Goal: Task Accomplishment & Management: Use online tool/utility

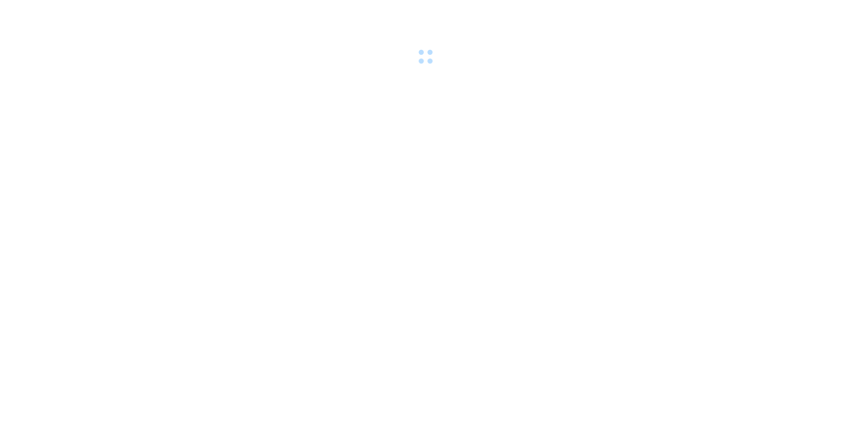
click at [188, 146] on body at bounding box center [425, 211] width 851 height 423
click at [202, 134] on body at bounding box center [425, 211] width 851 height 423
click at [207, 153] on body at bounding box center [425, 211] width 851 height 423
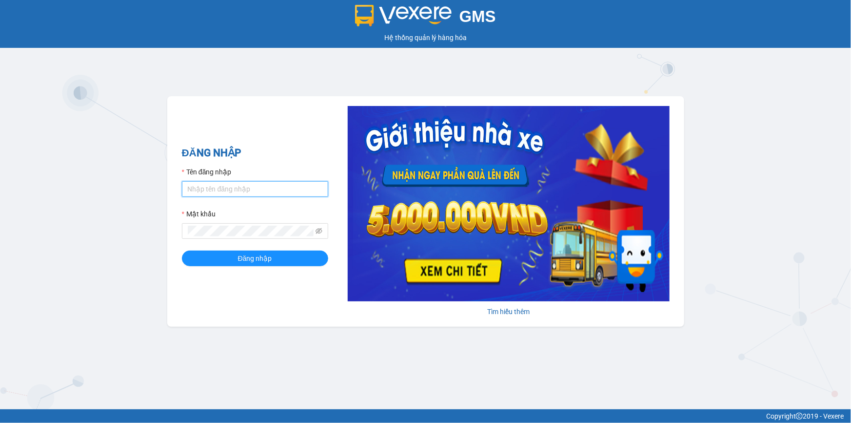
click at [220, 190] on input "Tên đăng nhập" at bounding box center [255, 189] width 146 height 16
type input "yenlysg.tienoanh"
click at [248, 238] on span at bounding box center [255, 231] width 146 height 16
click at [182, 250] on button "Đăng nhập" at bounding box center [255, 258] width 146 height 16
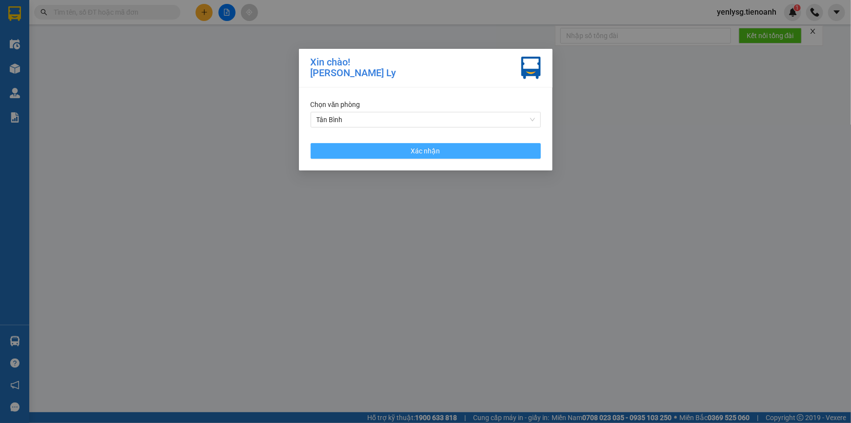
click at [507, 147] on button "Xác nhận" at bounding box center [426, 151] width 230 height 16
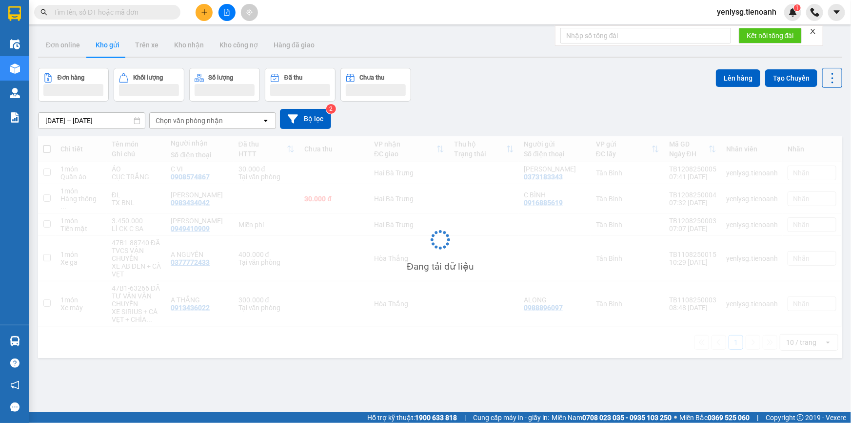
click at [163, 16] on input "text" at bounding box center [111, 12] width 115 height 11
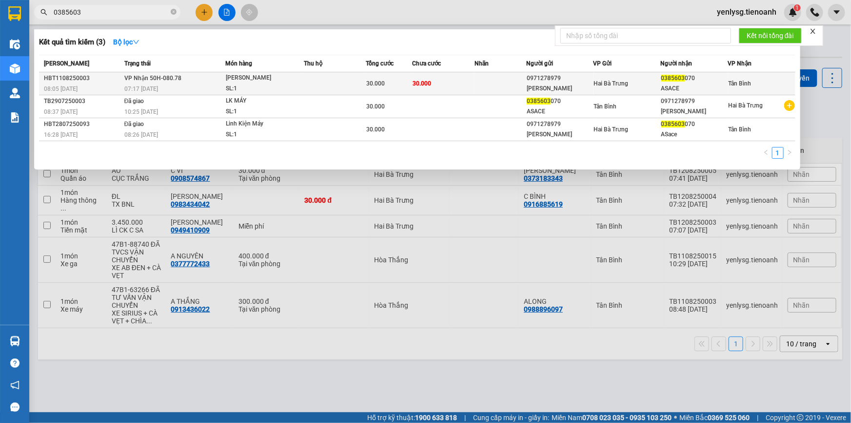
type input "0385603"
click at [259, 78] on div "Máy Khoan" at bounding box center [262, 78] width 73 height 11
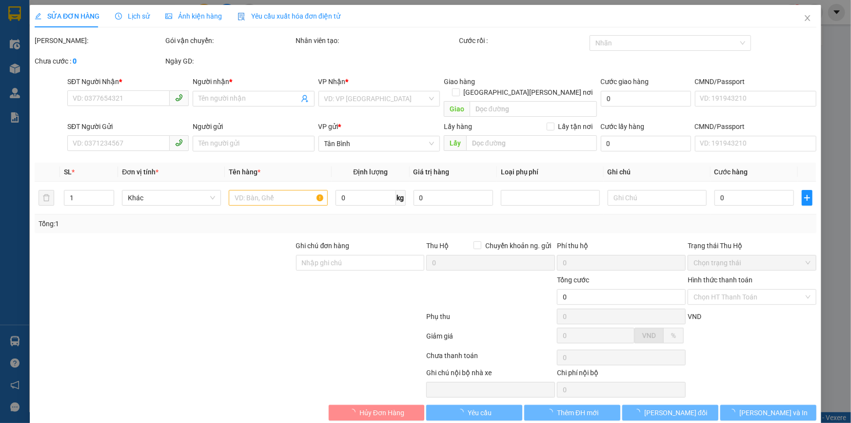
type input "0385603070"
type input "ASACE"
type input "0971278979"
type input "HOÀNG PHÁT"
type input "30.000"
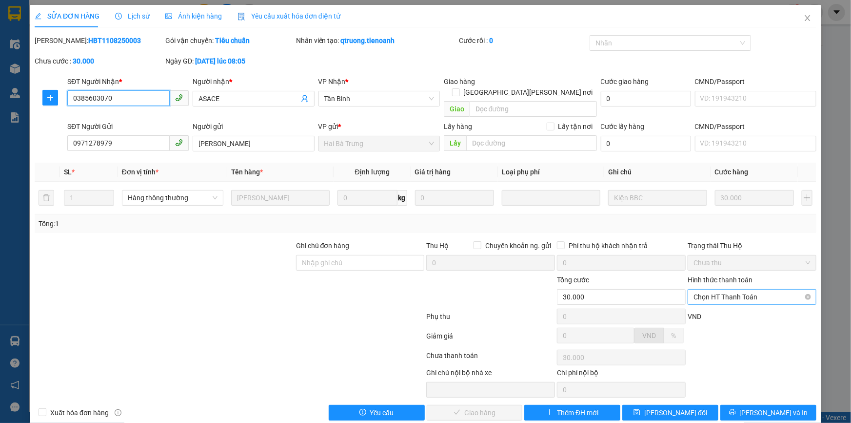
click at [712, 289] on span "Chọn HT Thanh Toán" at bounding box center [752, 296] width 117 height 15
click at [711, 307] on div "Tại văn phòng" at bounding box center [746, 305] width 116 height 11
type input "0"
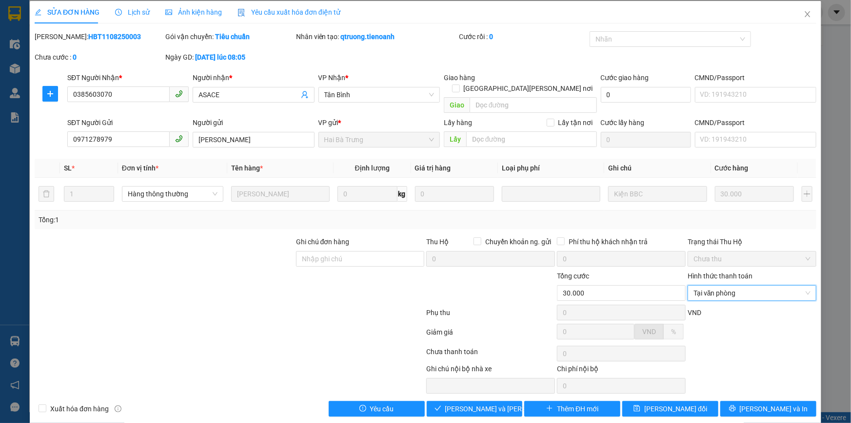
scroll to position [5, 0]
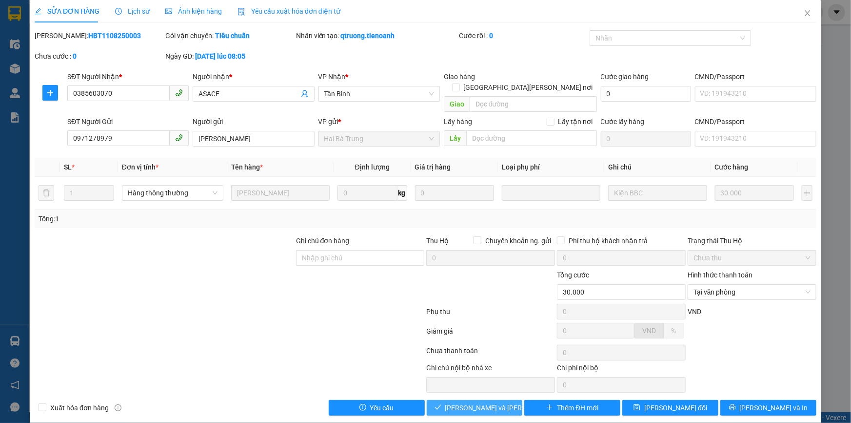
click at [489, 402] on span "[PERSON_NAME] và Giao hàng" at bounding box center [511, 407] width 132 height 11
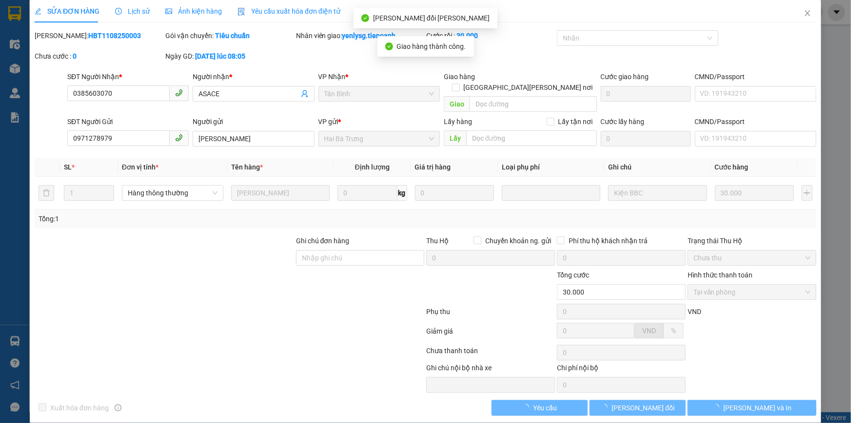
click at [759, 402] on span "[PERSON_NAME] và In" at bounding box center [758, 407] width 68 height 11
click at [759, 393] on main at bounding box center [425, 206] width 851 height 412
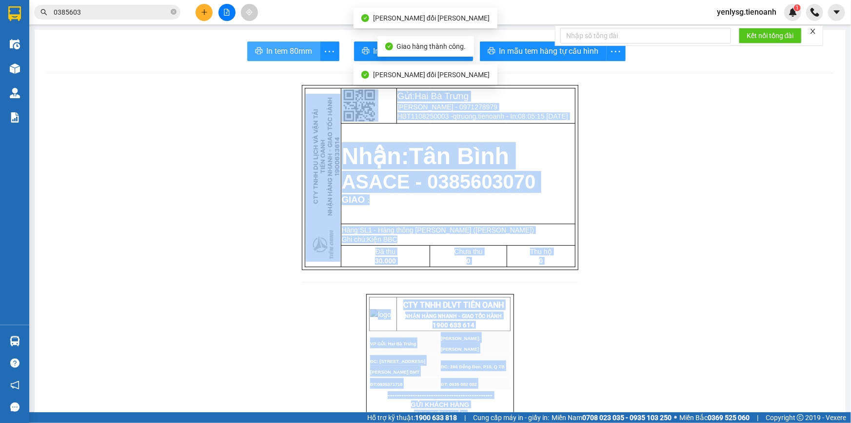
click at [283, 49] on span "In tem 80mm" at bounding box center [290, 51] width 46 height 12
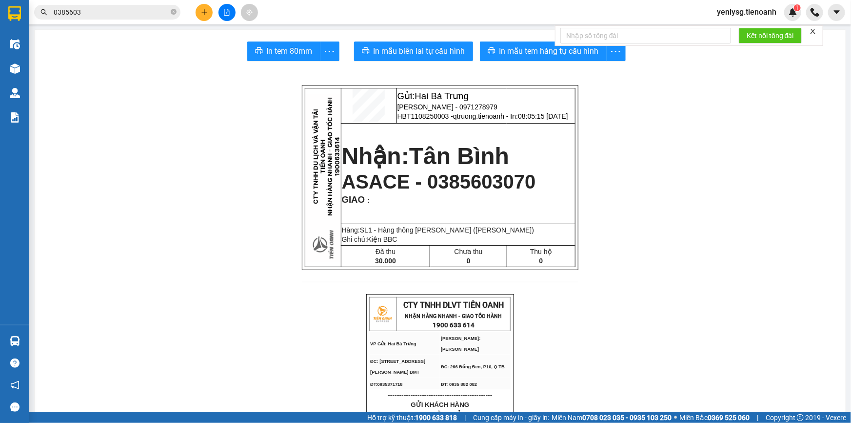
click at [813, 28] on icon "close" at bounding box center [813, 31] width 7 height 7
click at [796, 9] on span "1" at bounding box center [797, 7] width 3 height 7
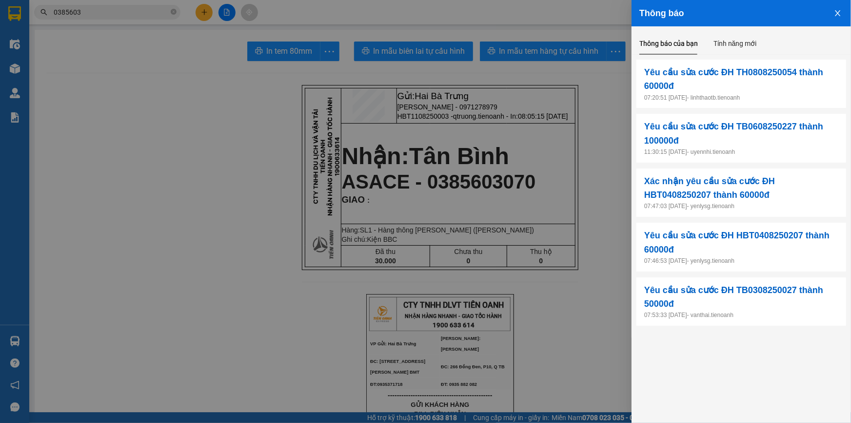
click at [315, 193] on div at bounding box center [425, 211] width 851 height 423
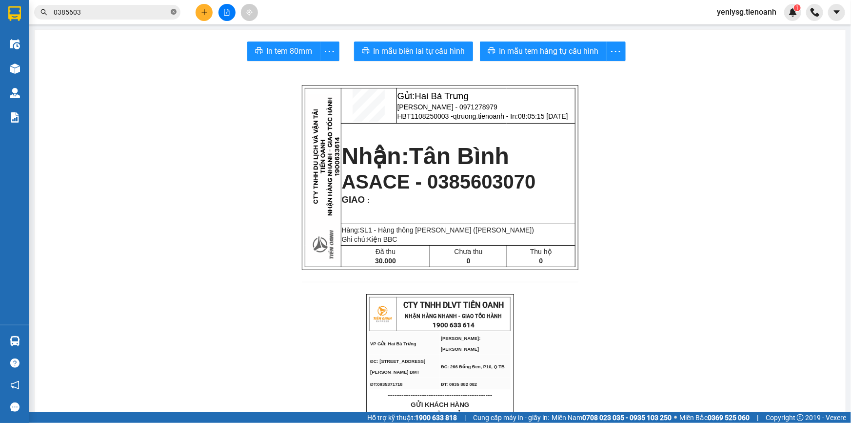
click at [175, 12] on icon "close-circle" at bounding box center [174, 12] width 6 height 6
click at [159, 12] on input "text" at bounding box center [111, 12] width 115 height 11
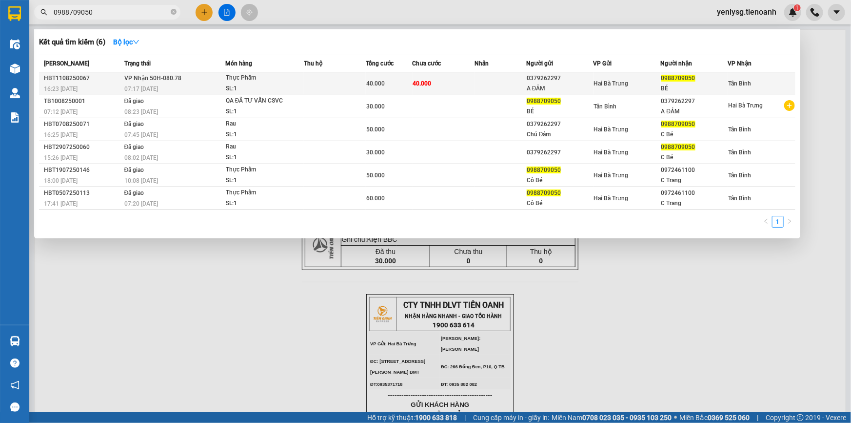
type input "0988709050"
click at [260, 78] on div "Thực Phẩm" at bounding box center [262, 78] width 73 height 11
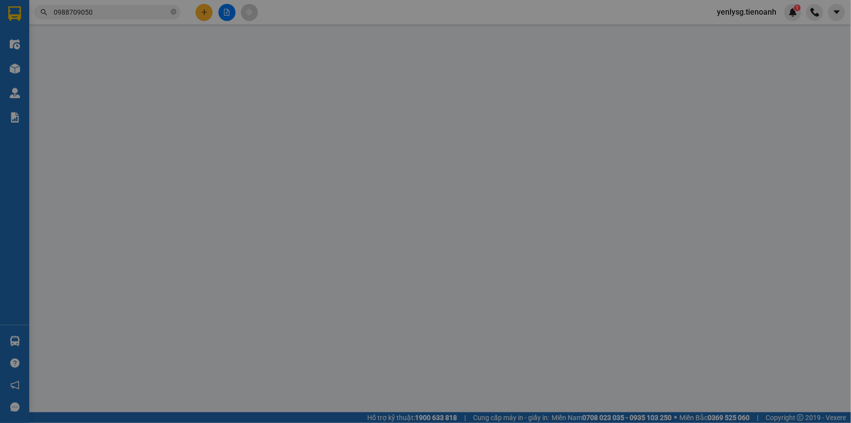
type input "0988709050"
type input "BÉ"
type input "0379262297"
type input "A ĐẢM"
type input "40.000"
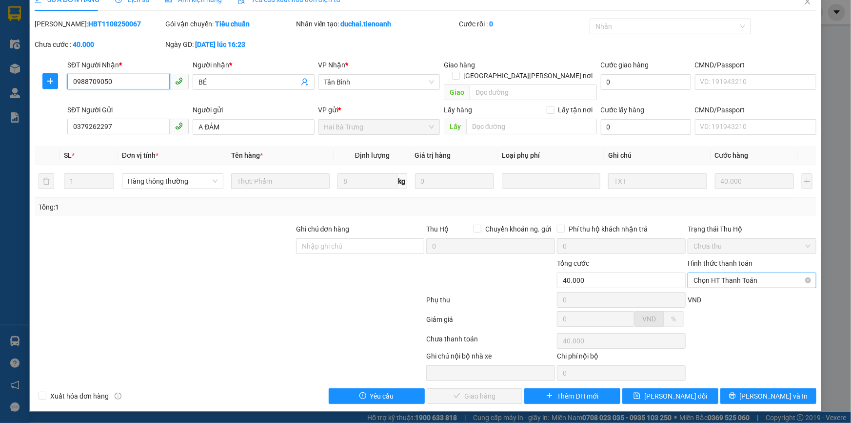
scroll to position [5, 0]
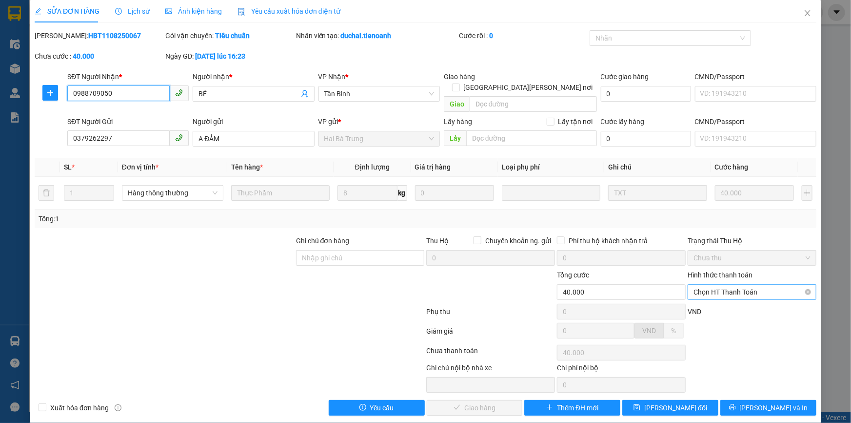
click at [735, 284] on span "Chọn HT Thanh Toán" at bounding box center [752, 291] width 117 height 15
click at [717, 298] on div "Tại văn phòng" at bounding box center [746, 300] width 116 height 11
type input "0"
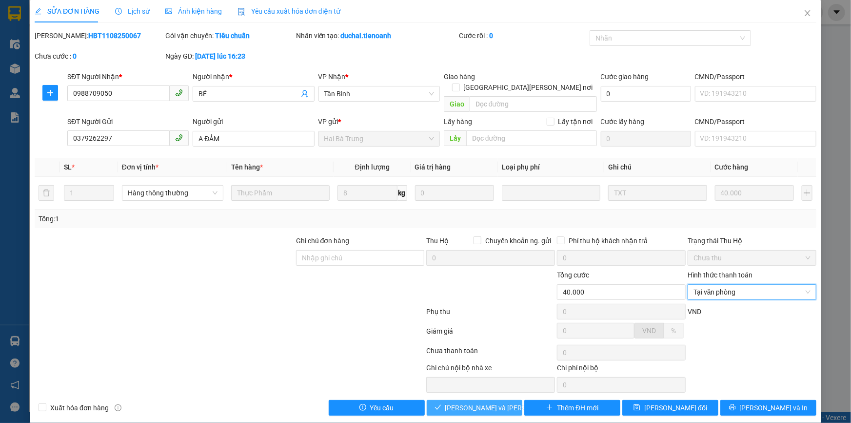
click at [445, 400] on button "[PERSON_NAME] và Giao hàng" at bounding box center [475, 408] width 96 height 16
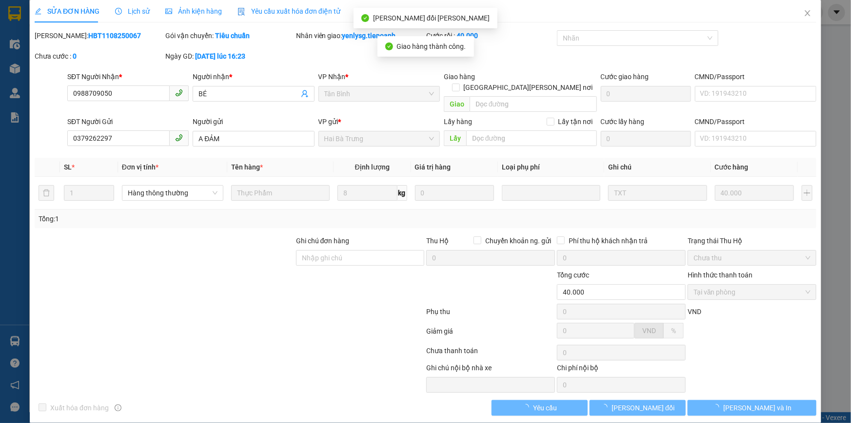
click at [760, 402] on span "[PERSON_NAME] và In" at bounding box center [758, 407] width 68 height 11
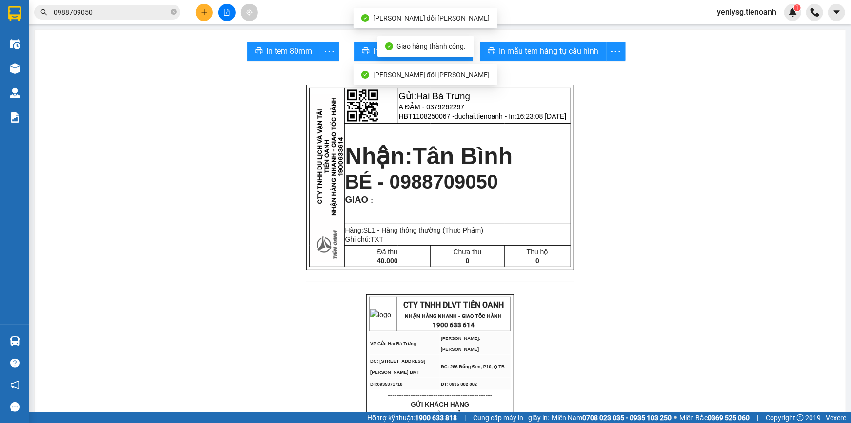
click at [274, 41] on button "In tem 80mm" at bounding box center [283, 51] width 73 height 20
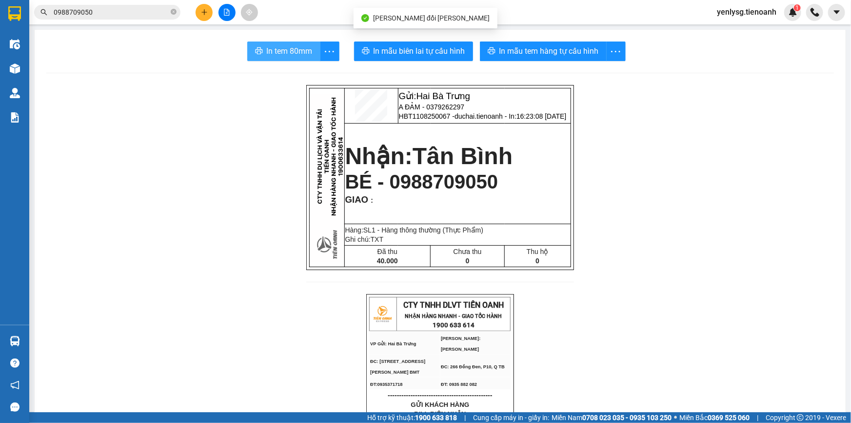
click at [272, 53] on span "In tem 80mm" at bounding box center [290, 51] width 46 height 12
click at [107, 13] on input "0988709050" at bounding box center [111, 12] width 115 height 11
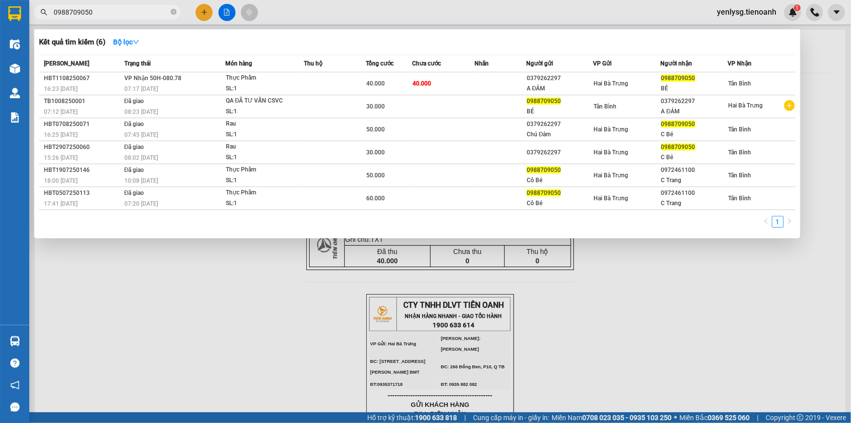
click at [107, 13] on input "0988709050" at bounding box center [111, 12] width 115 height 11
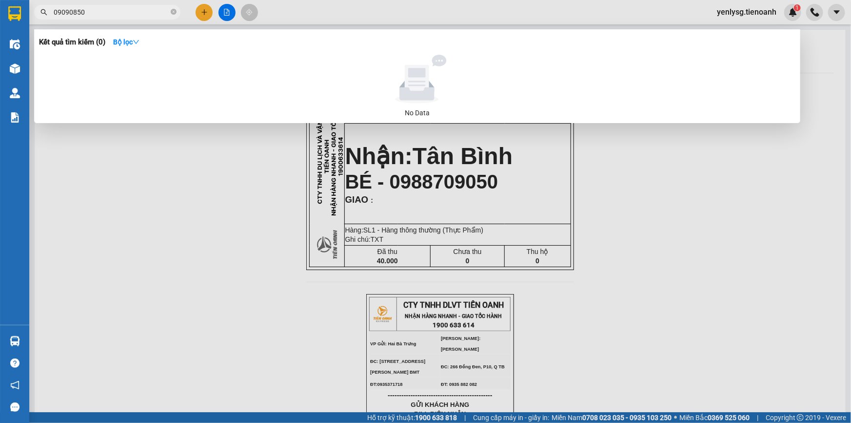
click at [125, 21] on div at bounding box center [425, 211] width 851 height 423
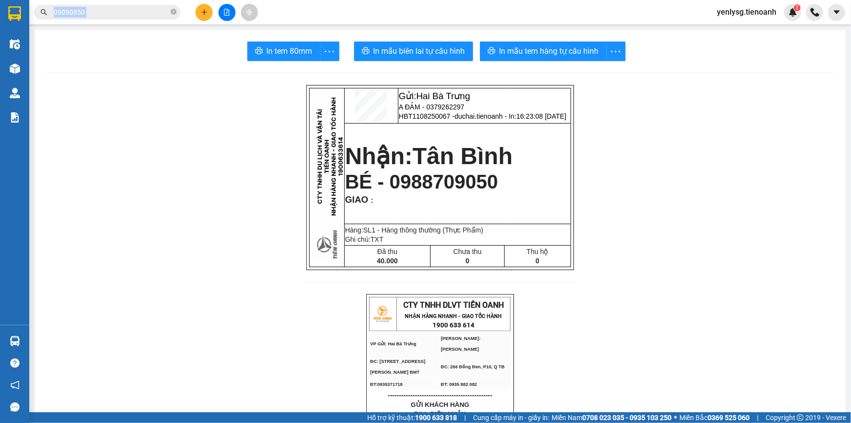
click at [124, 21] on div "Kết quả tìm kiếm ( 0 ) Bộ lọc No Data 09090850 yenlysg.tienoanh 1" at bounding box center [425, 12] width 851 height 24
click at [122, 16] on input "09090850" at bounding box center [111, 12] width 115 height 11
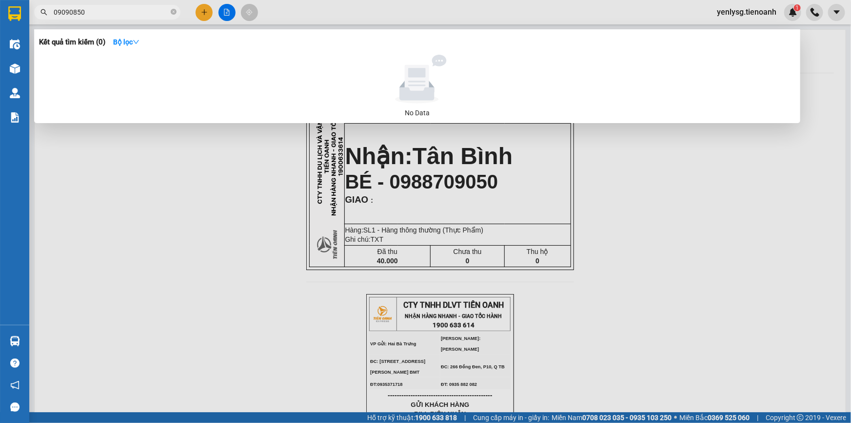
click at [122, 16] on input "09090850" at bounding box center [111, 12] width 115 height 11
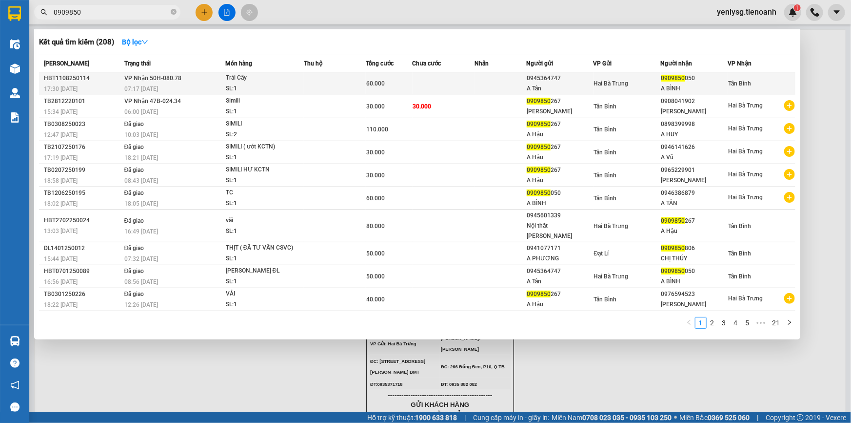
type input "0909850"
click at [188, 81] on td "VP Nhận 50H-080.78 07:17 - 12/08" at bounding box center [173, 83] width 103 height 23
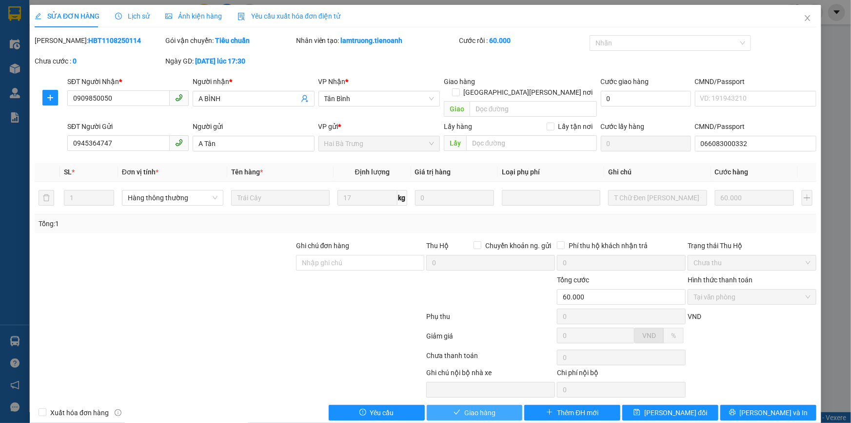
click at [493, 404] on button "Giao hàng" at bounding box center [475, 412] width 96 height 16
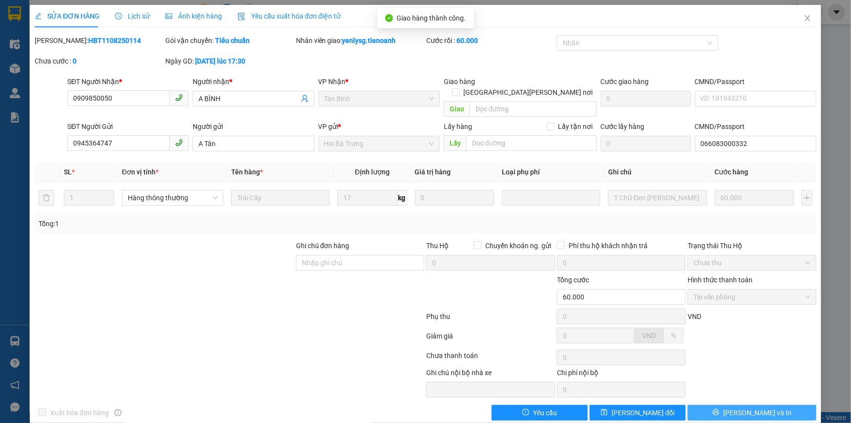
click at [781, 404] on button "[PERSON_NAME] và In" at bounding box center [752, 412] width 129 height 16
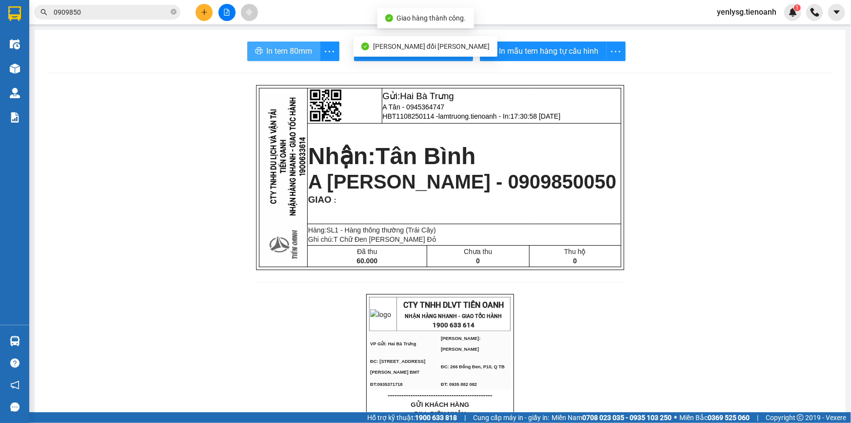
click at [276, 47] on span "In tem 80mm" at bounding box center [290, 51] width 46 height 12
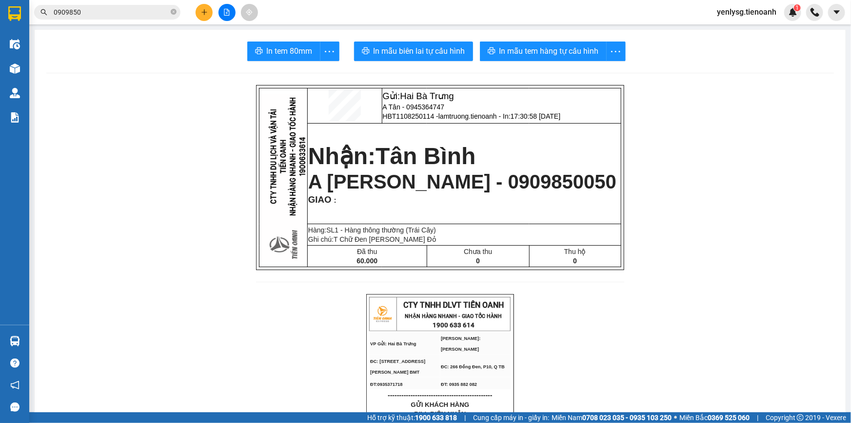
click at [142, 14] on input "0909850" at bounding box center [111, 12] width 115 height 11
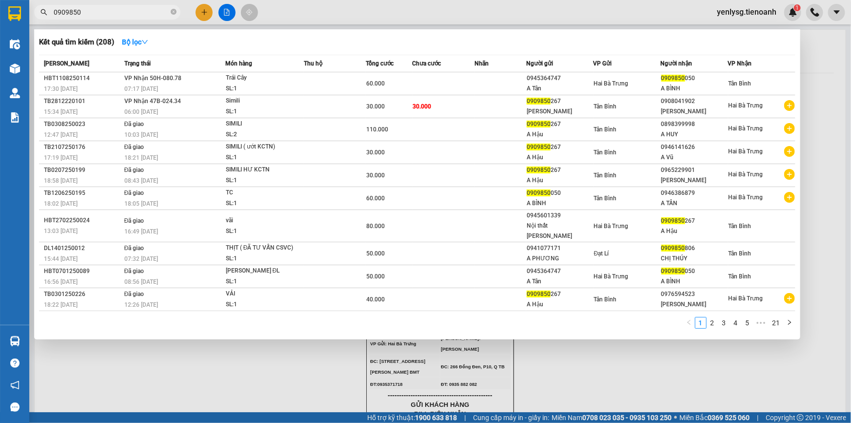
click at [142, 14] on input "0909850" at bounding box center [111, 12] width 115 height 11
click at [173, 14] on icon "close-circle" at bounding box center [174, 12] width 6 height 6
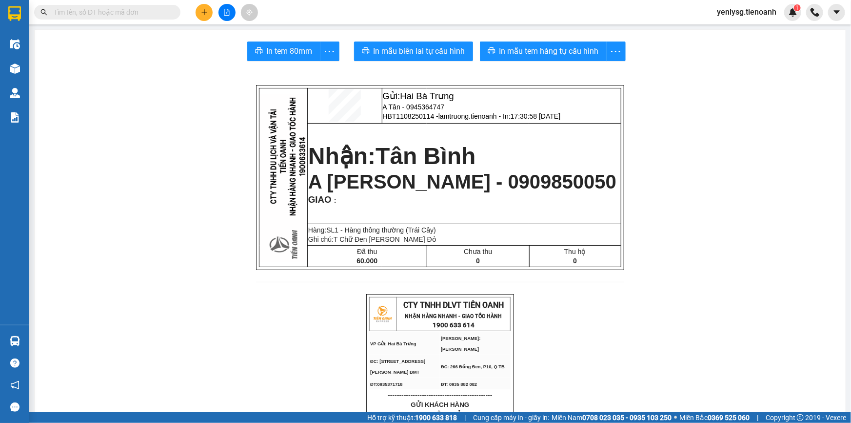
click at [151, 16] on input "text" at bounding box center [111, 12] width 115 height 11
click at [422, 192] on span "A BÌNH - 0909850050" at bounding box center [462, 181] width 308 height 21
copy span "0909850050"
click at [148, 14] on input "text" at bounding box center [111, 12] width 115 height 11
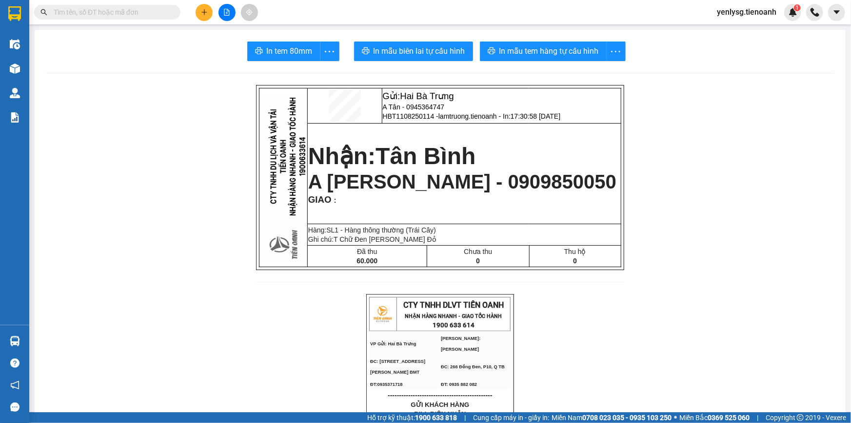
paste input "0909850050"
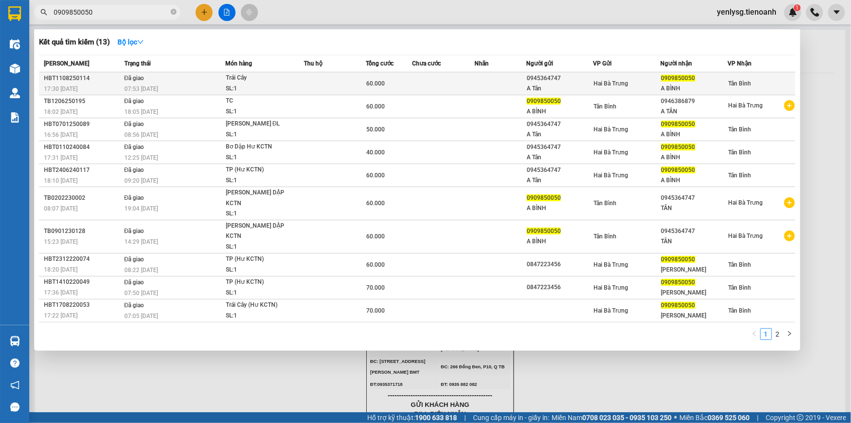
type input "0909850050"
drag, startPoint x: 42, startPoint y: 75, endPoint x: 89, endPoint y: 83, distance: 47.5
click at [89, 83] on td "HBT1108250114 17:30 - 11/08" at bounding box center [80, 83] width 83 height 23
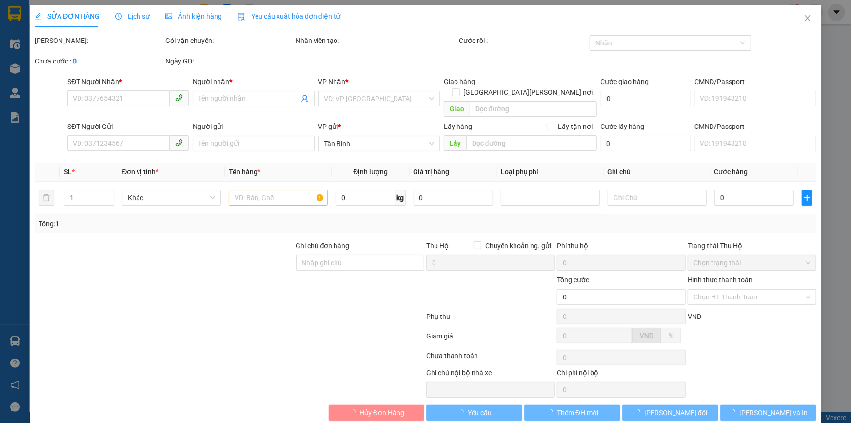
type input "0909850050"
type input "A BÌNH"
type input "0945364747"
type input "A Tân"
type input "066083000332"
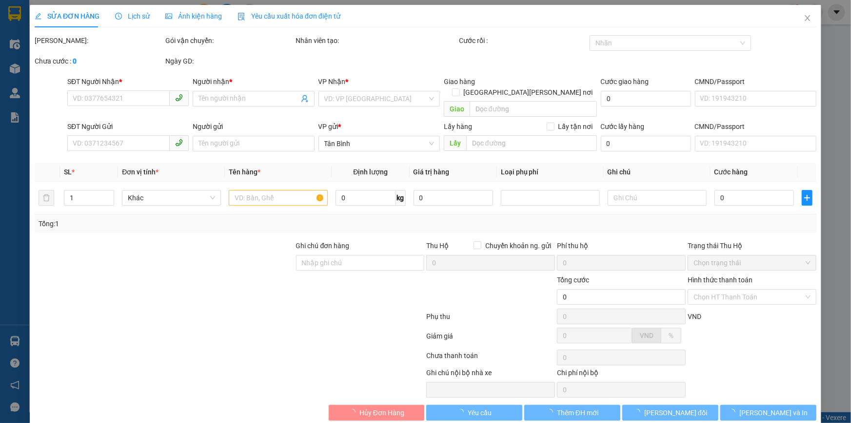
type input "60.000"
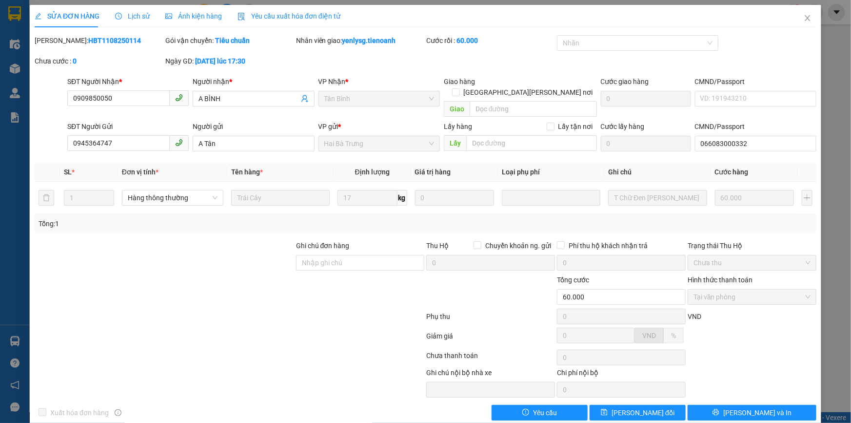
click at [78, 44] on div "Mã ĐH: HBT1108250114" at bounding box center [99, 40] width 129 height 11
click at [88, 44] on b "HBT1108250114" at bounding box center [114, 41] width 53 height 8
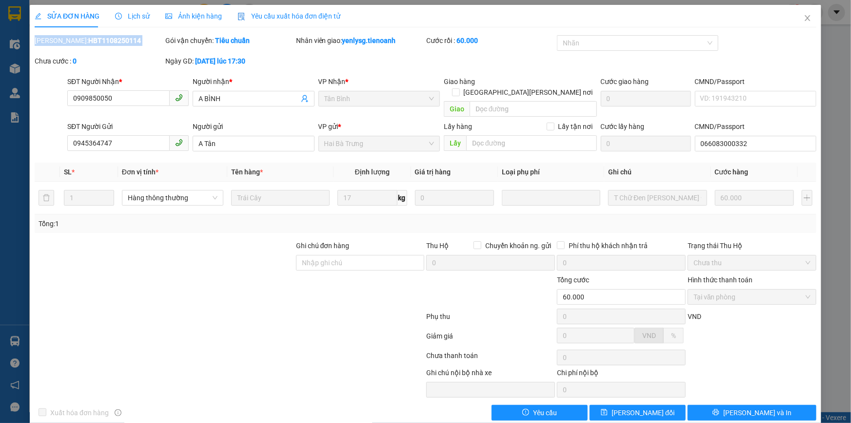
click at [88, 44] on b "HBT1108250114" at bounding box center [114, 41] width 53 height 8
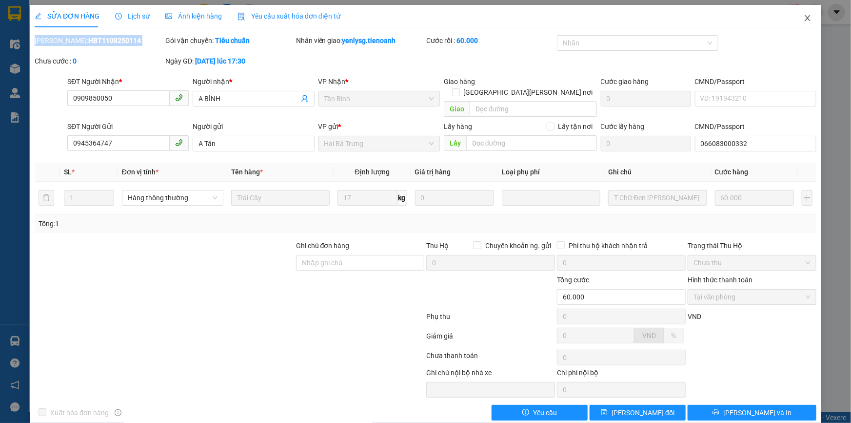
click at [814, 17] on span "Close" at bounding box center [807, 18] width 27 height 27
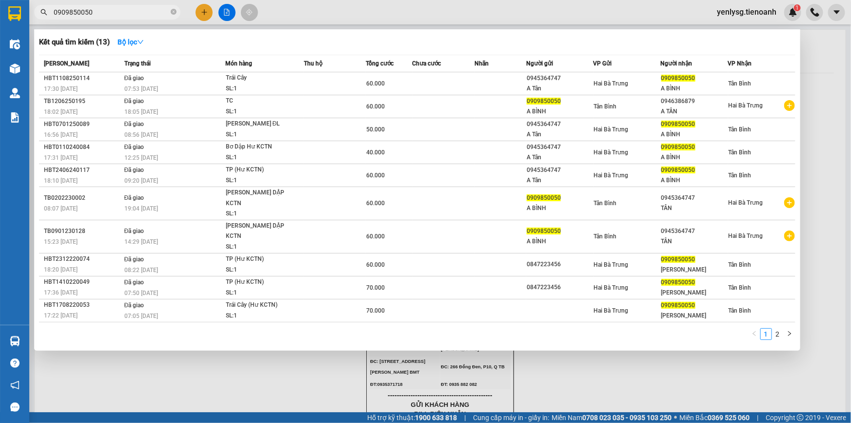
click at [126, 18] on span "0909850050" at bounding box center [107, 12] width 146 height 15
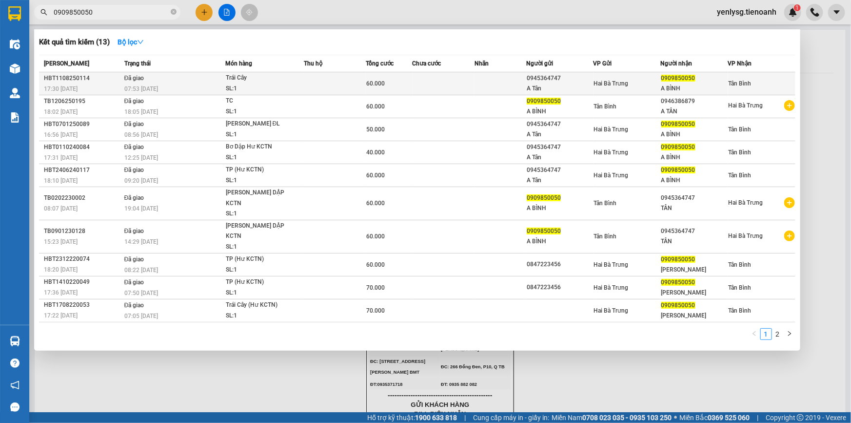
click at [138, 84] on span "07:53 - 12/08" at bounding box center [141, 88] width 34 height 8
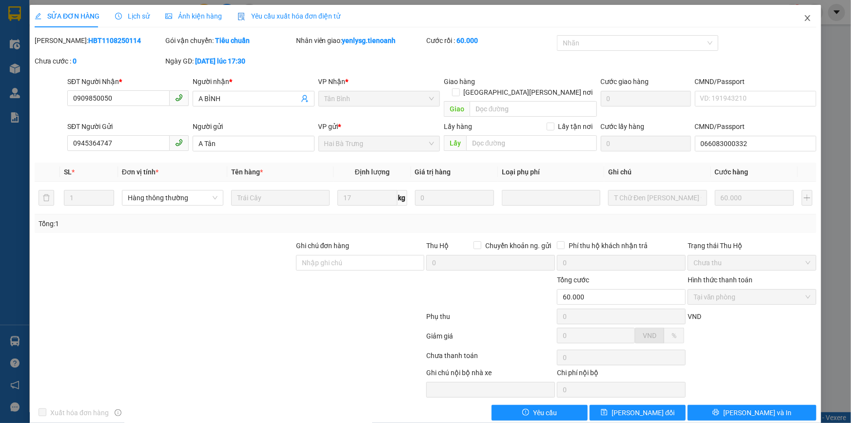
click at [796, 19] on span "Close" at bounding box center [807, 18] width 27 height 27
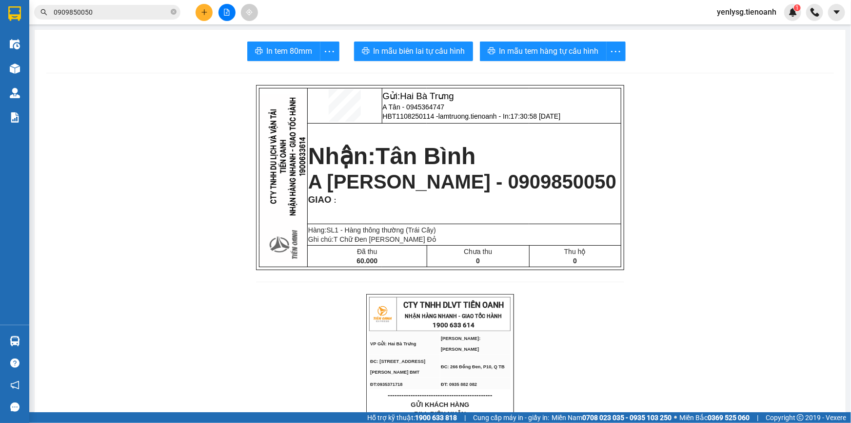
click at [109, 20] on div "Kết quả tìm kiếm ( 13 ) Bộ lọc Mã ĐH Trạng thái Món hàng Thu hộ Tổng cước Chưa …" at bounding box center [95, 12] width 190 height 17
click at [112, 15] on input "0909850050" at bounding box center [111, 12] width 115 height 11
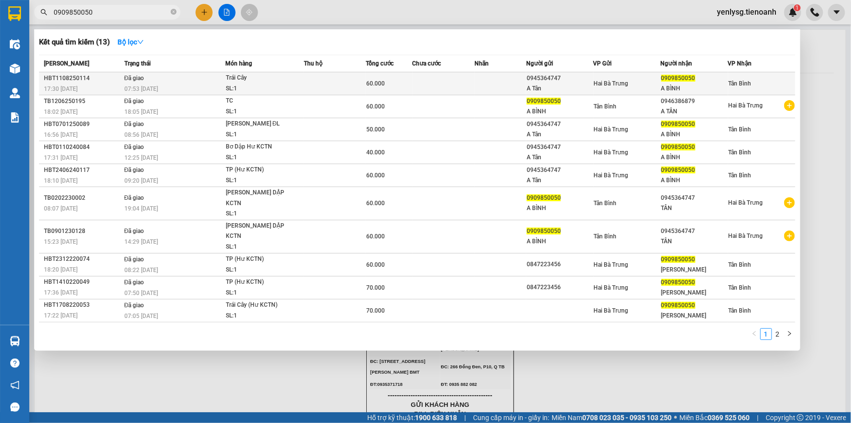
click at [189, 77] on td "Đã giao 07:53 - 12/08" at bounding box center [173, 83] width 103 height 23
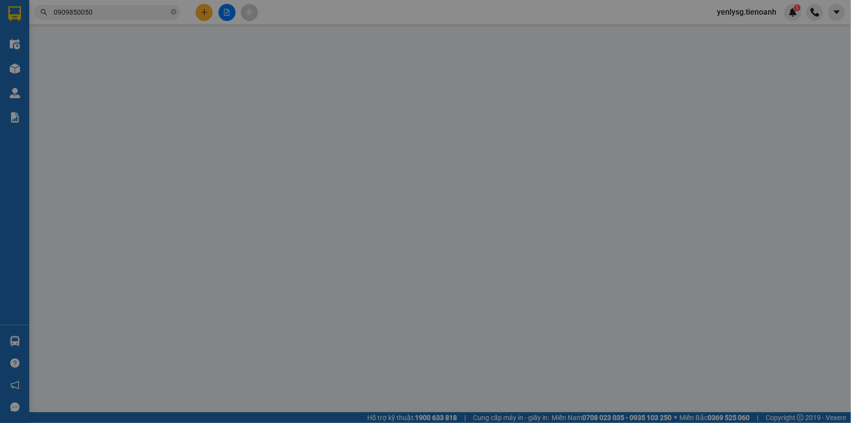
type input "0909850050"
type input "A BÌNH"
type input "0945364747"
type input "A Tân"
type input "066083000332"
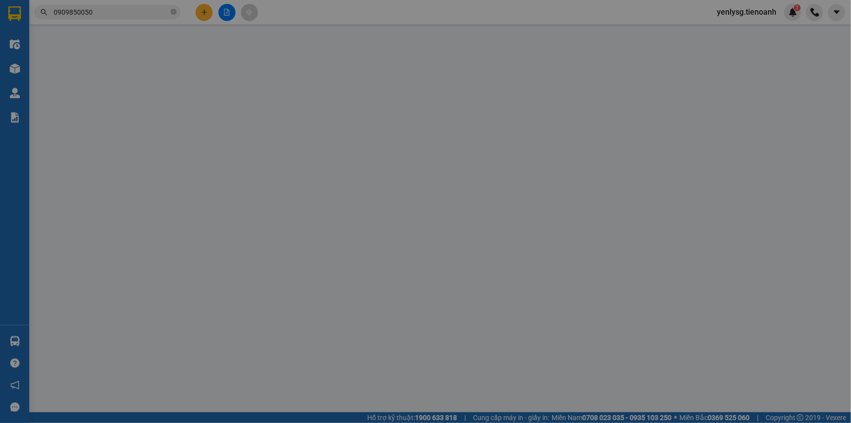
type input "60.000"
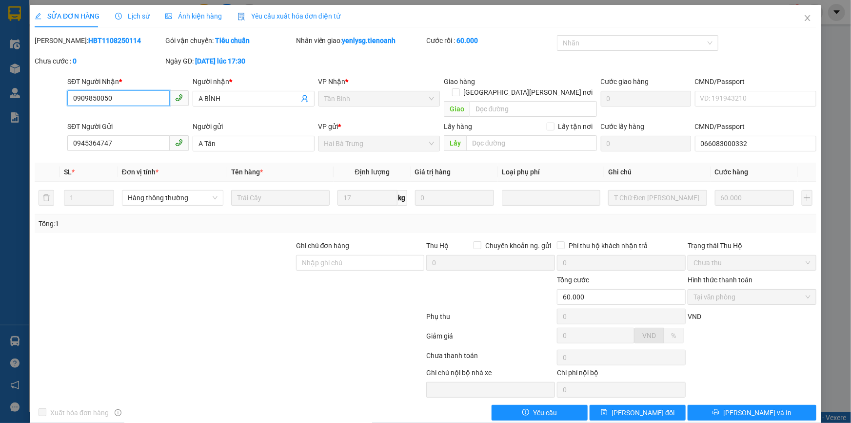
click at [745, 289] on span "Tại văn phòng" at bounding box center [752, 296] width 117 height 15
click at [761, 289] on span "Tại văn phòng" at bounding box center [752, 296] width 117 height 15
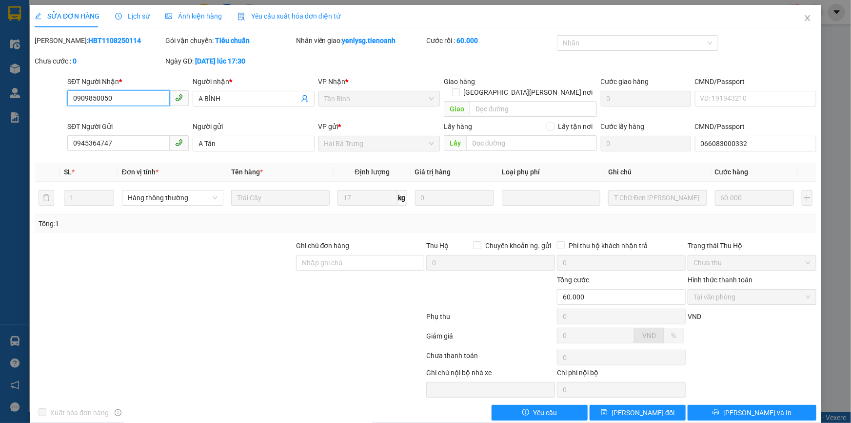
click at [761, 289] on span "Tại văn phòng" at bounding box center [752, 296] width 117 height 15
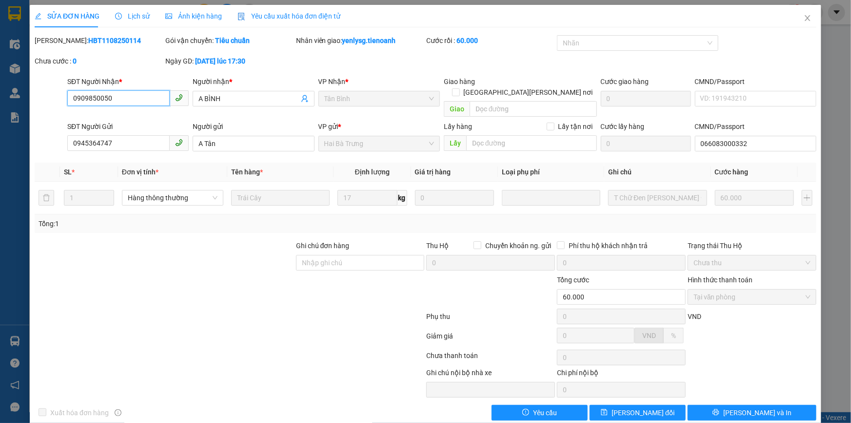
click at [761, 289] on span "Tại văn phòng" at bounding box center [752, 296] width 117 height 15
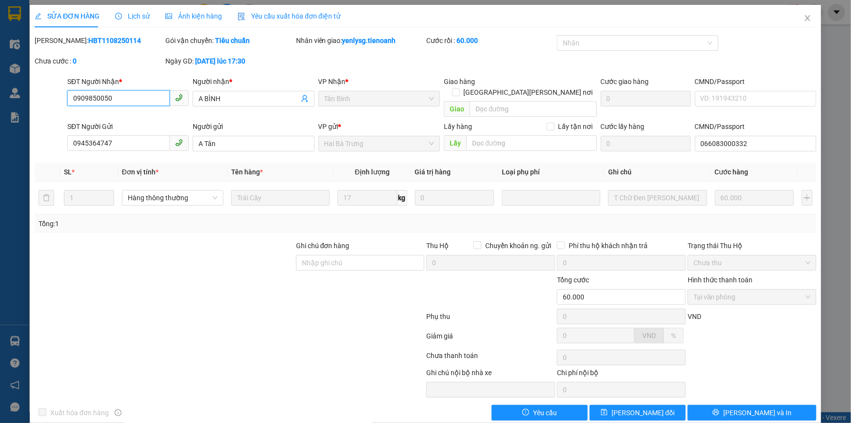
click at [761, 289] on span "Tại văn phòng" at bounding box center [752, 296] width 117 height 15
click at [737, 292] on span "Tại văn phòng" at bounding box center [752, 296] width 117 height 15
click at [732, 311] on div "VND" at bounding box center [752, 319] width 131 height 17
click at [814, 13] on span "Close" at bounding box center [807, 18] width 27 height 27
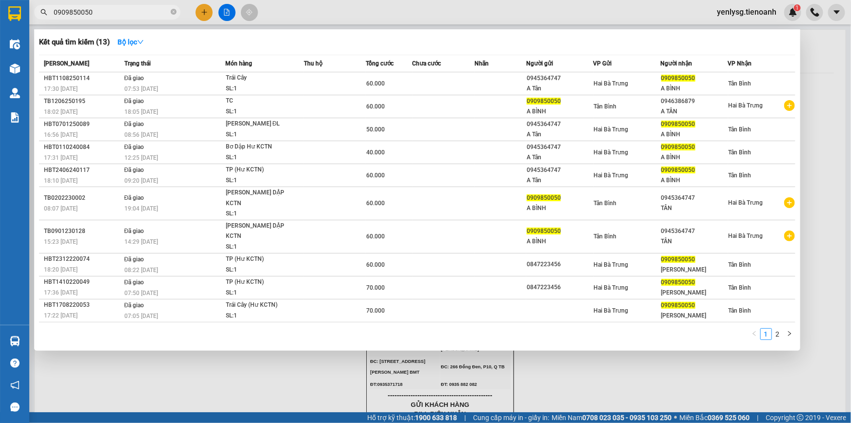
click at [132, 14] on input "0909850050" at bounding box center [111, 12] width 115 height 11
click at [115, 12] on input "0909850050" at bounding box center [111, 12] width 115 height 11
click at [200, 13] on div at bounding box center [425, 211] width 851 height 423
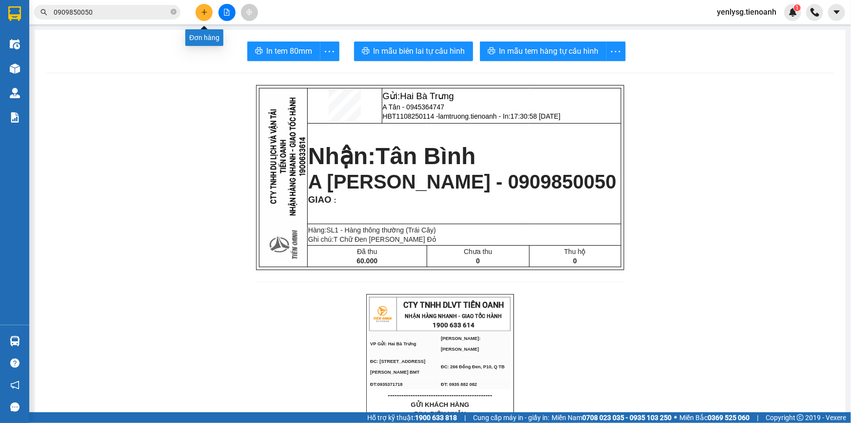
click at [200, 13] on button at bounding box center [204, 12] width 17 height 17
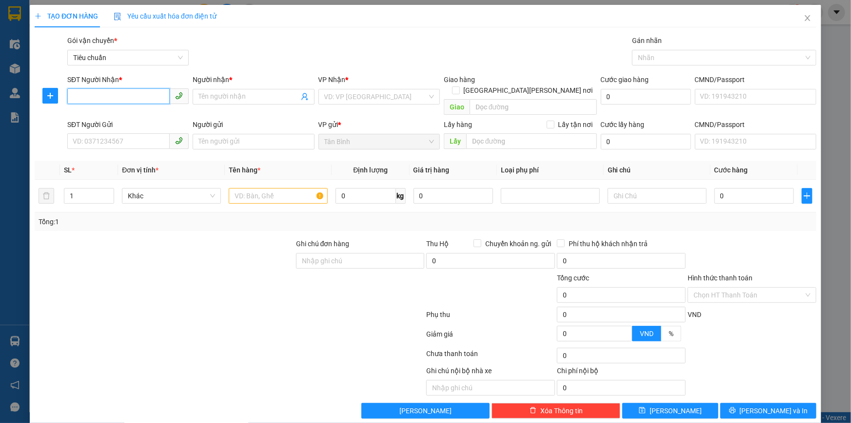
click at [126, 95] on input "SĐT Người Nhận *" at bounding box center [118, 96] width 102 height 16
click at [811, 26] on span "Close" at bounding box center [807, 18] width 27 height 27
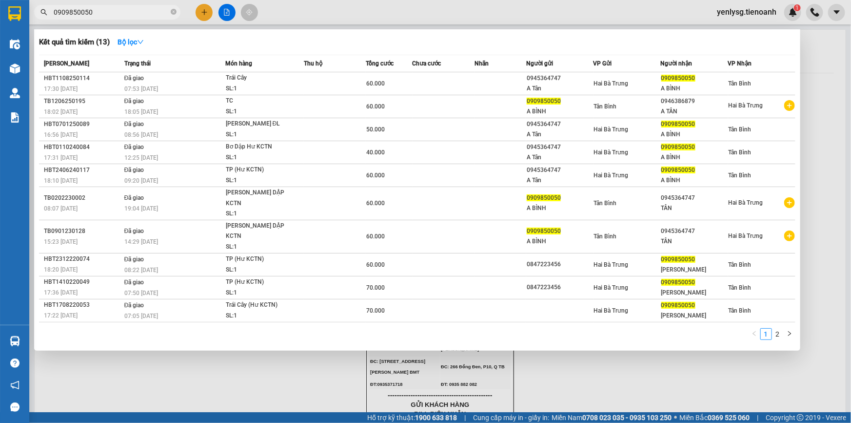
click at [174, 17] on span at bounding box center [174, 12] width 6 height 11
click at [166, 12] on input "0909850050" at bounding box center [111, 12] width 115 height 11
click at [165, 12] on input "0909850050" at bounding box center [111, 12] width 115 height 11
click at [174, 13] on icon "close-circle" at bounding box center [174, 12] width 6 height 6
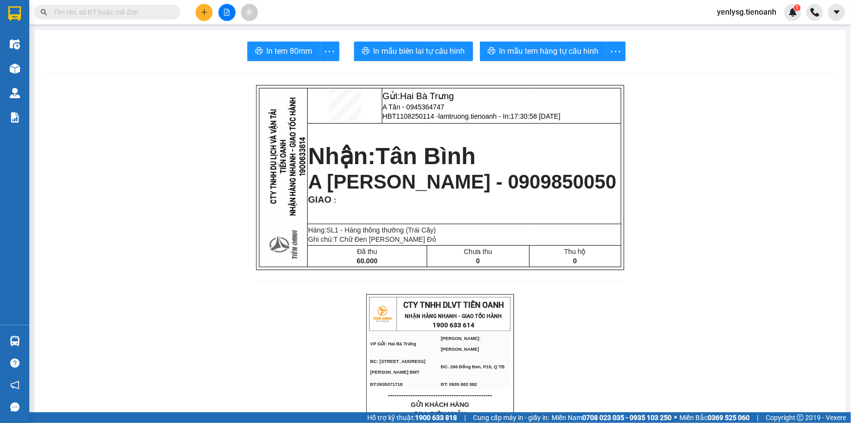
click at [166, 13] on input "text" at bounding box center [111, 12] width 115 height 11
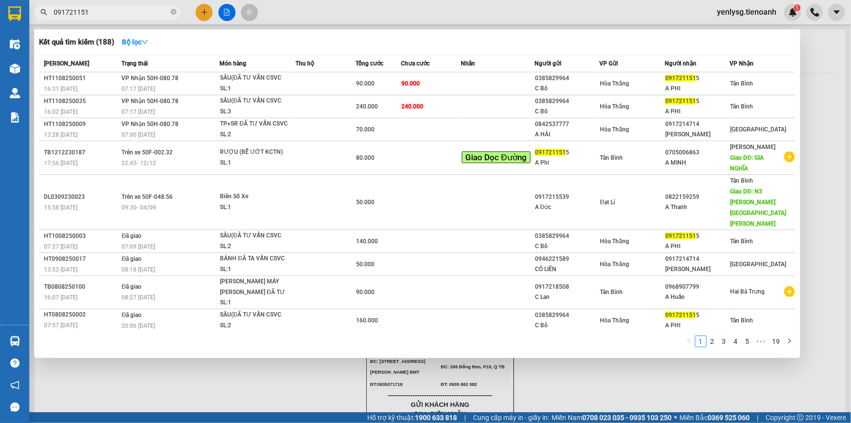
type input "0917211515"
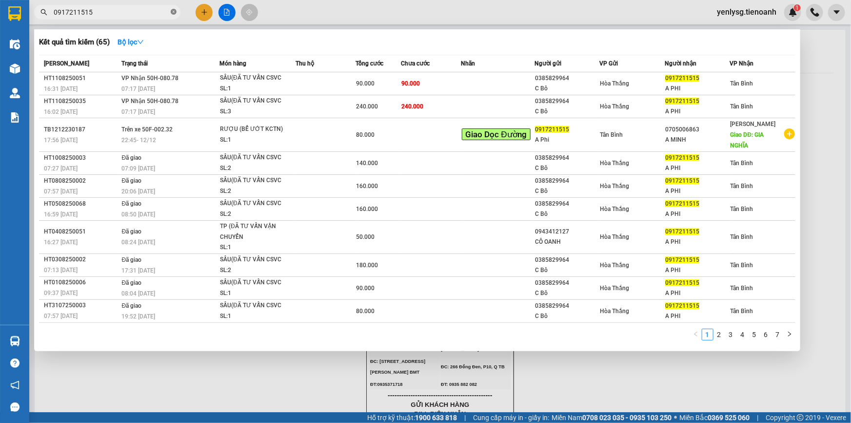
click at [175, 11] on icon "close-circle" at bounding box center [174, 12] width 6 height 6
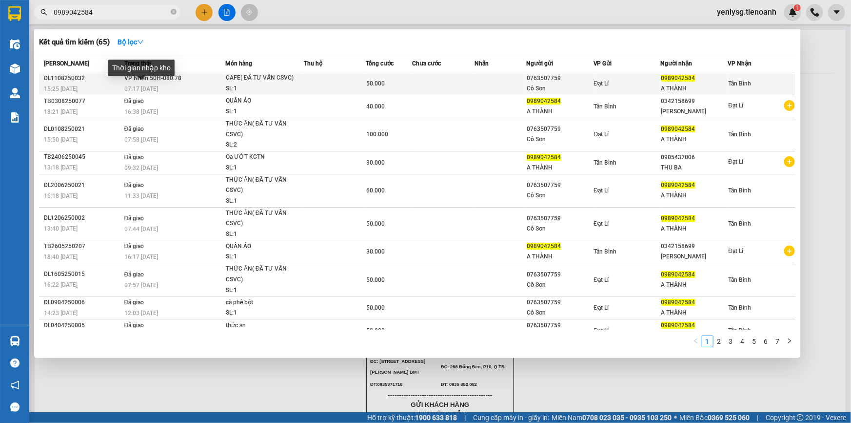
type input "0989042584"
click at [137, 87] on span "07:17 - 12/08" at bounding box center [141, 88] width 34 height 7
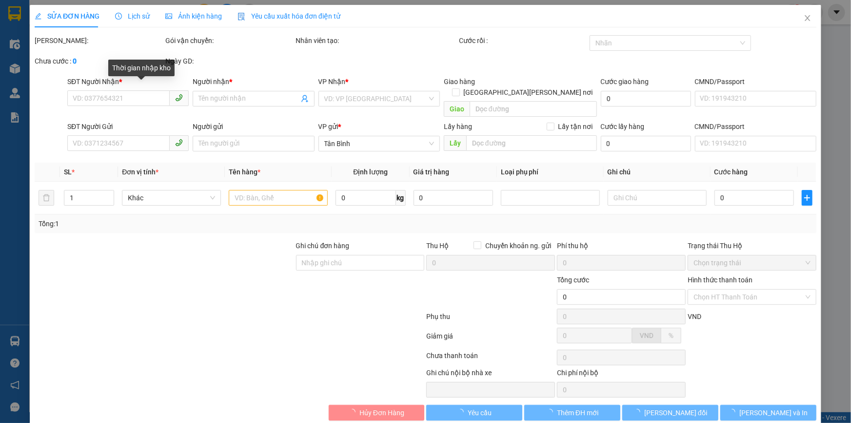
type input "0989042584"
type input "A THÀNH"
type input "079071033641"
type input "0763507759"
type input "Cô Sơn"
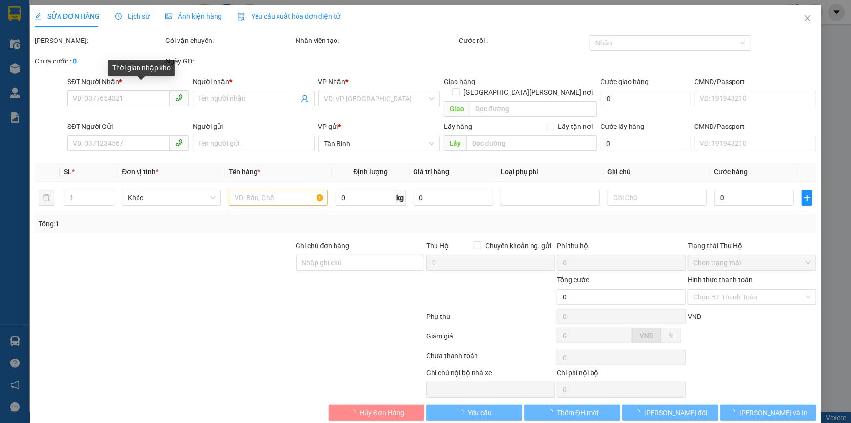
type input "50.000"
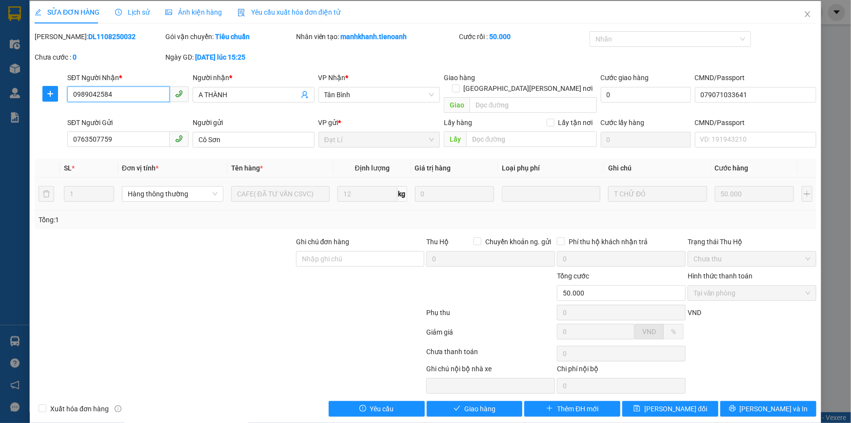
scroll to position [5, 0]
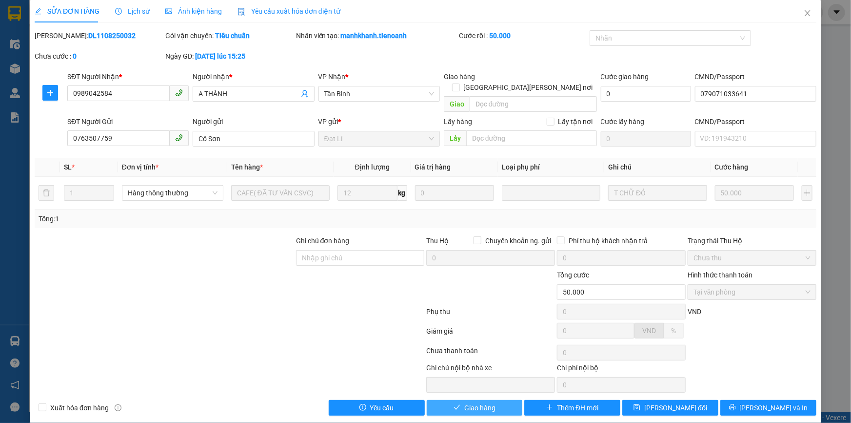
click at [471, 402] on span "Giao hàng" at bounding box center [480, 407] width 31 height 11
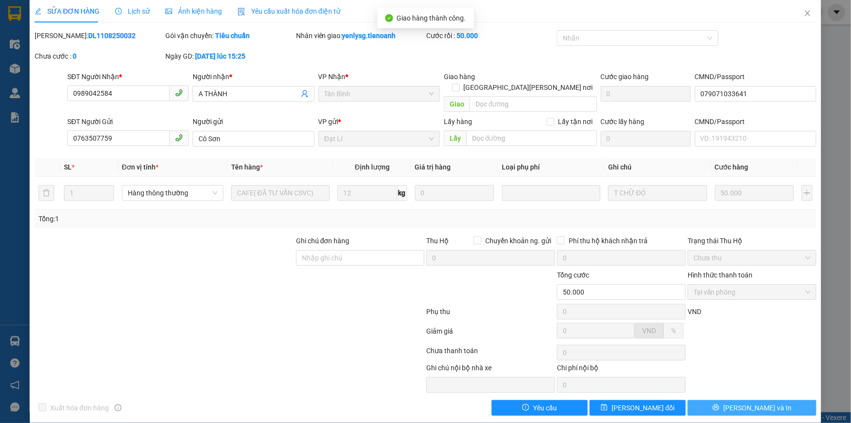
click at [754, 402] on span "Lưu và In" at bounding box center [758, 407] width 68 height 11
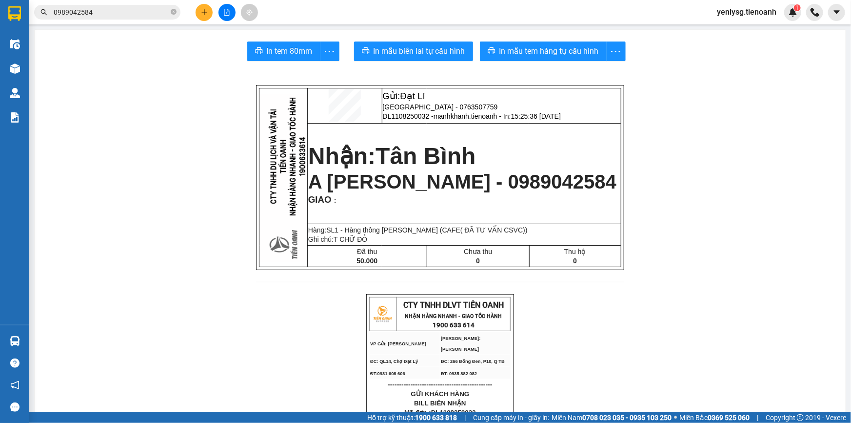
click at [287, 159] on img at bounding box center [283, 178] width 47 height 168
click at [276, 51] on span "In tem 80mm" at bounding box center [290, 51] width 46 height 12
click at [768, 13] on span "yenlysg.tienoanh" at bounding box center [746, 12] width 75 height 12
click at [768, 33] on span "Đăng xuất" at bounding box center [752, 30] width 54 height 11
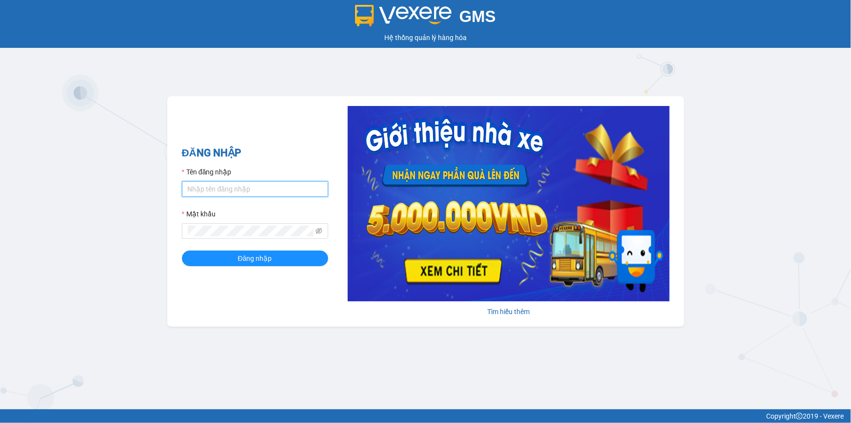
click at [283, 185] on input "Tên đăng nhập" at bounding box center [255, 189] width 146 height 16
type input "linhthaotb.tienoanh"
click at [182, 250] on button "Đăng nhập" at bounding box center [255, 258] width 146 height 16
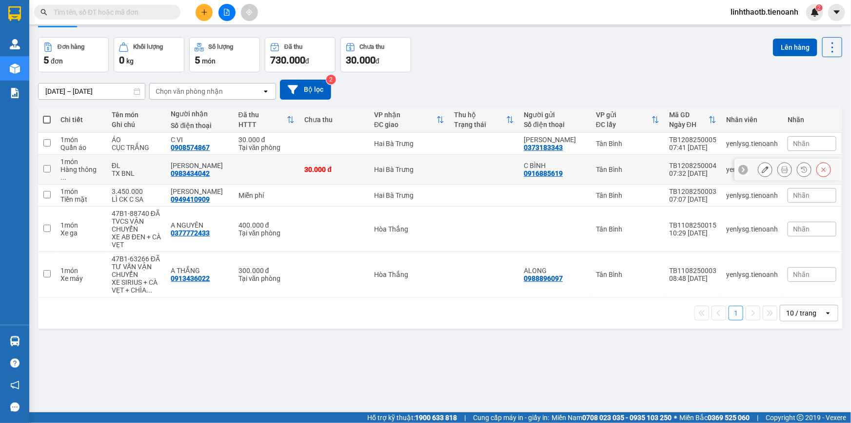
scroll to position [44, 0]
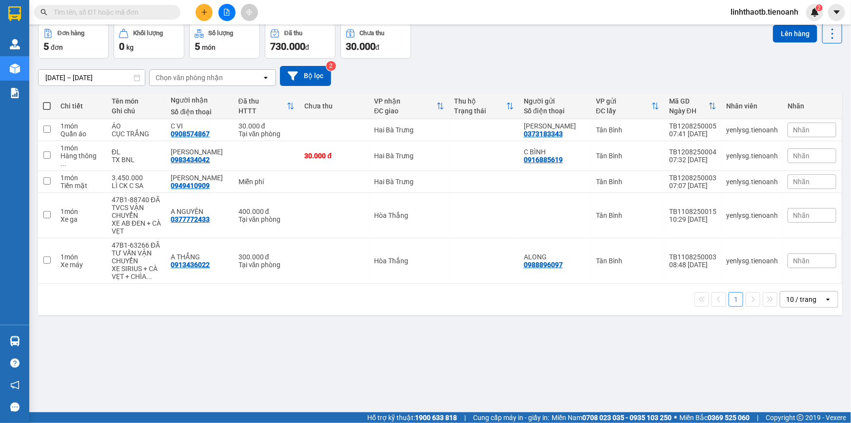
click at [805, 294] on div "10 / trang" at bounding box center [802, 299] width 30 height 10
click at [800, 396] on span "100 / trang" at bounding box center [798, 400] width 35 height 10
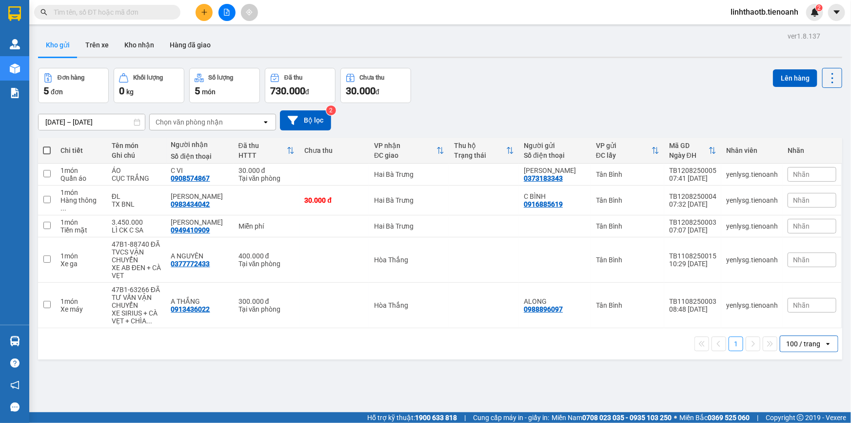
scroll to position [0, 0]
click at [140, 14] on input "text" at bounding box center [111, 12] width 115 height 11
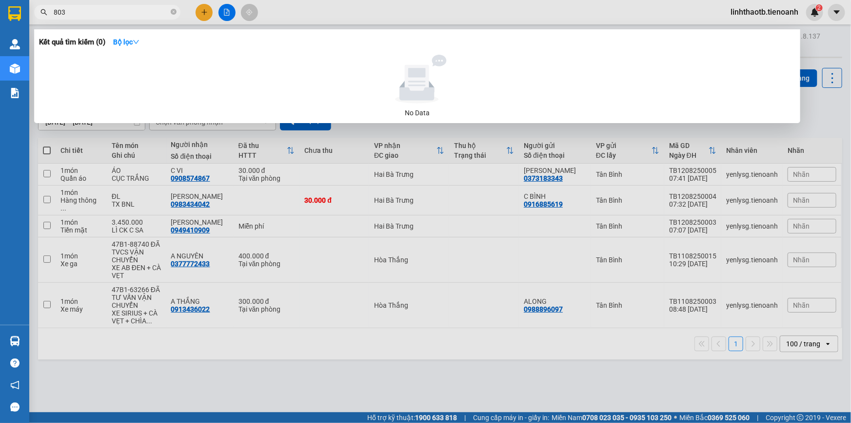
type input "8039"
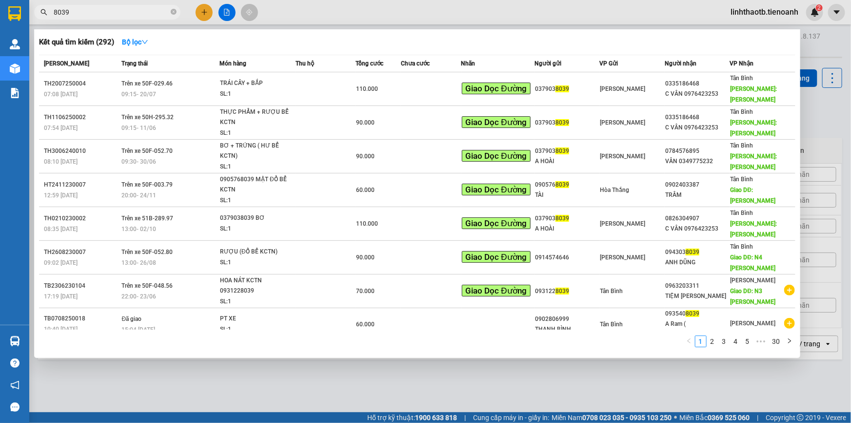
click at [140, 14] on input "8039" at bounding box center [111, 12] width 115 height 11
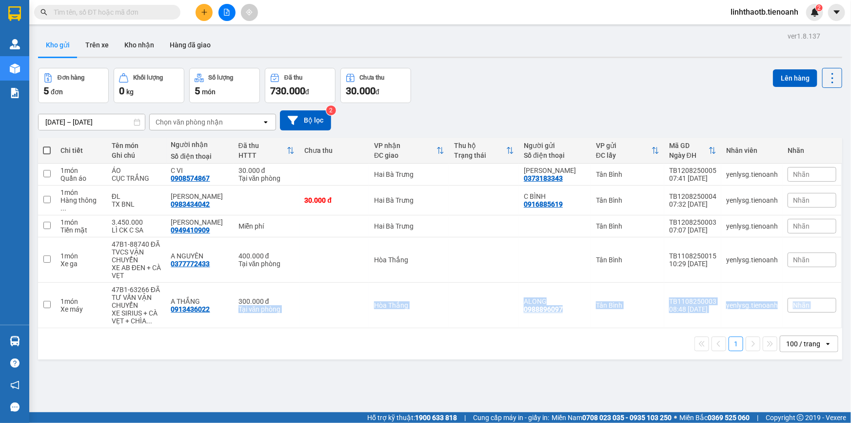
drag, startPoint x: 293, startPoint y: 289, endPoint x: 306, endPoint y: 319, distance: 33.2
click at [306, 319] on div "Chi tiết Tên món Ghi chú Người nhận Số điện thoại Đã thu HTTT Chưa thu VP nhận …" at bounding box center [440, 249] width 805 height 222
drag, startPoint x: 0, startPoint y: 8, endPoint x: 517, endPoint y: 88, distance: 522.8
click at [517, 88] on div "Đơn hàng 5 đơn Khối lượng 0 kg Số lượng 5 món Đã thu 730.000 đ Chưa thu 30.000 …" at bounding box center [440, 85] width 805 height 35
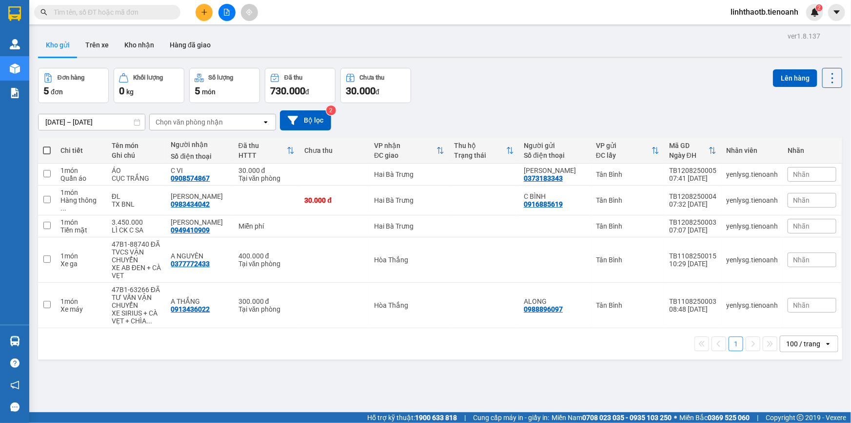
click at [101, 21] on div "Kết quả tìm kiếm ( 292 ) Bộ lọc Mã ĐH Trạng thái Món hàng Thu hộ Tổng cước Chưa…" at bounding box center [425, 12] width 851 height 24
click at [113, 14] on input "text" at bounding box center [111, 12] width 115 height 11
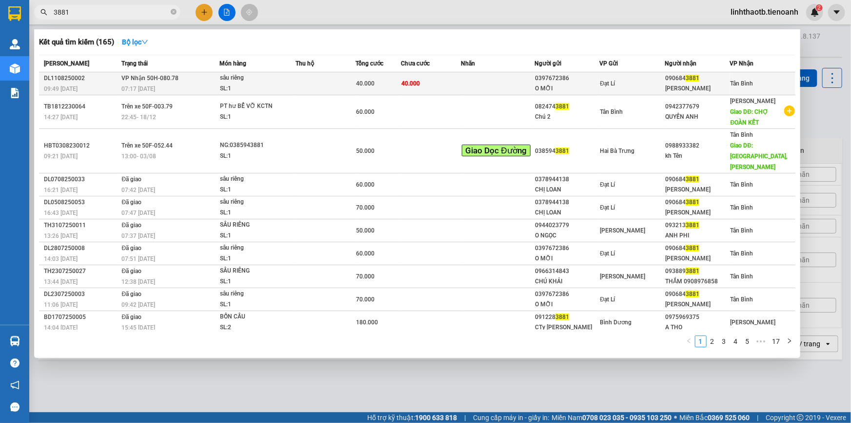
type input "3881"
click at [621, 74] on td "Đạt Lí" at bounding box center [632, 83] width 65 height 23
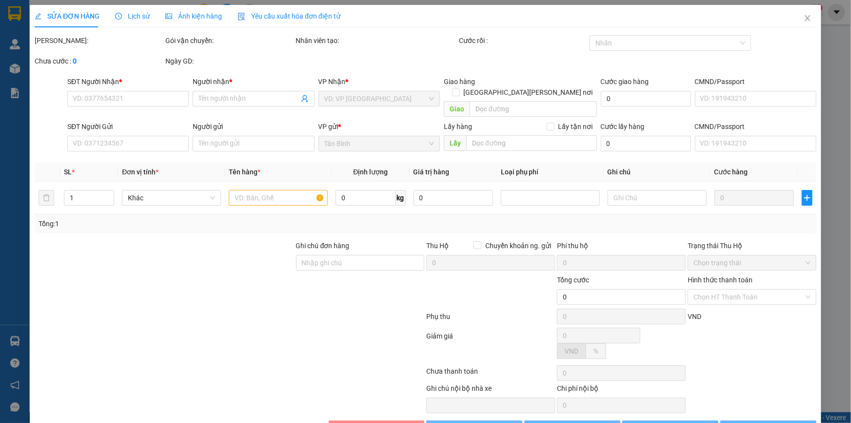
type input "0906843881"
type input "Anh Hữu"
type input "0397672386"
type input "O MỠI"
type input "40.000"
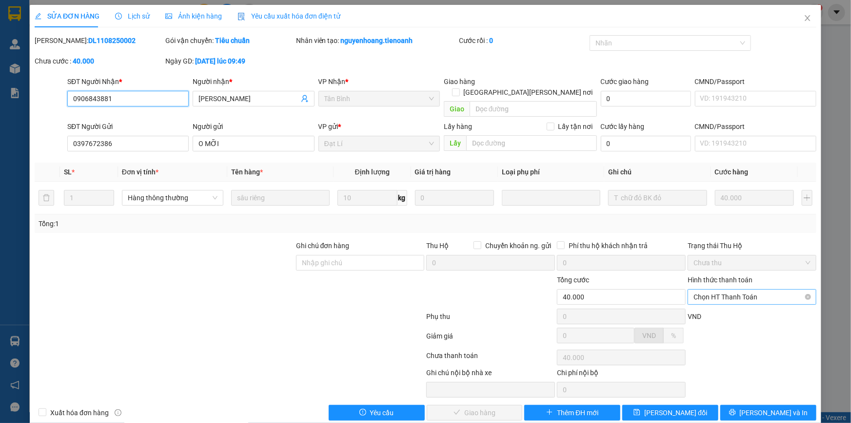
click at [722, 289] on span "Chọn HT Thanh Toán" at bounding box center [752, 296] width 117 height 15
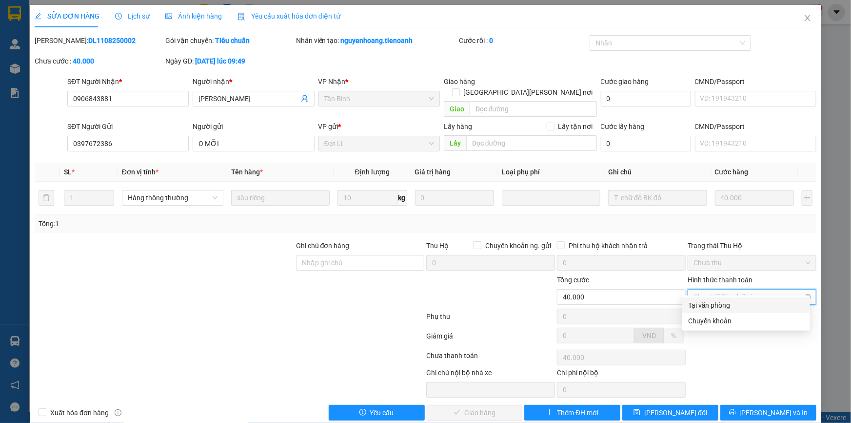
click at [722, 296] on div "Total Paid Fee 0 Total UnPaid Fee 40.000 Cash Collection Total Fee Mã ĐH: DL110…" at bounding box center [426, 227] width 782 height 385
click at [727, 289] on span "Chọn HT Thanh Toán" at bounding box center [752, 296] width 117 height 15
click at [722, 301] on div "Tại văn phòng" at bounding box center [746, 305] width 116 height 11
type input "0"
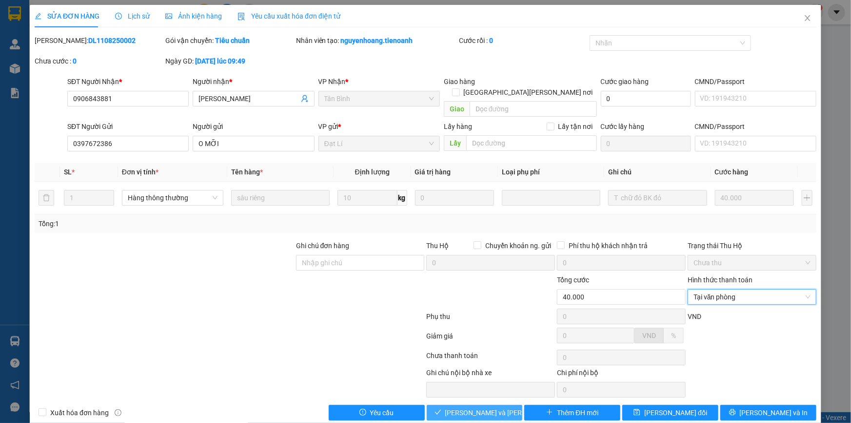
click at [472, 407] on span "[PERSON_NAME] và Giao hàng" at bounding box center [511, 412] width 132 height 11
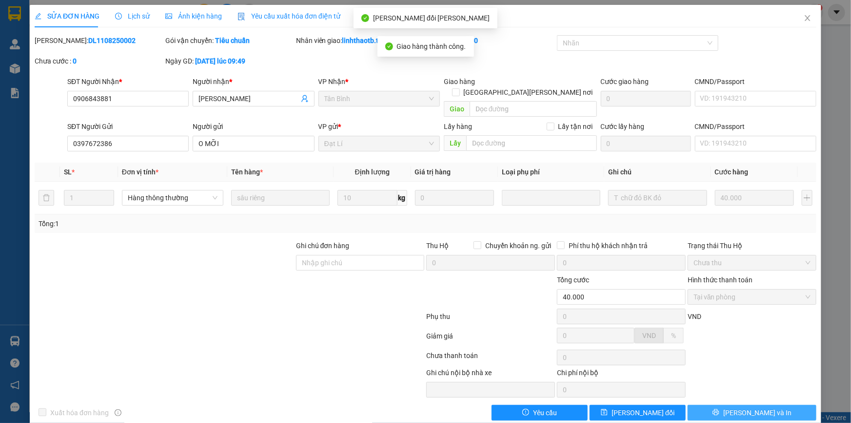
click at [785, 404] on button "[PERSON_NAME] và In" at bounding box center [752, 412] width 129 height 16
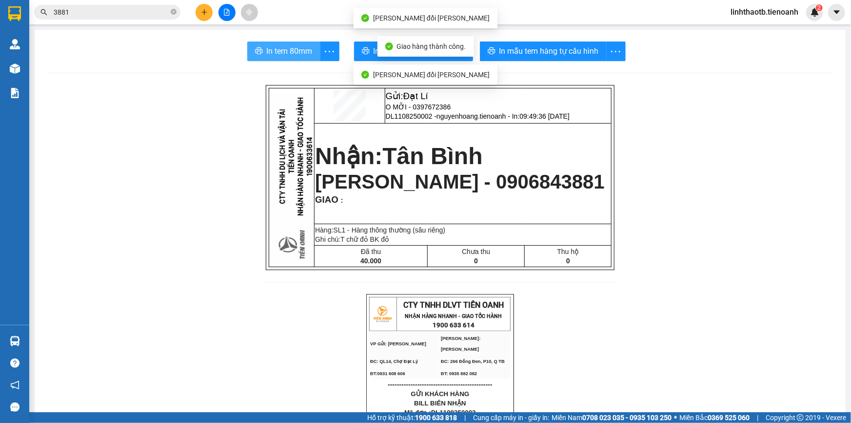
click at [280, 53] on span "In tem 80mm" at bounding box center [290, 51] width 46 height 12
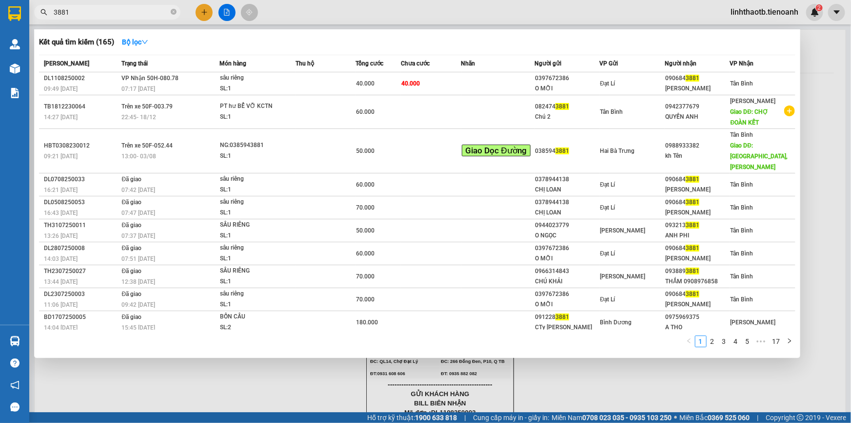
click at [142, 5] on span "3881" at bounding box center [107, 12] width 146 height 15
click at [141, 9] on input "3881" at bounding box center [111, 12] width 115 height 11
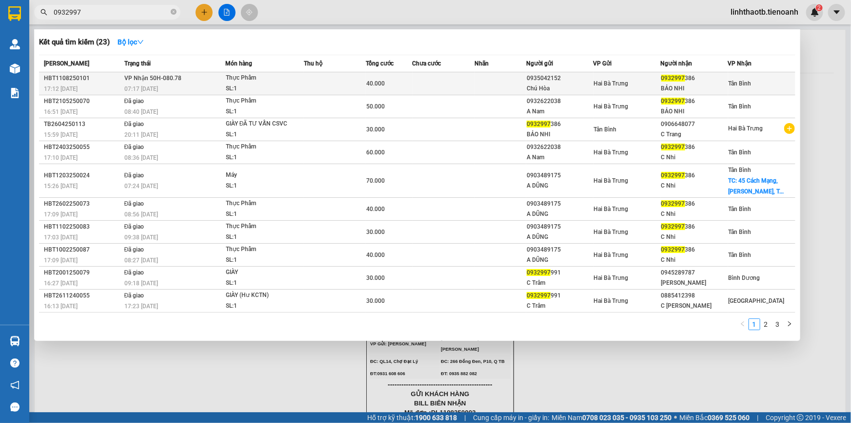
type input "0932997"
click at [203, 73] on td "VP Nhận 50H-080.78 07:17 - 12/08" at bounding box center [173, 83] width 103 height 23
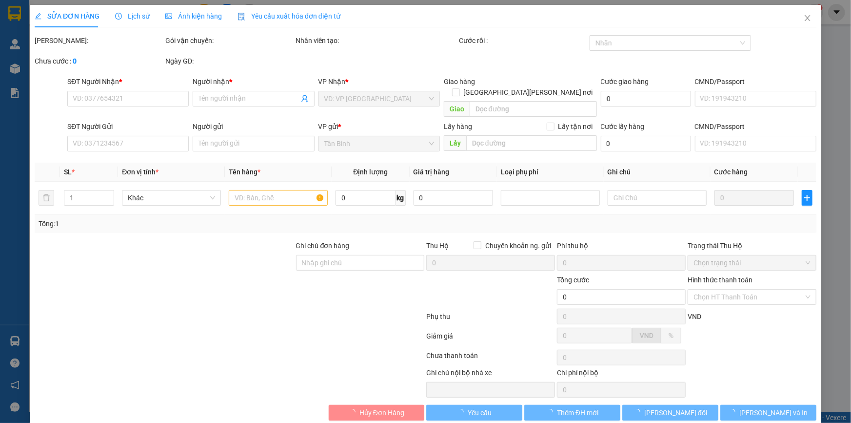
type input "0932997386"
type input "BẢO NHI"
type input "0935042152"
type input "Chú Hòa"
type input "40.000"
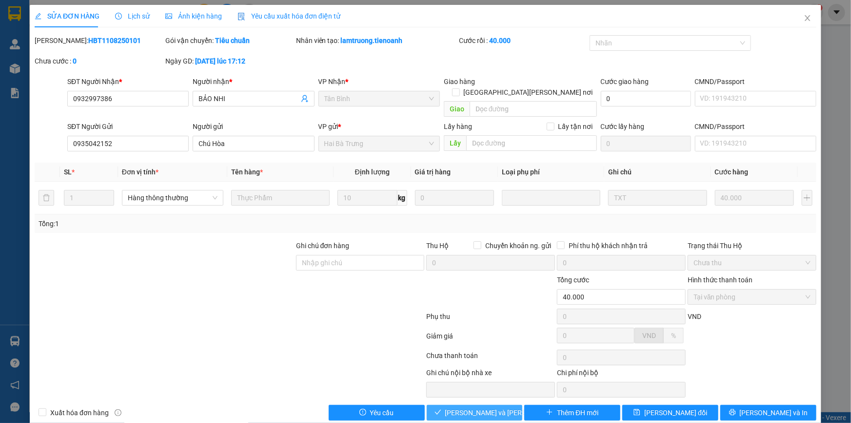
click at [443, 405] on button "[PERSON_NAME] và Giao hàng" at bounding box center [475, 412] width 96 height 16
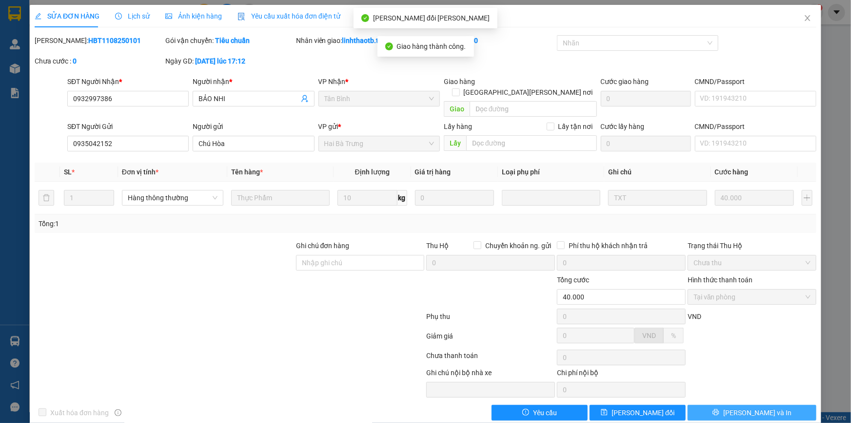
click at [794, 406] on button "[PERSON_NAME] và In" at bounding box center [752, 412] width 129 height 16
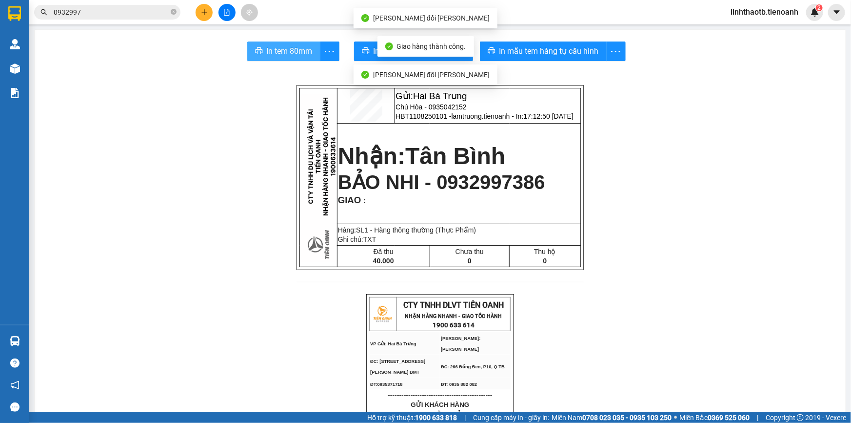
click at [309, 50] on span "In tem 80mm" at bounding box center [290, 51] width 46 height 12
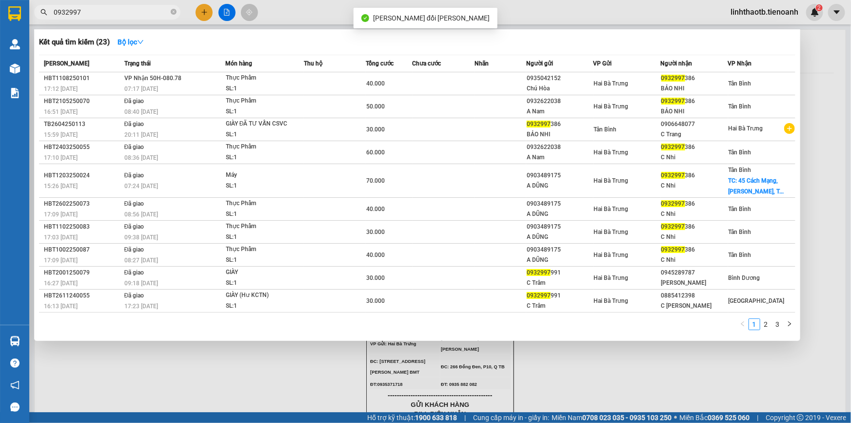
click at [133, 10] on input "0932997" at bounding box center [111, 12] width 115 height 11
click at [315, 10] on div at bounding box center [425, 211] width 851 height 423
click at [162, 13] on input "0932997" at bounding box center [111, 12] width 115 height 11
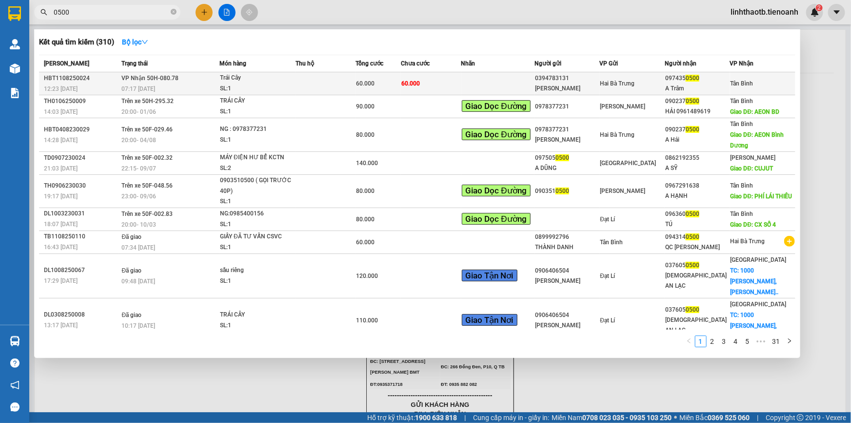
type input "0500"
click at [542, 84] on div "[PERSON_NAME]" at bounding box center [567, 88] width 64 height 10
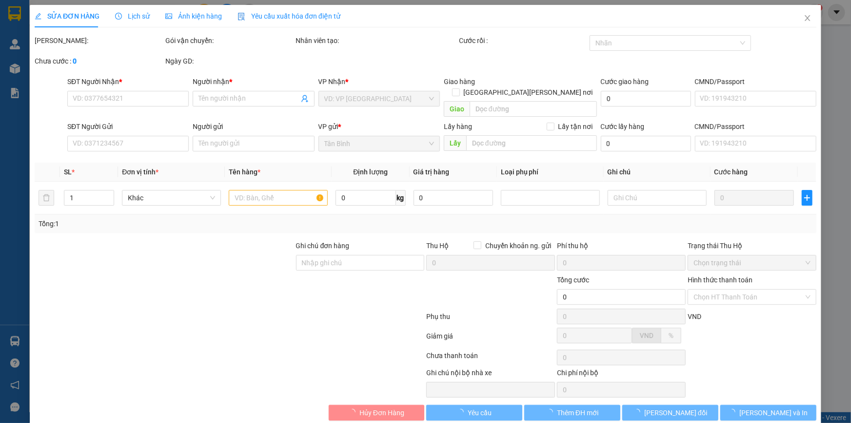
type input "0974350500"
type input "A Trâm"
type input "0394783131"
type input "[PERSON_NAME]"
type input "60.000"
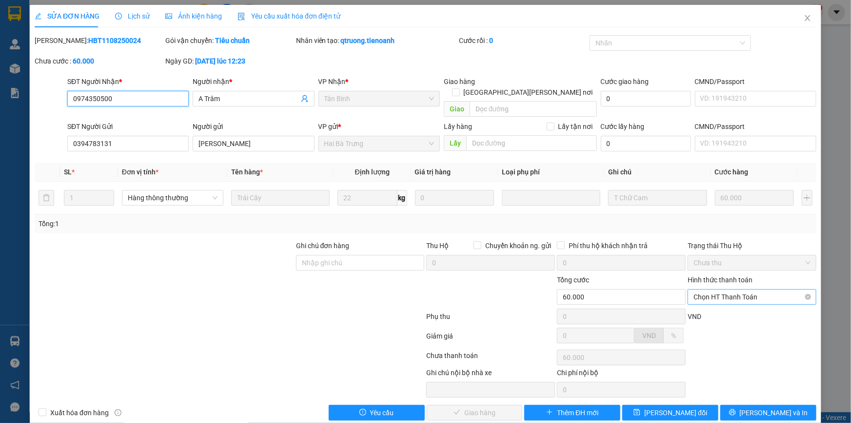
click at [755, 289] on span "Chọn HT Thanh Toán" at bounding box center [752, 296] width 117 height 15
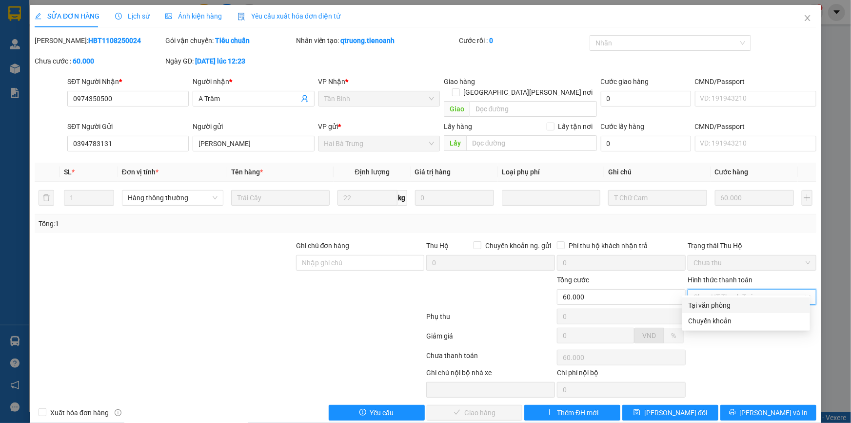
click at [747, 303] on div "Tại văn phòng" at bounding box center [746, 305] width 116 height 11
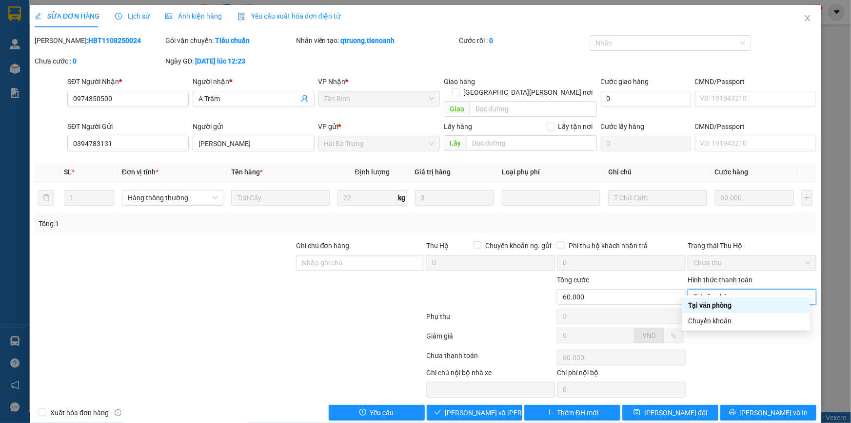
type input "0"
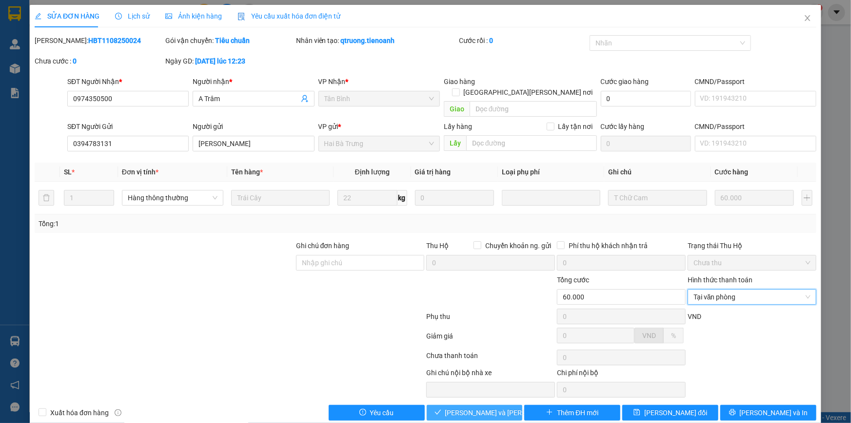
click at [456, 407] on span "[PERSON_NAME] và Giao hàng" at bounding box center [511, 412] width 132 height 11
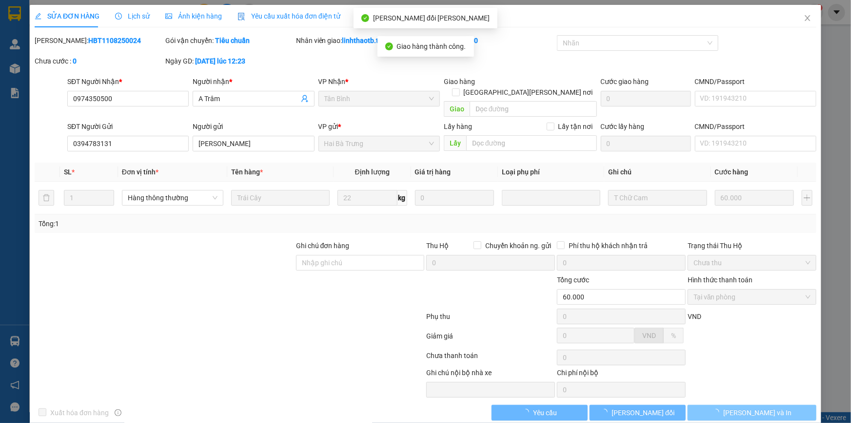
click at [786, 404] on button "[PERSON_NAME] và In" at bounding box center [752, 412] width 129 height 16
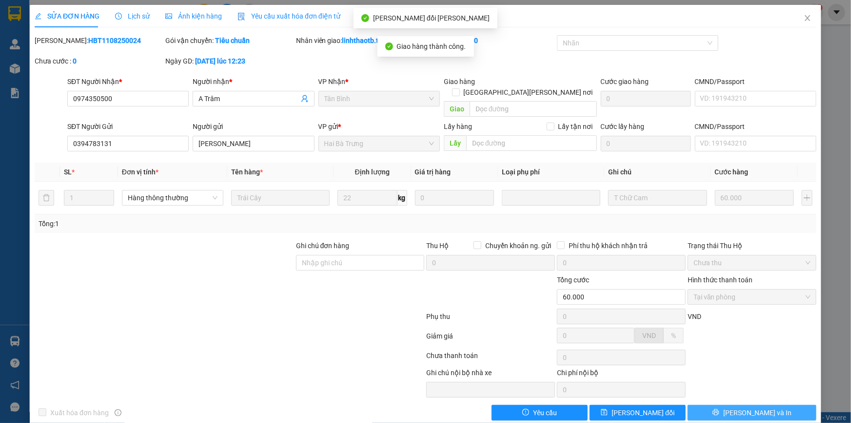
click at [786, 404] on button "[PERSON_NAME] và In" at bounding box center [752, 412] width 129 height 16
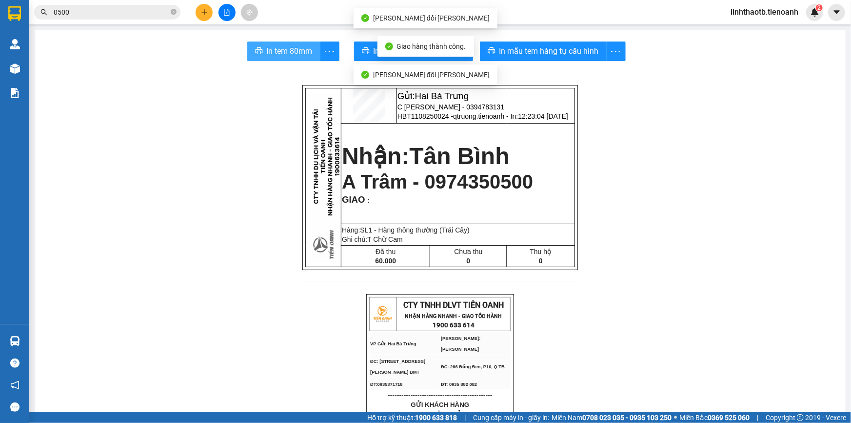
click at [308, 55] on span "In tem 80mm" at bounding box center [290, 51] width 46 height 12
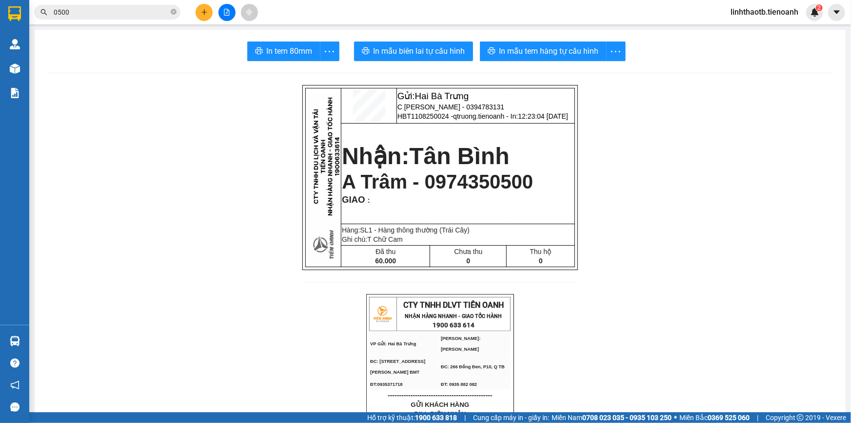
click at [95, 14] on input "0500" at bounding box center [111, 12] width 115 height 11
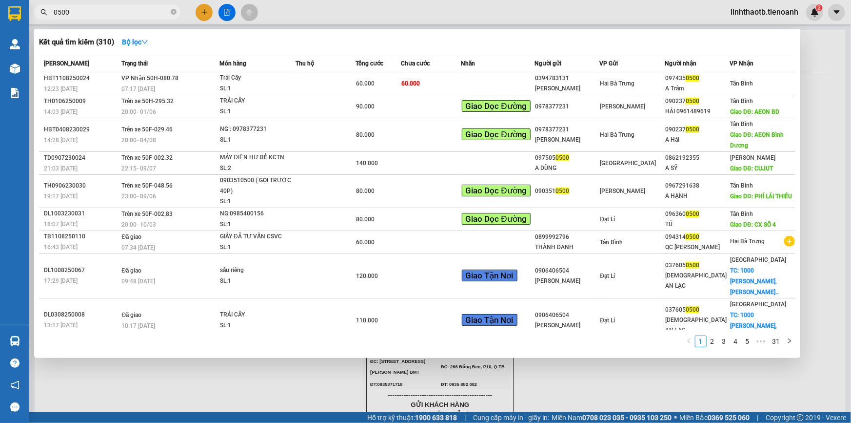
click at [769, 397] on div at bounding box center [425, 211] width 851 height 423
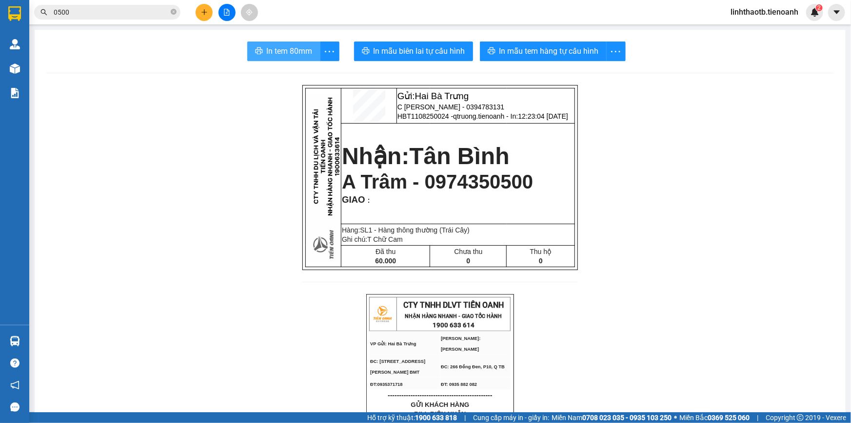
click at [257, 43] on button "In tem 80mm" at bounding box center [283, 51] width 73 height 20
click at [198, 14] on button at bounding box center [204, 12] width 17 height 17
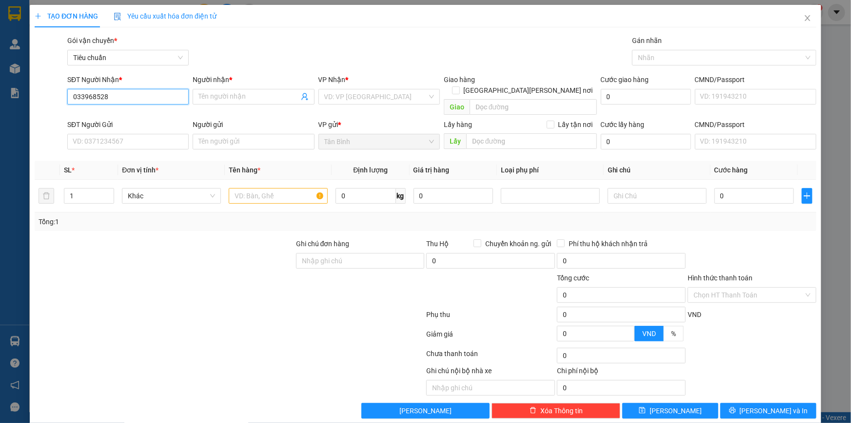
type input "0339685280"
click at [159, 123] on div "0339685280 - Cô Sương" at bounding box center [127, 116] width 121 height 16
type input "Cô Sương"
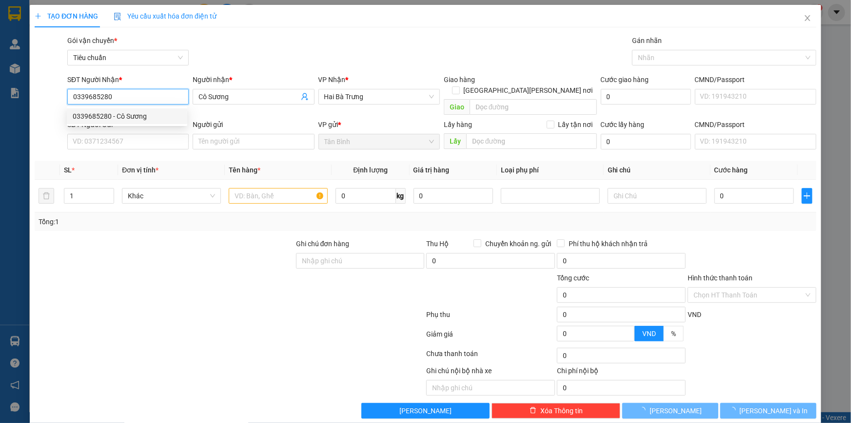
type input "50.000"
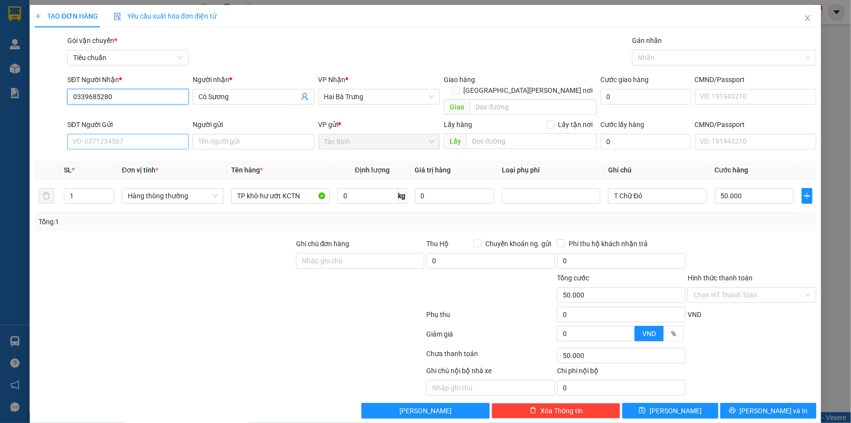
type input "0339685280"
click at [163, 134] on input "SĐT Người Gửi" at bounding box center [127, 142] width 121 height 16
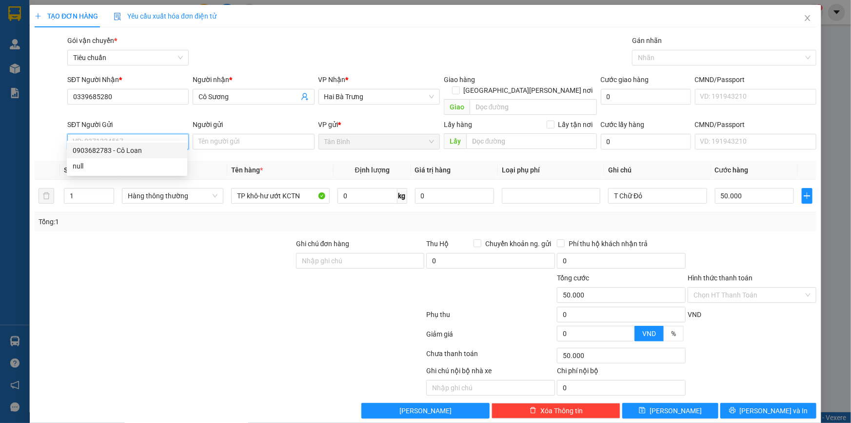
click at [161, 145] on div "0903682783 - Cô Loan" at bounding box center [127, 150] width 109 height 11
type input "0903682783"
type input "Cô Loan"
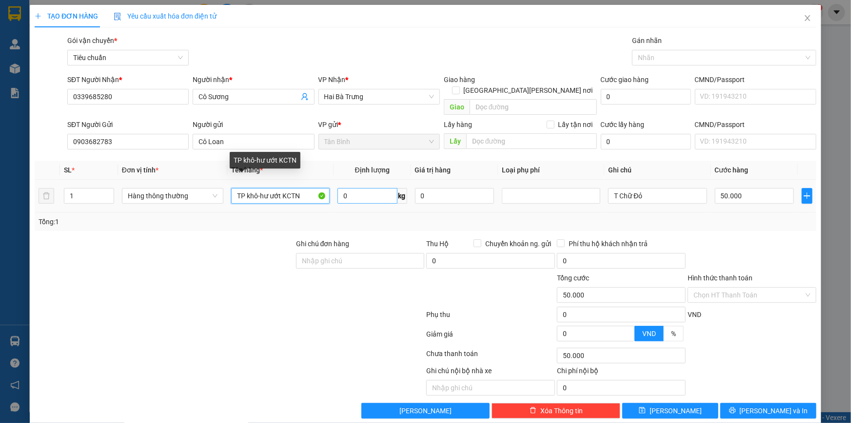
drag, startPoint x: 246, startPoint y: 190, endPoint x: 355, endPoint y: 182, distance: 109.6
click at [355, 182] on tr "1 Hàng thông thường TP khô-hư ướt KCTN 0 kg 0 T Chữ Đỏ 50.000" at bounding box center [426, 196] width 782 height 33
type input "T"
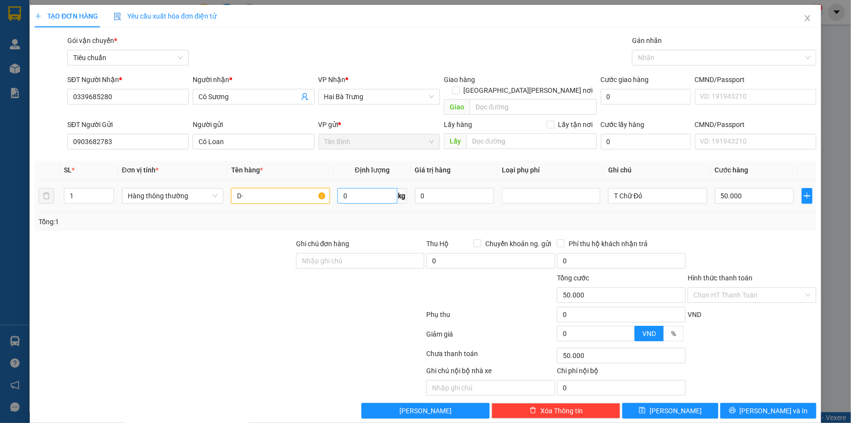
type input "D"
type input "ĐỒ LINH TINH"
click at [355, 188] on input "0" at bounding box center [368, 196] width 60 height 16
type input "11"
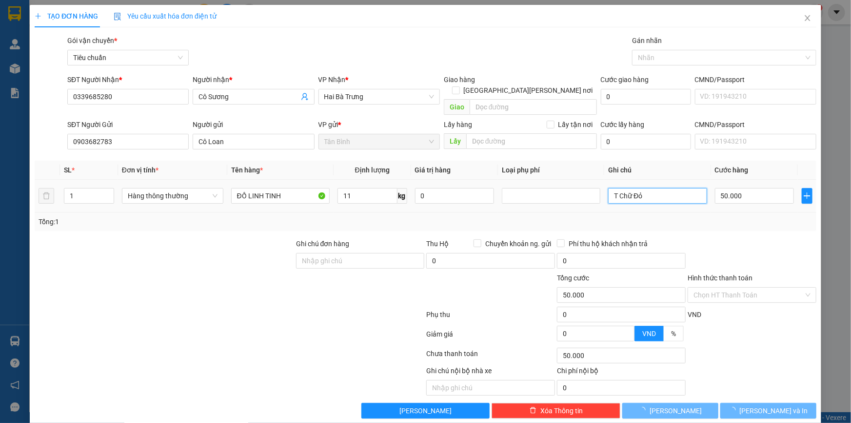
click at [658, 188] on input "T Chữ Đỏ" at bounding box center [657, 196] width 99 height 16
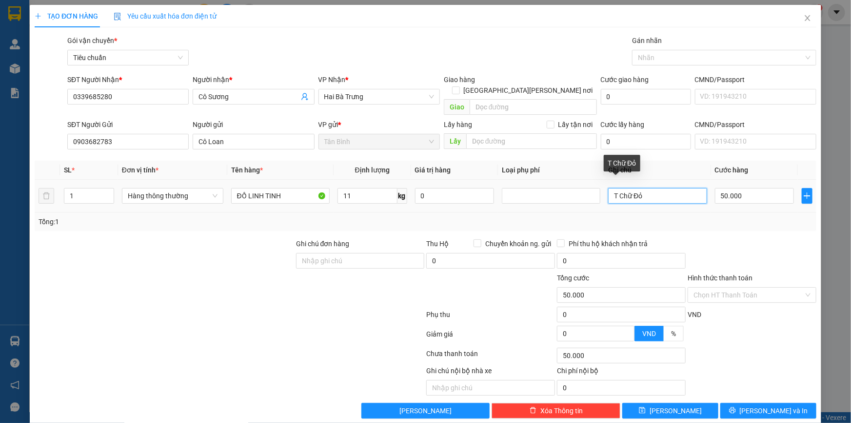
click at [658, 188] on input "T Chữ Đỏ" at bounding box center [657, 196] width 99 height 16
type input "TXV"
click at [738, 225] on div "Transit Pickup Surcharge Ids Transit Deliver Surcharge Ids Transit Deliver Surc…" at bounding box center [426, 226] width 782 height 383
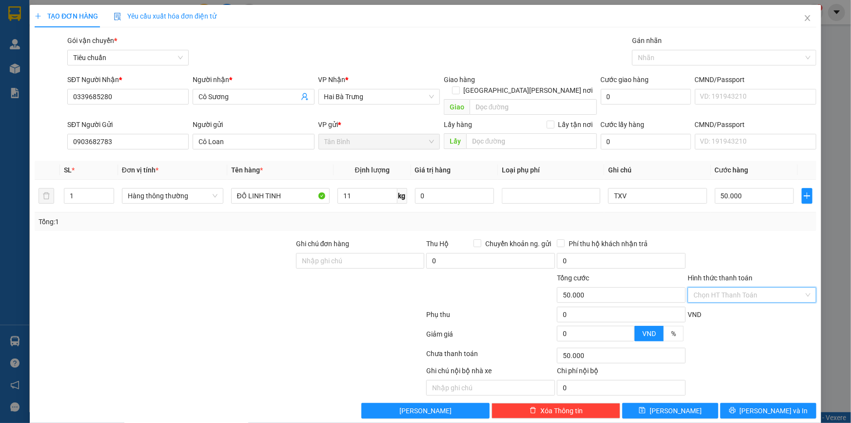
click at [763, 287] on input "Hình thức thanh toán" at bounding box center [749, 294] width 110 height 15
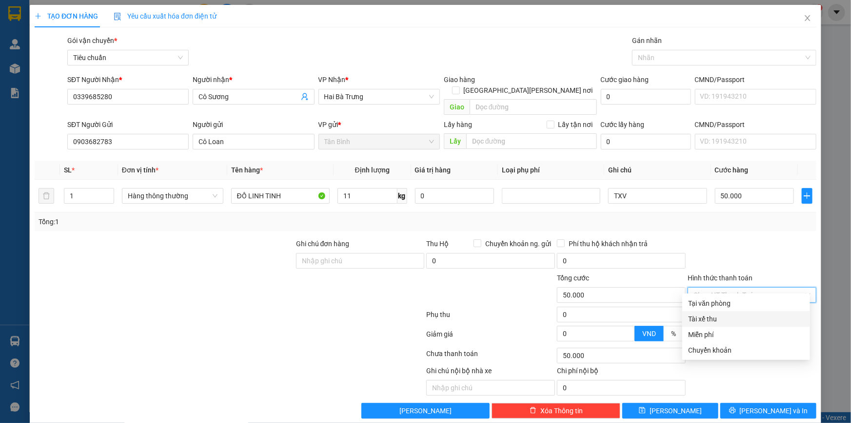
click at [743, 311] on div "Tài xế thu" at bounding box center [747, 319] width 128 height 16
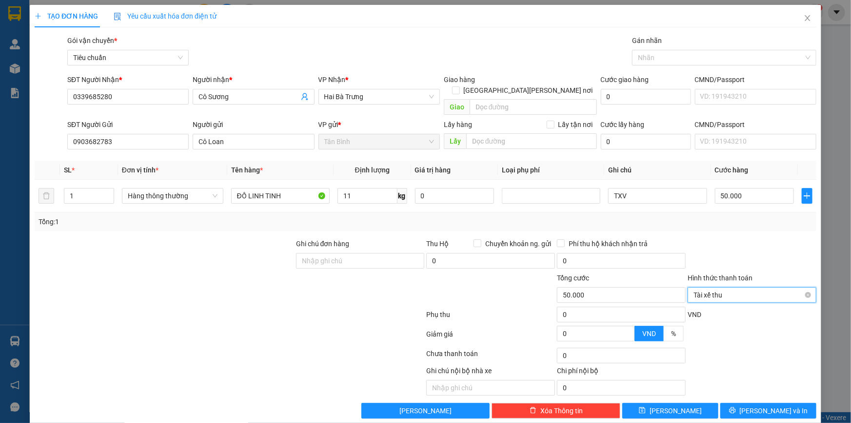
click at [758, 287] on span "Tài xế thu" at bounding box center [752, 294] width 117 height 15
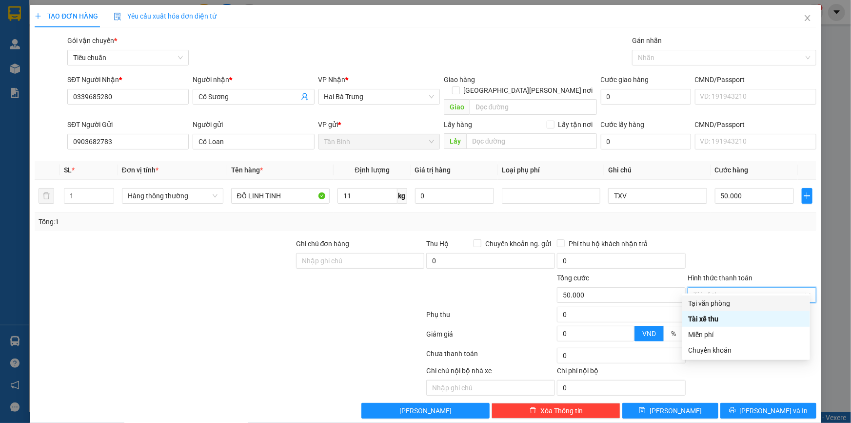
click at [762, 301] on div "Tại văn phòng" at bounding box center [746, 303] width 116 height 11
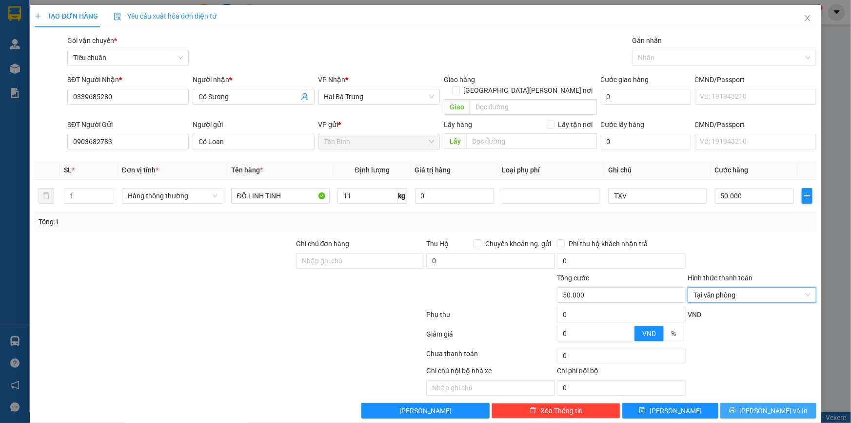
click at [780, 405] on span "[PERSON_NAME] và In" at bounding box center [774, 410] width 68 height 11
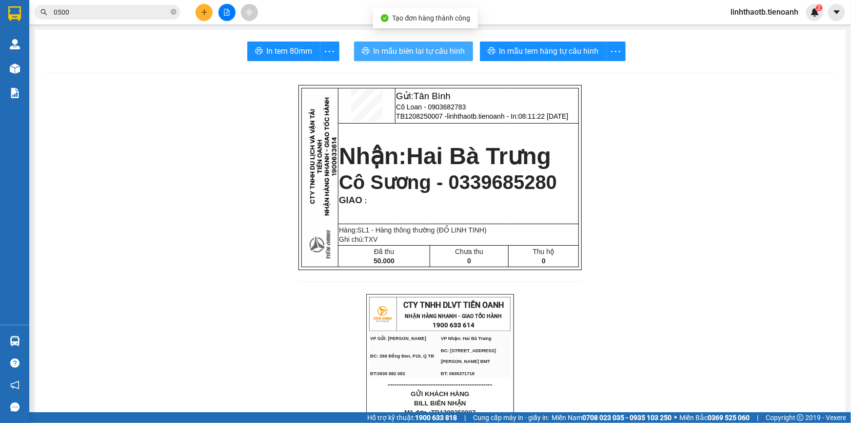
click at [428, 54] on span "In mẫu biên lai tự cấu hình" at bounding box center [420, 51] width 92 height 12
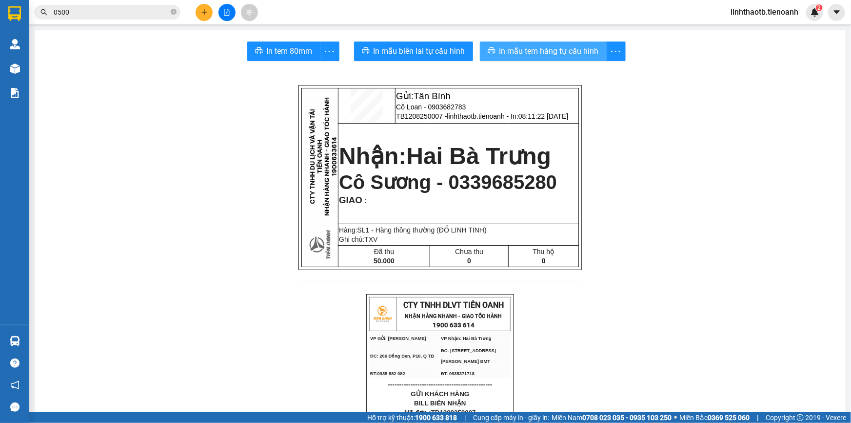
click at [563, 54] on span "In mẫu tem hàng tự cấu hình" at bounding box center [550, 51] width 100 height 12
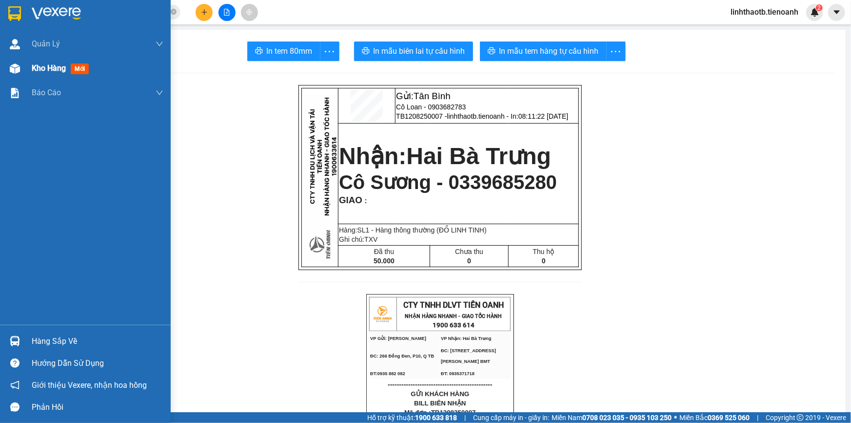
click at [88, 67] on span "mới" at bounding box center [80, 68] width 18 height 11
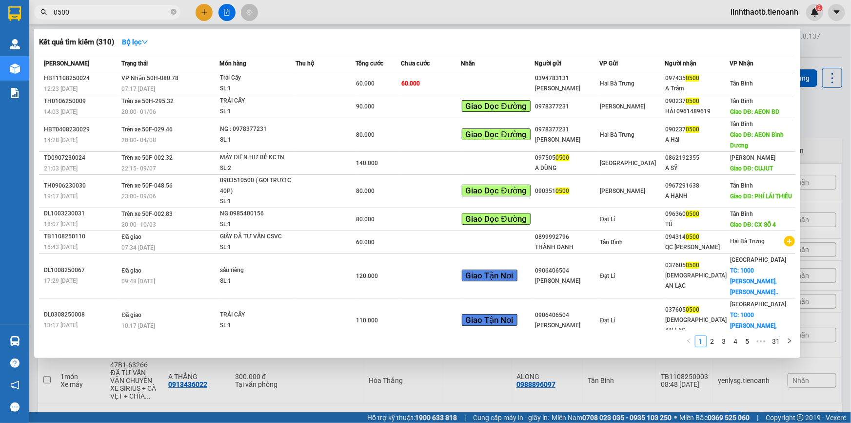
click at [93, 13] on input "0500" at bounding box center [111, 12] width 115 height 11
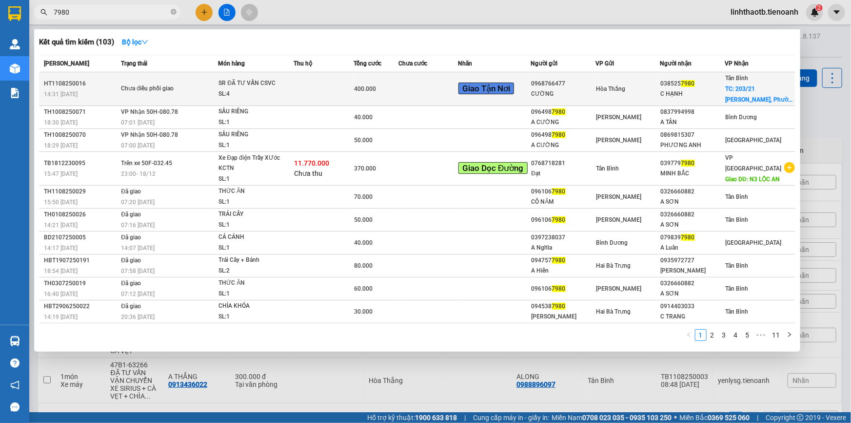
type input "7980"
click at [646, 88] on div "Hòa Thắng" at bounding box center [628, 88] width 64 height 11
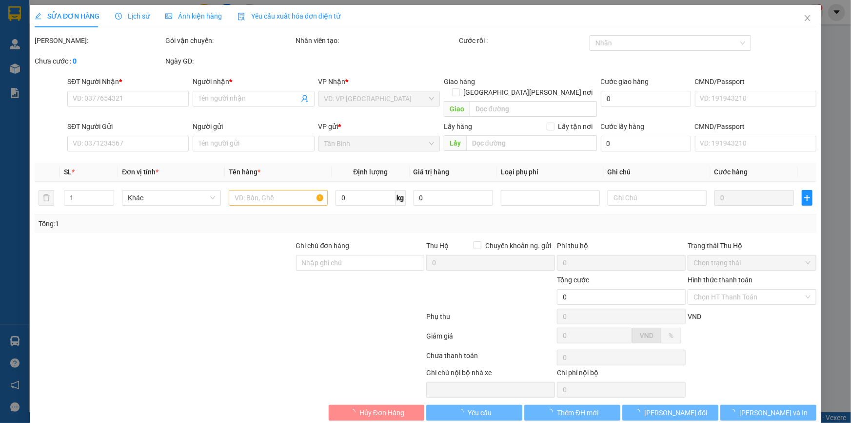
type input "0385257980"
type input "C HẠNH"
checkbox input "true"
type input "203/21 Lạc Long Quân, Phường 3, Quận 11, Hồ Chí Minh"
type input "0968766477"
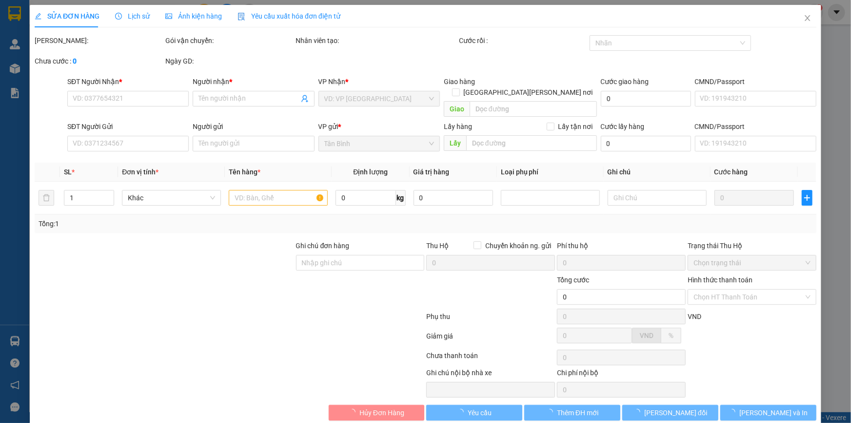
type input "CƯỜNG"
type input "KNM"
type input "400.000"
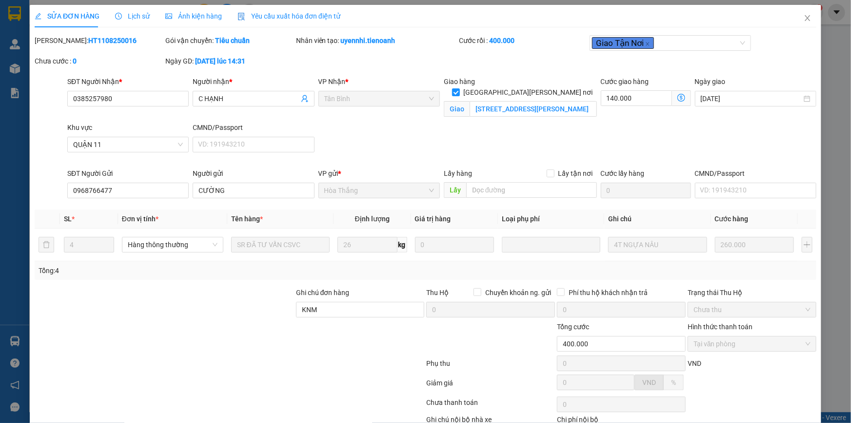
click at [483, 142] on div "SĐT Người Nhận * 0385257980 Người nhận * C HẠNH VP Nhận * Tân Bình Giao hàng Gi…" at bounding box center [441, 122] width 753 height 92
click at [802, 24] on span "Close" at bounding box center [807, 18] width 27 height 27
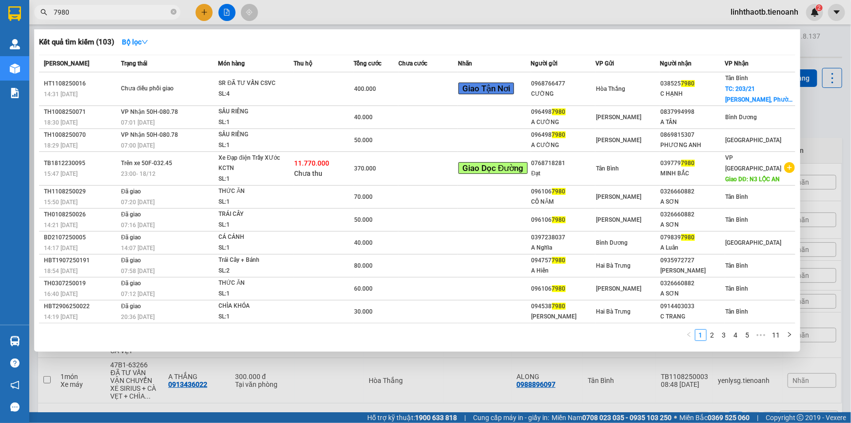
click at [133, 16] on input "7980" at bounding box center [111, 12] width 115 height 11
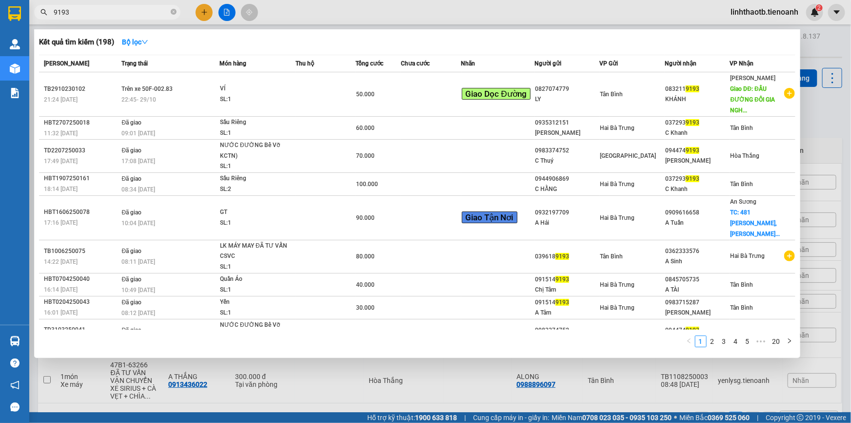
click at [133, 16] on input "9193" at bounding box center [111, 12] width 115 height 11
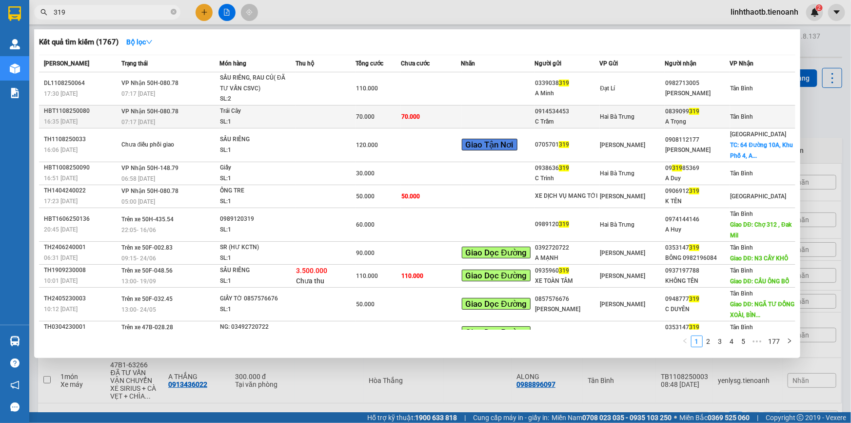
type input "319"
click at [467, 112] on td at bounding box center [498, 116] width 73 height 23
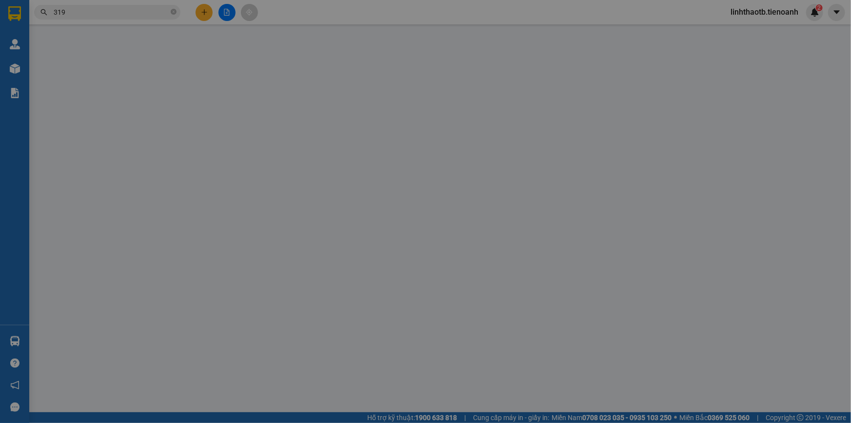
type input "0839099319"
type input "A Trọng"
type input "0914534453"
type input "C Trầm"
type input "70.000"
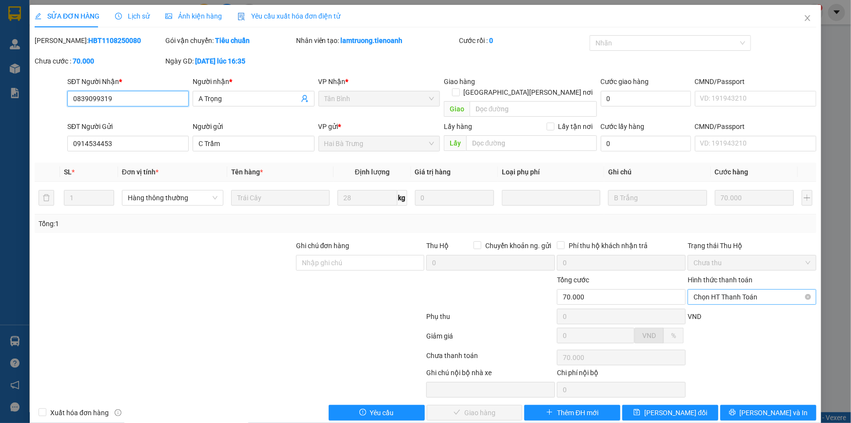
click at [738, 289] on span "Chọn HT Thanh Toán" at bounding box center [752, 296] width 117 height 15
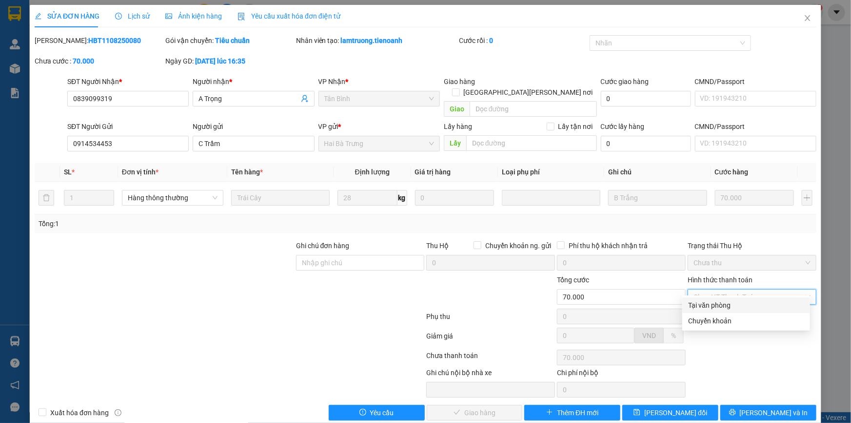
click at [739, 306] on div "Tại văn phòng" at bounding box center [746, 305] width 116 height 11
type input "0"
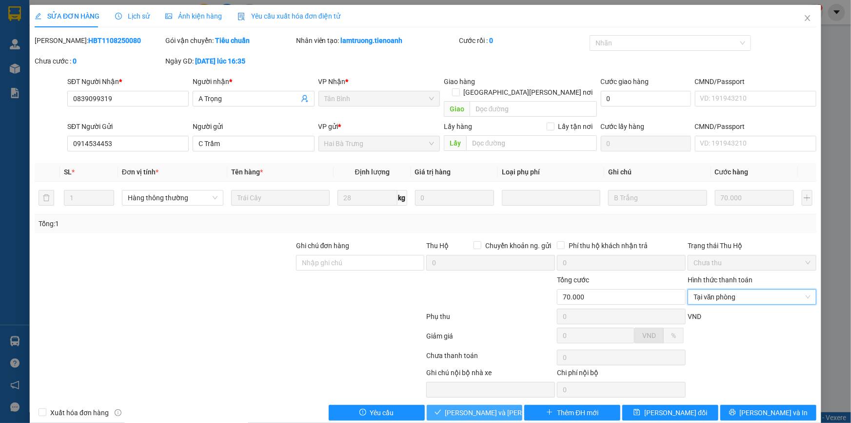
click at [478, 407] on span "[PERSON_NAME] và Giao hàng" at bounding box center [511, 412] width 132 height 11
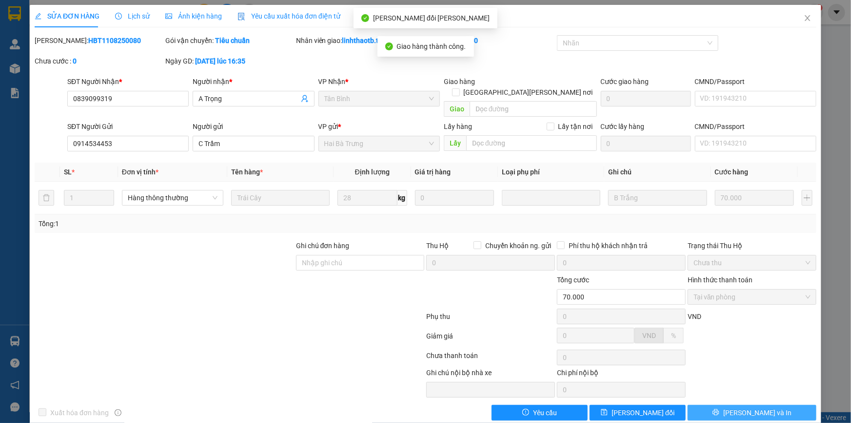
click at [803, 404] on button "[PERSON_NAME] và In" at bounding box center [752, 412] width 129 height 16
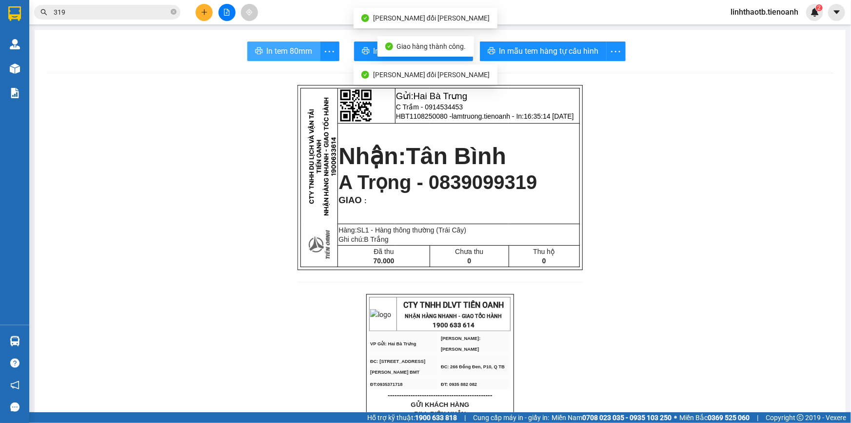
click at [283, 56] on span "In tem 80mm" at bounding box center [290, 51] width 46 height 12
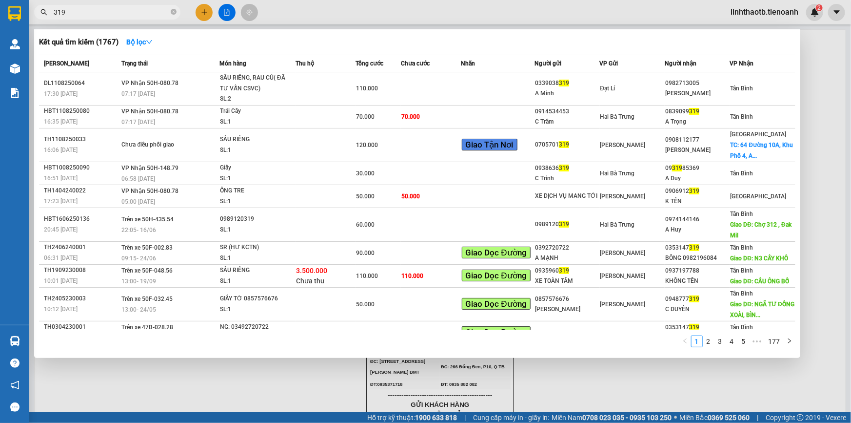
click at [93, 14] on input "319" at bounding box center [111, 12] width 115 height 11
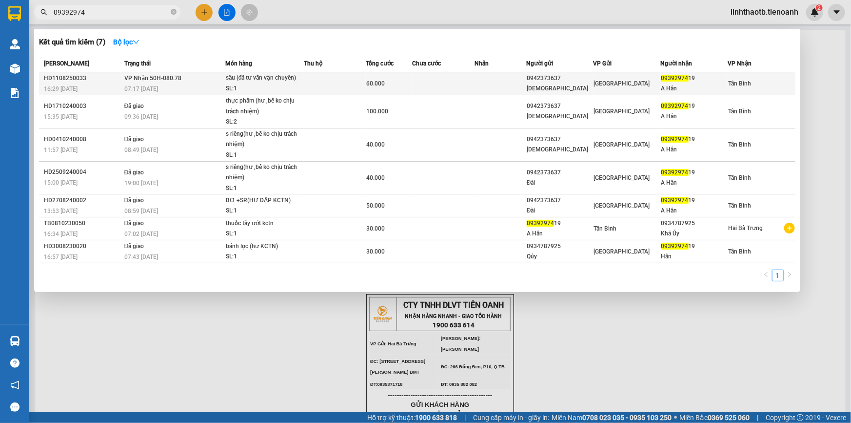
type input "09392974"
click at [229, 85] on div "SL: 1" at bounding box center [262, 88] width 73 height 11
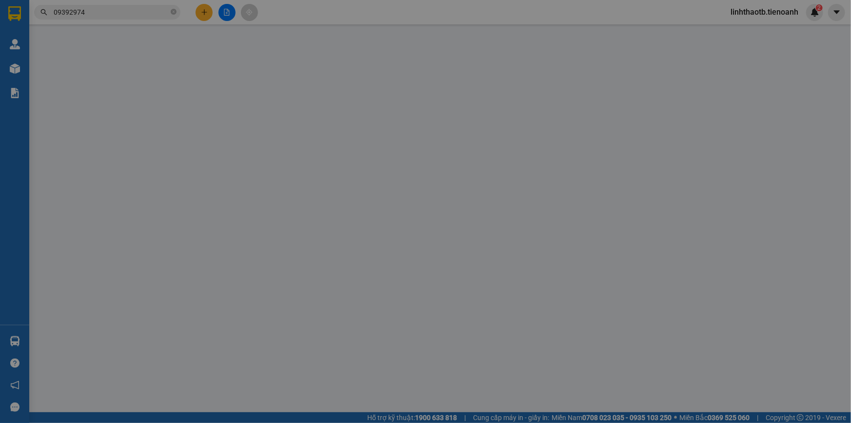
type input "0939297419"
type input "A Hân"
type input "0942373637"
type input "C Đài"
type input "60.000"
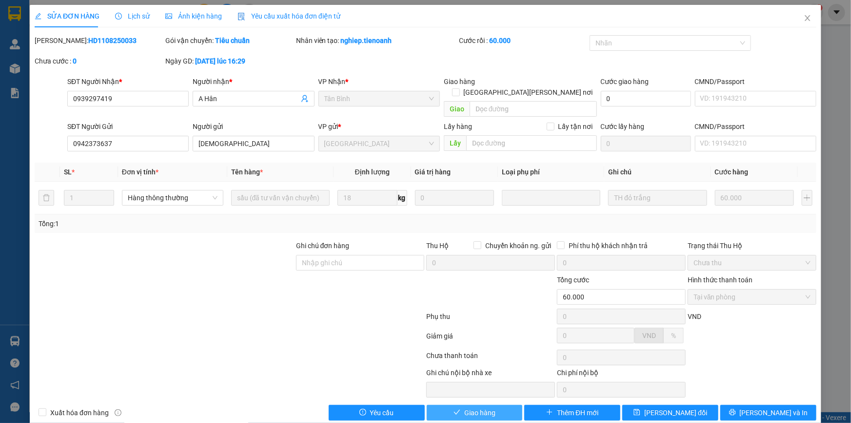
click at [468, 407] on span "Giao hàng" at bounding box center [480, 412] width 31 height 11
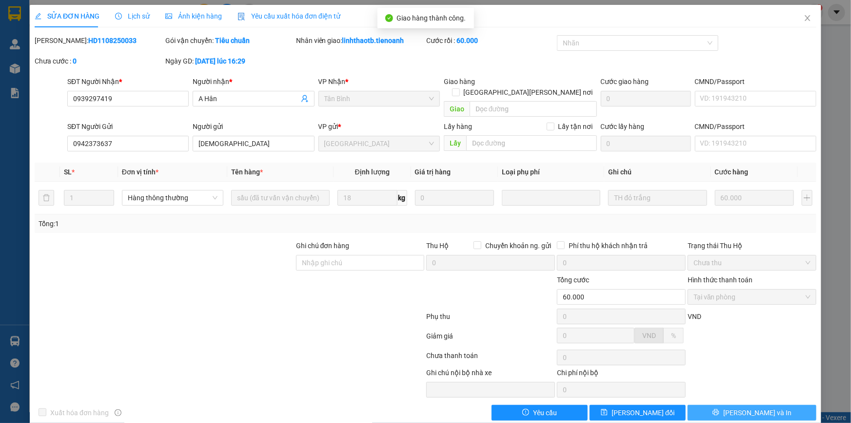
click at [742, 407] on button "[PERSON_NAME] và In" at bounding box center [752, 412] width 129 height 16
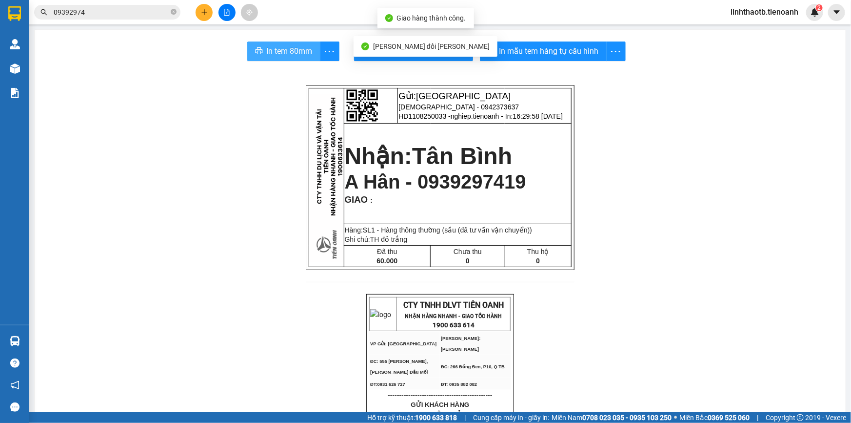
click at [276, 44] on button "In tem 80mm" at bounding box center [283, 51] width 73 height 20
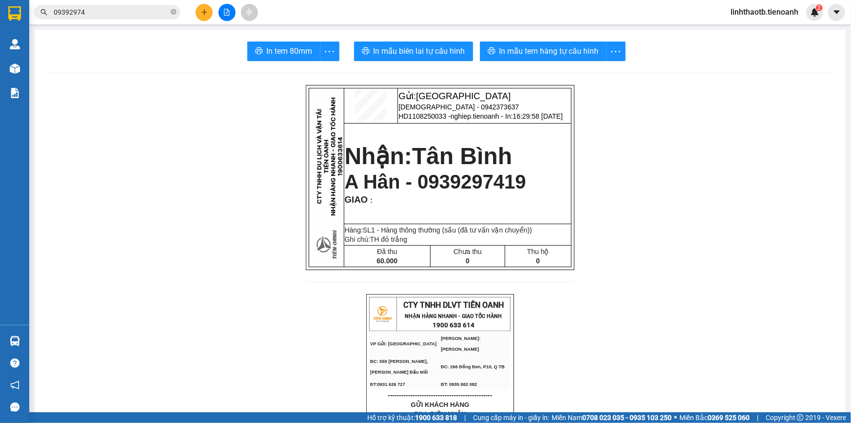
click at [100, 12] on input "09392974" at bounding box center [111, 12] width 115 height 11
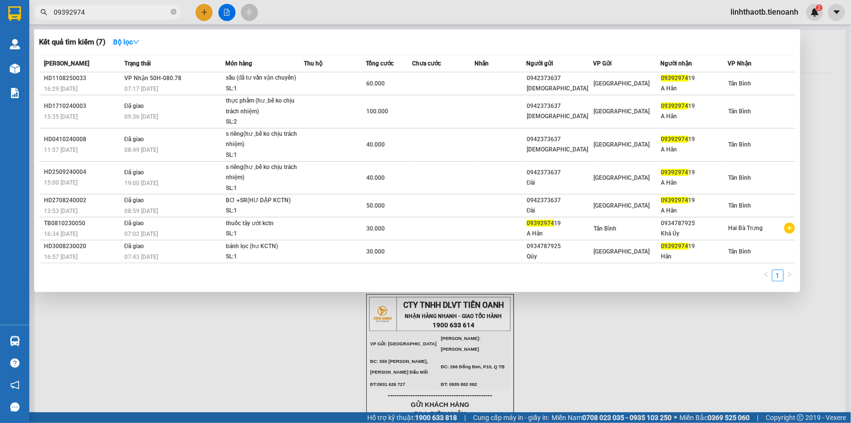
click at [100, 12] on input "09392974" at bounding box center [111, 12] width 115 height 11
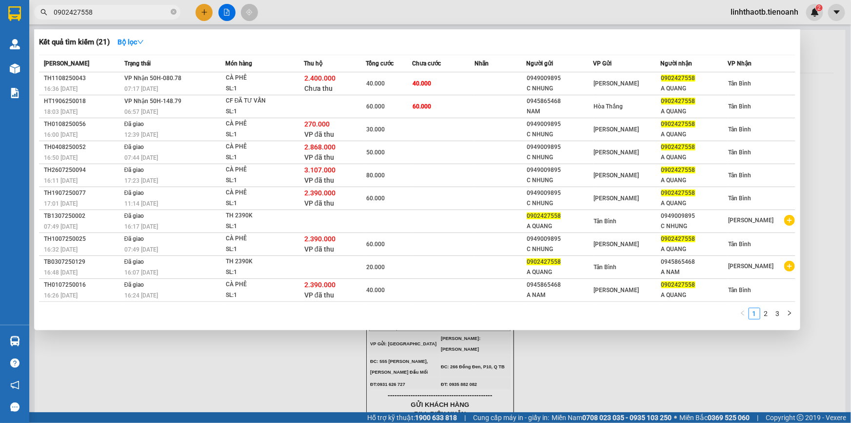
click at [95, 5] on span "0902427558" at bounding box center [107, 12] width 146 height 15
click at [97, 12] on input "0902427558" at bounding box center [111, 12] width 115 height 11
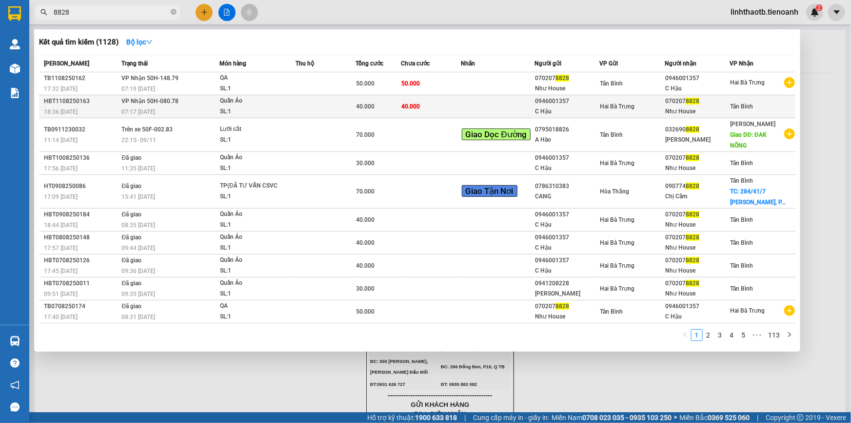
type input "8828"
click at [123, 107] on div "07:17 [DATE]" at bounding box center [170, 111] width 98 height 11
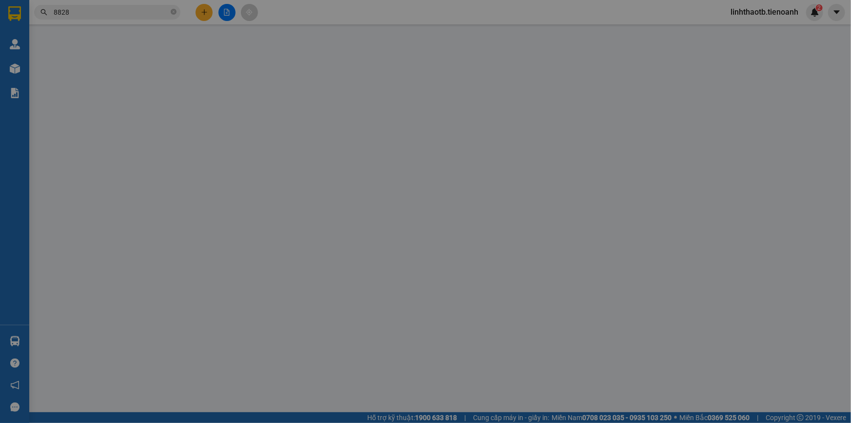
type input "0702078828"
type input "Như House"
type input "0946001357"
type input "C Hậu"
type input "241397142"
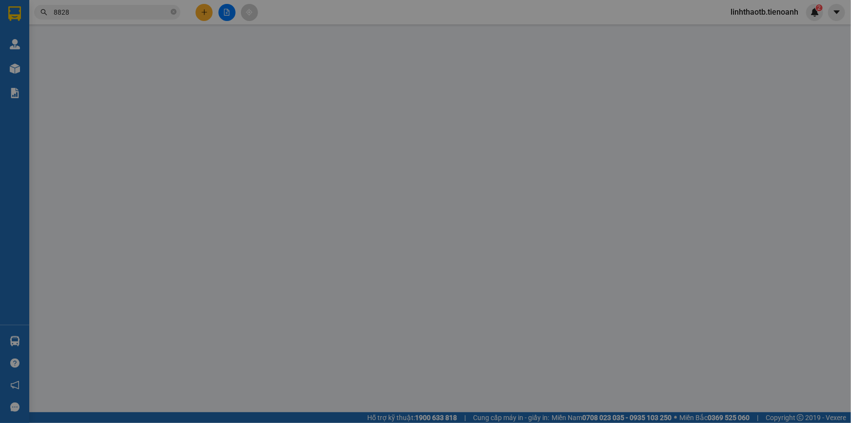
type input "40.000"
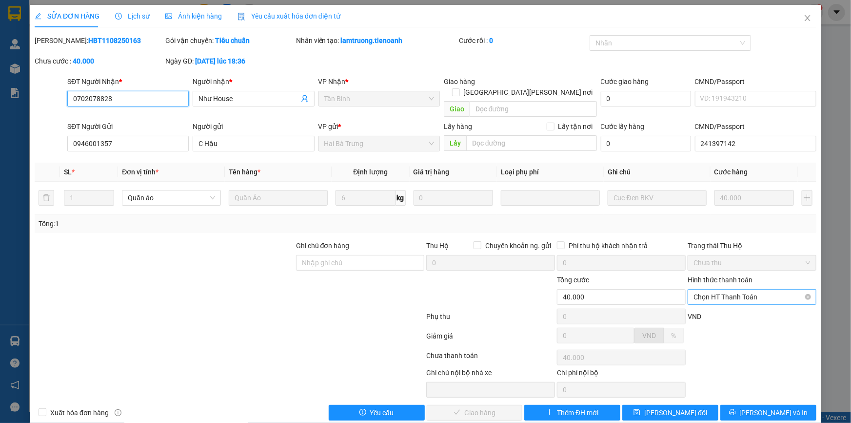
click at [732, 291] on span "Chọn HT Thanh Toán" at bounding box center [752, 296] width 117 height 15
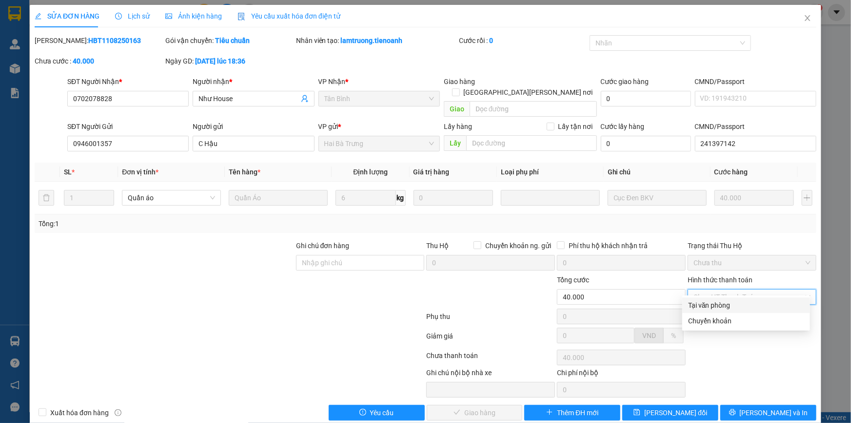
click at [734, 295] on div "Total Paid Fee 0 Total UnPaid Fee 40.000 Cash Collection Total Fee Mã ĐH: HBT11…" at bounding box center [426, 227] width 782 height 385
click at [738, 289] on span "Chọn HT Thanh Toán" at bounding box center [752, 296] width 117 height 15
click at [738, 298] on div "Tại văn phòng" at bounding box center [747, 305] width 128 height 16
type input "0"
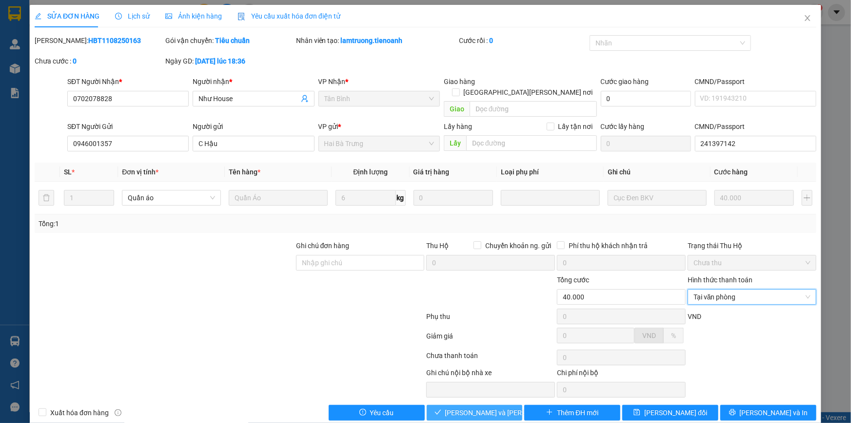
click at [483, 407] on span "[PERSON_NAME] và Giao hàng" at bounding box center [511, 412] width 132 height 11
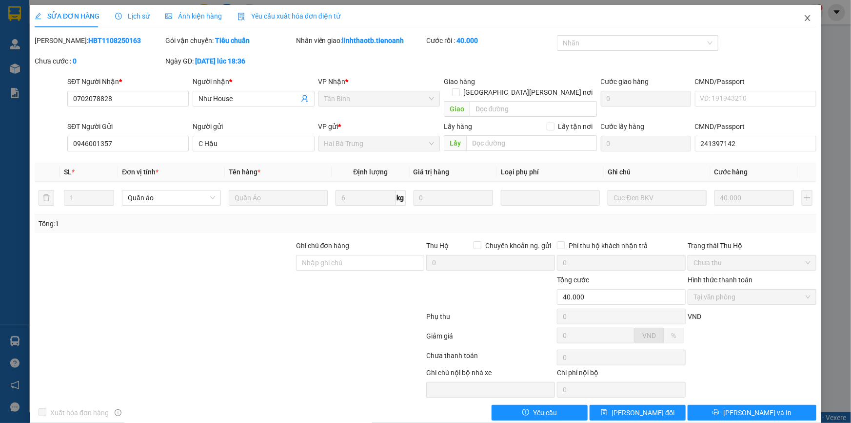
click at [803, 12] on span "Close" at bounding box center [807, 18] width 27 height 27
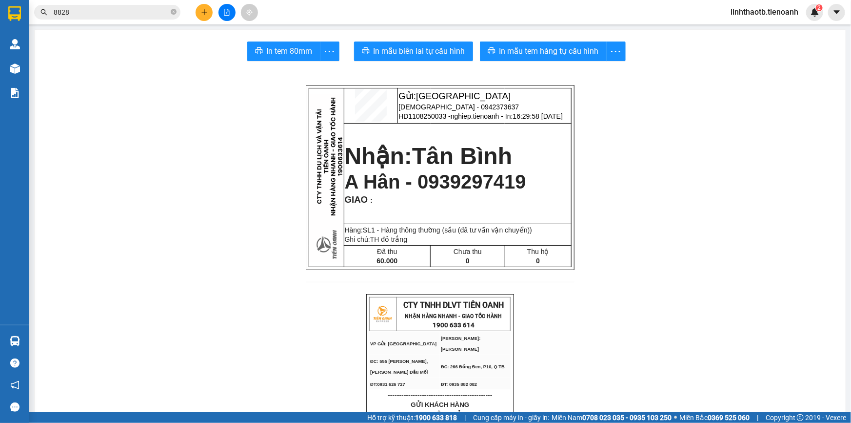
click at [146, 7] on input "8828" at bounding box center [111, 12] width 115 height 11
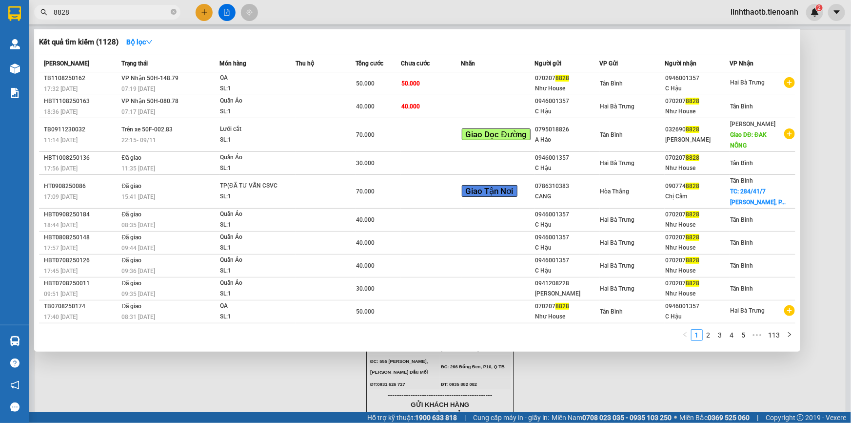
click at [146, 7] on input "8828" at bounding box center [111, 12] width 115 height 11
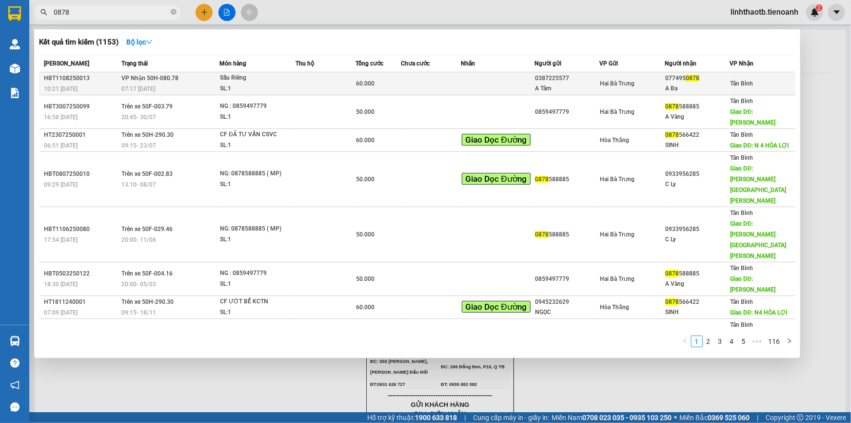
type input "0878"
click at [619, 90] on td "Hai Bà Trưng" at bounding box center [632, 83] width 65 height 23
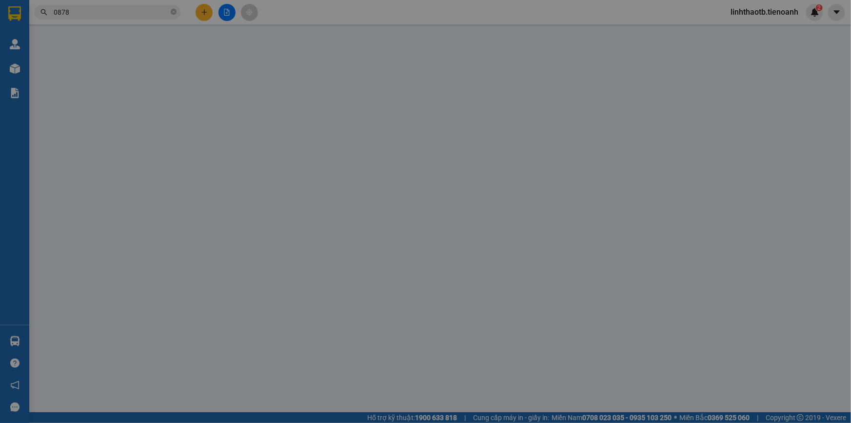
type input "0774950878"
type input "A Ba"
type input "0387225577"
type input "A Tâm"
type input "60.000"
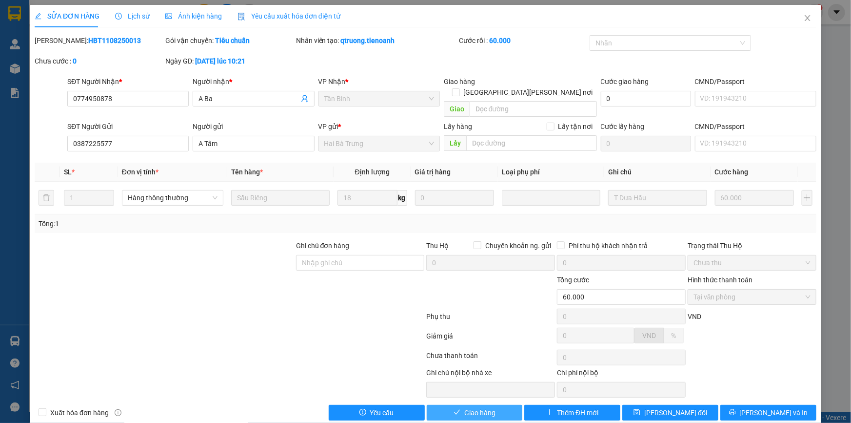
click at [476, 407] on span "Giao hàng" at bounding box center [480, 412] width 31 height 11
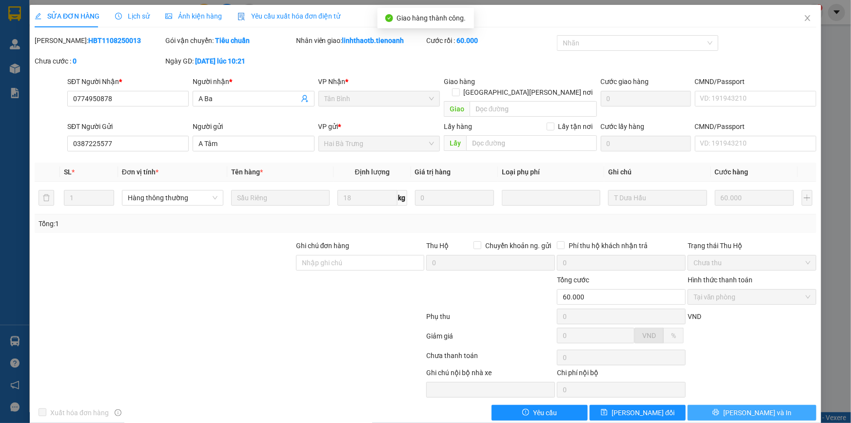
click at [771, 404] on button "[PERSON_NAME] và In" at bounding box center [752, 412] width 129 height 16
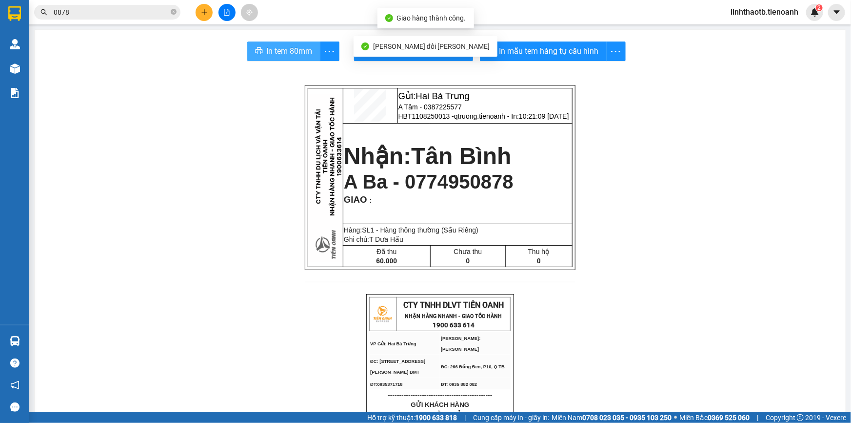
click at [286, 49] on span "In tem 80mm" at bounding box center [290, 51] width 46 height 12
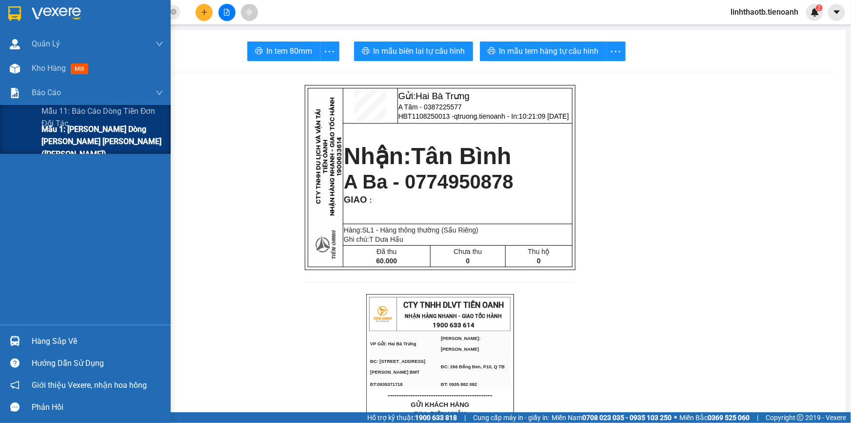
click at [47, 132] on span "Mẫu 1: Báo cáo dòng tiền theo nhân viên ([PERSON_NAME])" at bounding box center [102, 141] width 122 height 37
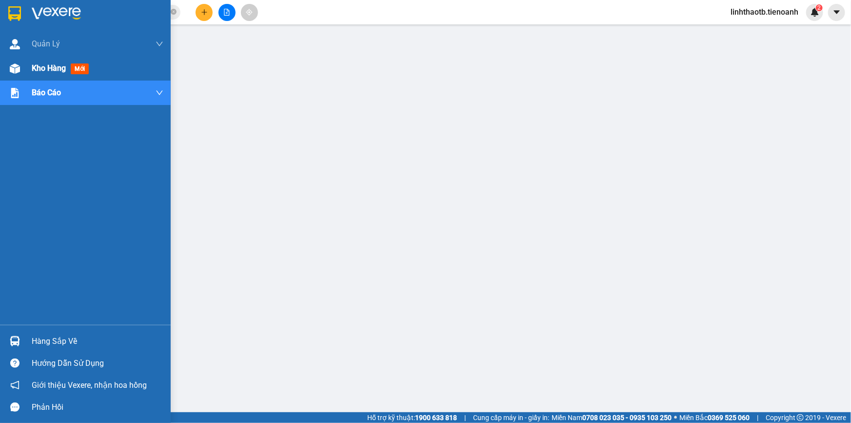
click at [76, 71] on span "mới" at bounding box center [80, 68] width 18 height 11
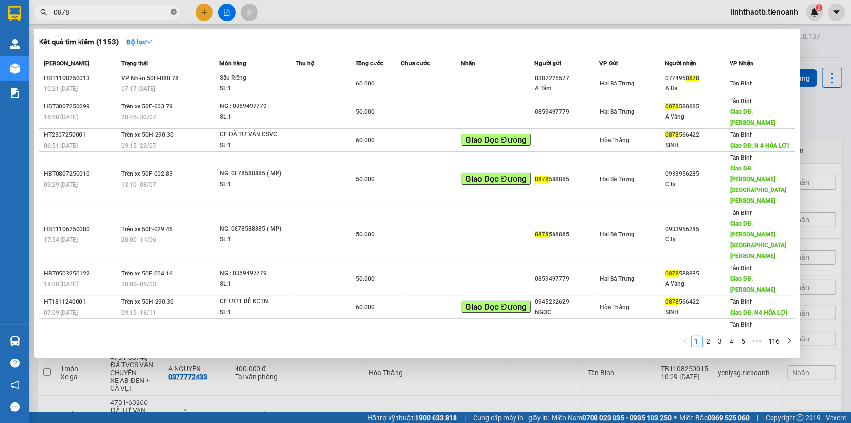
click at [173, 16] on span at bounding box center [174, 12] width 6 height 9
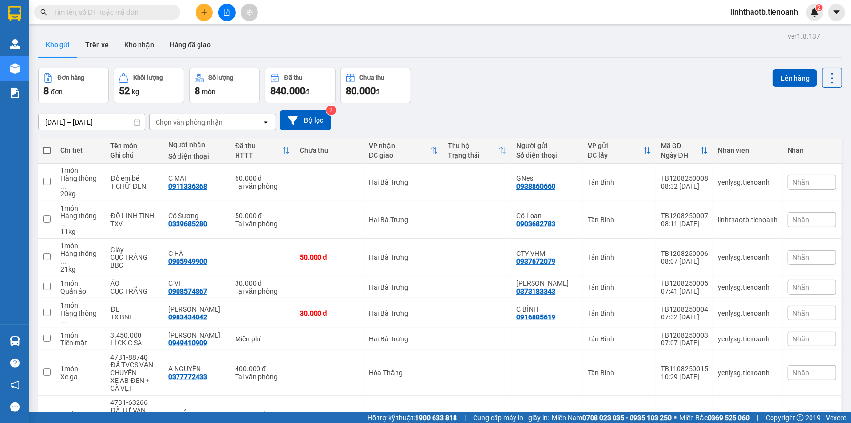
click at [810, 398] on span "100 / trang" at bounding box center [799, 403] width 37 height 10
click at [81, 14] on input "text" at bounding box center [111, 12] width 115 height 11
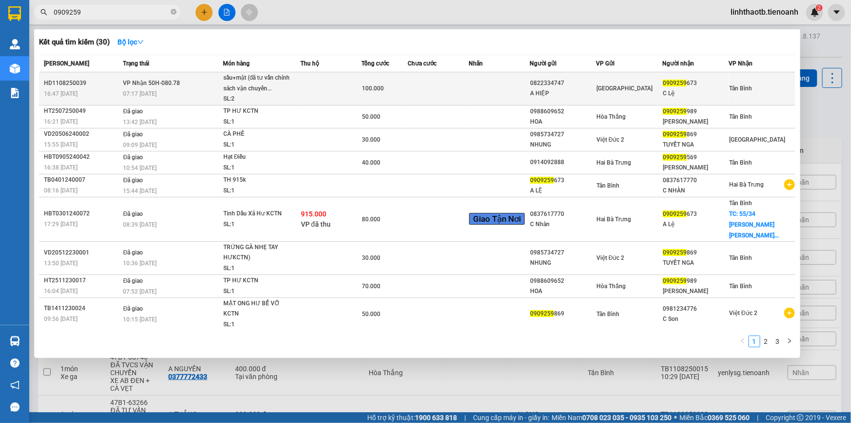
type input "0909259"
click at [202, 85] on td "VP Nhận 50H-080.78 07:17 - 12/08" at bounding box center [172, 88] width 102 height 33
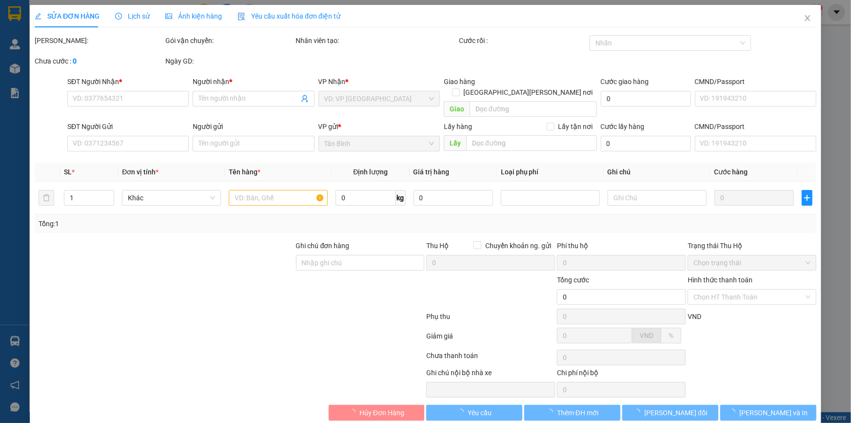
type input "0909259673"
type input "C Lệ"
type input "022907447"
type input "0822334747"
type input "A HIỆP"
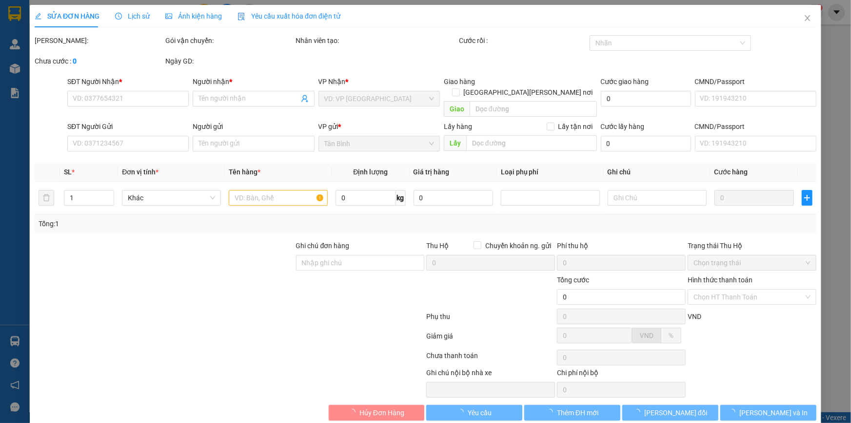
type input "066096009619"
type input "100.000"
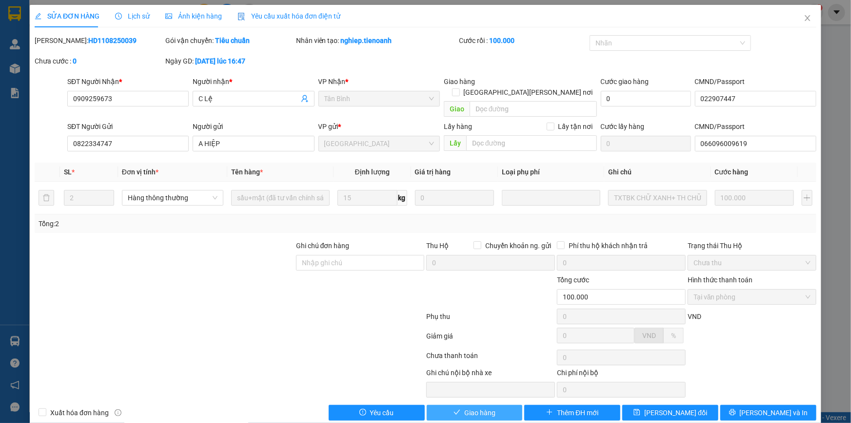
click at [454, 404] on button "Giao hàng" at bounding box center [475, 412] width 96 height 16
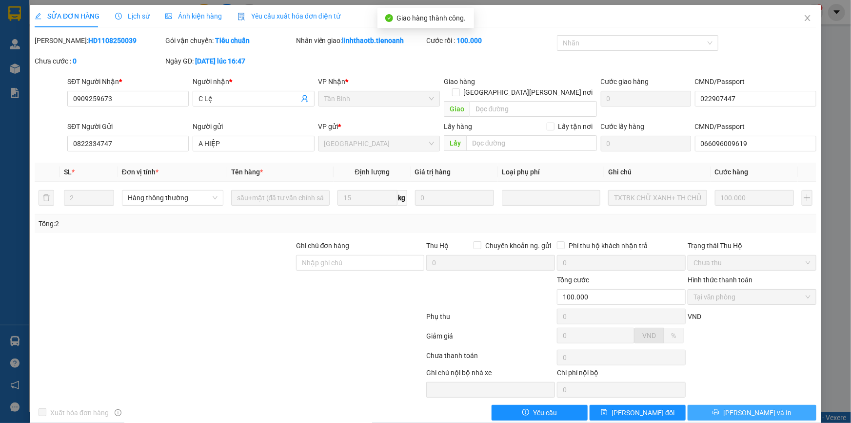
click at [769, 404] on button "[PERSON_NAME] và In" at bounding box center [752, 412] width 129 height 16
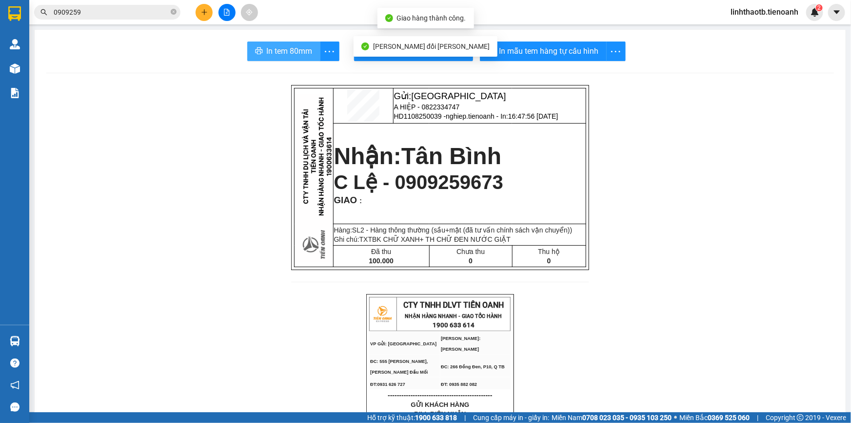
click at [284, 48] on span "In tem 80mm" at bounding box center [290, 51] width 46 height 12
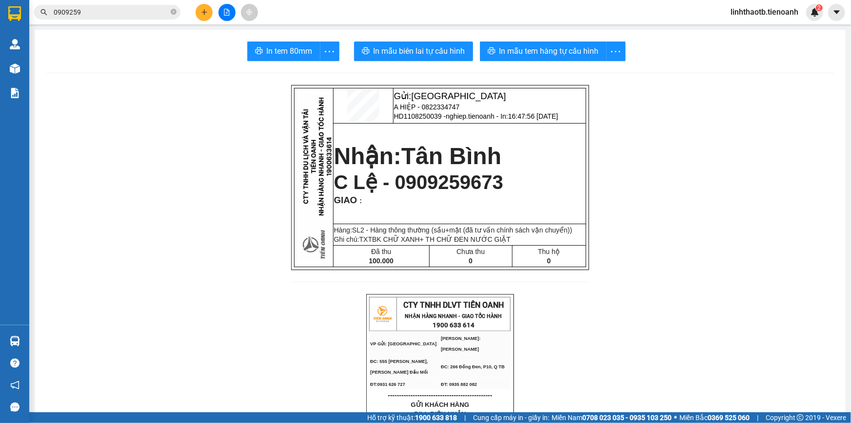
click at [129, 7] on input "0909259" at bounding box center [111, 12] width 115 height 11
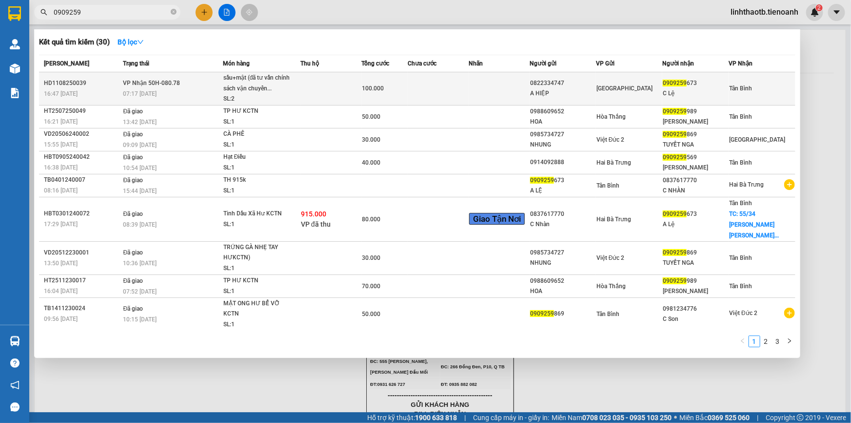
click at [333, 77] on td at bounding box center [331, 88] width 61 height 33
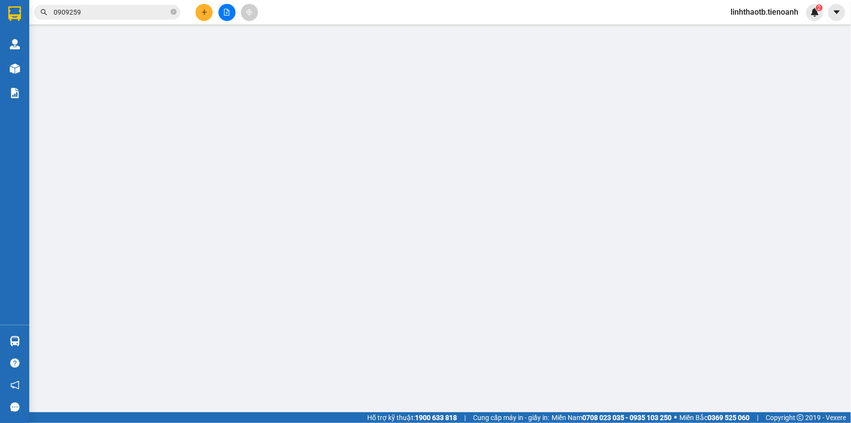
type input "0909259673"
type input "C Lệ"
type input "022907447"
type input "0822334747"
type input "A HIỆP"
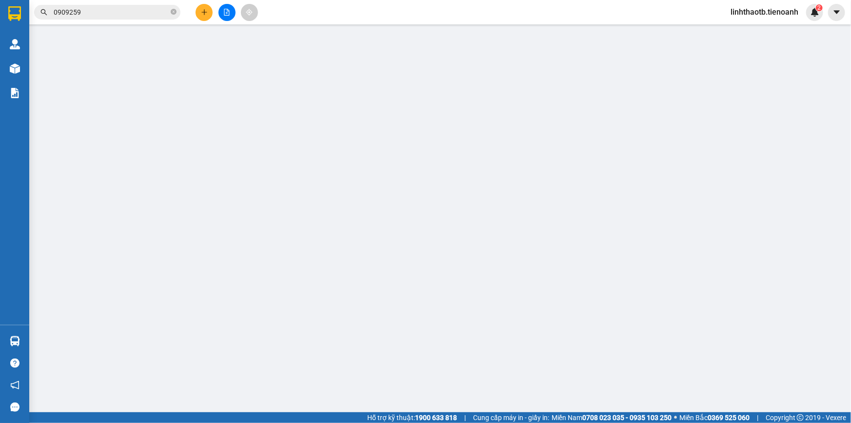
type input "066096009619"
type input "100.000"
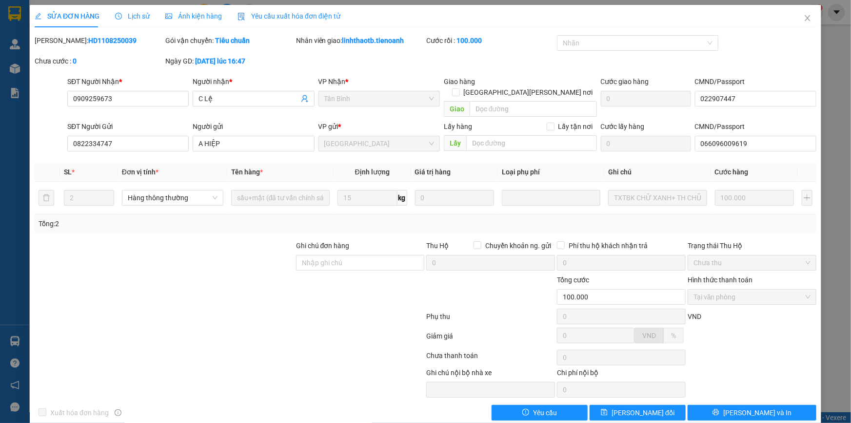
click at [131, 20] on span "Lịch sử" at bounding box center [132, 16] width 35 height 8
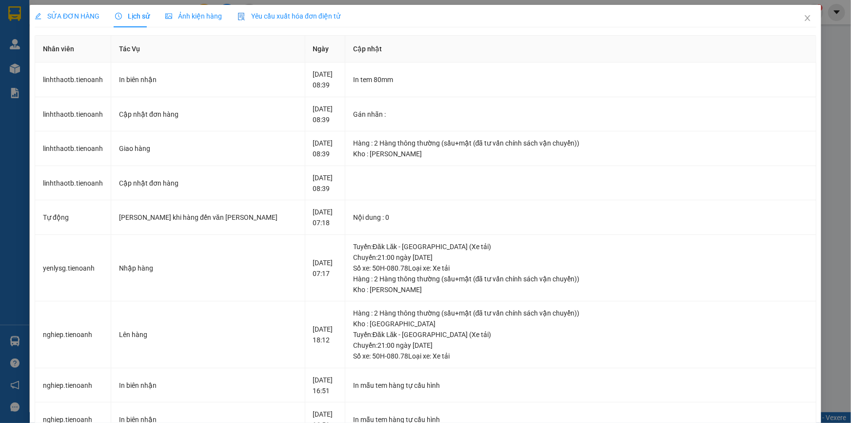
click at [80, 15] on span "SỬA ĐƠN HÀNG" at bounding box center [67, 16] width 65 height 8
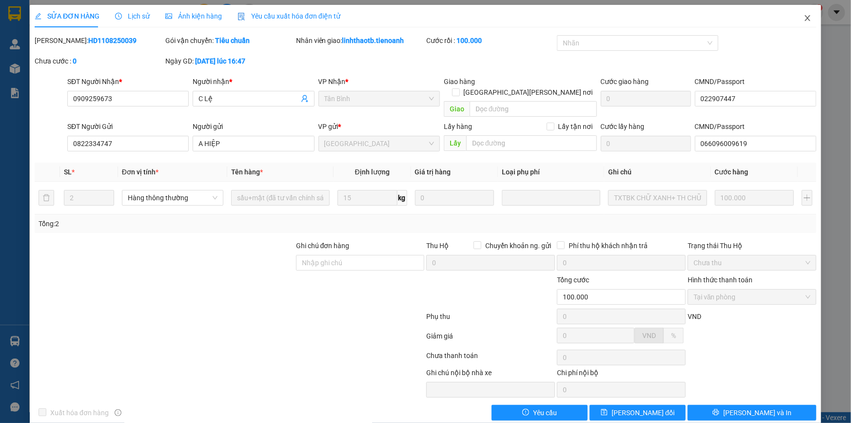
click at [804, 16] on icon "close" at bounding box center [808, 18] width 8 height 8
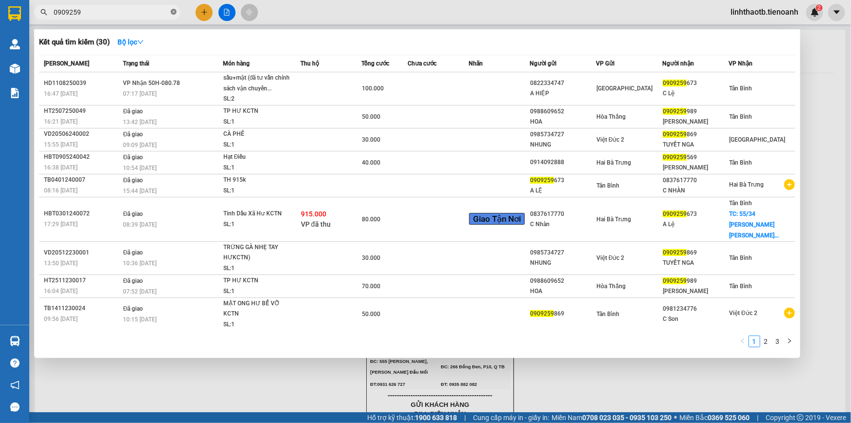
click at [171, 10] on icon "close-circle" at bounding box center [174, 12] width 6 height 6
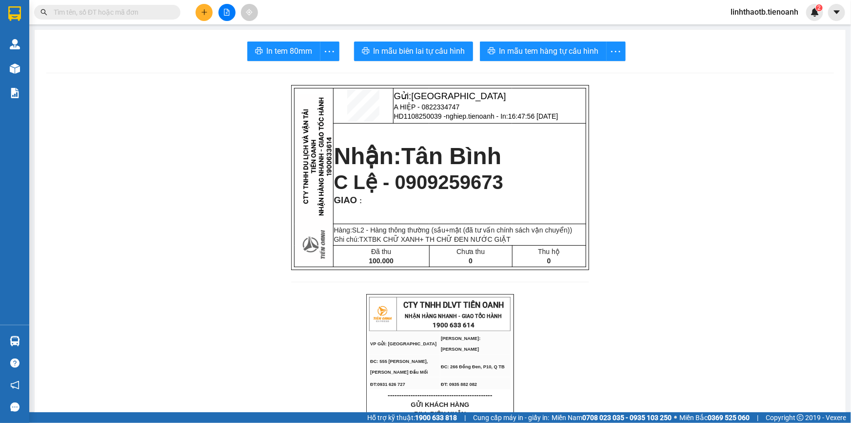
click at [177, 16] on span at bounding box center [107, 12] width 146 height 15
click at [146, 17] on input "text" at bounding box center [111, 12] width 115 height 11
click at [172, 14] on span at bounding box center [174, 12] width 6 height 11
click at [165, 14] on input "text" at bounding box center [111, 12] width 115 height 11
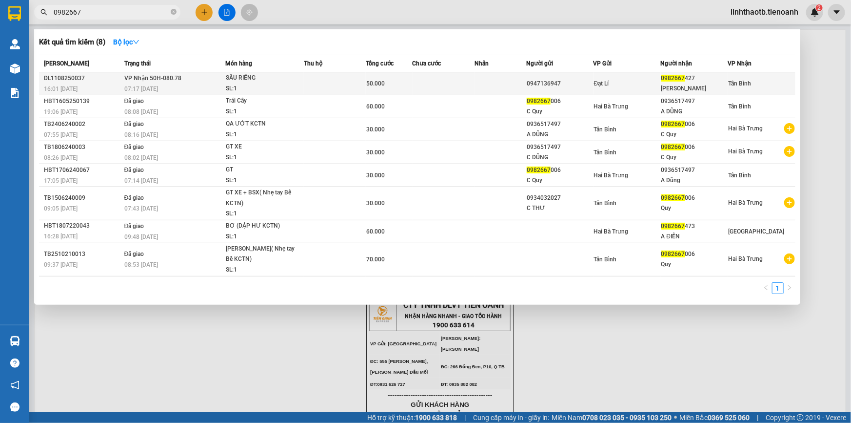
type input "0982667"
click at [227, 85] on div "SL: 1" at bounding box center [262, 88] width 73 height 11
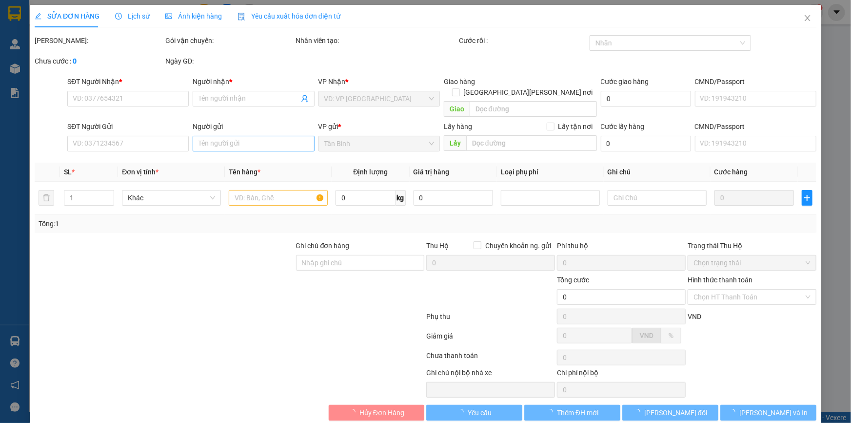
type input "0982667427"
type input "HOÀNG ANH"
type input "0947136947"
type input "50.000"
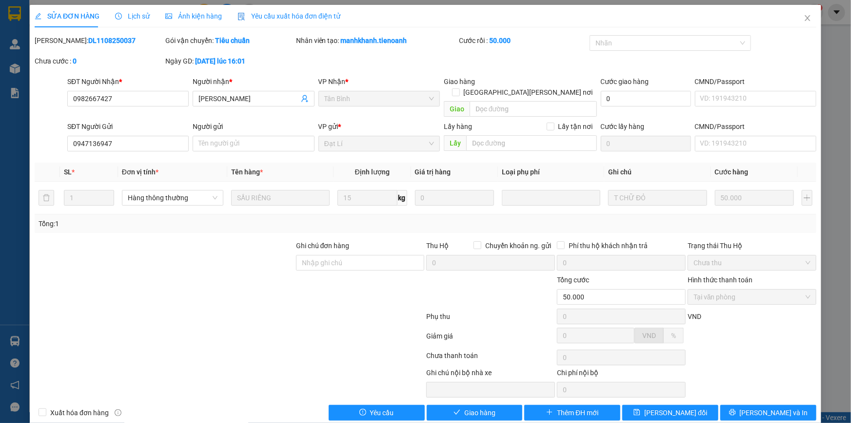
click at [445, 404] on div "SỬA ĐƠN HÀNG Lịch sử Ảnh kiện hàng Yêu cầu xuất hóa đơn điện tử Total Paid Fee …" at bounding box center [426, 216] width 792 height 423
click at [493, 387] on div "Total Paid Fee 50.000 Total UnPaid Fee 0 Cash Collection Total Fee Mã ĐH: DL110…" at bounding box center [426, 227] width 782 height 385
click at [492, 404] on button "Giao hàng" at bounding box center [475, 412] width 96 height 16
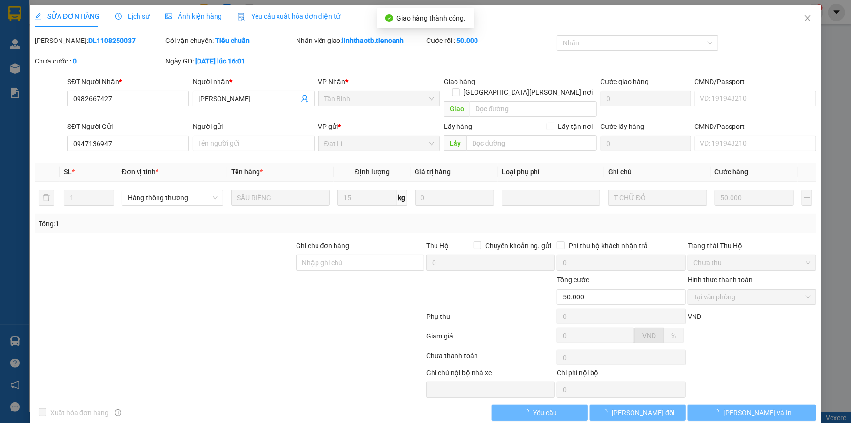
click at [749, 404] on button "Lưu và In" at bounding box center [752, 412] width 129 height 16
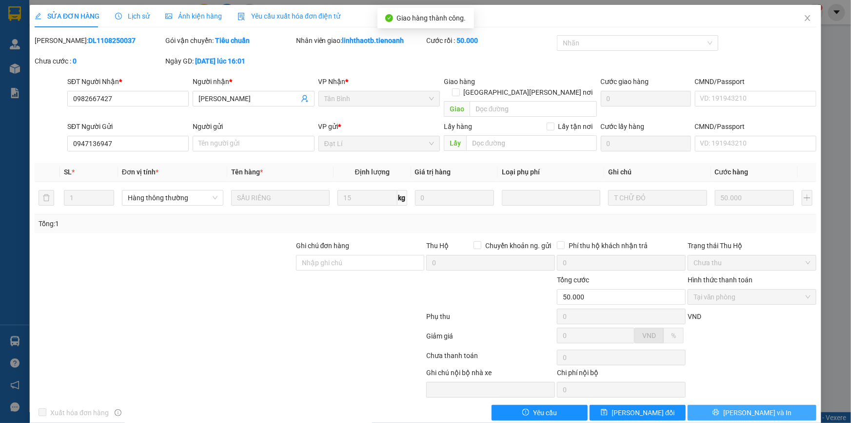
click at [750, 407] on span "Lưu và In" at bounding box center [758, 412] width 68 height 11
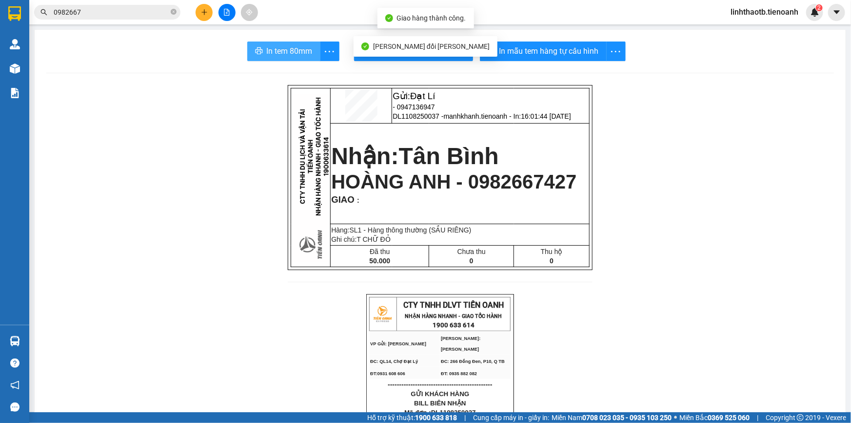
click at [284, 44] on button "In tem 80mm" at bounding box center [283, 51] width 73 height 20
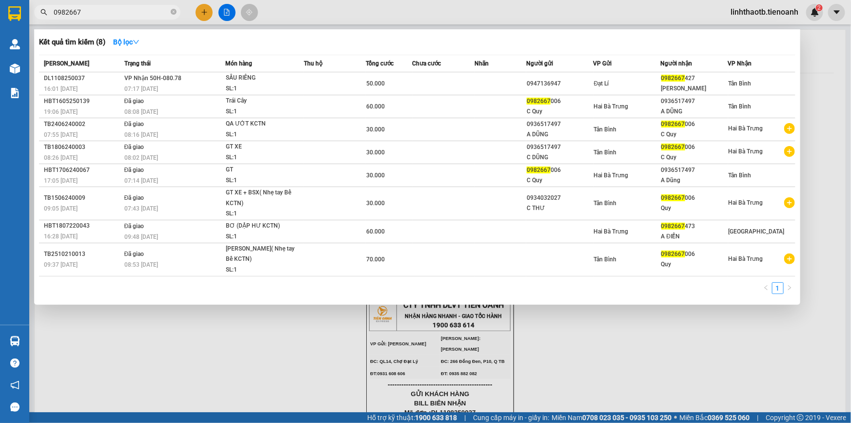
click at [118, 16] on input "0982667" at bounding box center [111, 12] width 115 height 11
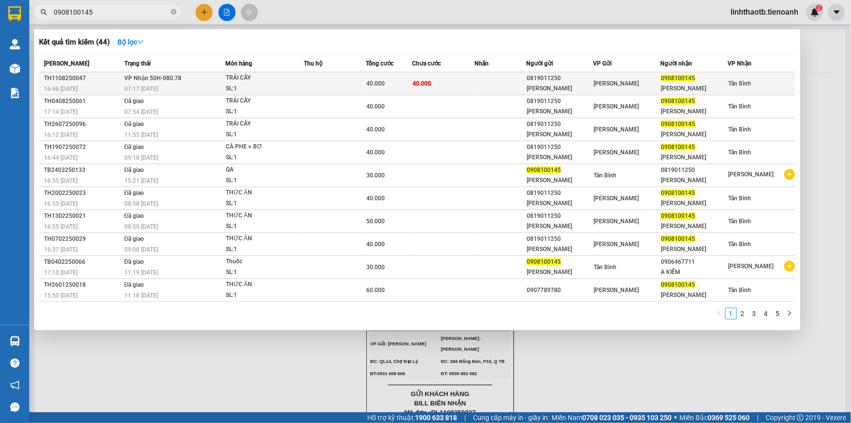
type input "0908100145"
click at [446, 85] on td "40.000" at bounding box center [444, 83] width 62 height 23
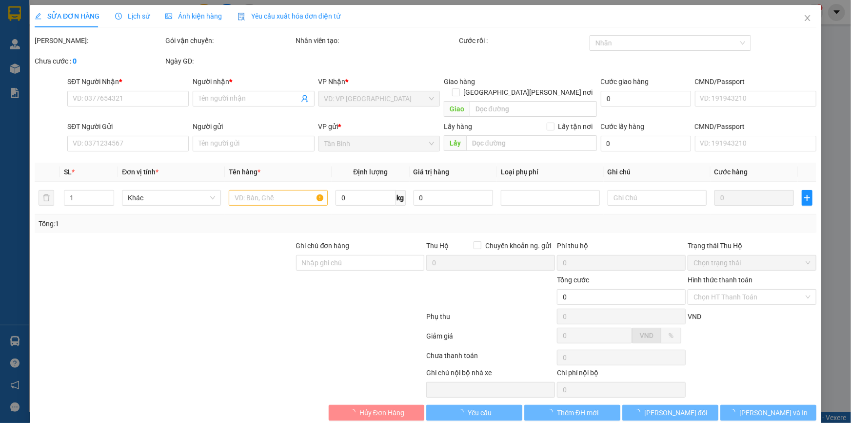
type input "0908100145"
type input "C NGỌC"
type input "0819011250"
type input "BÀ ÁNH"
type input "40.000"
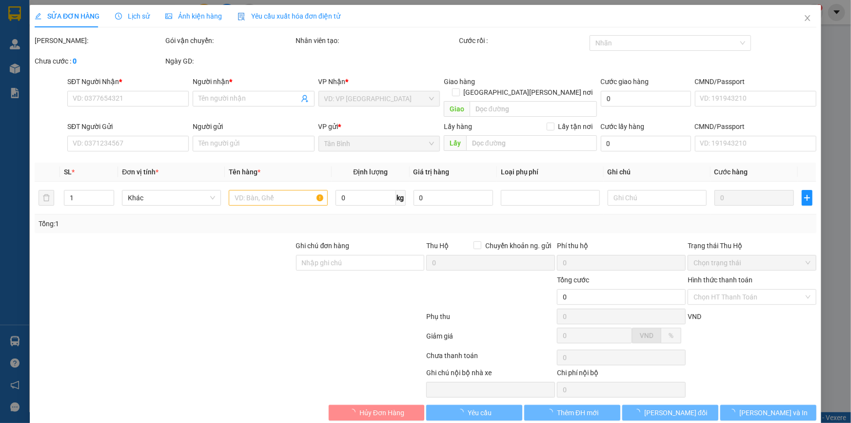
type input "40.000"
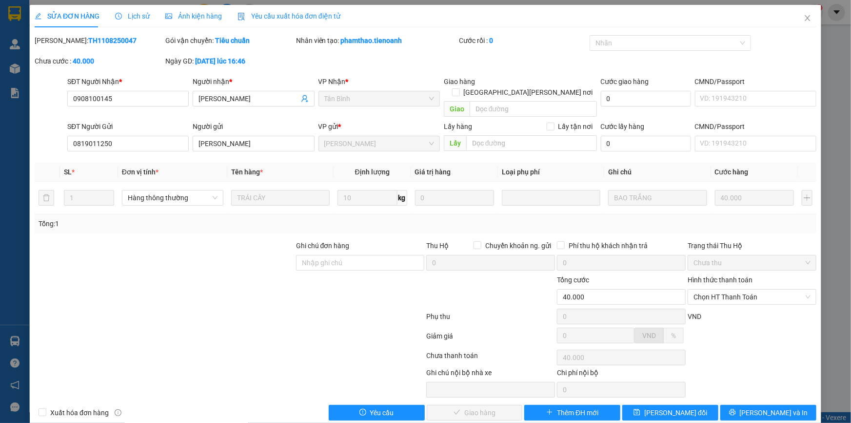
click at [711, 276] on label "Hình thức thanh toán" at bounding box center [720, 280] width 65 height 8
click at [711, 289] on input "Hình thức thanh toán" at bounding box center [749, 296] width 110 height 15
click at [720, 289] on span "Chọn HT Thanh Toán" at bounding box center [752, 296] width 117 height 15
click at [720, 308] on div "Tại văn phòng" at bounding box center [746, 305] width 116 height 11
click at [492, 407] on span "Lưu và Giao hàng" at bounding box center [511, 412] width 132 height 11
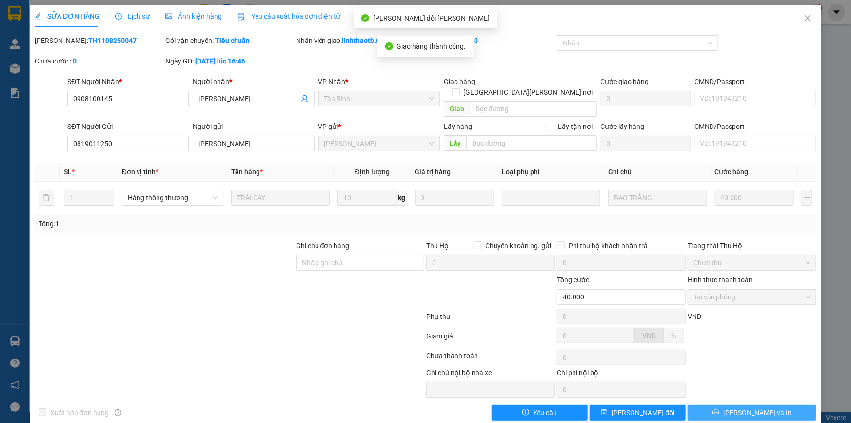
click at [741, 407] on button "Lưu và In" at bounding box center [752, 412] width 129 height 16
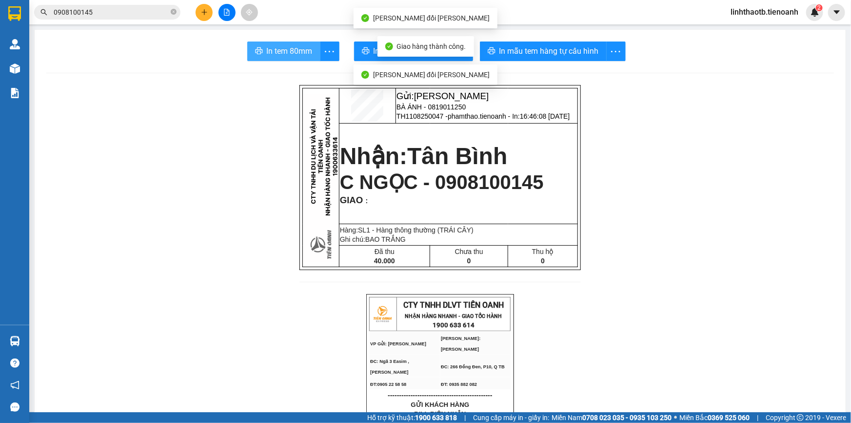
click at [267, 49] on span "In tem 80mm" at bounding box center [290, 51] width 46 height 12
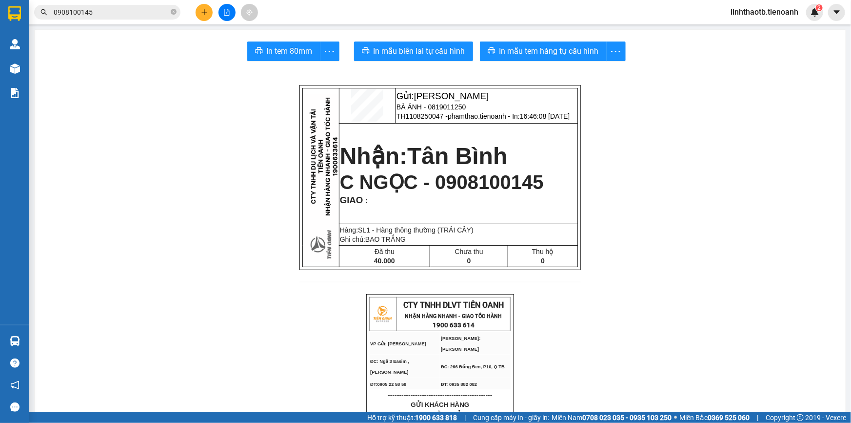
click at [157, 18] on span "0908100145" at bounding box center [107, 12] width 146 height 15
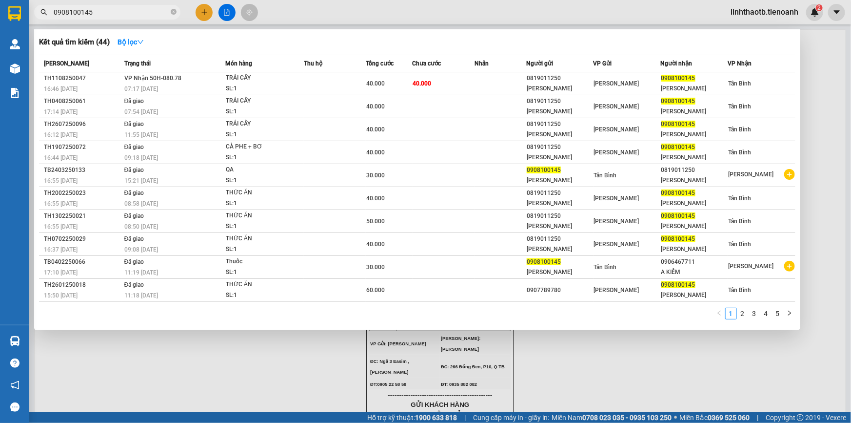
click at [156, 13] on input "0908100145" at bounding box center [111, 12] width 115 height 11
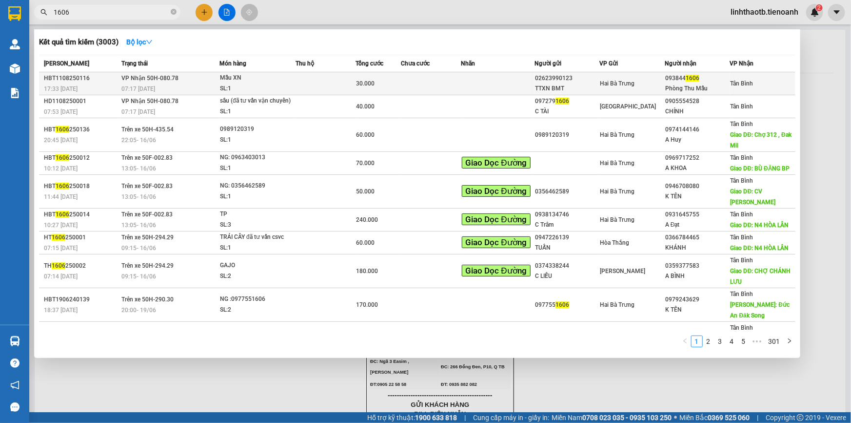
type input "1606"
click at [634, 90] on td "Hai Bà Trưng" at bounding box center [632, 83] width 65 height 23
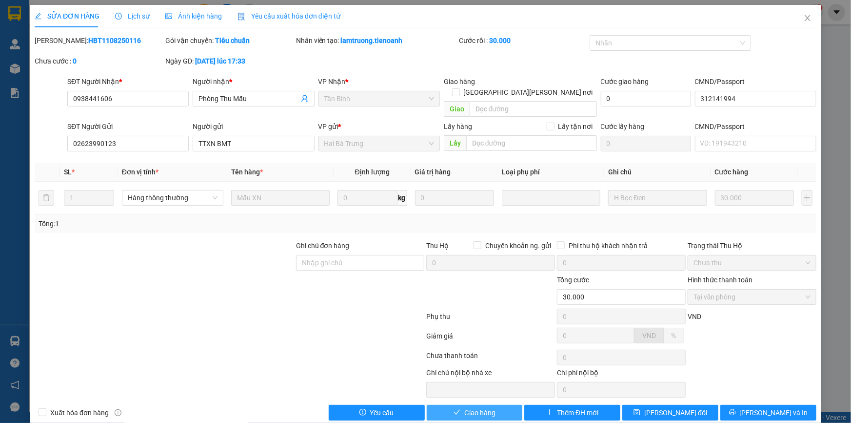
click at [472, 407] on span "Giao hàng" at bounding box center [480, 412] width 31 height 11
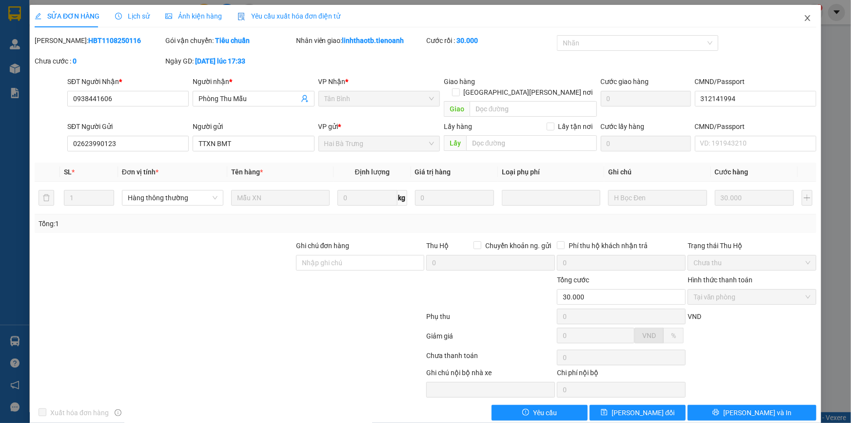
click at [804, 18] on icon "close" at bounding box center [808, 18] width 8 height 8
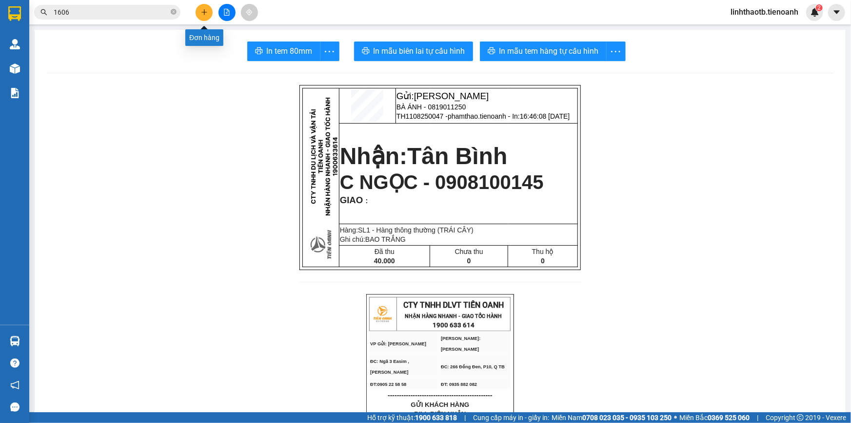
click at [201, 15] on icon "plus" at bounding box center [204, 12] width 7 height 7
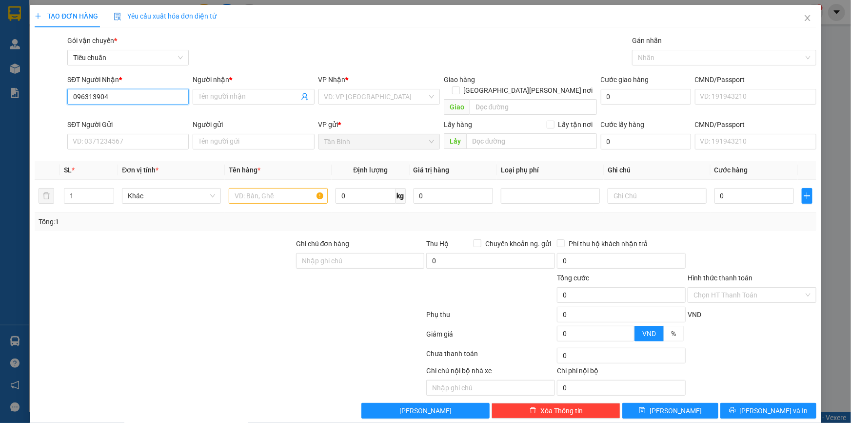
type input "0963139047"
click at [137, 117] on div "0963139047 - MINH THIỆN" at bounding box center [127, 116] width 109 height 11
type input "MINH THIỆN"
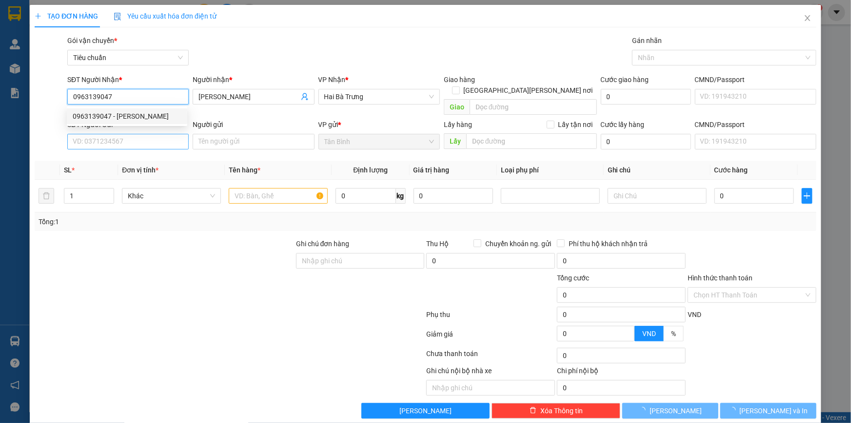
type input "60.000"
type input "0963139047"
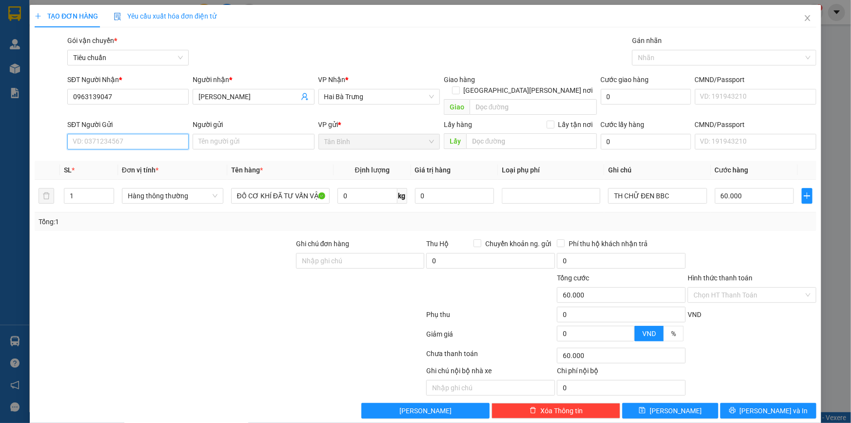
click at [146, 136] on input "SĐT Người Gửi" at bounding box center [127, 142] width 121 height 16
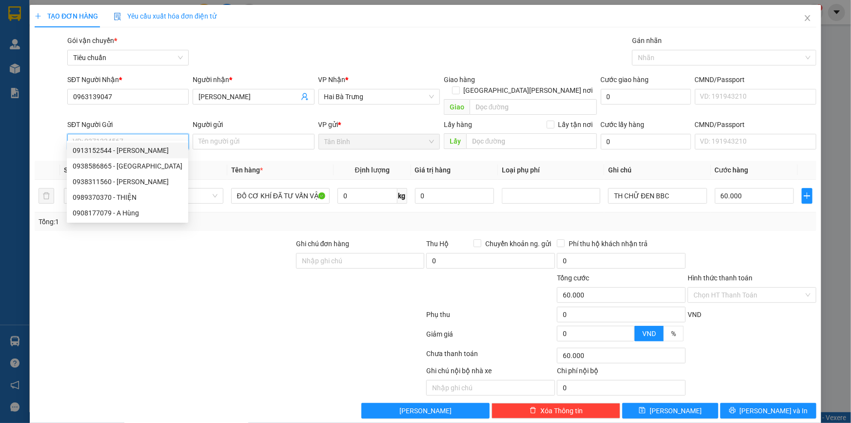
click at [161, 149] on div "0913152544 - C HƯƠNG" at bounding box center [128, 150] width 110 height 11
type input "0913152544"
type input "C HƯƠNG"
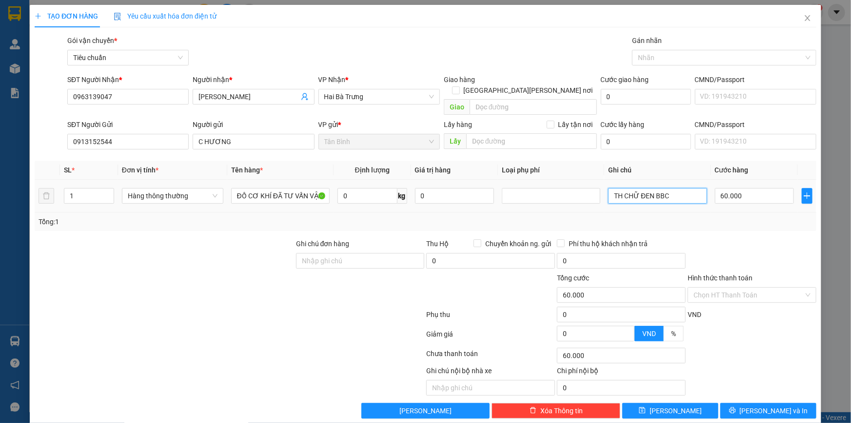
click at [681, 188] on input "TH CHỮ ĐEN BBC" at bounding box center [657, 196] width 99 height 16
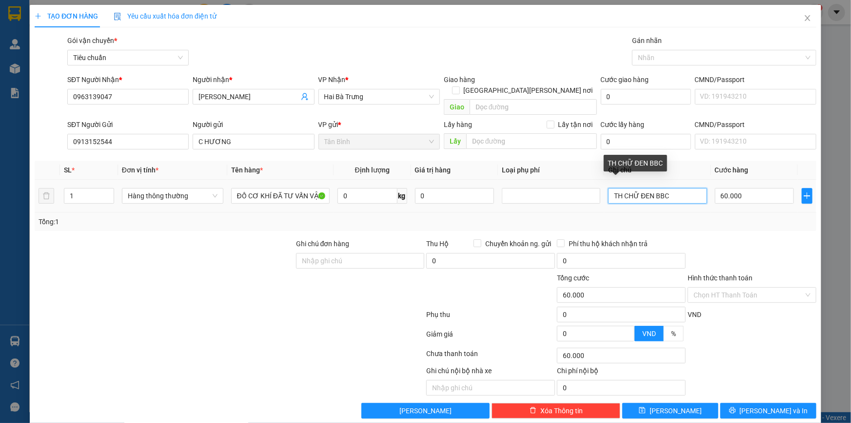
click at [681, 188] on input "TH CHỮ ĐEN BBC" at bounding box center [657, 196] width 99 height 16
type input "HỘP CHỮ XANH"
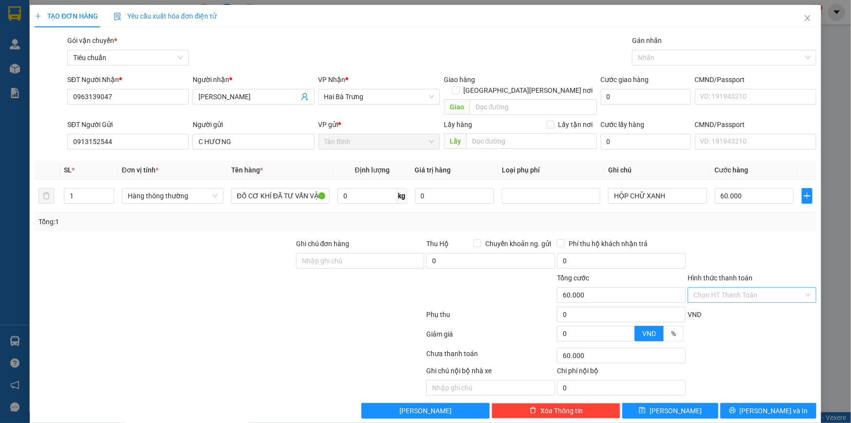
click at [733, 287] on input "Hình thức thanh toán" at bounding box center [749, 294] width 110 height 15
click at [761, 193] on div "60.000" at bounding box center [755, 196] width 80 height 20
click at [762, 189] on input "60.000" at bounding box center [755, 196] width 80 height 16
type input "3"
type input "30"
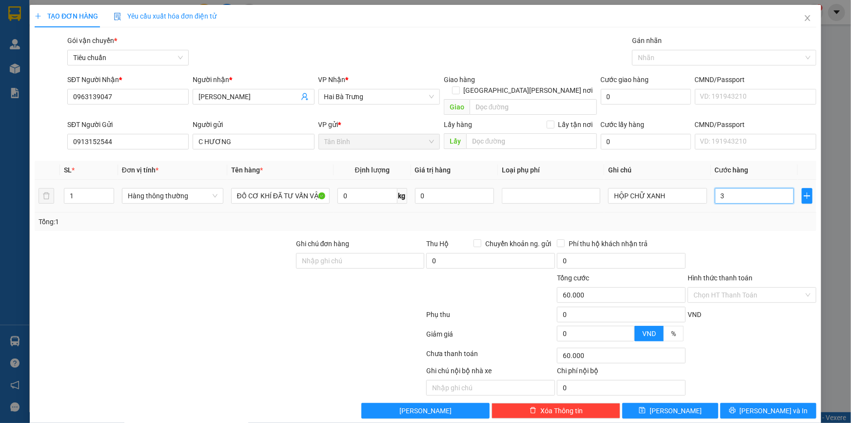
type input "30"
type input "30.000"
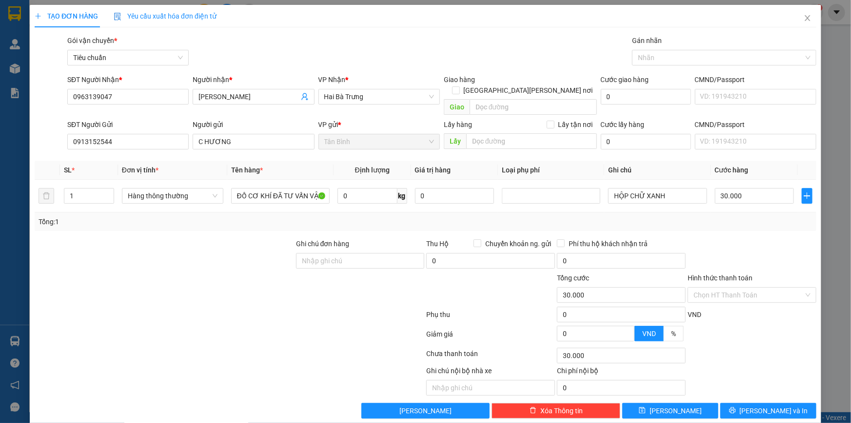
click at [756, 244] on div at bounding box center [752, 255] width 131 height 34
click at [759, 288] on input "Hình thức thanh toán" at bounding box center [749, 294] width 110 height 15
click at [760, 300] on div "Tại văn phòng" at bounding box center [746, 303] width 116 height 11
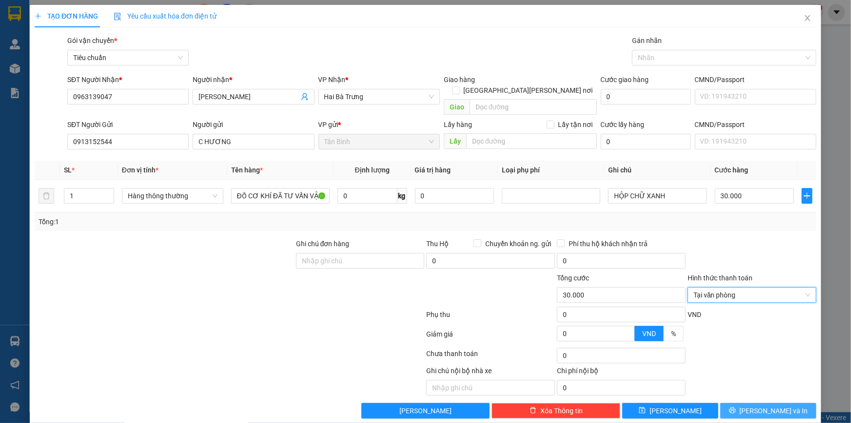
click at [788, 403] on button "Lưu và In" at bounding box center [769, 411] width 96 height 16
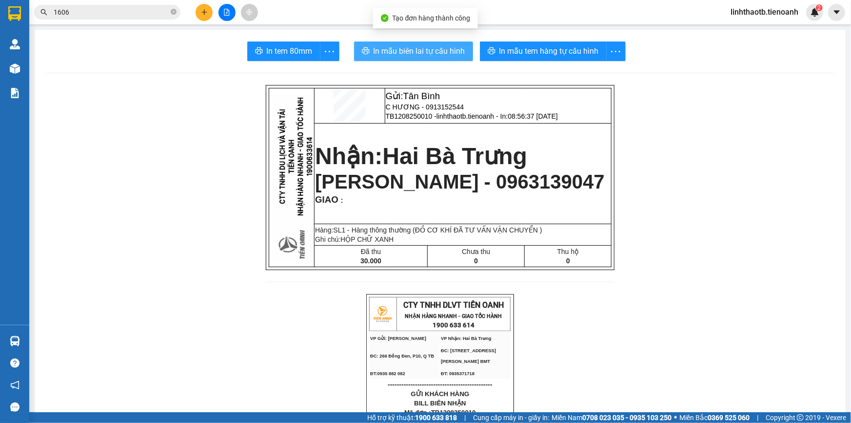
click at [435, 49] on span "In mẫu biên lai tự cấu hình" at bounding box center [420, 51] width 92 height 12
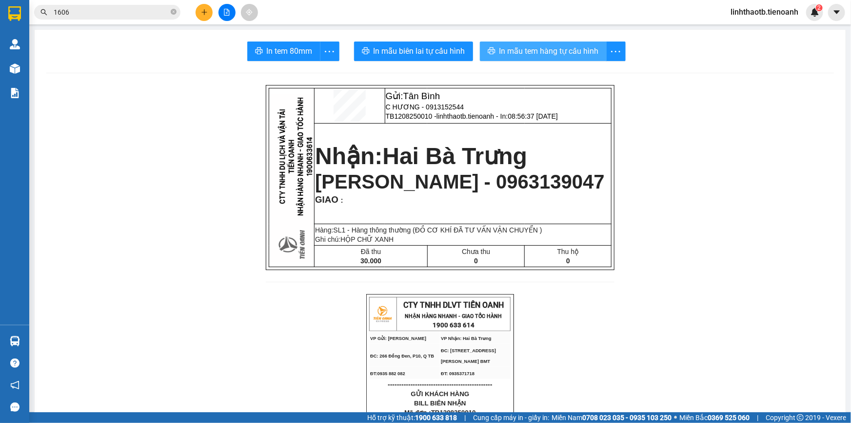
click at [550, 55] on span "In mẫu tem hàng tự cấu hình" at bounding box center [550, 51] width 100 height 12
click at [147, 17] on input "1606" at bounding box center [111, 12] width 115 height 11
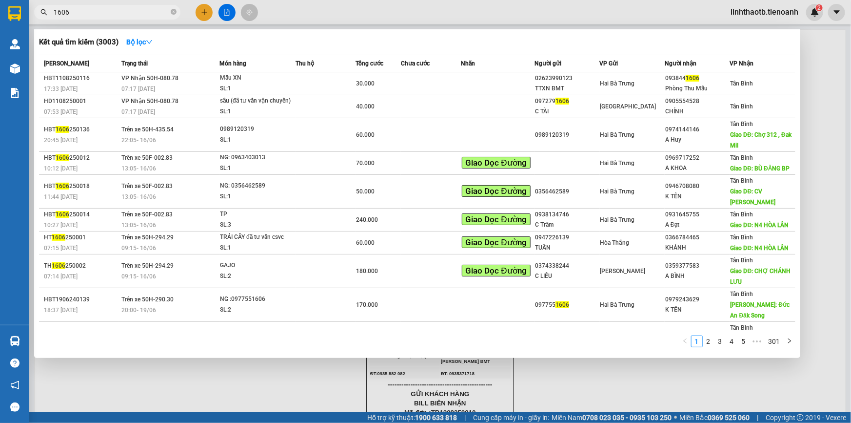
click at [147, 17] on input "1606" at bounding box center [111, 12] width 115 height 11
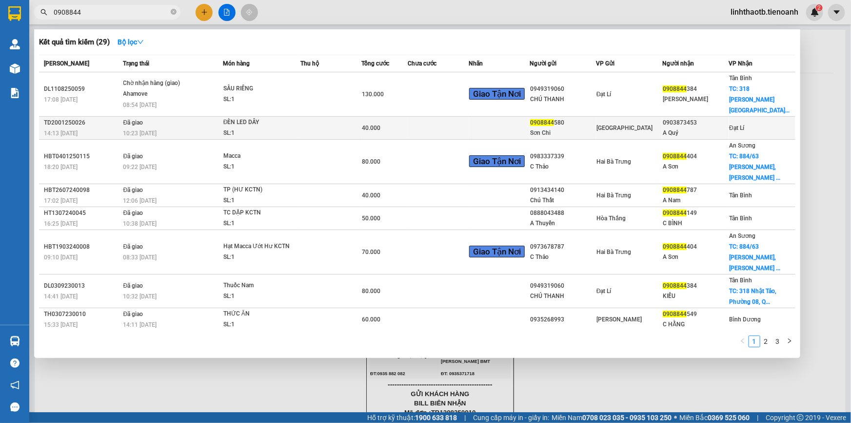
type input "0908844"
click at [267, 117] on td "ĐÈN LED DÂY SL: 1" at bounding box center [262, 128] width 78 height 23
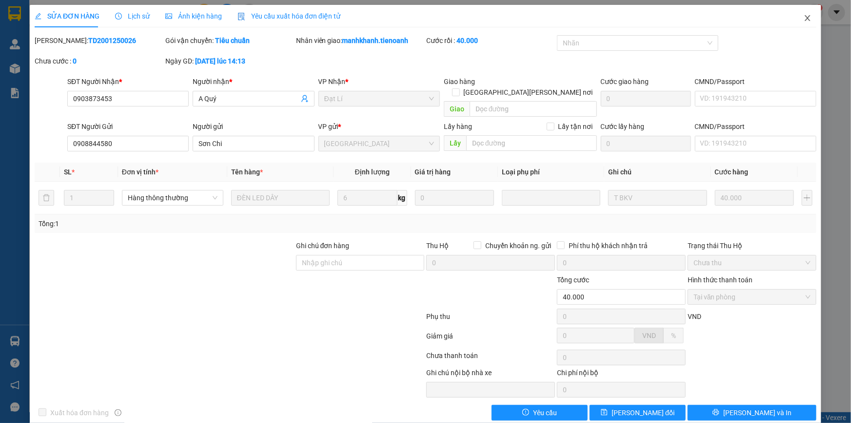
click at [808, 15] on span "Close" at bounding box center [807, 18] width 27 height 27
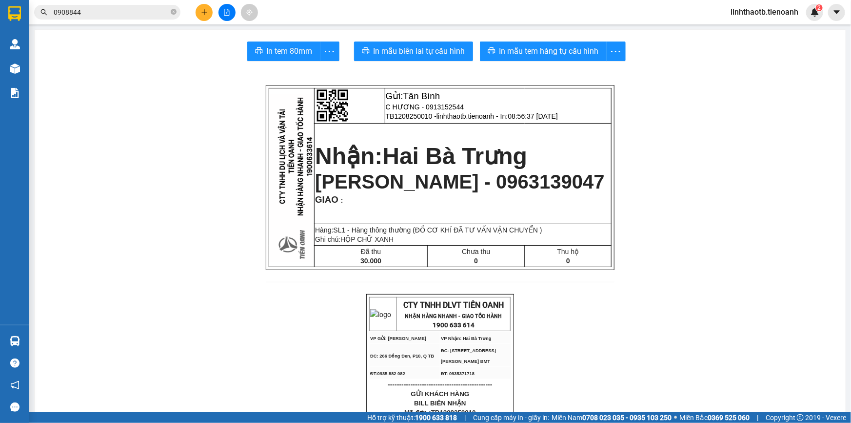
click at [140, 0] on div "Kết quả tìm kiếm ( 29 ) Bộ lọc Mã ĐH Trạng thái Món hàng Thu hộ Tổng cước Chưa …" at bounding box center [425, 12] width 851 height 24
click at [141, 9] on input "0908844" at bounding box center [111, 12] width 115 height 11
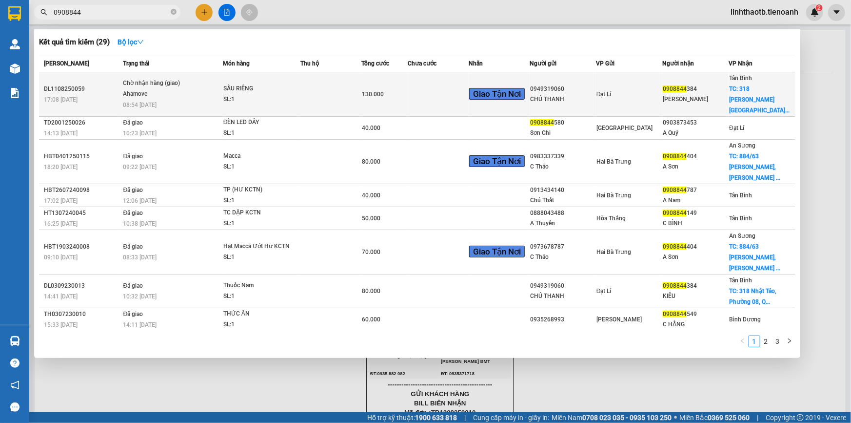
click at [224, 83] on div "SẦU RIÊNG" at bounding box center [259, 88] width 73 height 11
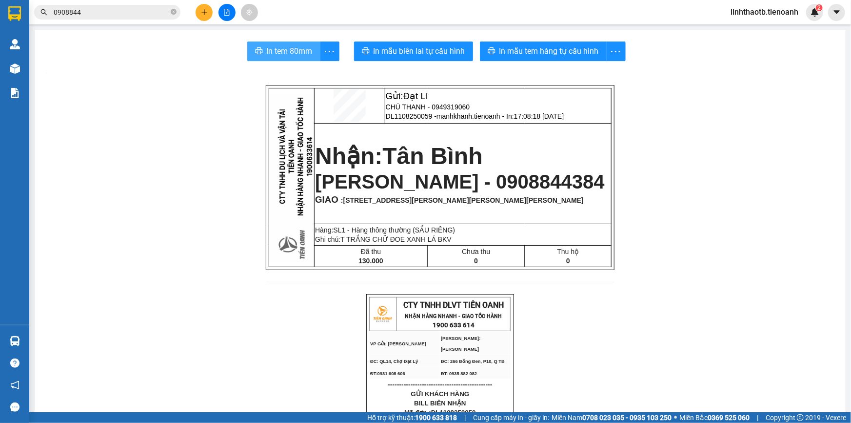
click at [282, 52] on span "In tem 80mm" at bounding box center [290, 51] width 46 height 12
click at [204, 12] on icon "plus" at bounding box center [204, 12] width 7 height 7
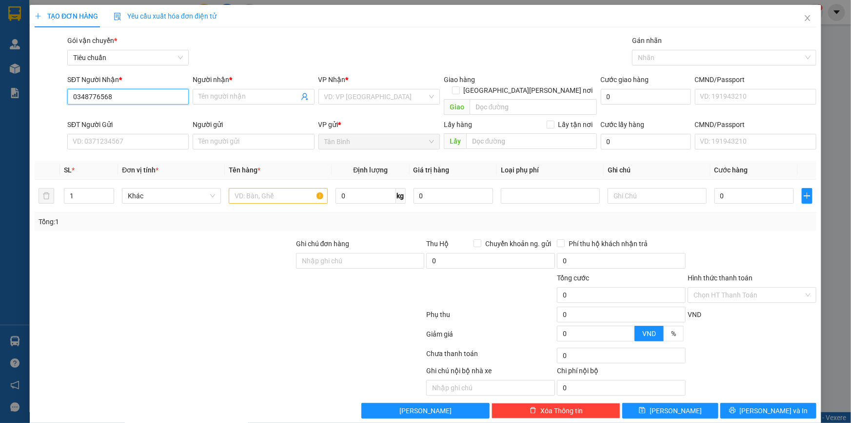
type input "0348776568"
click at [145, 88] on div "SĐT Người Nhận *" at bounding box center [127, 81] width 121 height 15
click at [136, 102] on input "0348776568" at bounding box center [127, 97] width 121 height 16
click at [798, 27] on span "Close" at bounding box center [807, 18] width 27 height 27
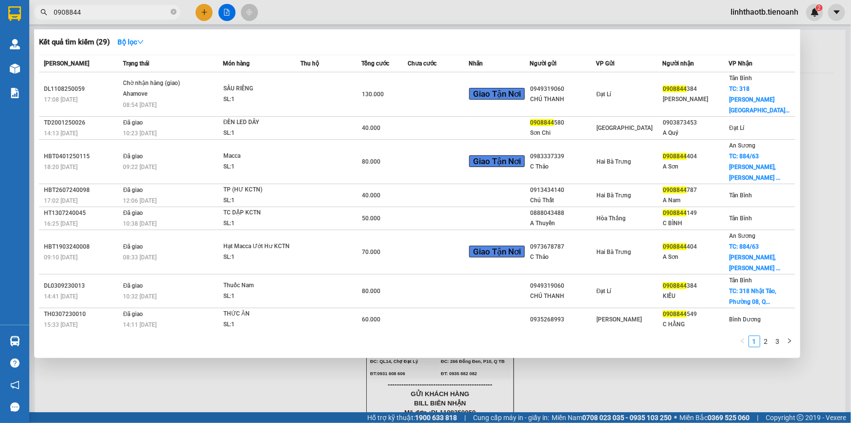
click at [142, 8] on input "0908844" at bounding box center [111, 12] width 115 height 11
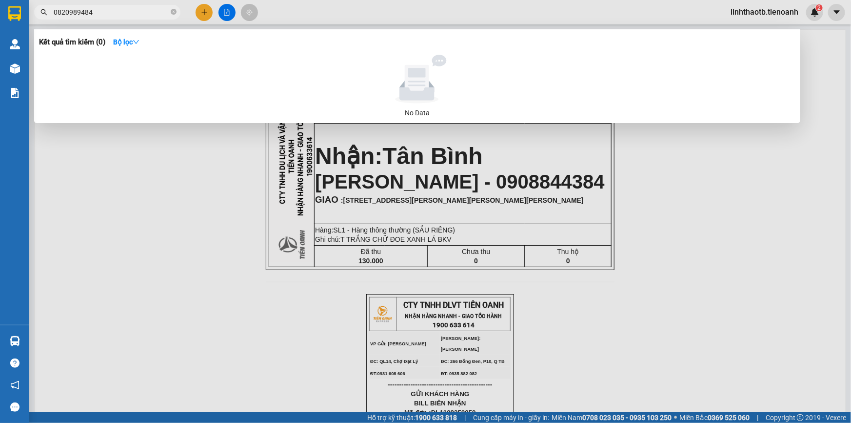
drag, startPoint x: 66, startPoint y: 16, endPoint x: 53, endPoint y: 21, distance: 14.0
click at [54, 21] on div "Kết quả tìm kiếm ( 0 ) Bộ lọc No Data 0820989484" at bounding box center [95, 12] width 190 height 17
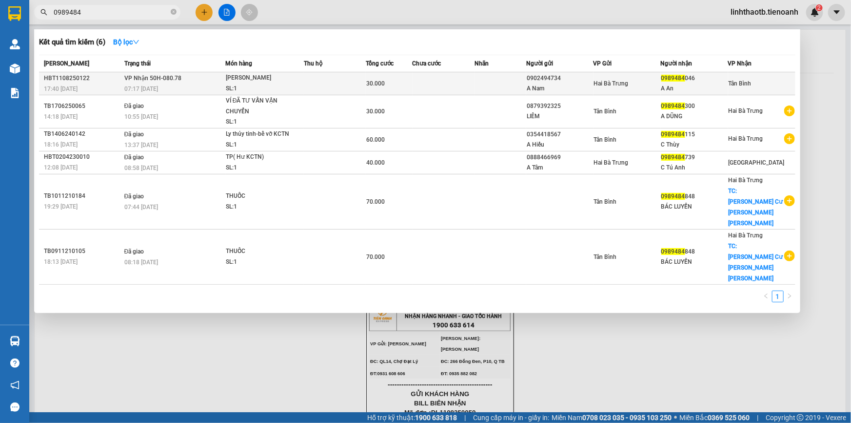
type input "0989484"
click at [224, 84] on div "07:17 - 12/08" at bounding box center [174, 88] width 101 height 11
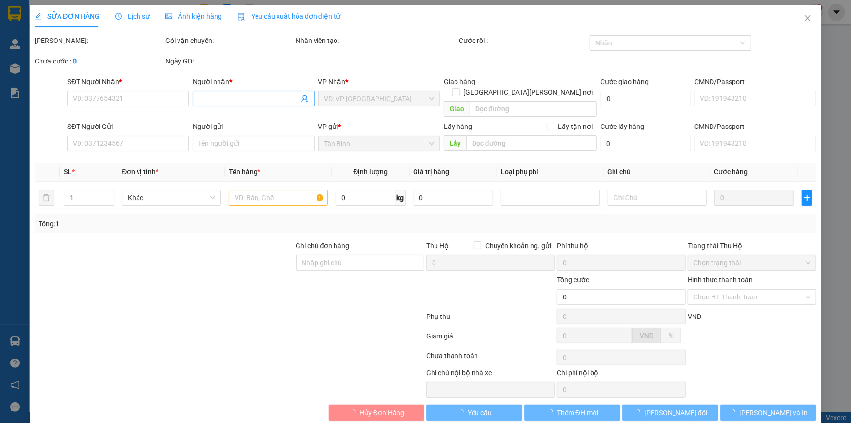
type input "0989484046"
type input "A An"
type input "0902494734"
type input "A Nam"
type input "30.000"
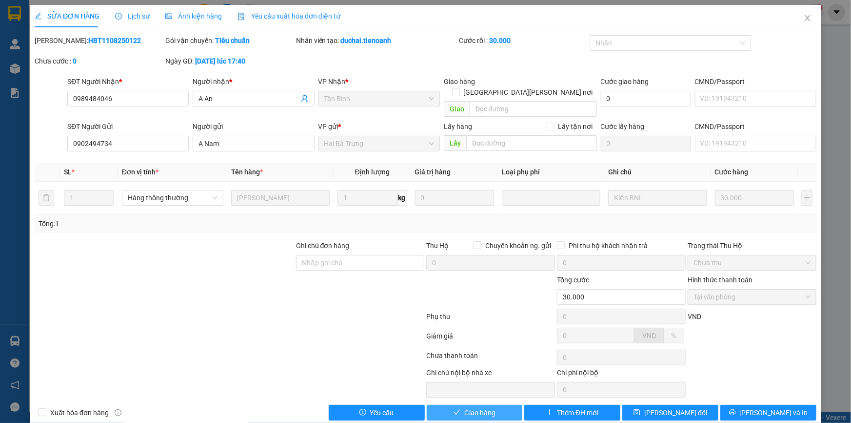
click at [481, 407] on span "Giao hàng" at bounding box center [480, 412] width 31 height 11
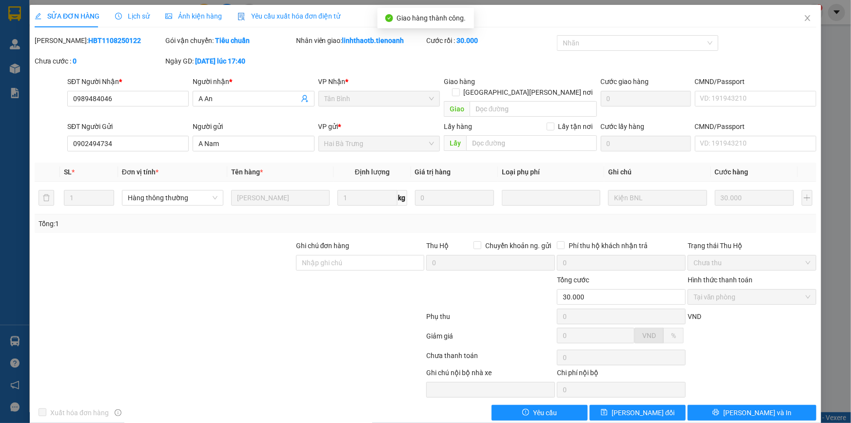
click at [734, 404] on button "Lưu và In" at bounding box center [752, 412] width 129 height 16
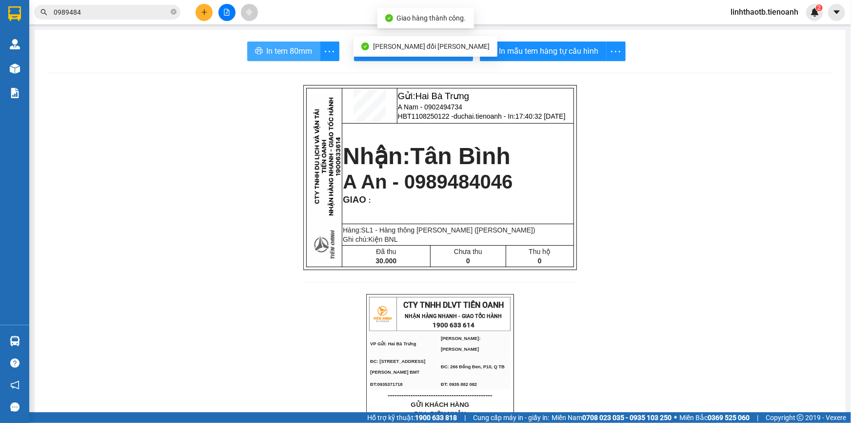
click at [283, 45] on span "In tem 80mm" at bounding box center [290, 51] width 46 height 12
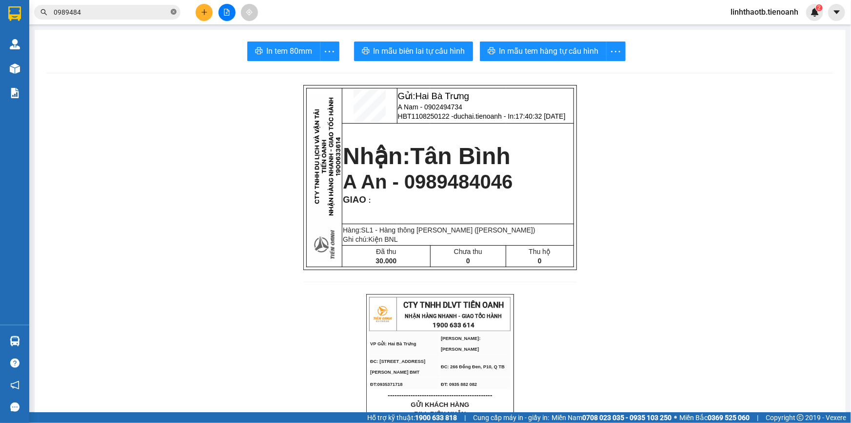
click at [174, 12] on icon "close-circle" at bounding box center [174, 12] width 6 height 6
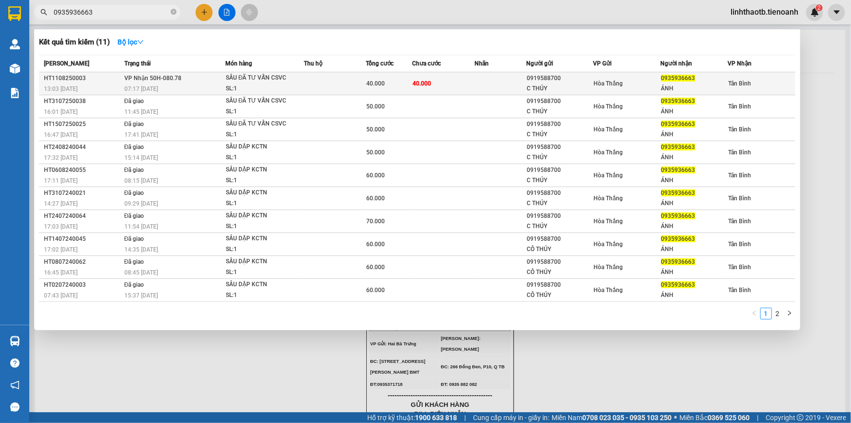
type input "0935936663"
click at [172, 86] on div "07:17 - 12/08" at bounding box center [174, 88] width 101 height 11
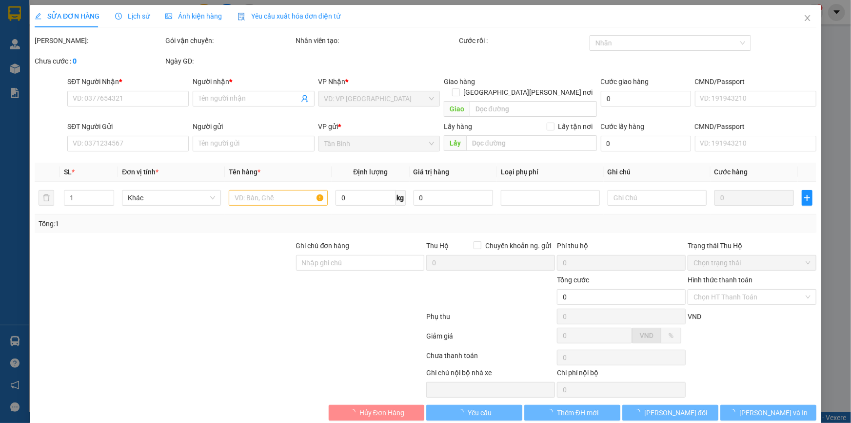
type input "0935936663"
type input "ÁNH"
type input "0919588700"
type input "C THÚY"
type input "40.000"
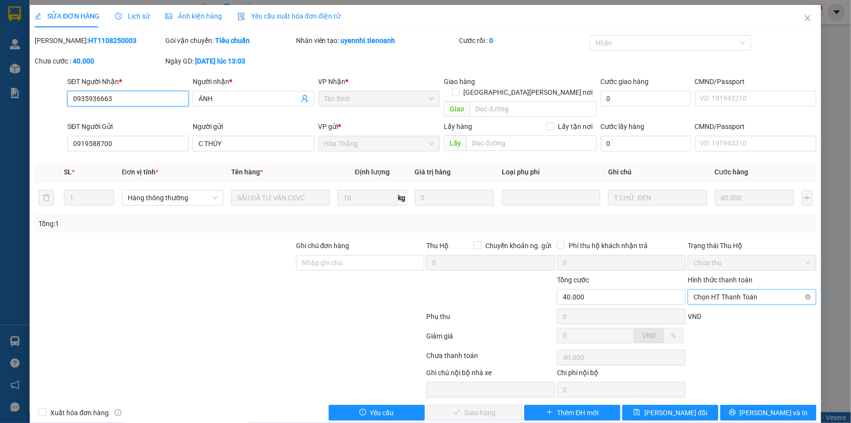
click at [742, 289] on span "Chọn HT Thanh Toán" at bounding box center [752, 296] width 117 height 15
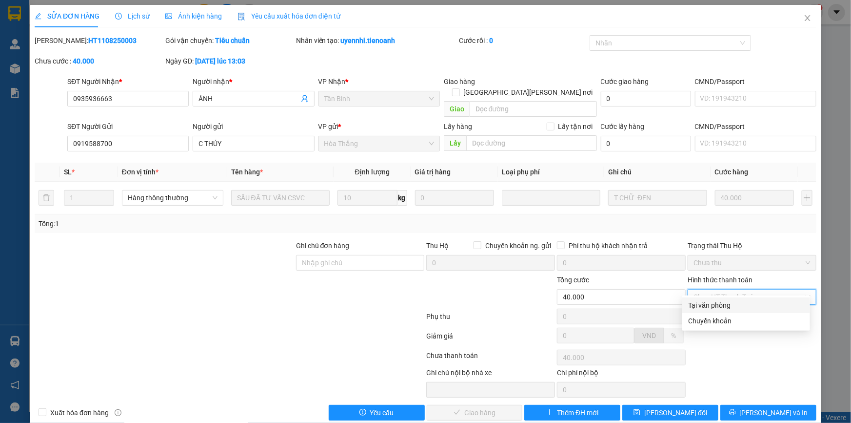
click at [737, 307] on div "Tại văn phòng" at bounding box center [746, 305] width 116 height 11
type input "0"
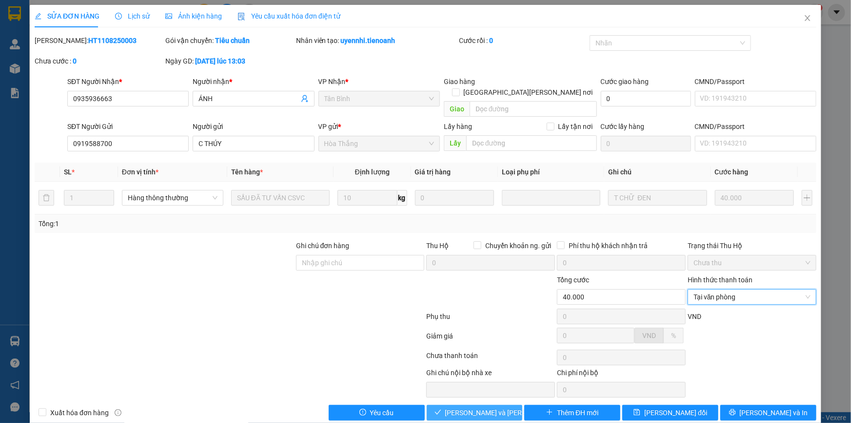
click at [487, 407] on span "Lưu và Giao hàng" at bounding box center [511, 412] width 132 height 11
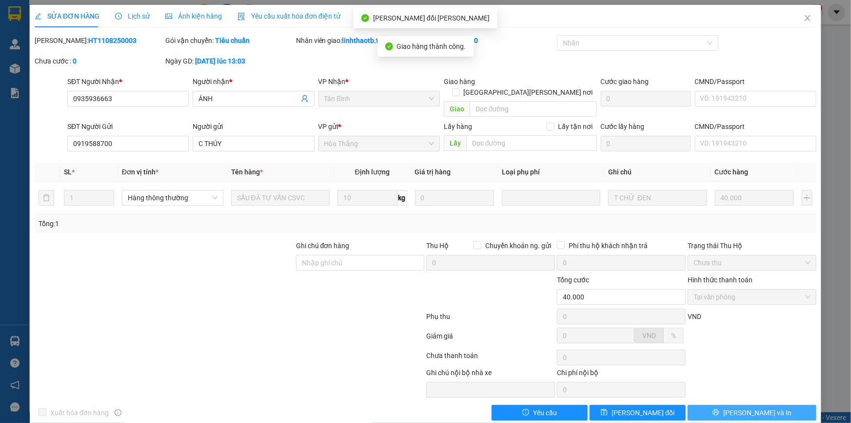
click at [771, 404] on button "Lưu và In" at bounding box center [752, 412] width 129 height 16
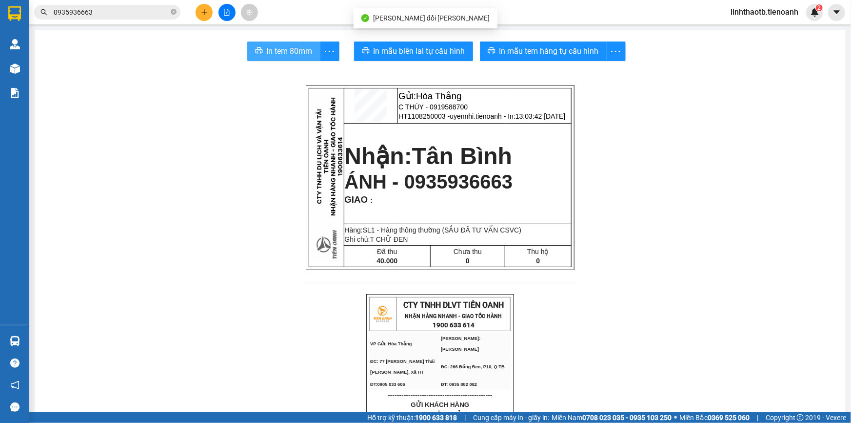
click at [302, 49] on span "In tem 80mm" at bounding box center [290, 51] width 46 height 12
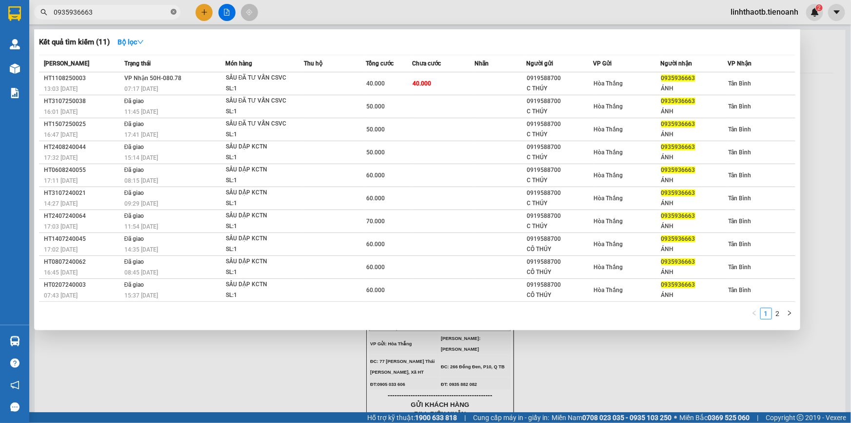
click at [173, 13] on icon "close-circle" at bounding box center [174, 12] width 6 height 6
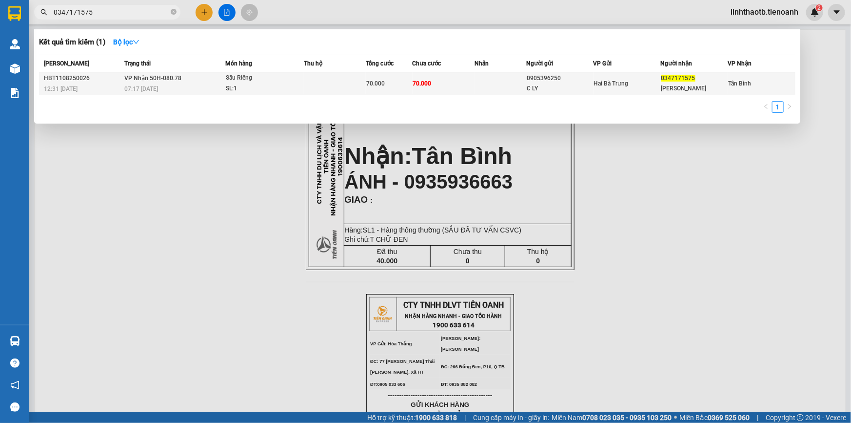
type input "0347171575"
click at [158, 86] on span "07:17 - 12/08" at bounding box center [141, 88] width 34 height 7
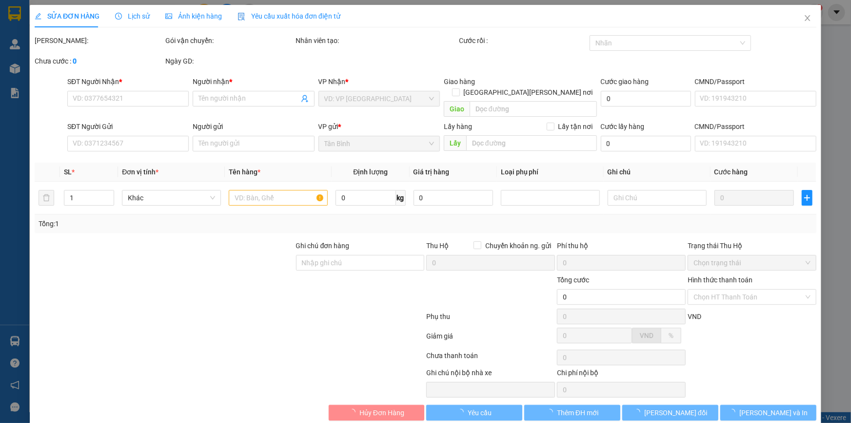
type input "0347171575"
type input "C Hồng"
type input "0905396250"
type input "C LY"
type input "70.000"
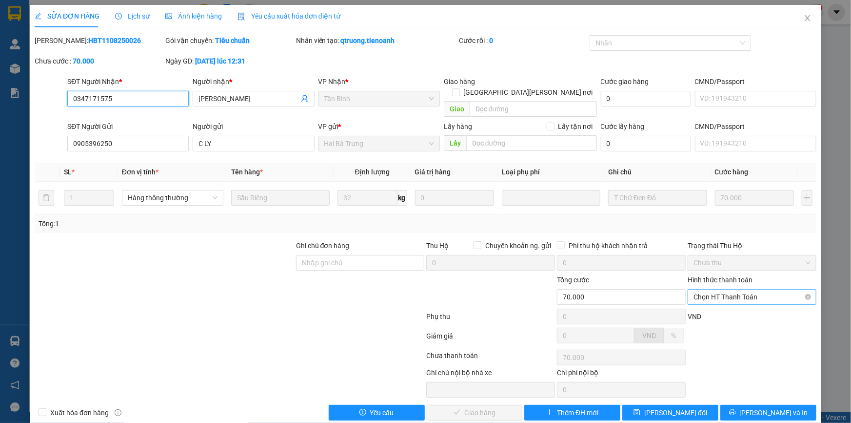
click at [768, 293] on div "Chọn HT Thanh Toán" at bounding box center [752, 297] width 129 height 16
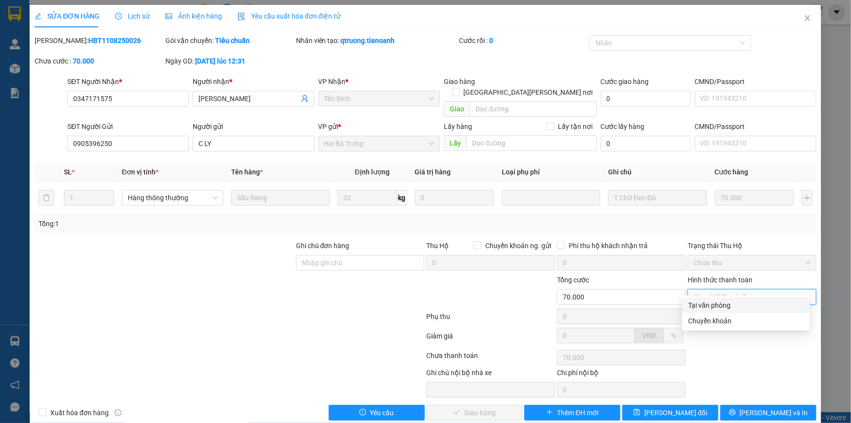
click at [741, 311] on div "Tại văn phòng" at bounding box center [747, 305] width 128 height 16
type input "0"
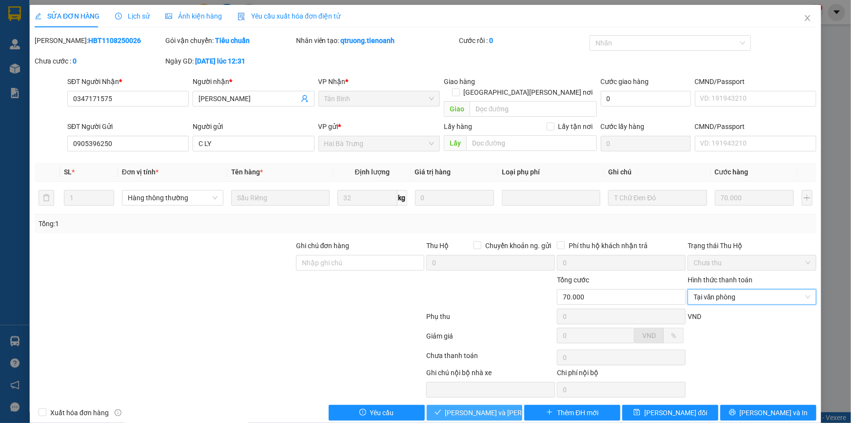
click at [466, 407] on span "Lưu và Giao hàng" at bounding box center [511, 412] width 132 height 11
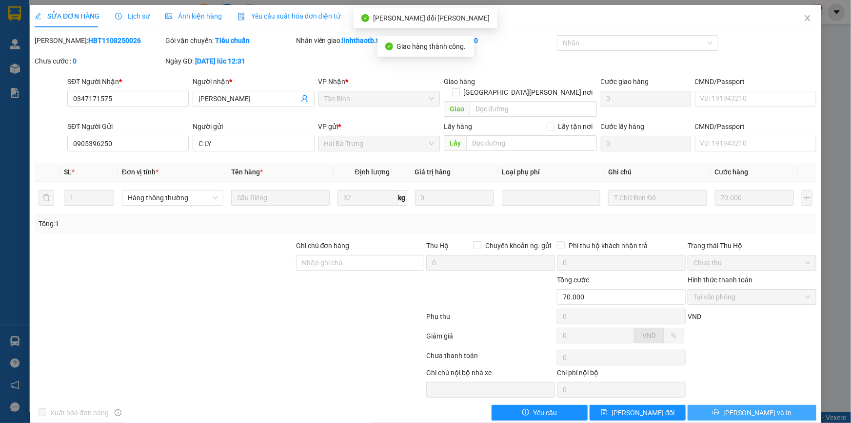
click at [739, 407] on span "Lưu và In" at bounding box center [758, 412] width 68 height 11
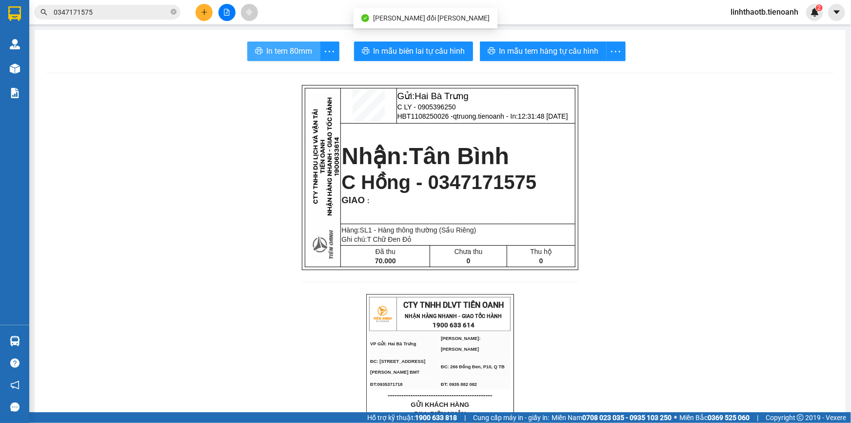
click at [311, 50] on button "In tem 80mm" at bounding box center [283, 51] width 73 height 20
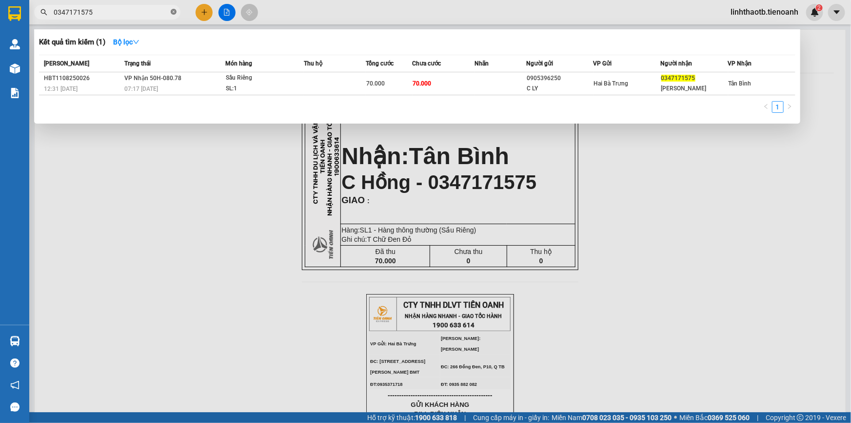
click at [171, 13] on icon "close-circle" at bounding box center [174, 12] width 6 height 6
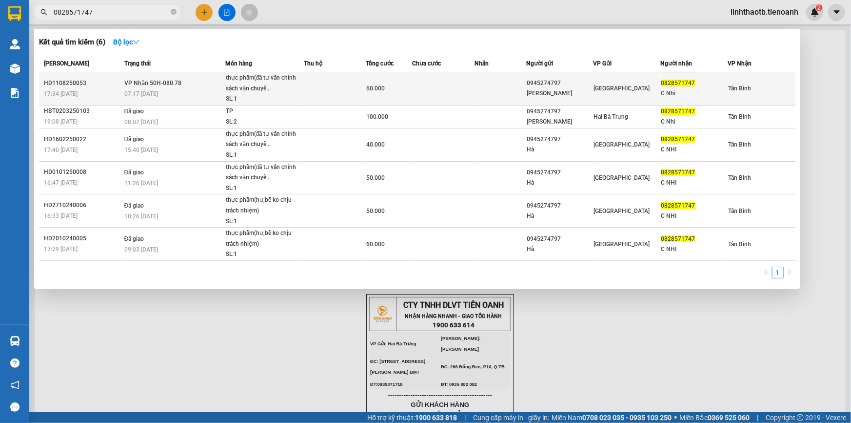
type input "0828571747"
click at [156, 90] on span "07:17 - 12/08" at bounding box center [141, 93] width 34 height 7
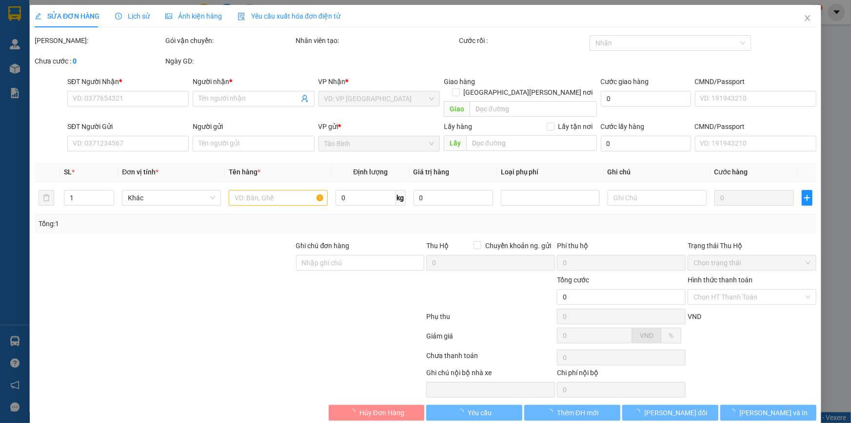
type input "0828571747"
type input "C Nhi"
type input "0945274797"
type input "C Hà"
type input "60.000"
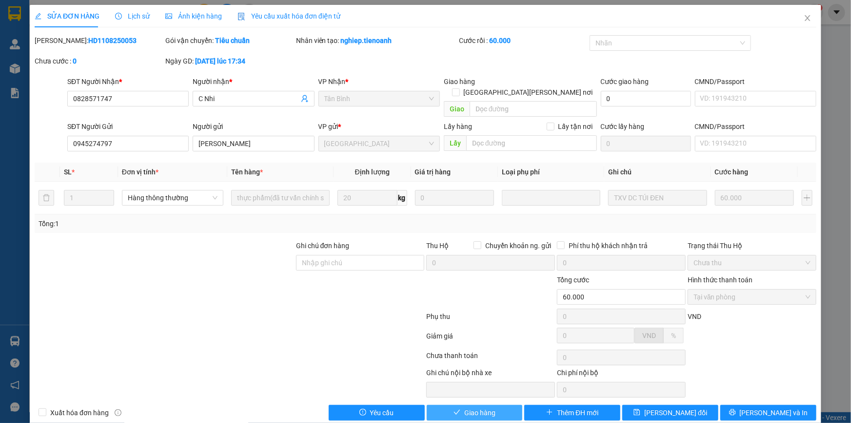
click at [471, 407] on span "Giao hàng" at bounding box center [480, 412] width 31 height 11
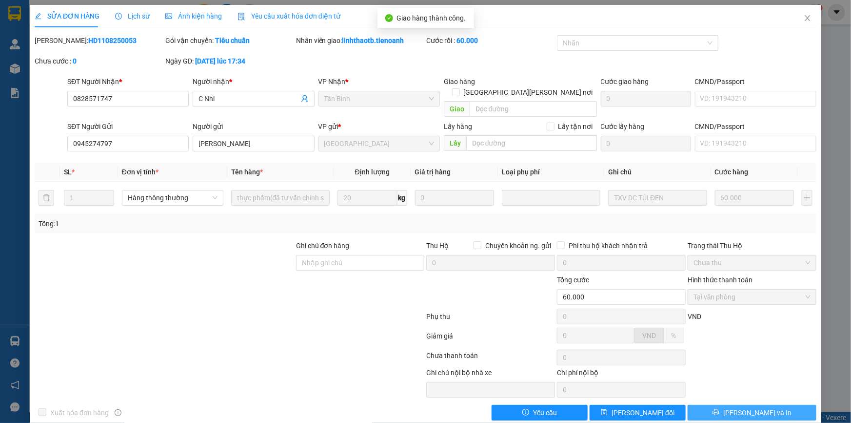
click at [751, 407] on span "Lưu và In" at bounding box center [758, 412] width 68 height 11
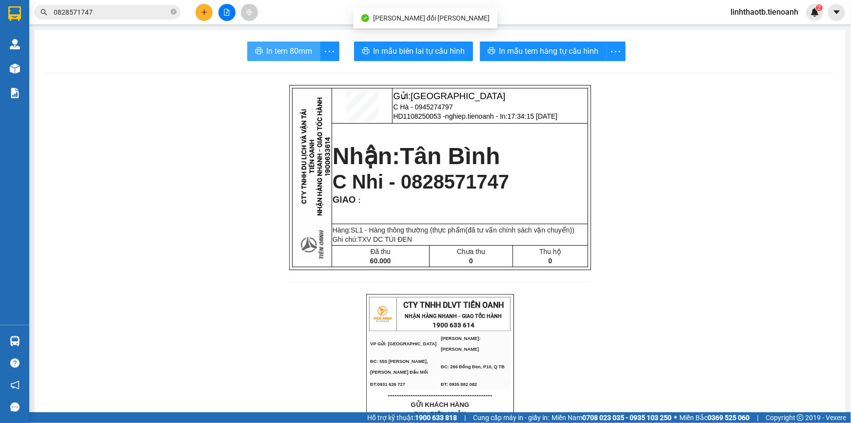
click at [267, 52] on span "In tem 80mm" at bounding box center [290, 51] width 46 height 12
click at [171, 14] on icon "close-circle" at bounding box center [174, 12] width 6 height 6
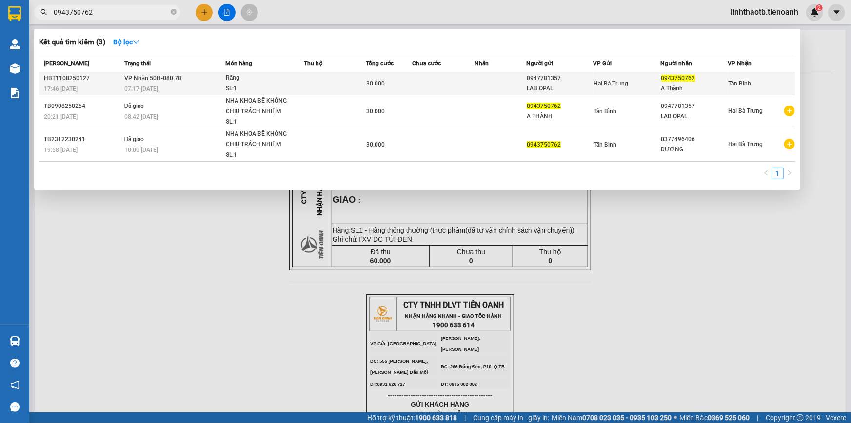
type input "0943750762"
click at [161, 83] on td "VP Nhận 50H-080.78 07:17 - 12/08" at bounding box center [173, 83] width 103 height 23
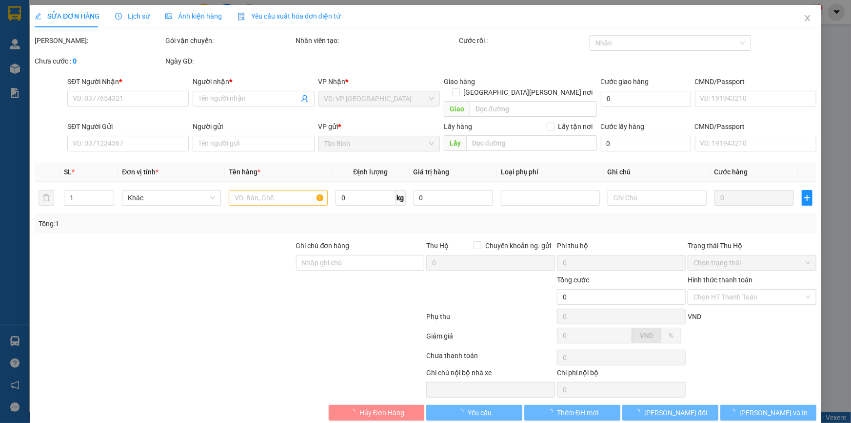
type input "0943750762"
type input "A Thành"
type input "0947781357"
type input "LAB OPAL"
type input "30.000"
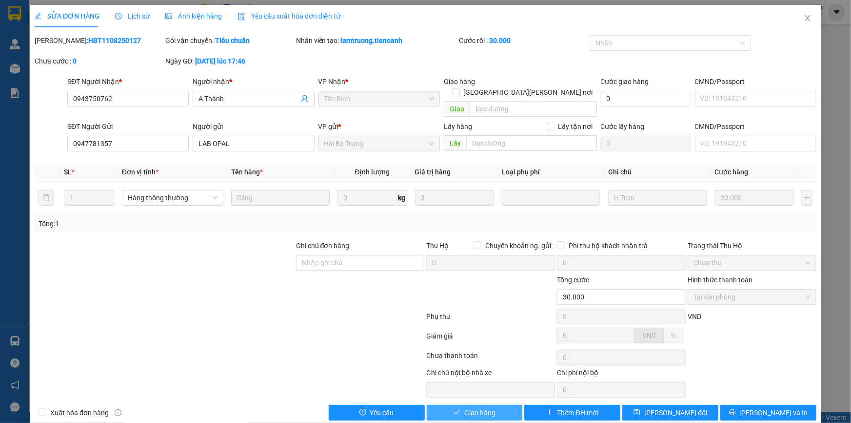
click at [461, 407] on button "Giao hàng" at bounding box center [475, 412] width 96 height 16
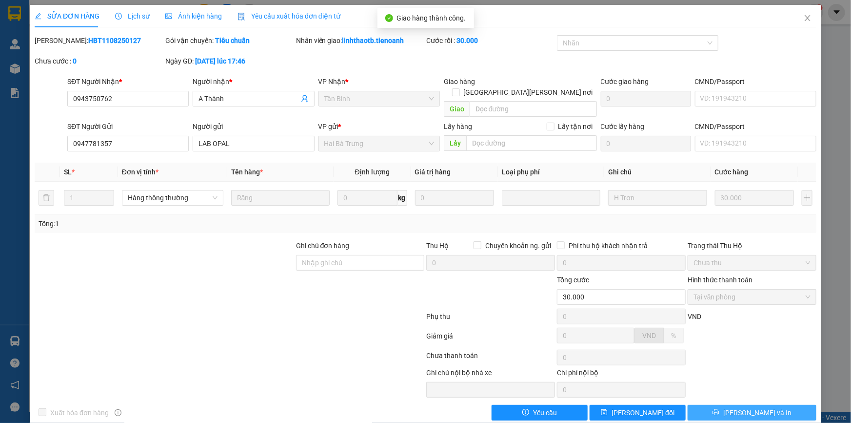
click at [720, 408] on icon "printer" at bounding box center [716, 411] width 7 height 7
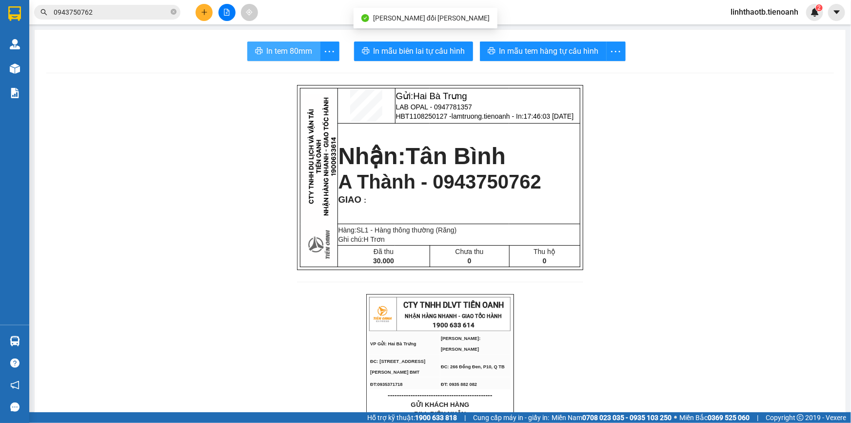
click at [288, 47] on span "In tem 80mm" at bounding box center [290, 51] width 46 height 12
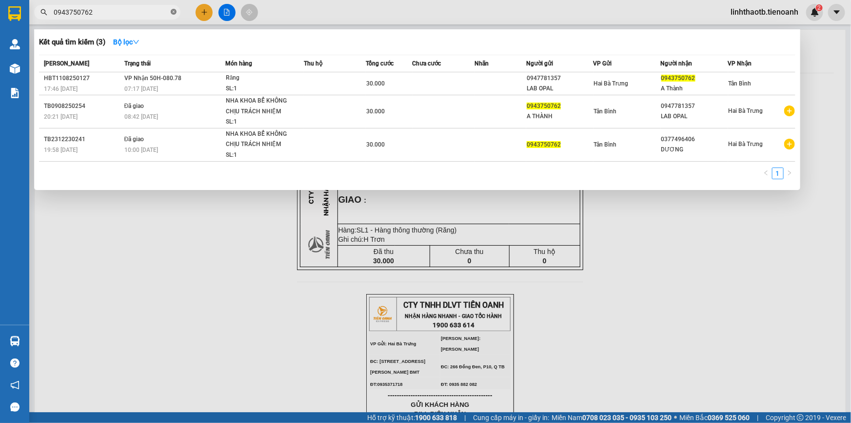
click at [172, 10] on icon "close-circle" at bounding box center [174, 12] width 6 height 6
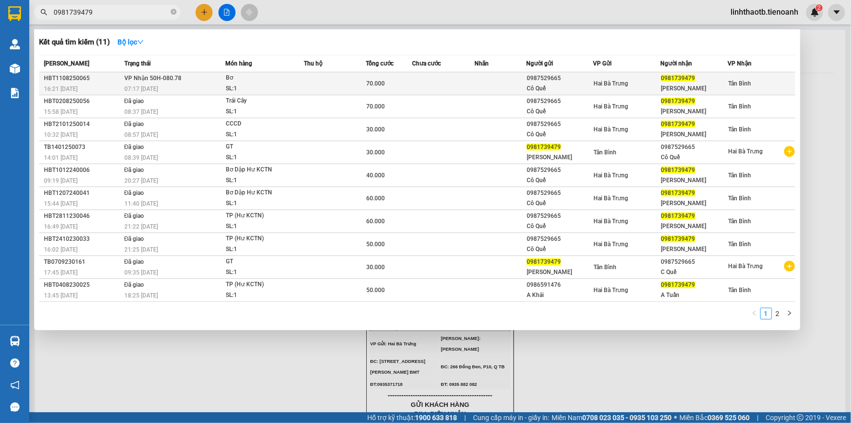
type input "0981739479"
click at [162, 78] on span "VP Nhận 50H-080.78" at bounding box center [152, 78] width 57 height 7
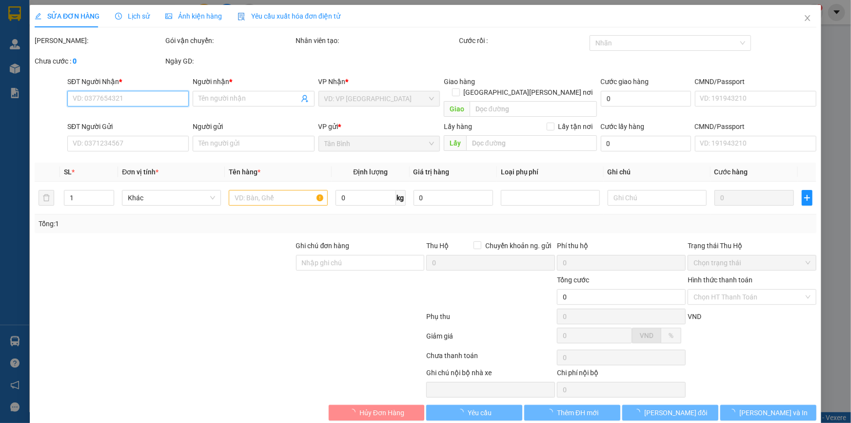
type input "0981739479"
type input "Anh Tuấn"
type input "0987529665"
type input "Cô Quế"
type input "70.000"
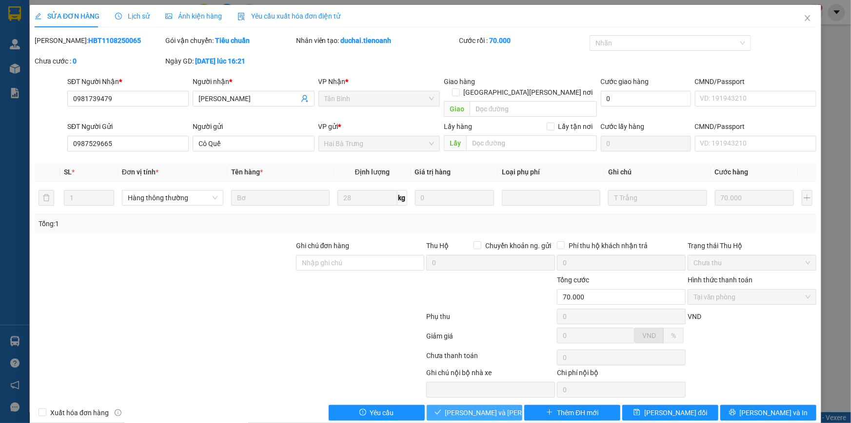
click at [474, 407] on span "Lưu và Giao hàng" at bounding box center [511, 412] width 132 height 11
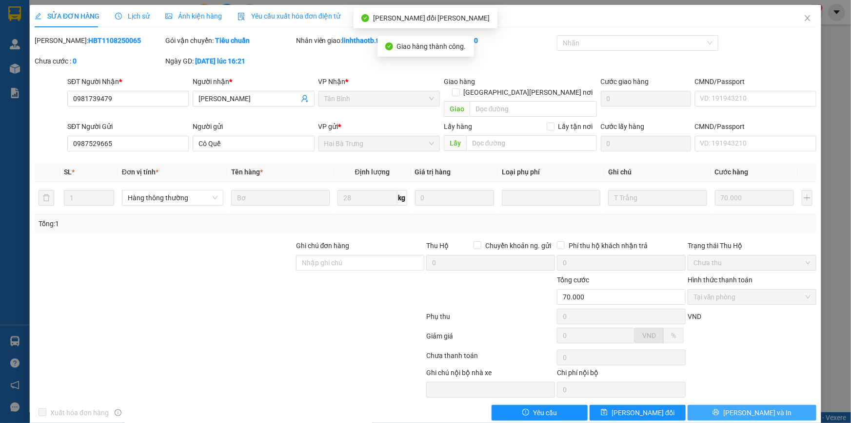
click at [722, 404] on button "Lưu và In" at bounding box center [752, 412] width 129 height 16
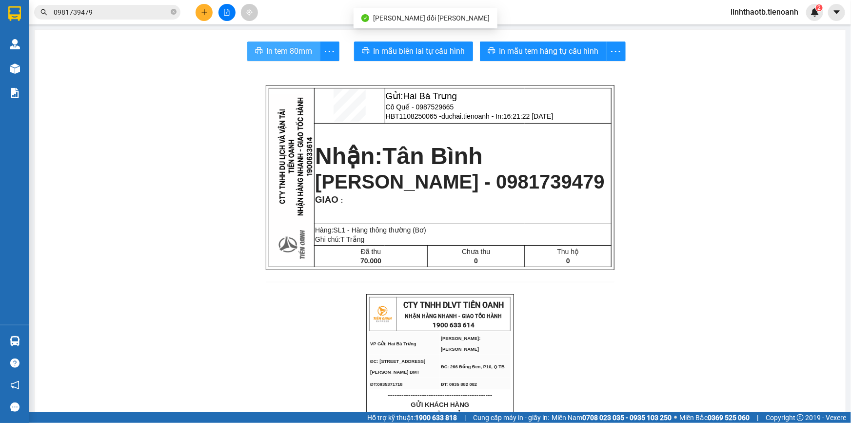
click at [276, 50] on span "In tem 80mm" at bounding box center [290, 51] width 46 height 12
click at [175, 11] on icon "close-circle" at bounding box center [174, 12] width 6 height 6
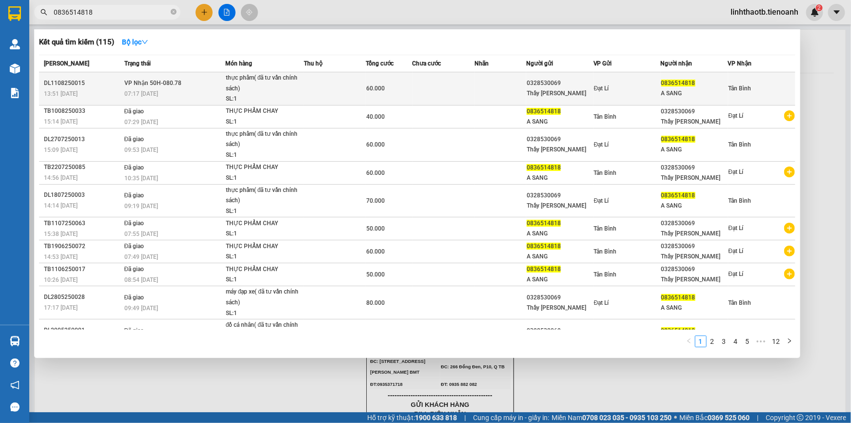
type input "0836514818"
click at [180, 89] on div "07:17 - 12/08" at bounding box center [174, 93] width 101 height 11
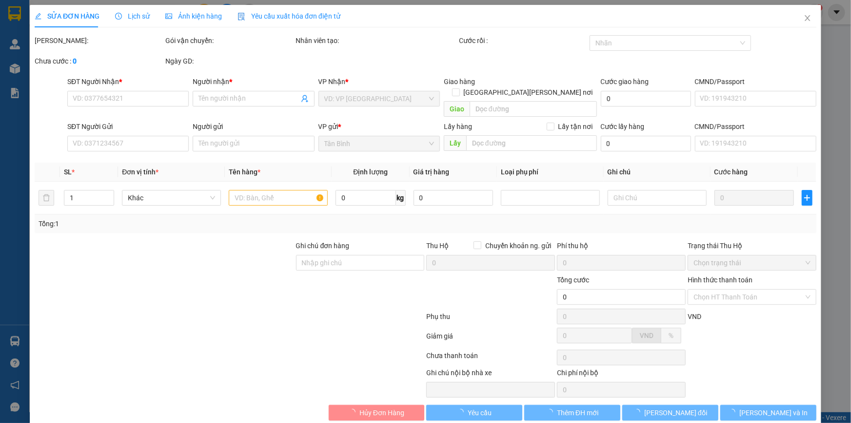
type input "0836514818"
type input "A SANG"
type input "0328530069"
type input "Thầy Quảng Thanh"
type input "60.000"
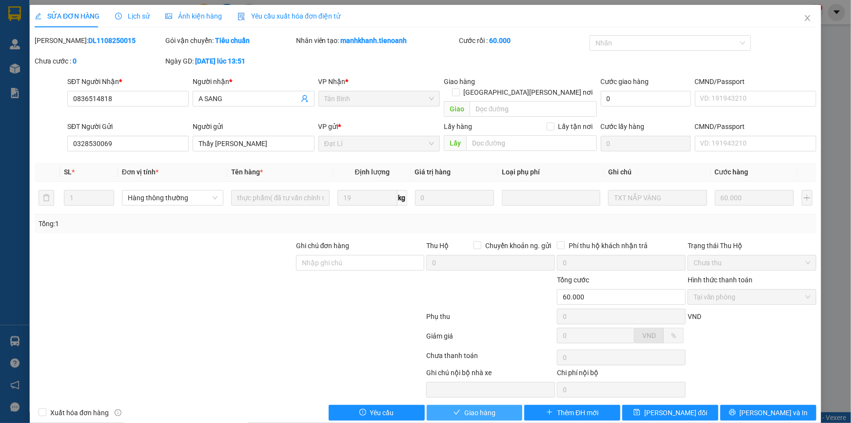
click at [456, 405] on button "Giao hàng" at bounding box center [475, 412] width 96 height 16
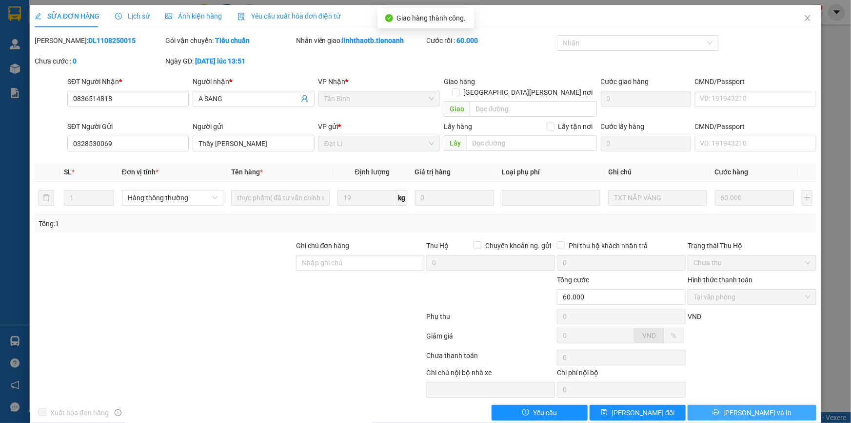
click at [746, 407] on span "Lưu và In" at bounding box center [758, 412] width 68 height 11
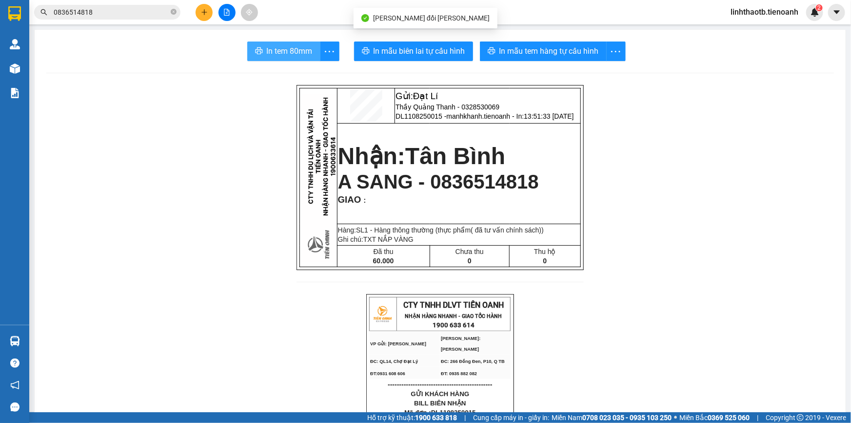
click at [295, 54] on span "In tem 80mm" at bounding box center [290, 51] width 46 height 12
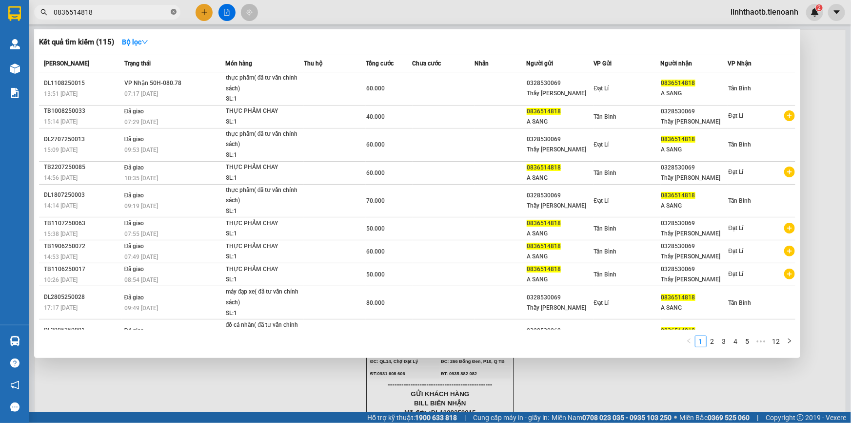
click at [174, 14] on icon "close-circle" at bounding box center [174, 12] width 6 height 6
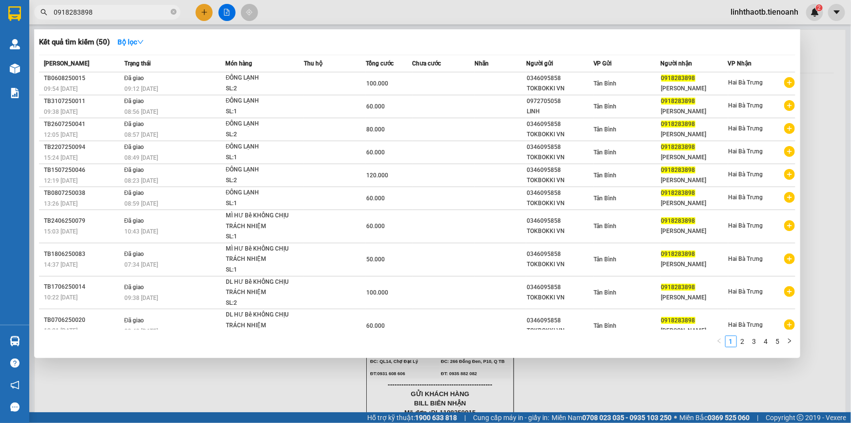
type input "0918283898"
click at [202, 13] on div at bounding box center [425, 211] width 851 height 423
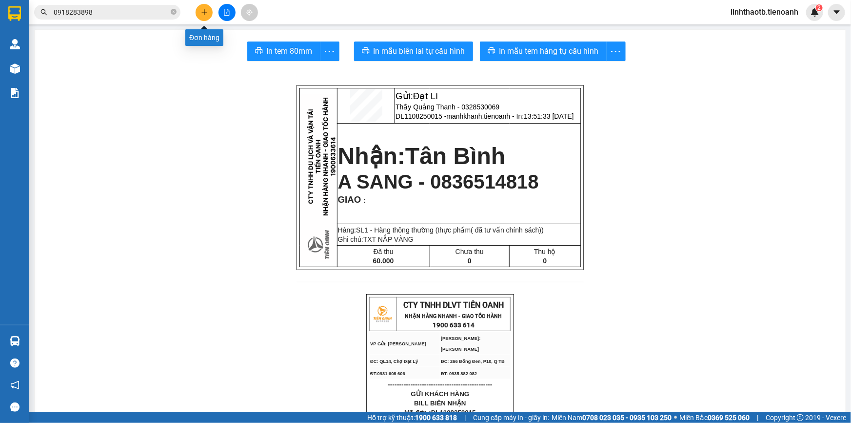
click at [207, 11] on icon "plus" at bounding box center [204, 12] width 7 height 7
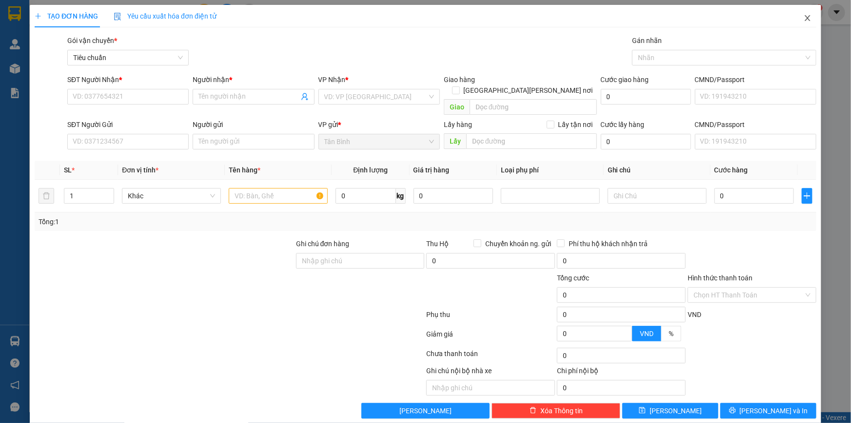
click at [804, 20] on icon "close" at bounding box center [808, 18] width 8 height 8
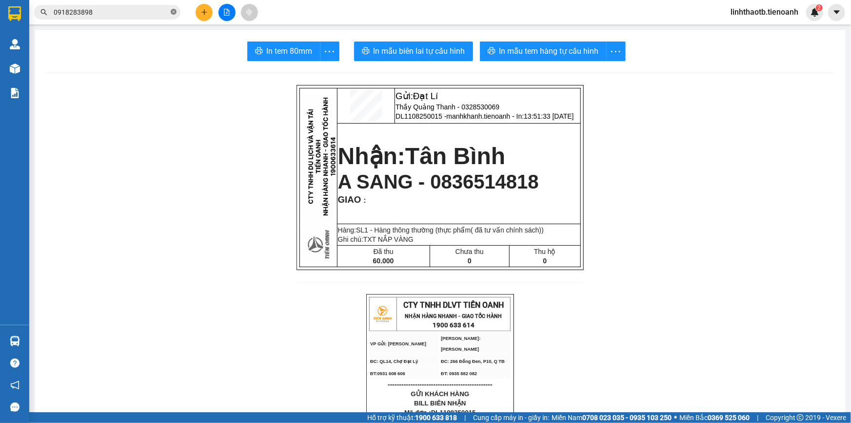
click at [173, 10] on icon "close-circle" at bounding box center [174, 12] width 6 height 6
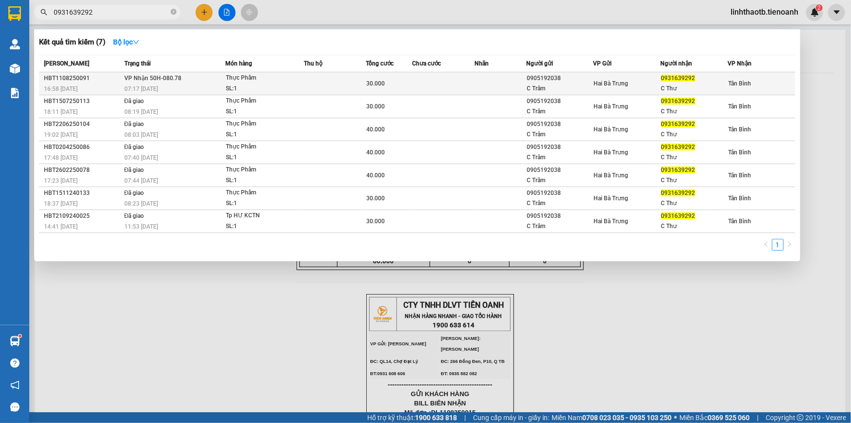
type input "0931639292"
click at [207, 84] on div "07:17 - 12/08" at bounding box center [174, 88] width 101 height 11
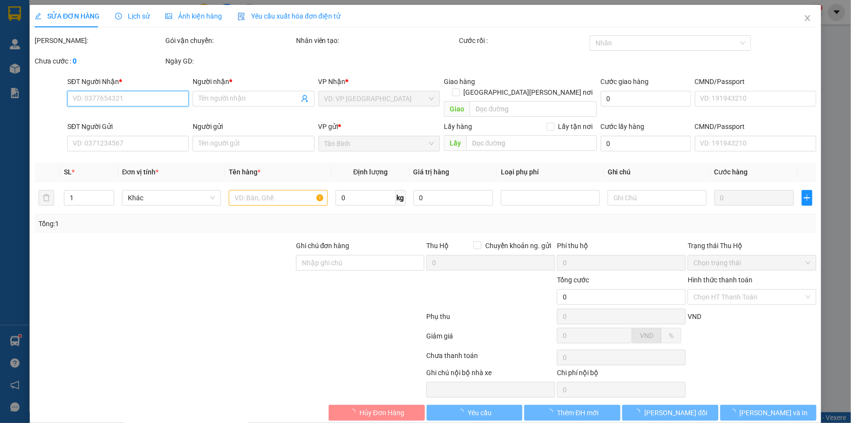
type input "0931639292"
type input "C Thư"
type input "0905192038"
type input "C Trâm"
type input "30.000"
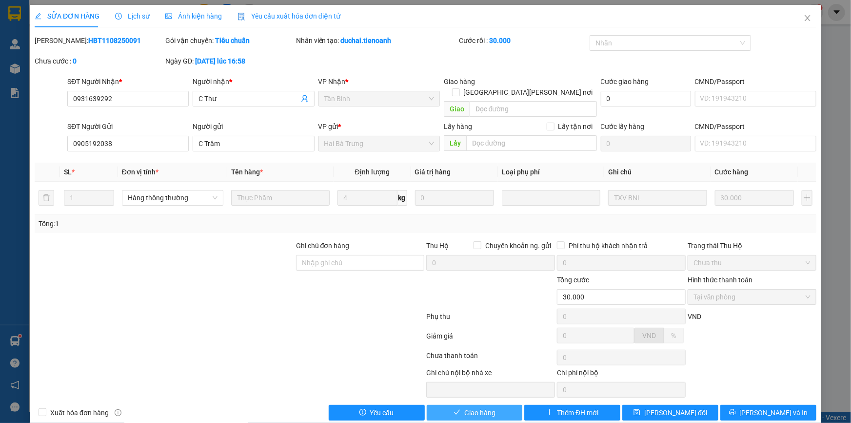
click at [484, 407] on span "Giao hàng" at bounding box center [480, 412] width 31 height 11
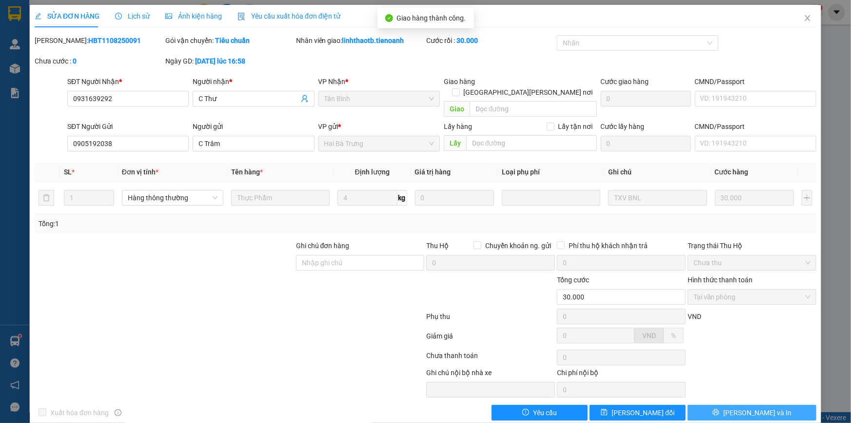
click at [761, 407] on span "Lưu và In" at bounding box center [758, 412] width 68 height 11
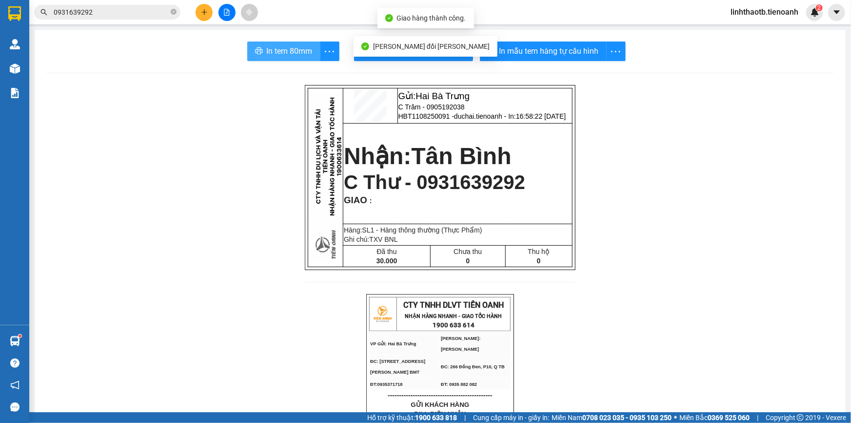
click at [270, 47] on span "In tem 80mm" at bounding box center [290, 51] width 46 height 12
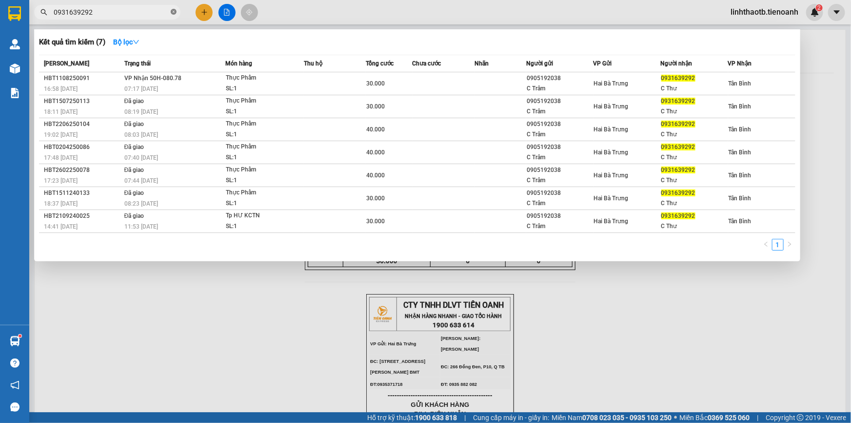
click at [176, 12] on icon "close-circle" at bounding box center [174, 12] width 6 height 6
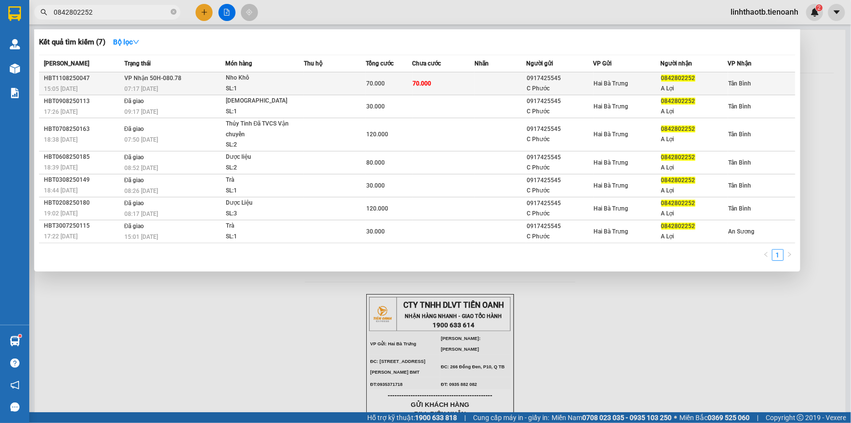
type input "0842802252"
click at [181, 88] on div "07:17 - 12/08" at bounding box center [174, 88] width 101 height 11
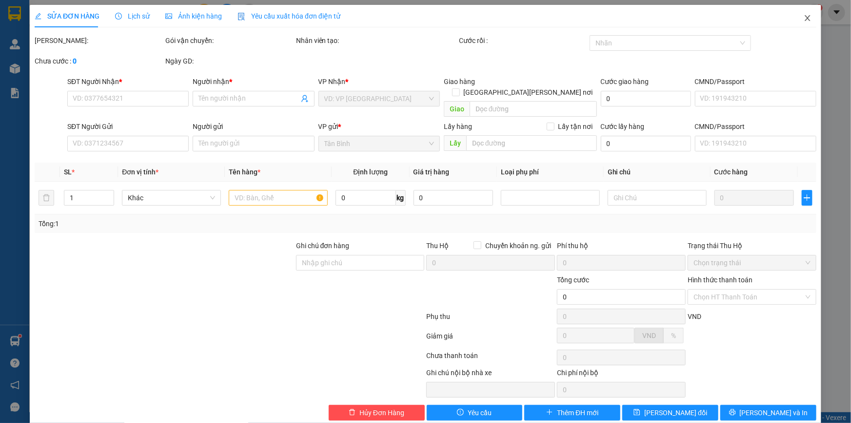
click at [804, 20] on icon "close" at bounding box center [808, 18] width 8 height 8
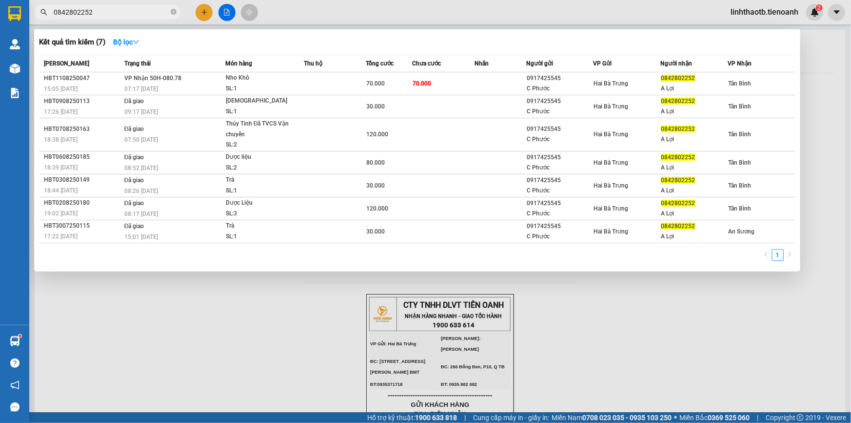
click at [151, 13] on input "0842802252" at bounding box center [111, 12] width 115 height 11
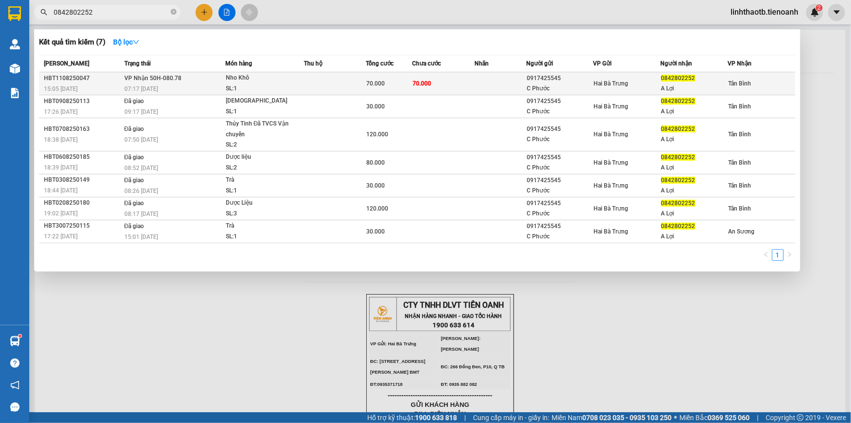
click at [165, 85] on div "07:17 - 12/08" at bounding box center [174, 88] width 101 height 11
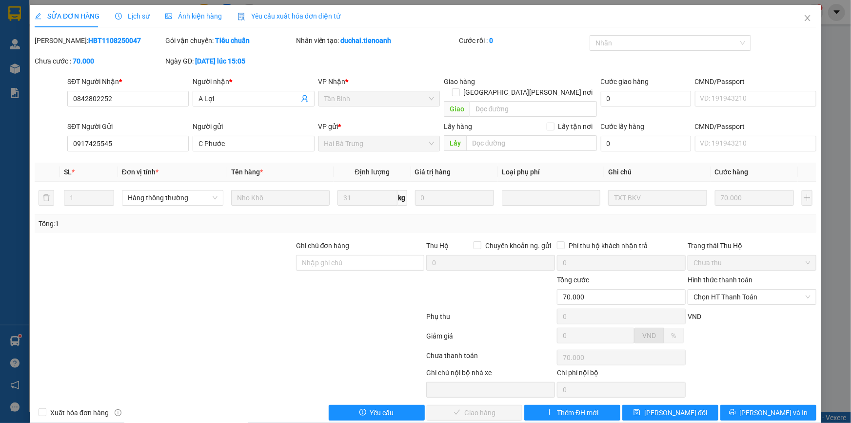
click at [760, 293] on div "Hình thức thanh toán Chọn HT Thanh Toán" at bounding box center [752, 291] width 129 height 34
click at [760, 289] on span "Chọn HT Thanh Toán" at bounding box center [752, 296] width 117 height 15
click at [713, 307] on div "Tại văn phòng" at bounding box center [746, 305] width 116 height 11
type input "0"
click at [483, 407] on span "Lưu và Giao hàng" at bounding box center [511, 412] width 132 height 11
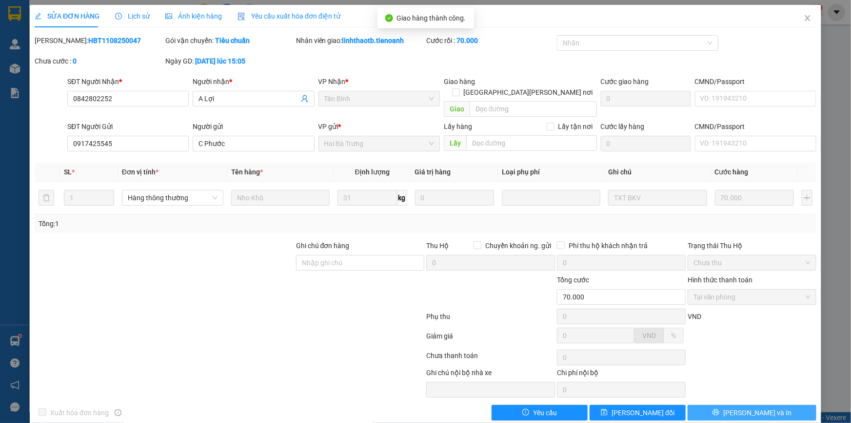
click at [748, 407] on span "Lưu và In" at bounding box center [758, 412] width 68 height 11
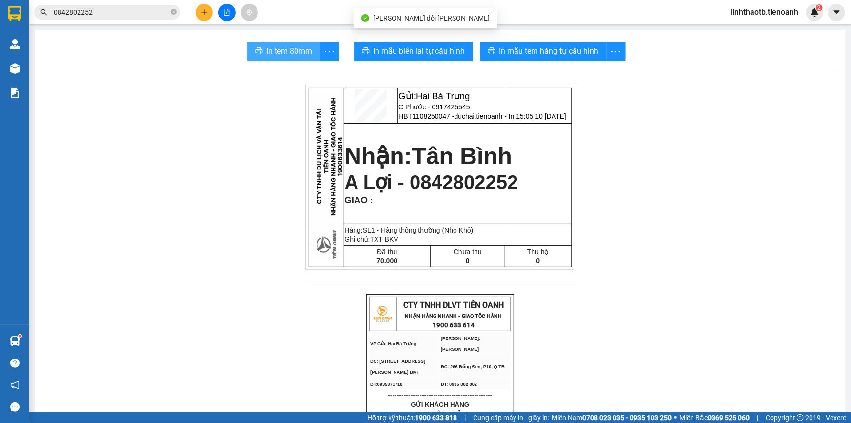
click at [287, 51] on span "In tem 80mm" at bounding box center [290, 51] width 46 height 12
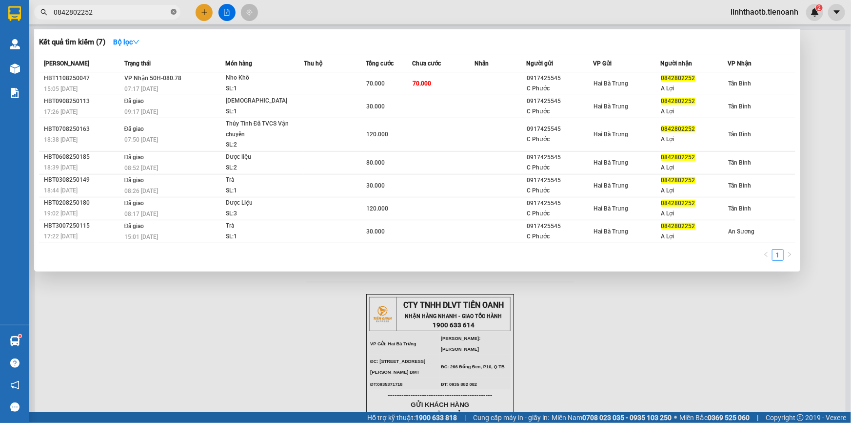
click at [175, 12] on icon "close-circle" at bounding box center [174, 12] width 6 height 6
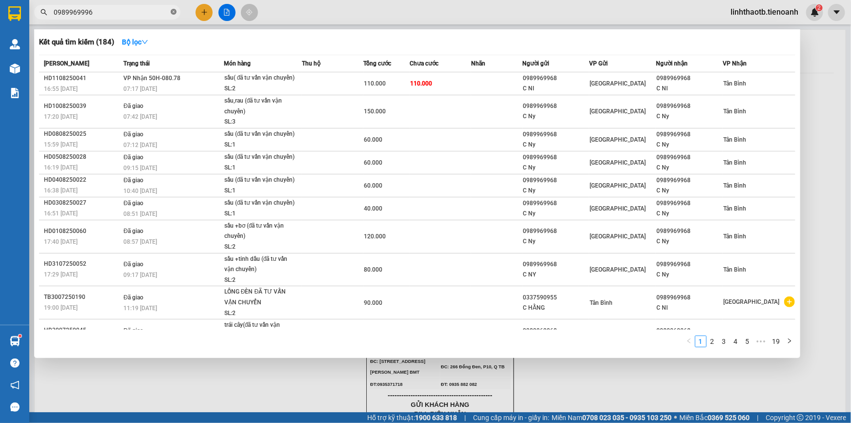
type input "09899699968"
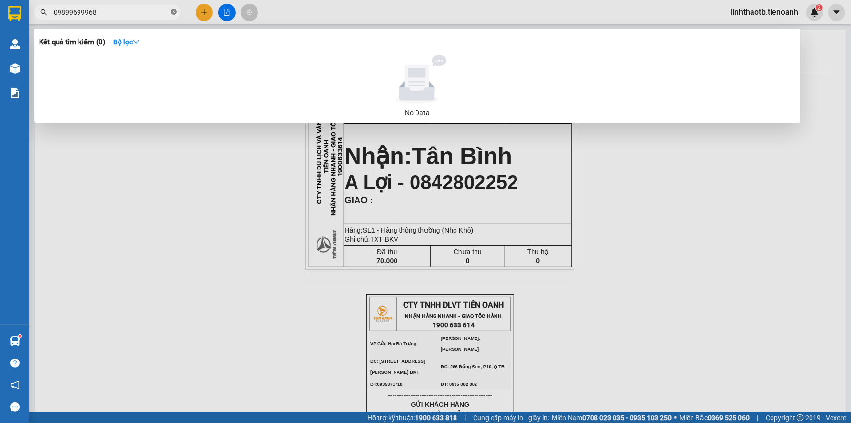
click at [175, 11] on icon "close-circle" at bounding box center [174, 12] width 6 height 6
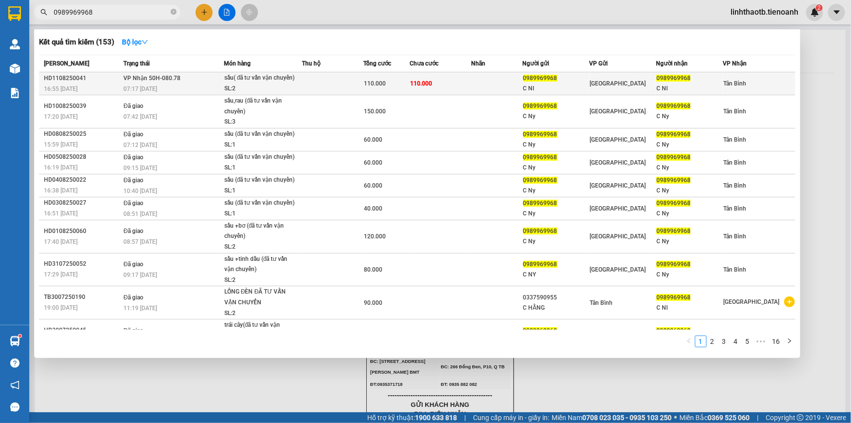
type input "0989969968"
click at [177, 85] on div "07:17 - 12/08" at bounding box center [173, 88] width 100 height 11
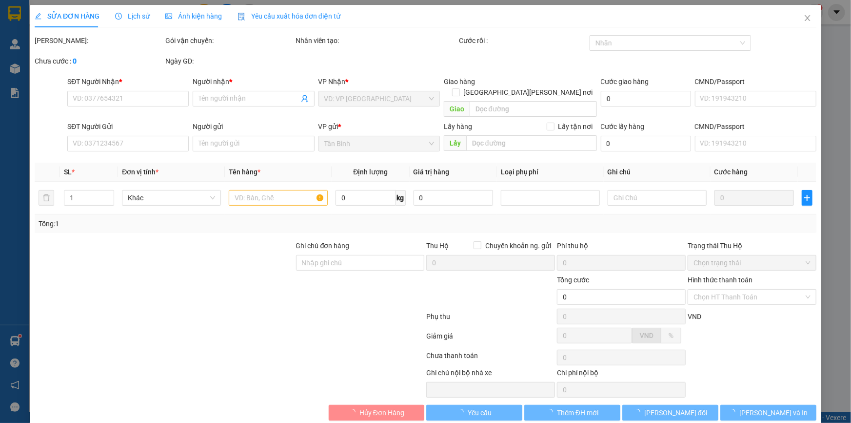
type input "0989969968"
type input "C NI"
type input "0989969968"
type input "C NI"
type input "110.000"
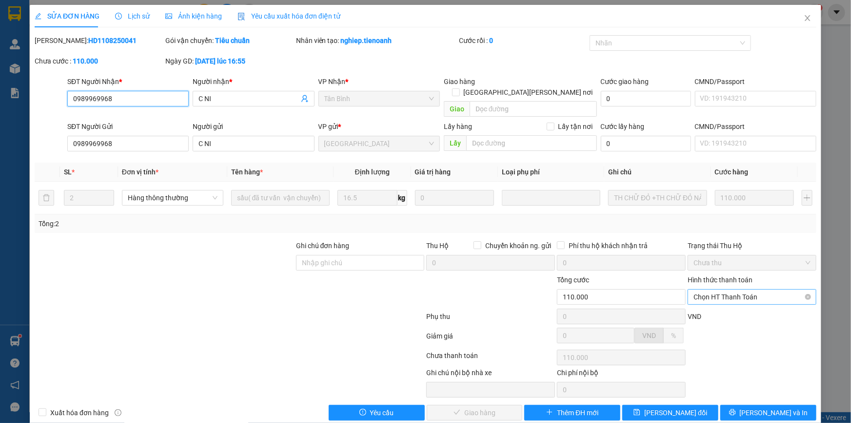
click at [712, 289] on span "Chọn HT Thanh Toán" at bounding box center [752, 296] width 117 height 15
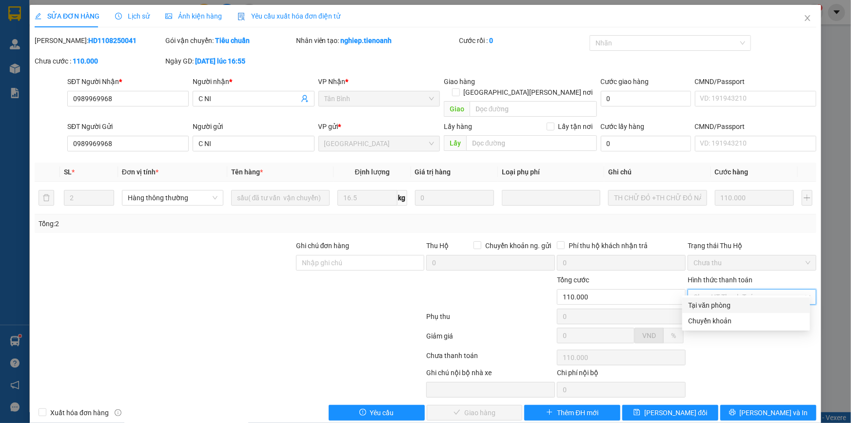
click at [709, 307] on div "Tại văn phòng" at bounding box center [746, 305] width 116 height 11
type input "0"
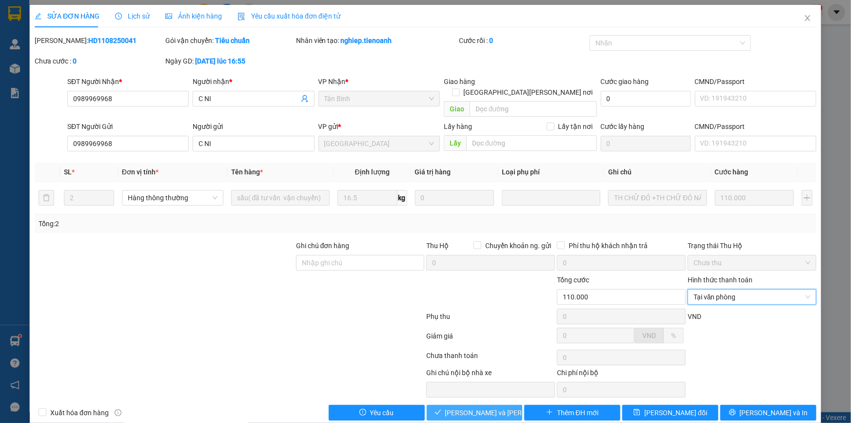
click at [480, 407] on span "Lưu và Giao hàng" at bounding box center [511, 412] width 132 height 11
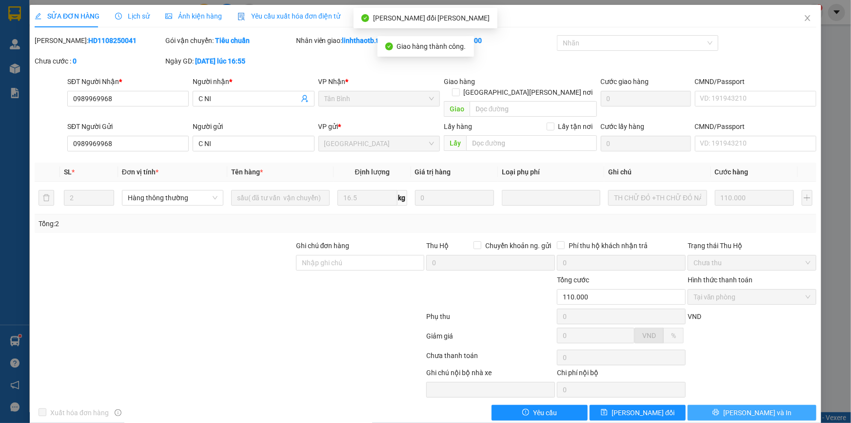
click at [773, 404] on button "Lưu và In" at bounding box center [752, 412] width 129 height 16
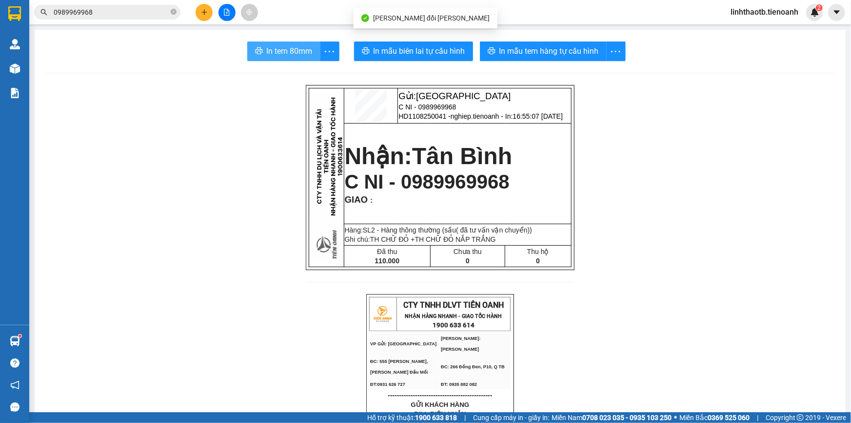
click at [291, 43] on button "In tem 80mm" at bounding box center [283, 51] width 73 height 20
click at [172, 12] on icon "close-circle" at bounding box center [174, 12] width 6 height 6
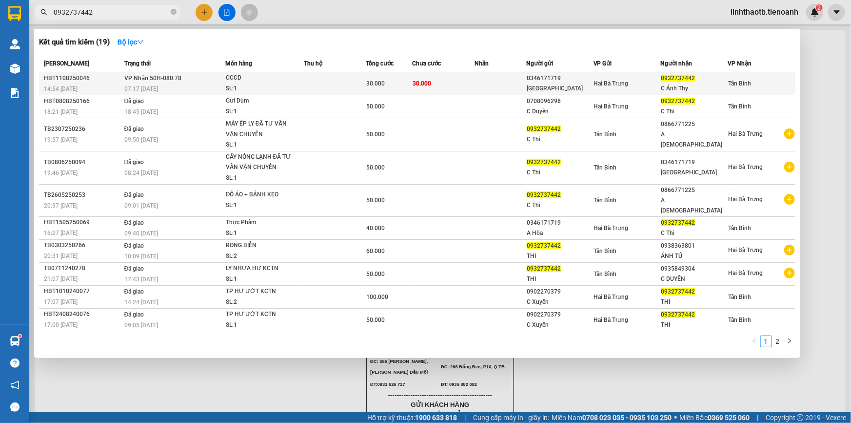
type input "0932737442"
click at [171, 81] on span "VP Nhận 50H-080.78" at bounding box center [152, 78] width 57 height 7
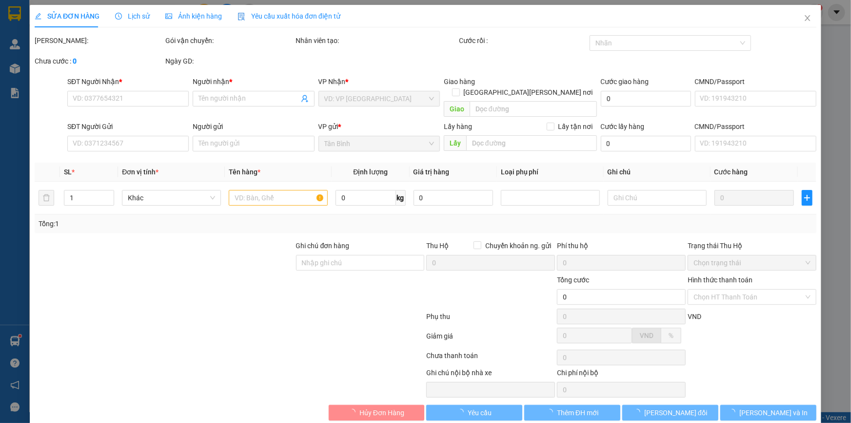
type input "0932737442"
type input "C Ánh Thy"
type input "0346171719"
type input "THÁI HÒA"
type input "30.000"
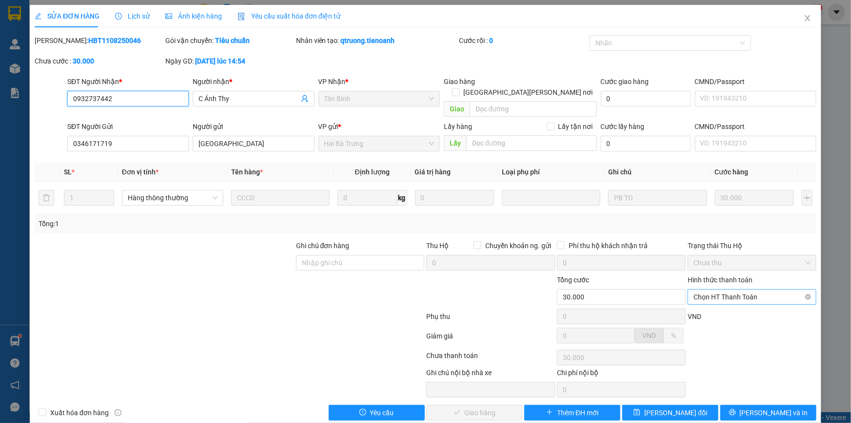
click at [737, 289] on span "Chọn HT Thanh Toán" at bounding box center [752, 296] width 117 height 15
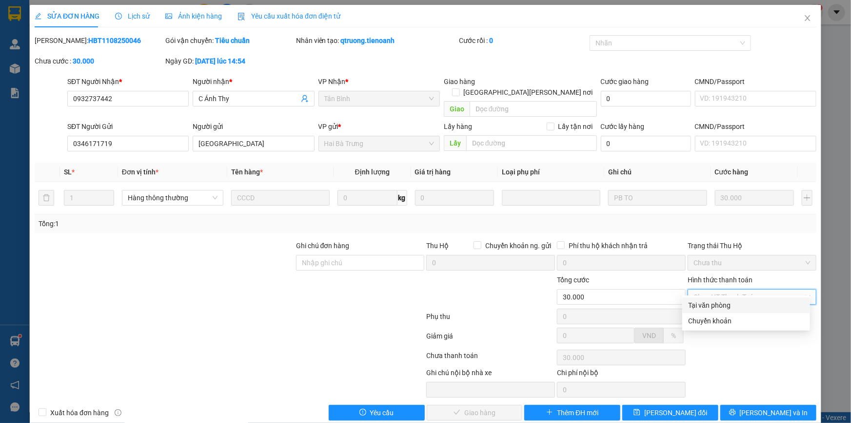
click at [737, 303] on div "Tại văn phòng" at bounding box center [746, 305] width 116 height 11
type input "0"
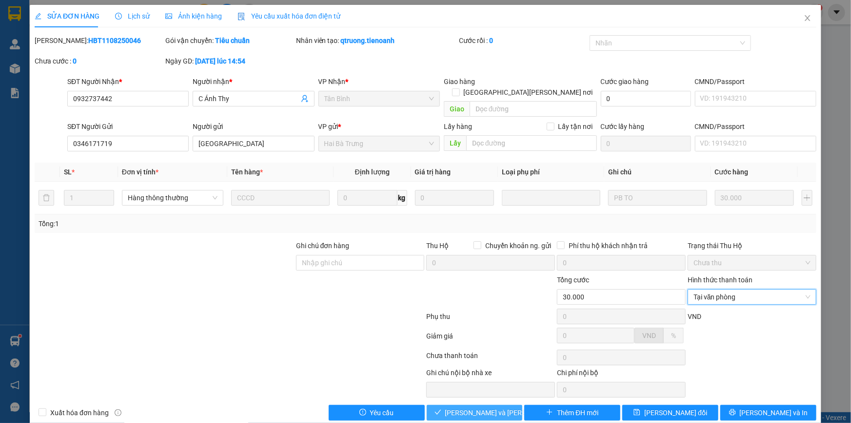
click at [479, 407] on span "Lưu và Giao hàng" at bounding box center [511, 412] width 132 height 11
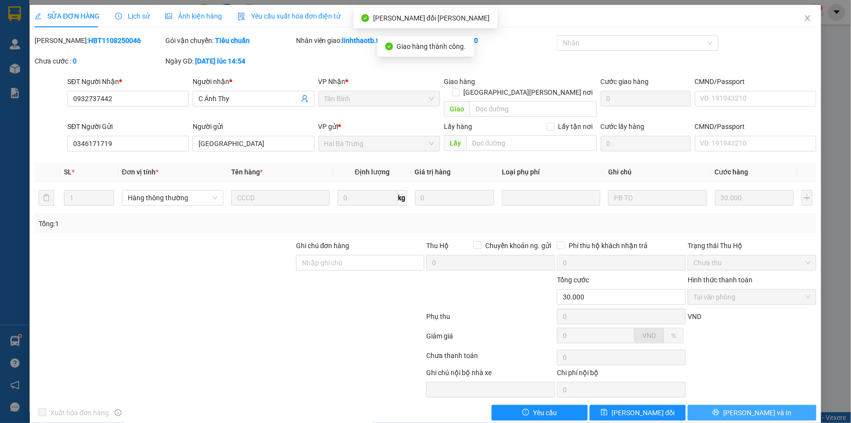
click at [756, 407] on span "Lưu và In" at bounding box center [758, 412] width 68 height 11
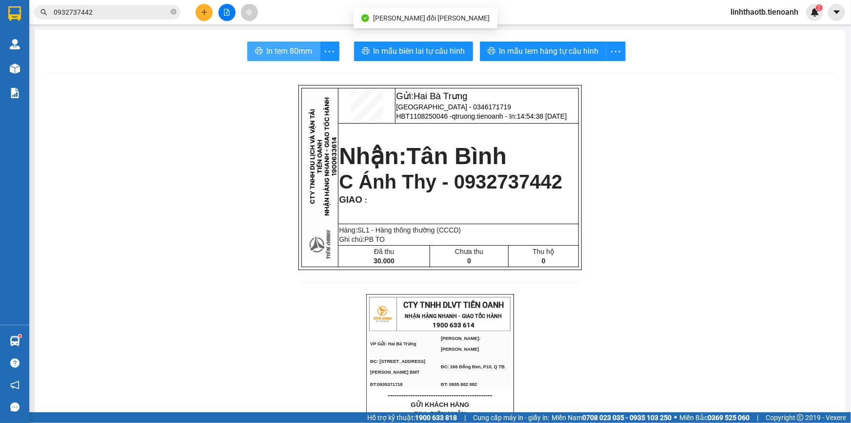
click at [286, 52] on span "In tem 80mm" at bounding box center [290, 51] width 46 height 12
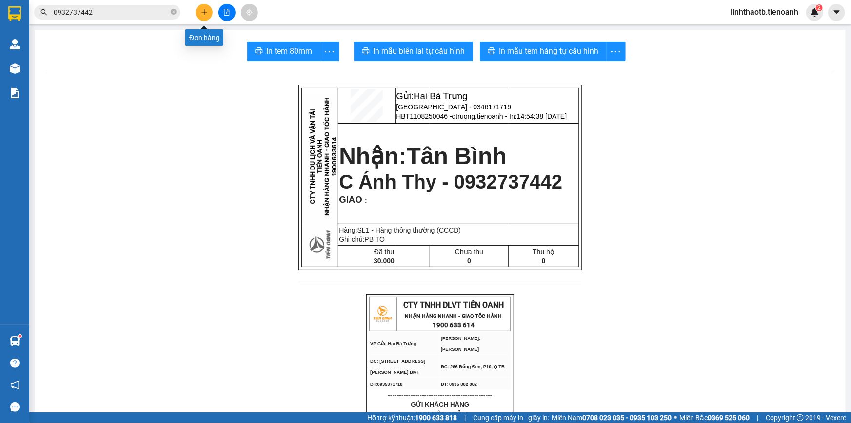
click at [202, 12] on icon "plus" at bounding box center [204, 12] width 5 height 0
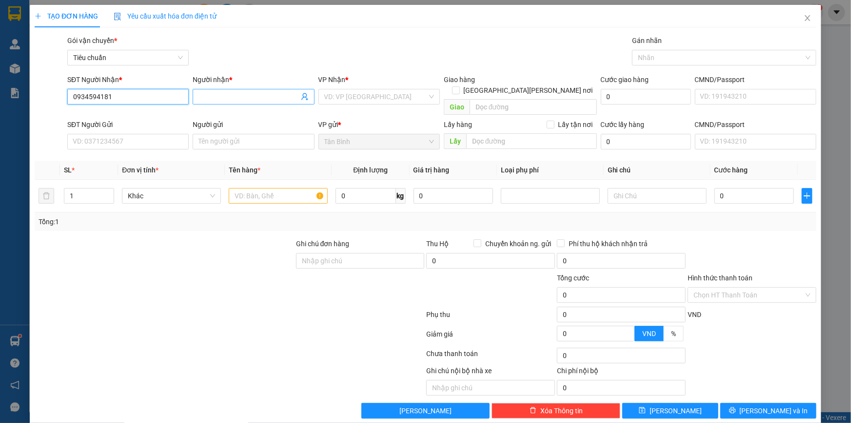
type input "0934594181"
click at [217, 95] on input "Người nhận *" at bounding box center [249, 96] width 100 height 11
type input "C THANH PHƯƠNG"
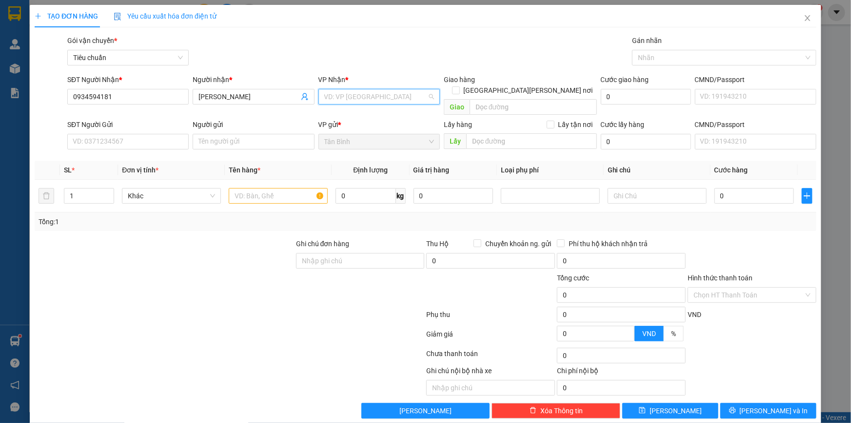
click at [376, 101] on input "search" at bounding box center [375, 96] width 103 height 15
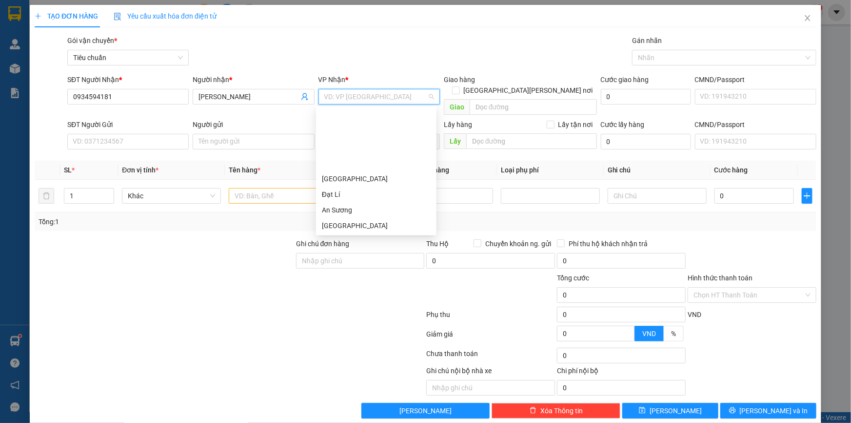
click at [366, 236] on div "Hai Bà Trưng" at bounding box center [376, 241] width 109 height 11
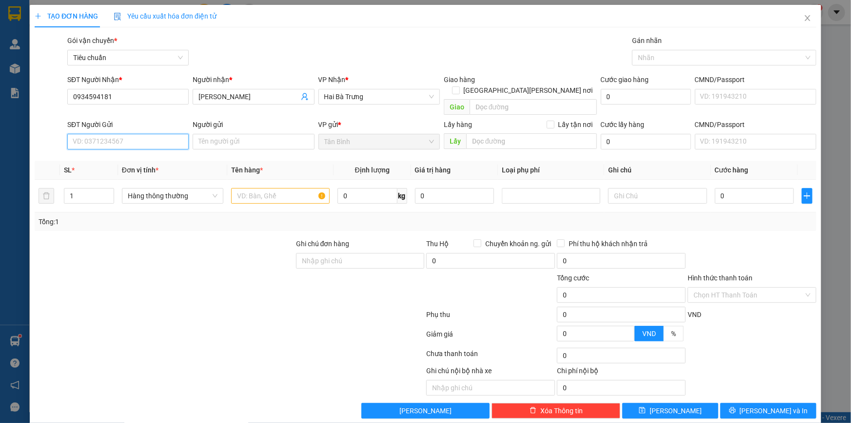
click at [128, 135] on input "SĐT Người Gửi" at bounding box center [127, 142] width 121 height 16
type input "0964418234"
click at [225, 134] on input "Người gửi" at bounding box center [253, 142] width 121 height 16
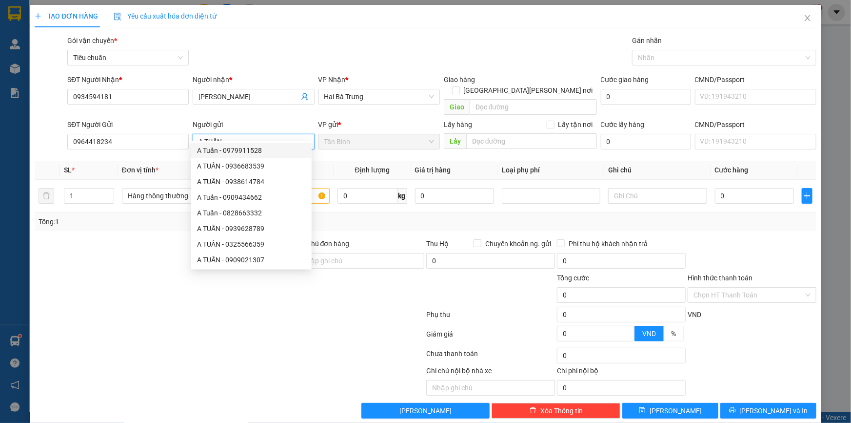
click at [231, 134] on input "A TUẤN" at bounding box center [253, 142] width 121 height 16
type input "A TUẤN"
click at [109, 216] on div "Tổng: 1" at bounding box center [184, 221] width 290 height 11
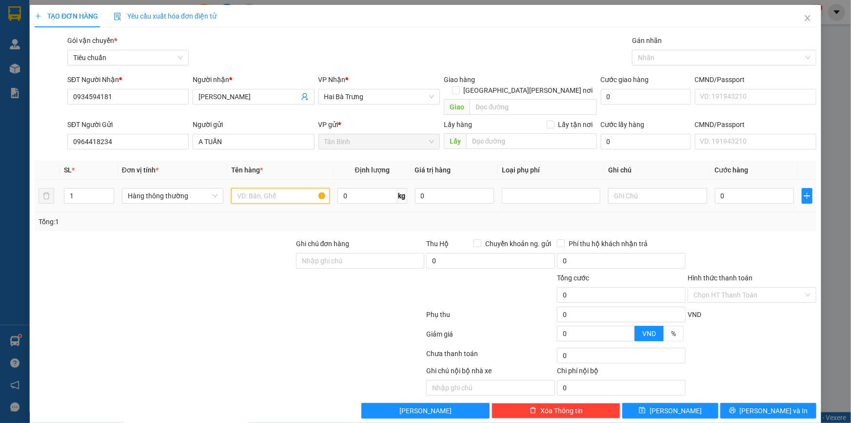
click at [272, 190] on input "text" at bounding box center [280, 196] width 99 height 16
type input "VẬT TƯ Y TẾ (ĐÃ TVCSVC)"
click at [653, 190] on input "text" at bounding box center [657, 196] width 99 height 16
type input "T CHỮ ĐEN ĐỎ"
click at [750, 188] on input "0" at bounding box center [755, 196] width 80 height 16
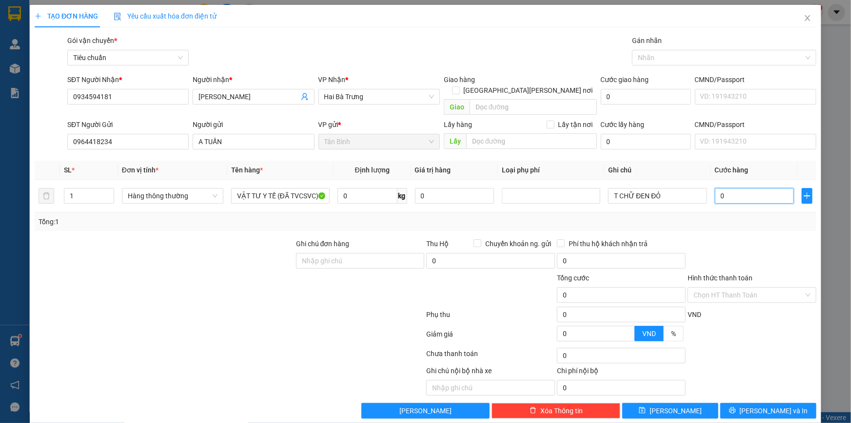
type input "4"
type input "40"
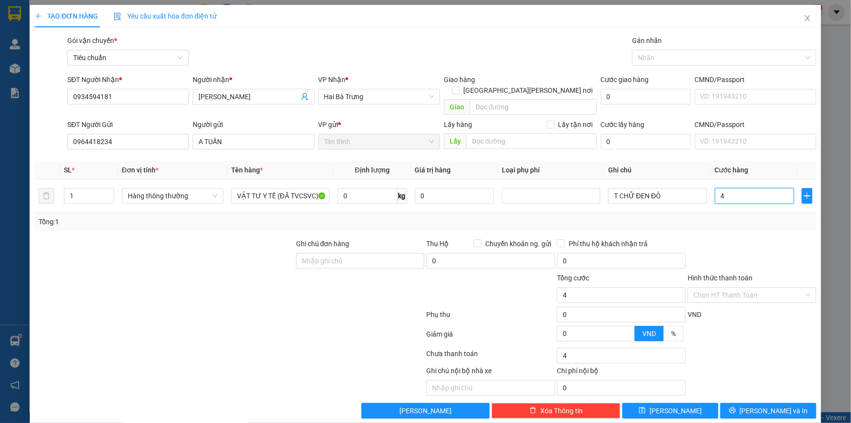
type input "40"
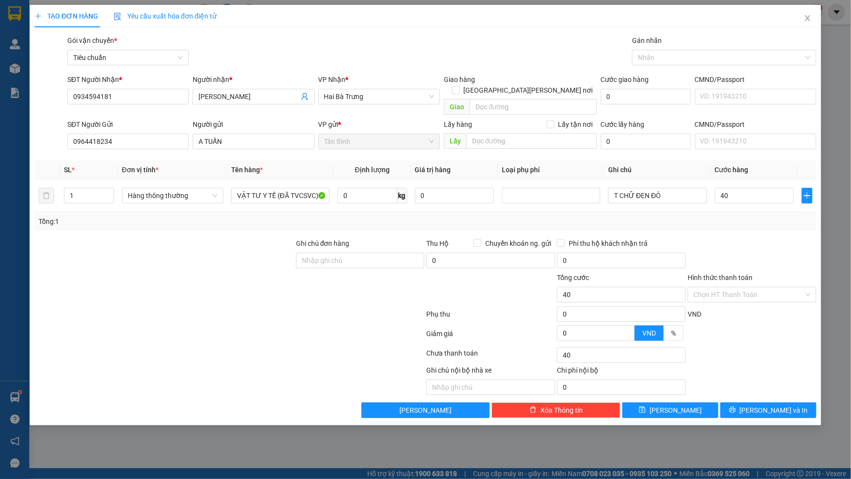
type input "40.000"
click at [727, 287] on input "Hình thức thanh toán" at bounding box center [749, 294] width 110 height 15
click at [726, 299] on div "Tại văn phòng" at bounding box center [752, 303] width 117 height 11
type input "0"
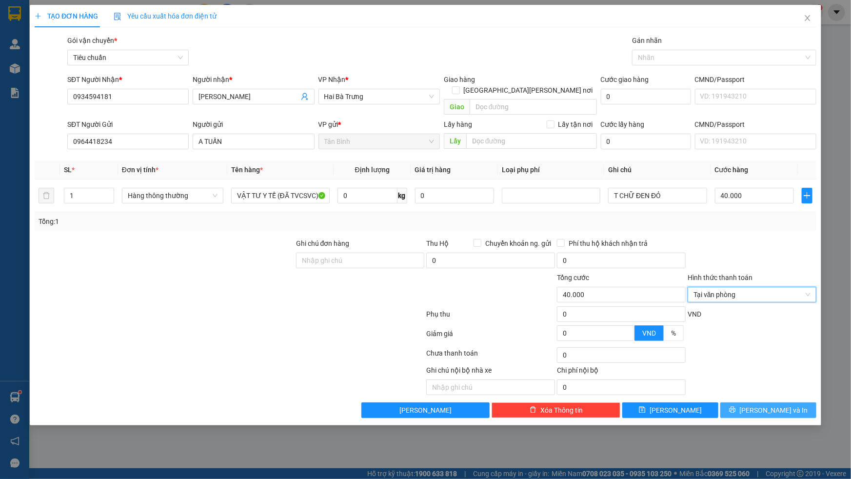
click at [757, 403] on button "Lưu và In" at bounding box center [769, 411] width 96 height 16
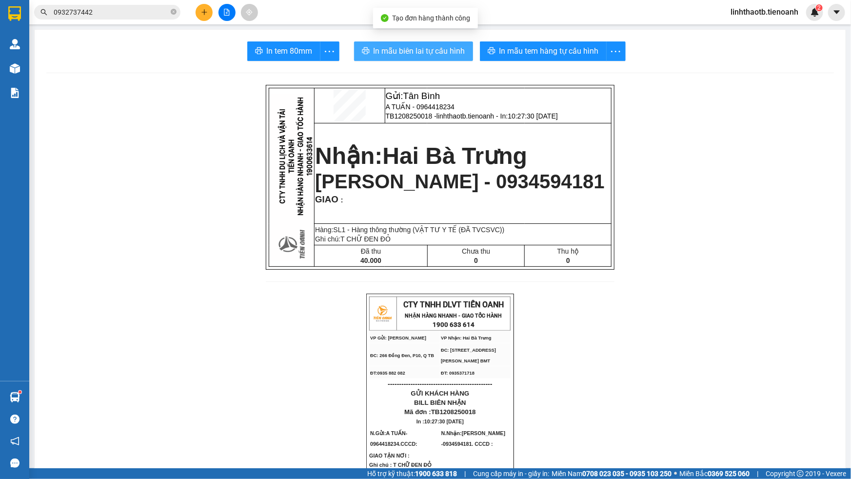
click at [403, 55] on span "In mẫu biên lai tự cấu hình" at bounding box center [420, 51] width 92 height 12
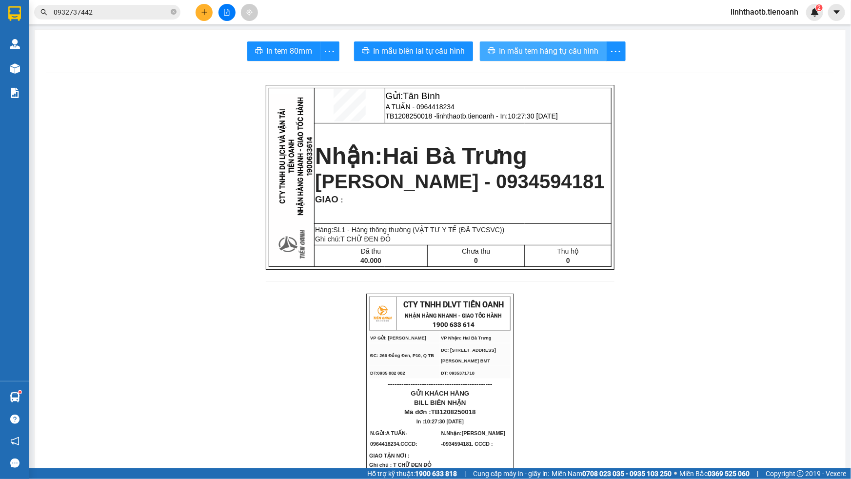
click at [525, 49] on span "In mẫu tem hàng tự cấu hình" at bounding box center [550, 51] width 100 height 12
click at [174, 10] on icon "close-circle" at bounding box center [174, 12] width 6 height 6
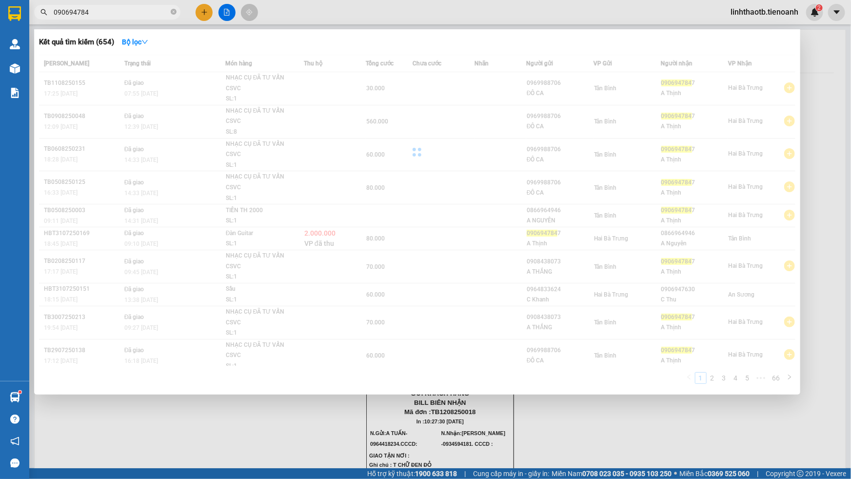
type input "0906947847"
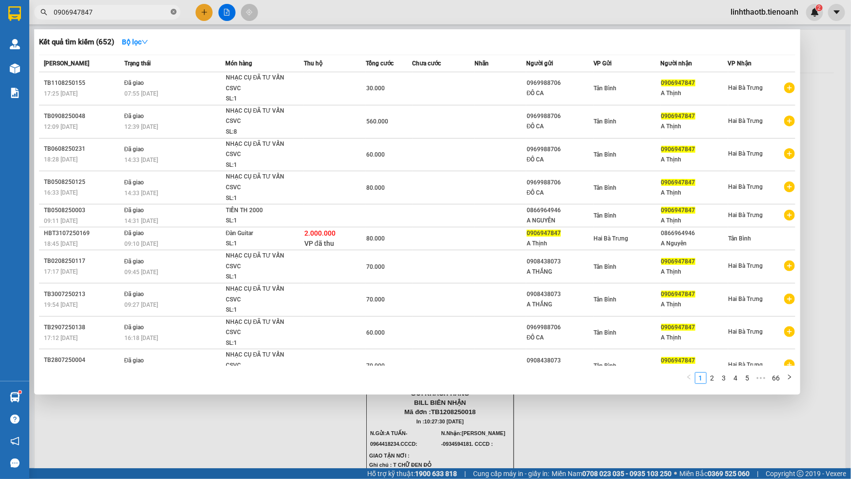
click at [174, 14] on icon "close-circle" at bounding box center [174, 12] width 6 height 6
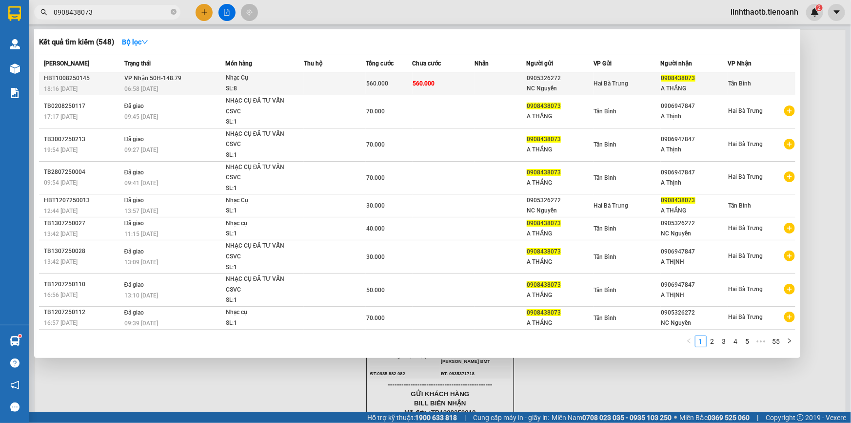
type input "0908438073"
click at [222, 87] on div "06:58 - 11/08" at bounding box center [174, 88] width 101 height 11
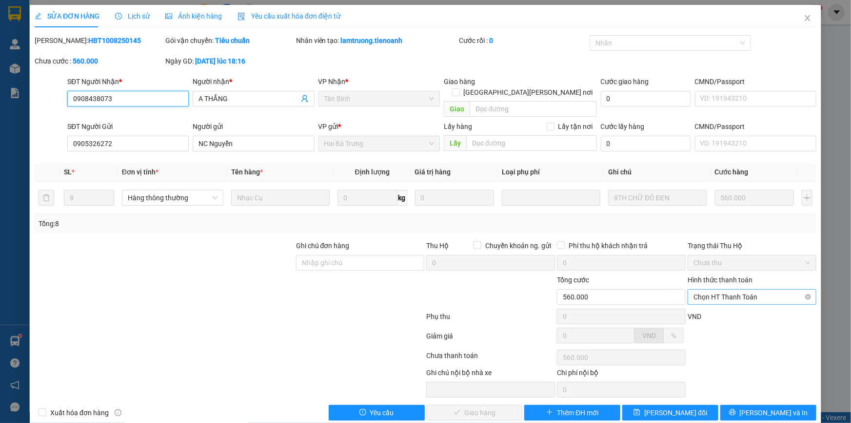
click at [755, 289] on span "Chọn HT Thanh Toán" at bounding box center [752, 296] width 117 height 15
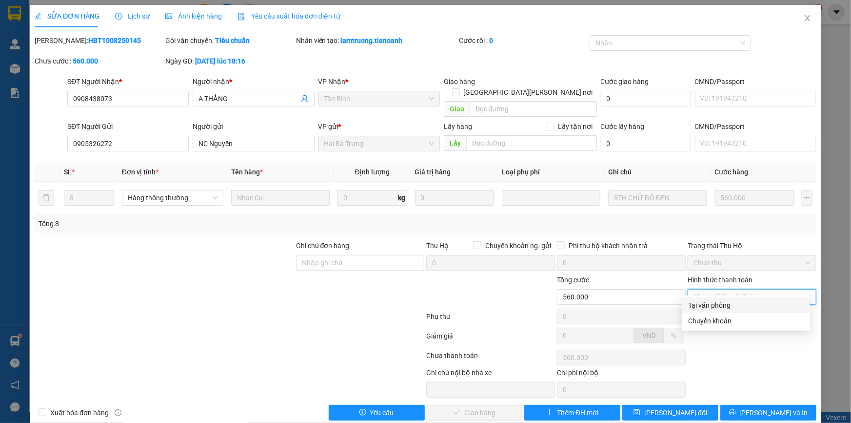
click at [739, 305] on div "Tại văn phòng" at bounding box center [746, 305] width 116 height 11
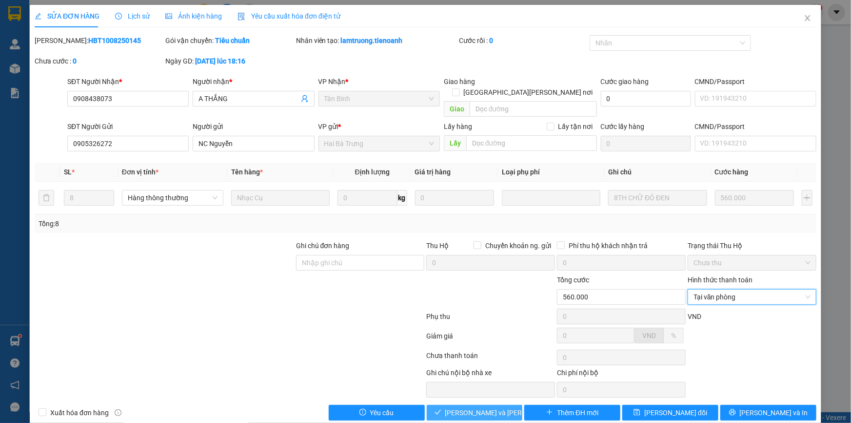
click at [485, 407] on span "Lưu và Giao hàng" at bounding box center [511, 412] width 132 height 11
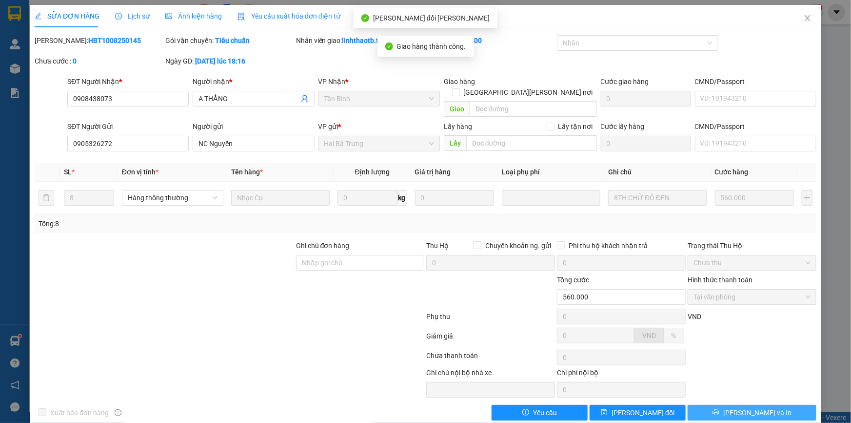
click at [761, 407] on span "Lưu và In" at bounding box center [758, 412] width 68 height 11
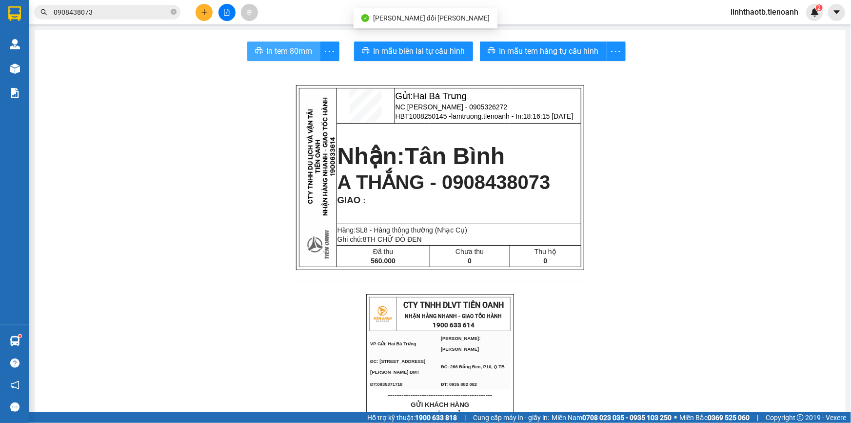
click at [290, 50] on span "In tem 80mm" at bounding box center [290, 51] width 46 height 12
click at [176, 11] on icon "close-circle" at bounding box center [174, 12] width 6 height 6
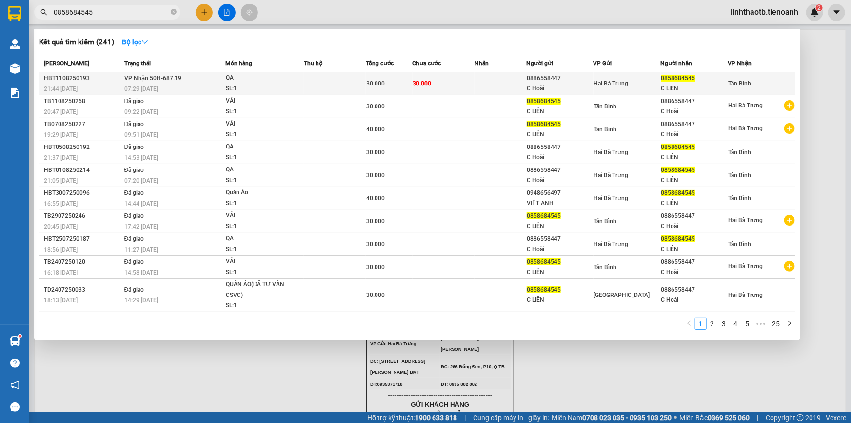
click at [185, 87] on div "07:29 - 12/08" at bounding box center [174, 88] width 101 height 11
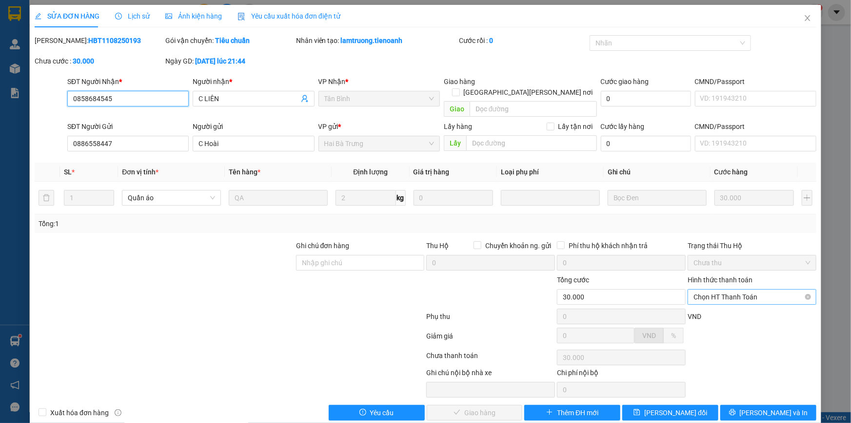
click at [754, 289] on span "Chọn HT Thanh Toán" at bounding box center [752, 296] width 117 height 15
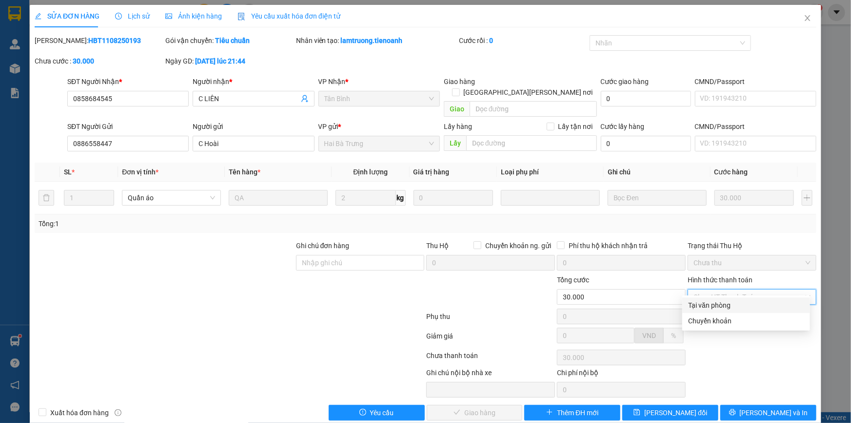
click at [748, 306] on div "Tại văn phòng" at bounding box center [746, 305] width 116 height 11
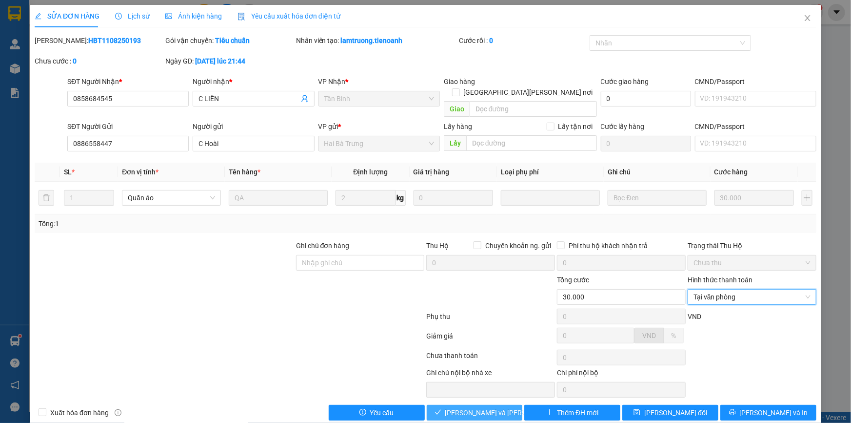
click at [487, 407] on span "Lưu và Giao hàng" at bounding box center [511, 412] width 132 height 11
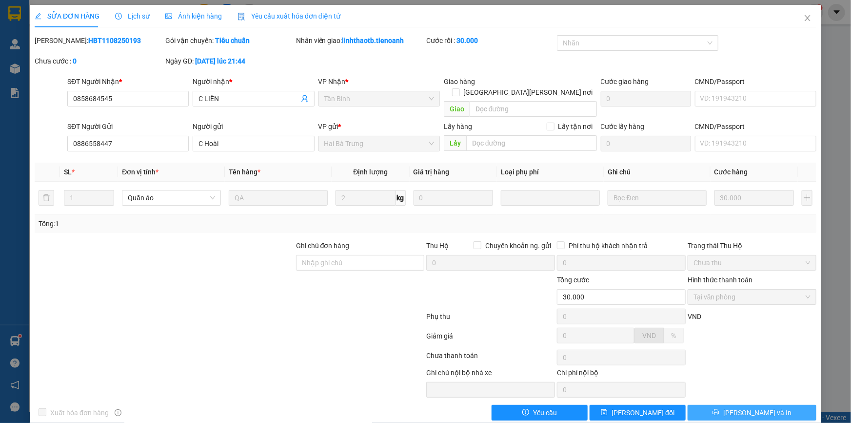
click at [756, 407] on span "Lưu và In" at bounding box center [758, 412] width 68 height 11
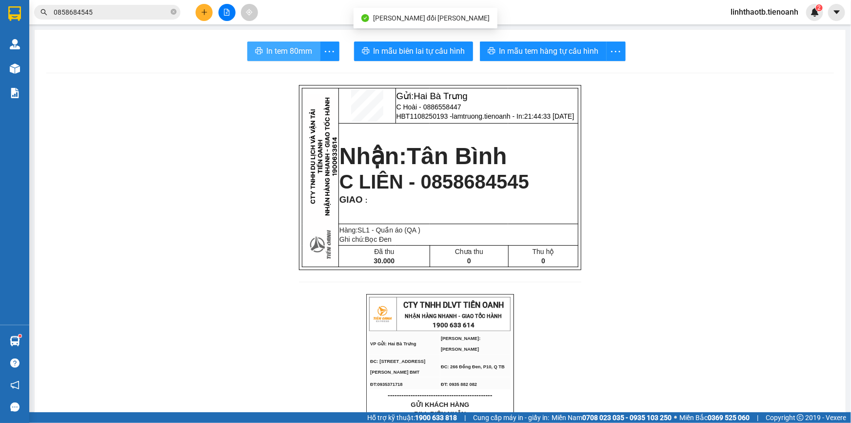
click at [303, 52] on span "In tem 80mm" at bounding box center [290, 51] width 46 height 12
click at [173, 11] on icon "close-circle" at bounding box center [174, 12] width 6 height 6
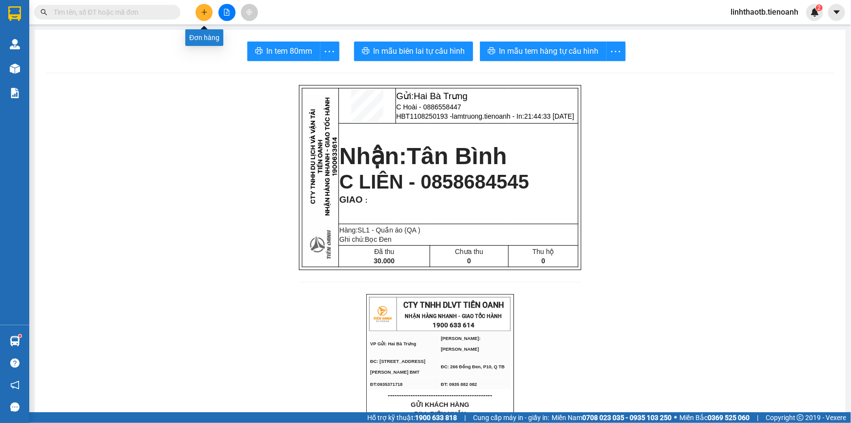
click at [200, 13] on button at bounding box center [204, 12] width 17 height 17
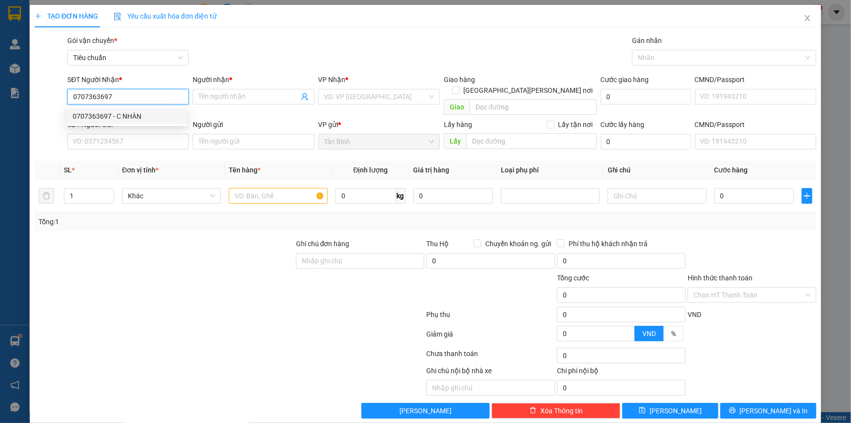
click at [153, 113] on div "0707363697 - C NHÀN" at bounding box center [127, 116] width 109 height 11
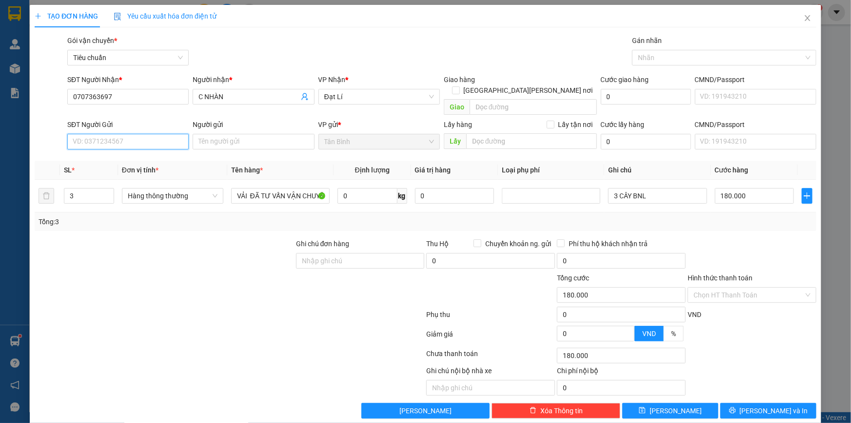
click at [149, 134] on input "SĐT Người Gửi" at bounding box center [127, 142] width 121 height 16
click at [140, 154] on div "0777000333 - Quốc Minh" at bounding box center [127, 150] width 109 height 11
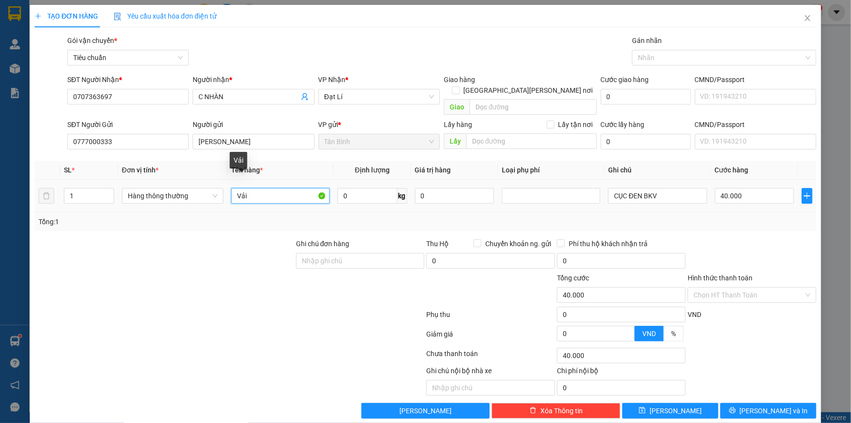
click at [263, 190] on input "Vải" at bounding box center [280, 196] width 99 height 16
click at [194, 188] on span "Hàng thông thường" at bounding box center [173, 195] width 90 height 15
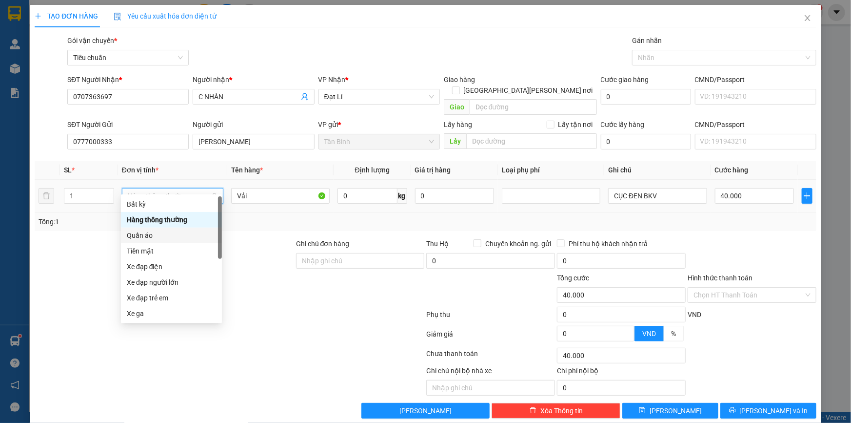
click at [166, 230] on div "Quần áo" at bounding box center [171, 235] width 89 height 11
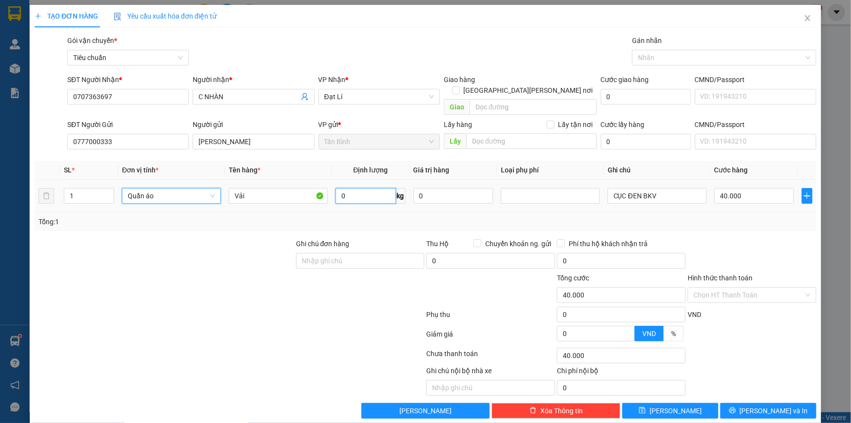
click at [369, 191] on input "0" at bounding box center [366, 196] width 60 height 16
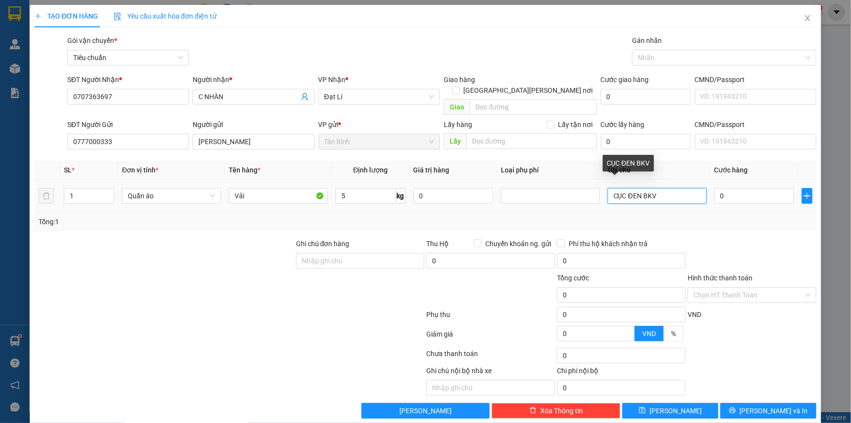
click at [662, 188] on input "CỤC ĐEN BKV" at bounding box center [657, 196] width 99 height 16
click at [639, 188] on input "CỤC ĐEN BKV" at bounding box center [657, 196] width 99 height 16
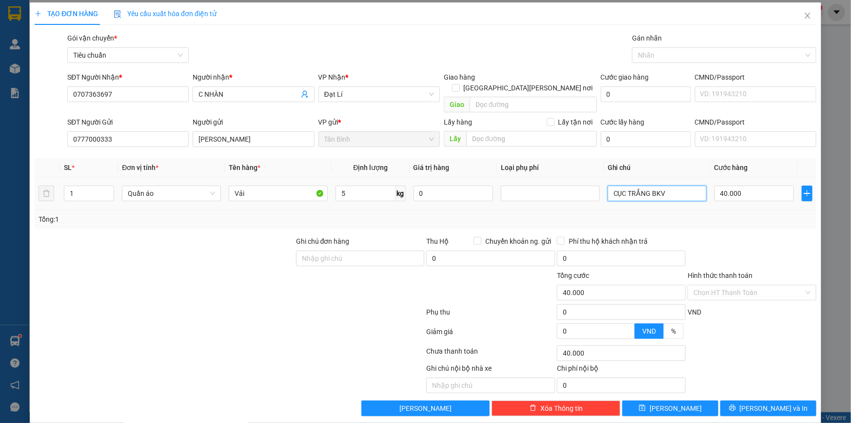
scroll to position [3, 0]
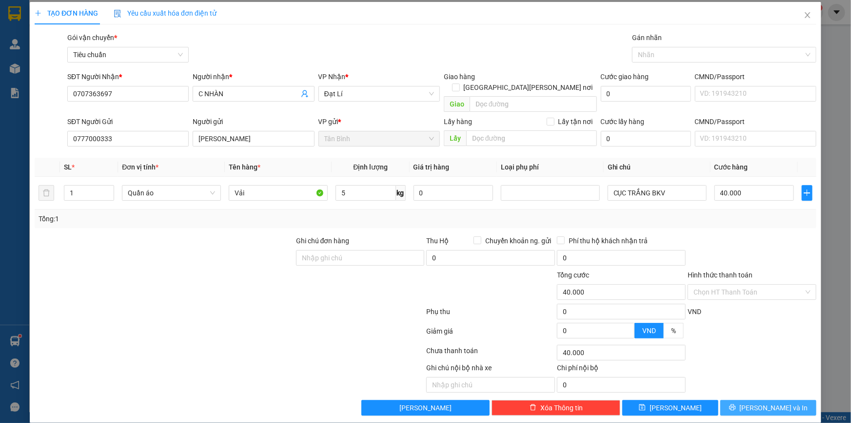
click at [763, 402] on span "Lưu và In" at bounding box center [774, 407] width 68 height 11
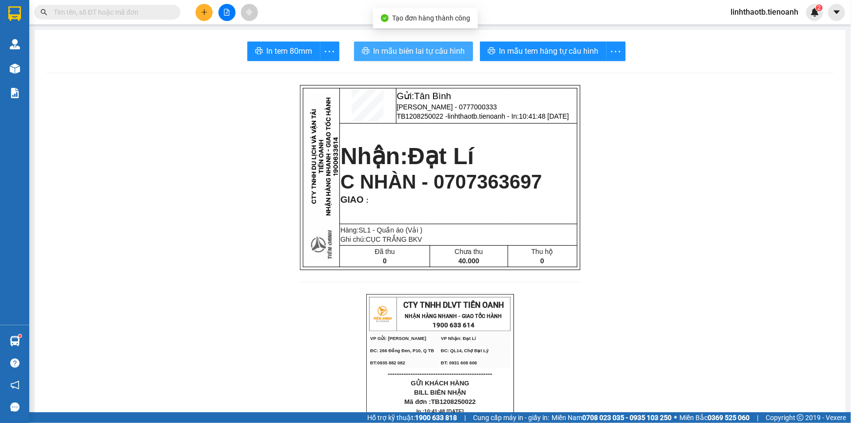
click at [416, 48] on span "In mẫu biên lai tự cấu hình" at bounding box center [420, 51] width 92 height 12
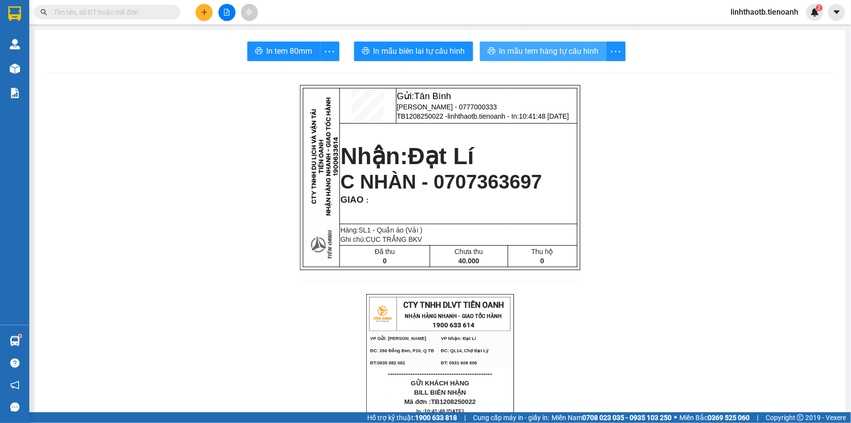
click at [560, 48] on span "In mẫu tem hàng tự cấu hình" at bounding box center [550, 51] width 100 height 12
click at [202, 15] on icon "plus" at bounding box center [204, 12] width 7 height 7
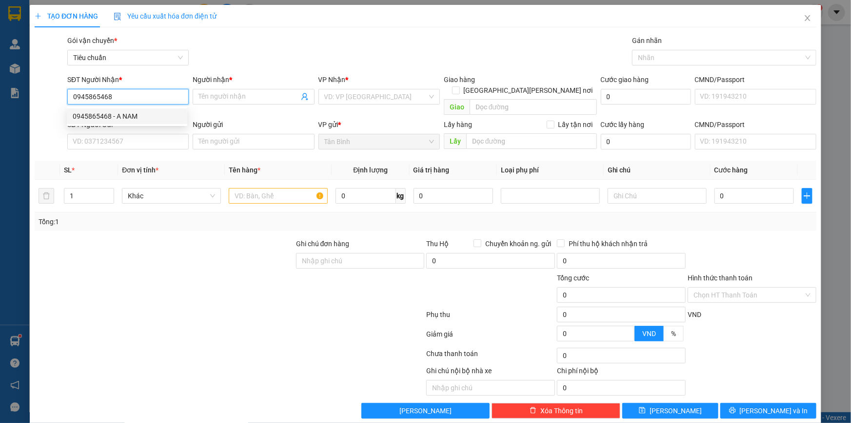
click at [154, 111] on div "0945865468 - A NAM" at bounding box center [127, 116] width 109 height 11
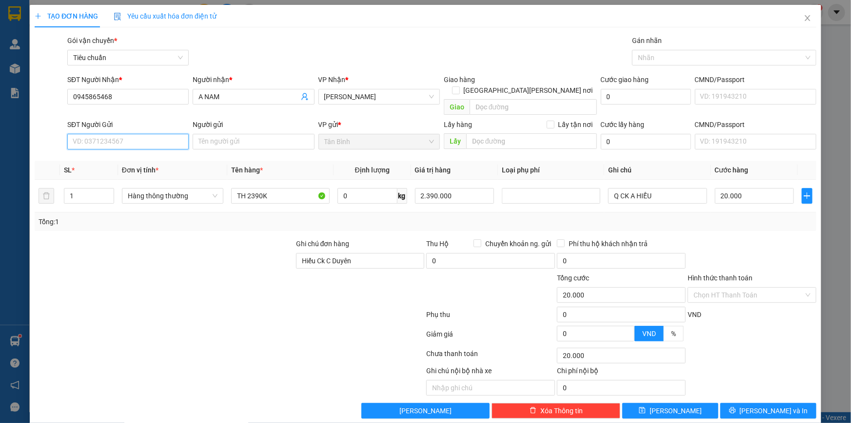
click at [143, 135] on input "SĐT Người Gửi" at bounding box center [127, 142] width 121 height 16
click at [151, 146] on div "0843686969 - THÍCH COFFEE" at bounding box center [127, 150] width 109 height 11
click at [356, 188] on input "0" at bounding box center [368, 196] width 60 height 16
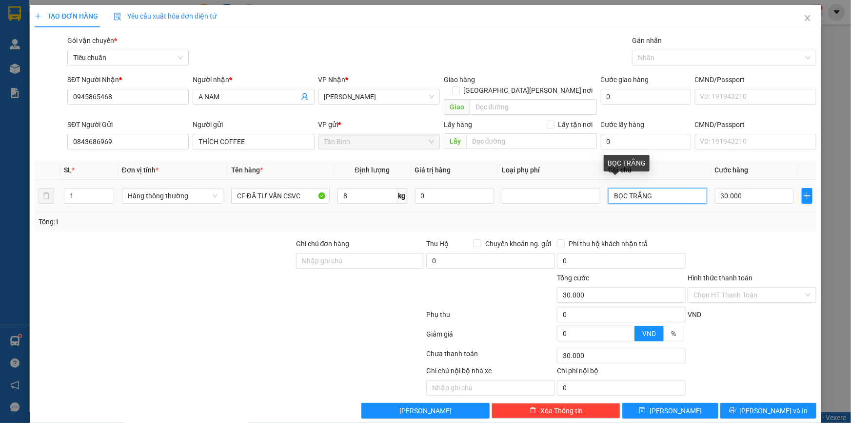
click at [668, 191] on input "BỌC TRẮNG" at bounding box center [657, 196] width 99 height 16
click at [712, 287] on input "Hình thức thanh toán" at bounding box center [749, 294] width 110 height 15
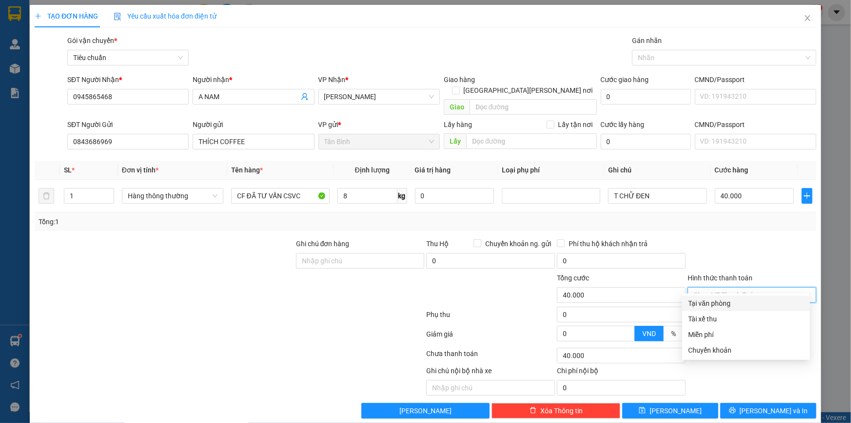
click at [707, 303] on div "Tại văn phòng" at bounding box center [746, 303] width 116 height 11
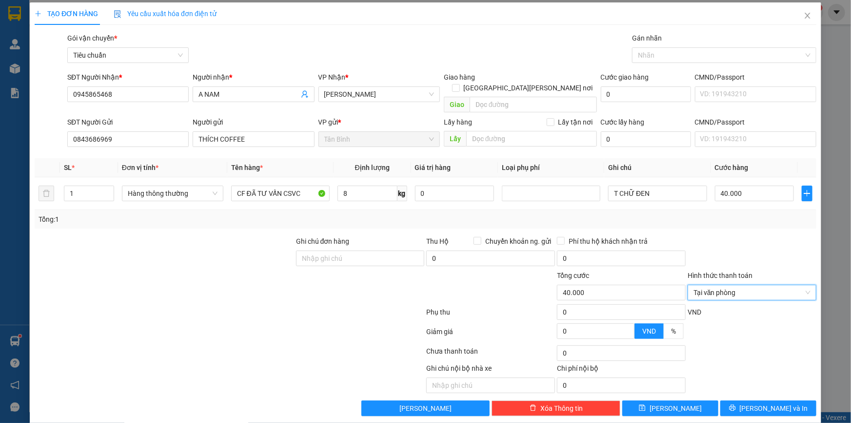
scroll to position [3, 0]
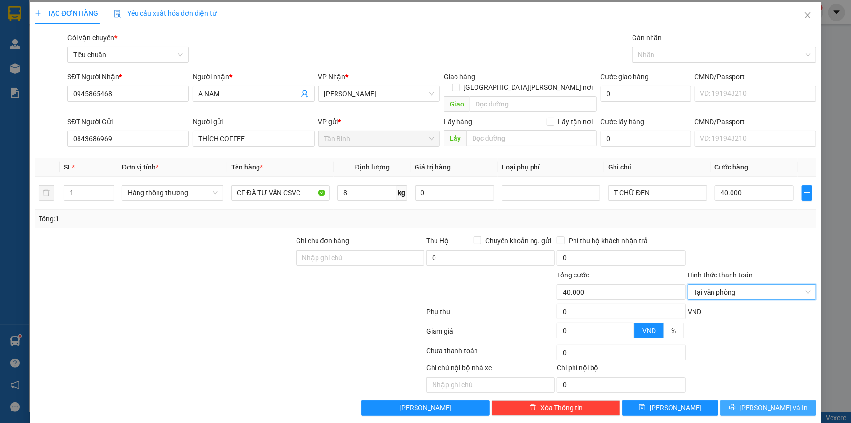
click at [756, 402] on span "Lưu và In" at bounding box center [774, 407] width 68 height 11
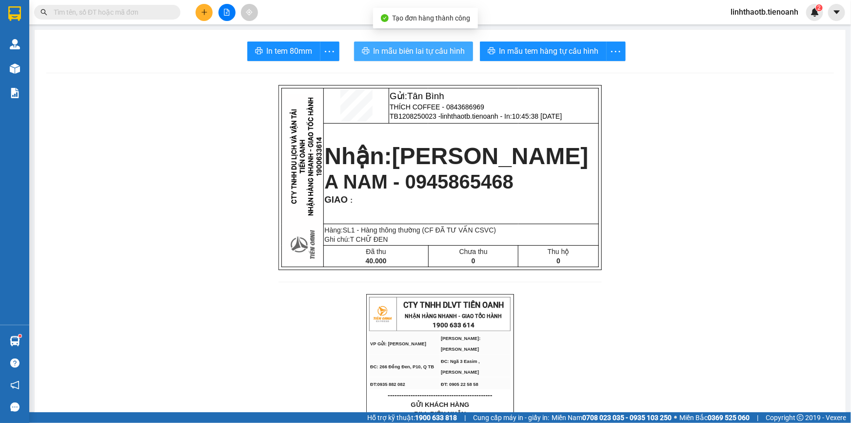
click at [408, 53] on span "In mẫu biên lai tự cấu hình" at bounding box center [420, 51] width 92 height 12
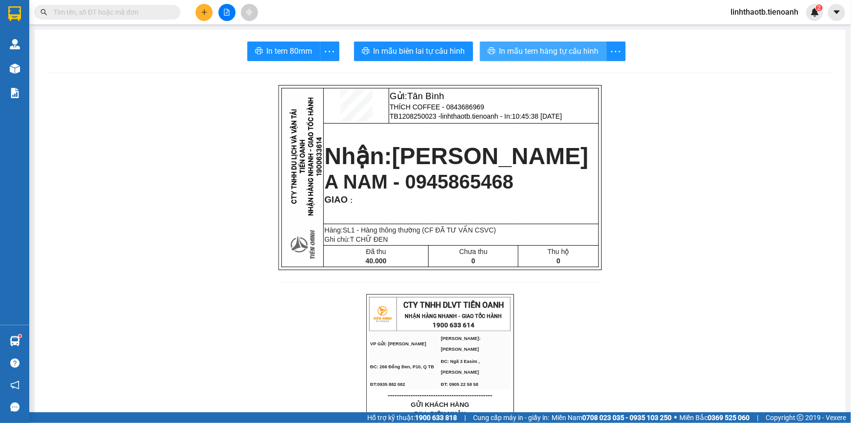
click at [566, 52] on span "In mẫu tem hàng tự cấu hình" at bounding box center [550, 51] width 100 height 12
click at [198, 12] on button at bounding box center [204, 12] width 17 height 17
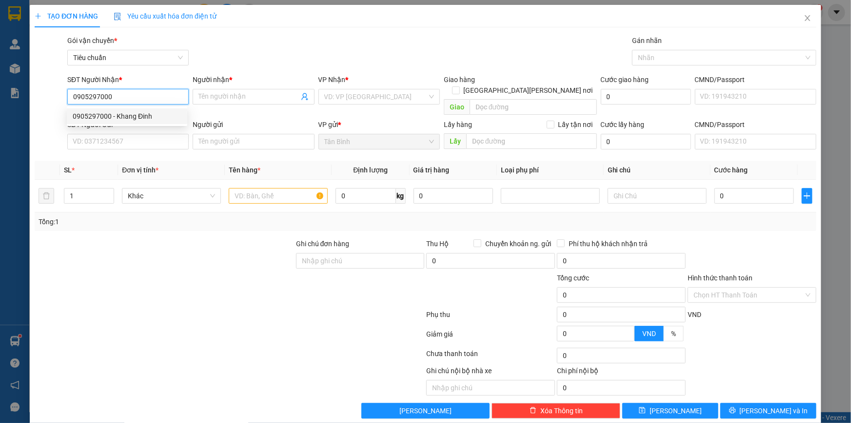
click at [154, 113] on div "0905297000 - Khang Đinh" at bounding box center [127, 116] width 109 height 11
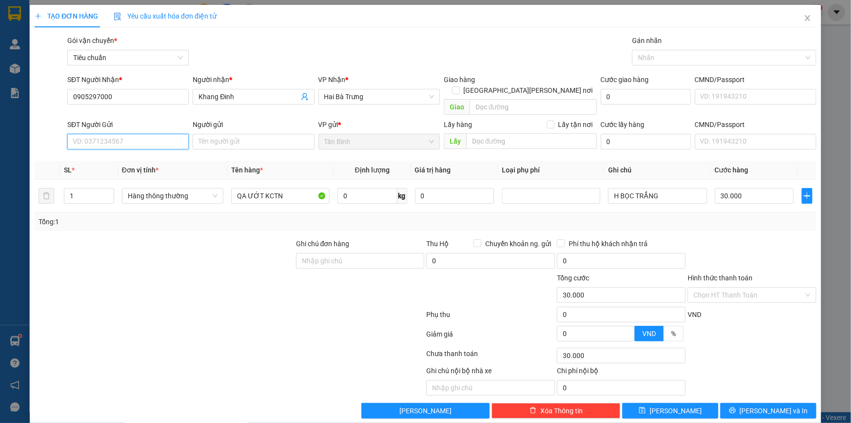
click at [136, 134] on input "SĐT Người Gửi" at bounding box center [127, 142] width 121 height 16
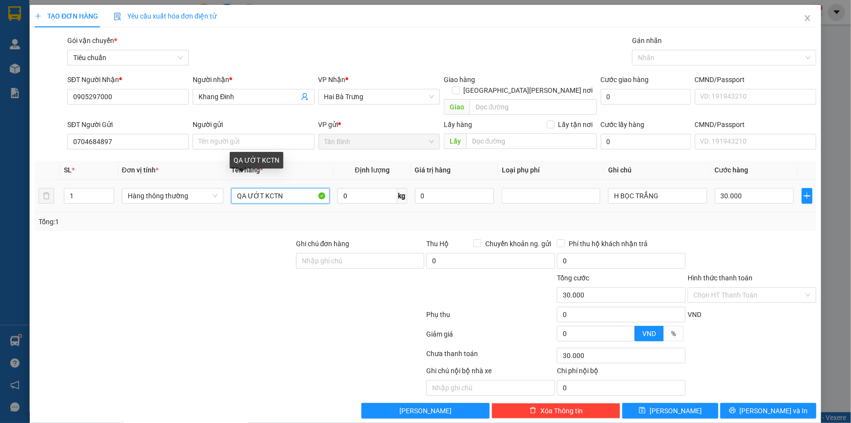
click at [285, 191] on input "QA ƯỚT KCTN" at bounding box center [280, 196] width 99 height 16
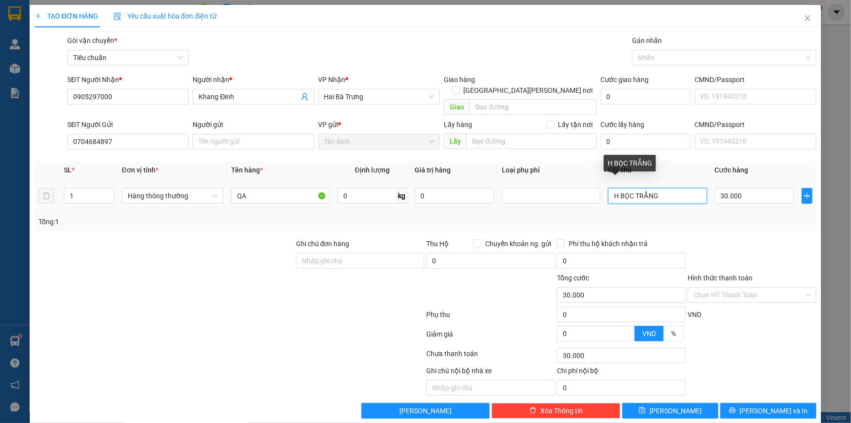
click at [675, 190] on input "H BỌC TRẮNG" at bounding box center [657, 196] width 99 height 16
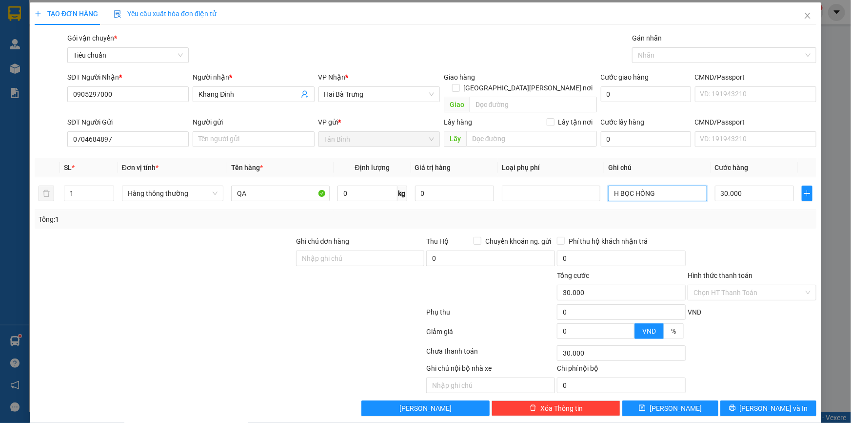
scroll to position [3, 0]
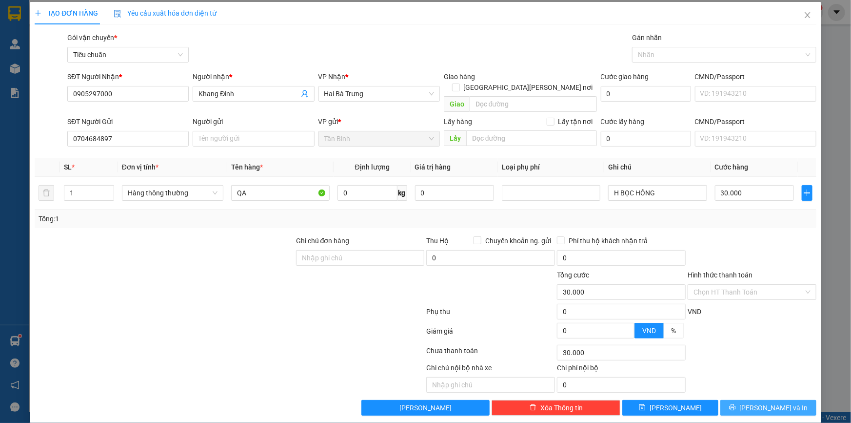
click at [736, 404] on icon "printer" at bounding box center [732, 407] width 6 height 6
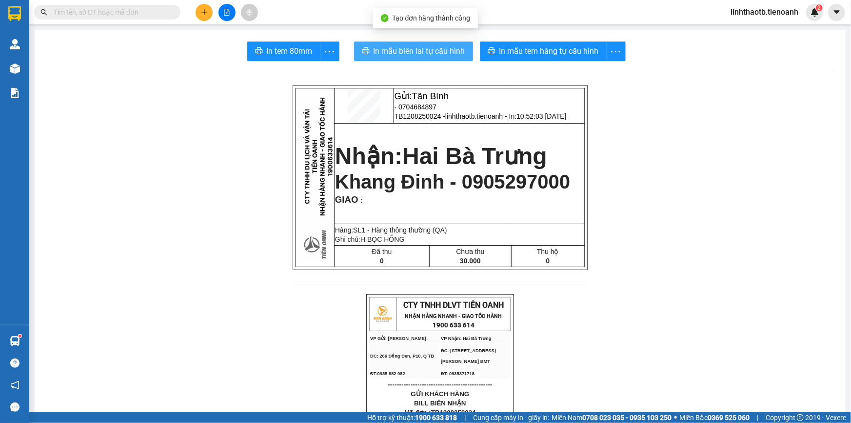
click at [442, 44] on button "In mẫu biên lai tự cấu hình" at bounding box center [413, 51] width 119 height 20
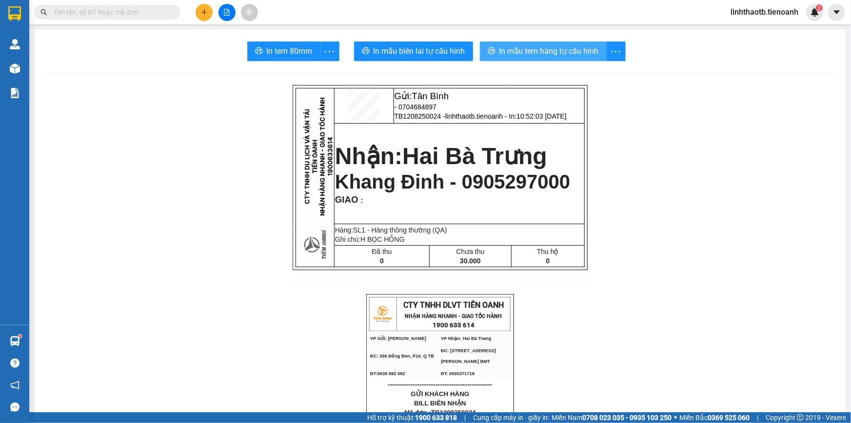
click at [577, 49] on span "In mẫu tem hàng tự cấu hình" at bounding box center [550, 51] width 100 height 12
click at [208, 14] on button at bounding box center [204, 12] width 17 height 17
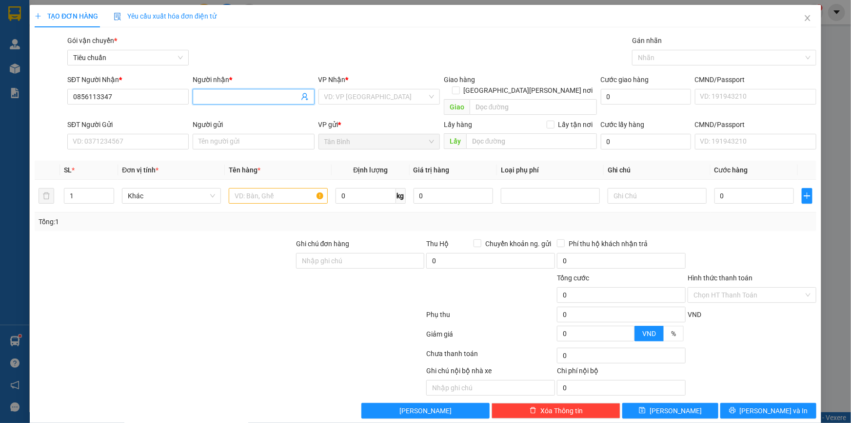
click at [259, 96] on input "Người nhận *" at bounding box center [249, 96] width 100 height 11
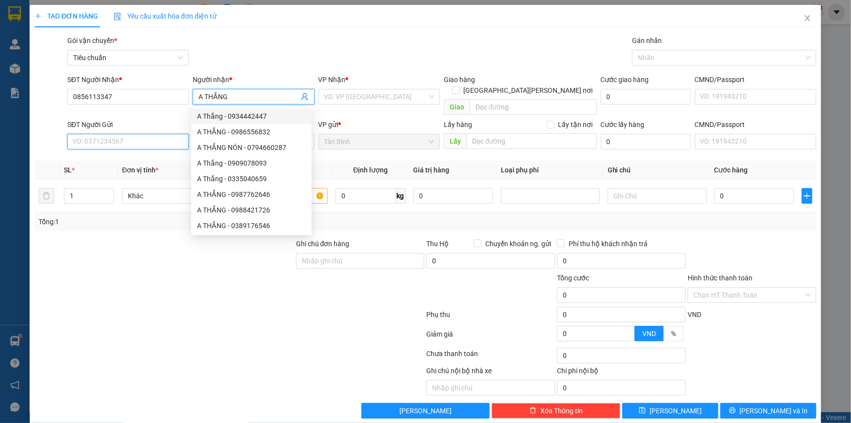
click at [124, 134] on input "SĐT Người Gửi" at bounding box center [127, 142] width 121 height 16
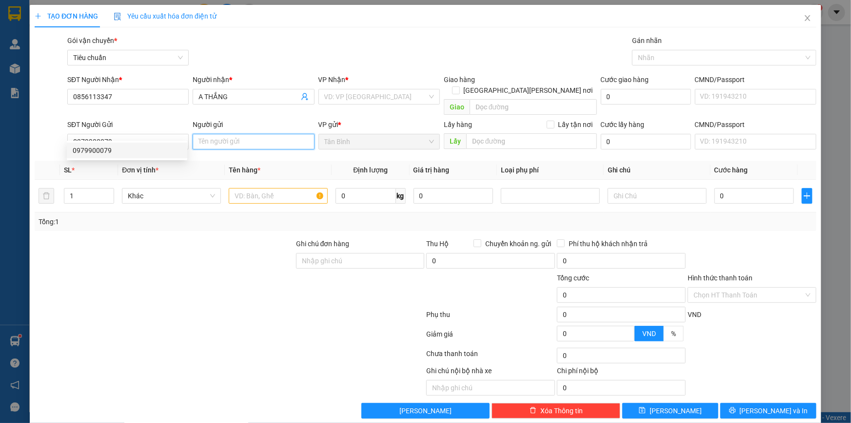
click at [250, 134] on input "Người gửi" at bounding box center [253, 142] width 121 height 16
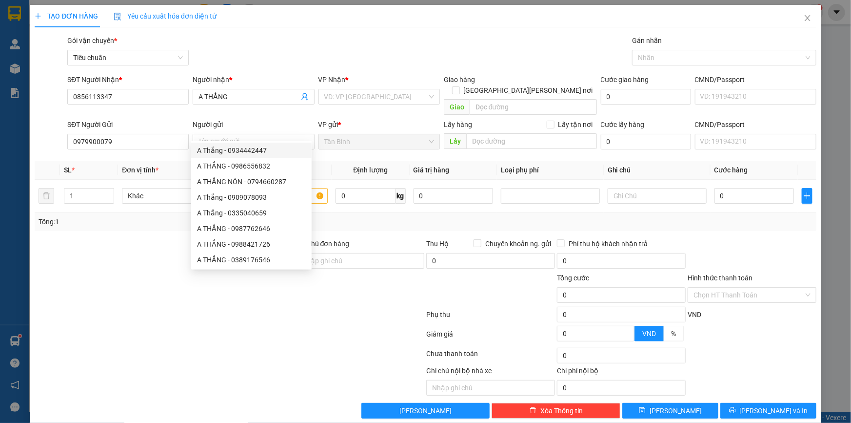
click at [299, 365] on div at bounding box center [344, 380] width 163 height 30
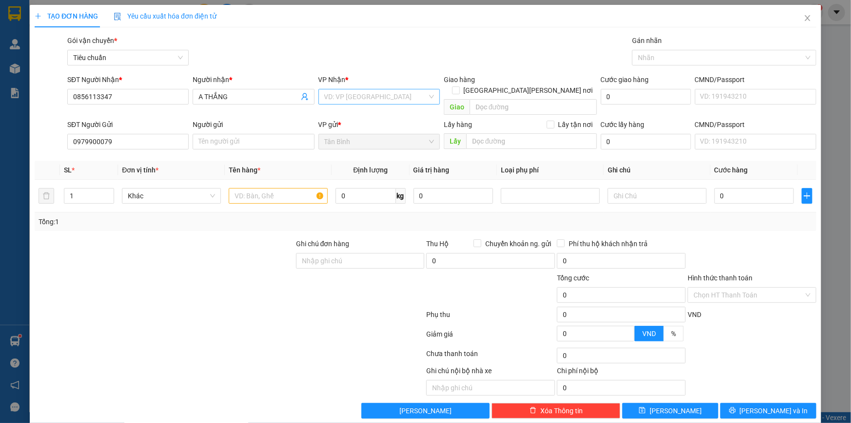
click at [364, 101] on input "search" at bounding box center [375, 96] width 103 height 15
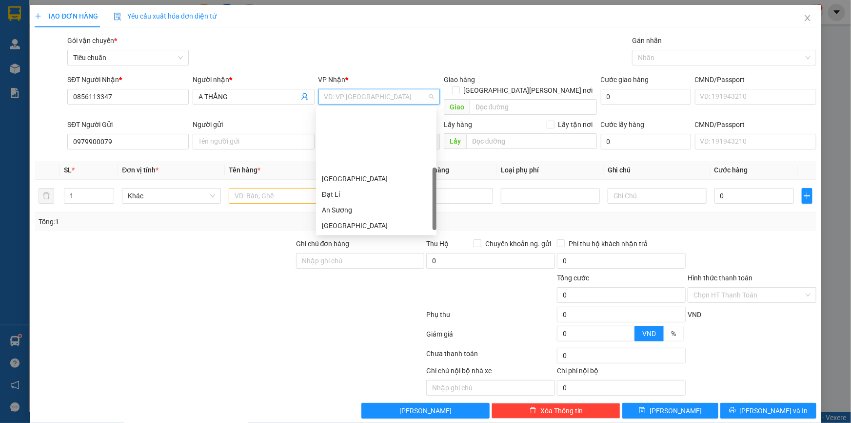
scroll to position [74, 0]
click at [367, 168] on div "Hai Bà Trưng" at bounding box center [376, 167] width 109 height 11
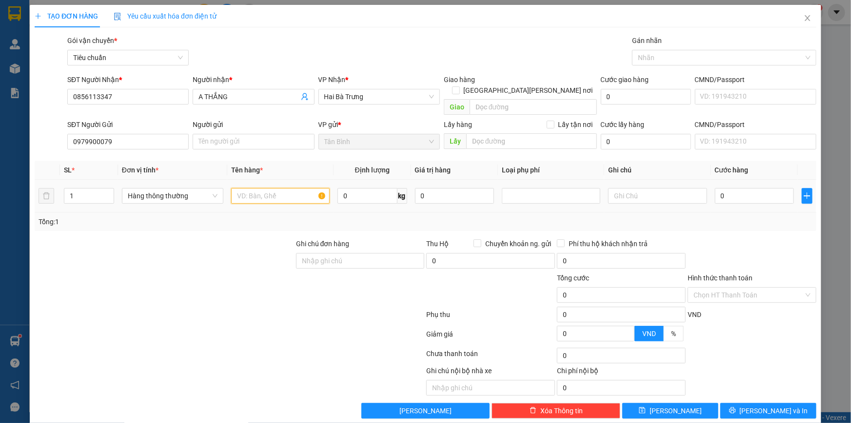
click at [271, 188] on input "text" at bounding box center [280, 196] width 99 height 16
click at [632, 188] on input "text" at bounding box center [657, 196] width 99 height 16
click at [756, 188] on input "0" at bounding box center [755, 196] width 80 height 16
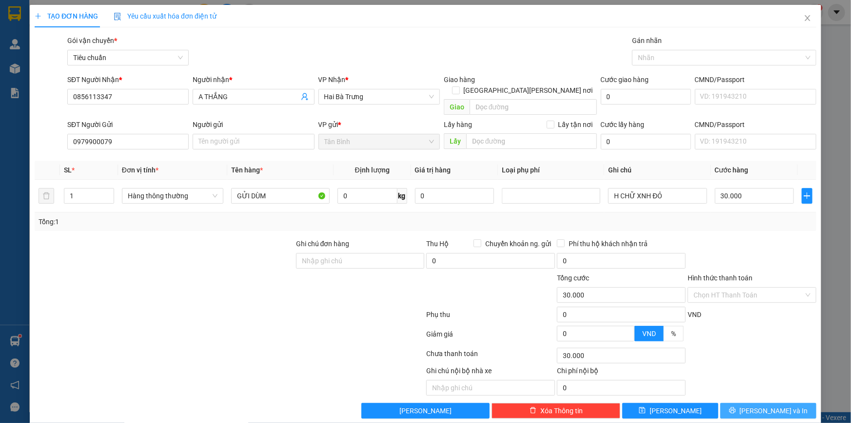
click at [767, 405] on span "Lưu và In" at bounding box center [774, 410] width 68 height 11
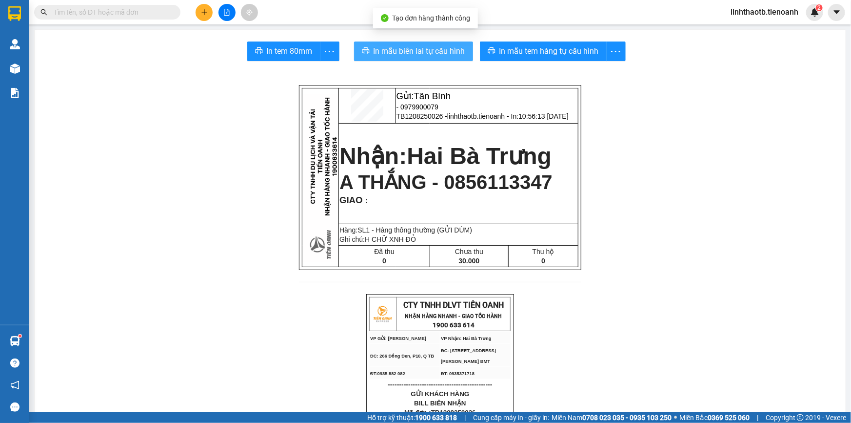
click at [394, 53] on span "In mẫu biên lai tự cấu hình" at bounding box center [420, 51] width 92 height 12
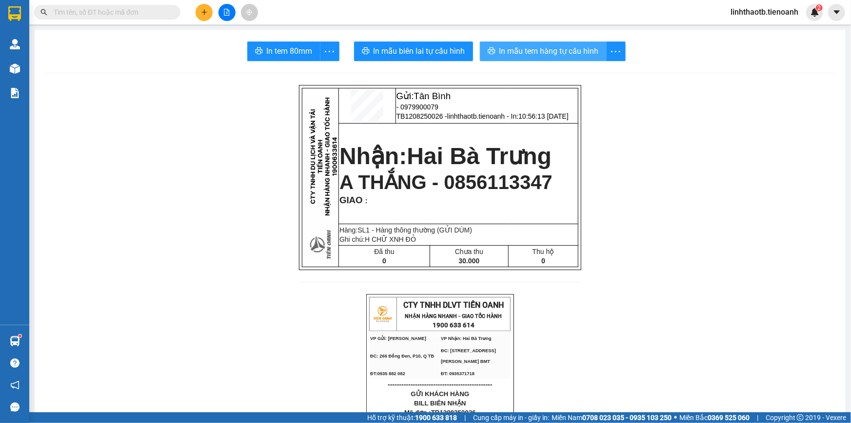
click at [551, 51] on span "In mẫu tem hàng tự cấu hình" at bounding box center [550, 51] width 100 height 12
click at [127, 13] on input "text" at bounding box center [111, 12] width 115 height 11
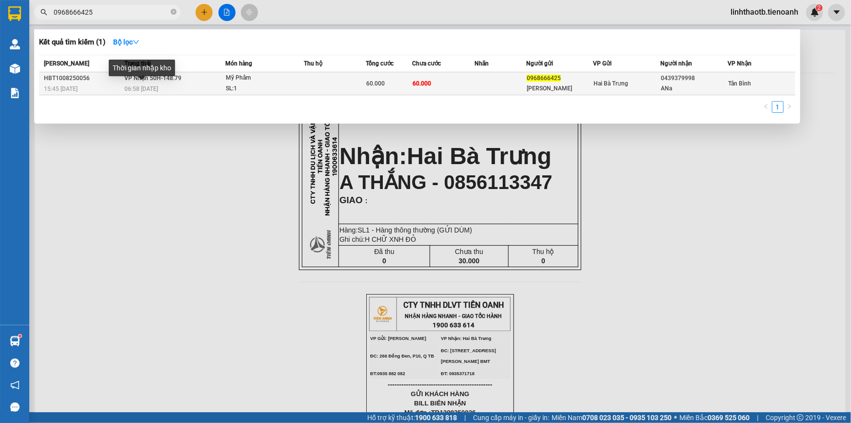
click at [157, 92] on span "06:58 - 11/08" at bounding box center [141, 88] width 34 height 7
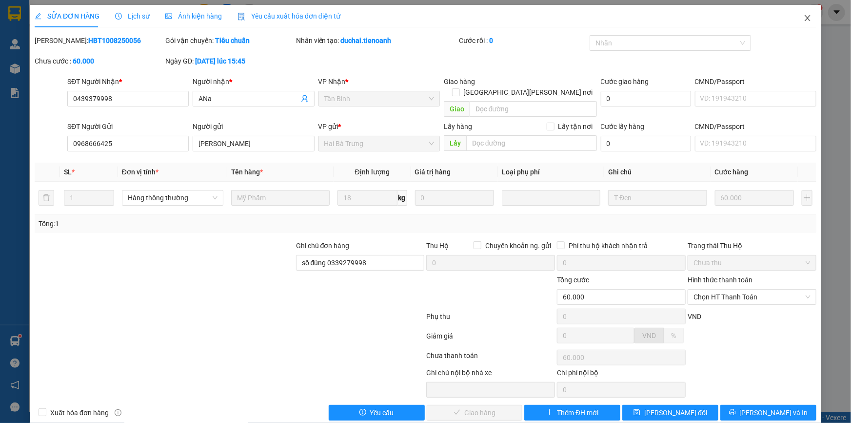
click at [805, 20] on icon "close" at bounding box center [808, 18] width 8 height 8
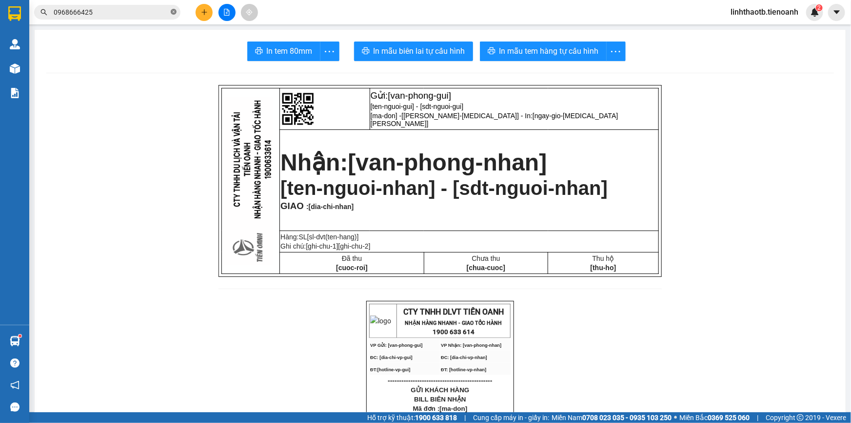
click at [174, 14] on icon "close-circle" at bounding box center [174, 12] width 6 height 6
click at [174, 12] on span at bounding box center [174, 12] width 6 height 11
click at [157, 10] on input "text" at bounding box center [111, 12] width 115 height 11
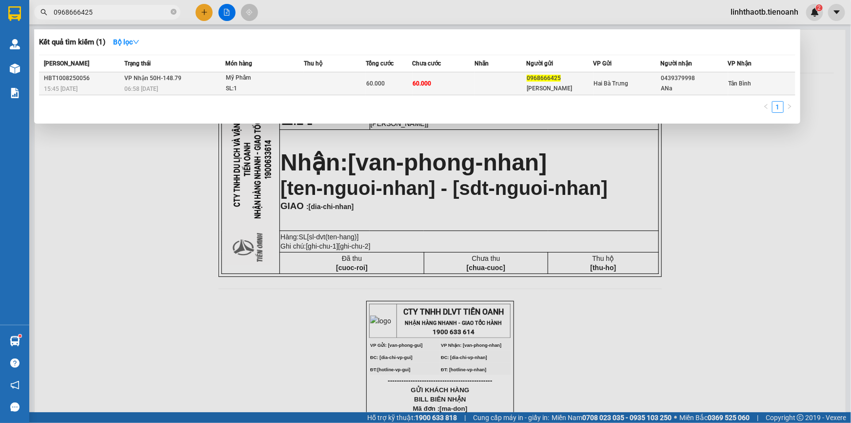
click at [175, 87] on div "06:58 - 11/08" at bounding box center [174, 88] width 101 height 11
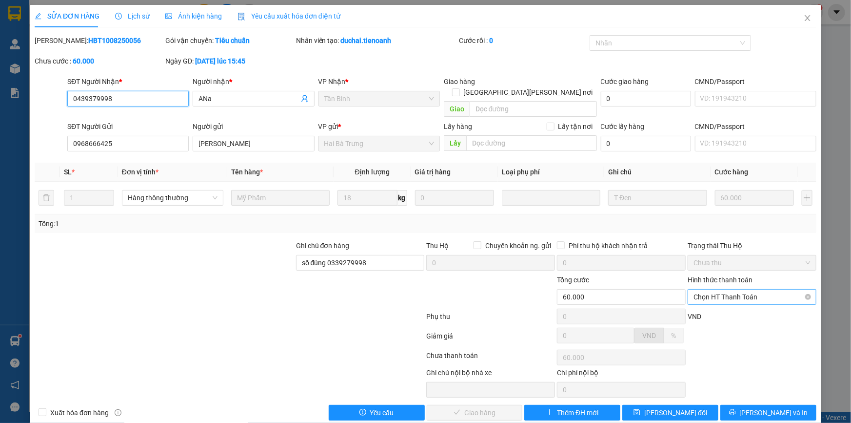
click at [751, 289] on span "Chọn HT Thanh Toán" at bounding box center [752, 296] width 117 height 15
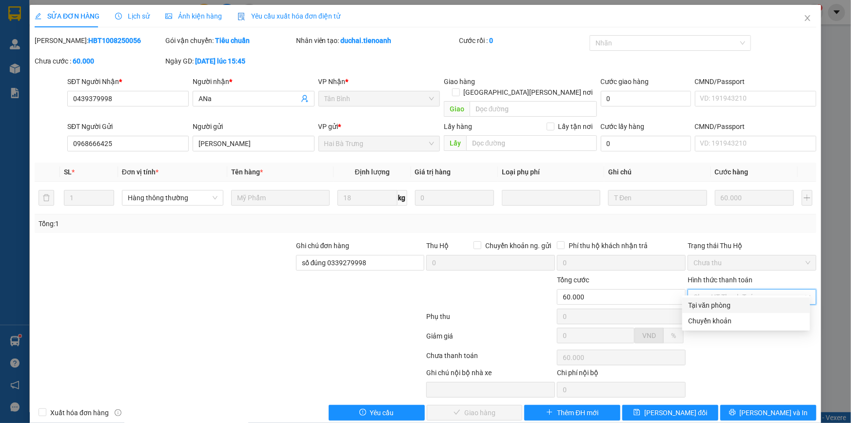
click at [729, 303] on div "Tại văn phòng" at bounding box center [746, 305] width 116 height 11
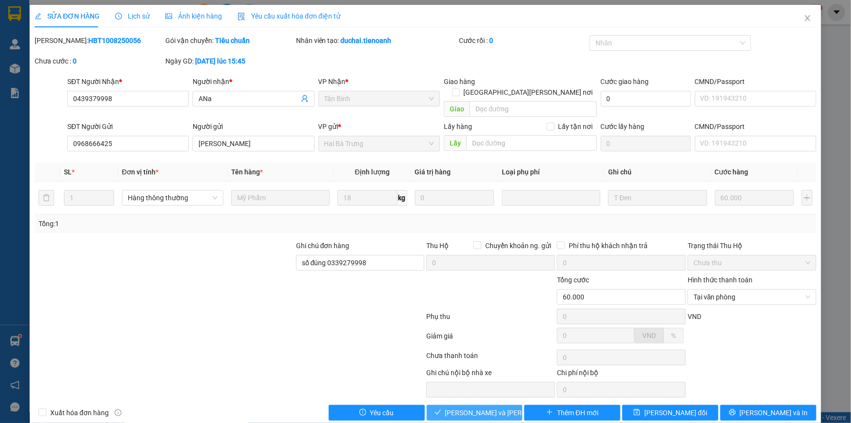
click at [485, 407] on span "Lưu và Giao hàng" at bounding box center [511, 412] width 132 height 11
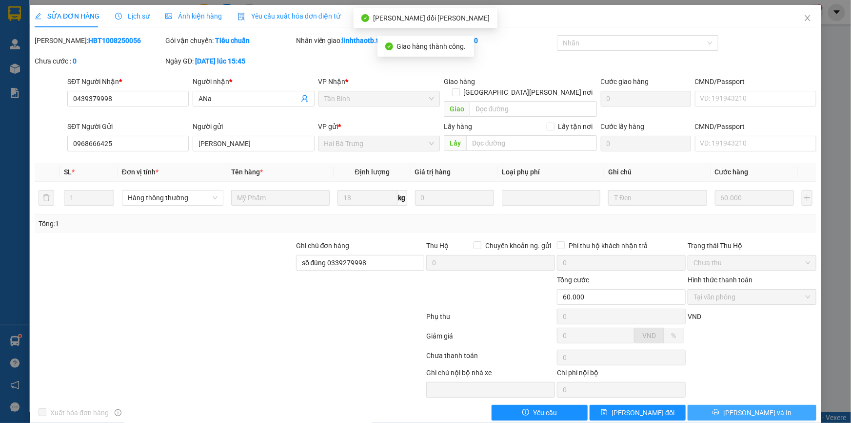
click at [764, 407] on span "Lưu và In" at bounding box center [758, 412] width 68 height 11
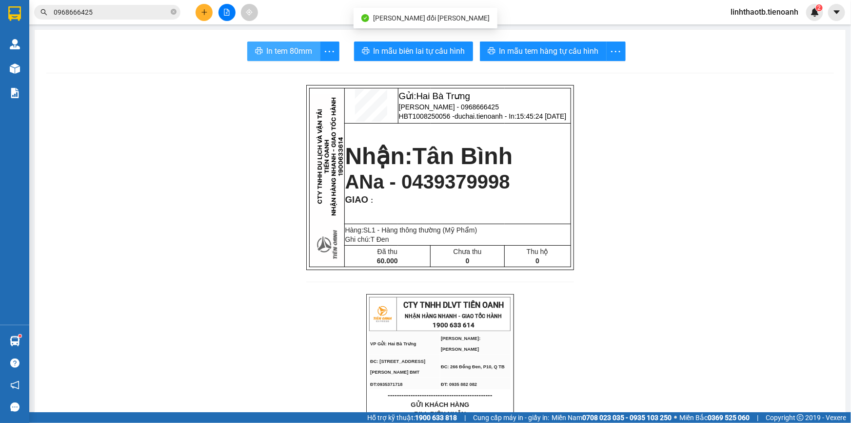
click at [272, 47] on span "In tem 80mm" at bounding box center [290, 51] width 46 height 12
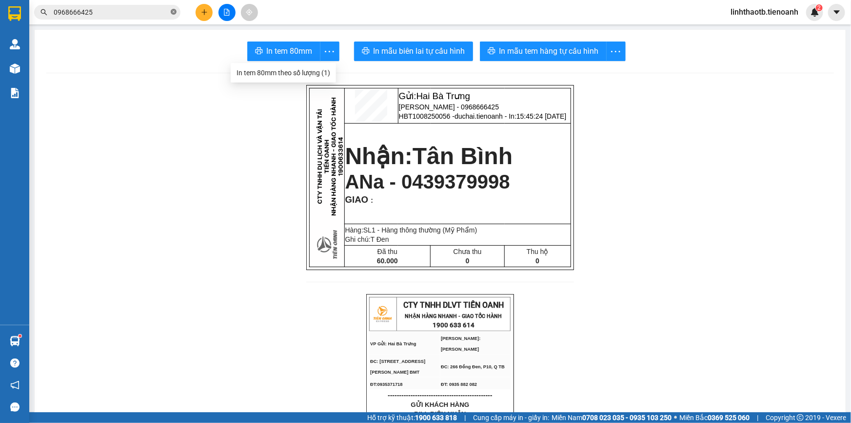
click at [175, 12] on icon "close-circle" at bounding box center [174, 12] width 6 height 6
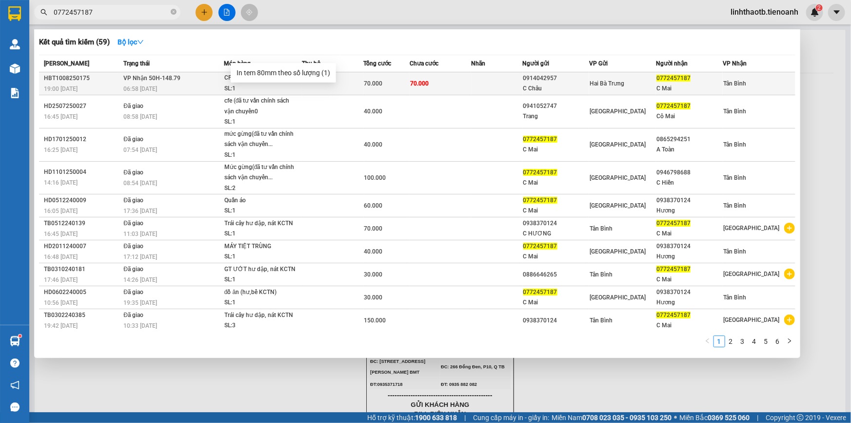
click at [171, 85] on div "06:58 - 11/08" at bounding box center [173, 88] width 100 height 11
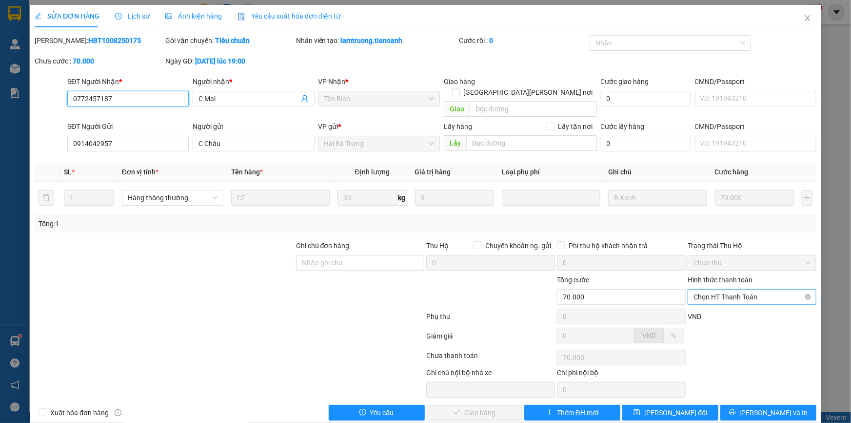
click at [722, 289] on span "Chọn HT Thanh Toán" at bounding box center [752, 296] width 117 height 15
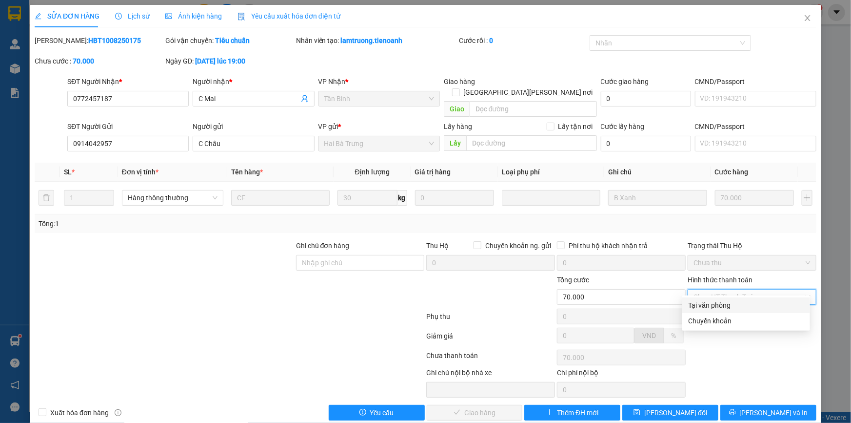
click at [727, 304] on div "Tại văn phòng" at bounding box center [746, 305] width 116 height 11
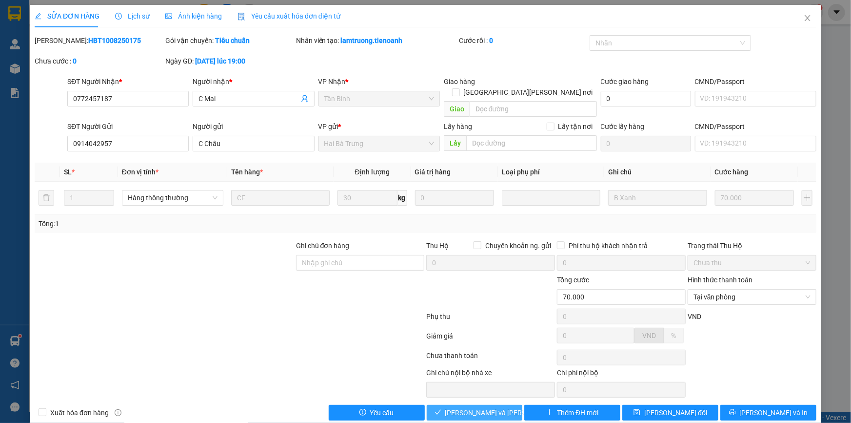
click at [483, 407] on span "Lưu và Giao hàng" at bounding box center [511, 412] width 132 height 11
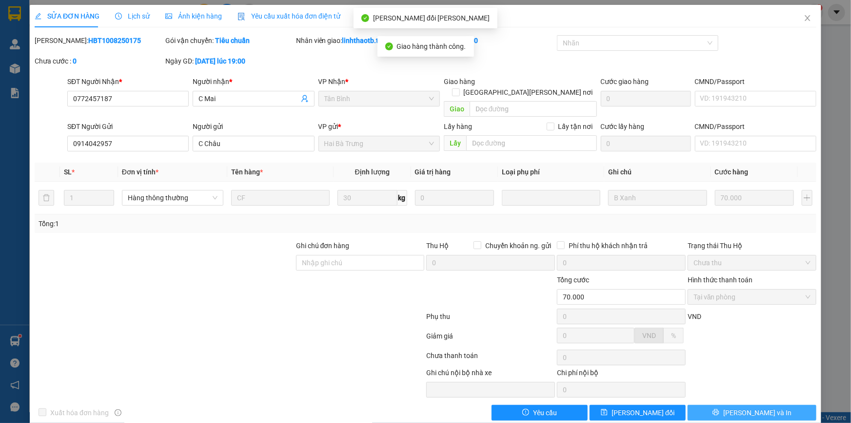
click at [760, 407] on span "Lưu và In" at bounding box center [758, 412] width 68 height 11
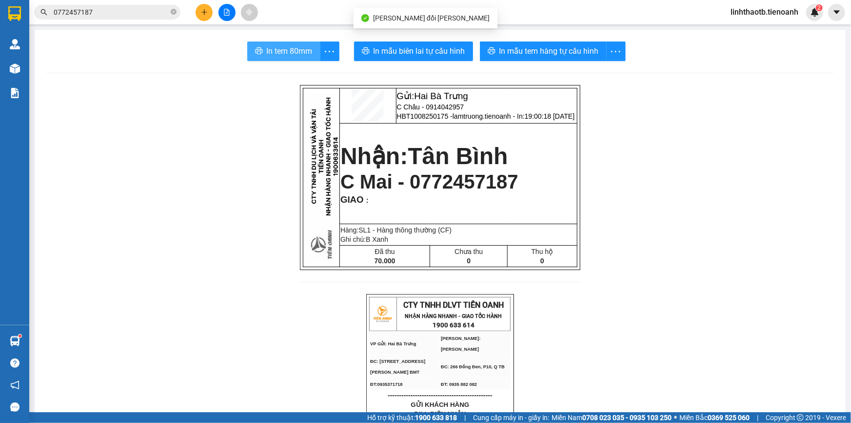
click at [278, 55] on span "In tem 80mm" at bounding box center [290, 51] width 46 height 12
click at [176, 13] on icon "close-circle" at bounding box center [174, 12] width 6 height 6
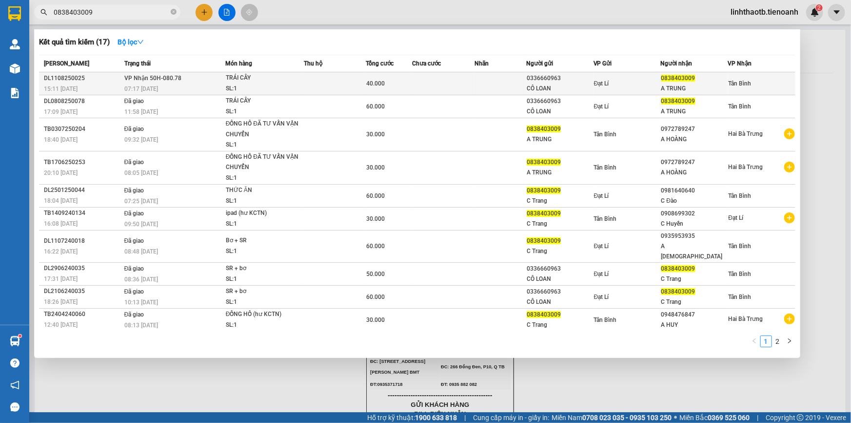
click at [143, 80] on span "VP Nhận 50H-080.78" at bounding box center [152, 78] width 57 height 7
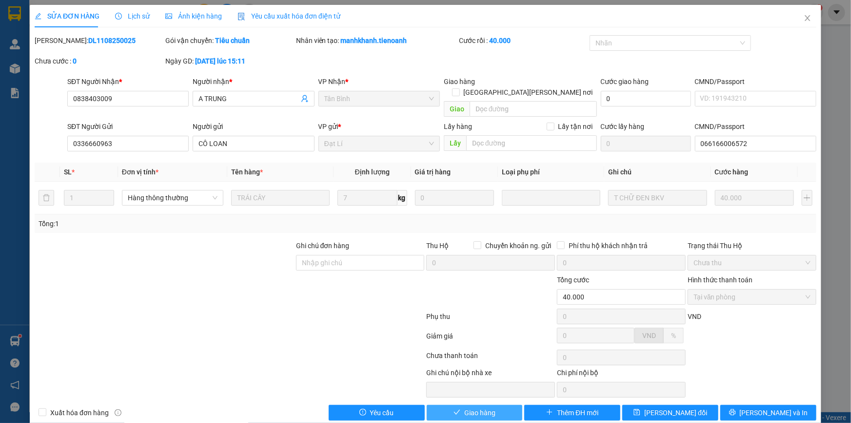
click at [475, 407] on span "Giao hàng" at bounding box center [480, 412] width 31 height 11
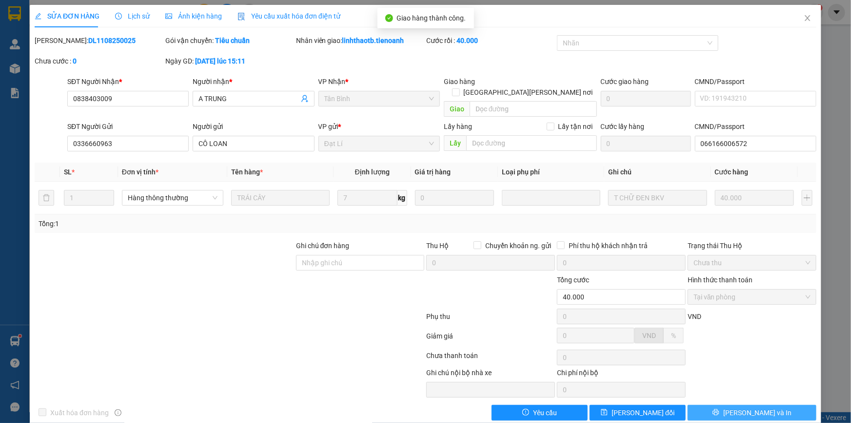
click at [737, 404] on button "Lưu và In" at bounding box center [752, 412] width 129 height 16
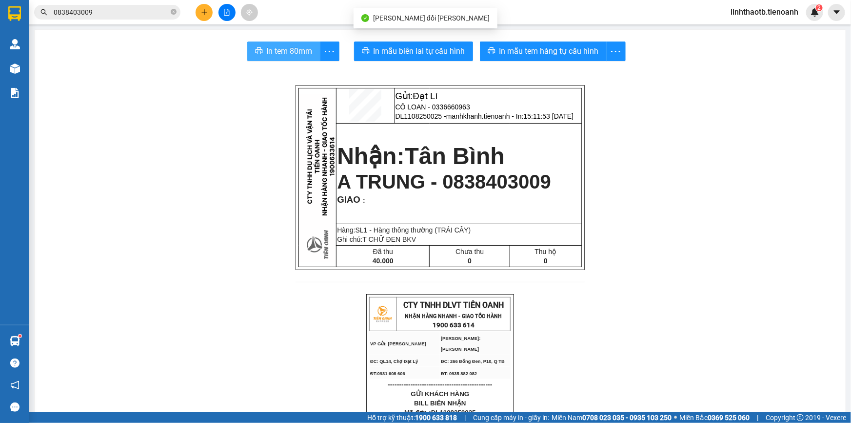
click at [292, 55] on span "In tem 80mm" at bounding box center [290, 51] width 46 height 12
click at [174, 11] on icon "close-circle" at bounding box center [174, 12] width 6 height 6
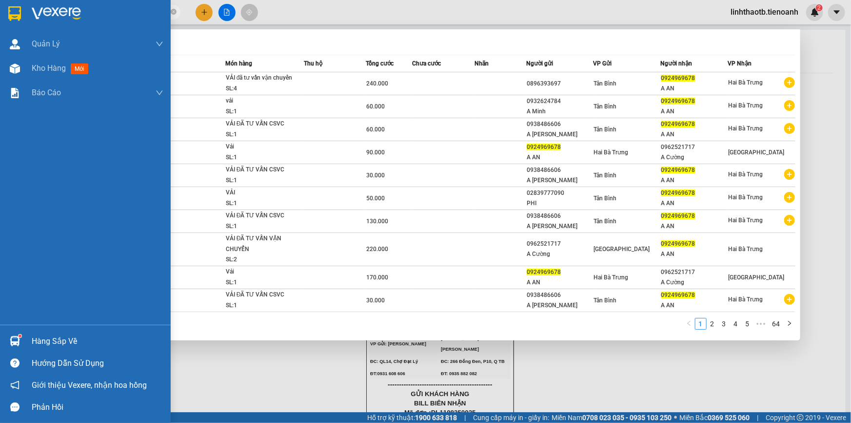
drag, startPoint x: 96, startPoint y: 15, endPoint x: 7, endPoint y: 28, distance: 89.7
click at [7, 28] on section "Kết quả tìm kiếm ( 631 ) Bộ lọc Mã ĐH Trạng thái Món hàng Thu hộ Tổng cước Chưa…" at bounding box center [425, 211] width 851 height 423
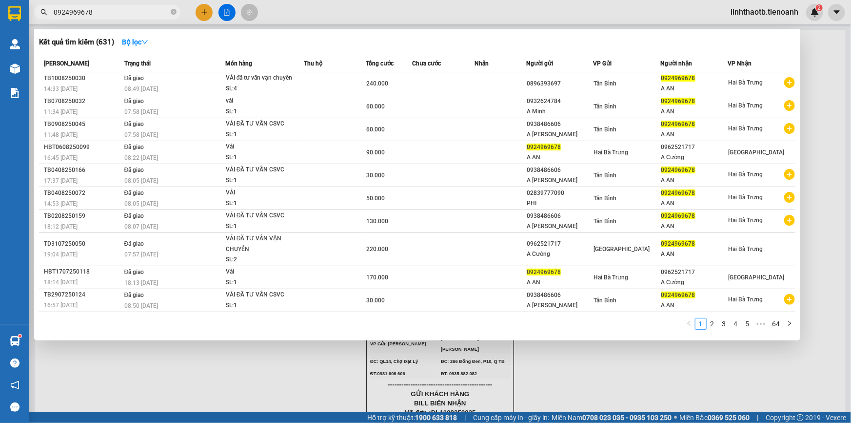
click at [204, 39] on div "Kết quả tìm kiếm ( 631 ) Bộ lọc" at bounding box center [417, 42] width 757 height 16
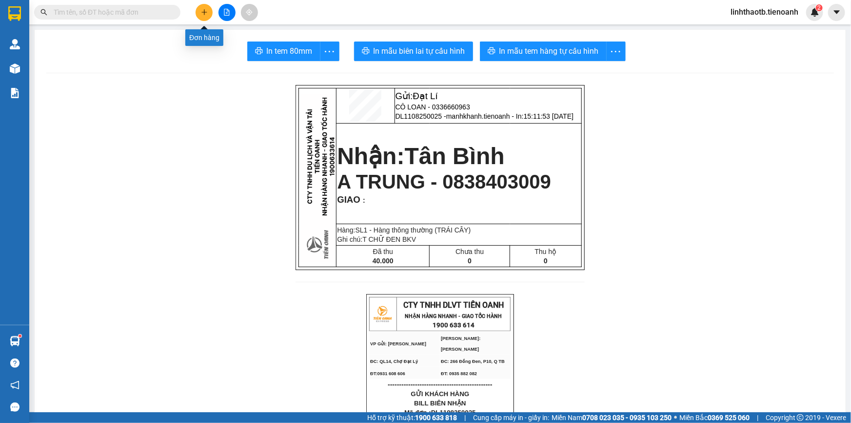
click at [202, 12] on icon "plus" at bounding box center [204, 12] width 5 height 0
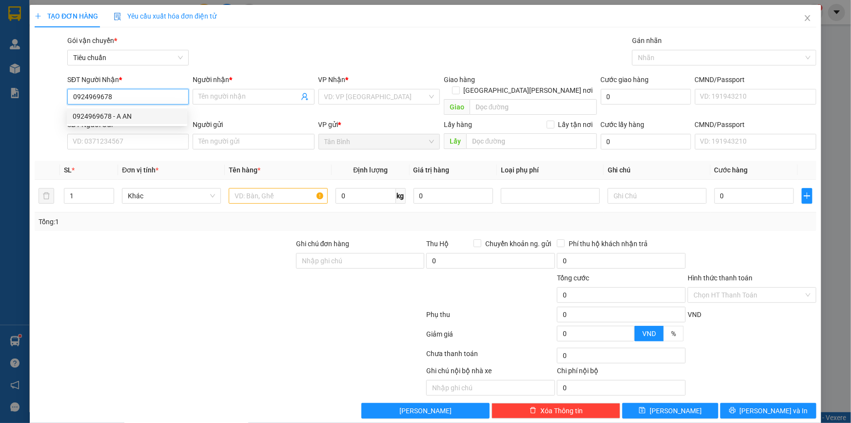
click at [162, 116] on div "0924969678 - A AN" at bounding box center [127, 116] width 109 height 11
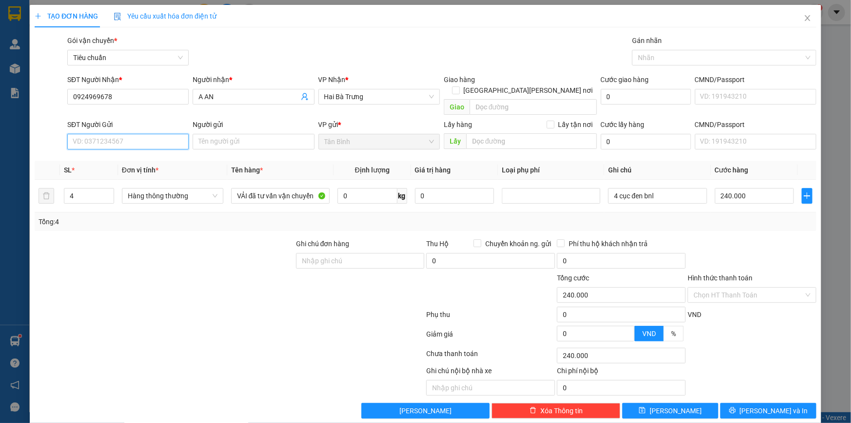
click at [118, 134] on input "SĐT Người Gửi" at bounding box center [127, 142] width 121 height 16
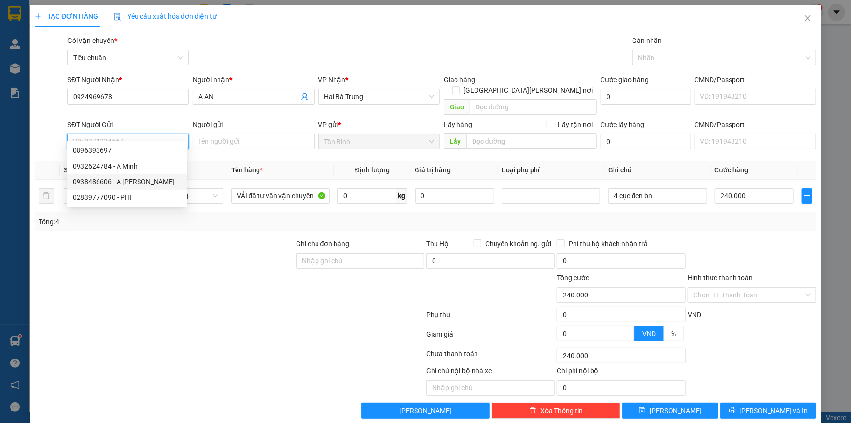
click at [129, 185] on div "0938486606 - A Huy Hoàng" at bounding box center [127, 181] width 109 height 11
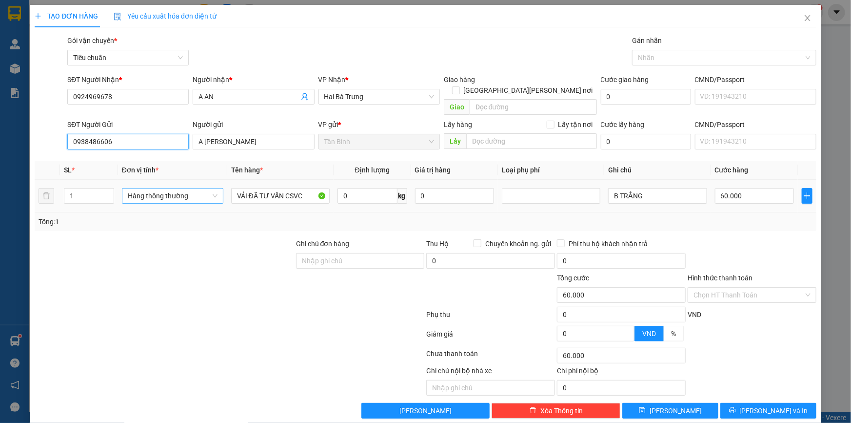
click at [187, 188] on span "Hàng thông thường" at bounding box center [173, 195] width 90 height 15
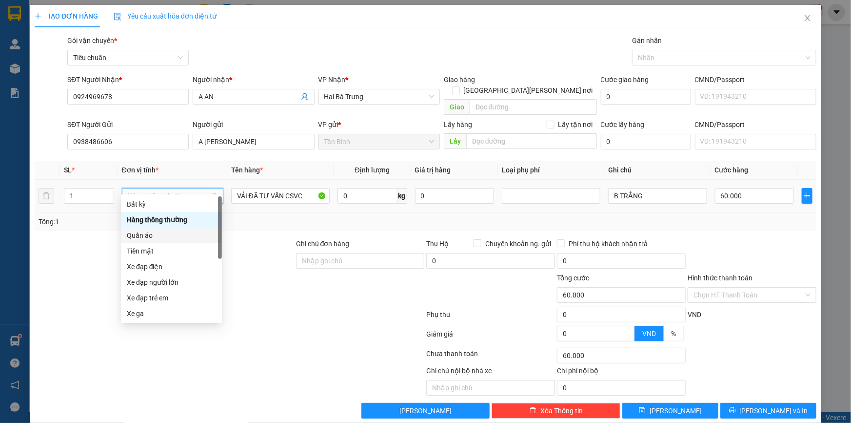
click at [173, 231] on div "Quần áo" at bounding box center [171, 235] width 89 height 11
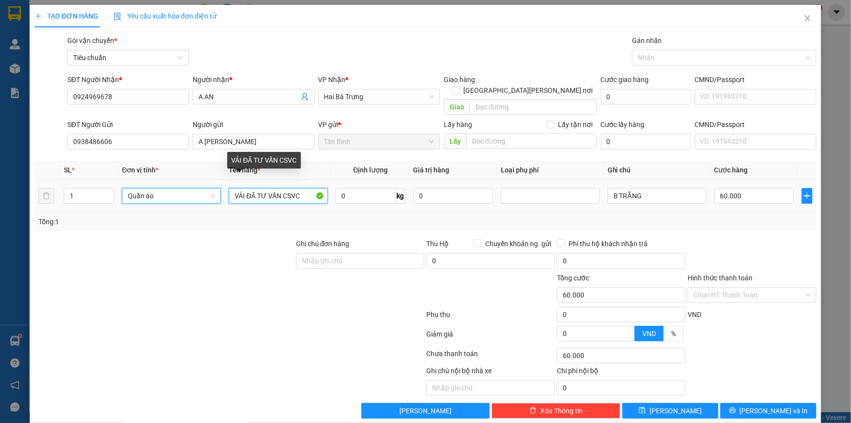
click at [303, 188] on input "VẢI ĐÃ TƯ VẤN CSVC" at bounding box center [278, 196] width 99 height 16
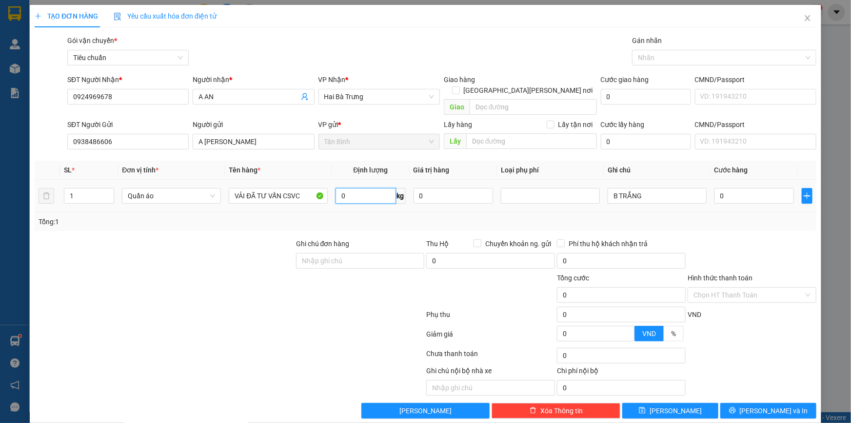
click at [374, 188] on input "0" at bounding box center [366, 196] width 60 height 16
click at [654, 188] on input "B TRẮNG" at bounding box center [657, 196] width 99 height 16
click at [751, 188] on input "55.000" at bounding box center [755, 196] width 80 height 16
click at [771, 405] on span "Lưu và In" at bounding box center [774, 410] width 68 height 11
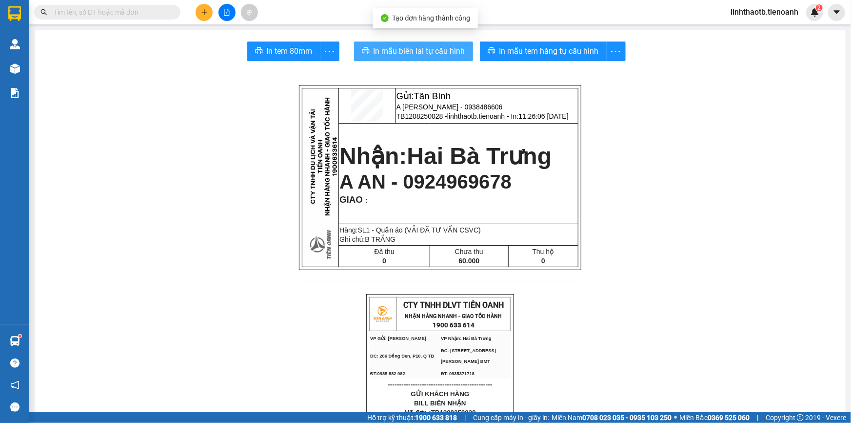
click at [412, 51] on span "In mẫu biên lai tự cấu hình" at bounding box center [420, 51] width 92 height 12
click at [403, 51] on span "In mẫu biên lai tự cấu hình" at bounding box center [420, 51] width 92 height 12
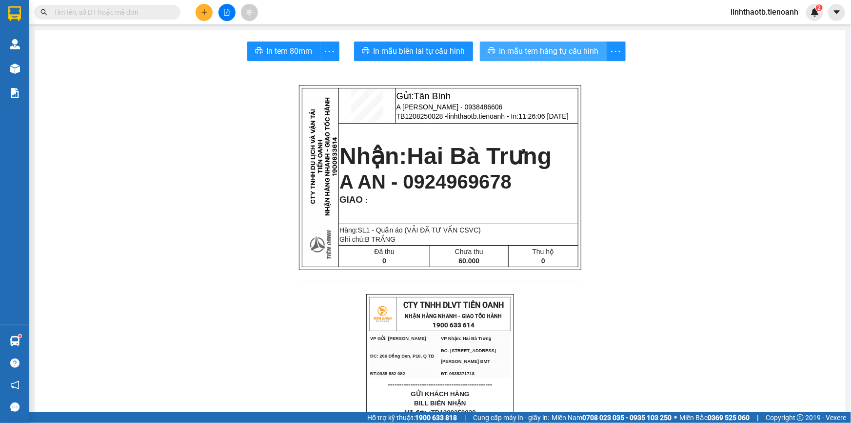
click at [563, 51] on span "In mẫu tem hàng tự cấu hình" at bounding box center [550, 51] width 100 height 12
click at [123, 14] on input "text" at bounding box center [111, 12] width 115 height 11
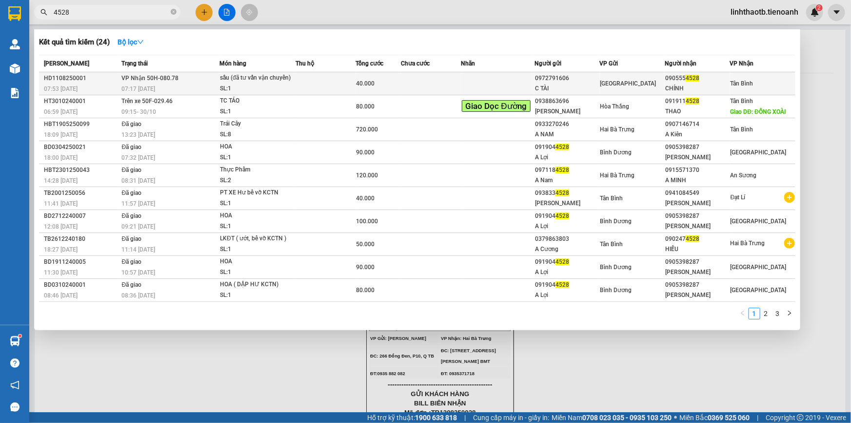
click at [160, 81] on span "VP Nhận 50H-080.78" at bounding box center [149, 78] width 57 height 7
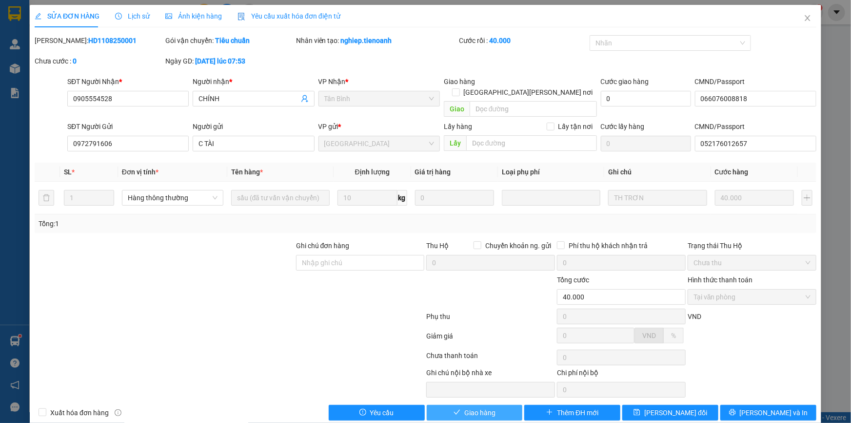
click at [489, 407] on span "Giao hàng" at bounding box center [480, 412] width 31 height 11
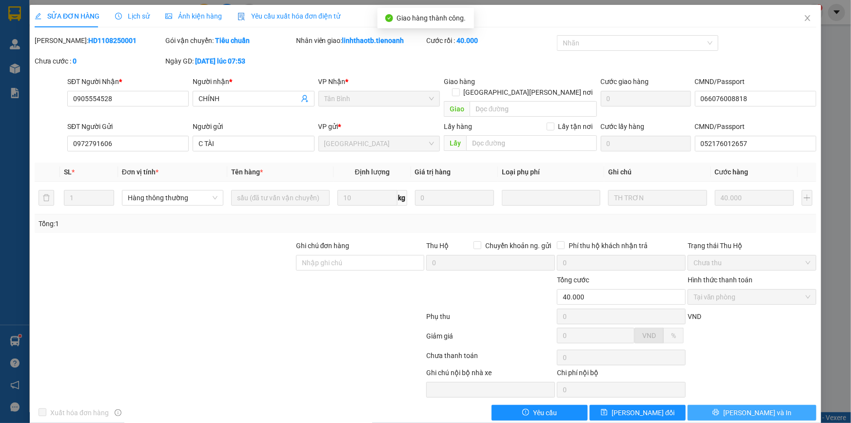
click at [742, 407] on span "Lưu và In" at bounding box center [758, 412] width 68 height 11
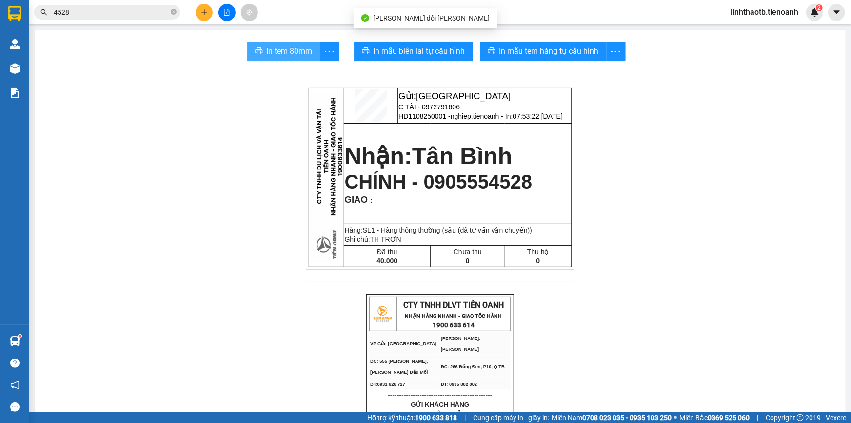
click at [295, 53] on span "In tem 80mm" at bounding box center [290, 51] width 46 height 12
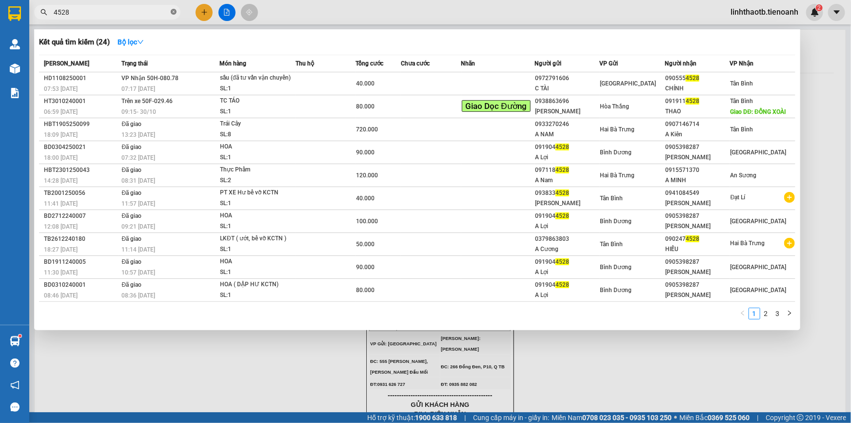
click at [174, 13] on icon "close-circle" at bounding box center [174, 12] width 6 height 6
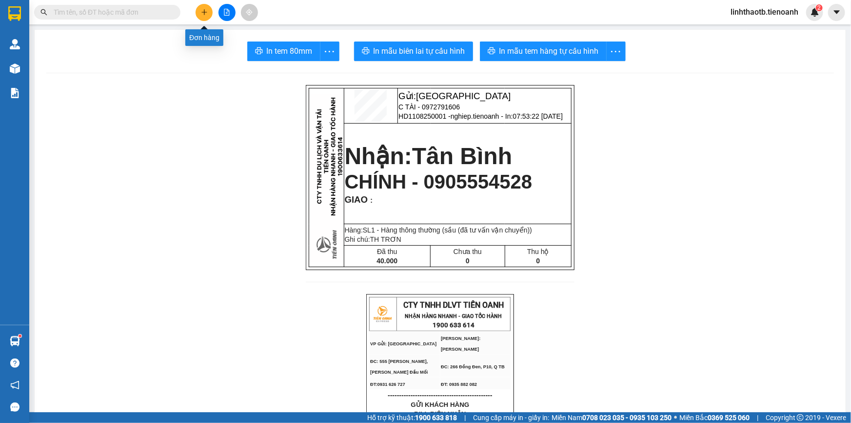
click at [209, 12] on button at bounding box center [204, 12] width 17 height 17
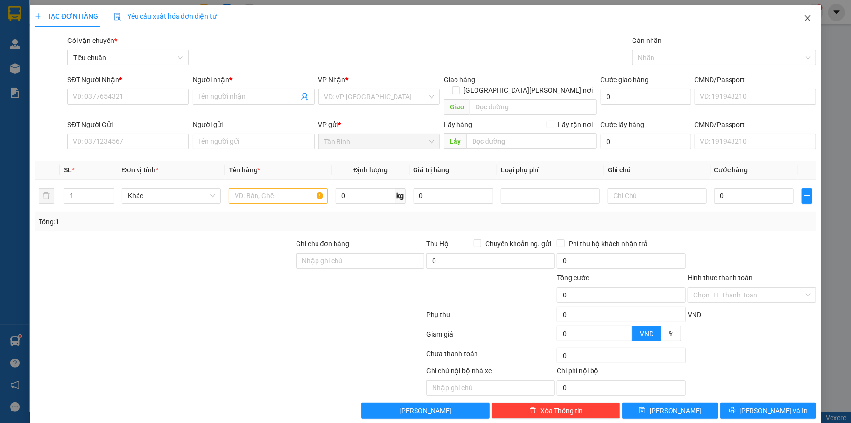
click at [804, 21] on icon "close" at bounding box center [808, 18] width 8 height 8
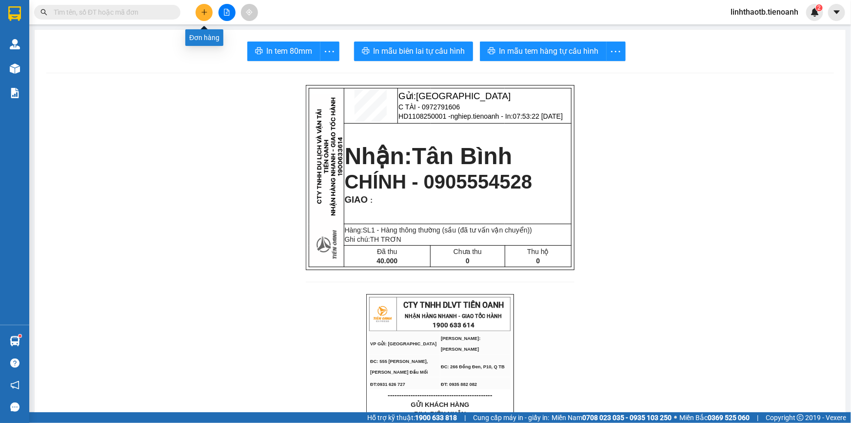
click at [207, 15] on icon "plus" at bounding box center [204, 12] width 7 height 7
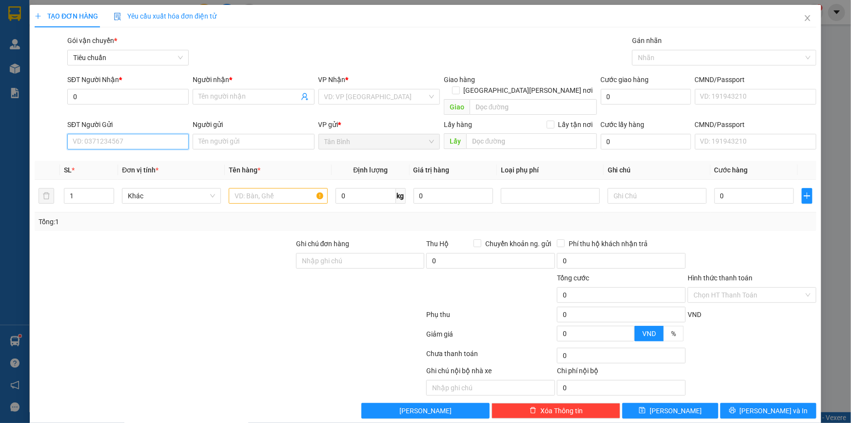
click at [163, 134] on input "SĐT Người Gửi" at bounding box center [127, 142] width 121 height 16
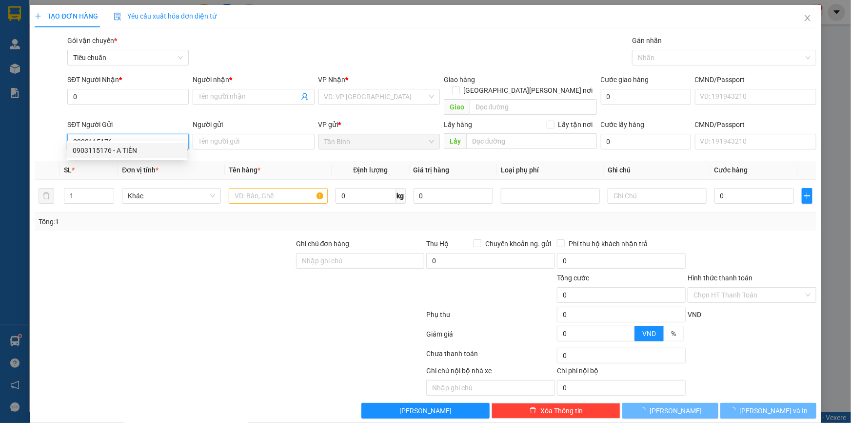
click at [157, 150] on div "0903115176 - A TIẾN" at bounding box center [127, 150] width 109 height 11
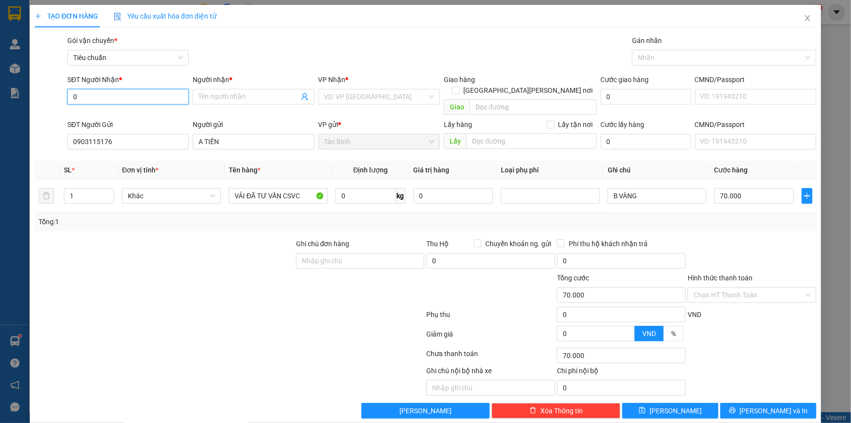
click at [143, 93] on input "0" at bounding box center [127, 97] width 121 height 16
click at [139, 116] on div "0905046776 - C PHƯƠNG" at bounding box center [127, 116] width 109 height 11
click at [192, 188] on span "Hàng thông thường" at bounding box center [173, 195] width 90 height 15
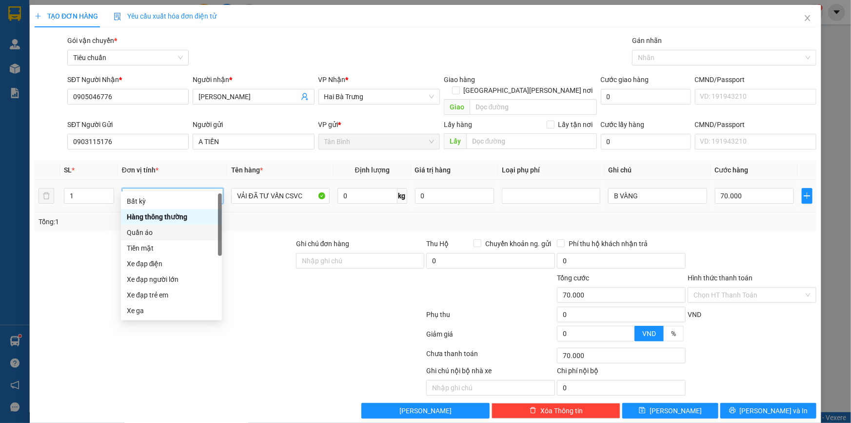
click at [170, 231] on div "Quần áo" at bounding box center [171, 232] width 89 height 11
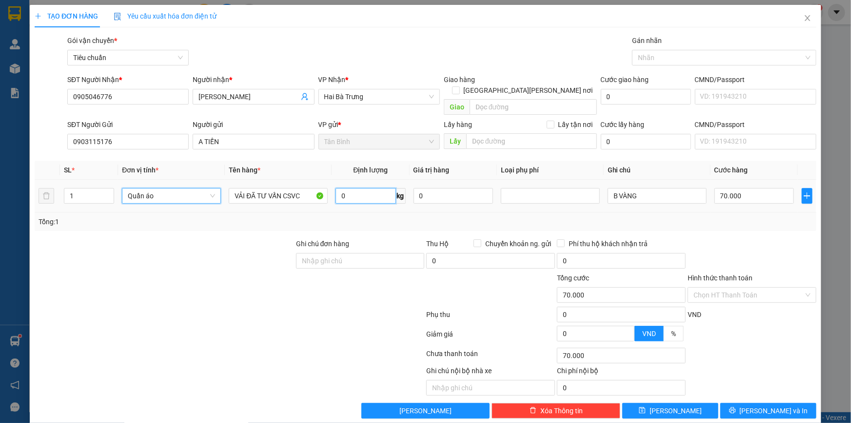
click at [355, 188] on input "0" at bounding box center [366, 196] width 60 height 16
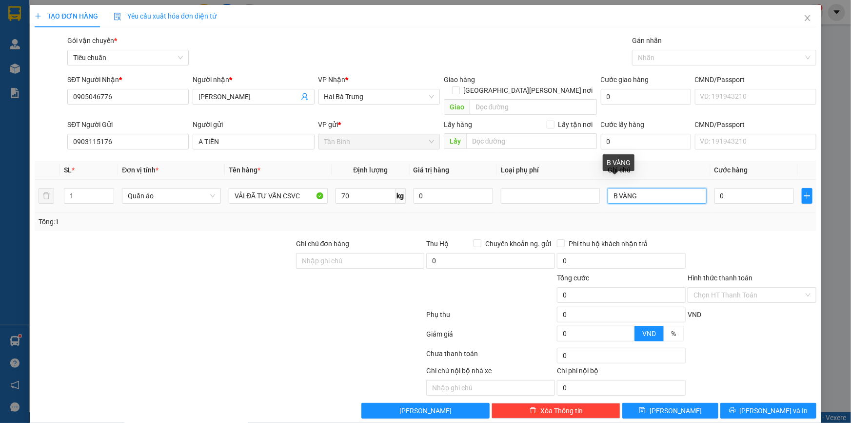
click at [647, 188] on input "B VÀNG" at bounding box center [657, 196] width 99 height 16
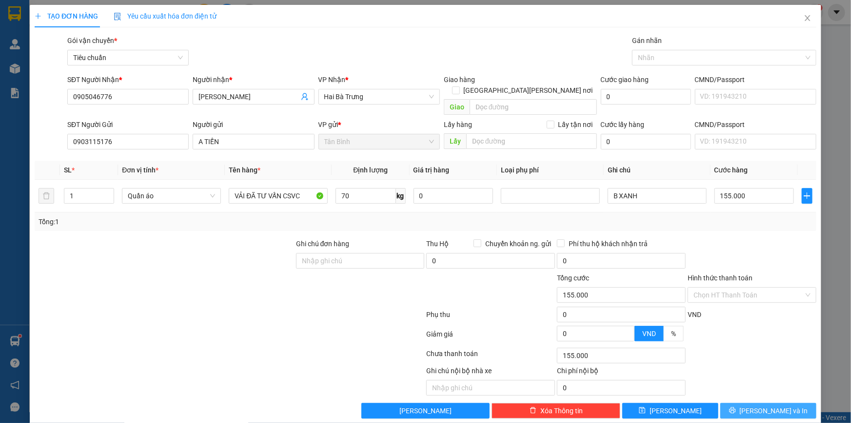
click at [782, 403] on button "Lưu và In" at bounding box center [769, 411] width 96 height 16
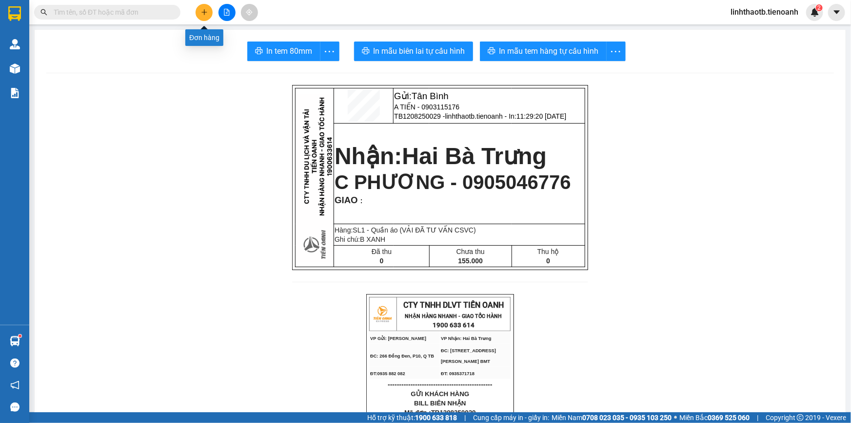
click at [202, 13] on icon "plus" at bounding box center [204, 12] width 7 height 7
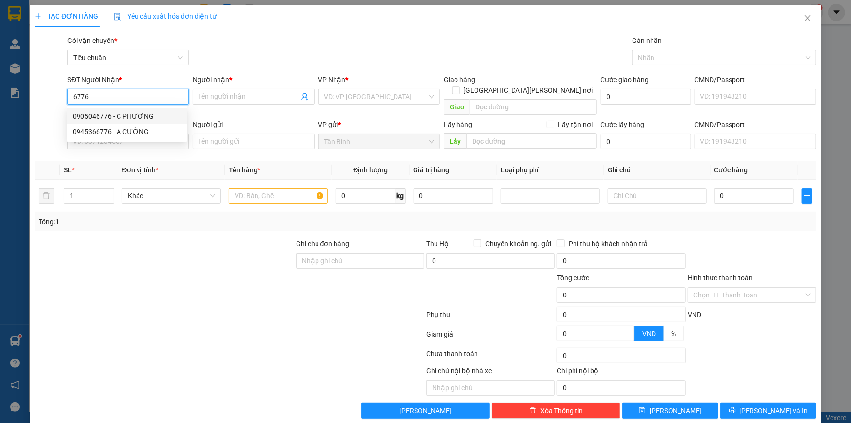
click at [92, 118] on div "0905046776 - C PHƯƠNG" at bounding box center [127, 116] width 109 height 11
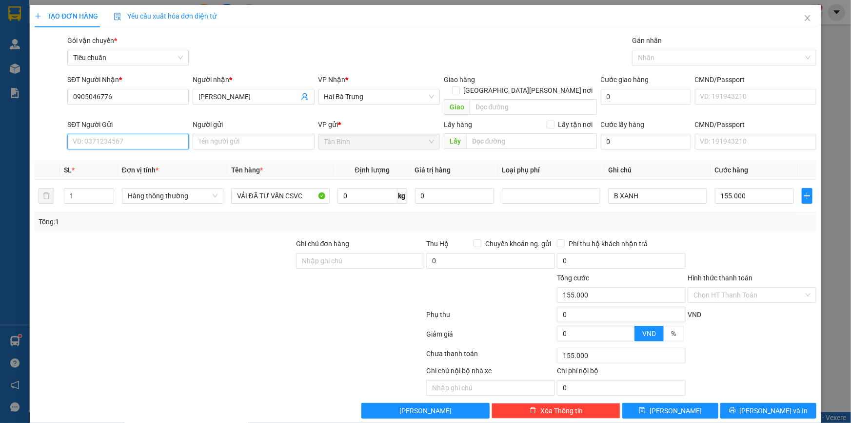
click at [107, 136] on input "SĐT Người Gửi" at bounding box center [127, 142] width 121 height 16
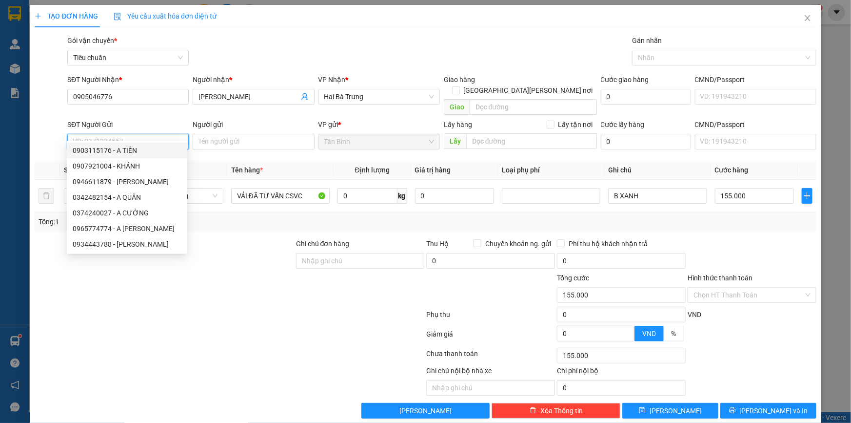
click at [101, 151] on div "0903115176 - A TIẾN" at bounding box center [127, 150] width 109 height 11
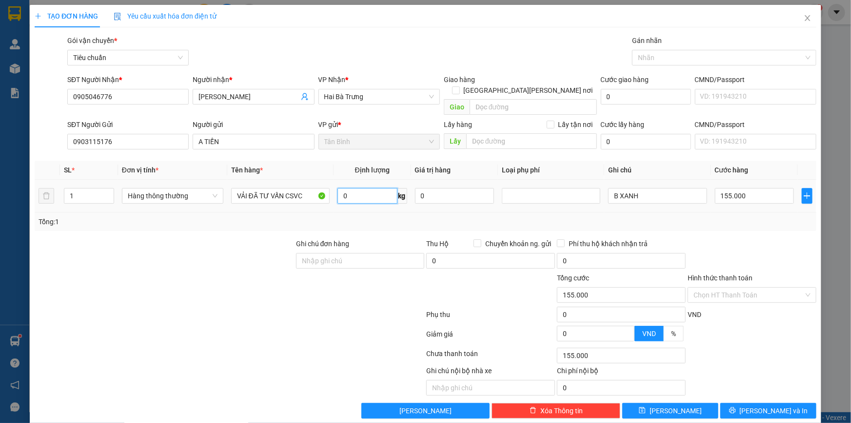
click at [355, 188] on input "0" at bounding box center [368, 196] width 60 height 16
click at [194, 188] on span "Hàng thông thường" at bounding box center [173, 195] width 90 height 15
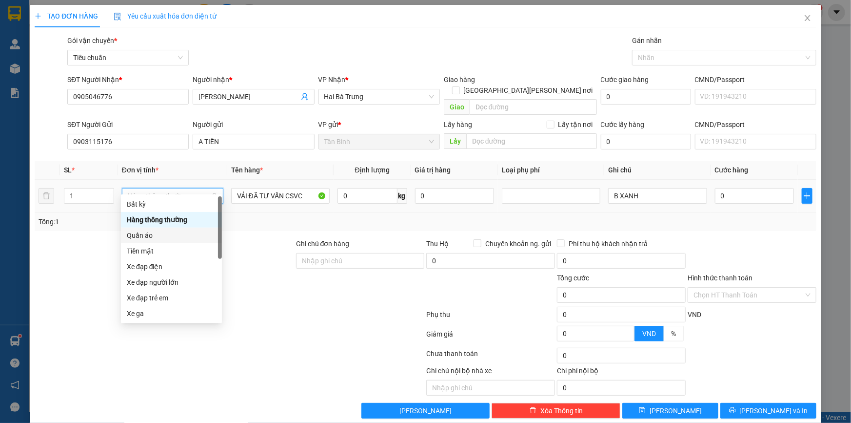
click at [175, 234] on div "Quần áo" at bounding box center [171, 235] width 89 height 11
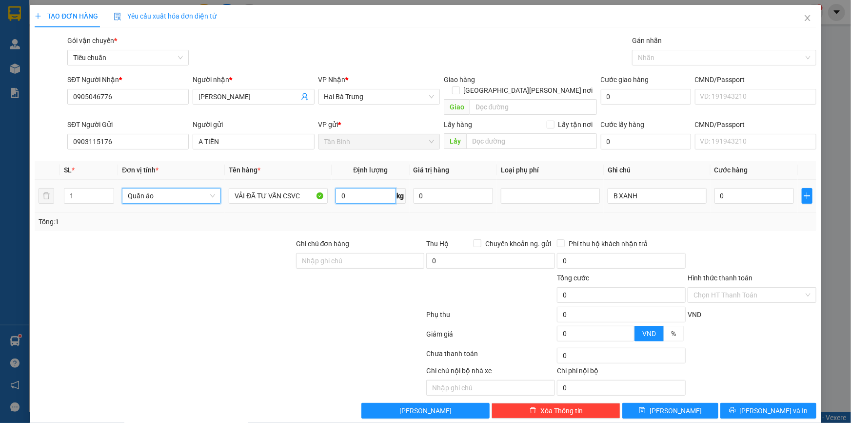
click at [353, 188] on input "0" at bounding box center [366, 196] width 60 height 16
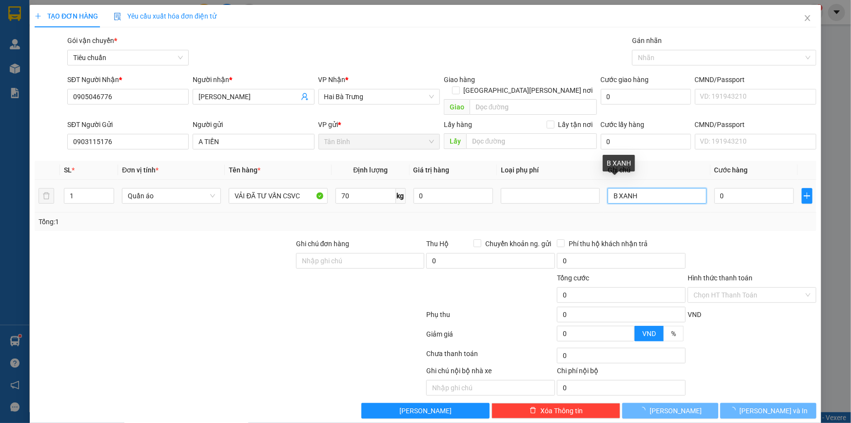
click at [665, 188] on input "B XANH" at bounding box center [657, 196] width 99 height 16
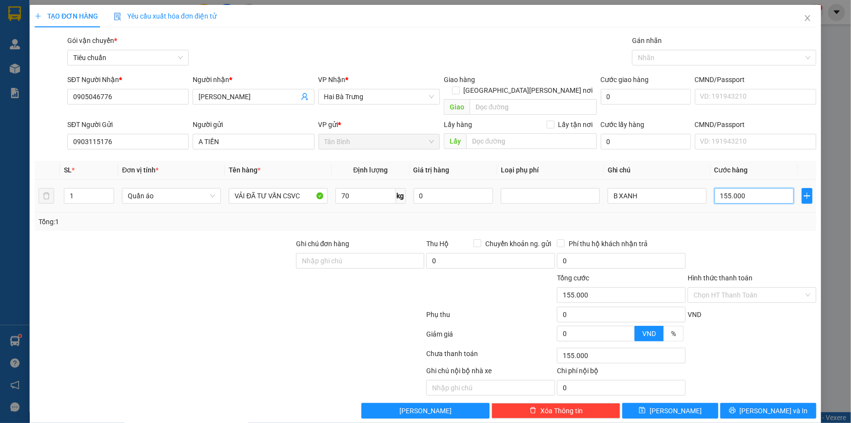
click at [739, 188] on input "155.000" at bounding box center [755, 196] width 80 height 16
click at [766, 404] on button "Lưu và In" at bounding box center [769, 411] width 96 height 16
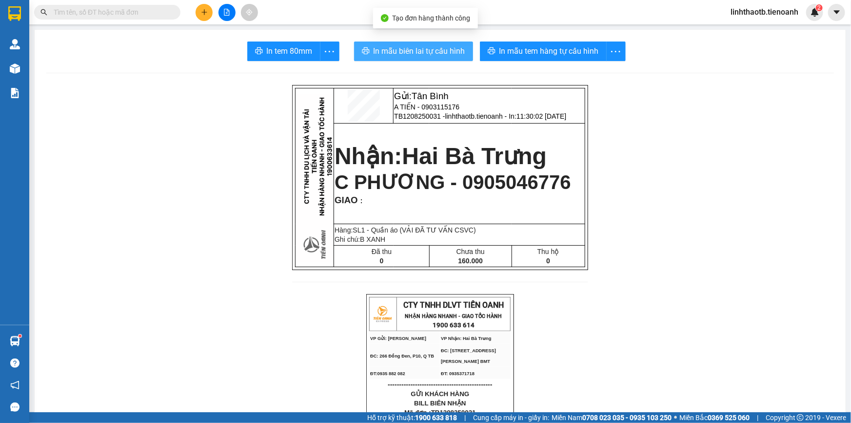
click at [400, 49] on span "In mẫu biên lai tự cấu hình" at bounding box center [420, 51] width 92 height 12
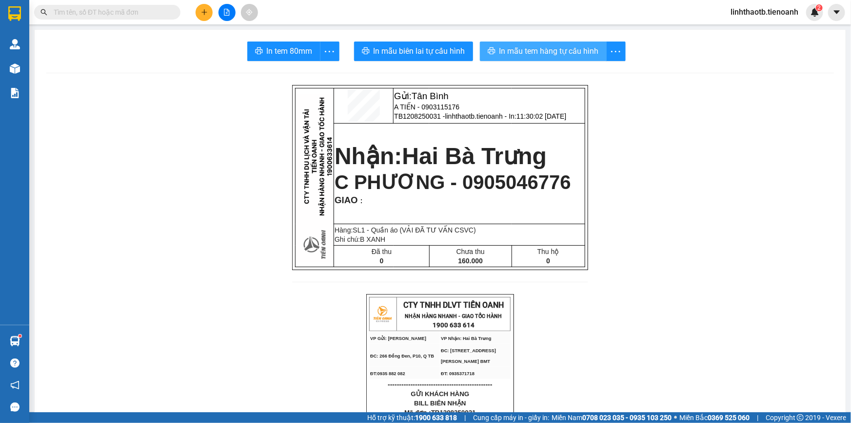
click at [558, 47] on span "In mẫu tem hàng tự cấu hình" at bounding box center [550, 51] width 100 height 12
click at [116, 10] on input "text" at bounding box center [111, 12] width 115 height 11
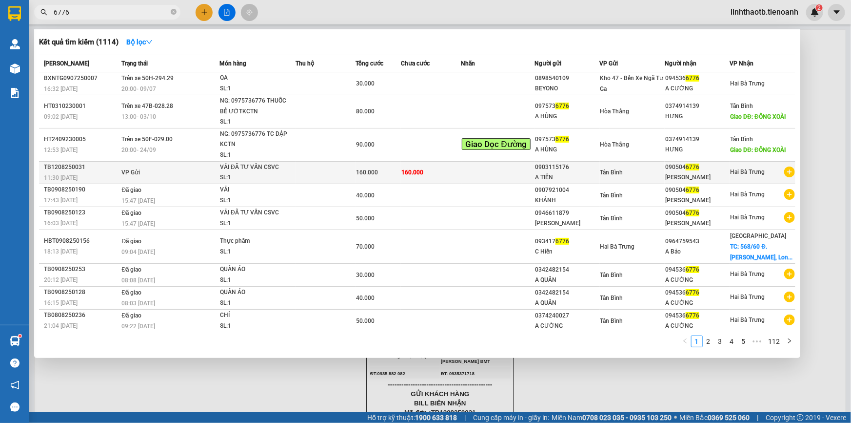
click at [296, 173] on td at bounding box center [326, 172] width 60 height 22
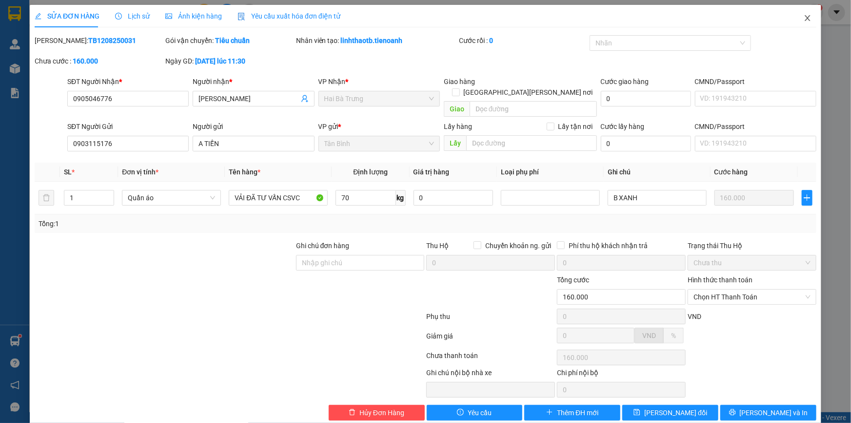
click at [805, 20] on icon "close" at bounding box center [807, 18] width 5 height 6
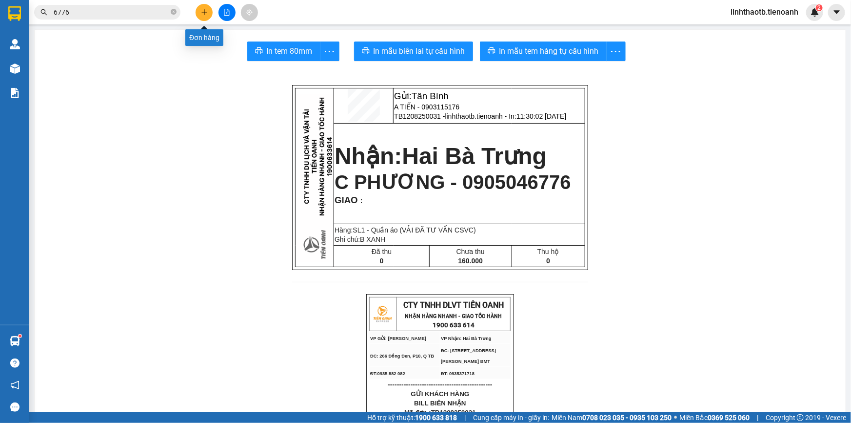
click at [207, 17] on button at bounding box center [204, 12] width 17 height 17
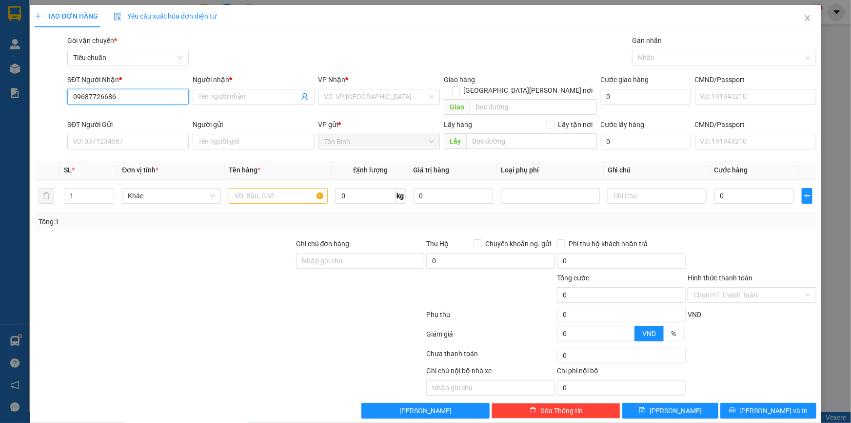
click at [90, 94] on input "09687726686" at bounding box center [127, 97] width 121 height 16
click at [259, 102] on span at bounding box center [253, 97] width 121 height 16
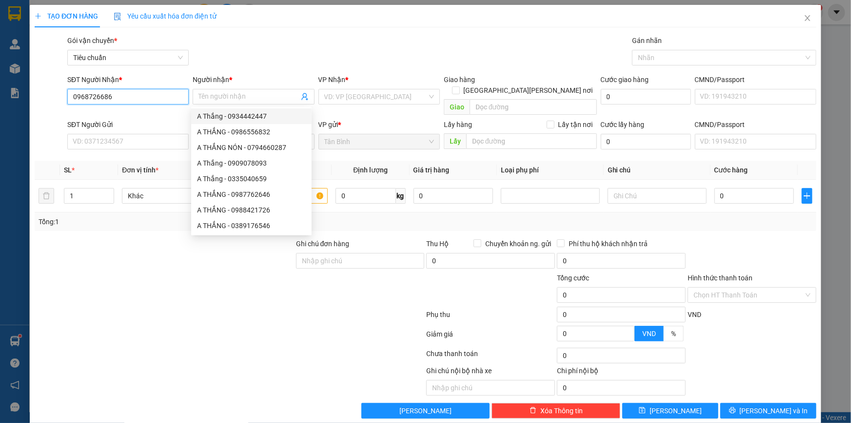
click at [114, 101] on input "0968726686" at bounding box center [127, 97] width 121 height 16
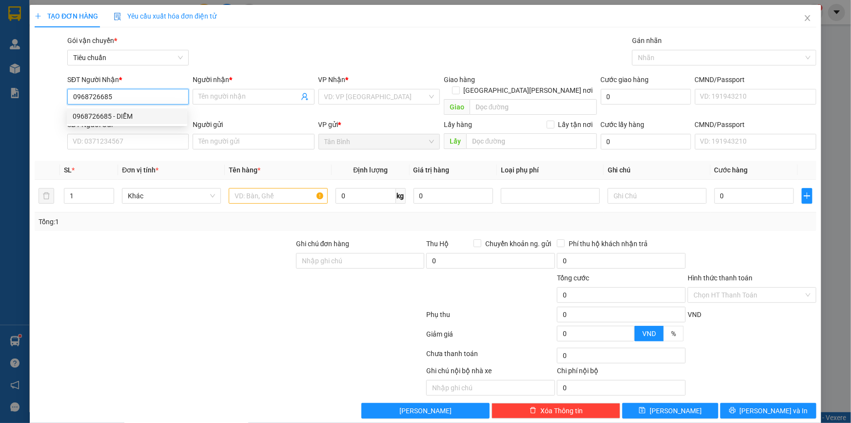
click at [111, 116] on div "0968726685 - DIỄM" at bounding box center [127, 116] width 109 height 11
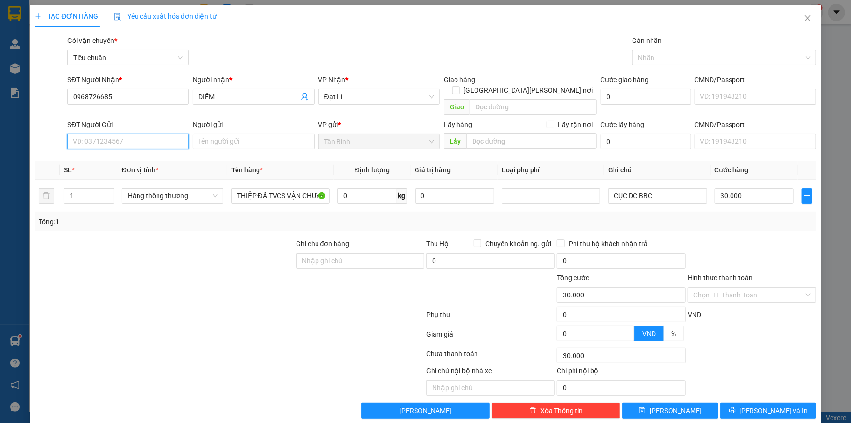
click at [105, 134] on input "SĐT Người Gửi" at bounding box center [127, 142] width 121 height 16
click at [117, 152] on div "0931601992 - C VI" at bounding box center [127, 150] width 109 height 11
click at [371, 188] on input "0" at bounding box center [368, 196] width 60 height 16
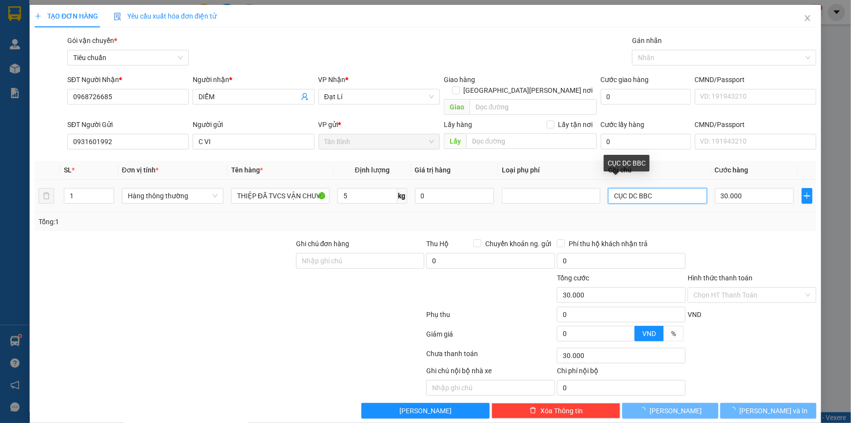
click at [651, 188] on input "CỤC DC BBC" at bounding box center [657, 196] width 99 height 16
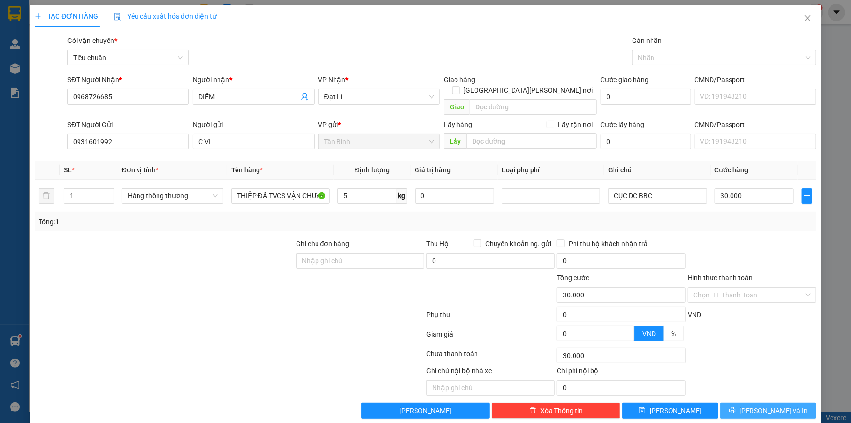
click at [736, 407] on icon "printer" at bounding box center [732, 410] width 6 height 6
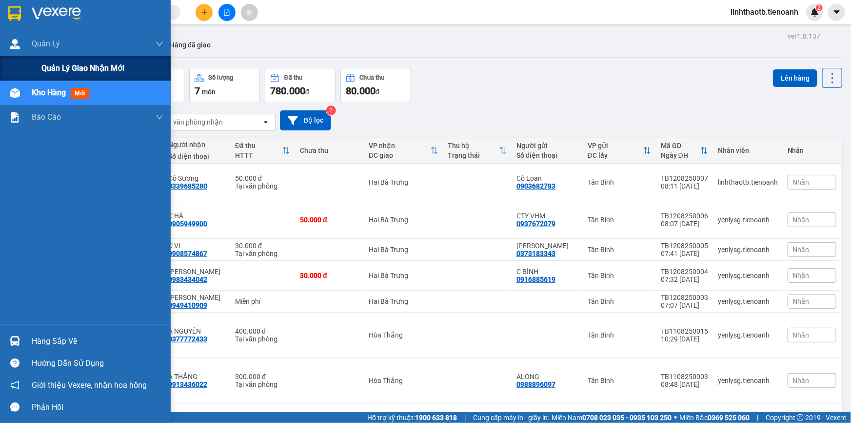
click at [69, 60] on div "Quản lý giao nhận mới" at bounding box center [102, 68] width 122 height 24
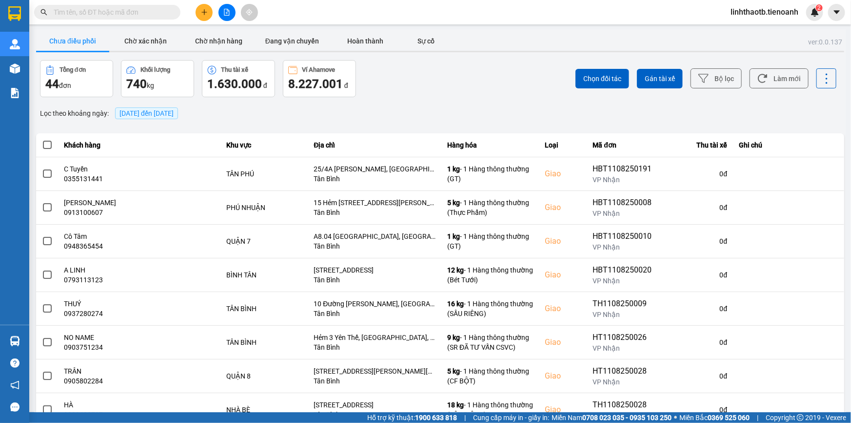
click at [169, 117] on span "[DATE] đến [DATE]" at bounding box center [147, 113] width 54 height 8
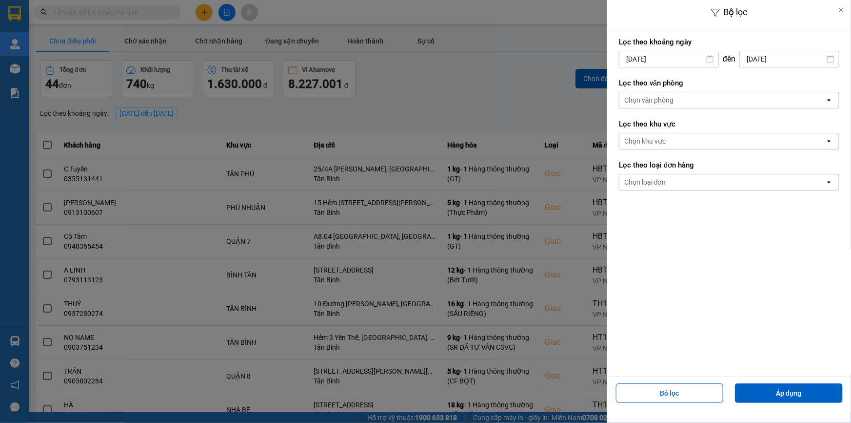
click at [751, 95] on div "Chọn văn phòng" at bounding box center [723, 100] width 206 height 16
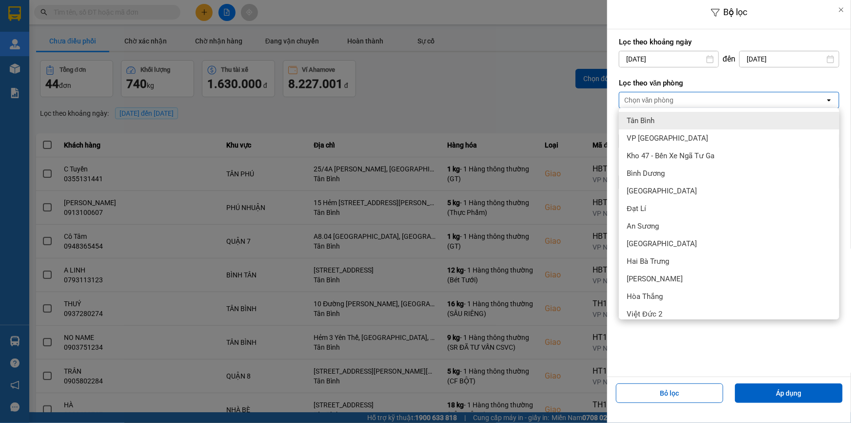
click at [747, 113] on div "Tân Bình" at bounding box center [729, 121] width 221 height 18
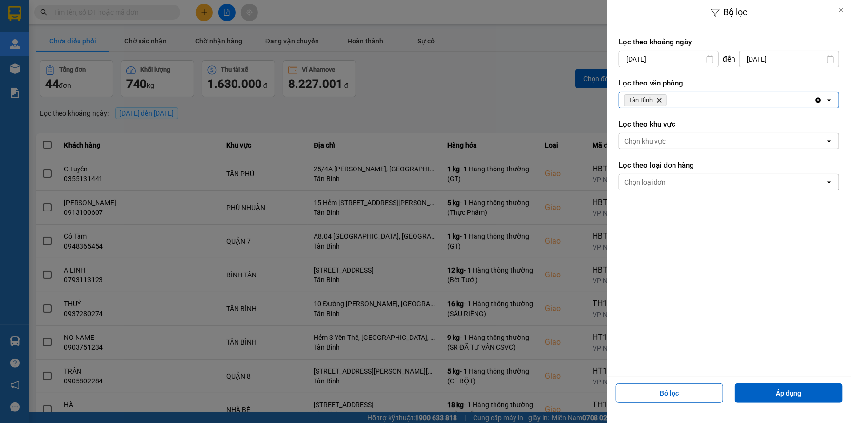
click at [713, 134] on div "Chọn khu vực" at bounding box center [723, 141] width 206 height 16
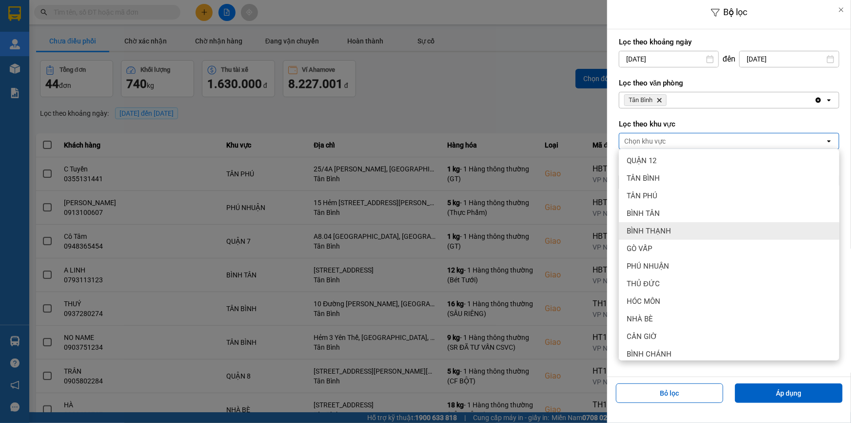
scroll to position [218, 0]
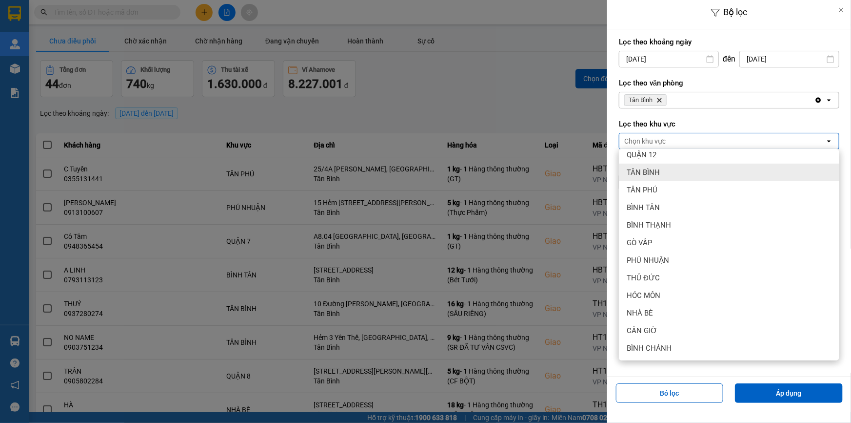
click at [701, 171] on div "TÂN BÌNH" at bounding box center [729, 172] width 221 height 18
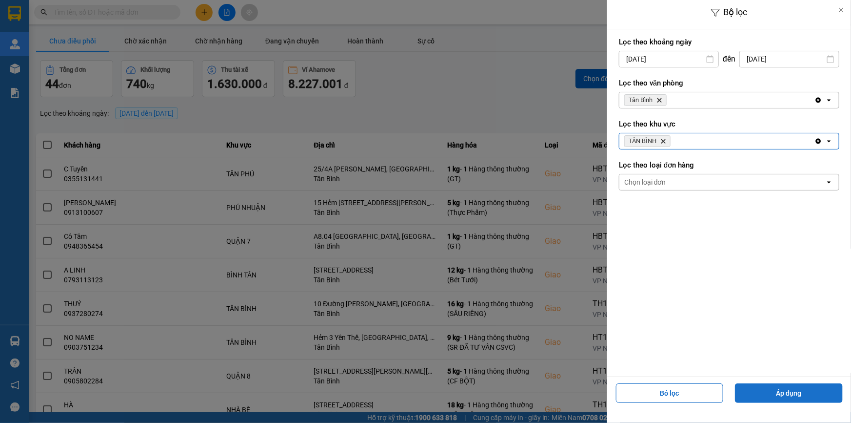
click at [804, 393] on button "Áp dụng" at bounding box center [789, 393] width 108 height 20
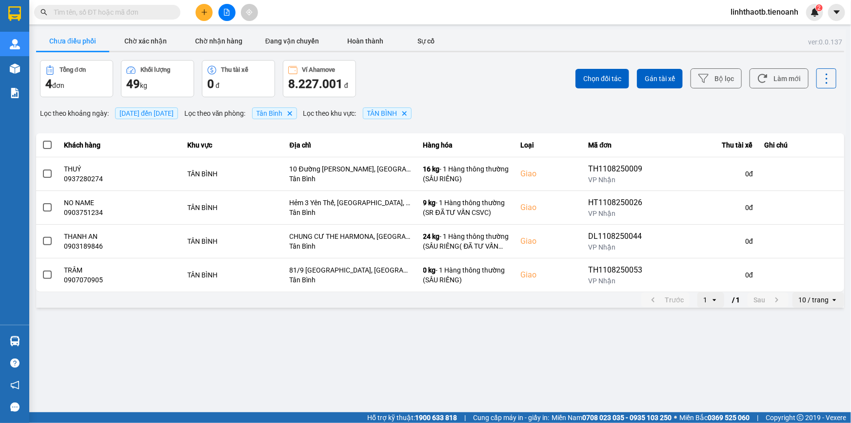
click at [810, 305] on div "10 / trang" at bounding box center [812, 300] width 38 height 16
click at [826, 393] on div "100 / trang" at bounding box center [819, 390] width 36 height 10
click at [398, 112] on span "TÂN BÌNH" at bounding box center [382, 113] width 30 height 8
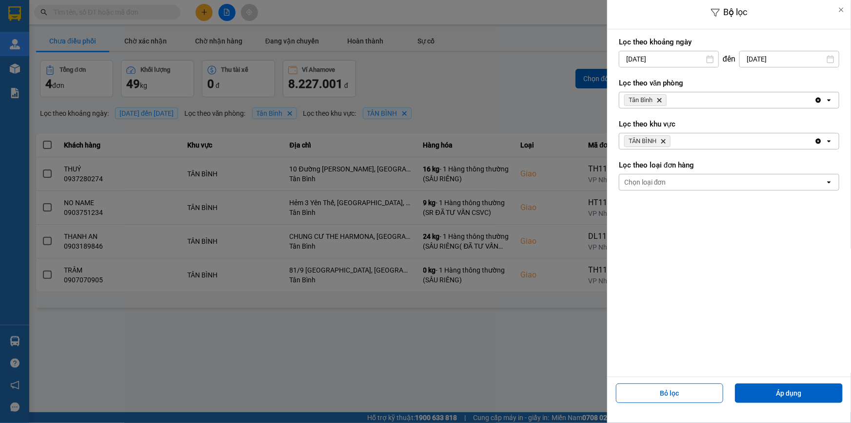
click at [668, 141] on span "TÂN BÌNH Delete" at bounding box center [648, 141] width 46 height 12
click at [663, 140] on icon "TÂN BÌNH, close by backspace" at bounding box center [664, 141] width 4 height 4
click at [663, 140] on div "Chọn khu vực" at bounding box center [645, 141] width 41 height 10
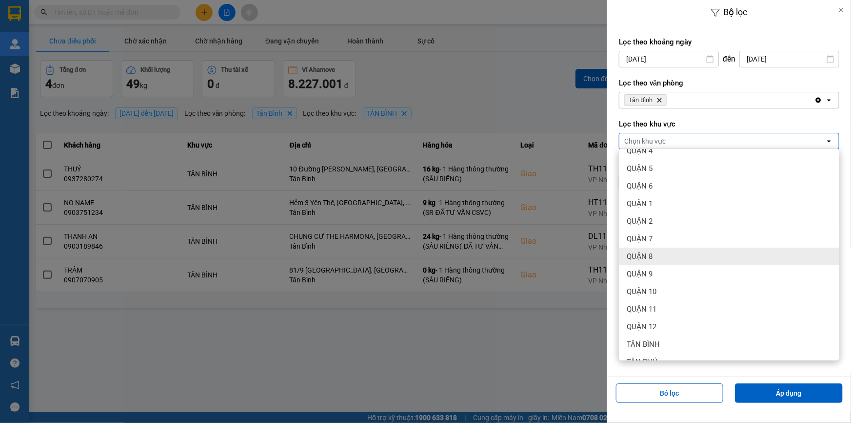
scroll to position [133, 0]
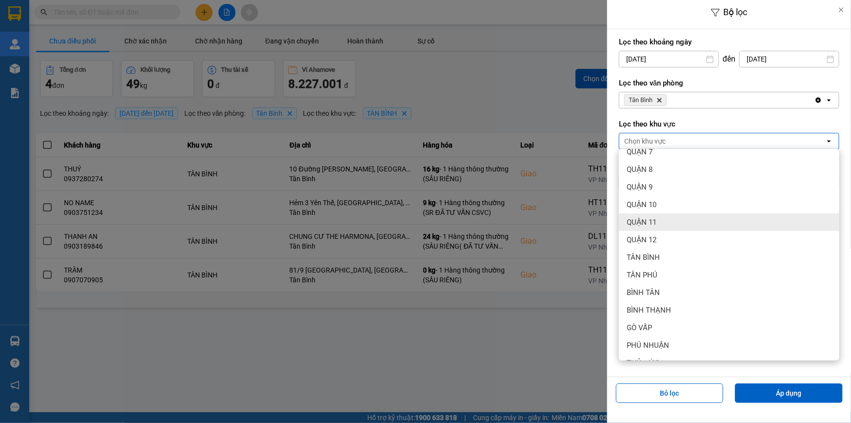
click at [655, 214] on div "QUẬN 11" at bounding box center [729, 222] width 221 height 18
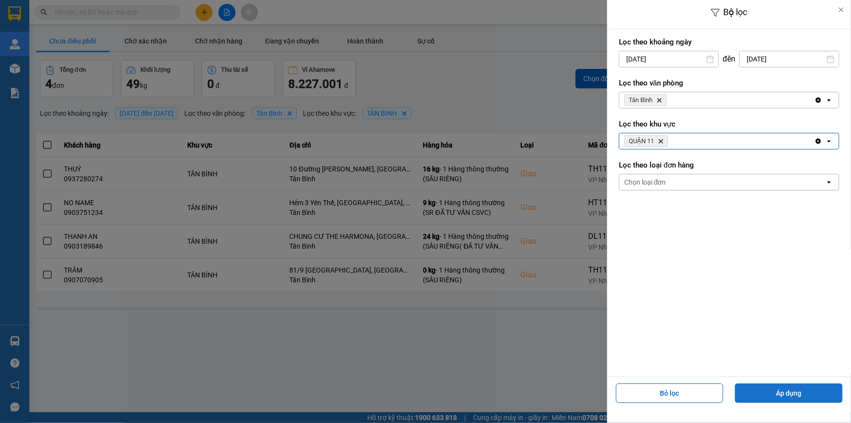
click at [799, 389] on button "Áp dụng" at bounding box center [789, 393] width 108 height 20
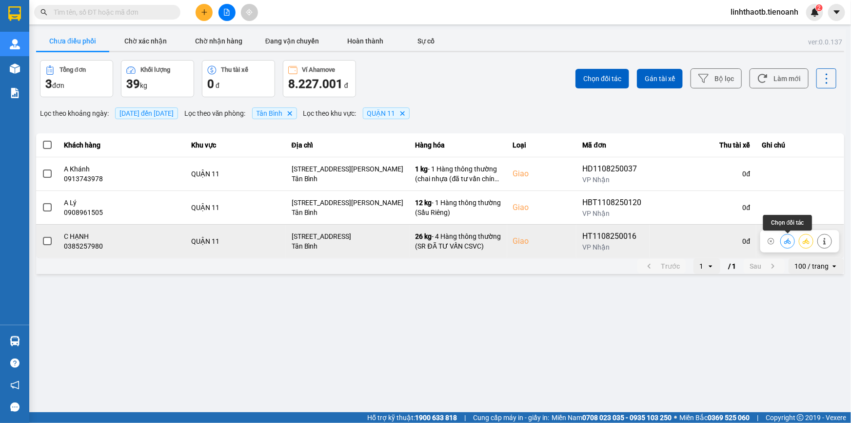
click at [789, 242] on icon at bounding box center [788, 241] width 7 height 7
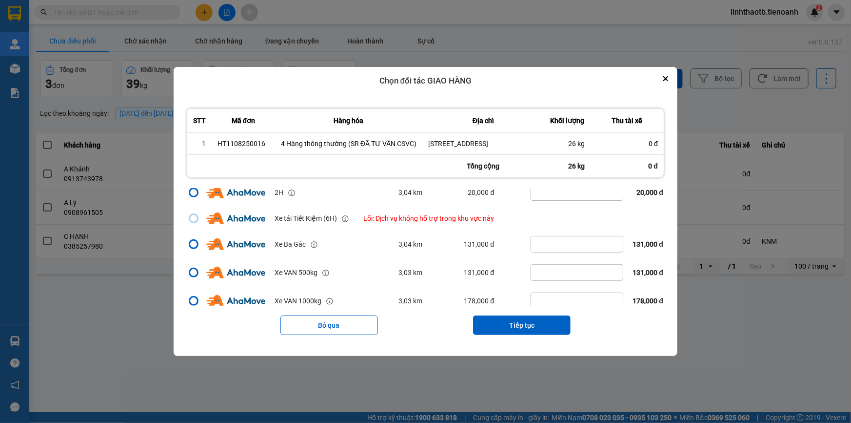
scroll to position [133, 0]
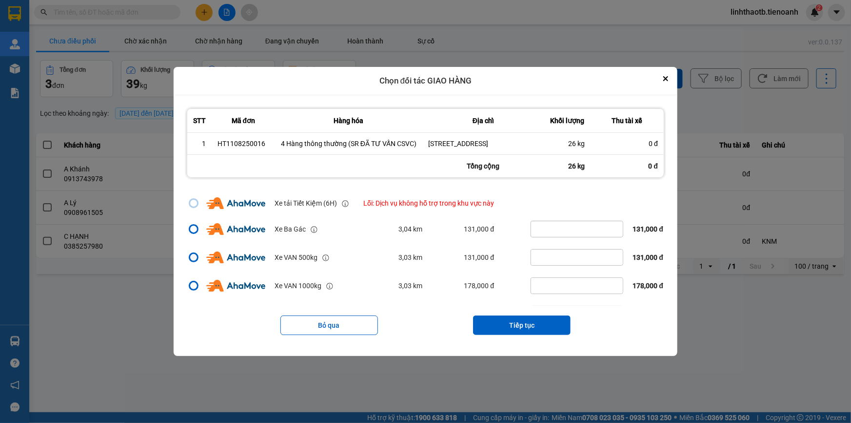
click at [198, 263] on label "dialog" at bounding box center [194, 257] width 12 height 12
click at [188, 390] on input "dialog" at bounding box center [188, 390] width 0 height 0
click at [485, 326] on button "Tiếp tục" at bounding box center [522, 325] width 98 height 20
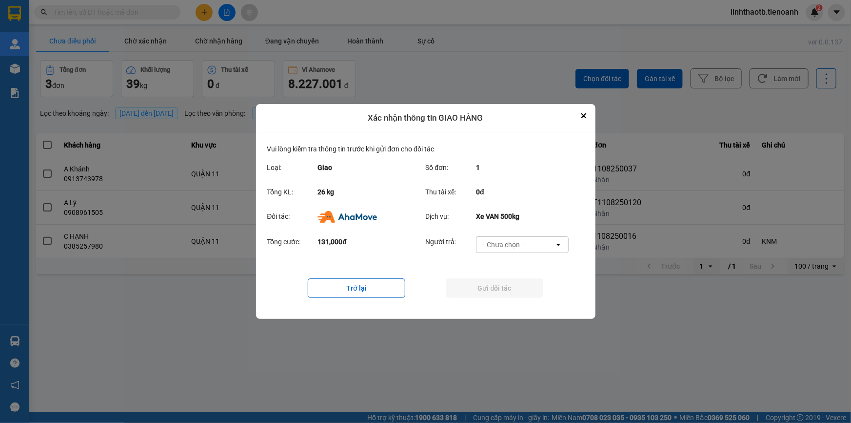
click at [502, 243] on div "-- Chưa chọn --" at bounding box center [504, 245] width 44 height 10
click at [506, 304] on span "Ví Ahamove" at bounding box center [504, 301] width 40 height 10
click at [509, 292] on button "Gửi đối tác" at bounding box center [495, 288] width 98 height 20
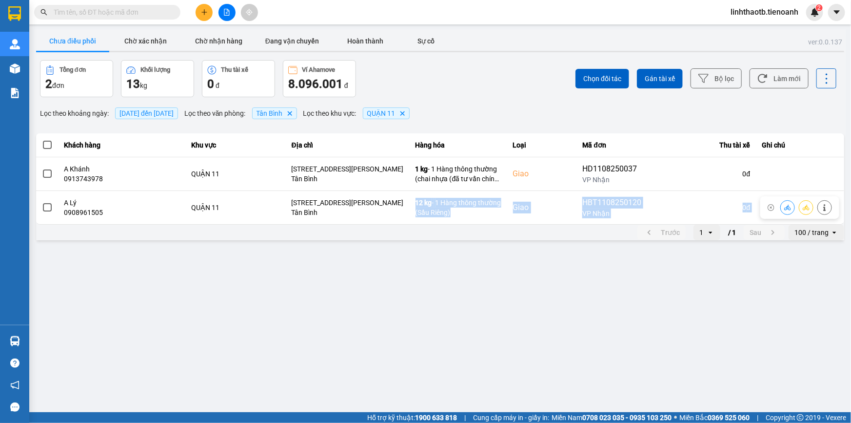
drag, startPoint x: 414, startPoint y: 208, endPoint x: 405, endPoint y: 252, distance: 44.3
click at [407, 250] on main "ver: 0.0.137 Chưa điều phối Chờ xác nhận Chờ nhận hàng Đang vận chuyển Hoàn thà…" at bounding box center [425, 206] width 851 height 412
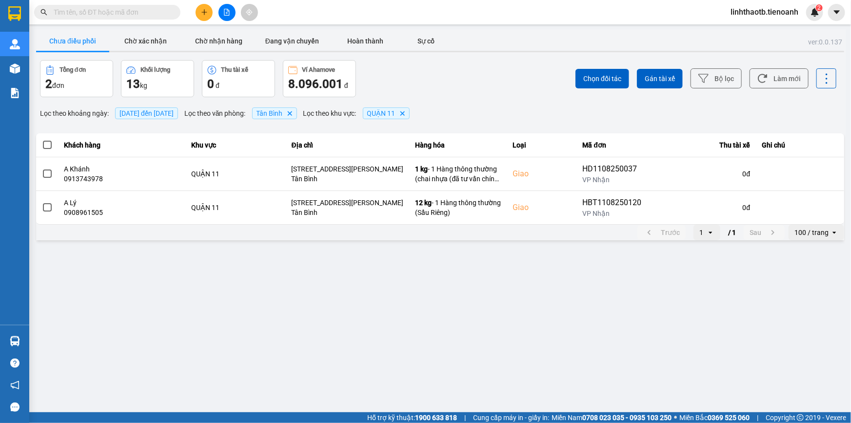
click at [129, 11] on input "text" at bounding box center [111, 12] width 115 height 11
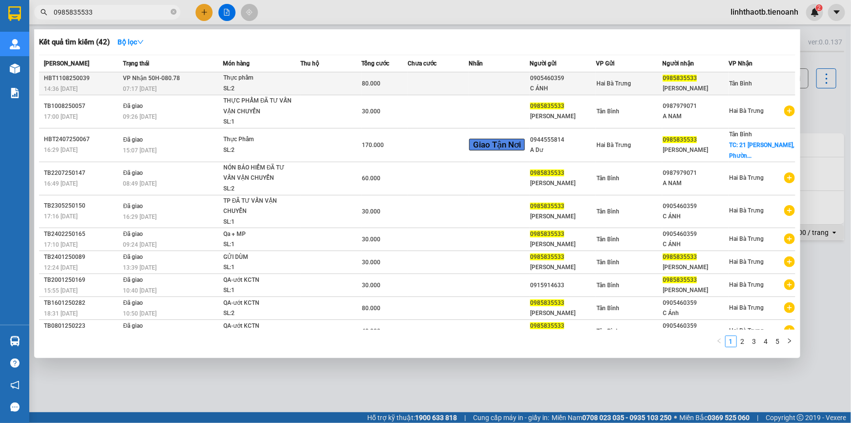
type input "0985835533"
click at [686, 91] on div "C Nguyên" at bounding box center [695, 88] width 65 height 10
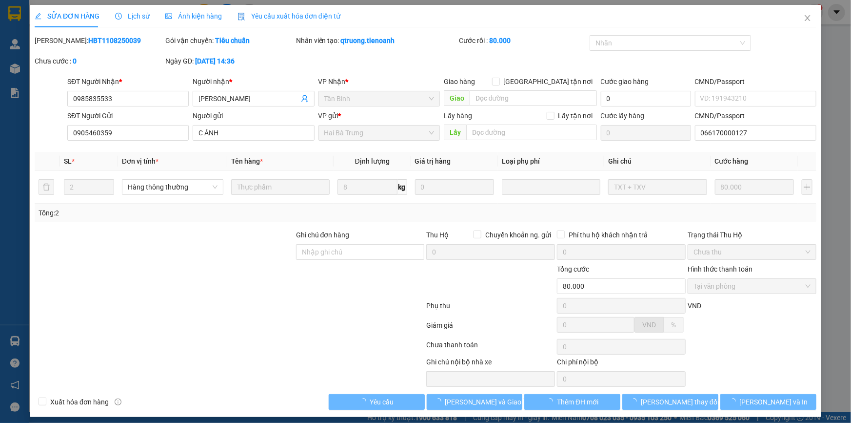
type input "0985835533"
type input "C Nguyên"
type input "0905460359"
type input "C ÁNH"
type input "066170000127"
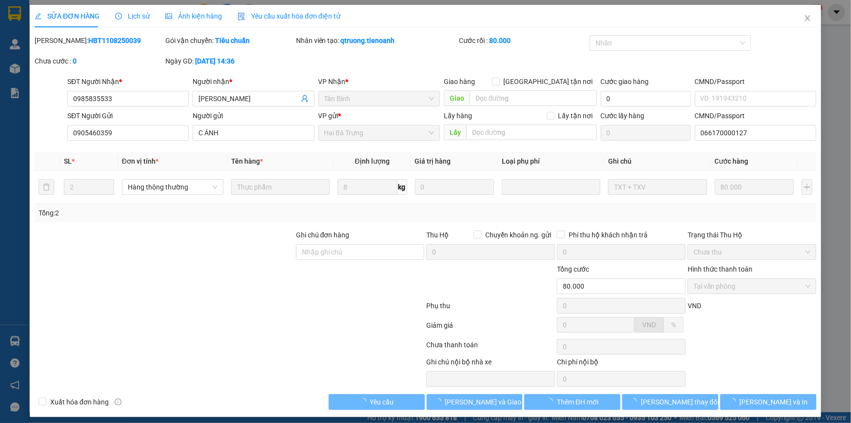
type input "80.000"
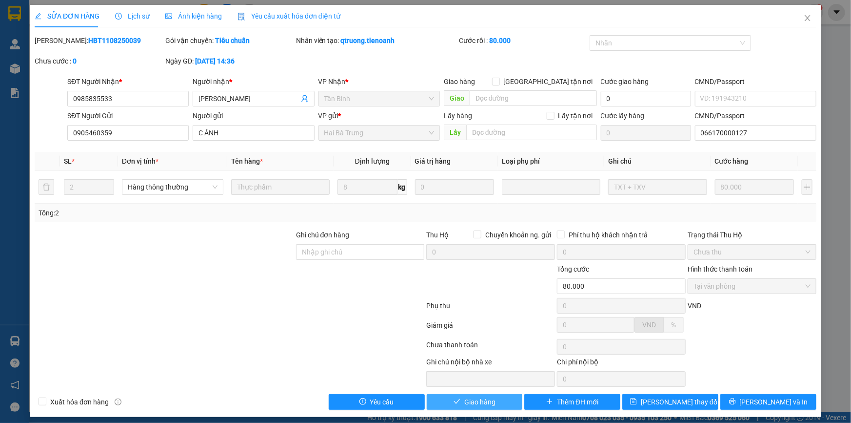
click at [491, 395] on button "Giao hàng" at bounding box center [475, 402] width 96 height 16
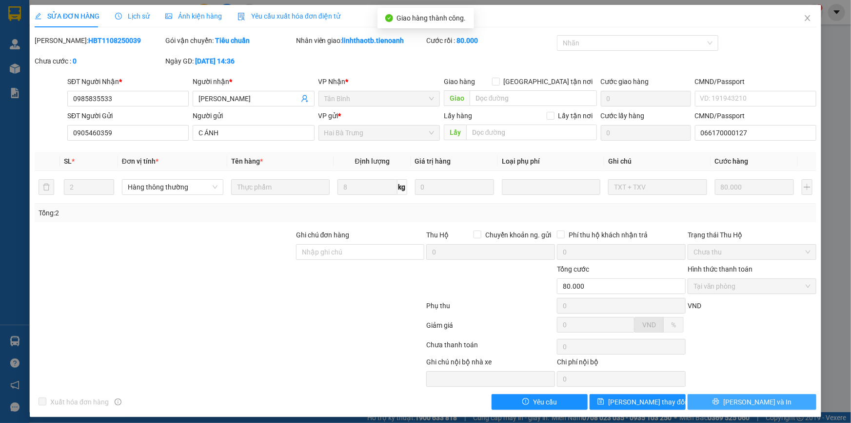
click at [761, 407] on button "[PERSON_NAME] và In" at bounding box center [752, 402] width 129 height 16
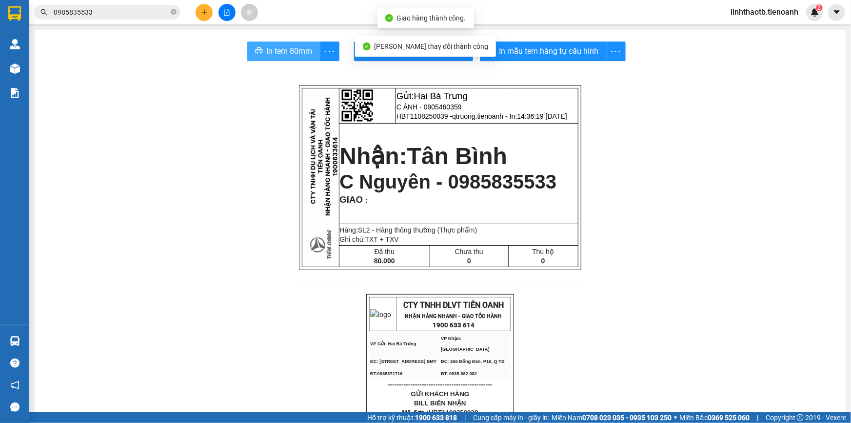
click at [276, 57] on span "In tem 80mm" at bounding box center [290, 51] width 46 height 12
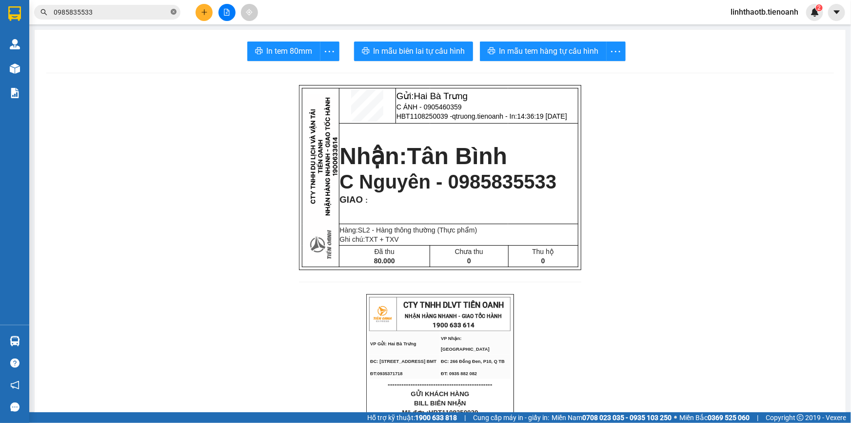
click at [174, 14] on icon "close-circle" at bounding box center [174, 12] width 6 height 6
click at [156, 14] on input "text" at bounding box center [111, 12] width 115 height 11
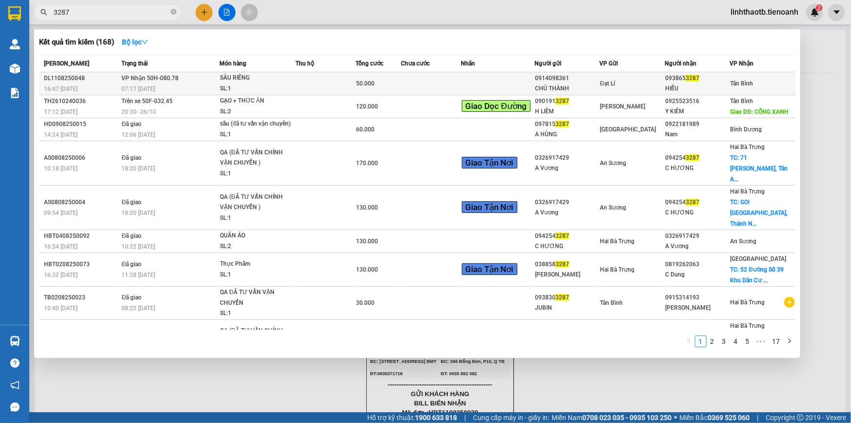
type input "3287"
click at [339, 88] on td at bounding box center [326, 83] width 60 height 23
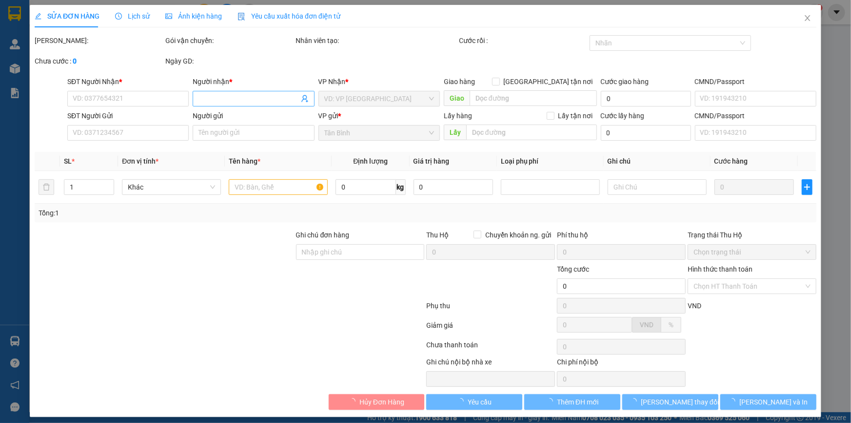
type input "0938653287"
type input "HIẾU"
type input "0914098361"
type input "CHÚ THÀNH"
type input "066061002482"
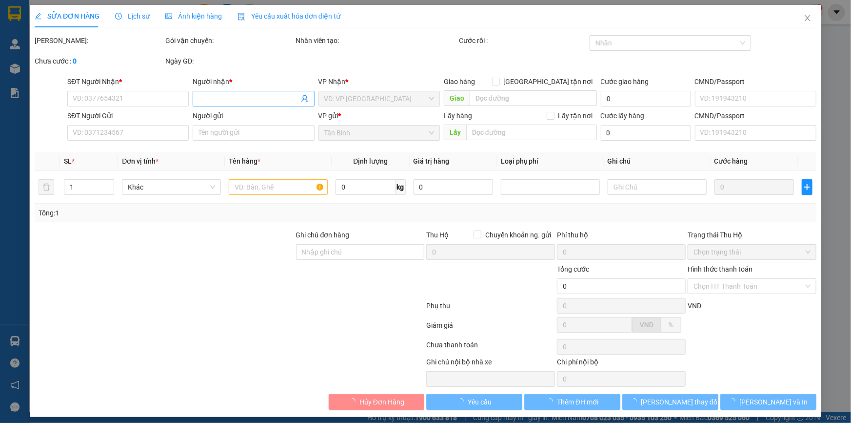
type input "50.000"
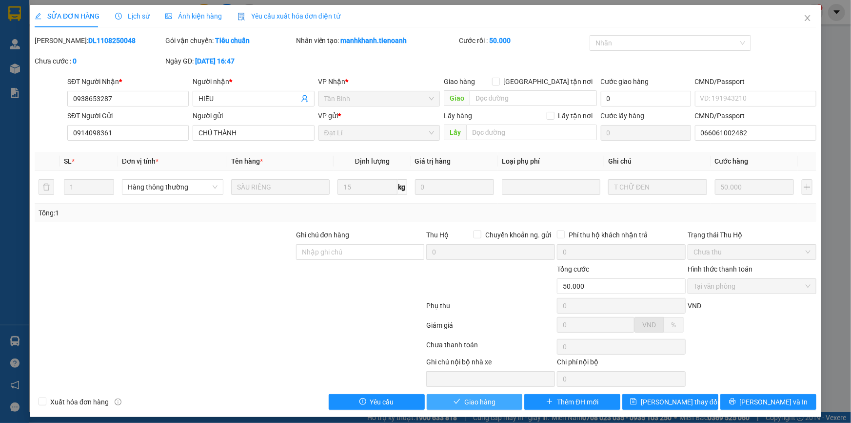
click at [474, 396] on span "Giao hàng" at bounding box center [480, 401] width 31 height 11
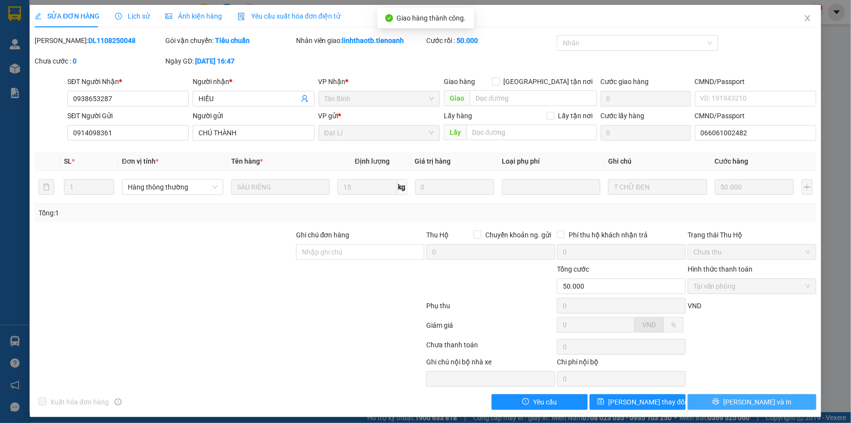
click at [796, 396] on button "Lưu và In" at bounding box center [752, 402] width 129 height 16
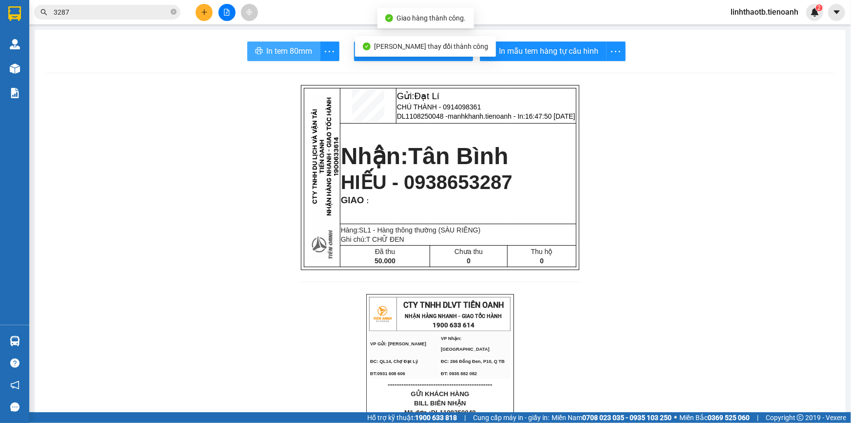
click at [289, 54] on span "In tem 80mm" at bounding box center [290, 51] width 46 height 12
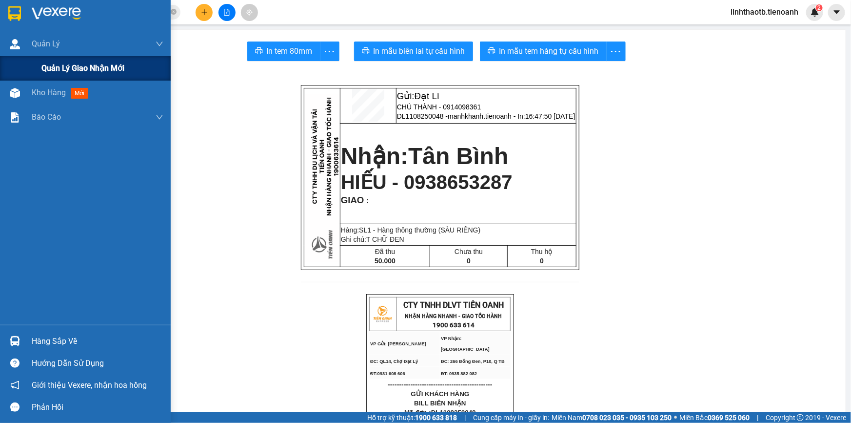
click at [101, 75] on div "Quản lý giao nhận mới" at bounding box center [102, 68] width 122 height 24
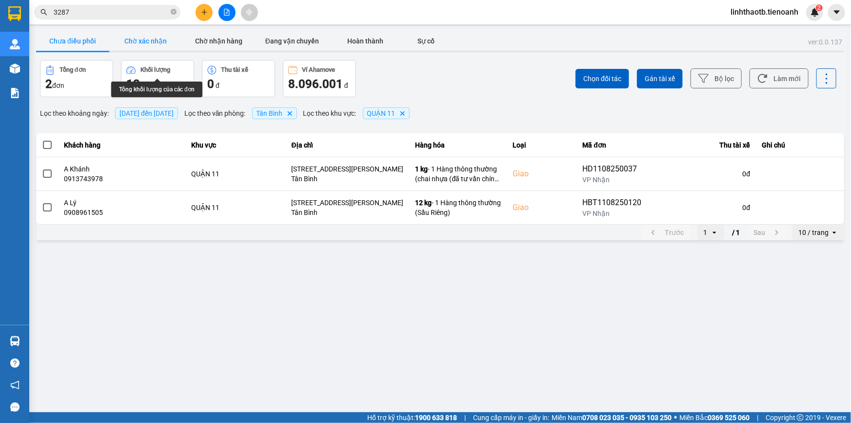
click at [166, 47] on button "Chờ xác nhận" at bounding box center [145, 41] width 73 height 20
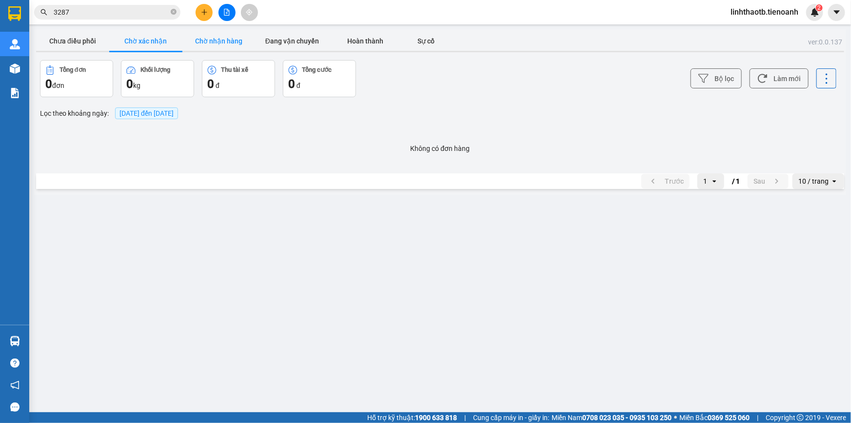
click at [222, 49] on button "Chờ nhận hàng" at bounding box center [218, 41] width 73 height 20
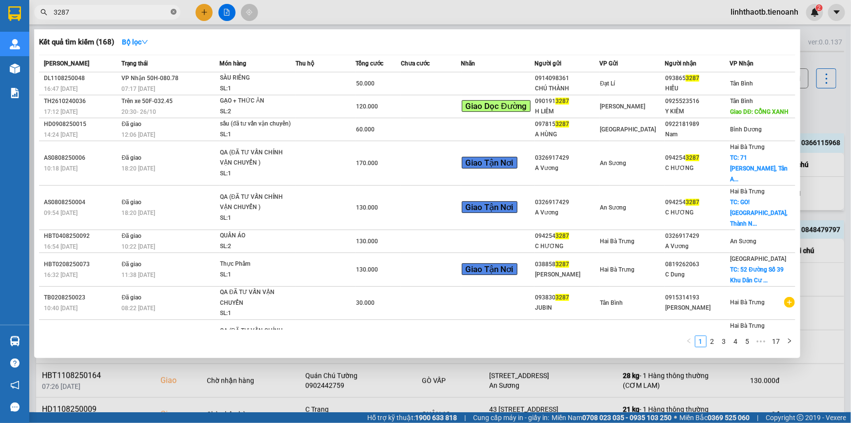
click at [176, 10] on icon "close-circle" at bounding box center [174, 12] width 6 height 6
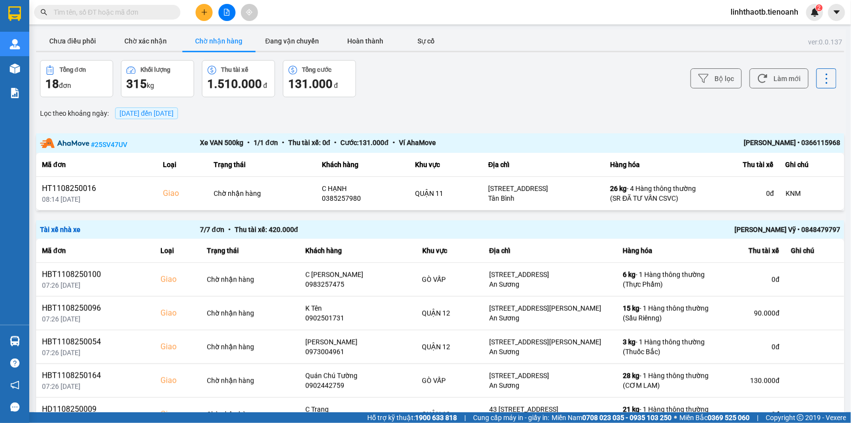
click at [152, 10] on input "text" at bounding box center [111, 12] width 115 height 11
click at [71, 18] on span at bounding box center [107, 12] width 146 height 15
click at [76, 14] on input "text" at bounding box center [111, 12] width 115 height 11
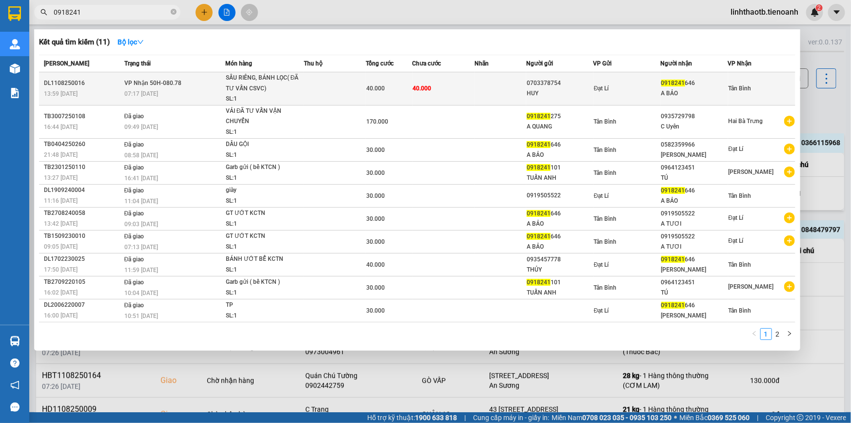
type input "0918241"
click at [180, 91] on div "07:17 - 12/08" at bounding box center [174, 93] width 101 height 11
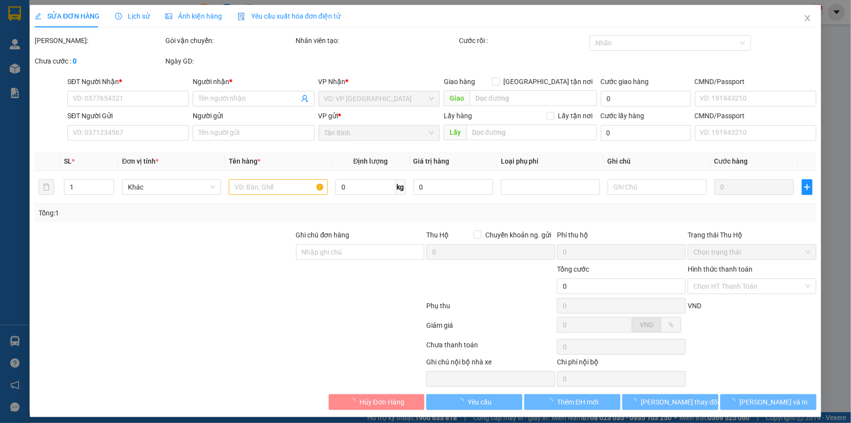
type input "0918241646"
type input "A BẢO"
type input "0703378754"
type input "HUY"
type input "40.000"
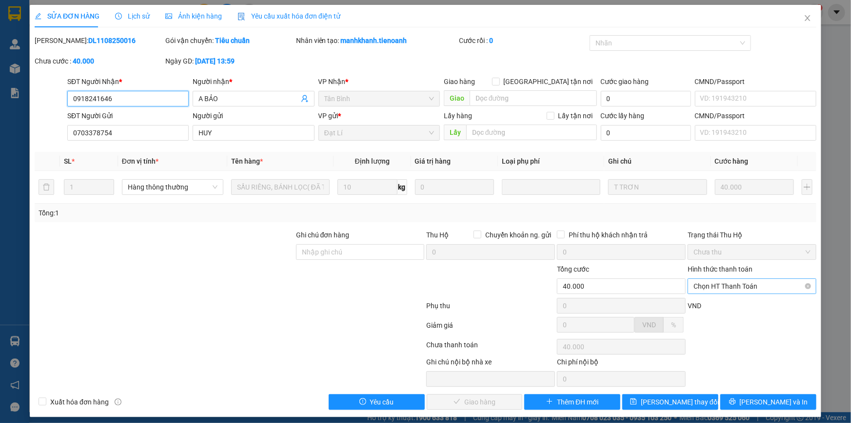
click at [748, 292] on span "Chọn HT Thanh Toán" at bounding box center [752, 286] width 117 height 15
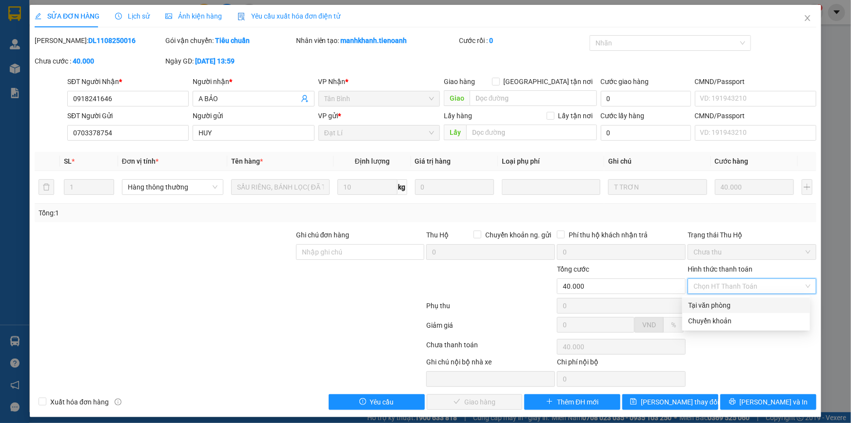
click at [748, 303] on div "Tại văn phòng" at bounding box center [746, 305] width 116 height 11
type input "0"
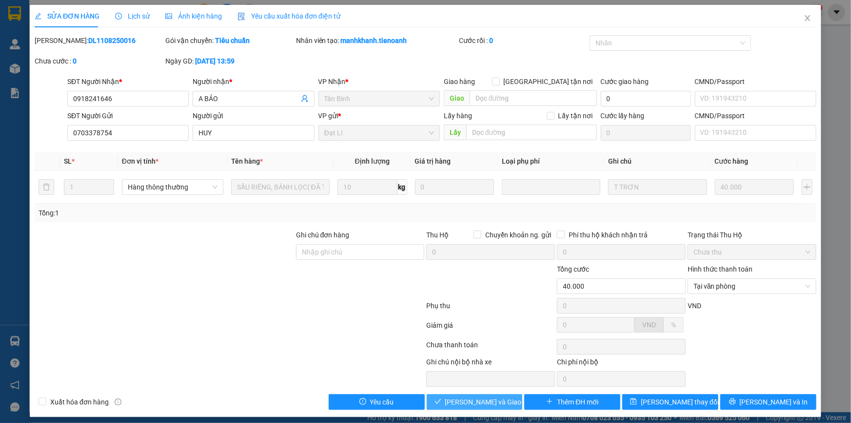
click at [502, 398] on span "Lưu và Giao hàng" at bounding box center [492, 401] width 94 height 11
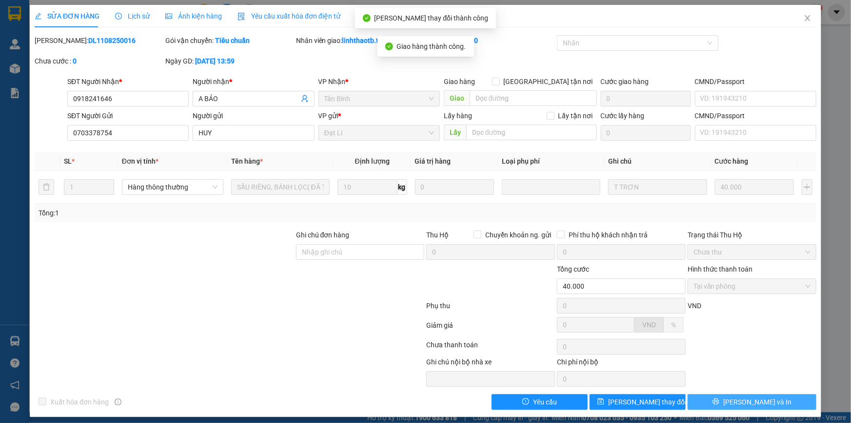
click at [795, 404] on button "Lưu và In" at bounding box center [752, 402] width 129 height 16
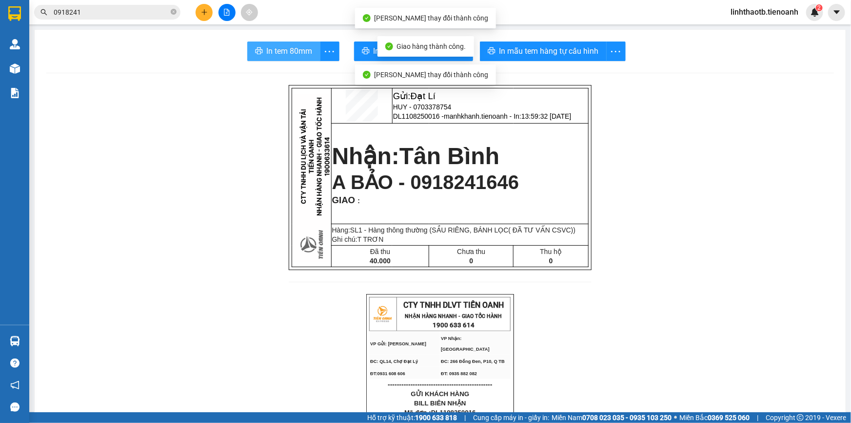
click at [291, 58] on button "In tem 80mm" at bounding box center [283, 51] width 73 height 20
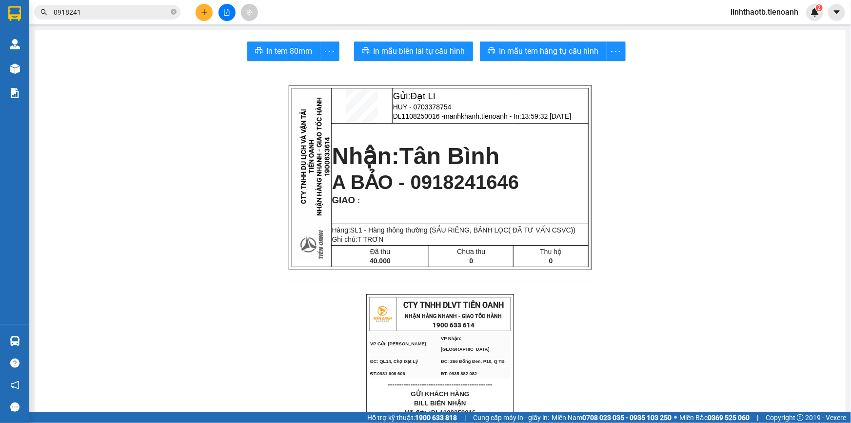
click at [84, 14] on input "0918241" at bounding box center [111, 12] width 115 height 11
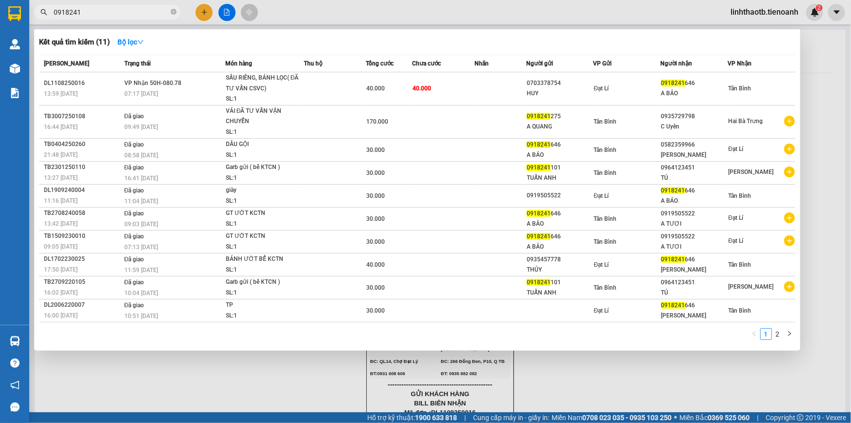
click at [84, 14] on input "0918241" at bounding box center [111, 12] width 115 height 11
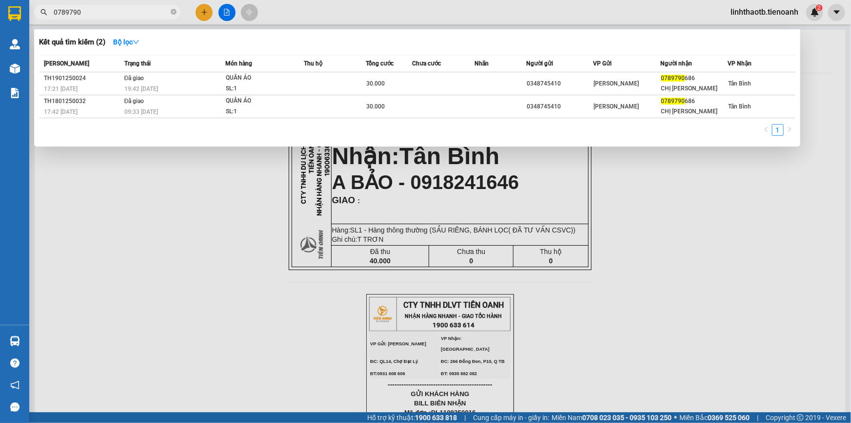
click at [84, 14] on input "0789790" at bounding box center [111, 12] width 115 height 11
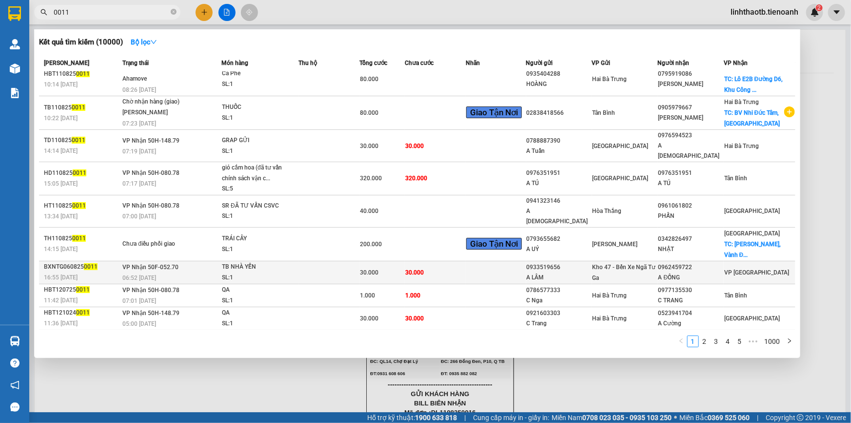
scroll to position [13, 0]
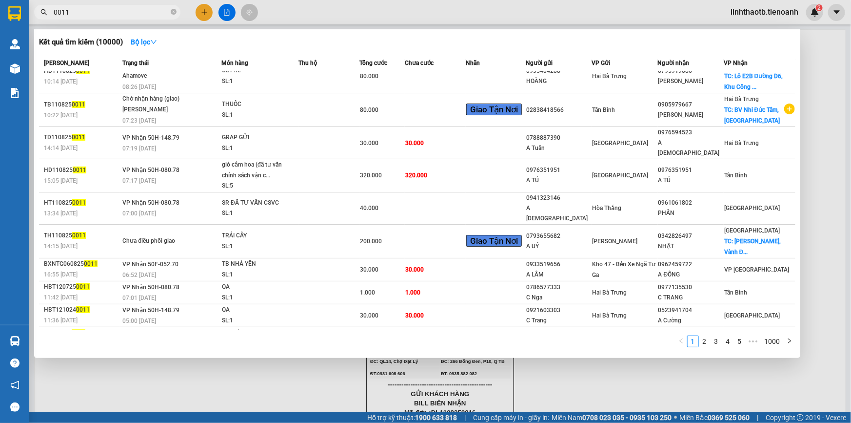
click at [128, 14] on input "0011" at bounding box center [111, 12] width 115 height 11
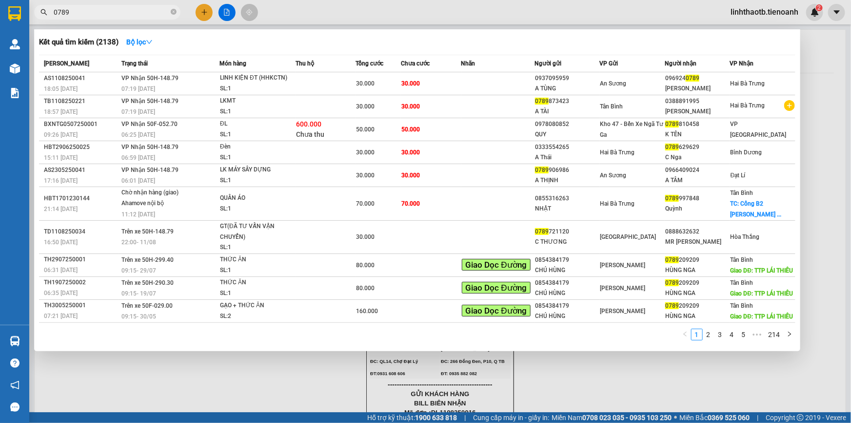
click at [129, 8] on input "0789" at bounding box center [111, 12] width 115 height 11
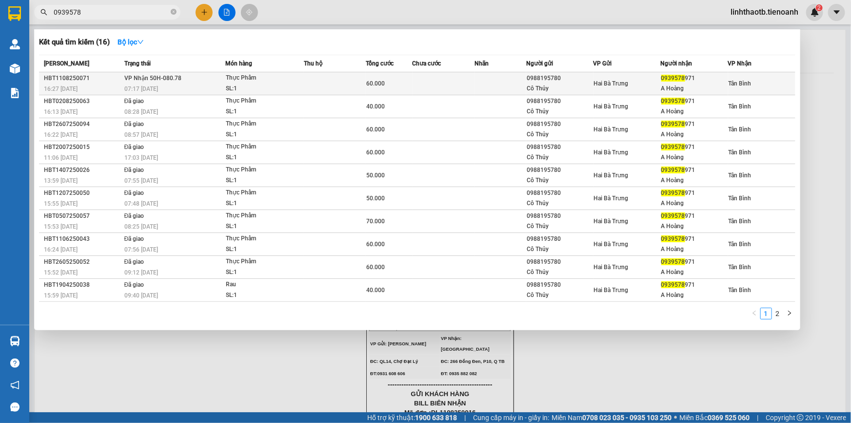
type input "0939578"
click at [532, 87] on div "Cô Thủy" at bounding box center [560, 88] width 66 height 10
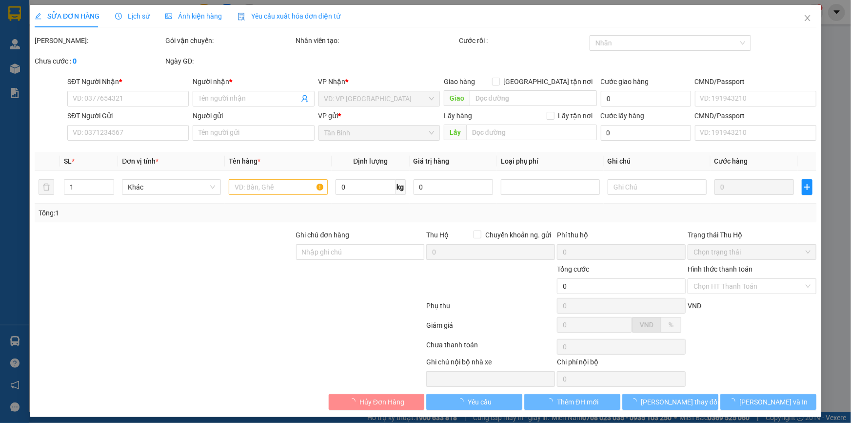
type input "0939578971"
type input "A Hoàng"
type input "0988195780"
type input "Cô Thủy"
type input "60.000"
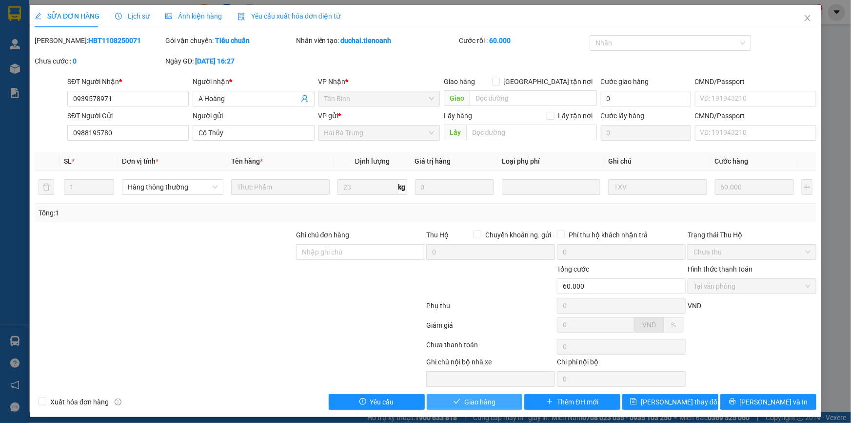
click at [481, 402] on span "Giao hàng" at bounding box center [480, 401] width 31 height 11
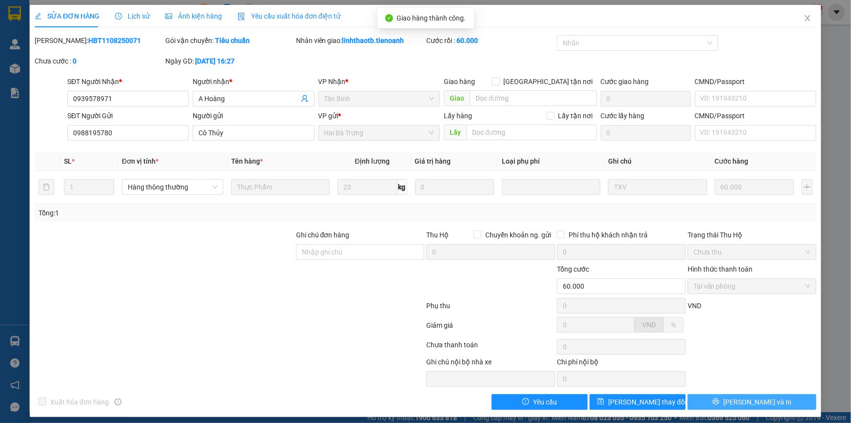
click at [763, 404] on span "Lưu và In" at bounding box center [758, 401] width 68 height 11
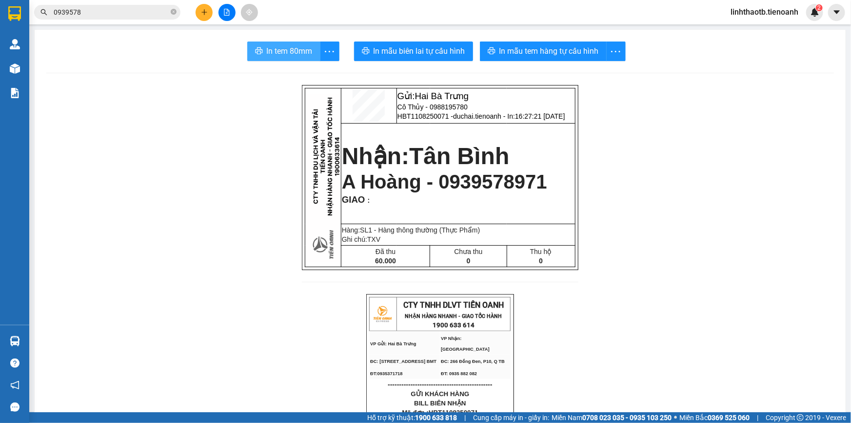
click at [281, 53] on span "In tem 80mm" at bounding box center [290, 51] width 46 height 12
click at [142, 13] on input "0939578" at bounding box center [111, 12] width 115 height 11
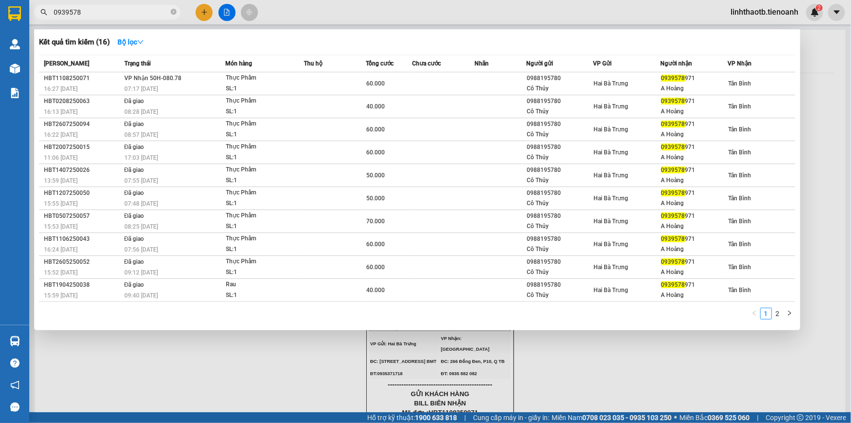
click at [142, 13] on input "0939578" at bounding box center [111, 12] width 115 height 11
click at [173, 14] on icon "close-circle" at bounding box center [174, 12] width 6 height 6
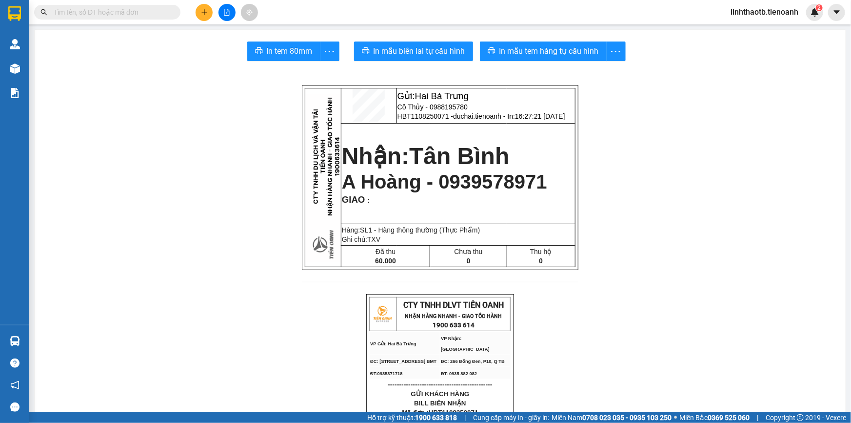
click at [117, 18] on span at bounding box center [107, 12] width 146 height 15
click at [117, 16] on input "text" at bounding box center [111, 12] width 115 height 11
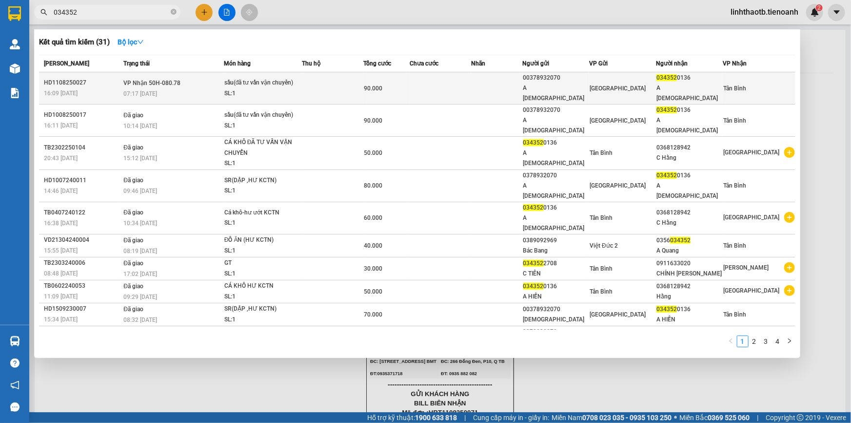
type input "034352"
click at [281, 88] on div "SL: 1" at bounding box center [260, 93] width 73 height 11
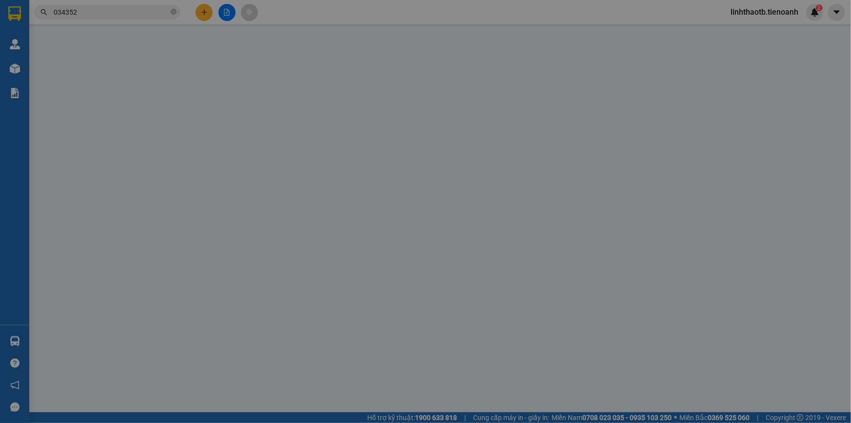
type input "0343520136"
type input "A Hiền"
type input "00378932070"
type input "A Đạo"
type input "90.000"
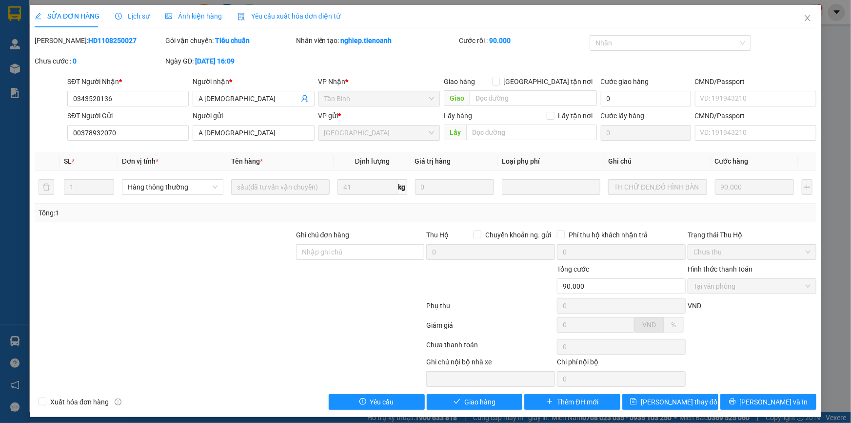
click at [478, 407] on div "SỬA ĐƠN HÀNG Lịch sử Ảnh kiện hàng Yêu cầu xuất hóa đơn điện tử Total Paid Fee …" at bounding box center [426, 211] width 792 height 412
click at [473, 394] on button "Giao hàng" at bounding box center [475, 402] width 96 height 16
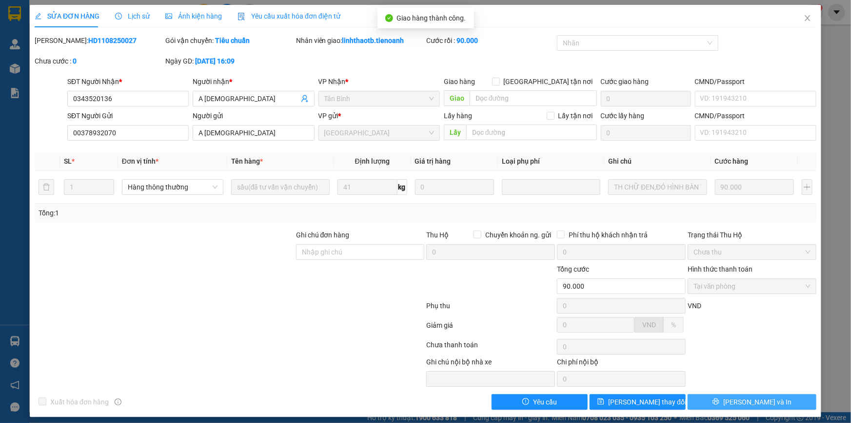
click at [720, 400] on button "Lưu và In" at bounding box center [752, 402] width 129 height 16
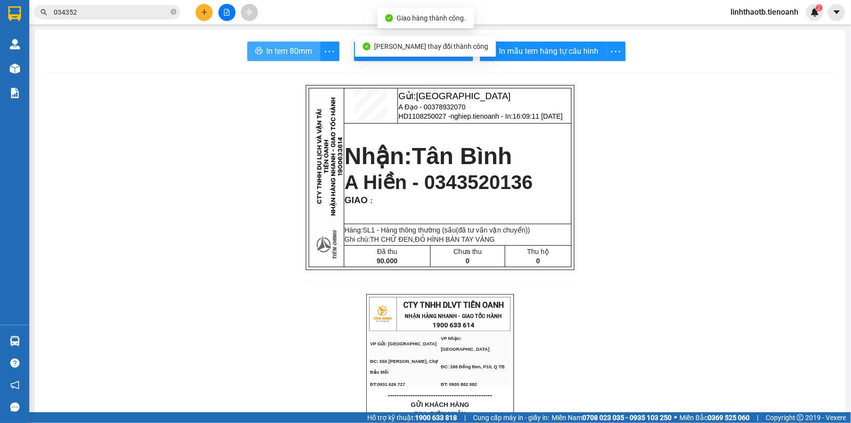
click at [255, 49] on icon "printer" at bounding box center [259, 51] width 8 height 8
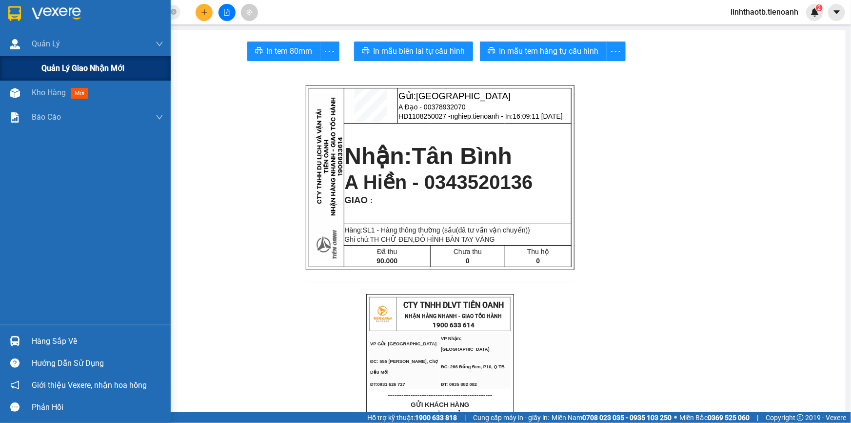
click at [78, 57] on div "Quản lý giao nhận mới" at bounding box center [102, 68] width 122 height 24
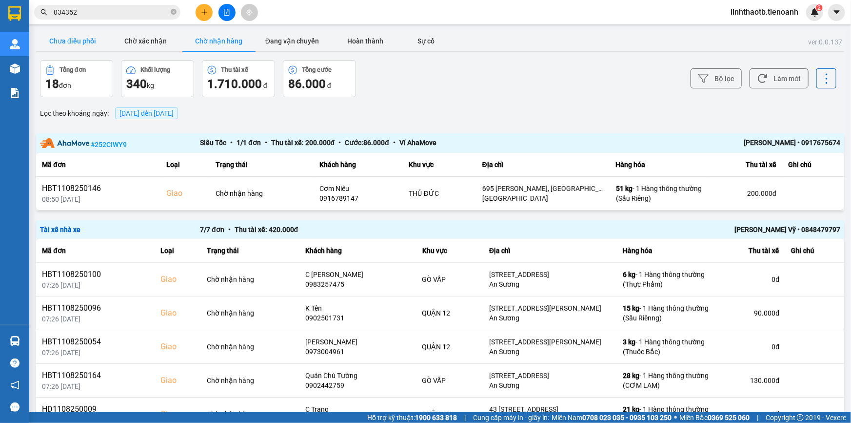
click at [86, 44] on button "Chưa điều phối" at bounding box center [72, 41] width 73 height 20
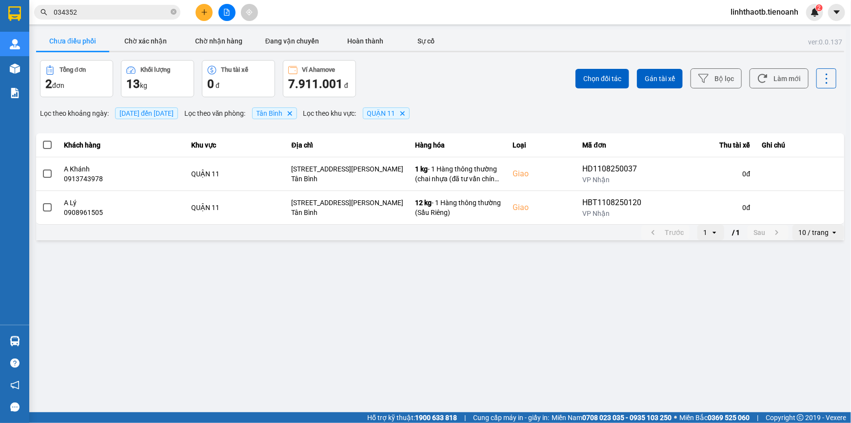
click at [405, 111] on icon "Delete" at bounding box center [403, 113] width 6 height 6
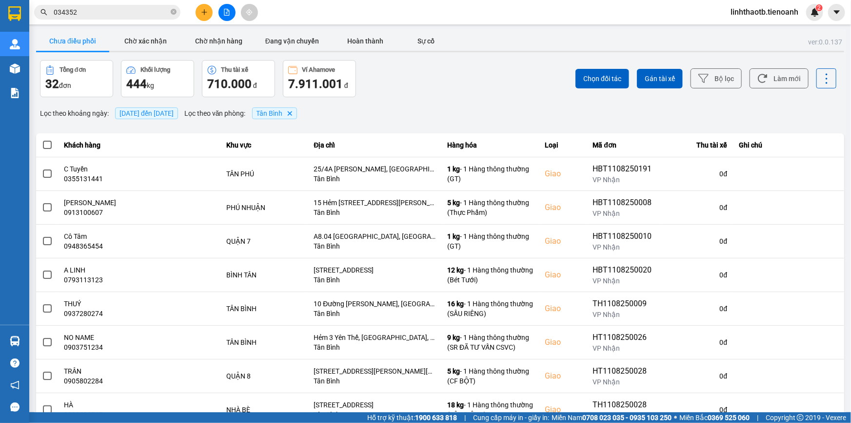
click at [283, 115] on span "Tân Bình" at bounding box center [270, 113] width 26 height 8
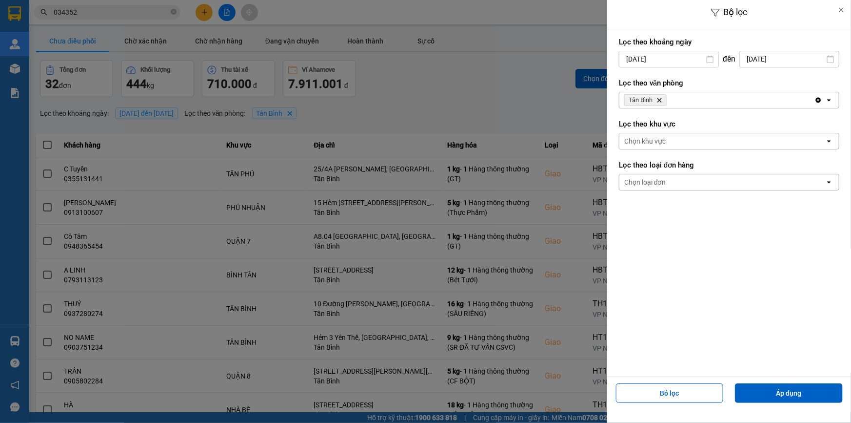
click at [699, 138] on div "Chọn khu vực" at bounding box center [723, 141] width 206 height 16
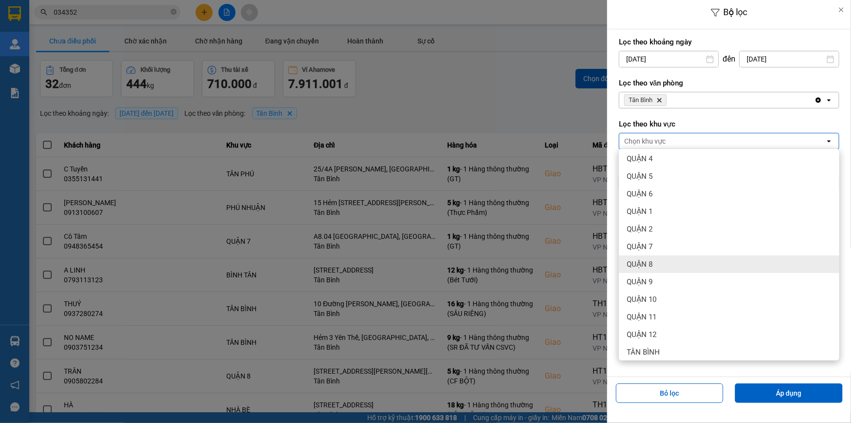
scroll to position [88, 0]
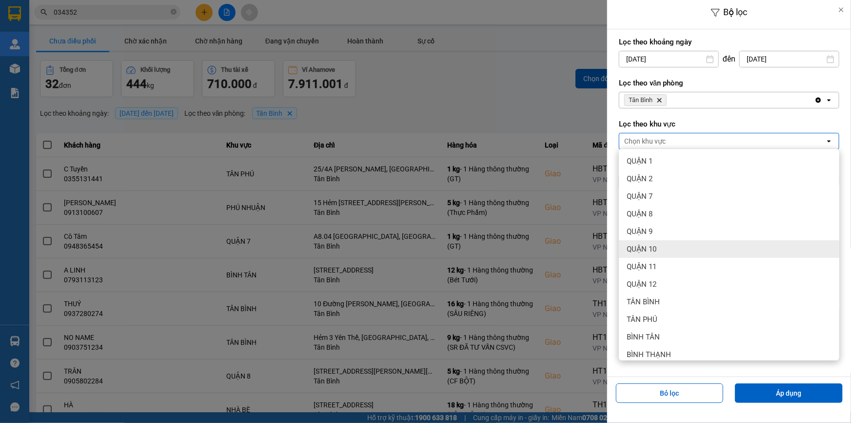
click at [680, 247] on div "QUẬN 10" at bounding box center [729, 249] width 221 height 18
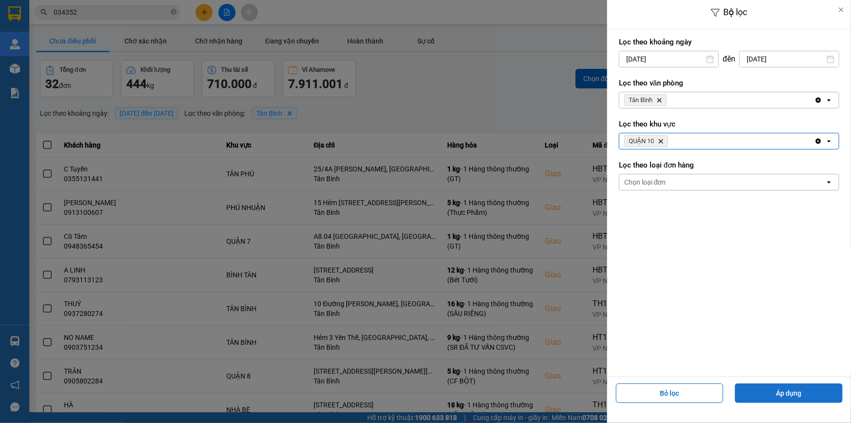
click at [792, 395] on button "Áp dụng" at bounding box center [789, 393] width 108 height 20
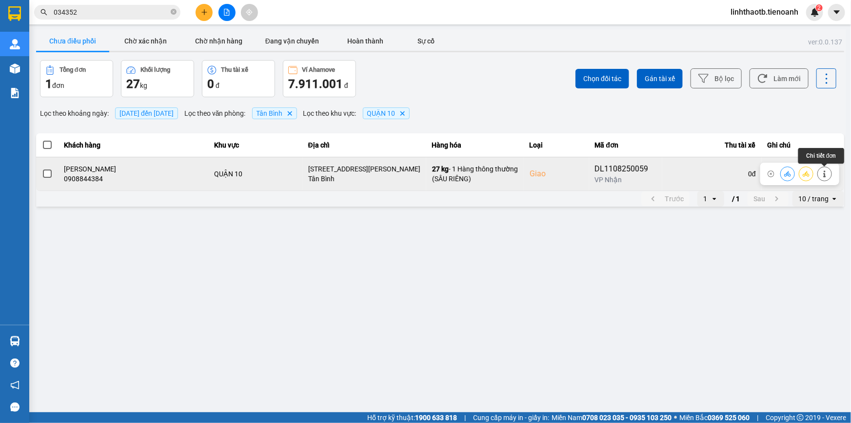
click at [829, 176] on button at bounding box center [825, 173] width 14 height 17
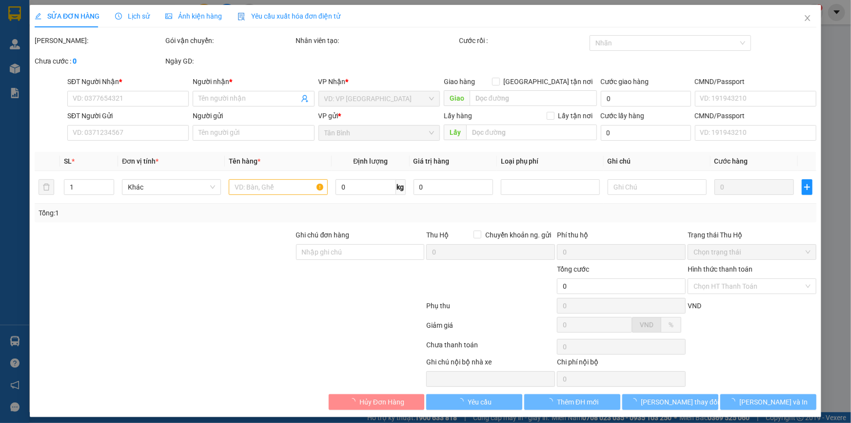
type input "0908844384"
type input "NGUYỄN KIỀU"
checkbox input "true"
type input "318 Đường Nhật Tảo, Phường 8, Quận 10, Hồ Chí Minh"
type input "0949319060"
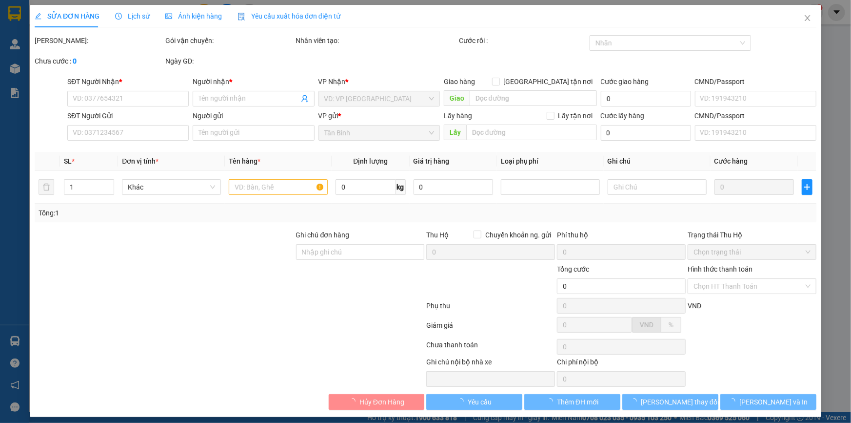
type input "CHÚ THANH"
type input "130.000"
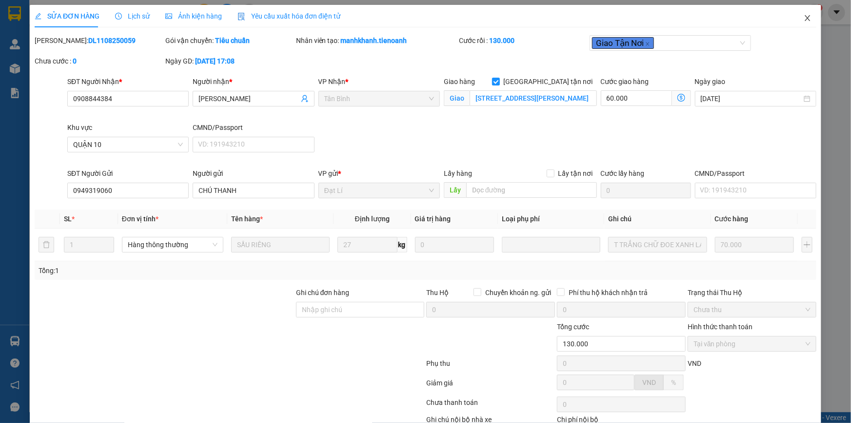
click at [797, 21] on span "Close" at bounding box center [807, 18] width 27 height 27
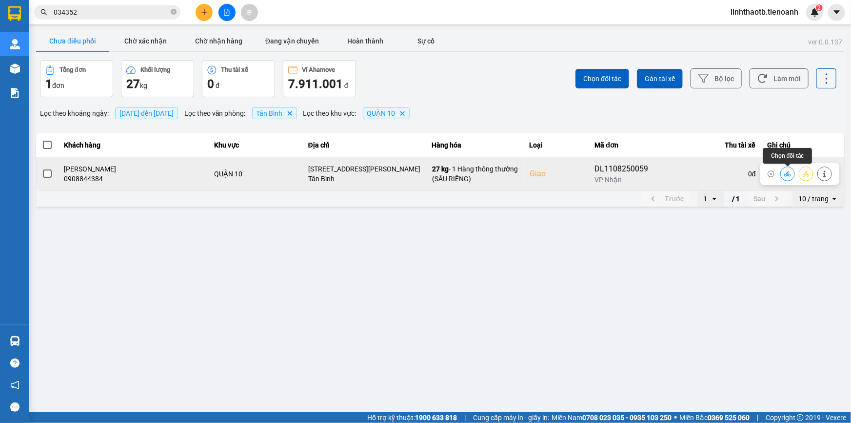
click at [786, 170] on button at bounding box center [788, 173] width 14 height 17
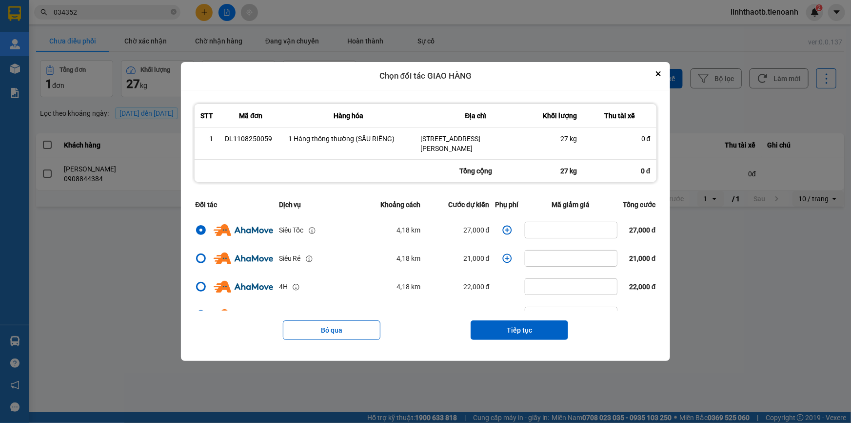
click at [654, 70] on div "Chọn đối tác GIAO HÀNG" at bounding box center [425, 76] width 489 height 28
click at [659, 74] on button "Close" at bounding box center [659, 74] width 12 height 12
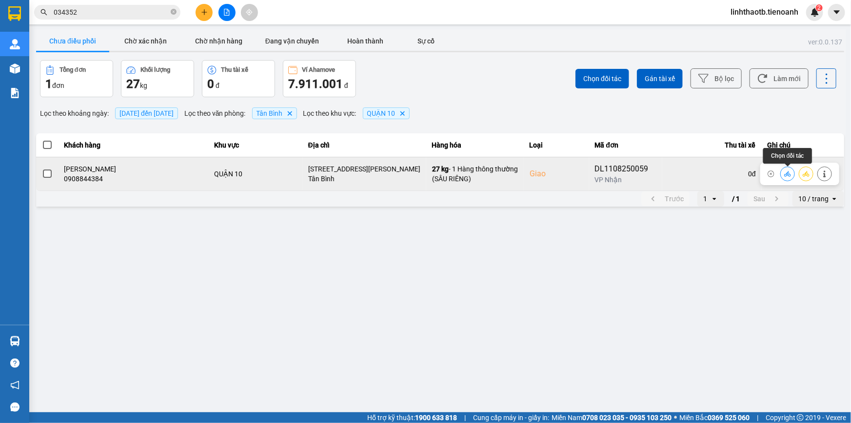
click at [786, 176] on icon at bounding box center [788, 173] width 7 height 7
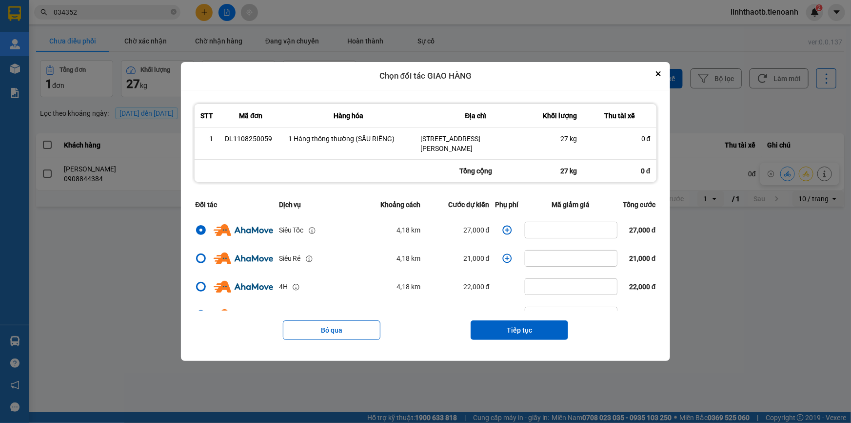
click at [505, 235] on td "dialog" at bounding box center [507, 230] width 29 height 28
click at [505, 234] on icon "dialog" at bounding box center [507, 229] width 9 height 9
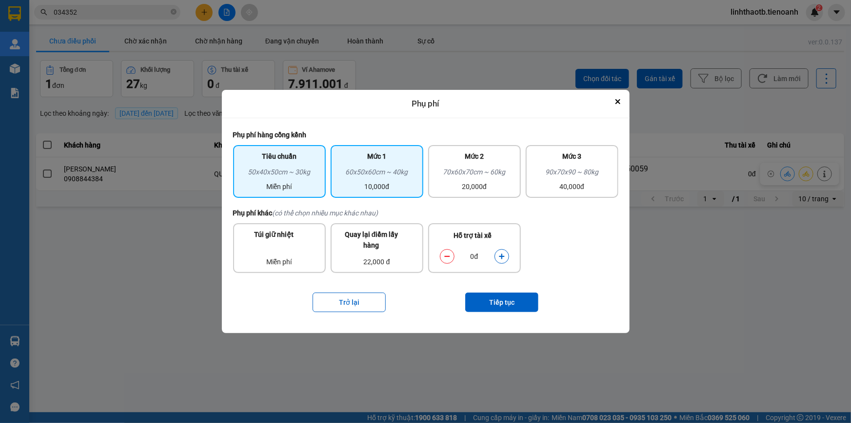
click at [358, 176] on div "60x50x60cm ~ 40kg" at bounding box center [377, 173] width 81 height 15
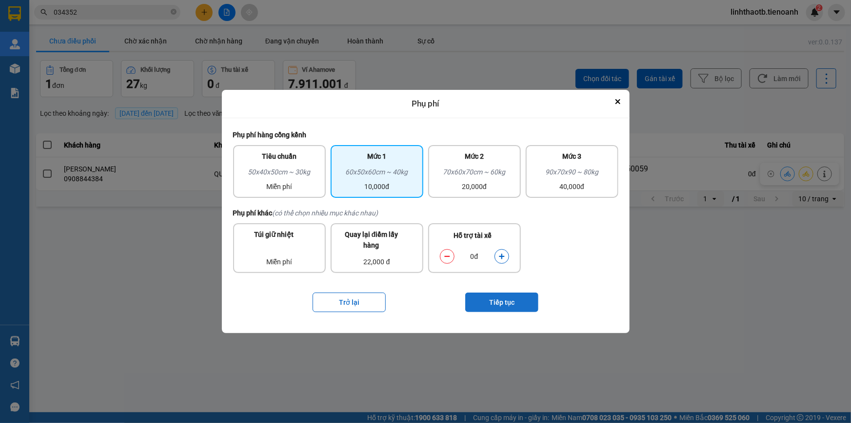
click at [494, 294] on button "Tiếp tục" at bounding box center [501, 302] width 73 height 20
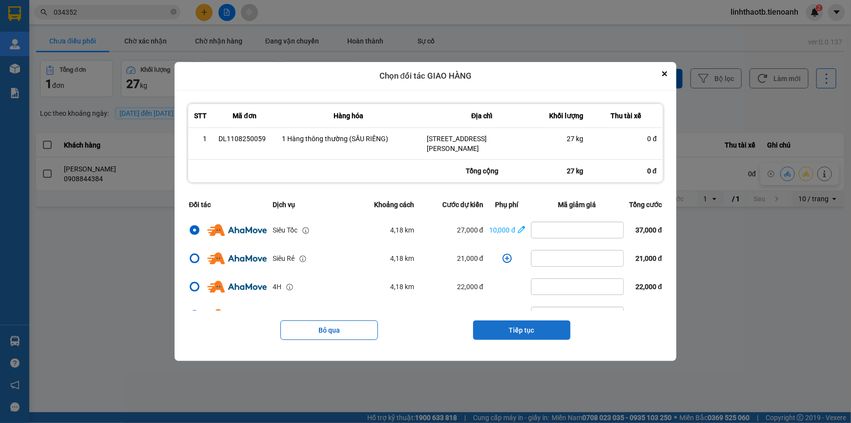
click at [537, 334] on button "Tiếp tục" at bounding box center [522, 330] width 98 height 20
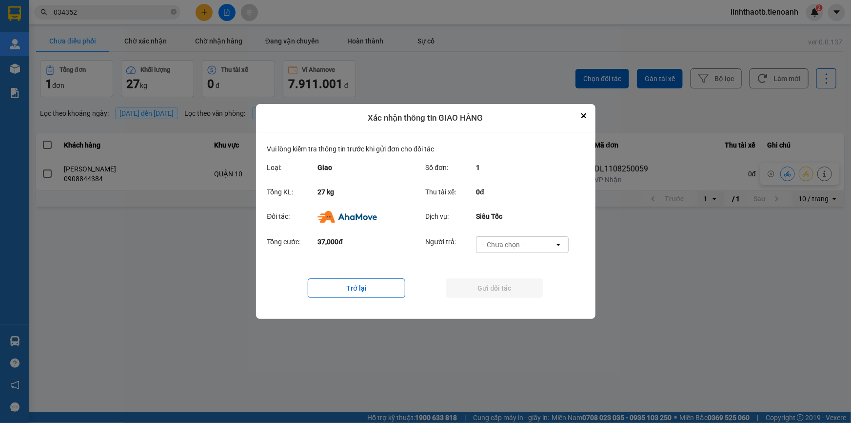
click at [537, 246] on div "-- Chưa chọn --" at bounding box center [516, 245] width 78 height 16
click at [533, 300] on div "Ví Ahamove" at bounding box center [522, 301] width 93 height 18
click at [533, 296] on button "Gửi đối tác" at bounding box center [495, 288] width 98 height 20
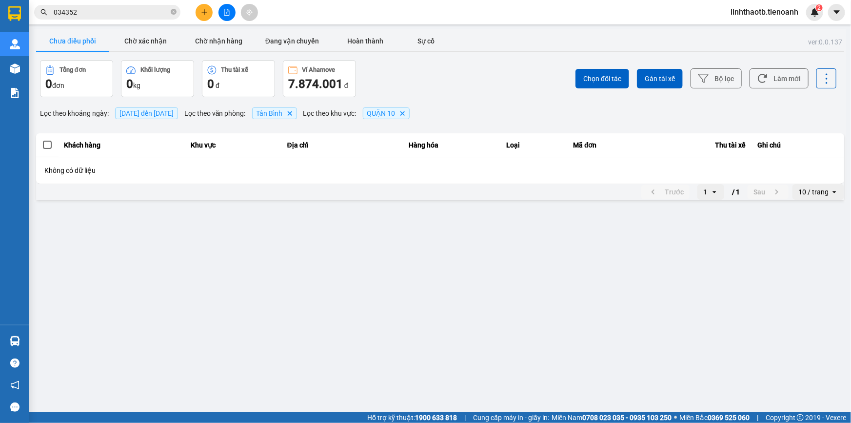
click at [121, 12] on input "034352" at bounding box center [111, 12] width 115 height 11
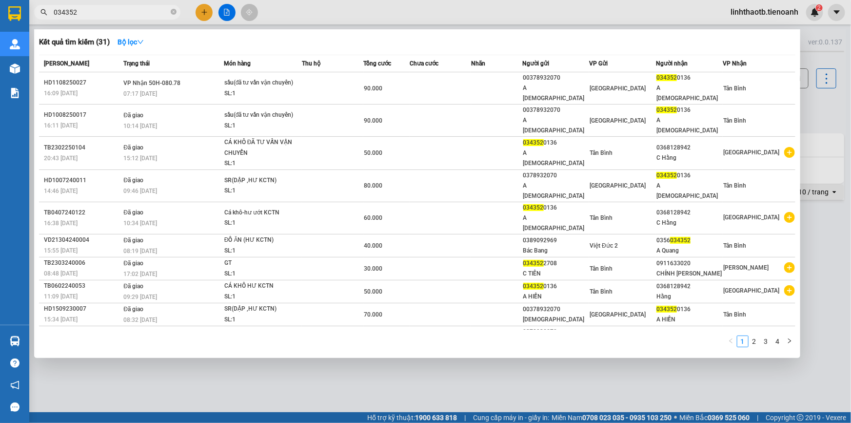
click at [121, 12] on input "034352" at bounding box center [111, 12] width 115 height 11
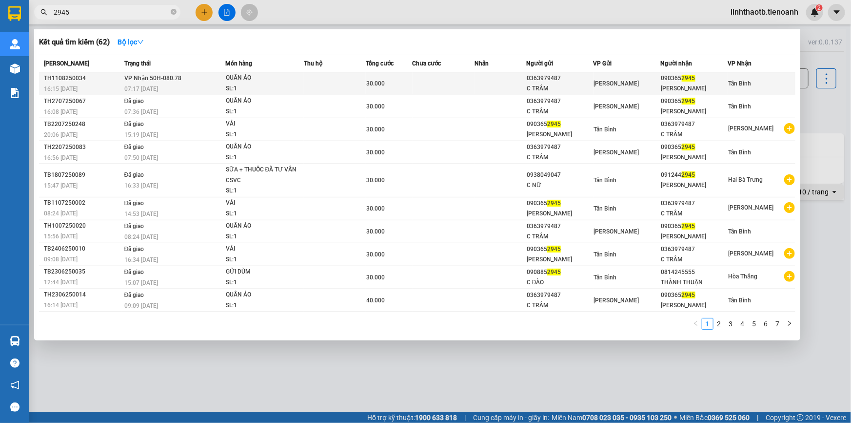
type input "2945"
click at [762, 81] on div "Tân Bình" at bounding box center [762, 83] width 66 height 11
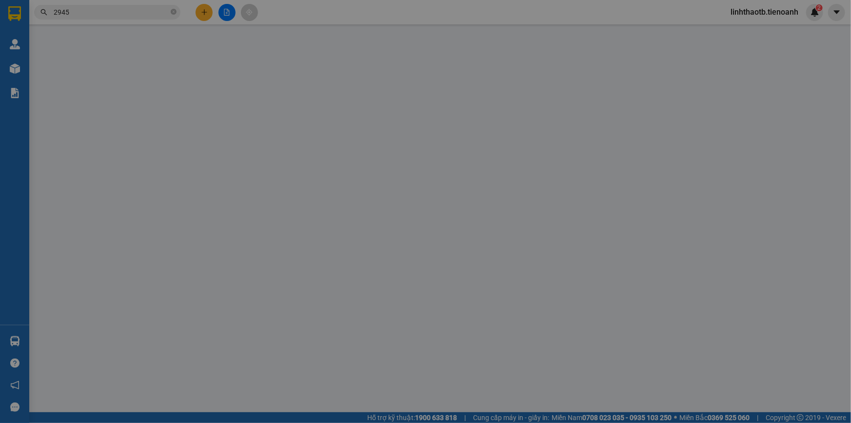
type input "0903652945"
type input "C LINH"
type input "0363979487"
type input "C TRÂM"
type input "30.000"
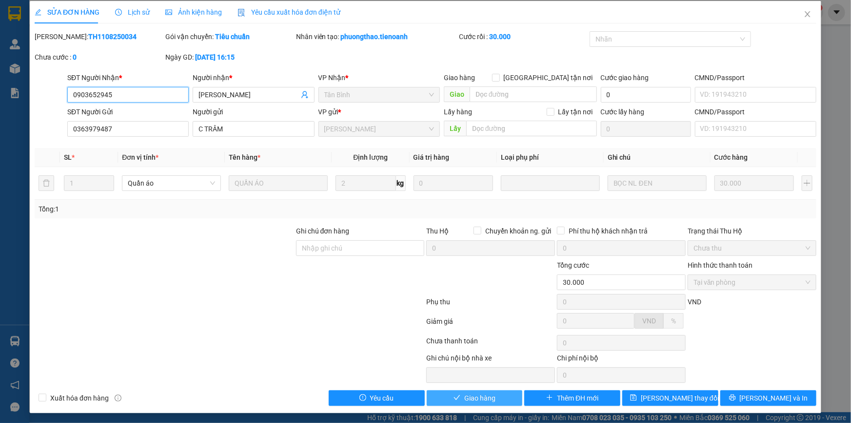
scroll to position [5, 0]
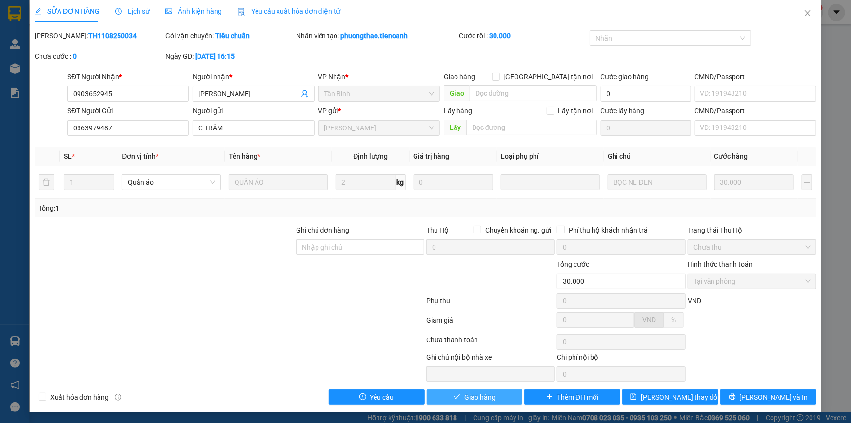
click at [487, 394] on span "Giao hàng" at bounding box center [480, 396] width 31 height 11
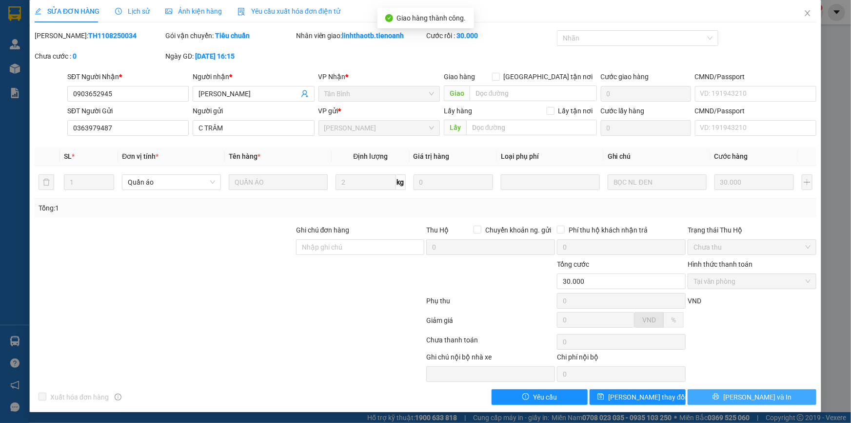
click at [770, 390] on button "Lưu và In" at bounding box center [752, 397] width 129 height 16
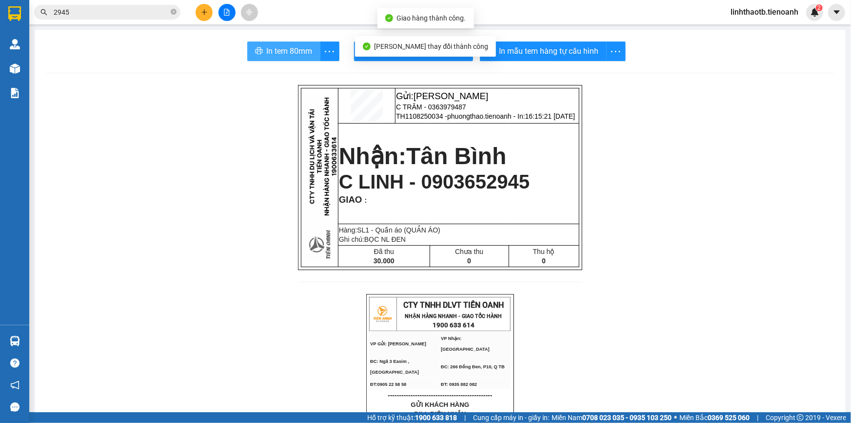
click at [270, 54] on span "In tem 80mm" at bounding box center [290, 51] width 46 height 12
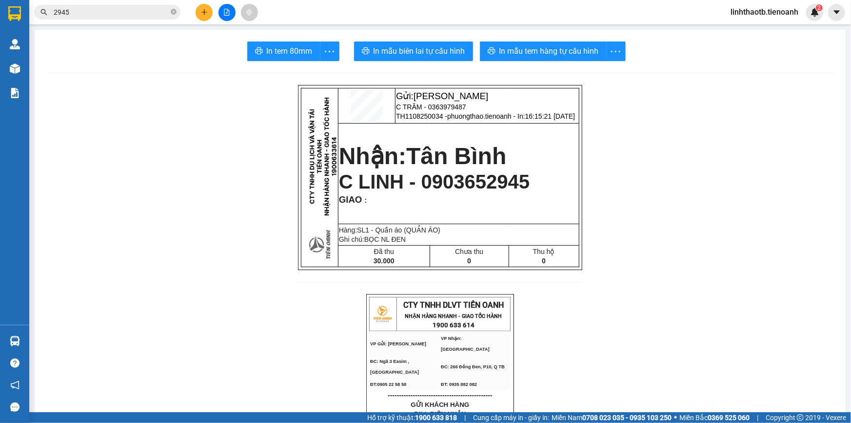
click at [127, 13] on input "2945" at bounding box center [111, 12] width 115 height 11
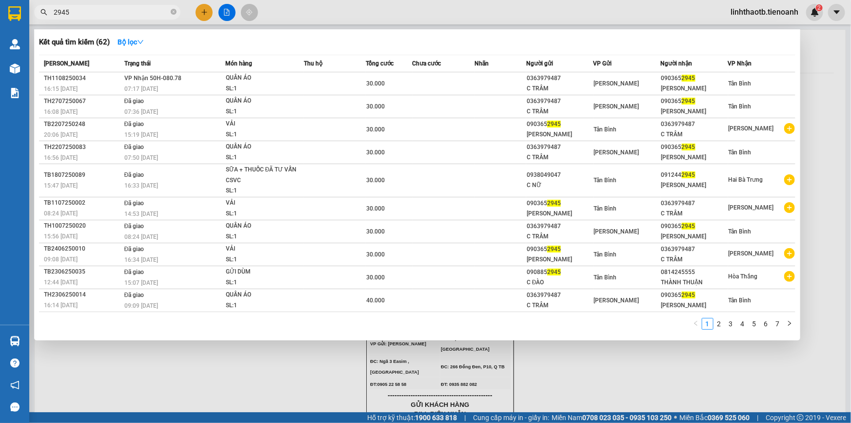
click at [127, 13] on input "2945" at bounding box center [111, 12] width 115 height 11
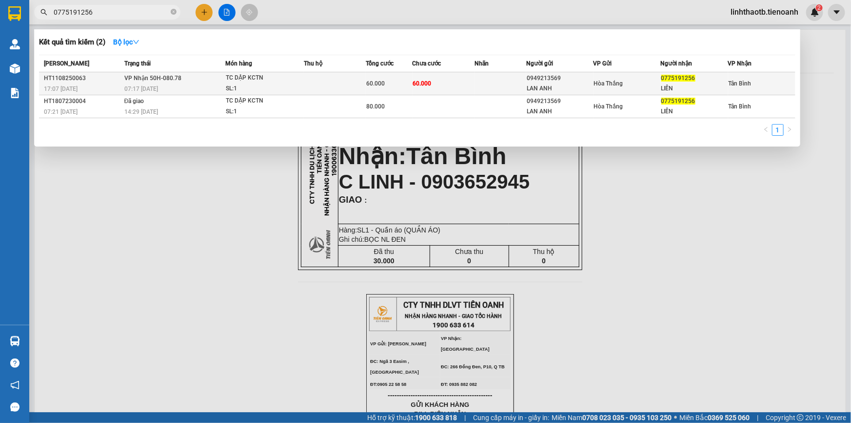
type input "0775191256"
click at [445, 87] on td "60.000" at bounding box center [444, 83] width 62 height 23
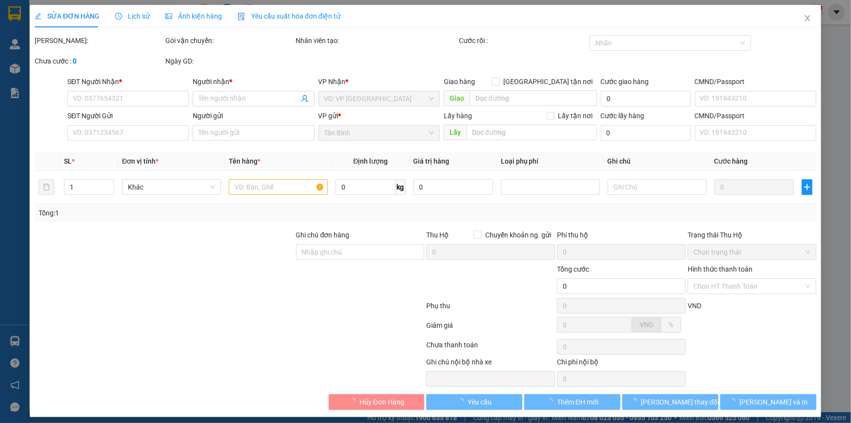
type input "0775191256"
type input "LIÊN"
type input "0949213569"
type input "LAN ANH"
type input "60.000"
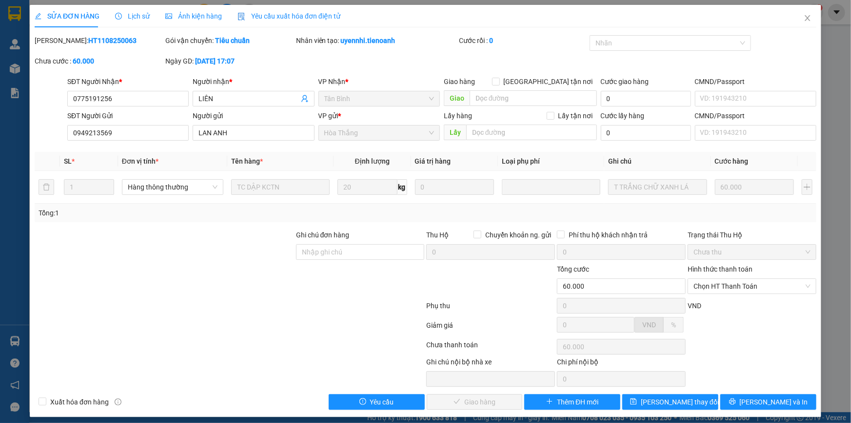
click at [757, 276] on div "Hình thức thanh toán" at bounding box center [752, 270] width 129 height 15
click at [751, 286] on span "Chọn HT Thanh Toán" at bounding box center [752, 286] width 117 height 15
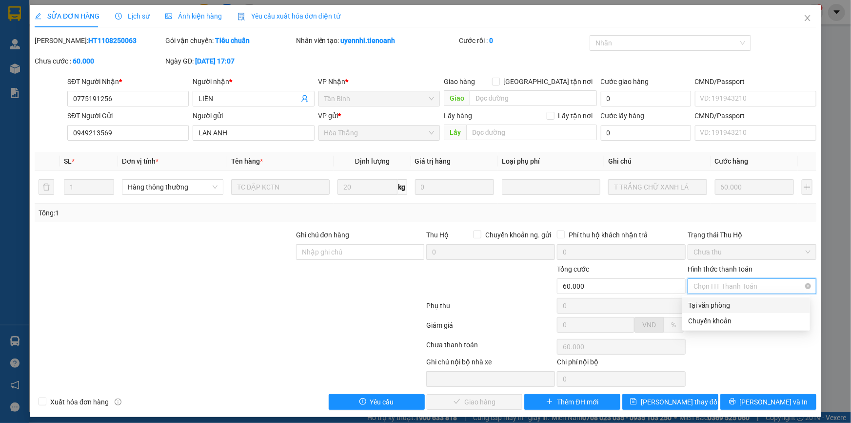
click at [742, 307] on div "Tại văn phòng" at bounding box center [746, 305] width 116 height 11
type input "0"
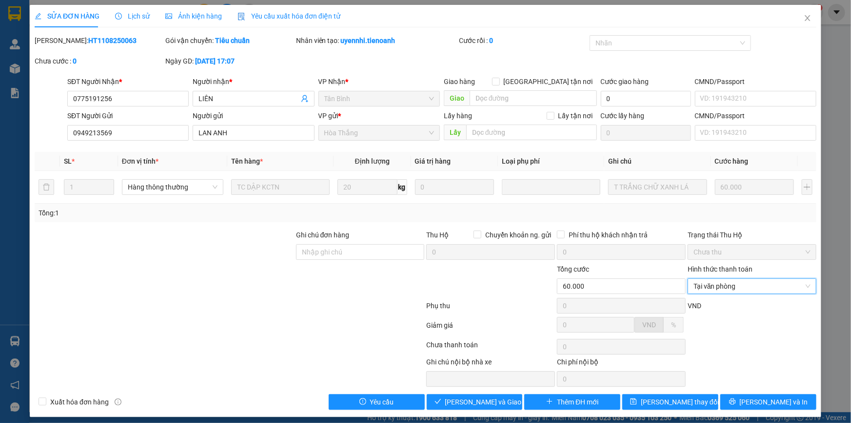
click at [491, 407] on div "SỬA ĐƠN HÀNG Lịch sử Ảnh kiện hàng Yêu cầu xuất hóa đơn điện tử Total Paid Fee …" at bounding box center [426, 211] width 792 height 412
click at [497, 400] on span "Lưu và Giao hàng" at bounding box center [492, 401] width 94 height 11
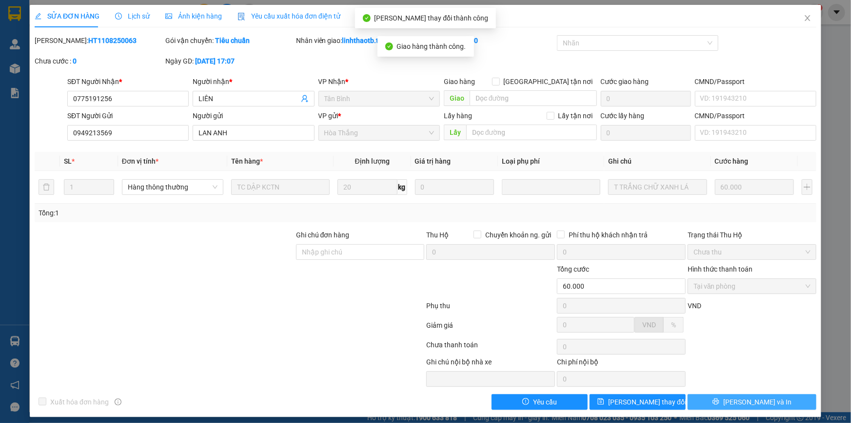
click at [780, 400] on button "Lưu và In" at bounding box center [752, 402] width 129 height 16
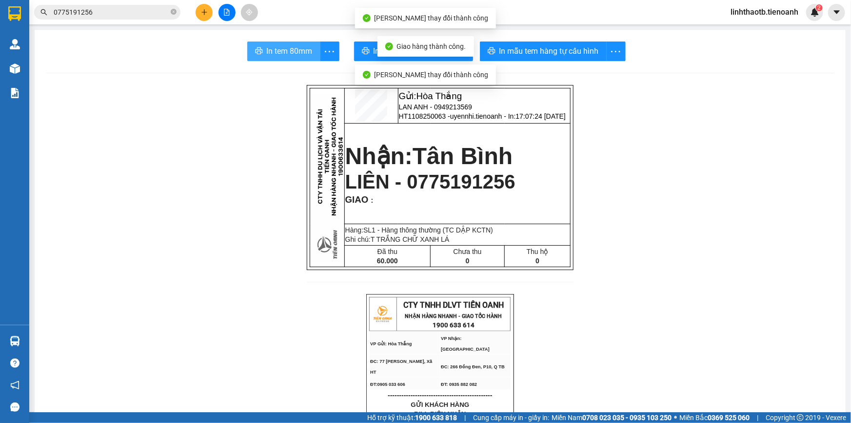
click at [278, 50] on span "In tem 80mm" at bounding box center [290, 51] width 46 height 12
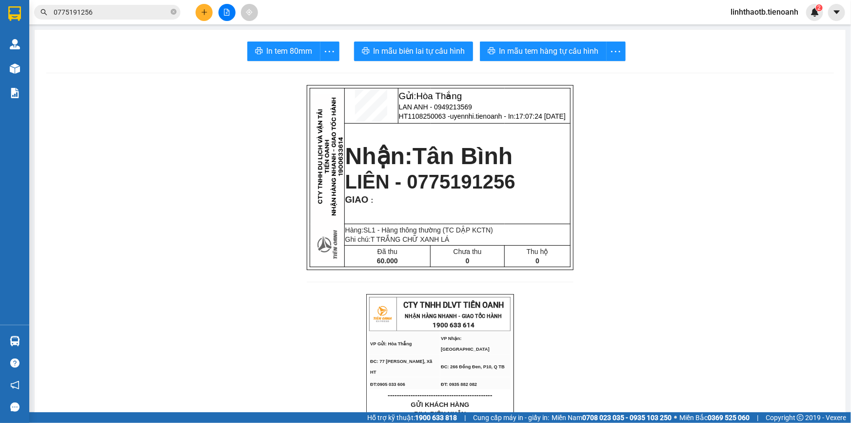
click at [124, 8] on input "0775191256" at bounding box center [111, 12] width 115 height 11
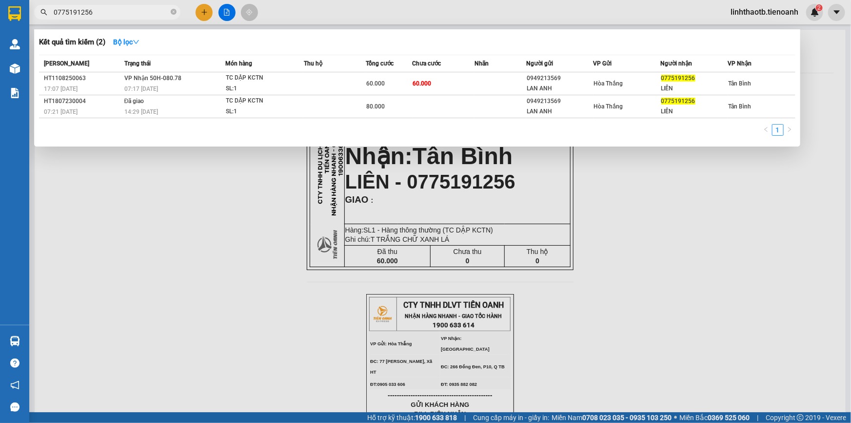
click at [124, 8] on input "0775191256" at bounding box center [111, 12] width 115 height 11
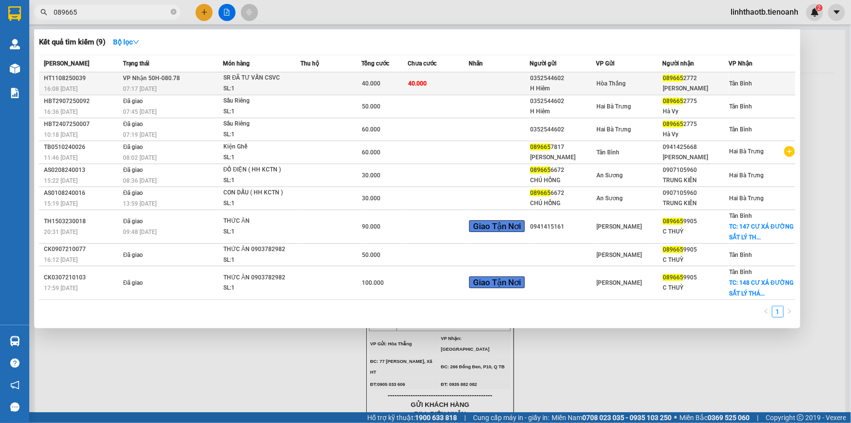
type input "089665"
click at [197, 86] on div "07:17 - 12/08" at bounding box center [172, 88] width 99 height 11
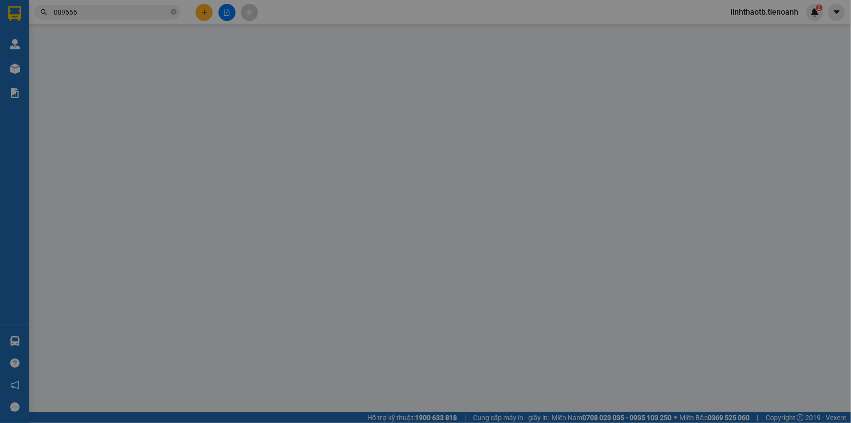
type input "0896652772"
type input "HÀ VY"
type input "0352544602"
type input "H Hiêm"
type input "40.000"
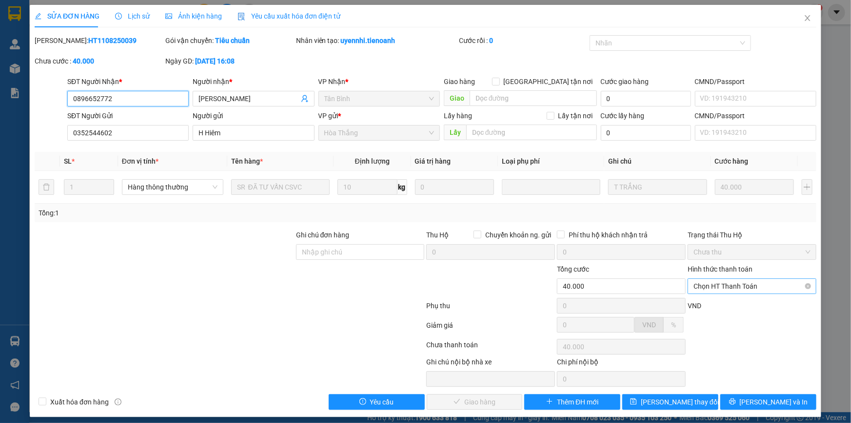
click at [714, 284] on span "Chọn HT Thanh Toán" at bounding box center [752, 286] width 117 height 15
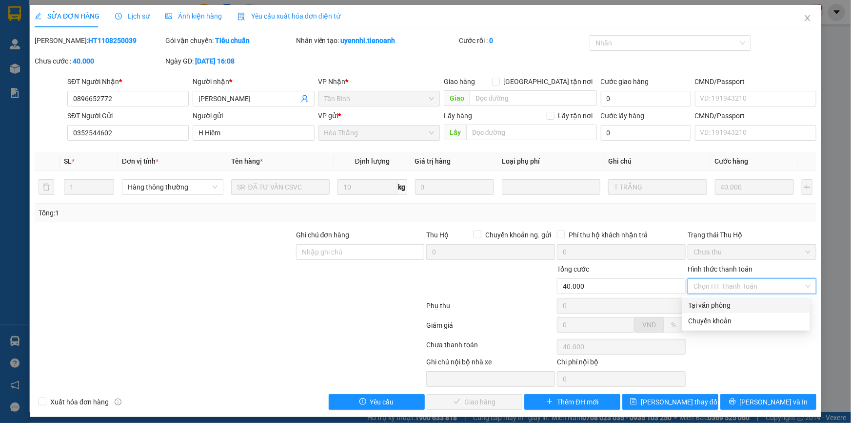
click at [704, 310] on div "Tại văn phòng" at bounding box center [746, 305] width 116 height 11
type input "0"
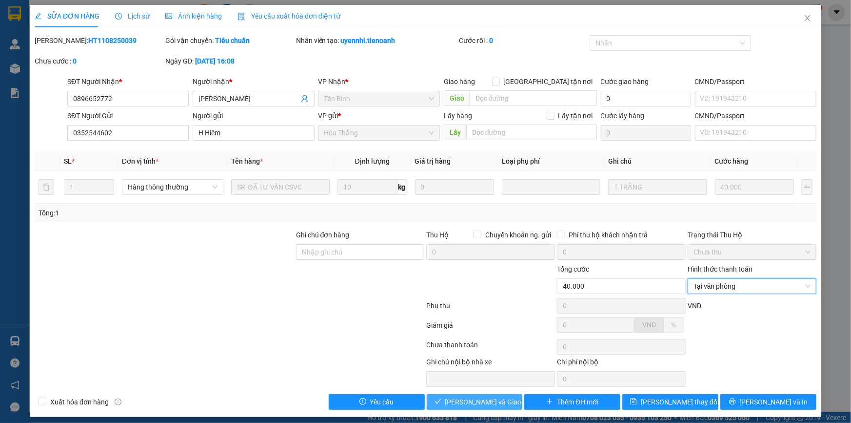
click at [497, 401] on span "Lưu và Giao hàng" at bounding box center [492, 401] width 94 height 11
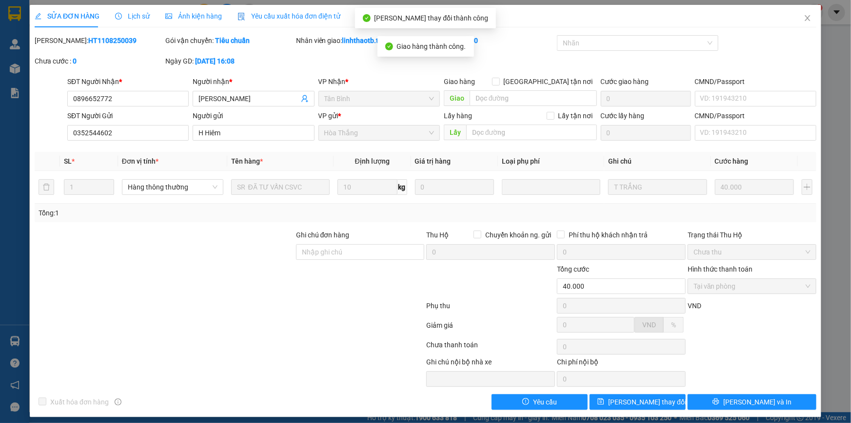
click at [754, 407] on div "SỬA ĐƠN HÀNG Lịch sử Ảnh kiện hàng Yêu cầu xuất hóa đơn điện tử Total Paid Fee …" at bounding box center [426, 211] width 792 height 412
click at [772, 388] on div "Total Paid Fee 40.000 Total UnPaid Fee 0 Cash Collection Total Fee Mã ĐH: HT110…" at bounding box center [426, 222] width 782 height 374
click at [779, 400] on button "Lưu và In" at bounding box center [752, 402] width 129 height 16
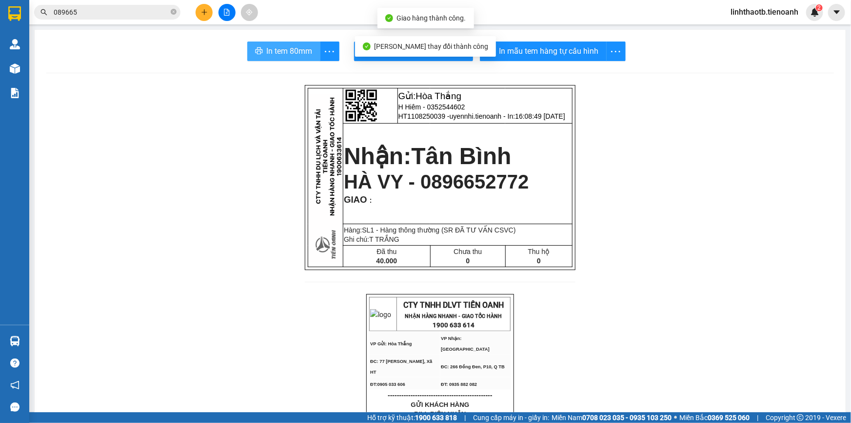
drag, startPoint x: 288, startPoint y: 42, endPoint x: 298, endPoint y: 60, distance: 20.5
click at [288, 42] on button "In tem 80mm" at bounding box center [283, 51] width 73 height 20
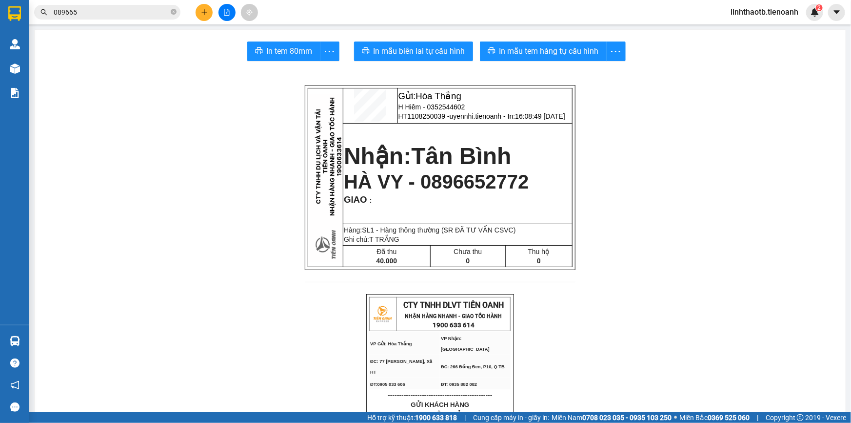
click at [108, 7] on input "089665" at bounding box center [111, 12] width 115 height 11
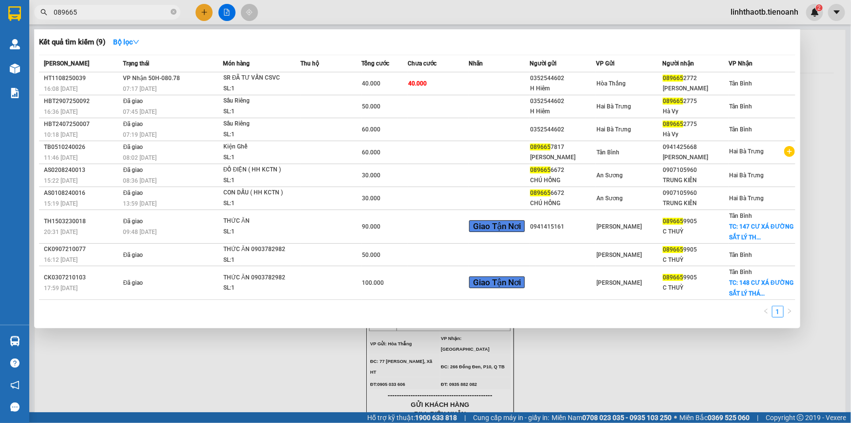
click at [108, 7] on input "089665" at bounding box center [111, 12] width 115 height 11
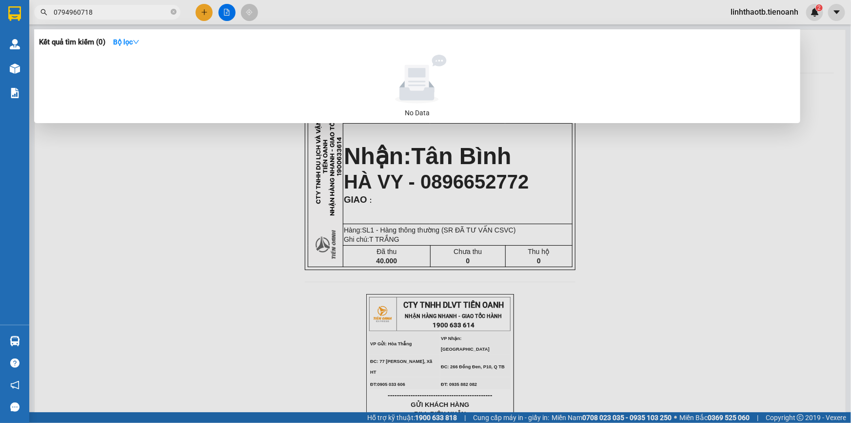
click at [108, 7] on input "0794960718" at bounding box center [111, 12] width 115 height 11
click at [64, 13] on input "0794960718" at bounding box center [111, 12] width 115 height 11
click at [70, 16] on input "0794960718" at bounding box center [111, 12] width 115 height 11
click at [100, 8] on input "0794960718" at bounding box center [111, 12] width 115 height 11
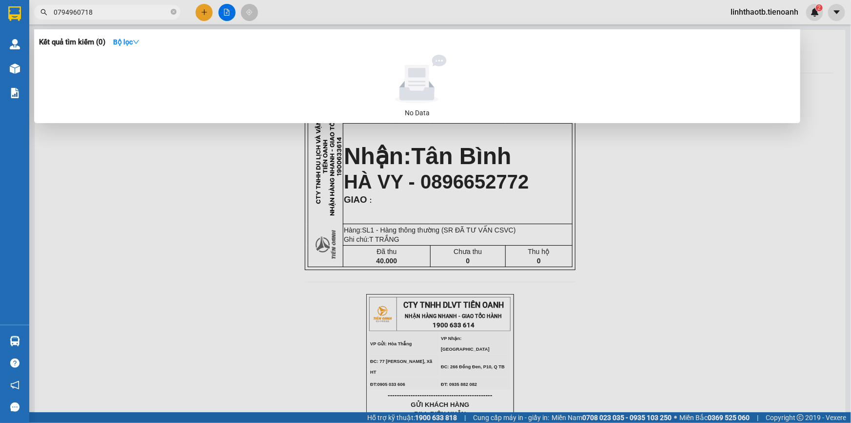
click at [100, 8] on input "0794960718" at bounding box center [111, 12] width 115 height 11
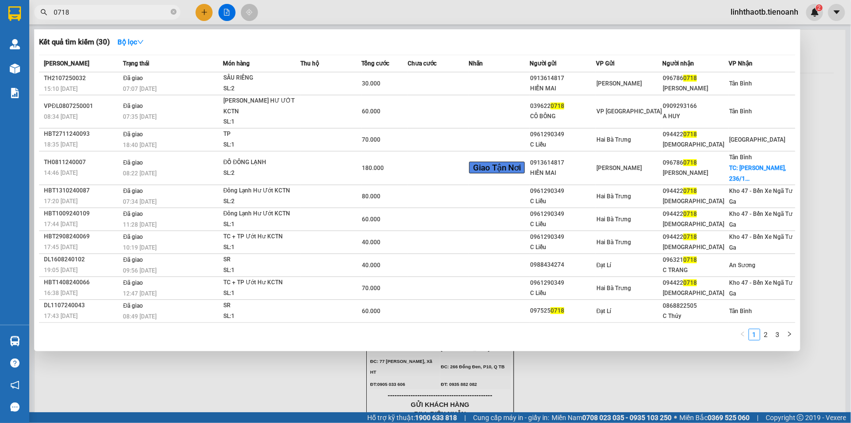
type input "0718"
click at [209, 8] on div at bounding box center [425, 211] width 851 height 423
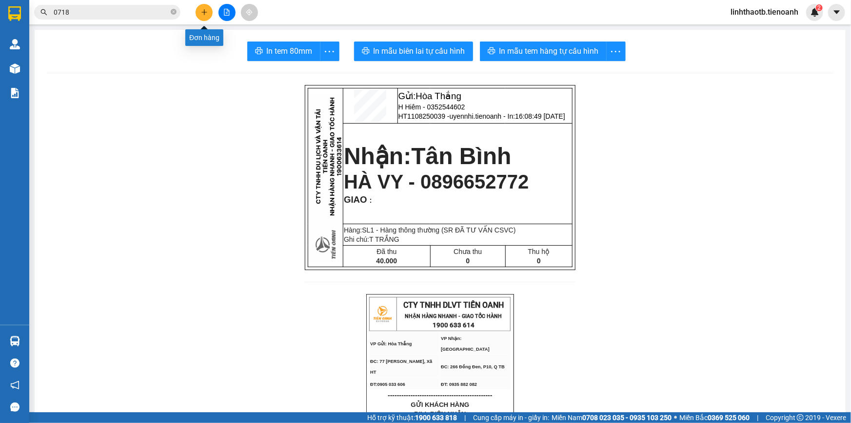
click at [209, 8] on button at bounding box center [204, 12] width 17 height 17
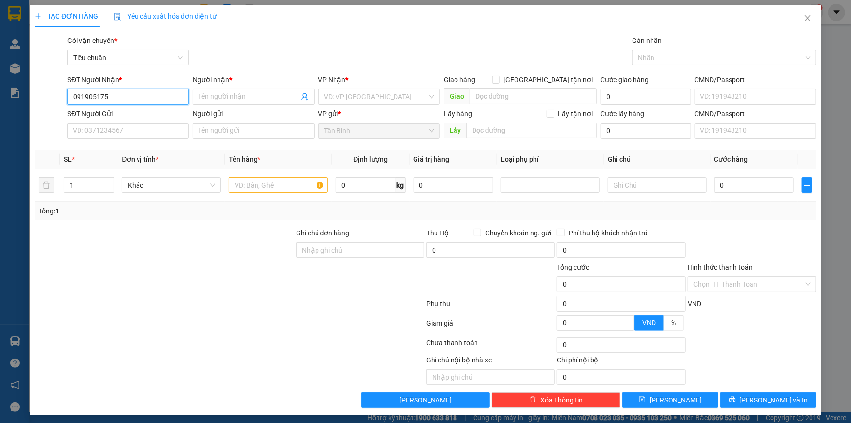
type input "0919051756"
click at [137, 117] on div "0919051756 - CHÚ VĂN" at bounding box center [127, 116] width 109 height 11
type input "CHÚ VĂN"
type input "123456789"
type input "50.000"
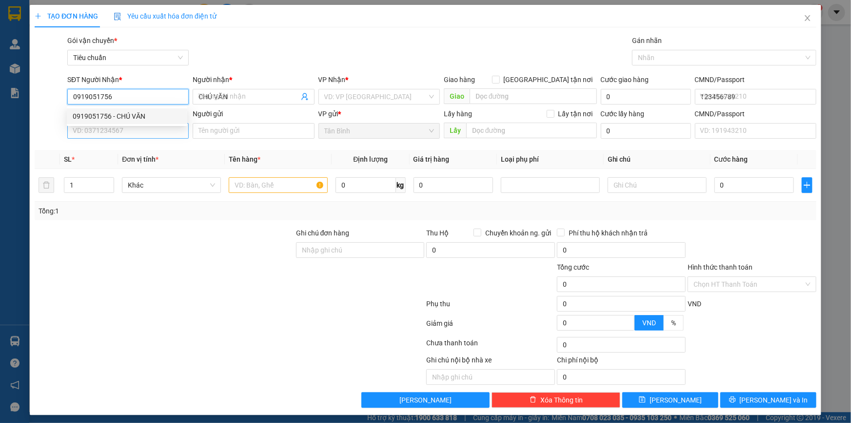
type input "50.000"
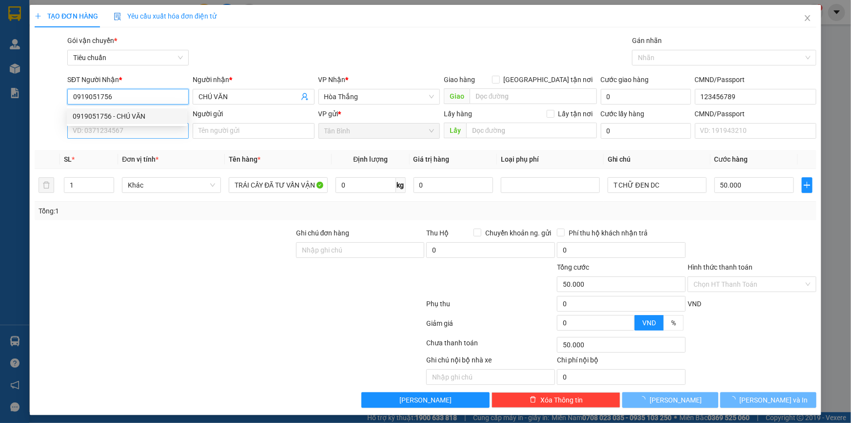
type input "0919051756"
click at [140, 128] on input "SĐT Người Gửi" at bounding box center [127, 131] width 121 height 16
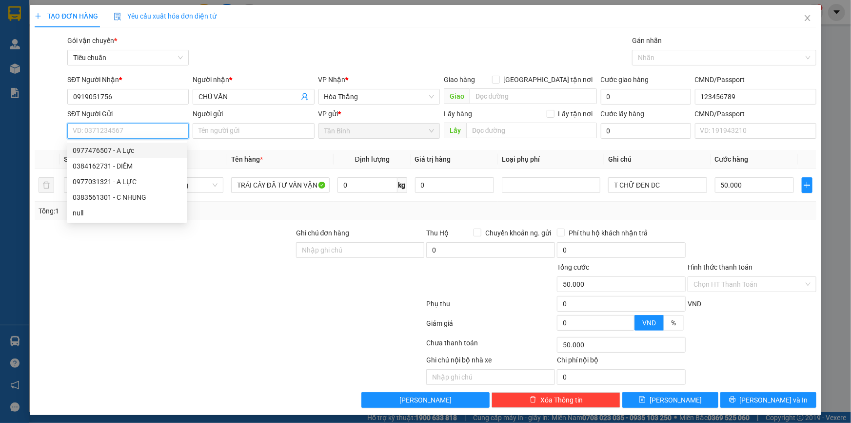
click at [127, 149] on div "0977476507 - A Lực" at bounding box center [127, 150] width 109 height 11
type input "0977476507"
type input "A Lực"
type input "066090007417"
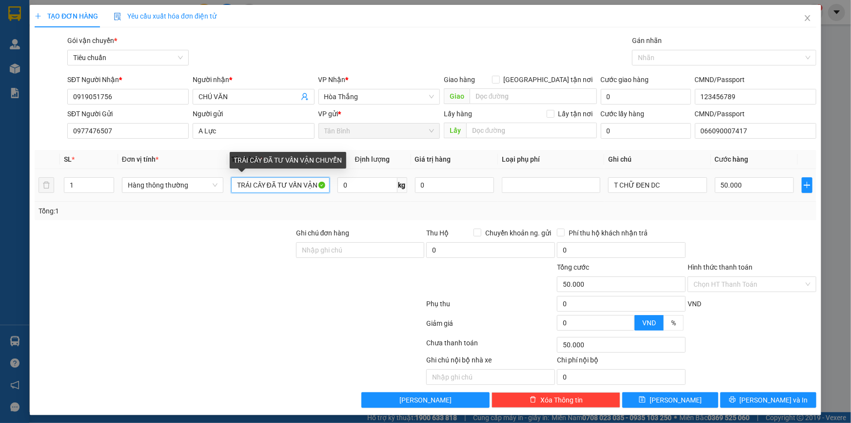
drag, startPoint x: 264, startPoint y: 185, endPoint x: 213, endPoint y: 200, distance: 52.8
click at [214, 199] on tr "1 Hàng thông thường TRÁI CÂY ĐÃ TƯ VẤN VẬN CHUYỂN 0 kg 0 T CHỮ ĐEN DC 50.000" at bounding box center [426, 185] width 782 height 33
type input "THUỐC ĐÃ TƯ VẤN VẬN CHUYỂN"
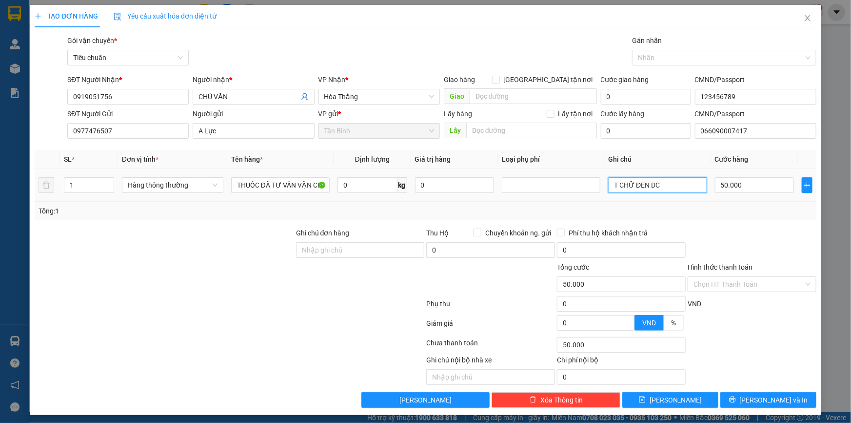
click at [619, 180] on input "T CHỮ ĐEN DC" at bounding box center [657, 185] width 99 height 16
type input "BỌC HỒNG"
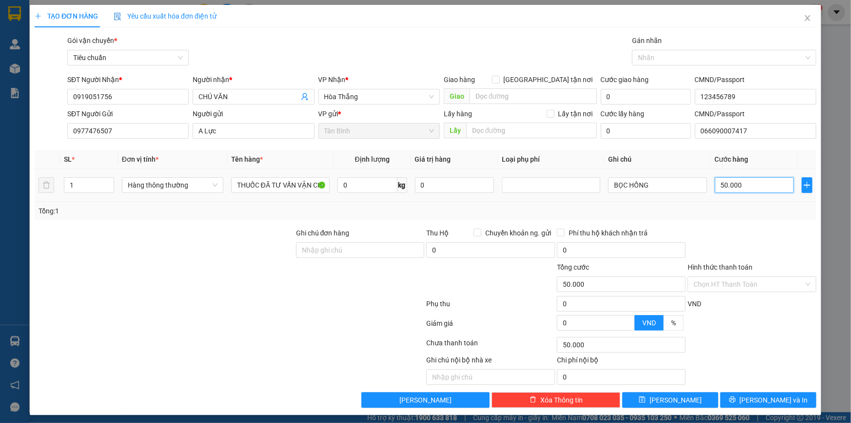
click at [741, 186] on input "50.000" at bounding box center [755, 185] width 80 height 16
type input "3"
type input "30"
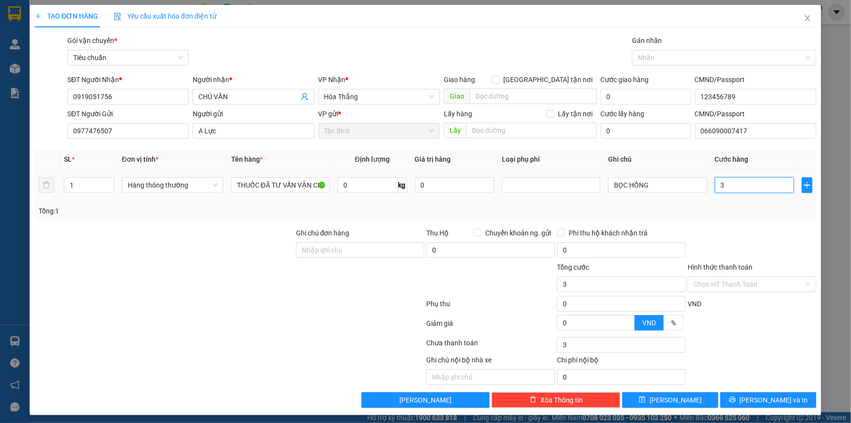
type input "30"
type input "30.000"
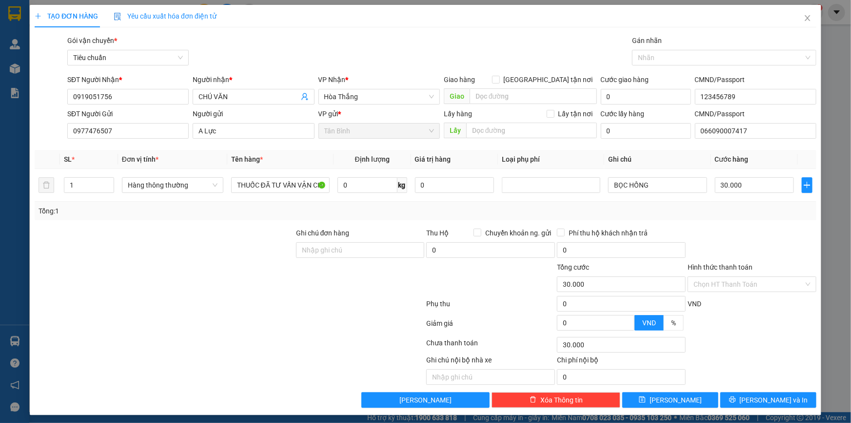
click at [748, 260] on div at bounding box center [752, 244] width 131 height 34
click at [748, 277] on input "Hình thức thanh toán" at bounding box center [749, 284] width 110 height 15
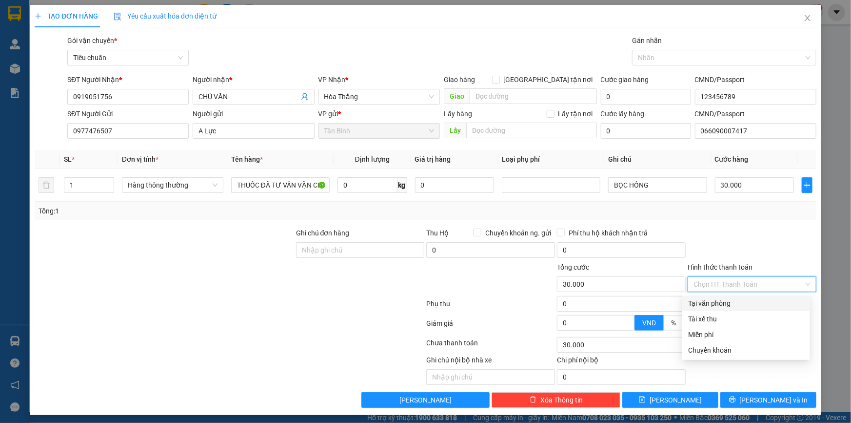
click at [748, 304] on div "Tại văn phòng" at bounding box center [746, 303] width 116 height 11
type input "0"
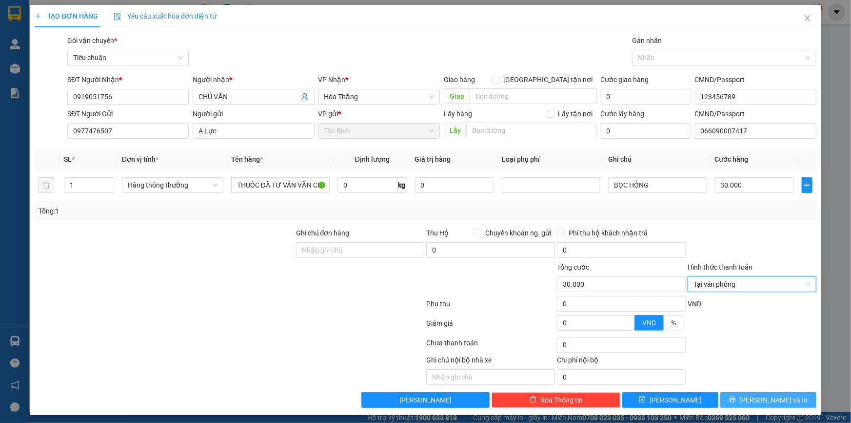
click at [756, 395] on span "Lưu và In" at bounding box center [774, 399] width 68 height 11
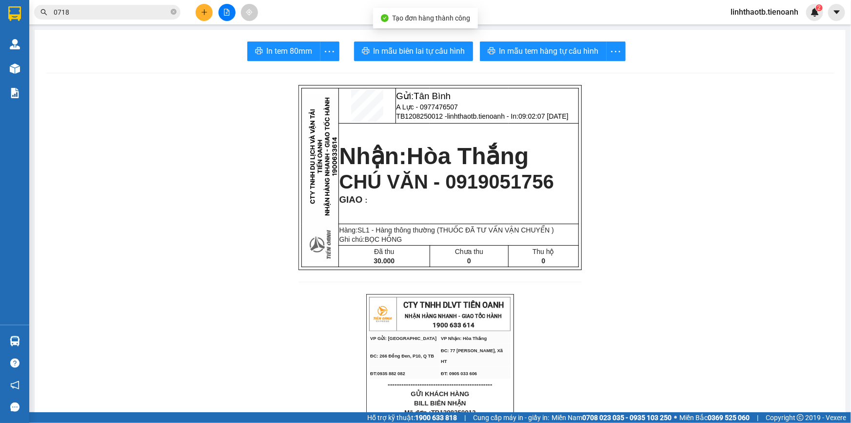
click at [393, 49] on span "In mẫu biên lai tự cấu hình" at bounding box center [420, 51] width 92 height 12
click at [551, 55] on span "In mẫu tem hàng tự cấu hình" at bounding box center [550, 51] width 100 height 12
click at [135, 5] on span "0718" at bounding box center [107, 12] width 146 height 15
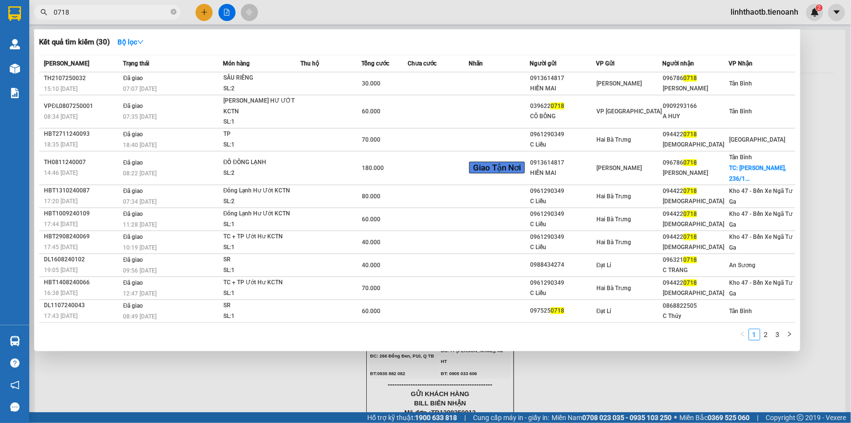
click at [136, 13] on input "0718" at bounding box center [111, 12] width 115 height 11
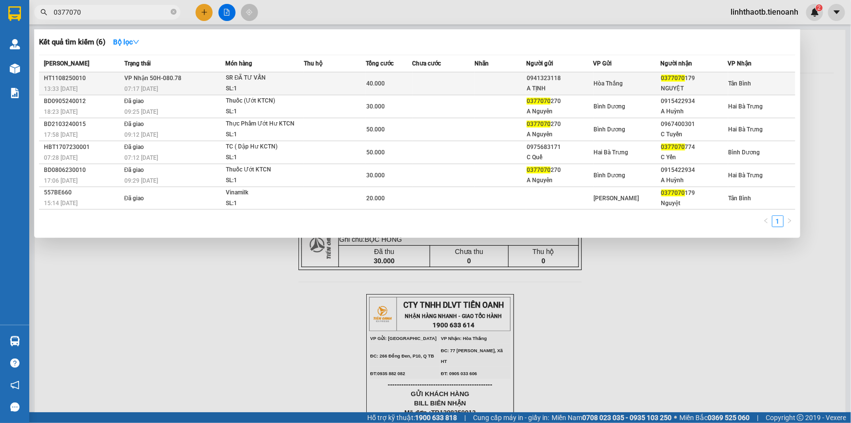
type input "0377070"
click at [168, 86] on div "07:17 - 12/08" at bounding box center [174, 88] width 101 height 11
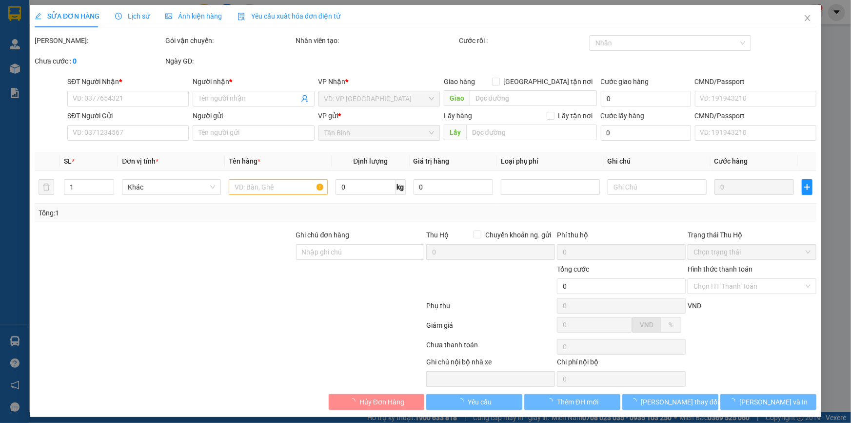
type input "0377070179"
type input "NGUYỆT"
type input "0941323118"
type input "A TỊNH"
type input "0337070179 số sai"
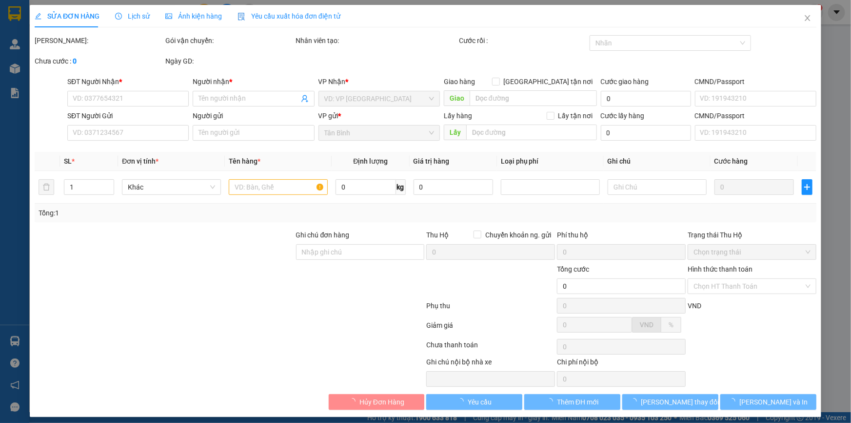
type input "40.000"
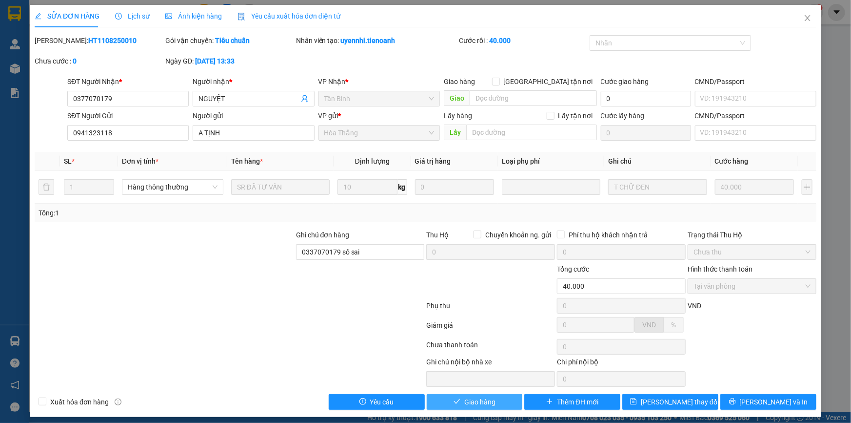
click at [485, 404] on span "Giao hàng" at bounding box center [480, 401] width 31 height 11
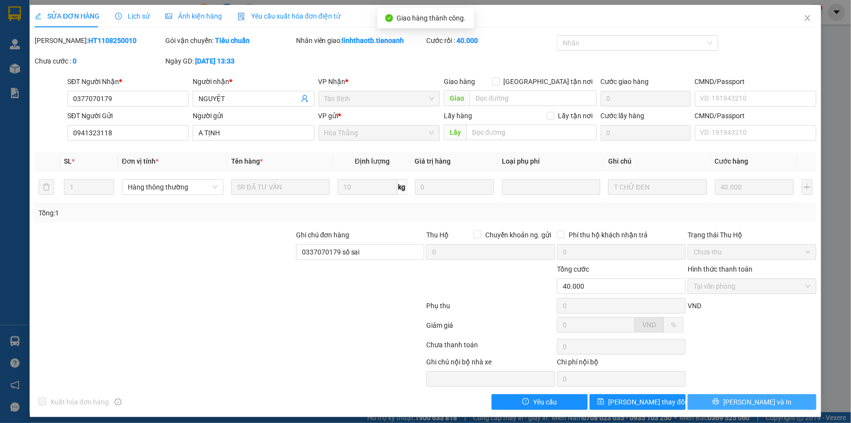
drag, startPoint x: 675, startPoint y: 393, endPoint x: 778, endPoint y: 399, distance: 103.6
click at [778, 399] on button "Lưu và In" at bounding box center [752, 402] width 129 height 16
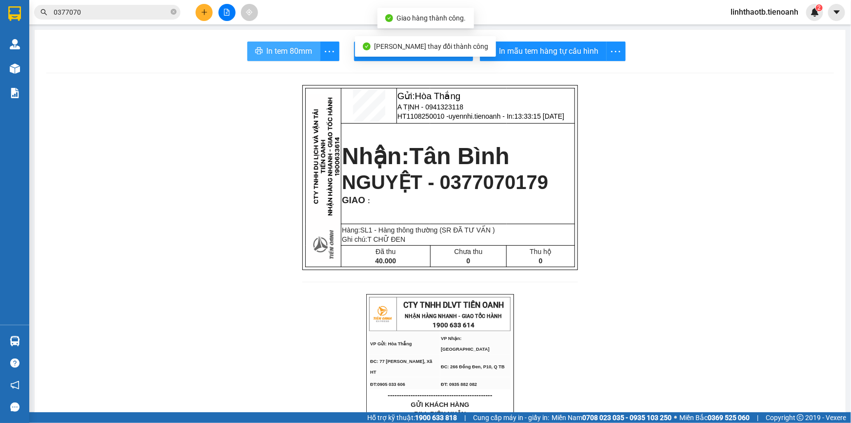
click at [298, 59] on button "In tem 80mm" at bounding box center [283, 51] width 73 height 20
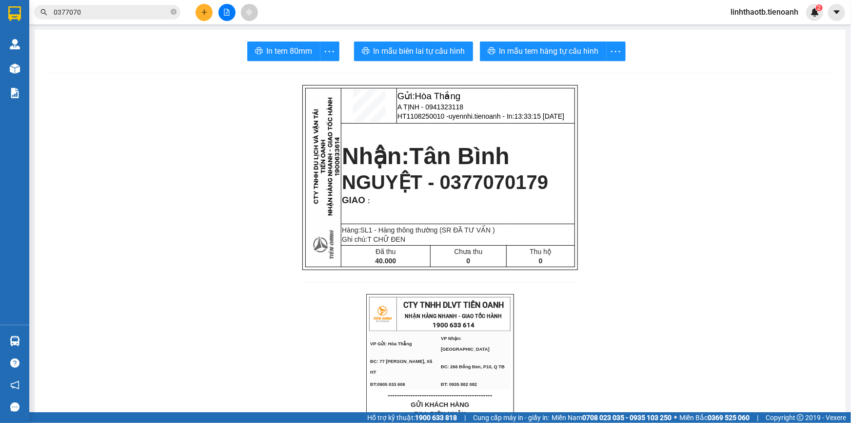
click at [103, 13] on input "0377070" at bounding box center [111, 12] width 115 height 11
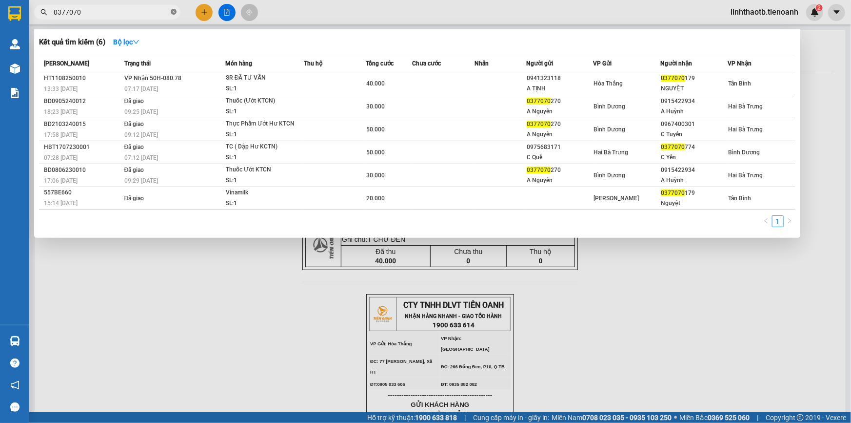
click at [175, 13] on icon "close-circle" at bounding box center [174, 12] width 6 height 6
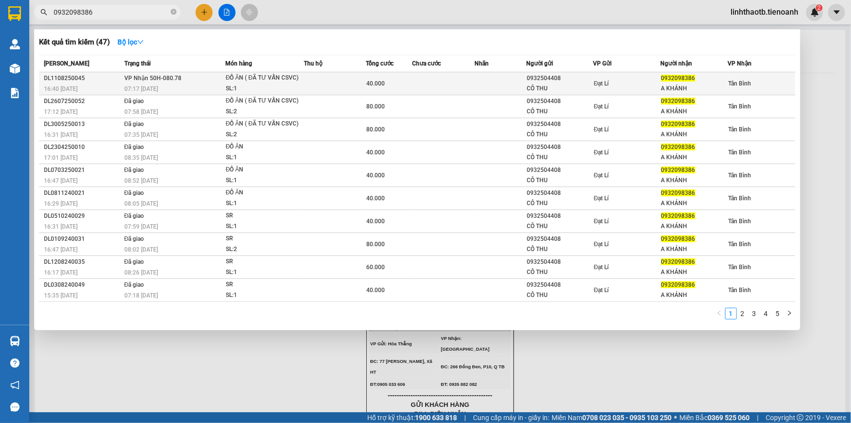
type input "0932098386"
click at [155, 87] on span "07:17 - 12/08" at bounding box center [141, 88] width 34 height 7
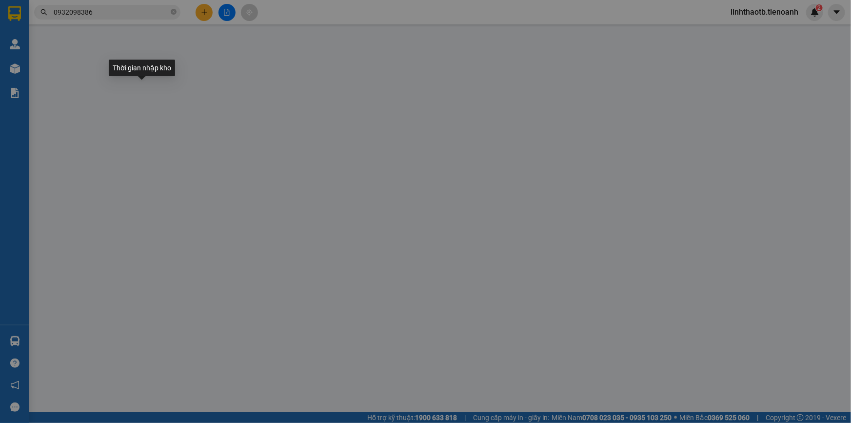
type input "0932098386"
type input "A KHÁNH"
type input "240966188"
type input "0932504408"
type input "CÔ THU"
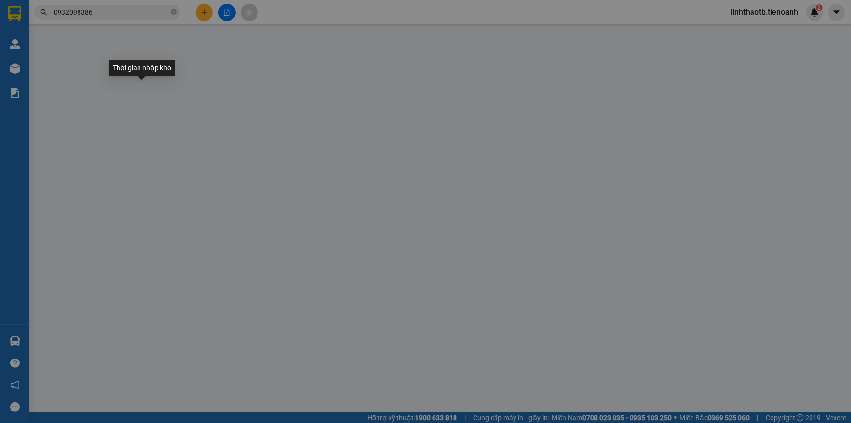
type input "240254450"
type input "40.000"
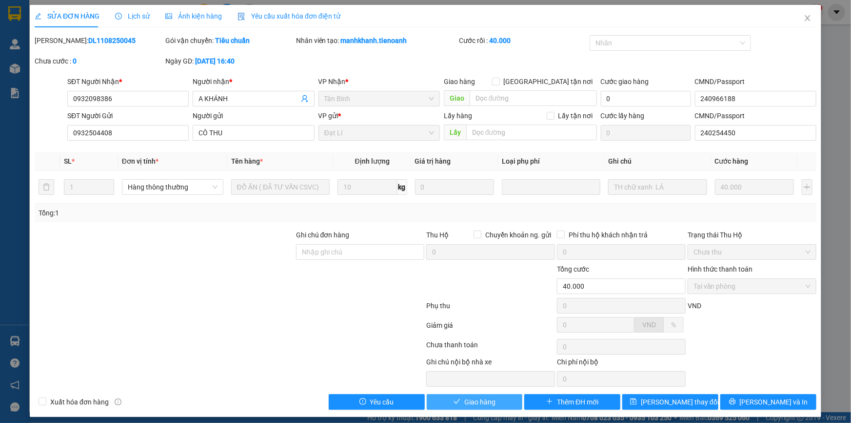
click at [486, 399] on span "Giao hàng" at bounding box center [480, 401] width 31 height 11
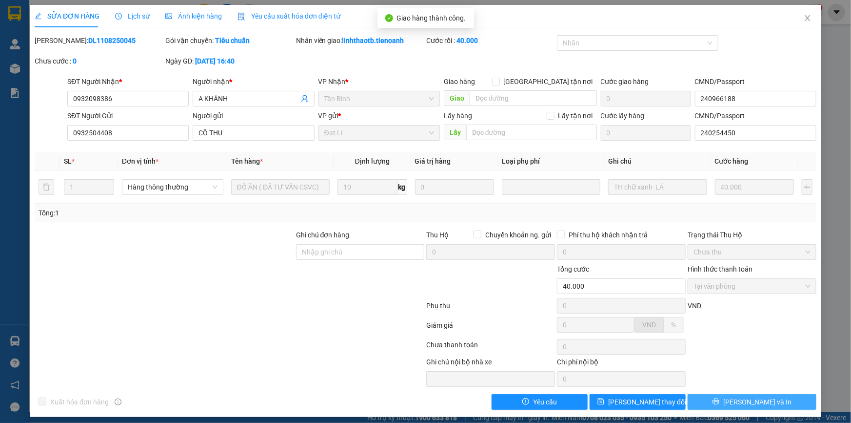
click at [716, 403] on button "Lưu và In" at bounding box center [752, 402] width 129 height 16
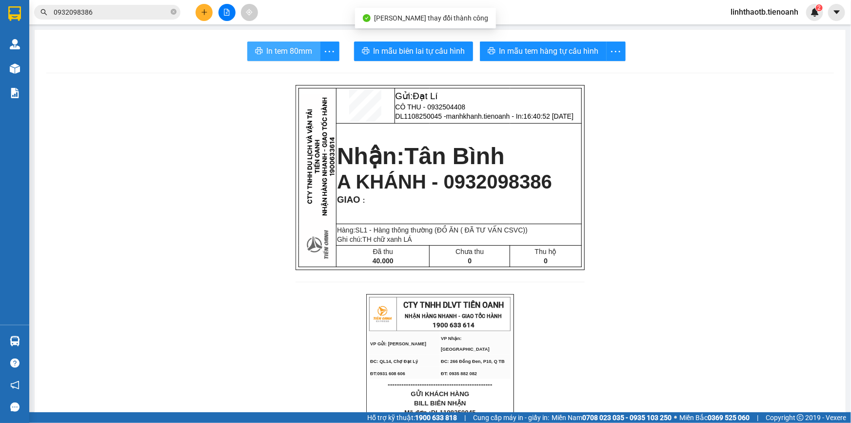
click at [273, 50] on span "In tem 80mm" at bounding box center [290, 51] width 46 height 12
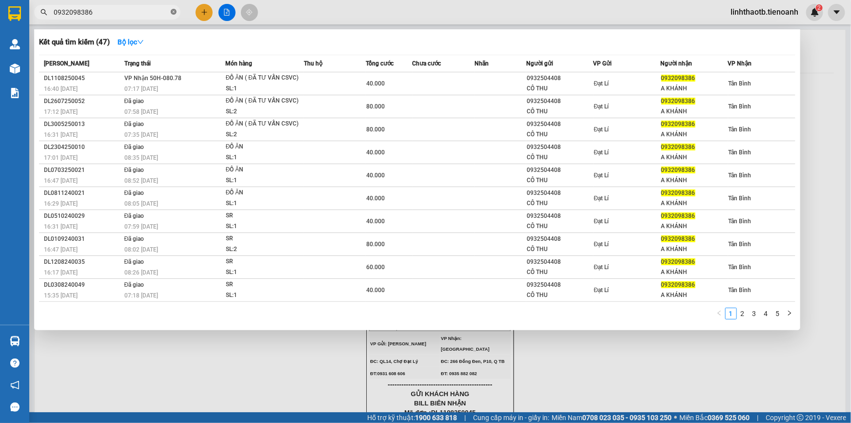
click at [175, 14] on icon "close-circle" at bounding box center [174, 12] width 6 height 6
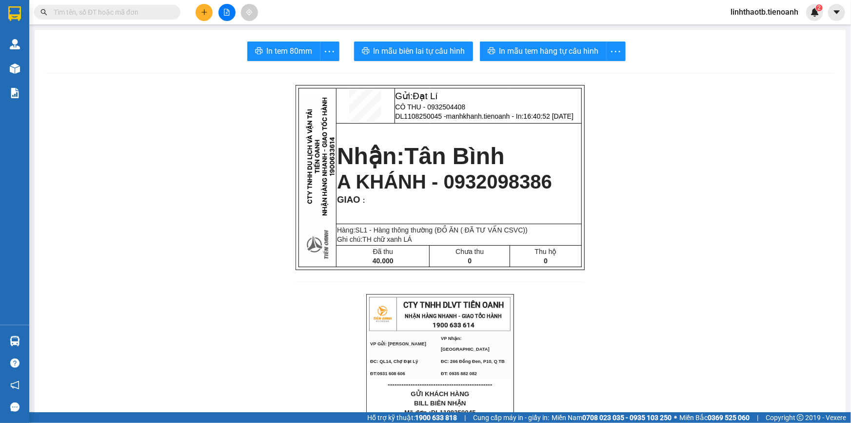
click at [157, 9] on input "text" at bounding box center [111, 12] width 115 height 11
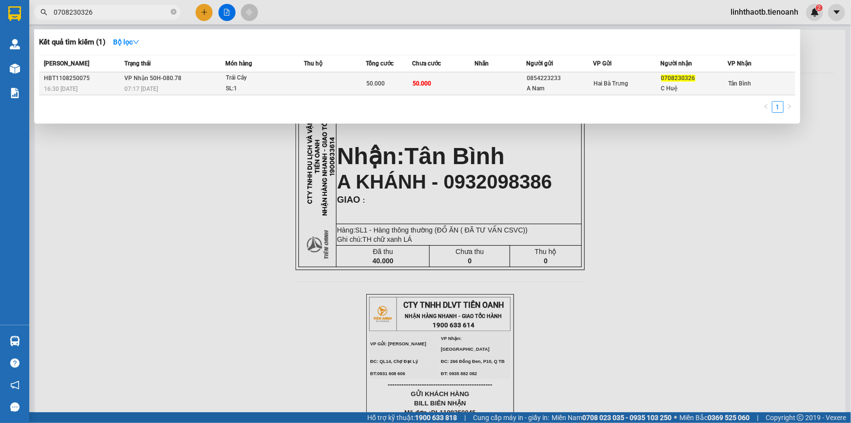
type input "0708230326"
click at [130, 85] on span "07:17 - 12/08" at bounding box center [141, 88] width 34 height 7
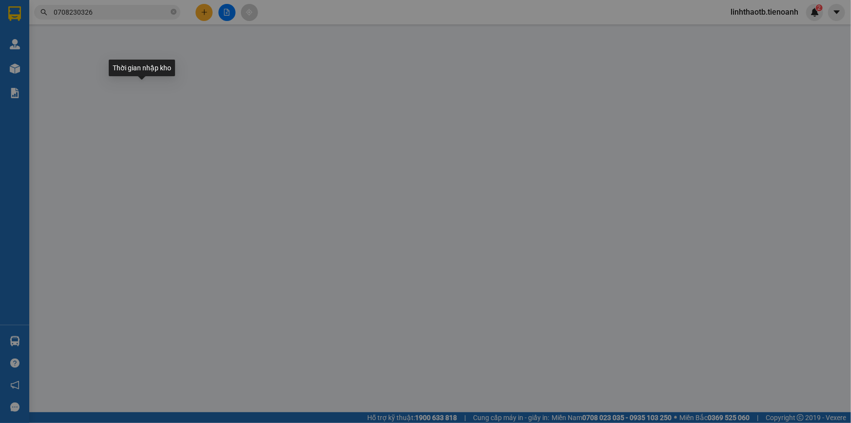
type input "0708230326"
type input "C Huệ"
type input "0854223233"
type input "A Nam"
type input "50.000"
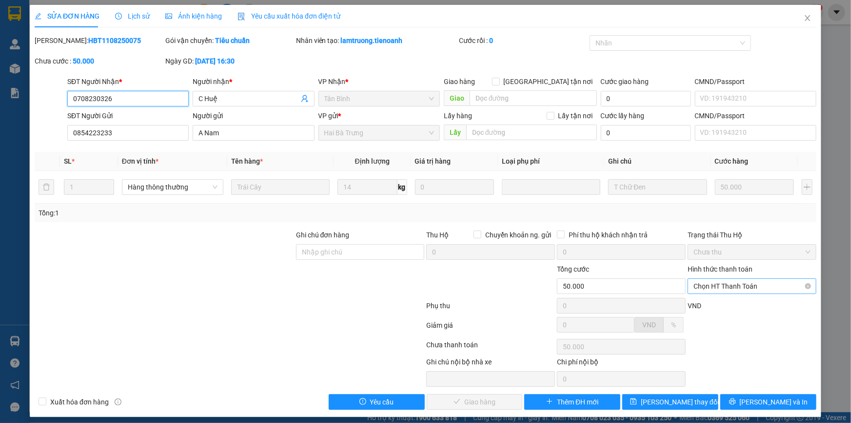
click at [735, 291] on span "Chọn HT Thanh Toán" at bounding box center [752, 286] width 117 height 15
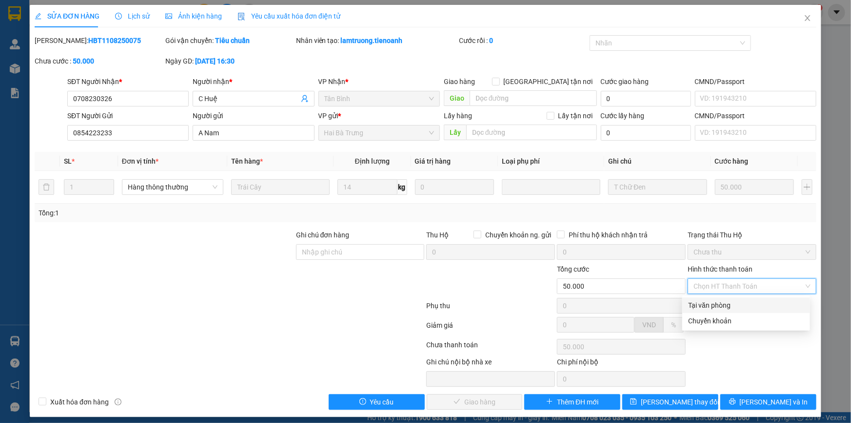
click at [735, 307] on div "Tại văn phòng" at bounding box center [746, 305] width 116 height 11
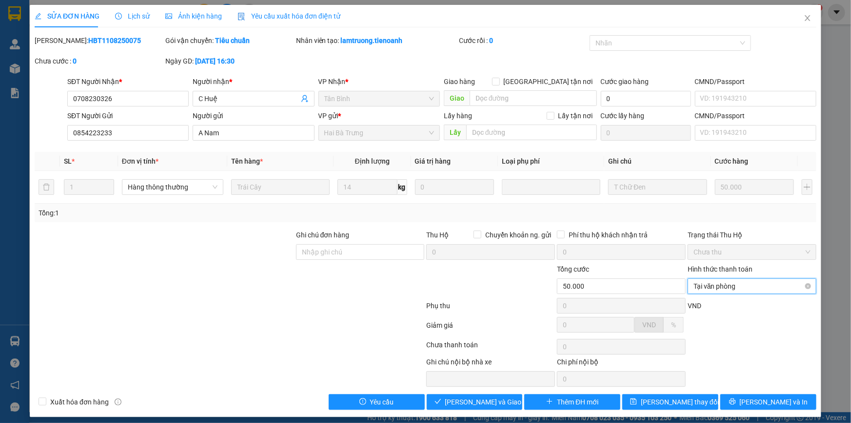
click at [732, 285] on span "Tại văn phòng" at bounding box center [752, 286] width 117 height 15
click at [755, 265] on div "Hình thức thanh toán" at bounding box center [752, 270] width 129 height 15
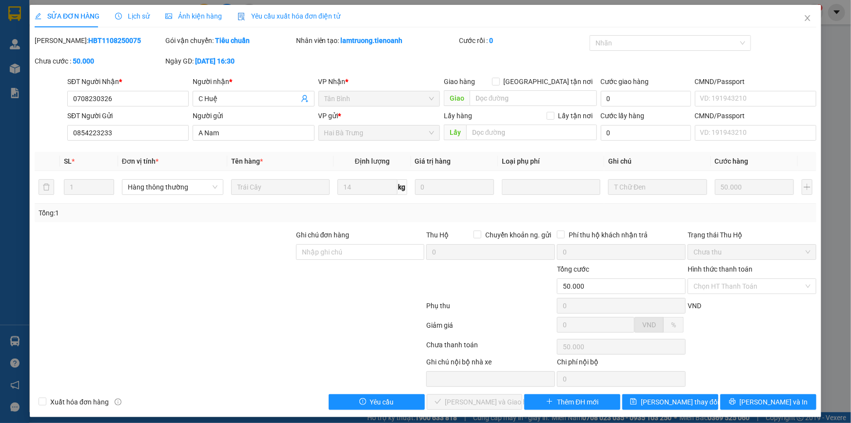
click at [805, 302] on div "VND" at bounding box center [752, 308] width 131 height 17
click at [754, 291] on input "Hình thức thanh toán" at bounding box center [749, 286] width 110 height 15
click at [746, 310] on div "Tại văn phòng" at bounding box center [747, 305] width 128 height 16
type input "0"
click at [479, 405] on span "Lưu và Giao hàng" at bounding box center [492, 401] width 94 height 11
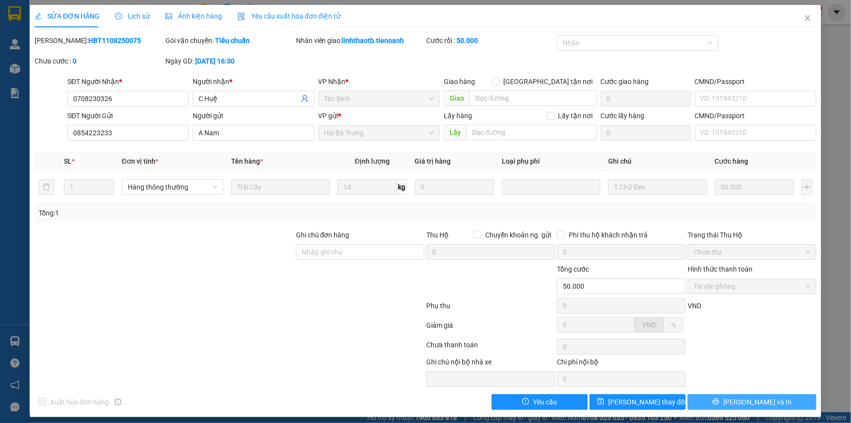
click at [736, 402] on button "Lưu và In" at bounding box center [752, 402] width 129 height 16
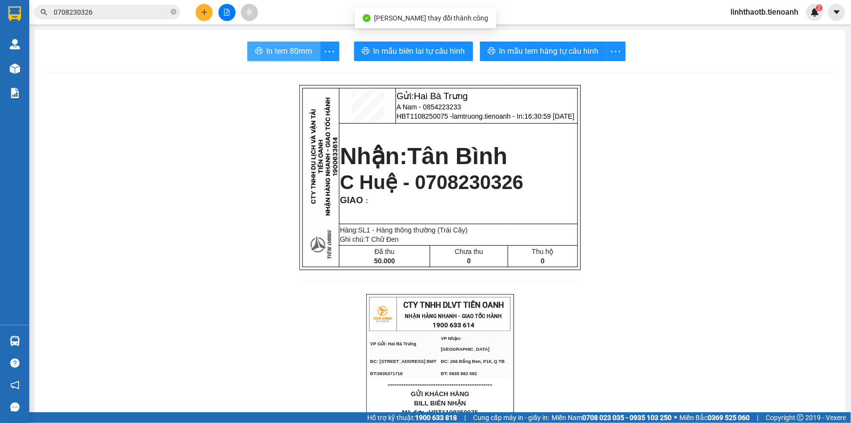
click at [307, 47] on span "In tem 80mm" at bounding box center [290, 51] width 46 height 12
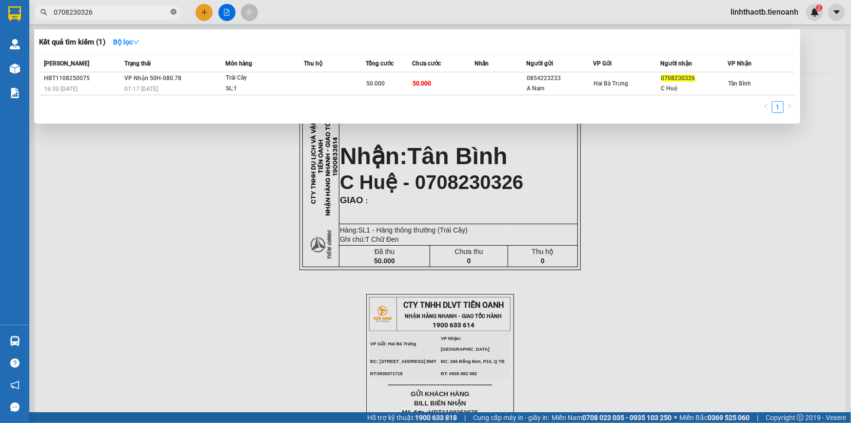
click at [172, 13] on icon "close-circle" at bounding box center [174, 12] width 6 height 6
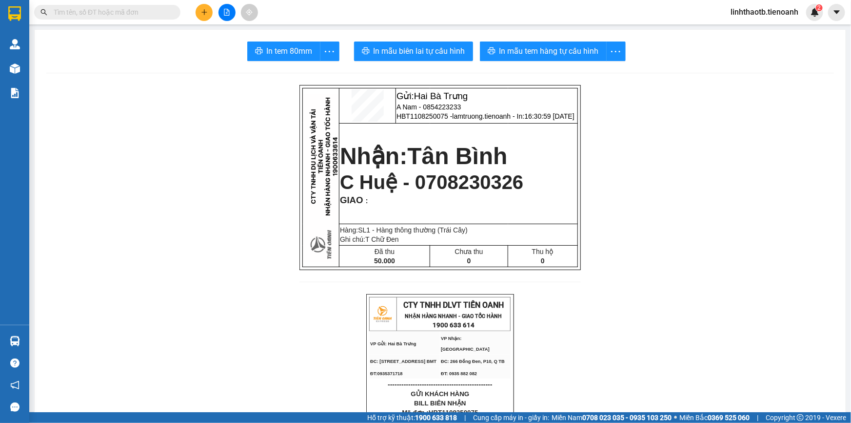
click at [156, 16] on input "text" at bounding box center [111, 12] width 115 height 11
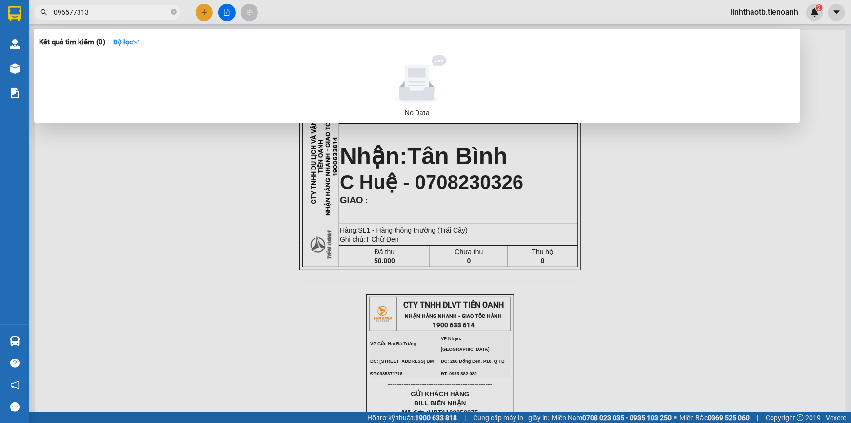
type input "0965773138"
click at [172, 14] on icon "close-circle" at bounding box center [174, 12] width 6 height 6
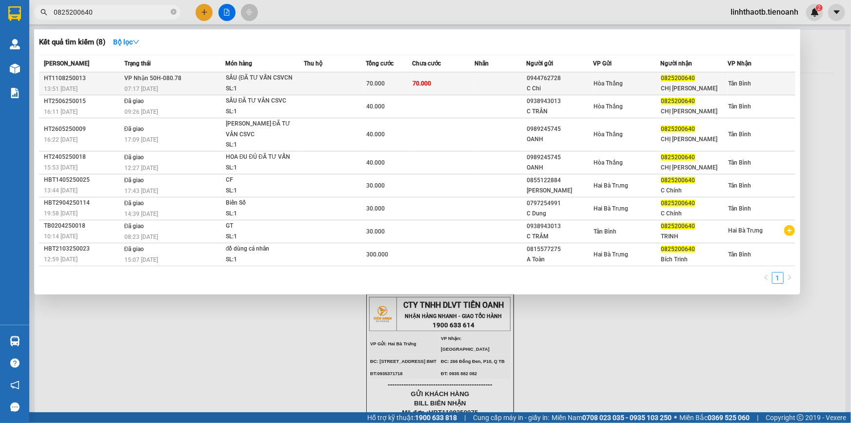
type input "0825200640"
click at [156, 85] on span "07:17 - 12/08" at bounding box center [141, 88] width 34 height 7
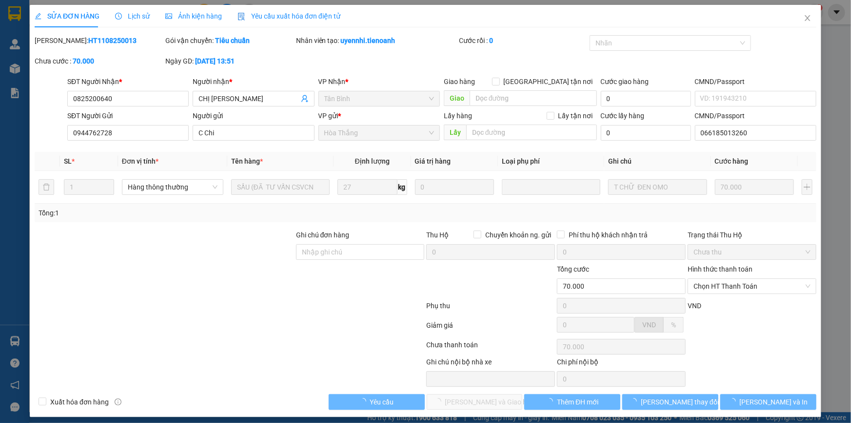
type input "0825200640"
type input "CHỊ TRINH"
type input "0944762728"
type input "C Chi"
type input "066185013260"
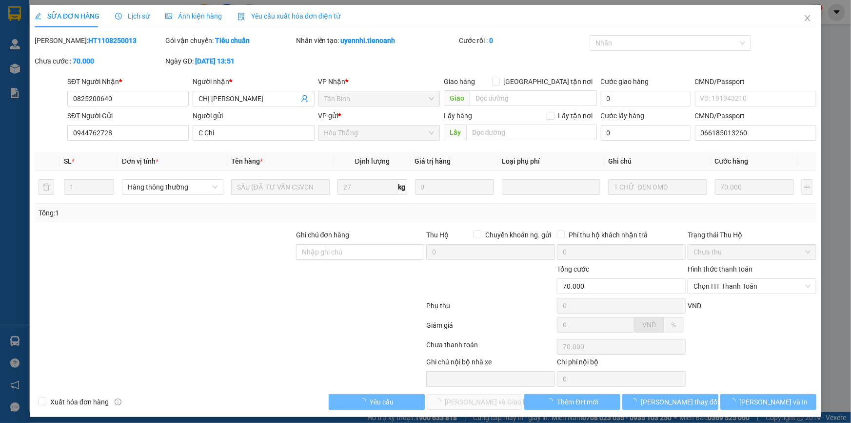
type input "70.000"
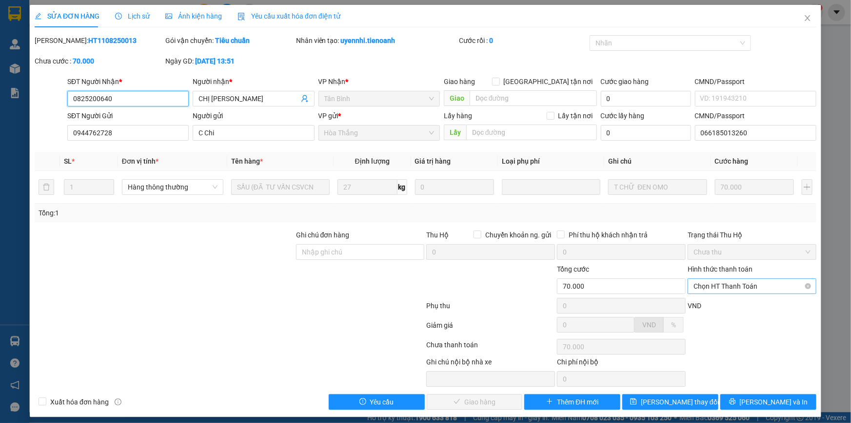
click at [757, 283] on span "Chọn HT Thanh Toán" at bounding box center [752, 286] width 117 height 15
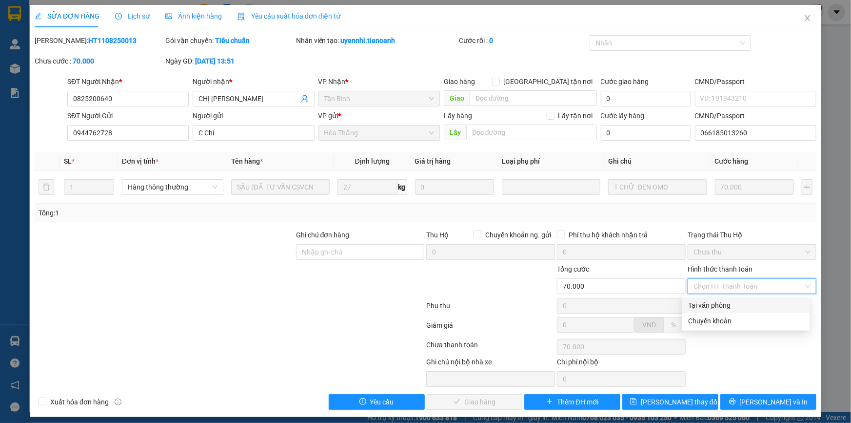
click at [739, 304] on div "Tại văn phòng" at bounding box center [746, 305] width 116 height 11
type input "0"
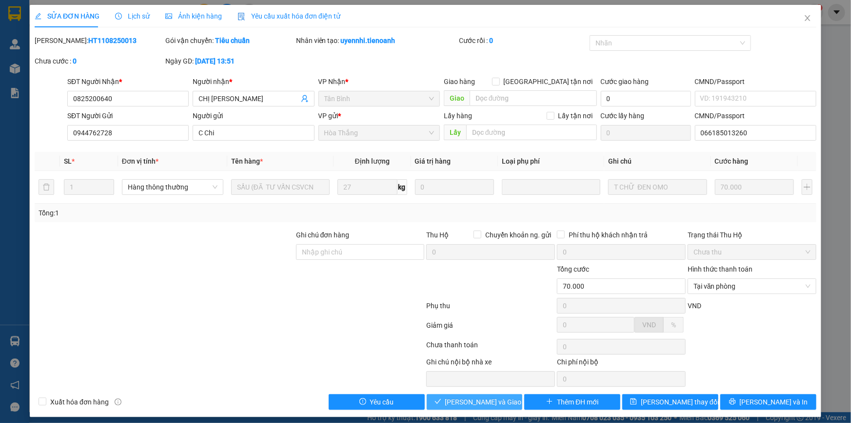
click at [485, 405] on span "Lưu và Giao hàng" at bounding box center [492, 401] width 94 height 11
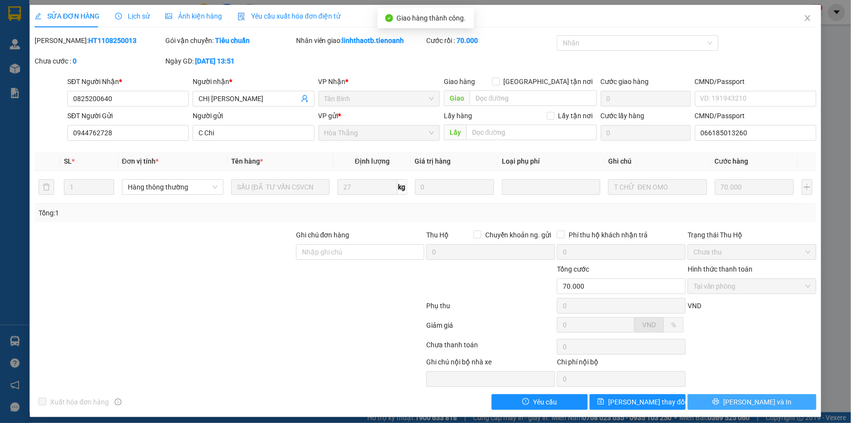
drag, startPoint x: 781, startPoint y: 399, endPoint x: 776, endPoint y: 405, distance: 7.6
click at [776, 405] on button "Lưu và In" at bounding box center [752, 402] width 129 height 16
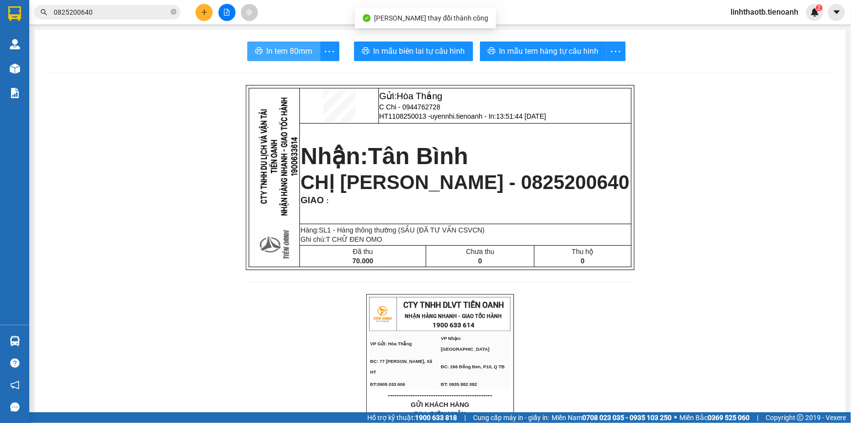
click at [278, 58] on button "In tem 80mm" at bounding box center [283, 51] width 73 height 20
click at [175, 13] on icon "close-circle" at bounding box center [174, 12] width 6 height 6
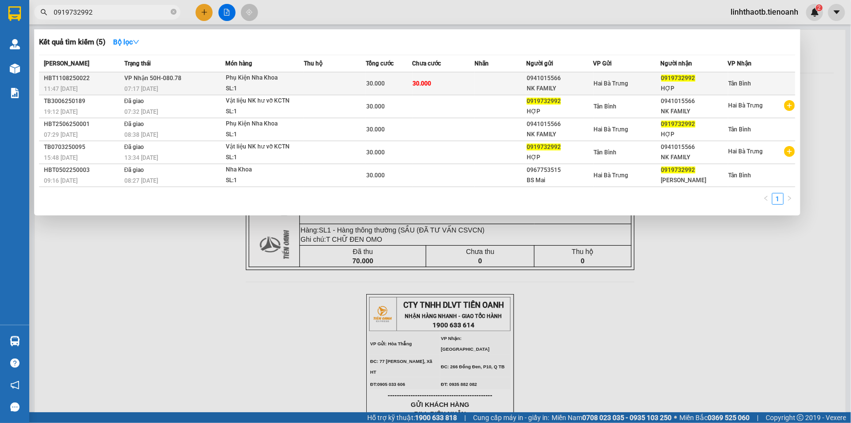
type input "0919732992"
click at [174, 84] on div "07:17 - 12/08" at bounding box center [174, 88] width 101 height 11
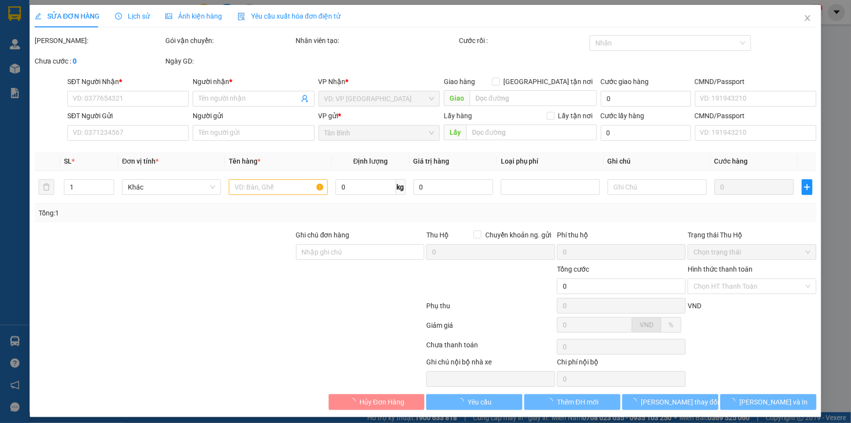
type input "0919732992"
type input "HỢP"
type input "0941015566"
type input "NK FAMILY"
type input "066193015773"
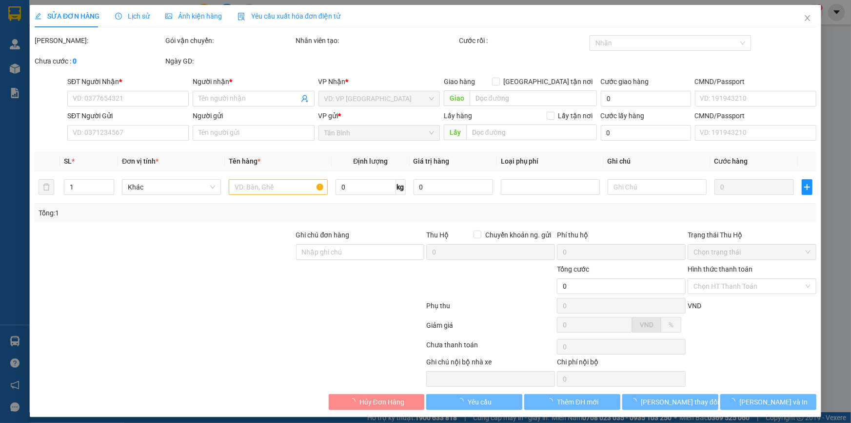
type input "30.000"
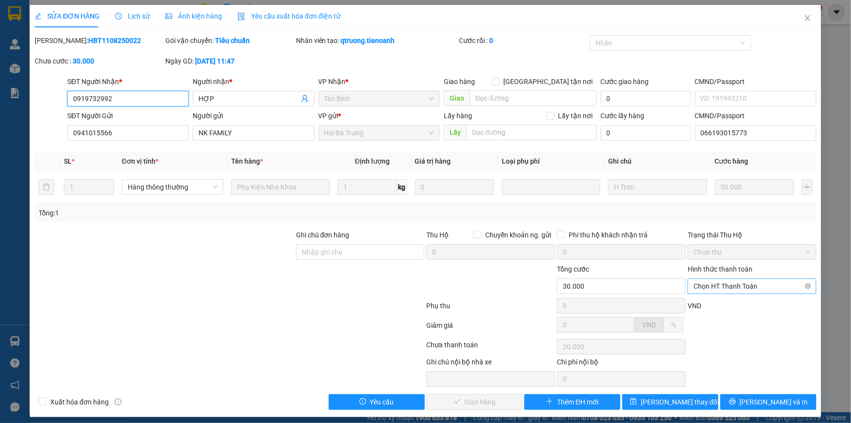
click at [756, 289] on span "Chọn HT Thanh Toán" at bounding box center [752, 286] width 117 height 15
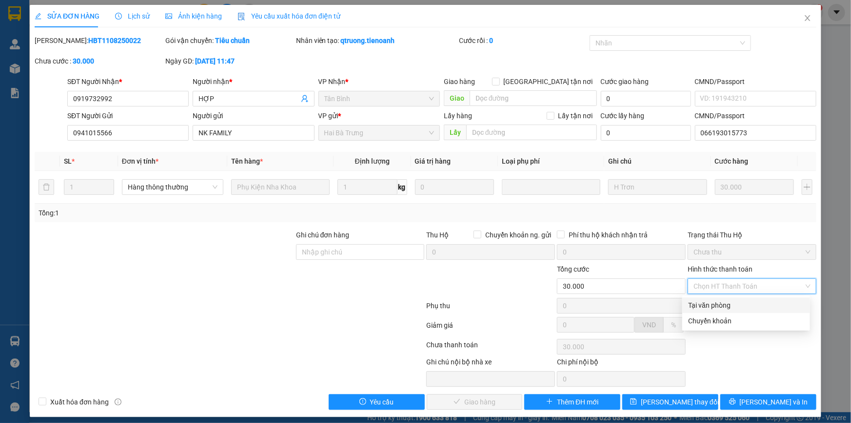
click at [749, 304] on div "Tại văn phòng" at bounding box center [746, 305] width 116 height 11
type input "0"
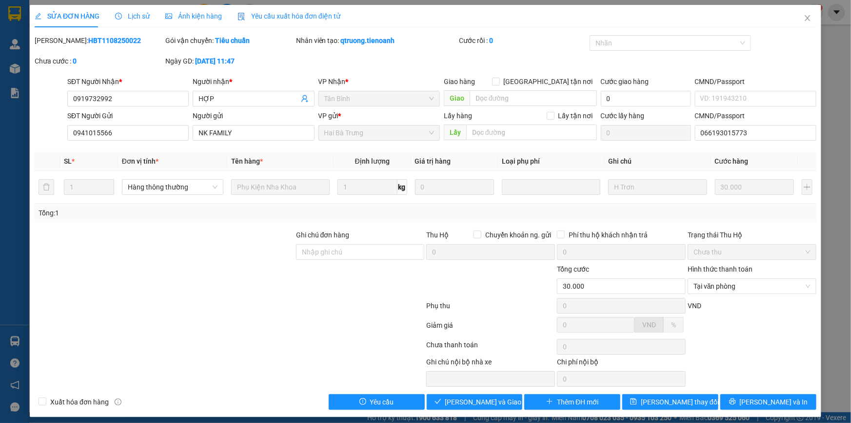
click at [469, 407] on div "SỬA ĐƠN HÀNG Lịch sử Ảnh kiện hàng Yêu cầu xuất hóa đơn điện tử Total Paid Fee …" at bounding box center [426, 211] width 792 height 412
click at [492, 402] on span "Lưu và Giao hàng" at bounding box center [492, 401] width 94 height 11
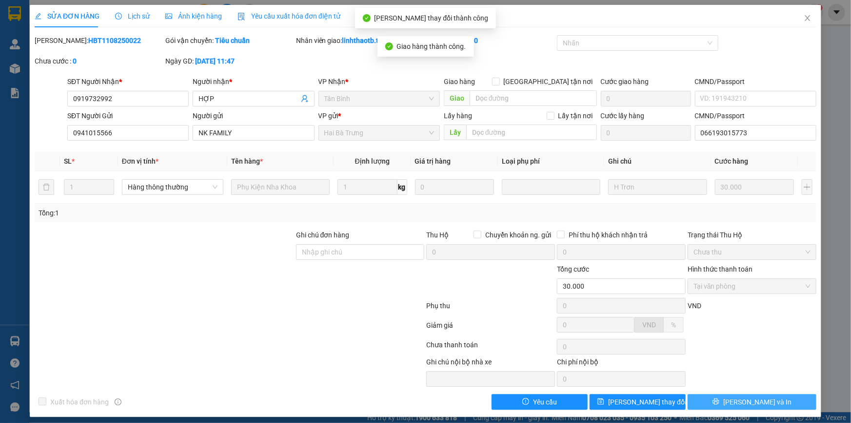
click at [769, 400] on button "Lưu và In" at bounding box center [752, 402] width 129 height 16
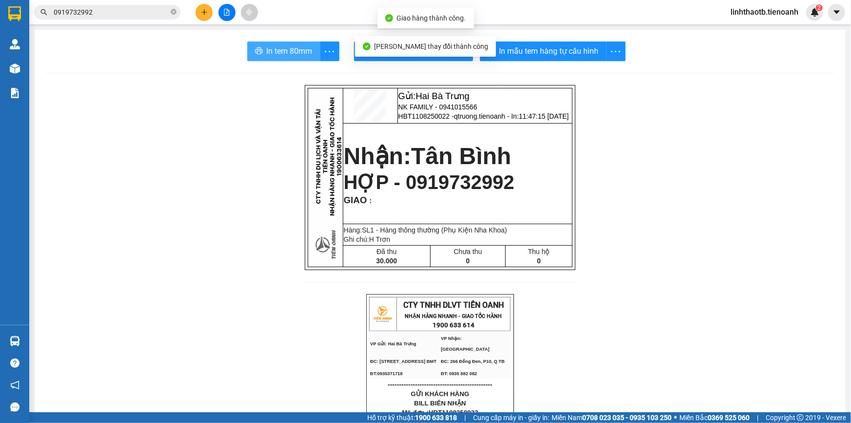
click at [280, 45] on span "In tem 80mm" at bounding box center [290, 51] width 46 height 12
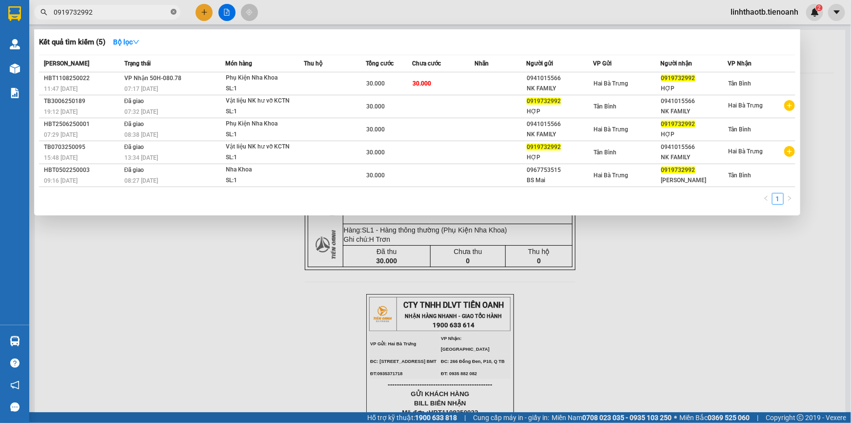
click at [172, 13] on icon "close-circle" at bounding box center [174, 12] width 6 height 6
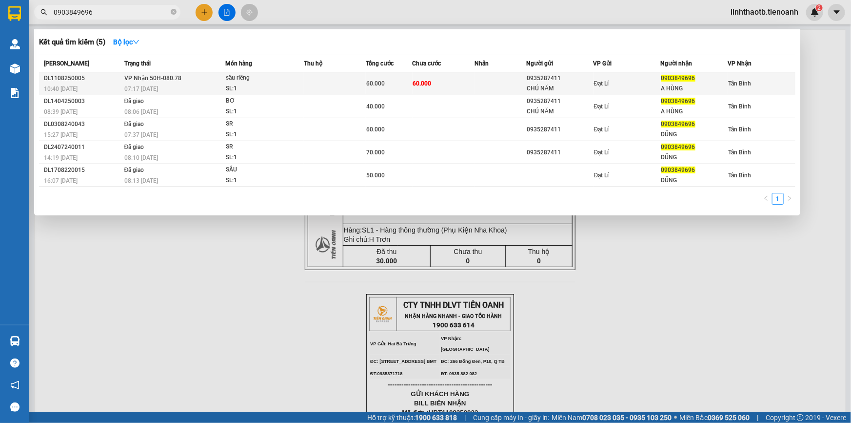
type input "0903849696"
click at [184, 90] on div "07:17 - 12/08" at bounding box center [174, 88] width 101 height 11
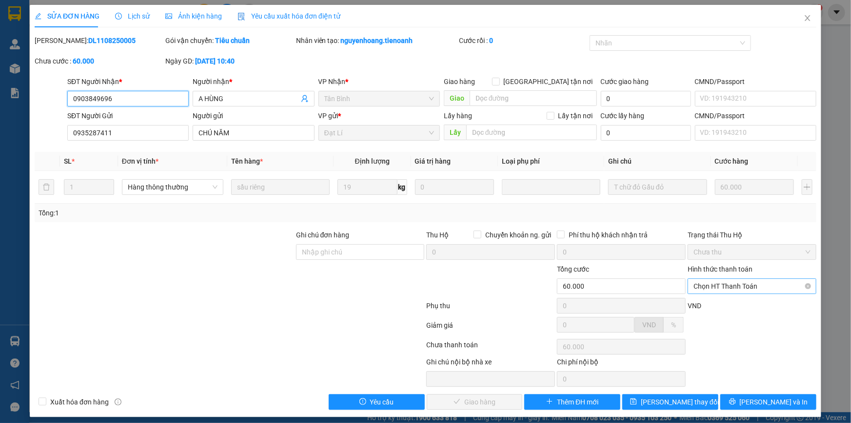
click at [757, 284] on span "Chọn HT Thanh Toán" at bounding box center [752, 286] width 117 height 15
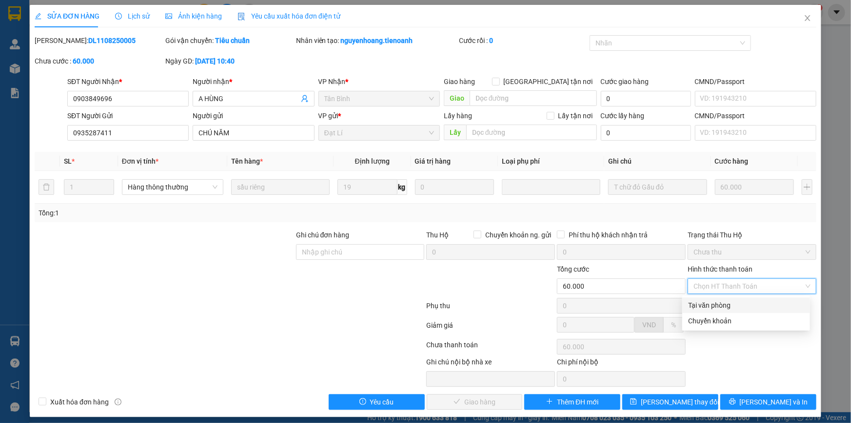
click at [735, 307] on div "Tại văn phòng" at bounding box center [746, 305] width 116 height 11
type input "0"
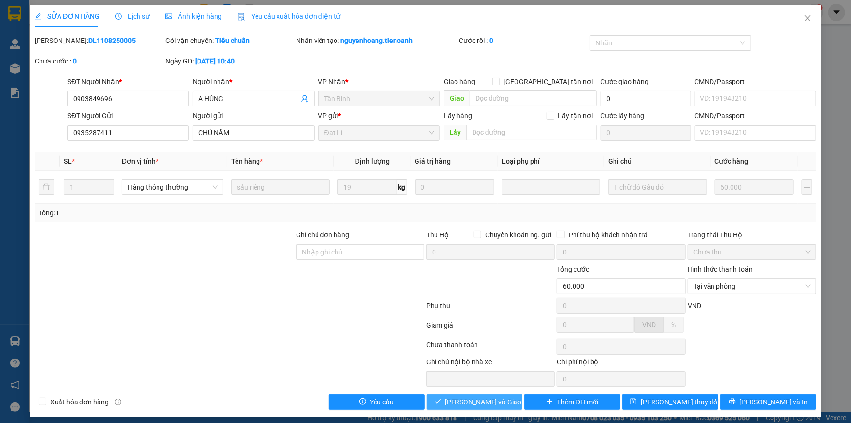
click at [476, 402] on span "Lưu và Giao hàng" at bounding box center [492, 401] width 94 height 11
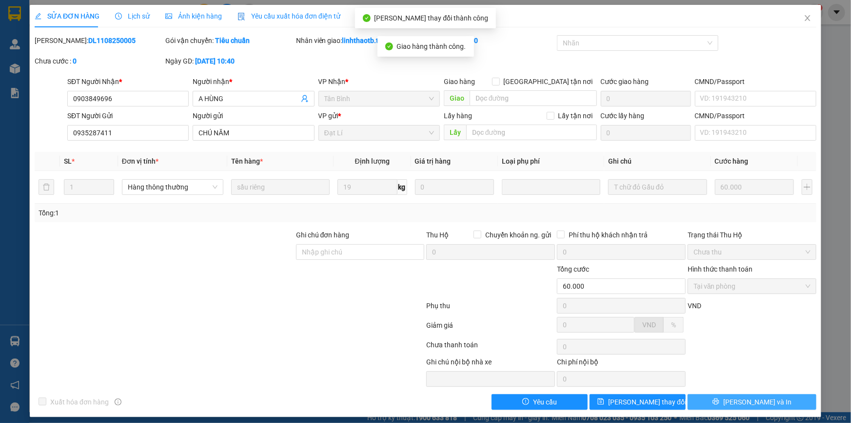
click at [727, 396] on button "Lưu và In" at bounding box center [752, 402] width 129 height 16
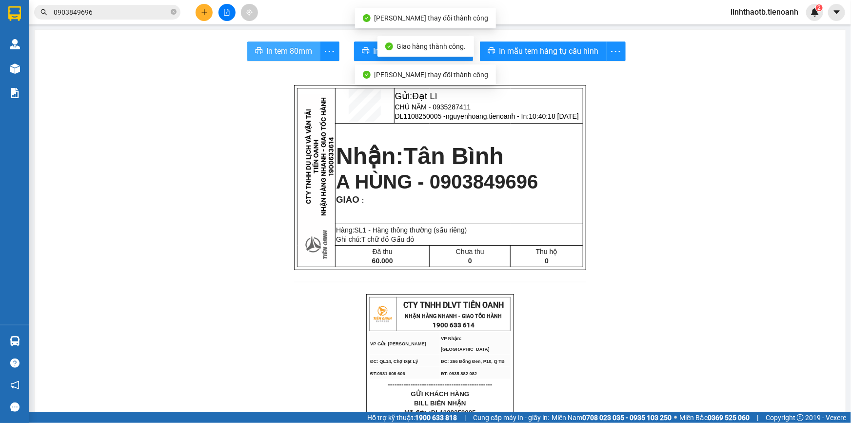
click at [267, 51] on span "In tem 80mm" at bounding box center [290, 51] width 46 height 12
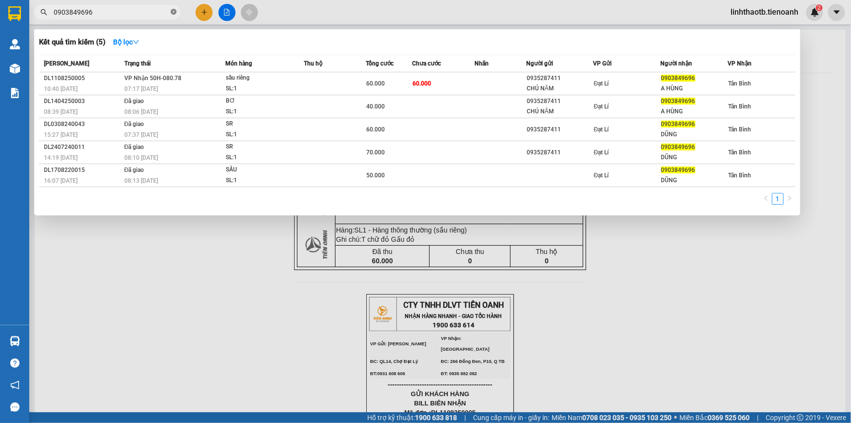
click at [175, 14] on icon "close-circle" at bounding box center [174, 12] width 6 height 6
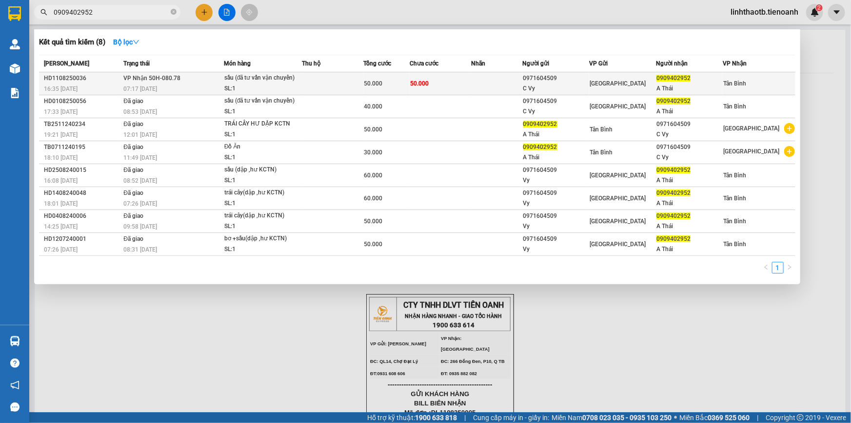
type input "0909402952"
click at [177, 81] on span "VP Nhận 50H-080.78" at bounding box center [151, 78] width 57 height 7
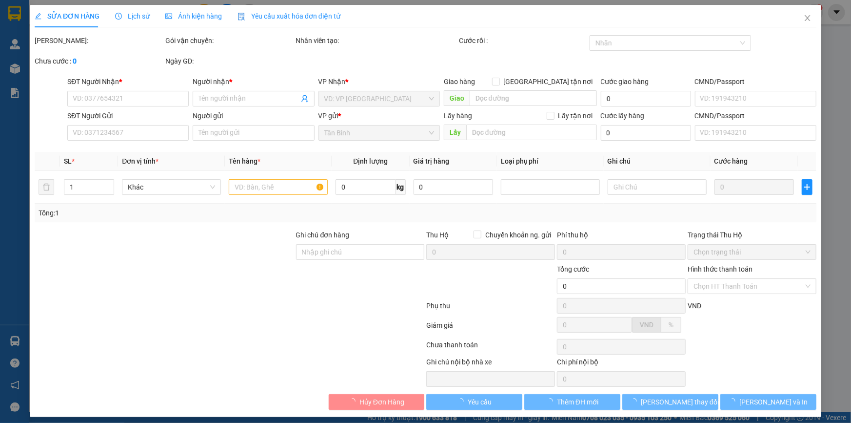
type input "0909402952"
type input "A Thái"
type input "0971604509"
type input "C Vy"
type input "50.000"
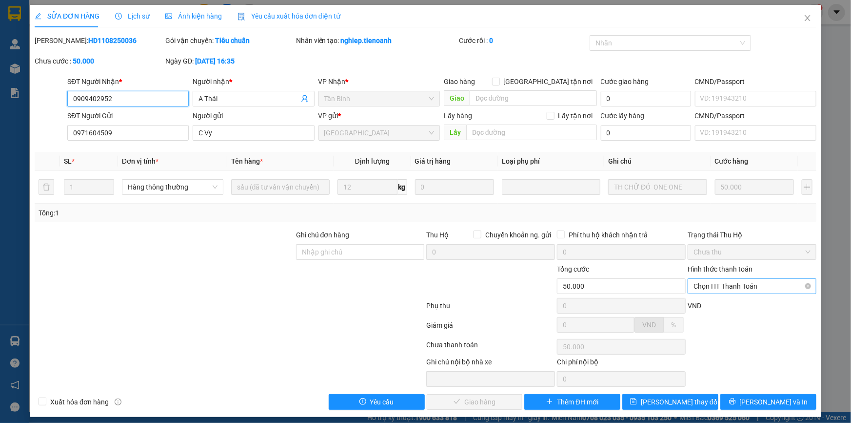
click at [766, 285] on span "Chọn HT Thanh Toán" at bounding box center [752, 286] width 117 height 15
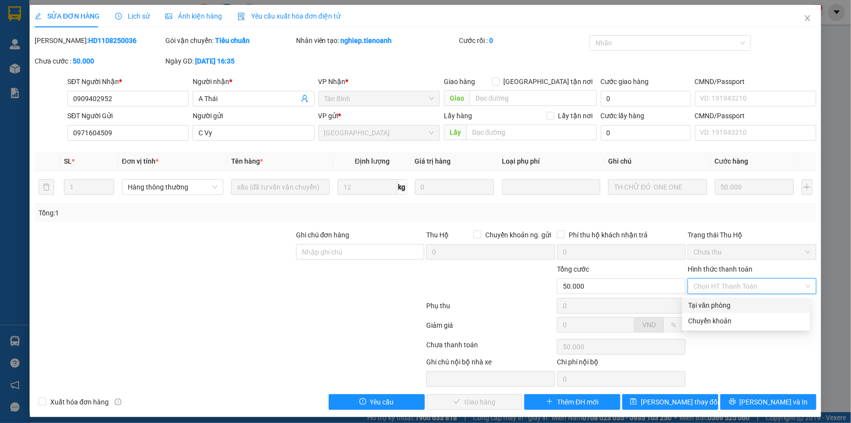
click at [742, 303] on div "Tại văn phòng" at bounding box center [746, 305] width 116 height 11
click at [724, 302] on div "Tại văn phòng" at bounding box center [746, 305] width 116 height 11
type input "0"
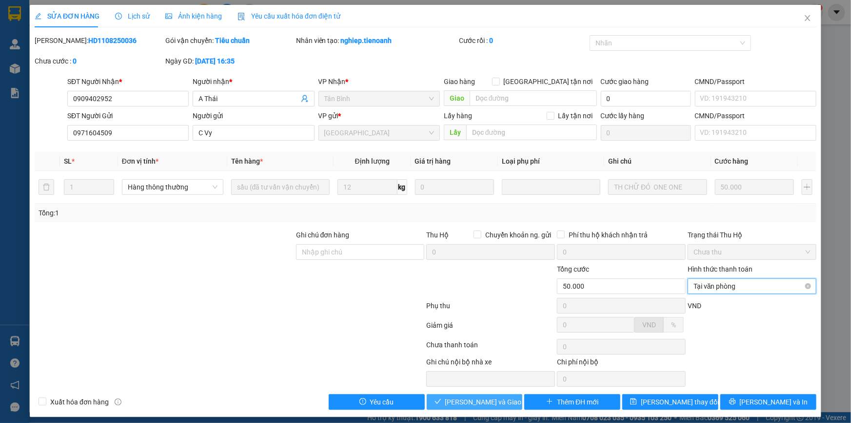
click at [489, 402] on span "Lưu và Giao hàng" at bounding box center [492, 401] width 94 height 11
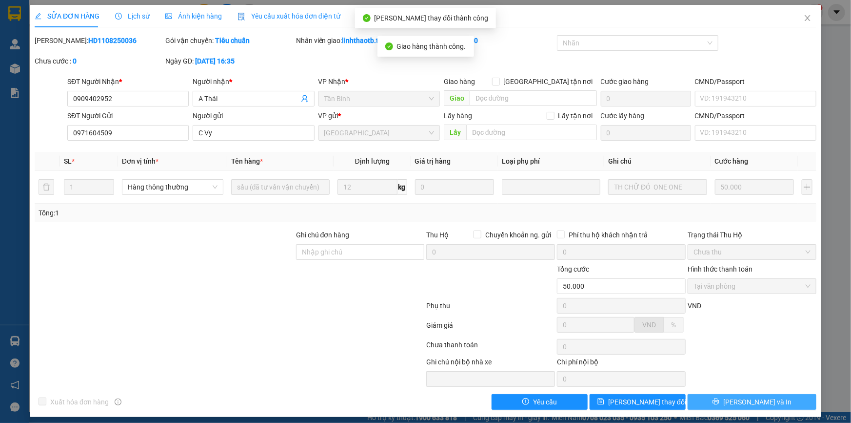
click at [777, 399] on button "Lưu và In" at bounding box center [752, 402] width 129 height 16
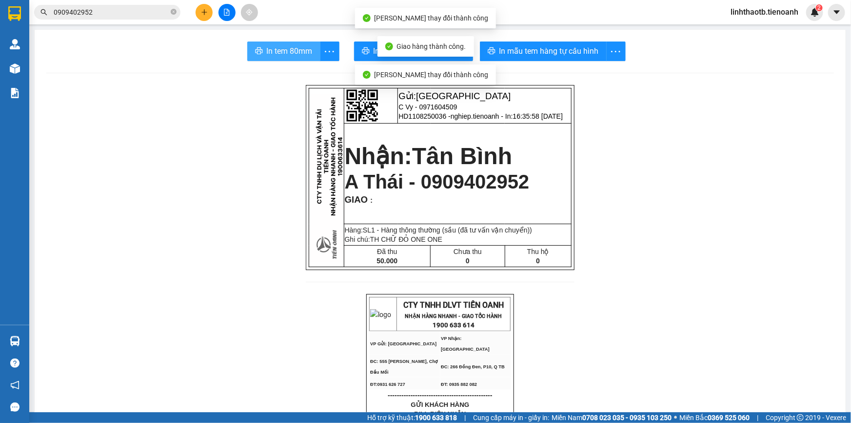
click at [277, 48] on span "In tem 80mm" at bounding box center [290, 51] width 46 height 12
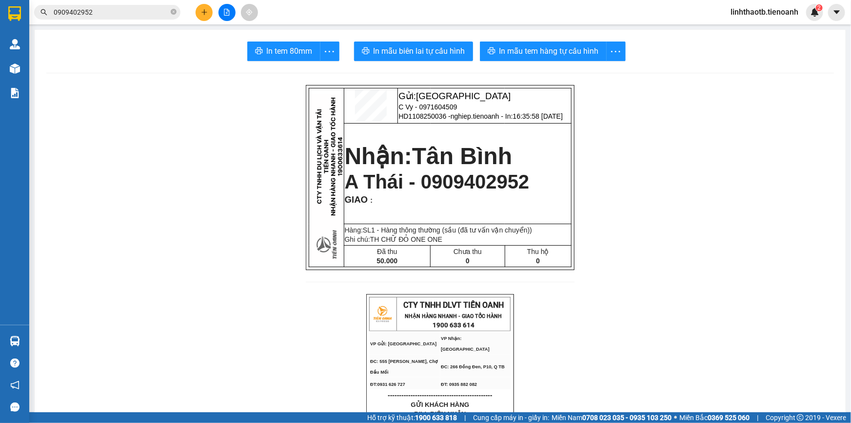
click at [135, 10] on input "0909402952" at bounding box center [111, 12] width 115 height 11
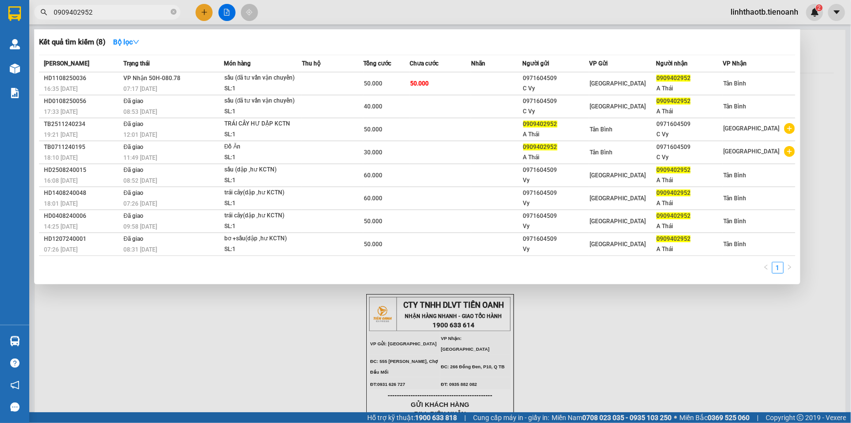
click at [136, 10] on input "0909402952" at bounding box center [111, 12] width 115 height 11
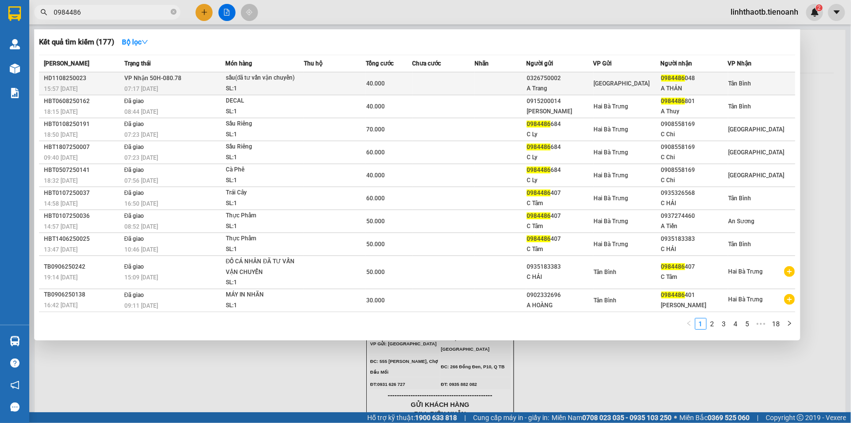
type input "0984486"
click at [221, 84] on div "07:17 - 12/08" at bounding box center [174, 88] width 101 height 11
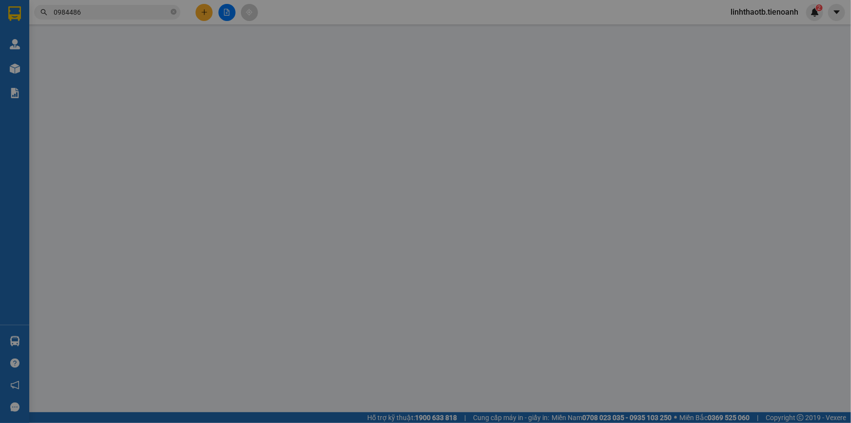
type input "0984486048"
type input "A THẢN"
type input "034082018004"
type input "0326750002"
type input "A Trang"
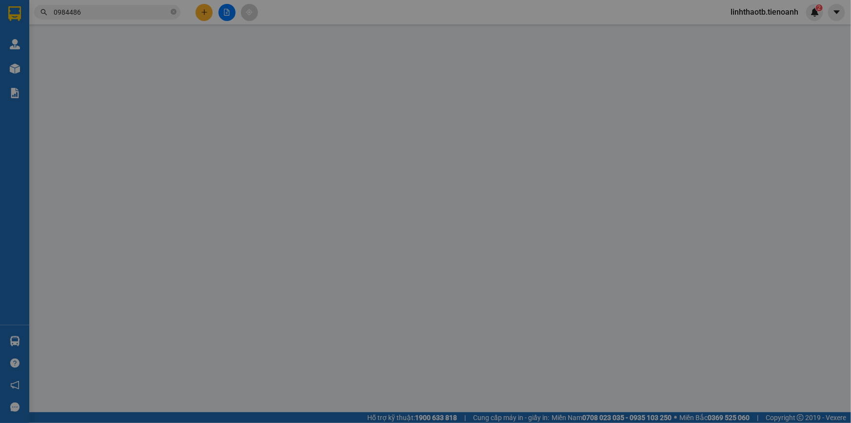
type input "240969771"
type input "40.000"
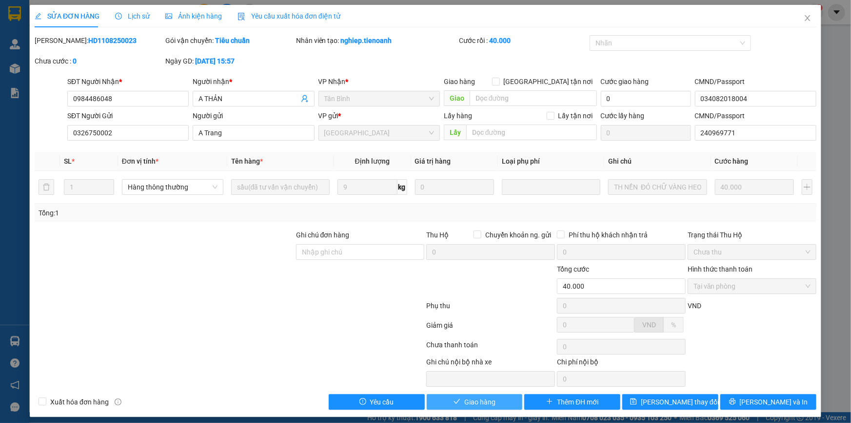
click at [476, 404] on span "Giao hàng" at bounding box center [480, 401] width 31 height 11
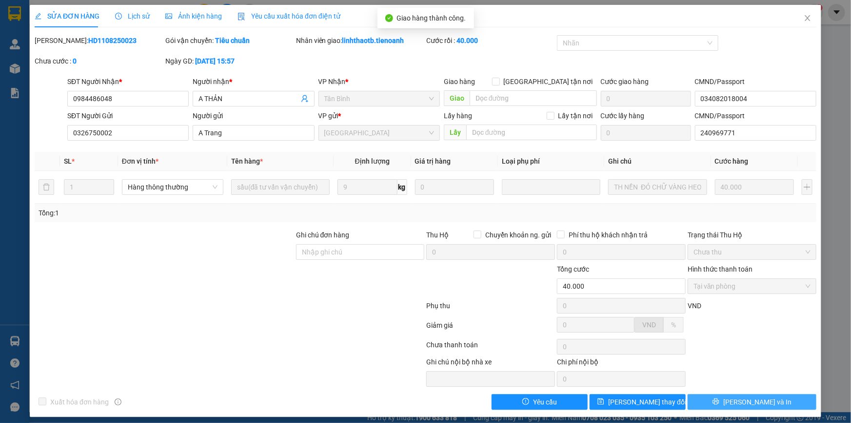
click at [761, 400] on span "Lưu và In" at bounding box center [758, 401] width 68 height 11
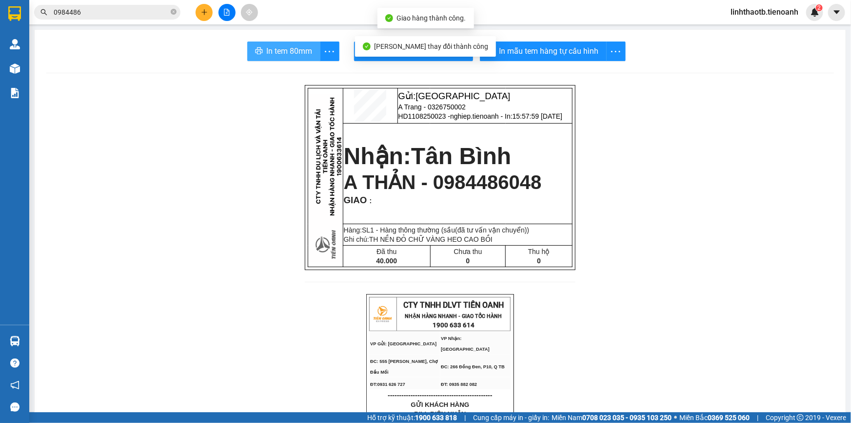
click at [252, 45] on button "In tem 80mm" at bounding box center [283, 51] width 73 height 20
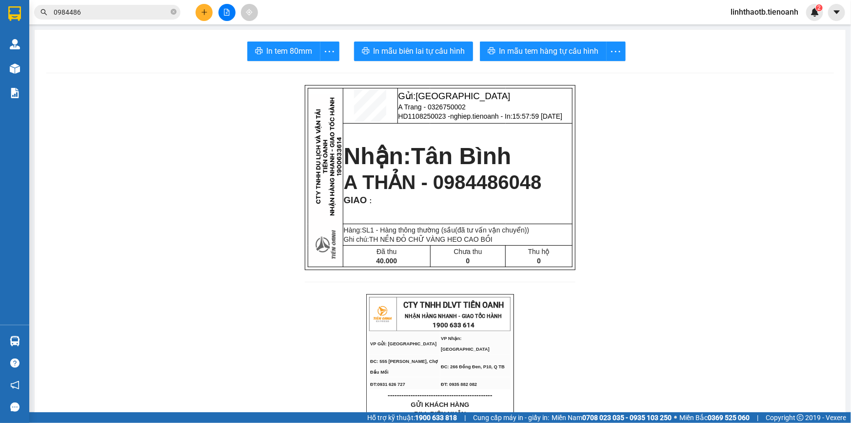
click at [148, 16] on input "0984486" at bounding box center [111, 12] width 115 height 11
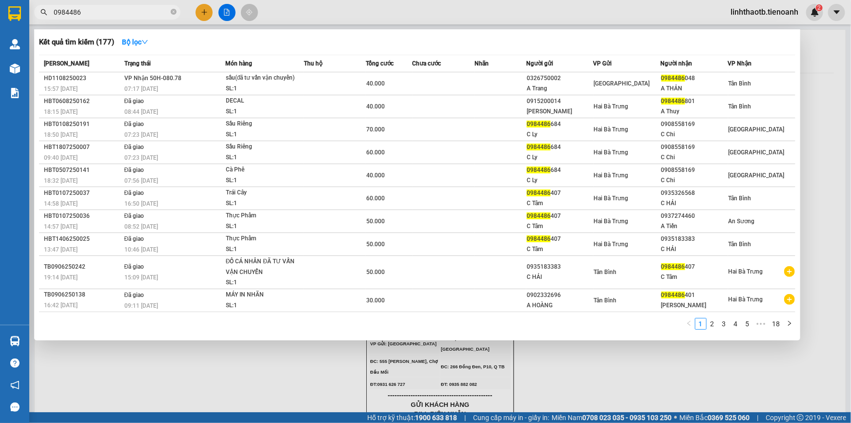
click at [148, 16] on input "0984486" at bounding box center [111, 12] width 115 height 11
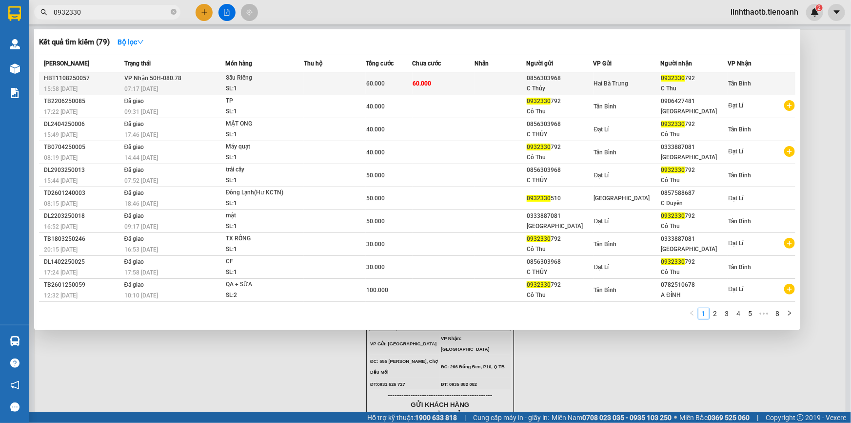
type input "0932330"
click at [365, 87] on td at bounding box center [335, 83] width 62 height 23
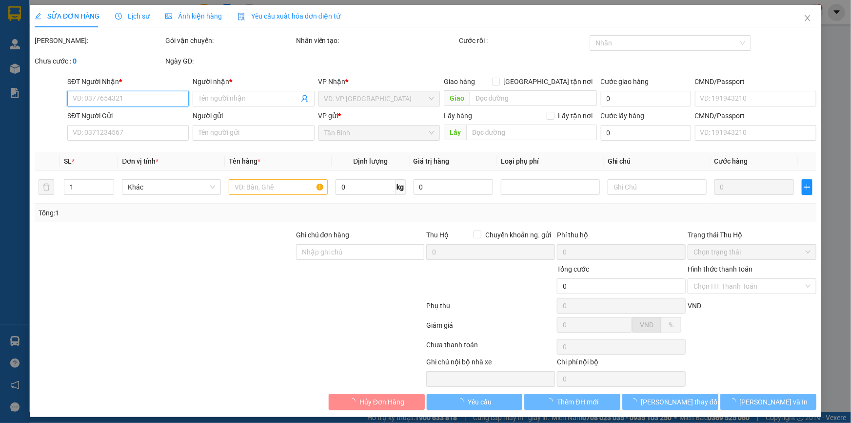
type input "0932330792"
type input "C Thu"
type input "0856303968"
type input "C Thủy"
type input "60.000"
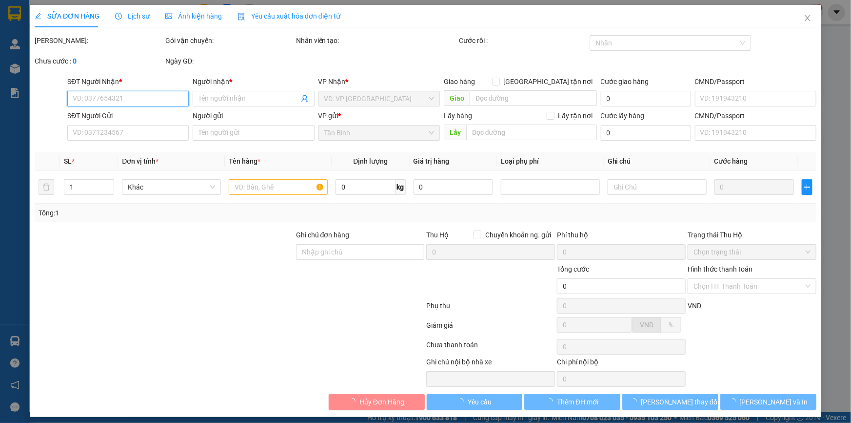
type input "60.000"
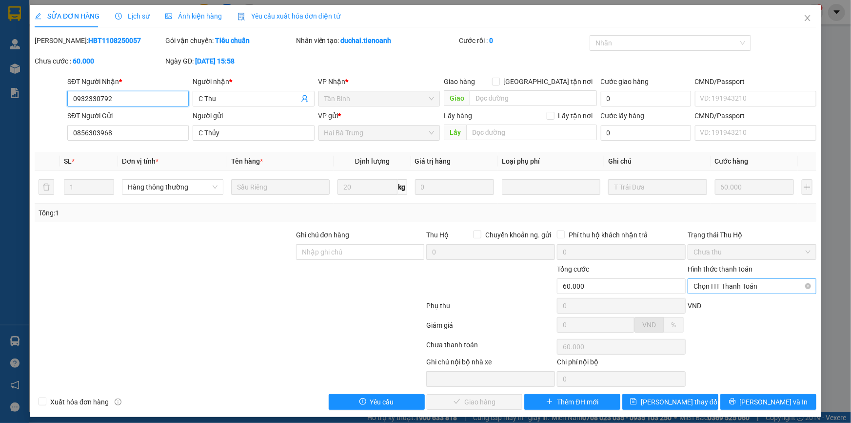
click at [765, 283] on span "Chọn HT Thanh Toán" at bounding box center [752, 286] width 117 height 15
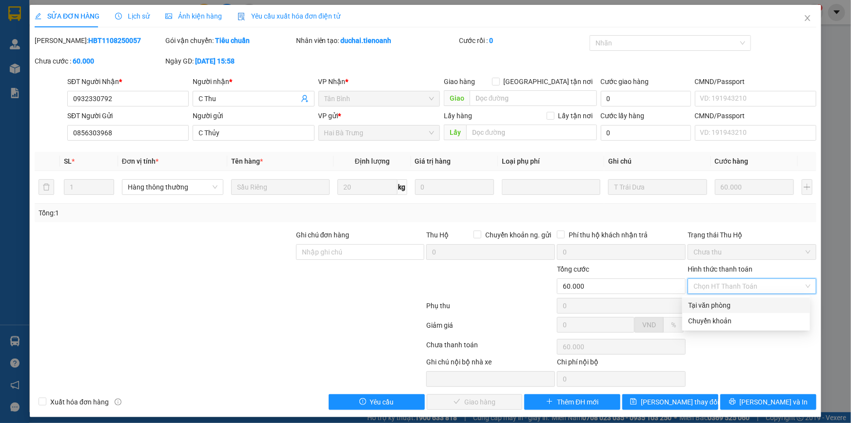
click at [756, 301] on div "Tại văn phòng" at bounding box center [746, 305] width 116 height 11
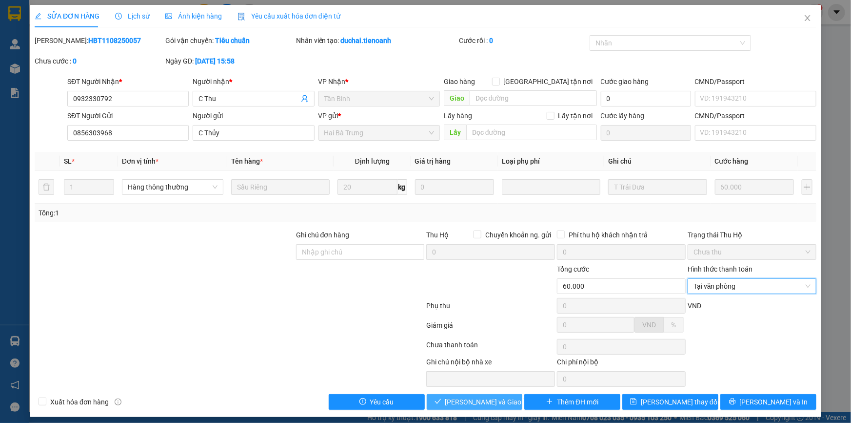
click at [485, 398] on span "Lưu và Giao hàng" at bounding box center [492, 401] width 94 height 11
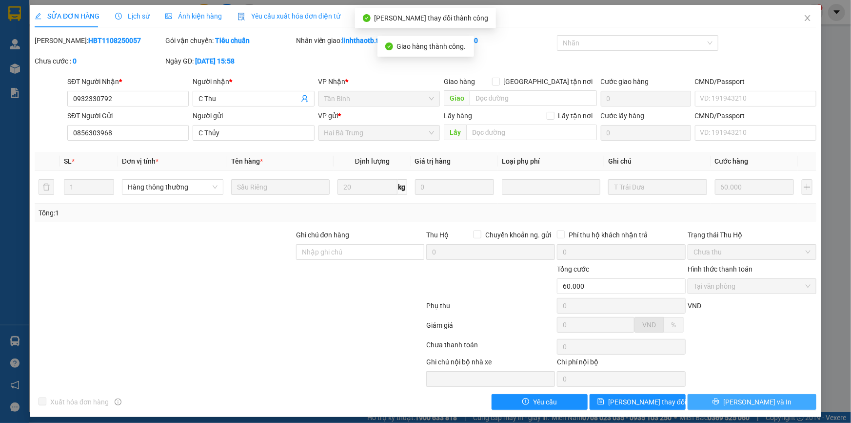
click at [795, 404] on button "Lưu và In" at bounding box center [752, 402] width 129 height 16
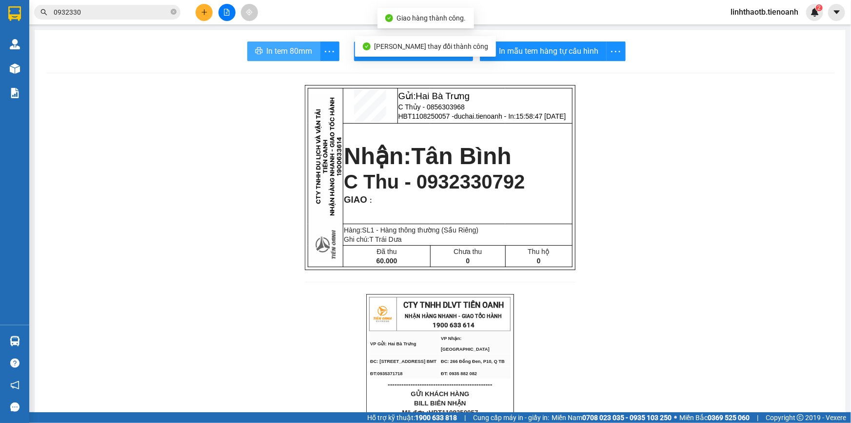
click at [288, 46] on span "In tem 80mm" at bounding box center [290, 51] width 46 height 12
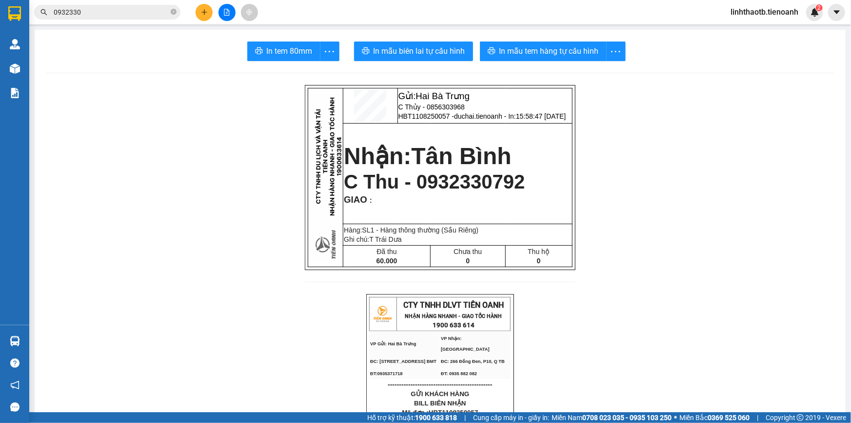
click at [147, 19] on span "0932330" at bounding box center [107, 12] width 146 height 15
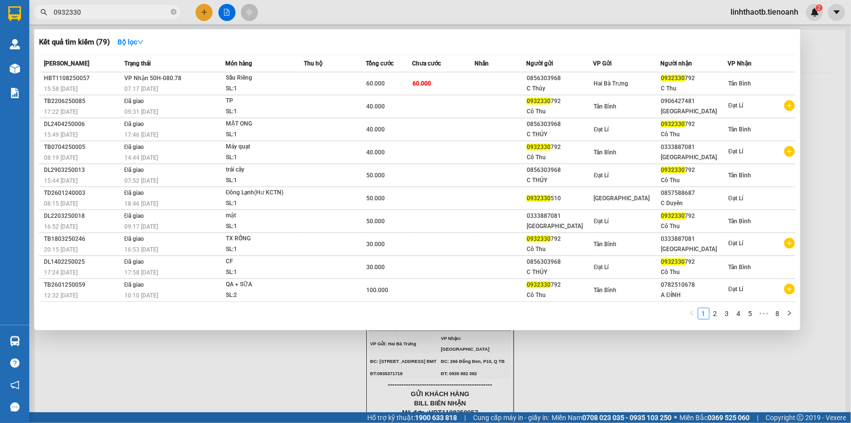
click at [149, 17] on input "0932330" at bounding box center [111, 12] width 115 height 11
click at [155, 13] on input "0932330" at bounding box center [111, 12] width 115 height 11
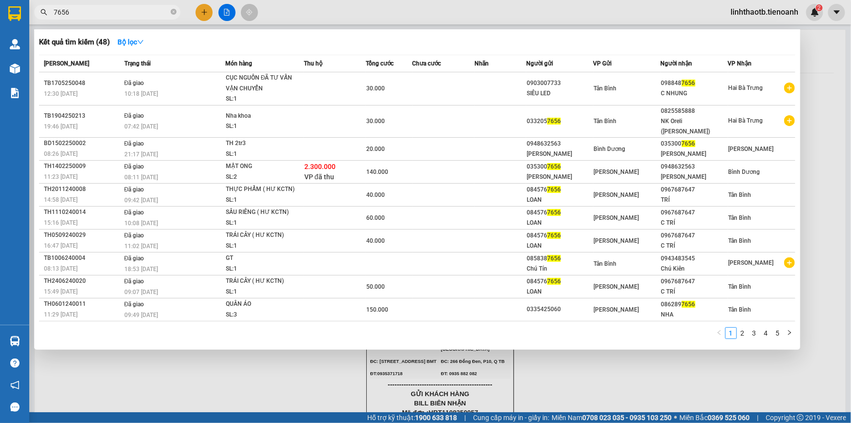
click at [155, 13] on input "7656" at bounding box center [111, 12] width 115 height 11
click at [99, 12] on input "7656" at bounding box center [111, 12] width 115 height 11
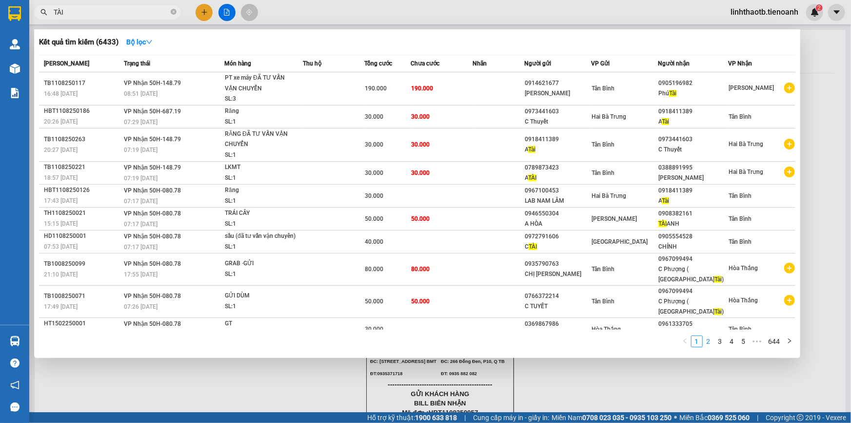
type input "TÀI"
click at [707, 336] on link "2" at bounding box center [709, 341] width 11 height 11
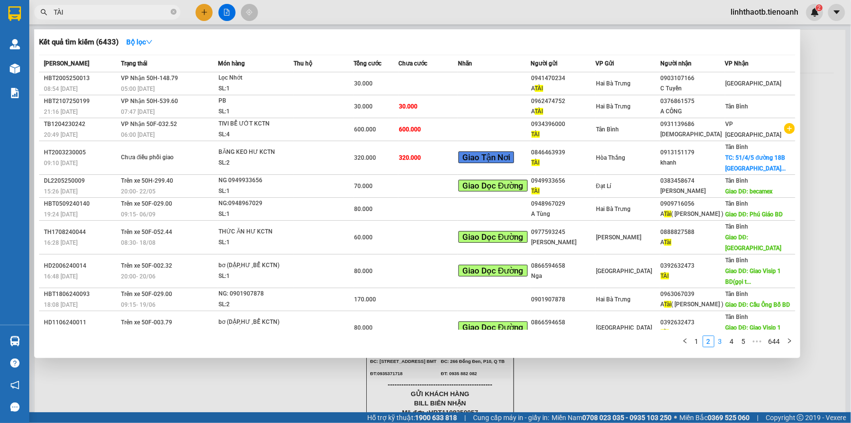
click at [721, 343] on link "3" at bounding box center [720, 341] width 11 height 11
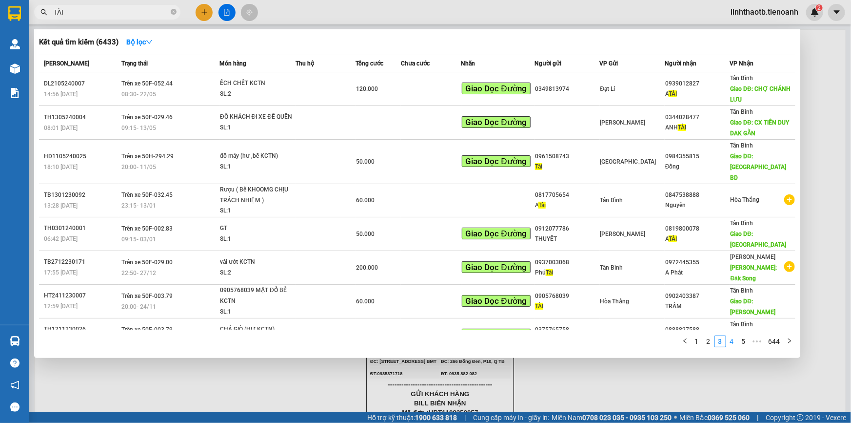
click at [737, 342] on link "4" at bounding box center [732, 341] width 11 height 11
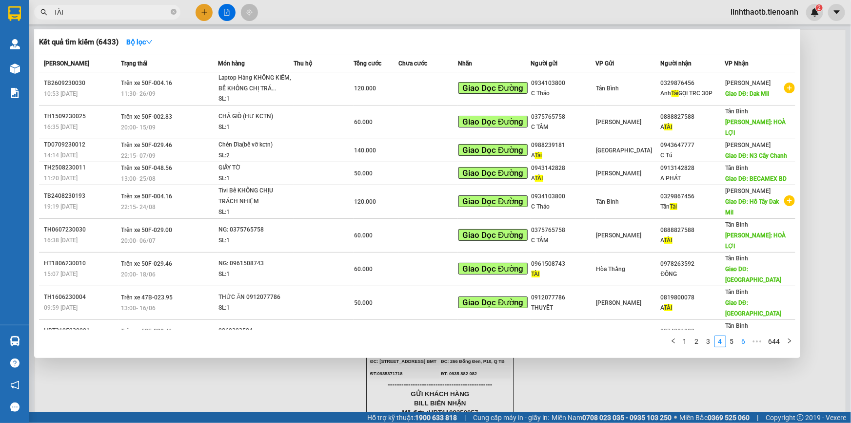
click at [744, 338] on link "6" at bounding box center [744, 341] width 11 height 11
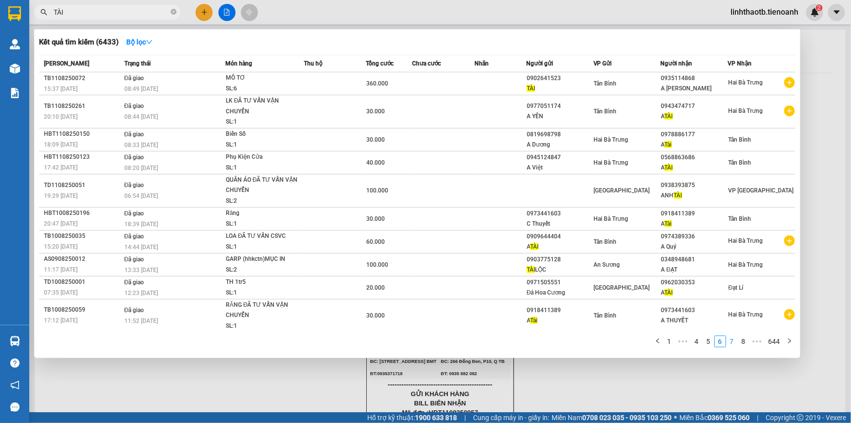
click at [730, 342] on link "7" at bounding box center [732, 341] width 11 height 11
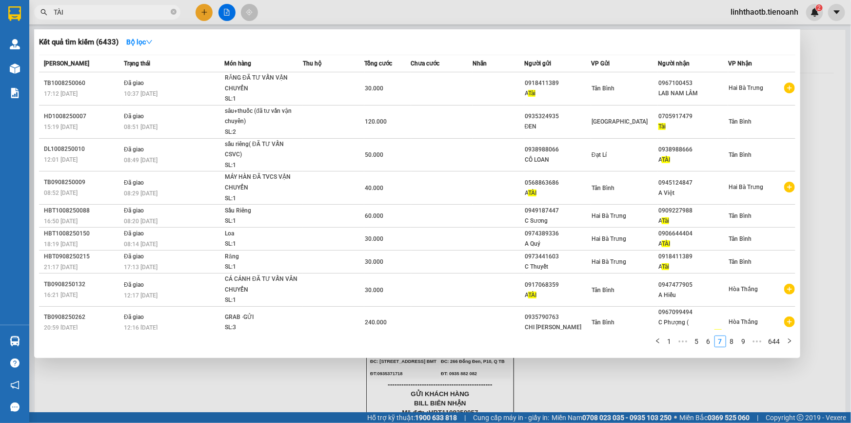
click at [94, 12] on input "TÀI" at bounding box center [111, 12] width 115 height 11
click at [738, 340] on link "8" at bounding box center [732, 341] width 11 height 11
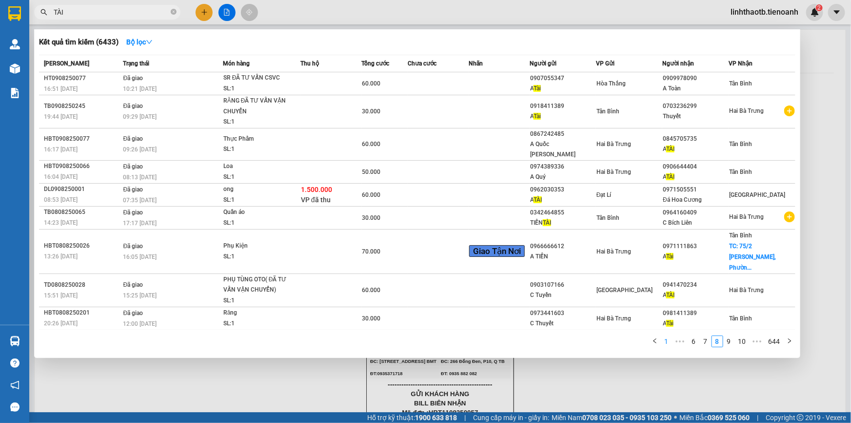
click at [669, 344] on link "1" at bounding box center [667, 341] width 11 height 11
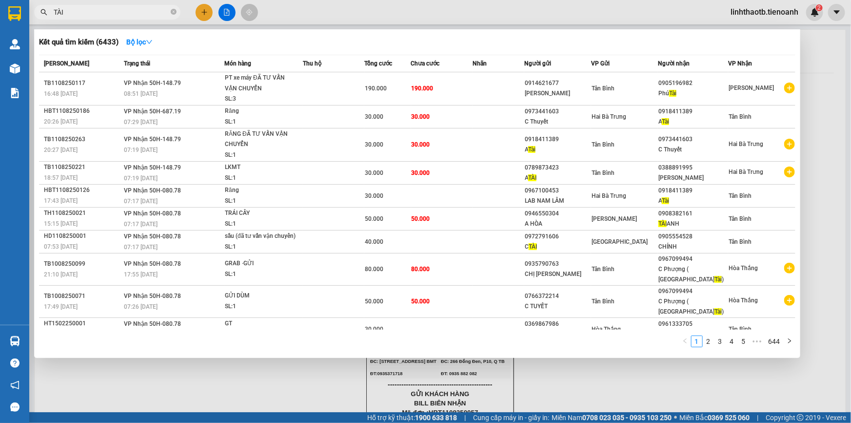
click at [126, 16] on input "TÀI" at bounding box center [111, 12] width 115 height 11
click at [175, 12] on icon "close-circle" at bounding box center [174, 12] width 6 height 6
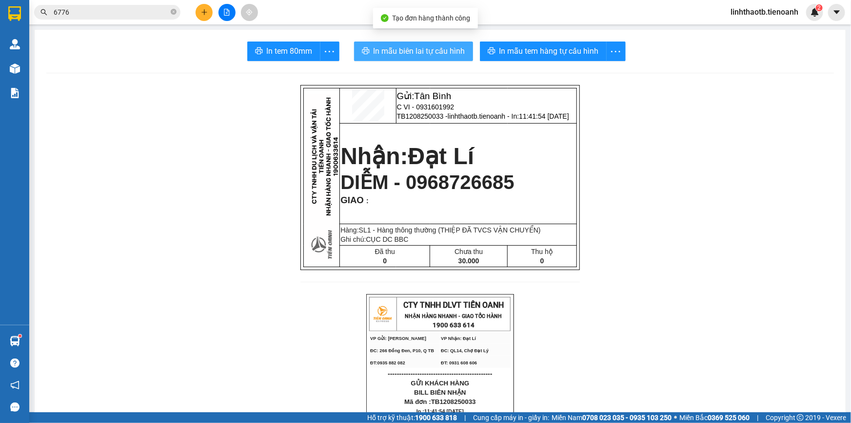
click at [428, 49] on span "In mẫu biên lai tự cấu hình" at bounding box center [420, 51] width 92 height 12
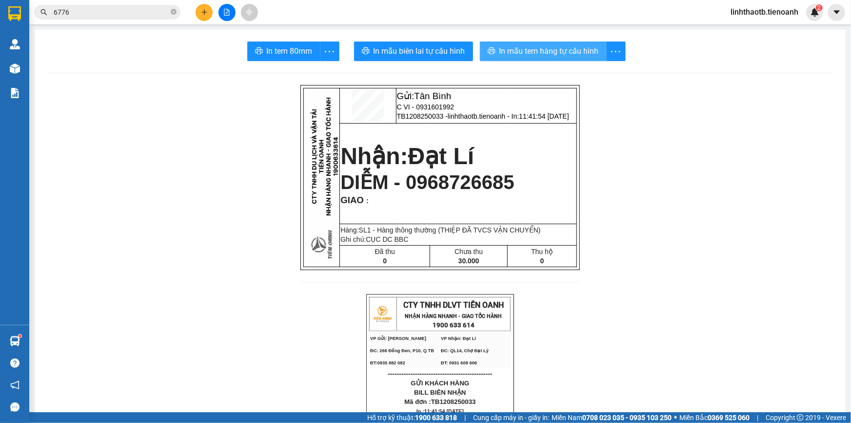
click at [527, 46] on span "In mẫu tem hàng tự cấu hình" at bounding box center [550, 51] width 100 height 12
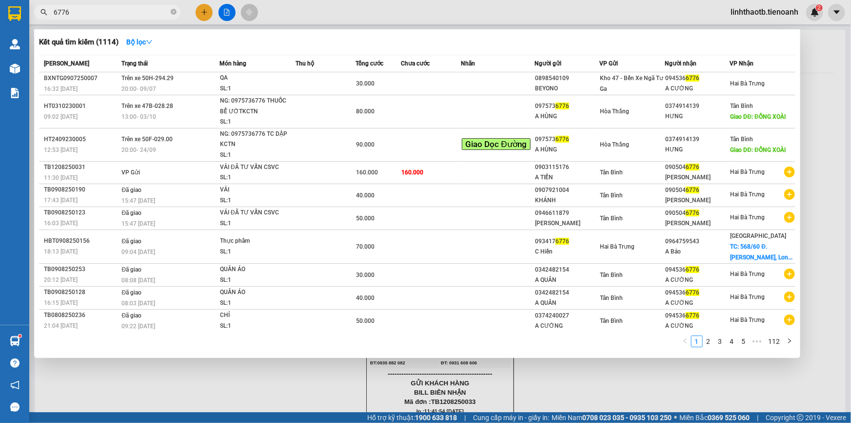
click at [117, 12] on input "6776" at bounding box center [111, 12] width 115 height 11
type input "6"
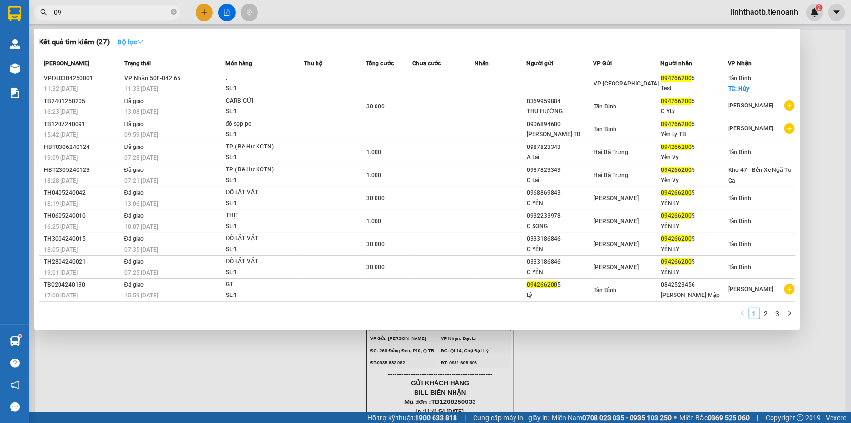
type input "0"
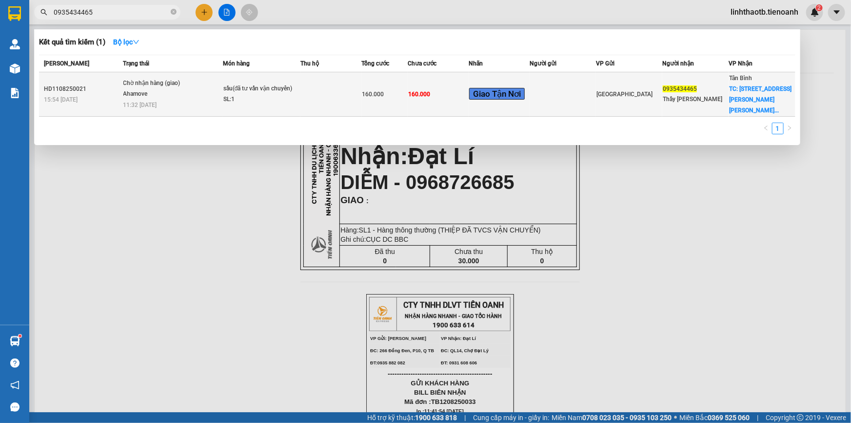
type input "0935434465"
click at [201, 89] on span "Chờ nhận hàng (giao) Ahamove 11:32 - 12/08" at bounding box center [172, 93] width 99 height 30
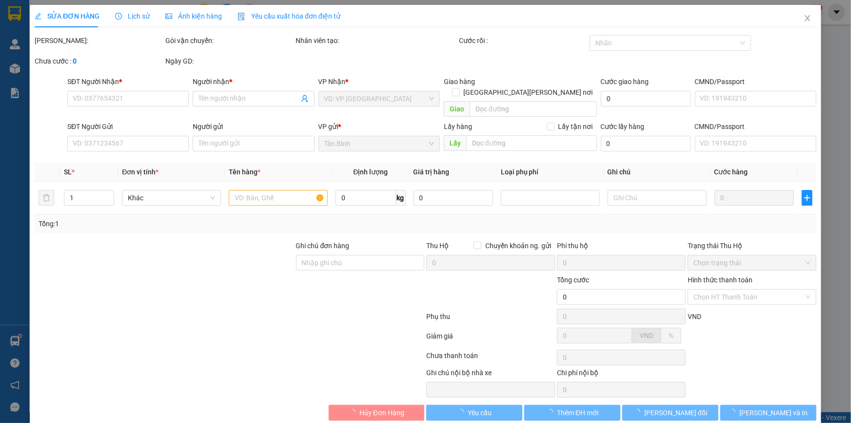
type input "0935434465"
type input "Thầy [GEOGRAPHIC_DATA]"
checkbox input "true"
type input "[STREET_ADDRESS][PERSON_NAME]"
type input "KNM"
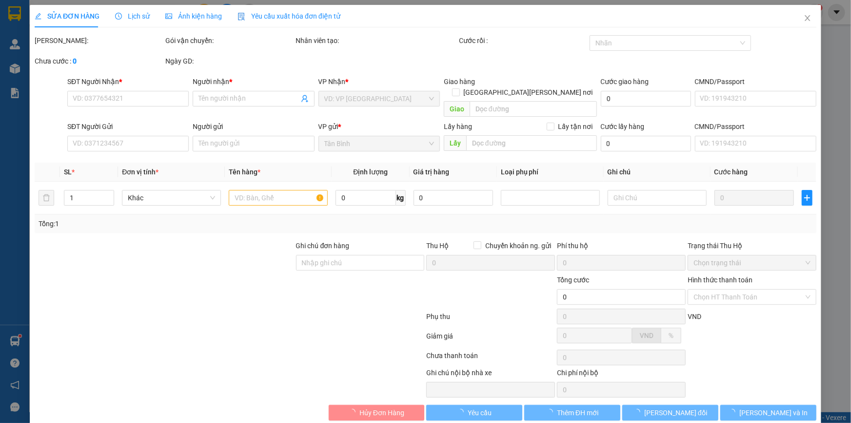
type input "160.000"
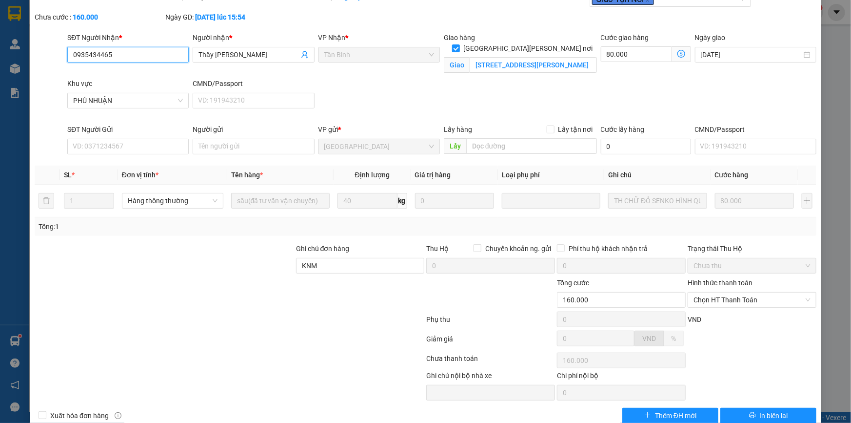
scroll to position [44, 0]
click at [705, 299] on span "Chọn HT Thanh Toán" at bounding box center [752, 299] width 117 height 15
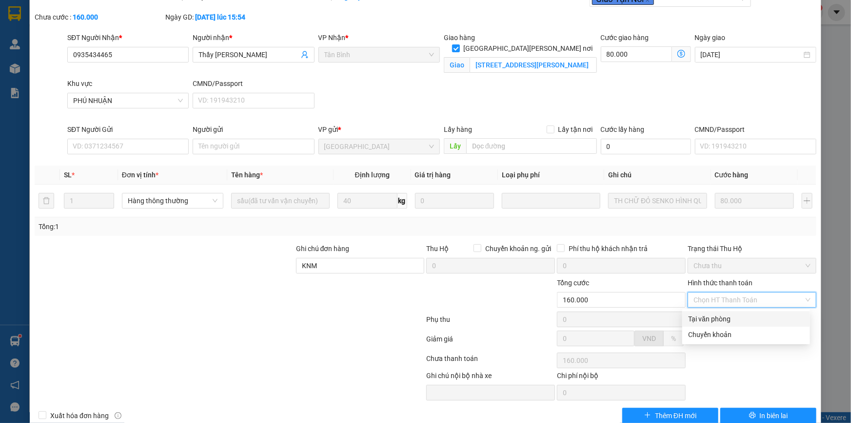
click at [711, 319] on div "Tại văn phòng" at bounding box center [746, 318] width 116 height 11
type input "0"
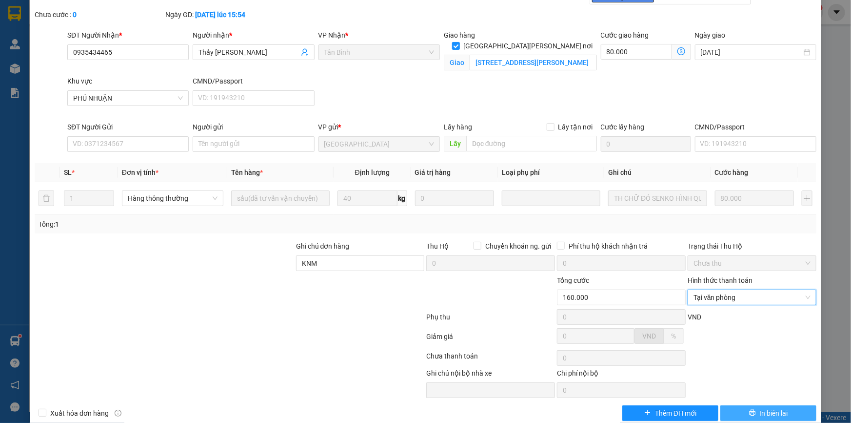
scroll to position [62, 0]
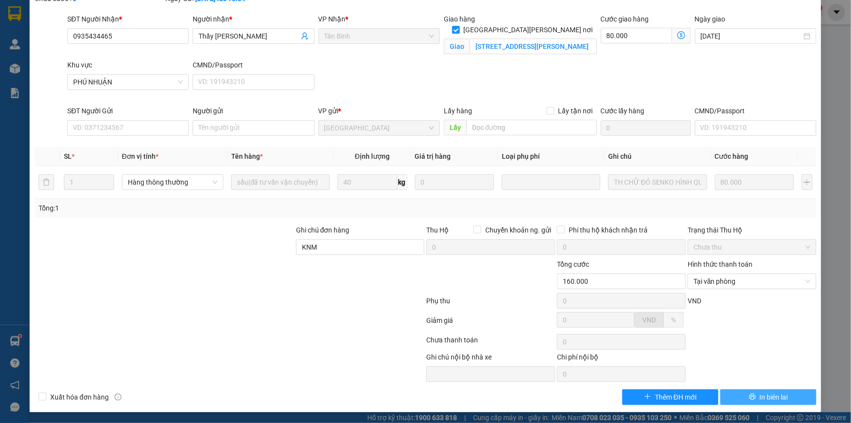
click at [752, 400] on button "In biên lai" at bounding box center [769, 397] width 96 height 16
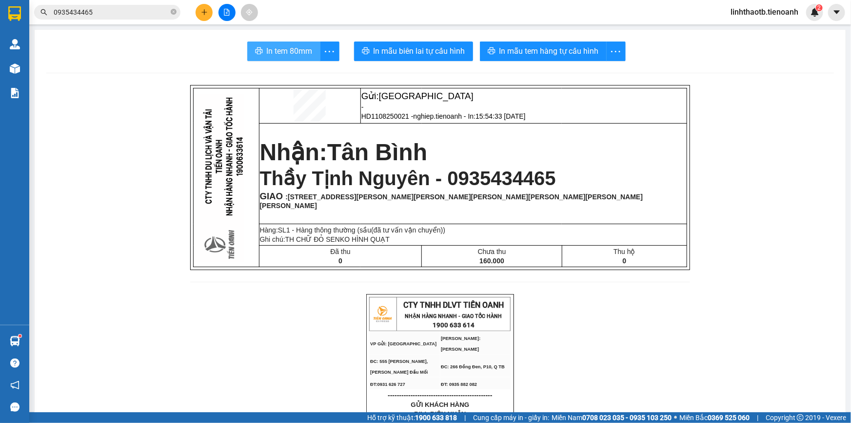
click at [287, 57] on span "In tem 80mm" at bounding box center [290, 51] width 46 height 12
click at [279, 42] on button "In tem 80mm" at bounding box center [283, 51] width 73 height 20
click at [129, 14] on input "0935434465" at bounding box center [111, 12] width 115 height 11
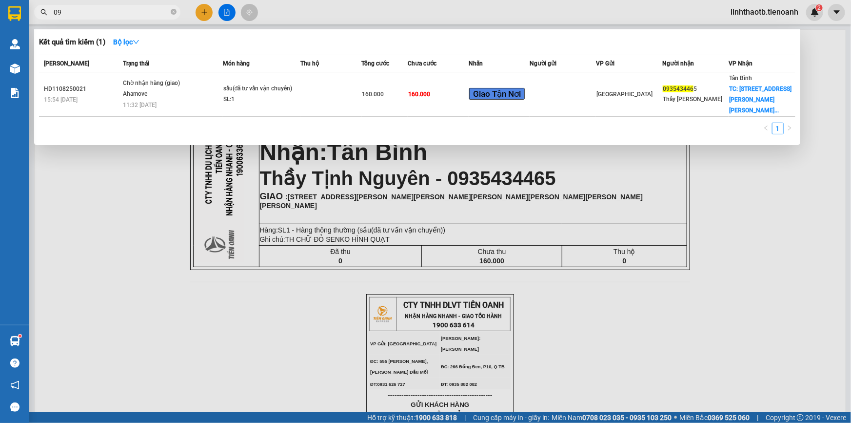
type input "0"
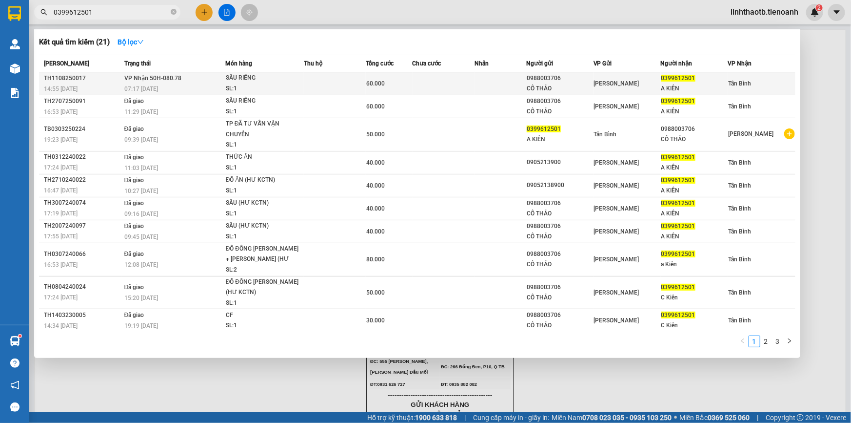
type input "0399612501"
click at [182, 86] on div "07:17 [DATE]" at bounding box center [174, 88] width 101 height 11
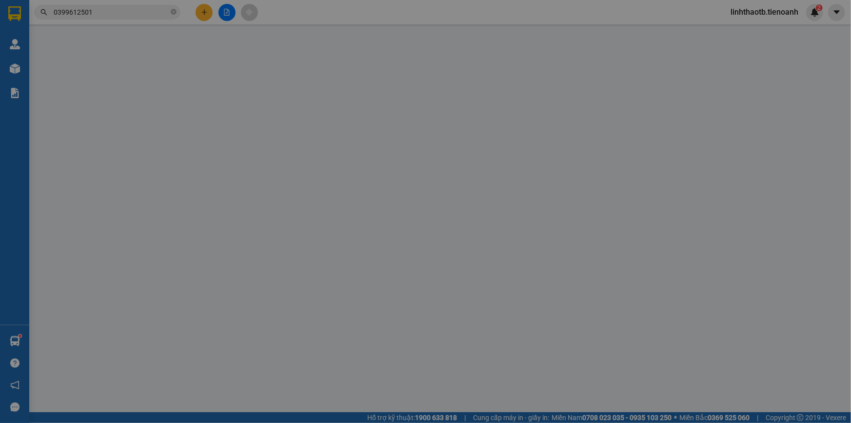
type input "0399612501"
type input "A KIÊN"
type input "066202006953"
type input "0988003706"
type input "CÔ THẢO"
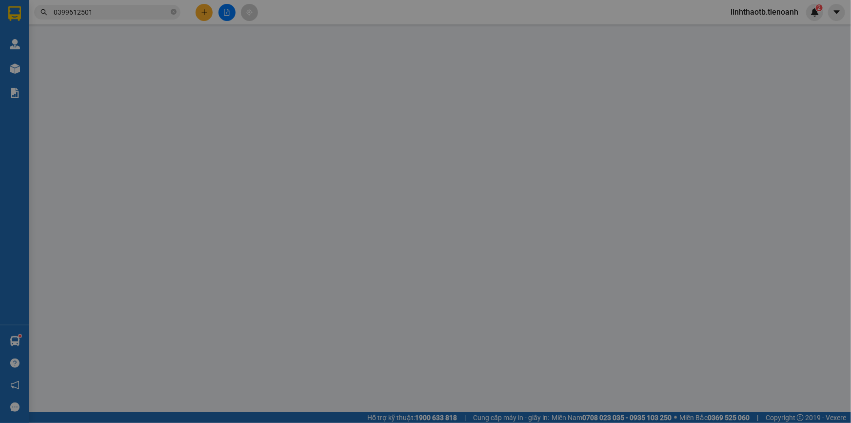
type input "066170000779"
type input "60.000"
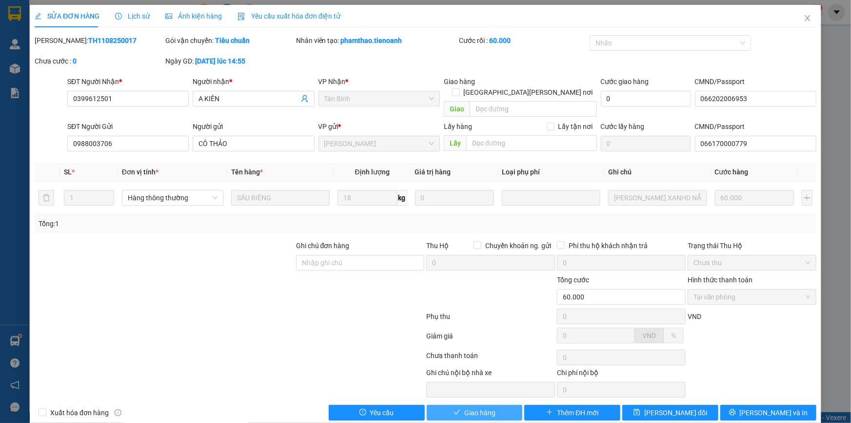
click at [480, 407] on span "Giao hàng" at bounding box center [480, 412] width 31 height 11
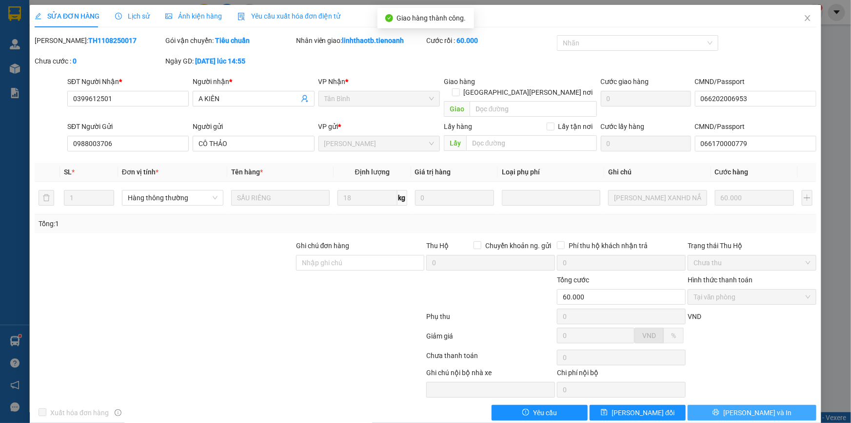
click at [753, 407] on span "[PERSON_NAME] và In" at bounding box center [758, 412] width 68 height 11
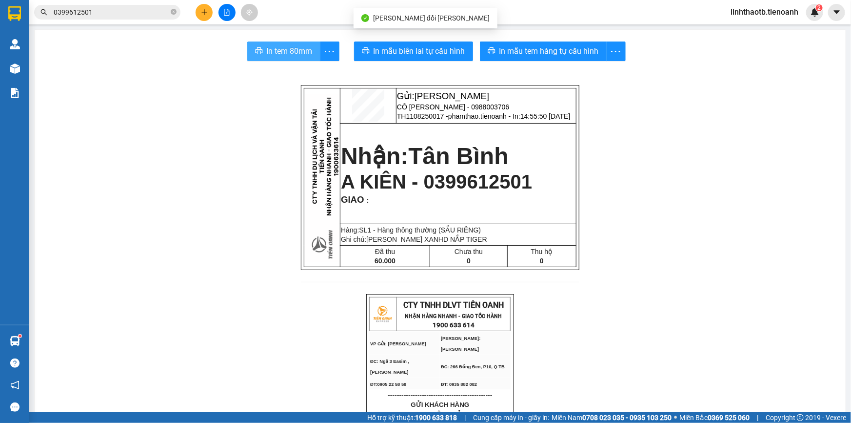
click at [279, 52] on span "In tem 80mm" at bounding box center [290, 51] width 46 height 12
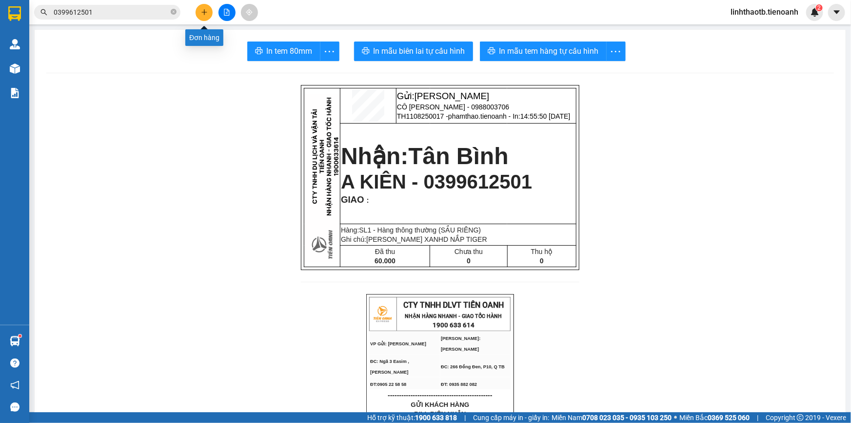
click at [201, 13] on icon "plus" at bounding box center [204, 12] width 7 height 7
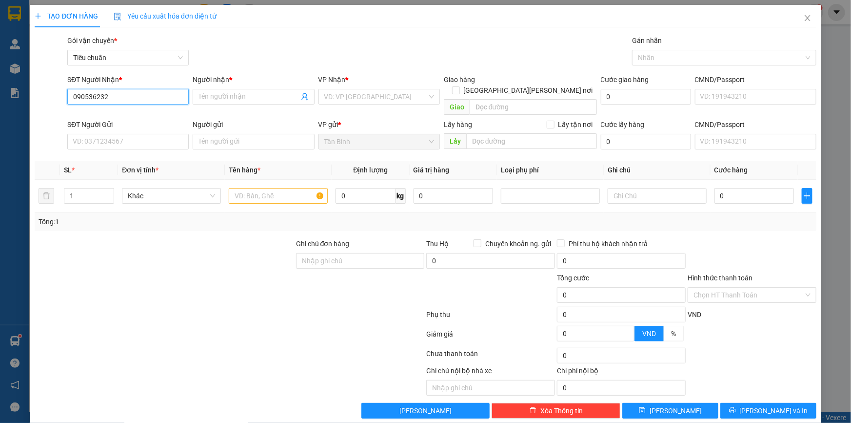
type input "0905362328"
click at [136, 117] on div "0905362328 - C Nga" at bounding box center [127, 116] width 109 height 11
type input "C Nga"
type input "40.000"
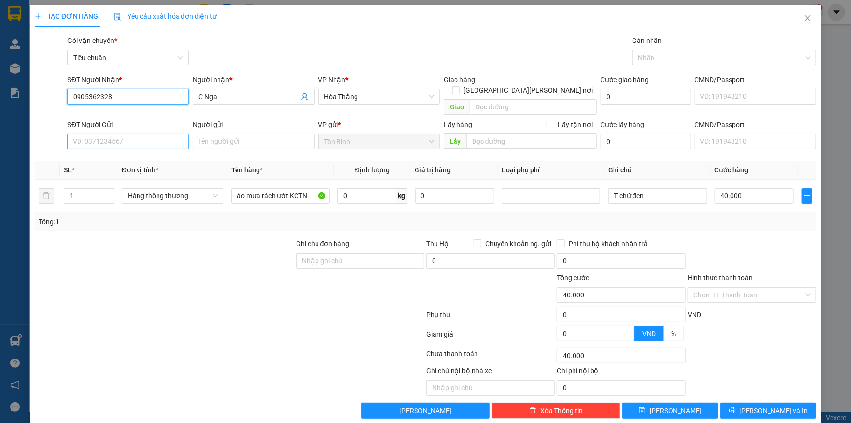
type input "0905362328"
click at [130, 135] on input "SĐT Người Gửi" at bounding box center [127, 142] width 121 height 16
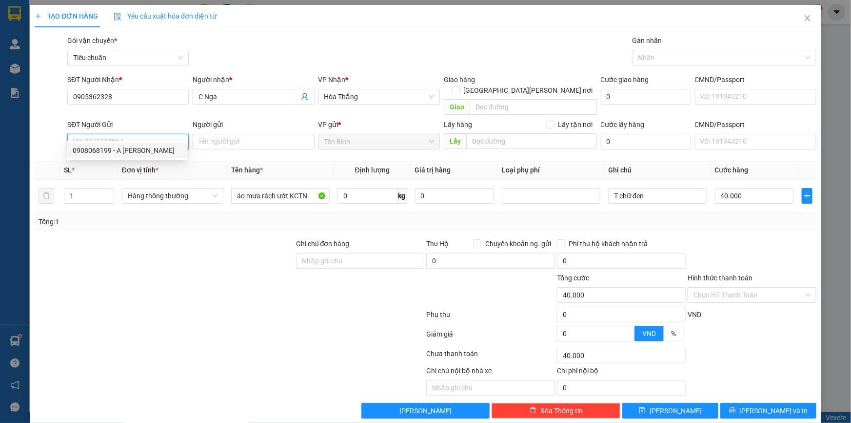
click at [109, 151] on div "0908068199 - A Liêng" at bounding box center [127, 150] width 109 height 11
type input "0908068199"
type input "A Liêng"
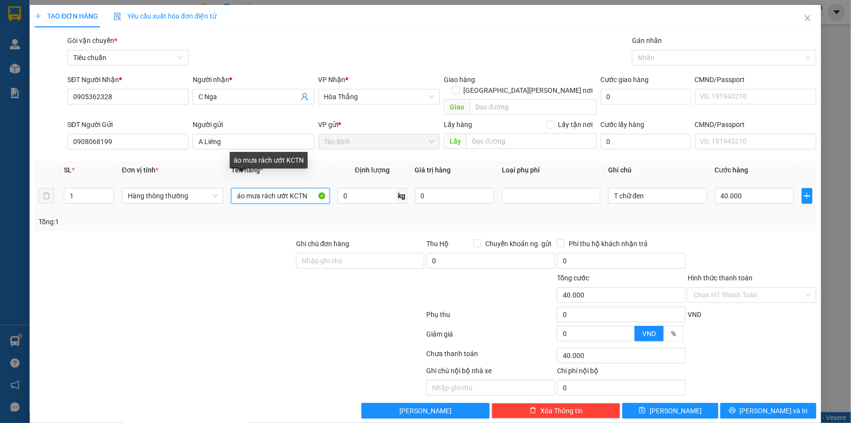
click at [309, 188] on input "áo mưa rách ướt KCTN" at bounding box center [280, 196] width 99 height 16
type input "á"
type input "D"
click at [537, 190] on div at bounding box center [552, 196] width 94 height 12
type input "ĐỒ CÁ NHÂN"
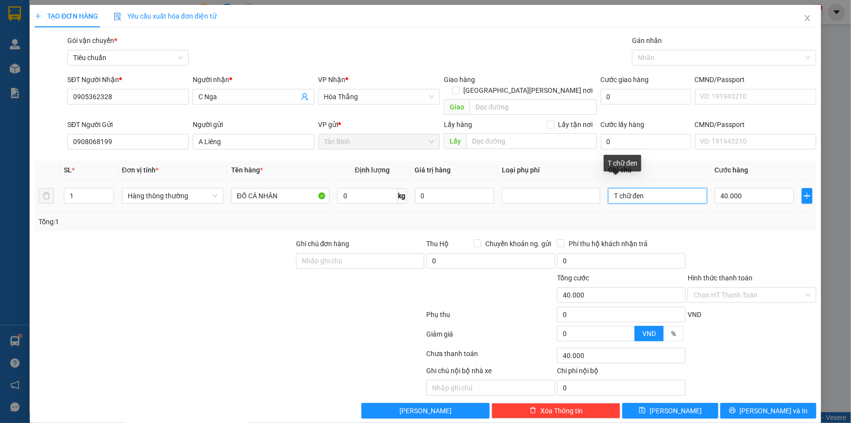
click at [651, 188] on input "T chữ đen" at bounding box center [657, 196] width 99 height 16
type input "T"
type input "B NILONG XANH"
click at [752, 188] on input "40.000" at bounding box center [755, 196] width 80 height 16
type input "0"
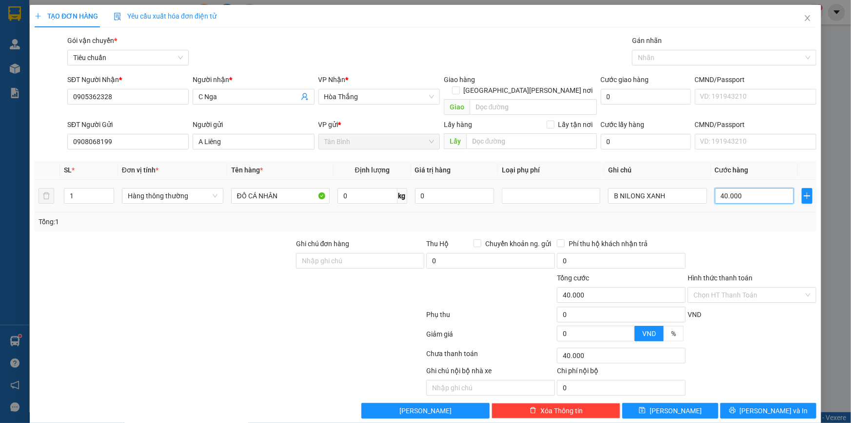
type input "0"
type input "3"
type input "03"
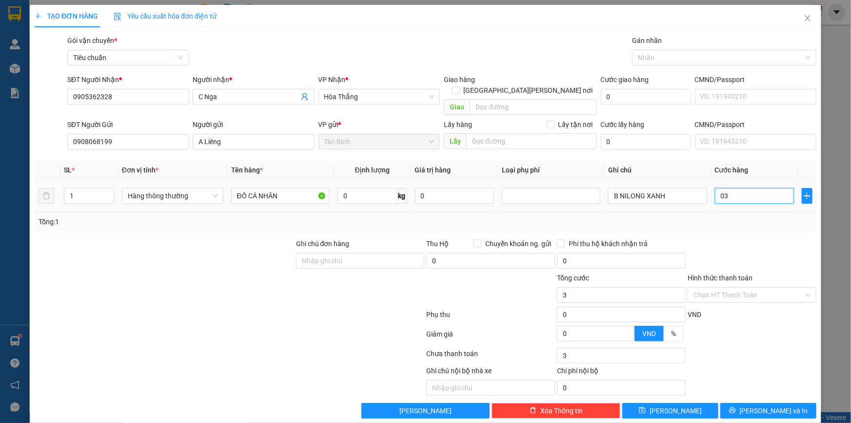
type input "30"
type input "030"
type input "300"
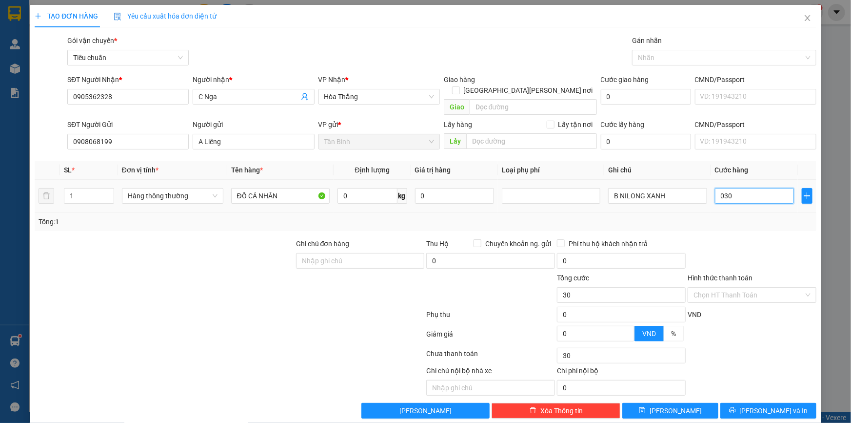
type input "0.300"
type input "3.000"
type input "03.000"
type input "30.000"
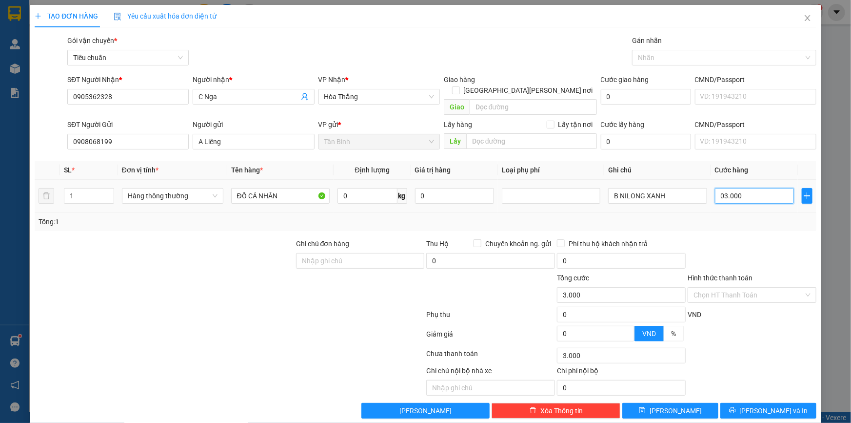
type input "30.000"
click at [747, 287] on input "Hình thức thanh toán" at bounding box center [749, 294] width 110 height 15
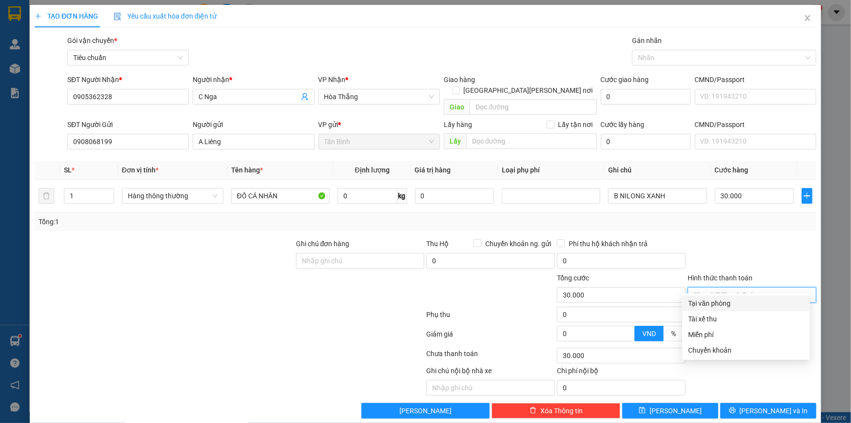
click at [725, 302] on div "Tại văn phòng" at bounding box center [746, 303] width 116 height 11
type input "0"
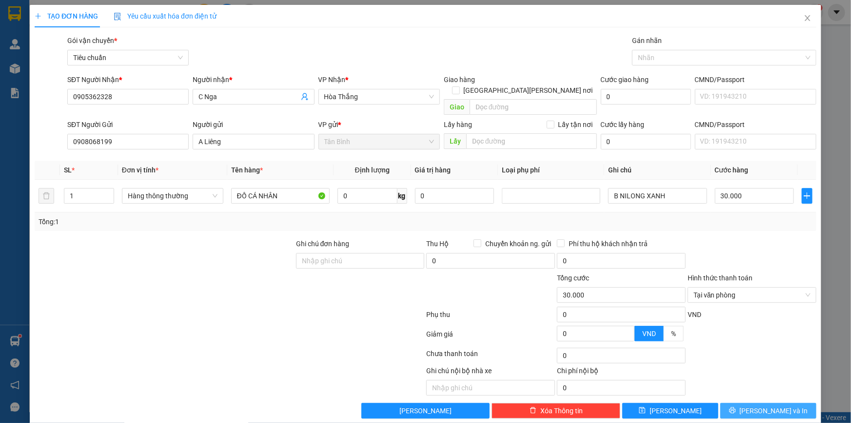
click at [752, 403] on button "[PERSON_NAME] và In" at bounding box center [769, 411] width 96 height 16
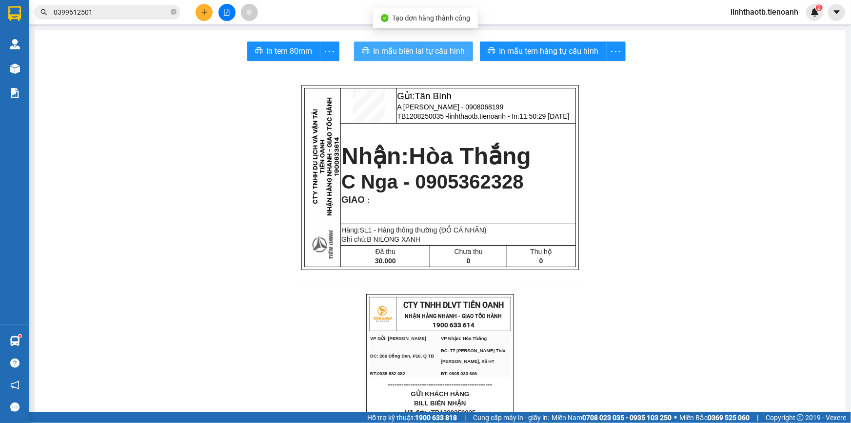
click at [432, 51] on span "In mẫu biên lai tự cấu hình" at bounding box center [420, 51] width 92 height 12
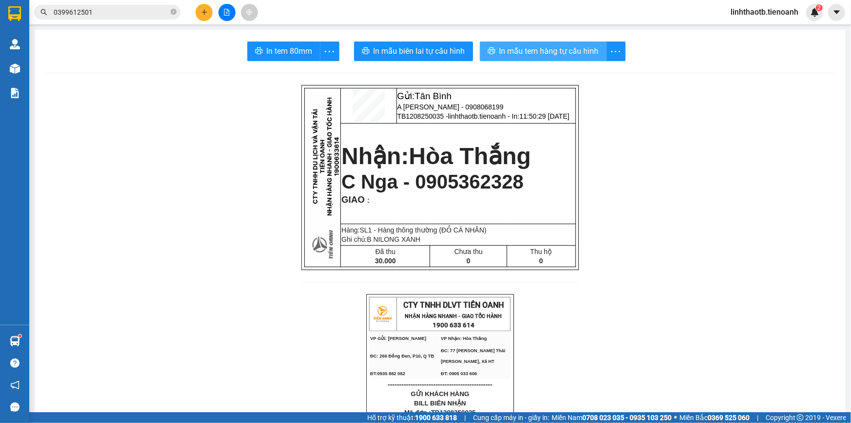
click at [551, 53] on span "In mẫu tem hàng tự cấu hình" at bounding box center [550, 51] width 100 height 12
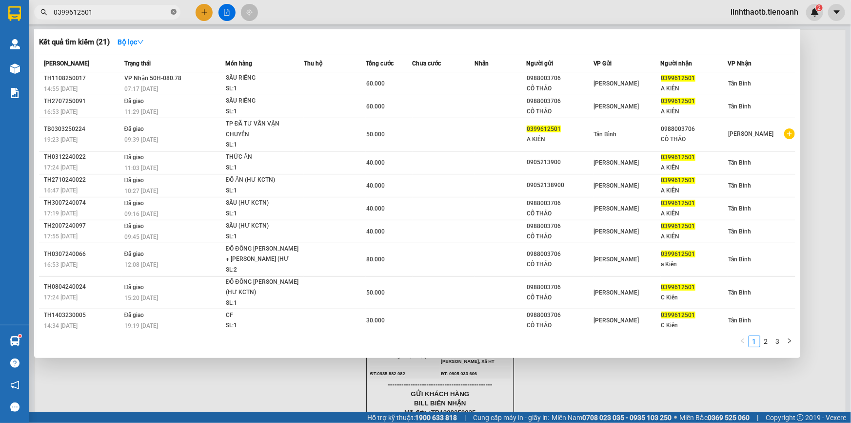
click at [175, 15] on span at bounding box center [174, 12] width 6 height 9
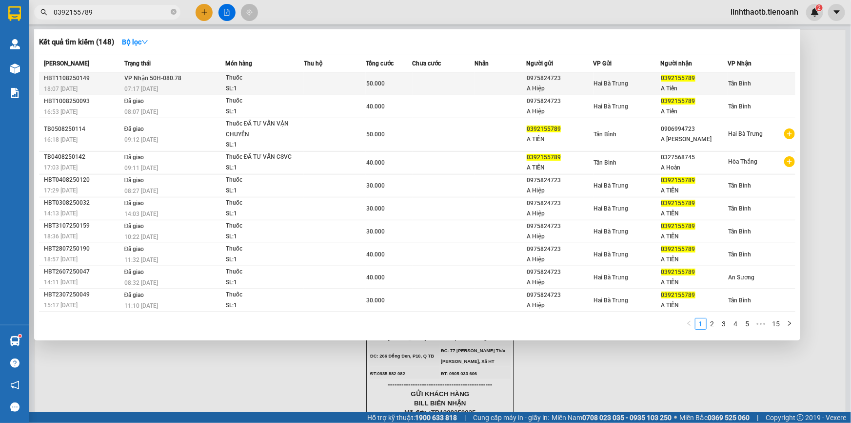
type input "0392155789"
click at [180, 84] on div "07:17 [DATE]" at bounding box center [174, 88] width 101 height 11
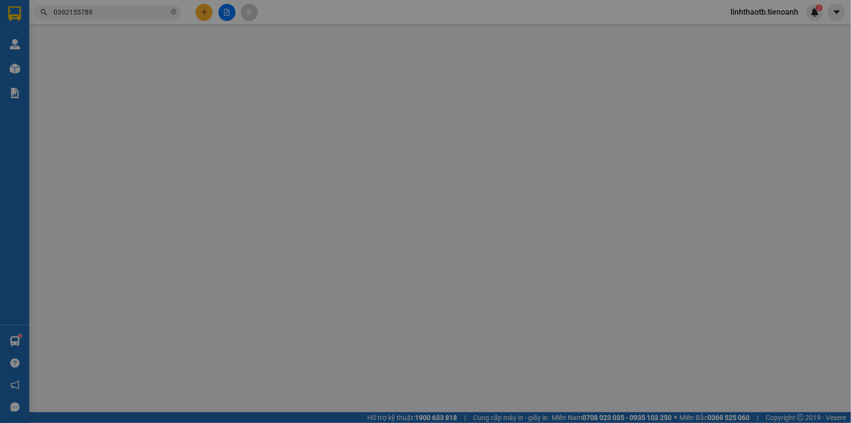
type input "0392155789"
type input "A Tiến"
type input "0975824723"
type input "A Hiệp"
type input "066094020616"
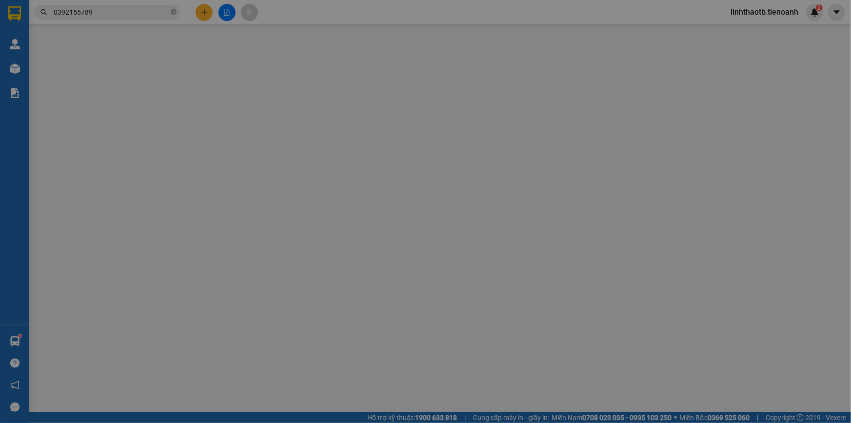
type input "50.000"
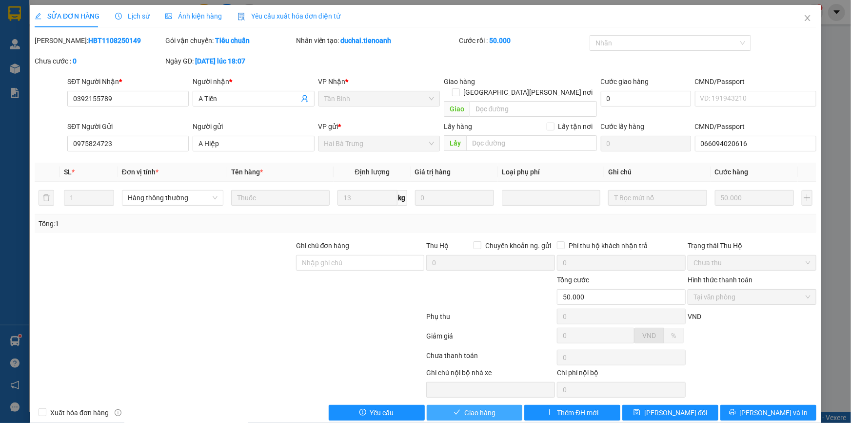
click at [467, 407] on span "Giao hàng" at bounding box center [480, 412] width 31 height 11
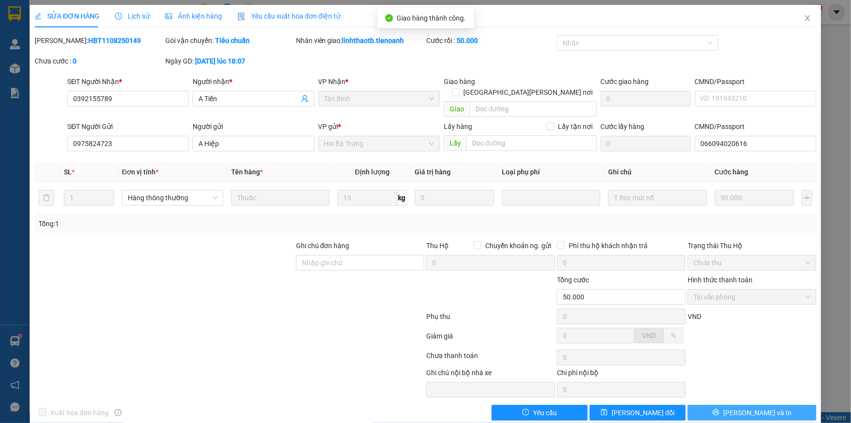
click at [777, 404] on button "[PERSON_NAME] và In" at bounding box center [752, 412] width 129 height 16
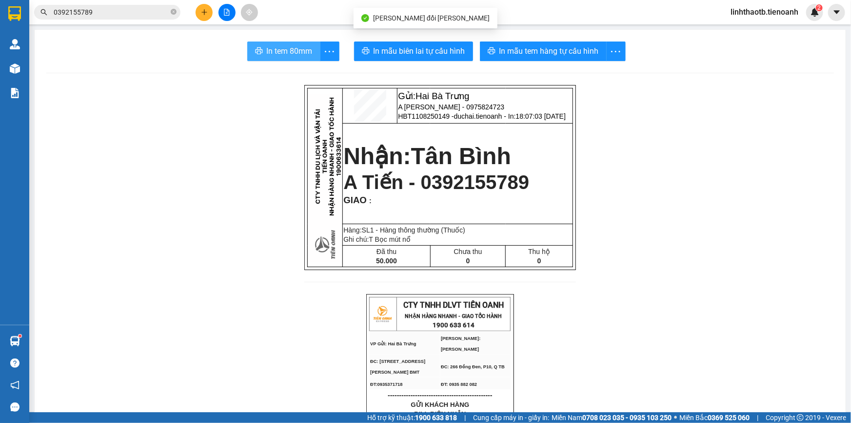
drag, startPoint x: 263, startPoint y: 47, endPoint x: 266, endPoint y: 52, distance: 5.5
click at [267, 47] on span "In tem 80mm" at bounding box center [290, 51] width 46 height 12
click at [154, 16] on input "0392155789" at bounding box center [111, 12] width 115 height 11
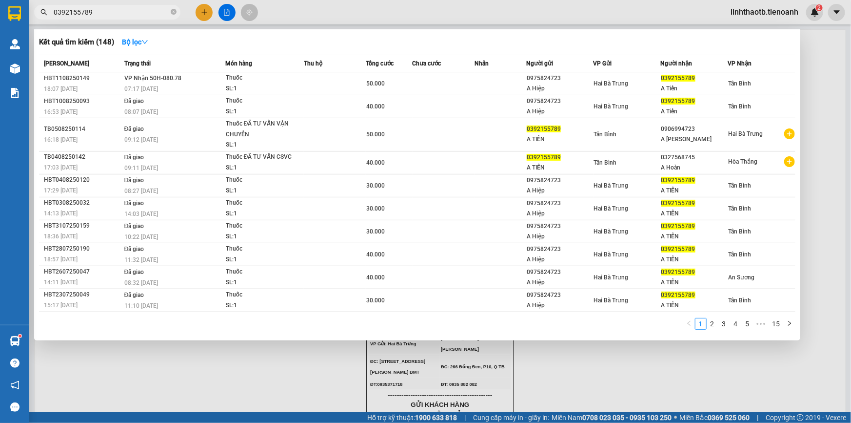
click at [154, 16] on input "0392155789" at bounding box center [111, 12] width 115 height 11
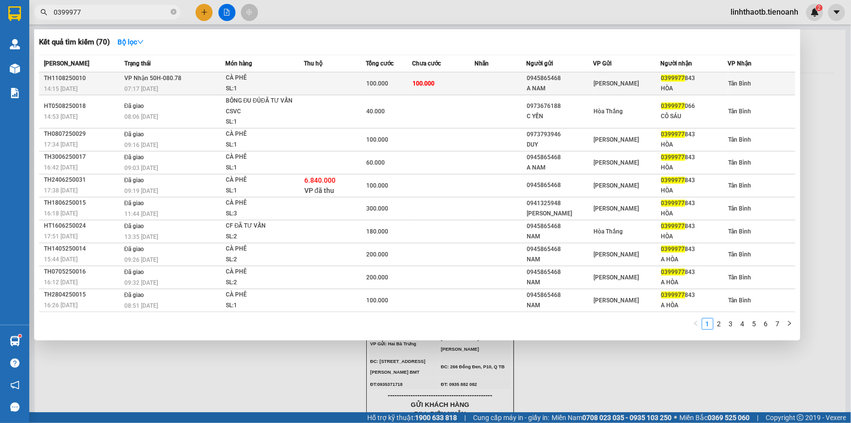
type input "0399977"
click at [337, 83] on td at bounding box center [335, 83] width 62 height 23
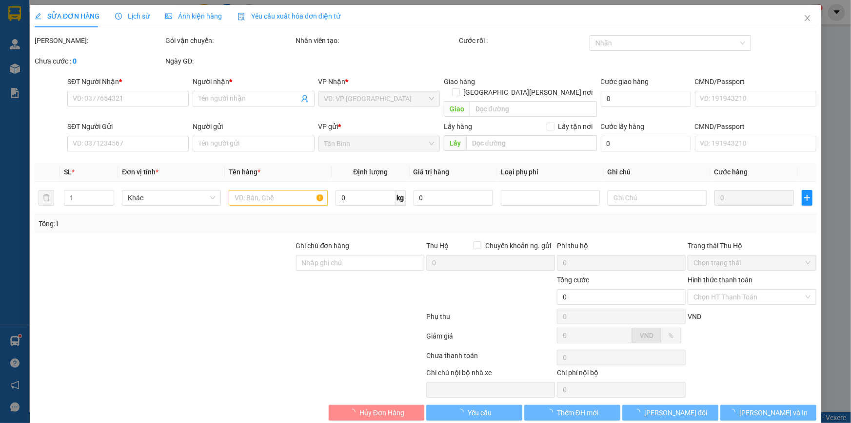
type input "0399977843"
type input "HÒA"
type input "0945865468"
type input "A NAM"
type input "100.000"
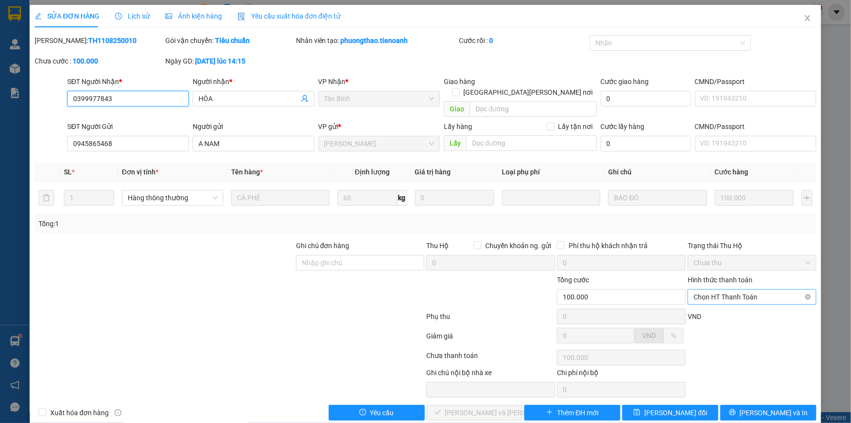
click at [762, 289] on span "Chọn HT Thanh Toán" at bounding box center [752, 296] width 117 height 15
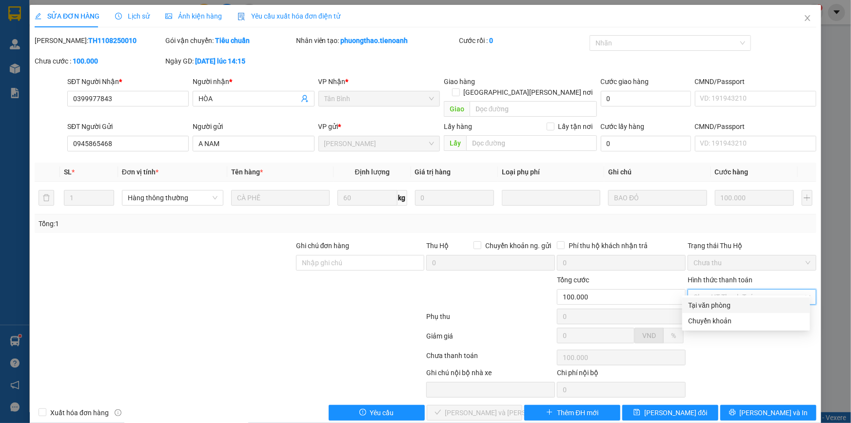
click at [756, 311] on div "Tại văn phòng" at bounding box center [747, 305] width 128 height 16
type input "0"
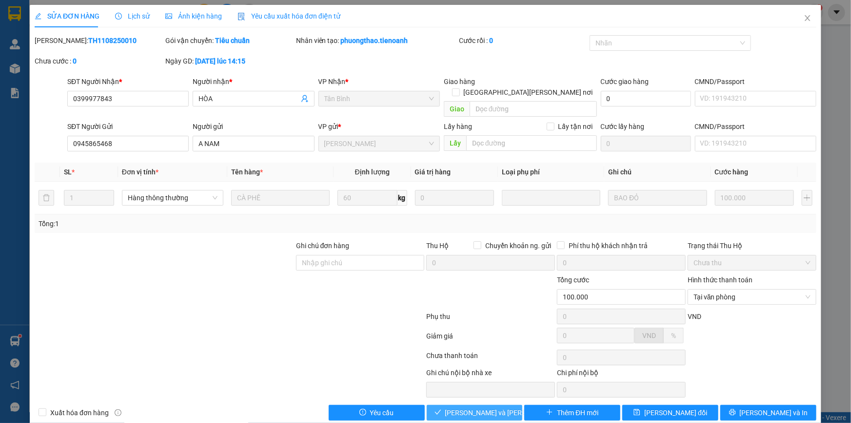
click at [492, 404] on button "[PERSON_NAME] và Giao hàng" at bounding box center [475, 412] width 96 height 16
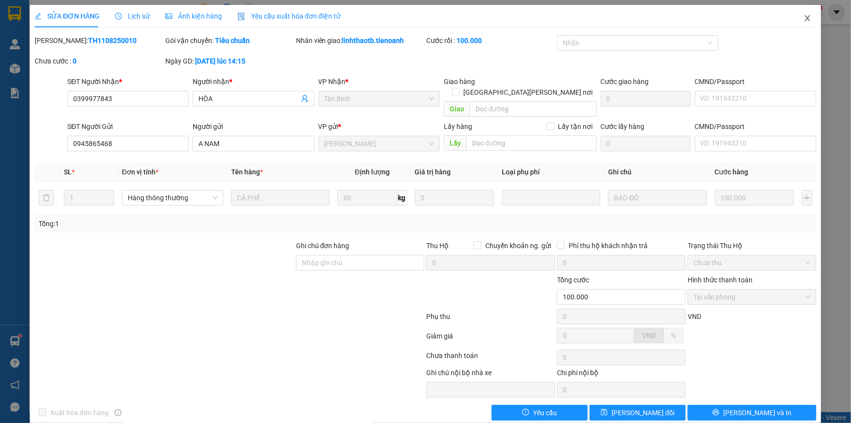
click at [804, 14] on icon "close" at bounding box center [808, 18] width 8 height 8
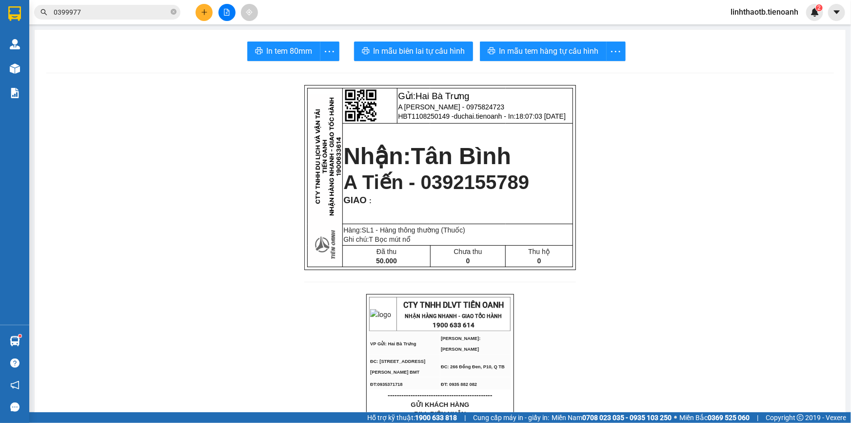
click at [99, 18] on span "0399977" at bounding box center [107, 12] width 146 height 15
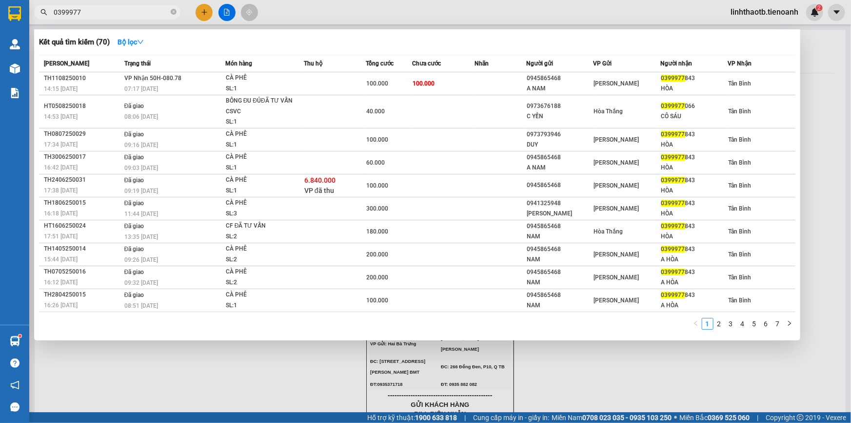
click at [106, 14] on input "0399977" at bounding box center [111, 12] width 115 height 11
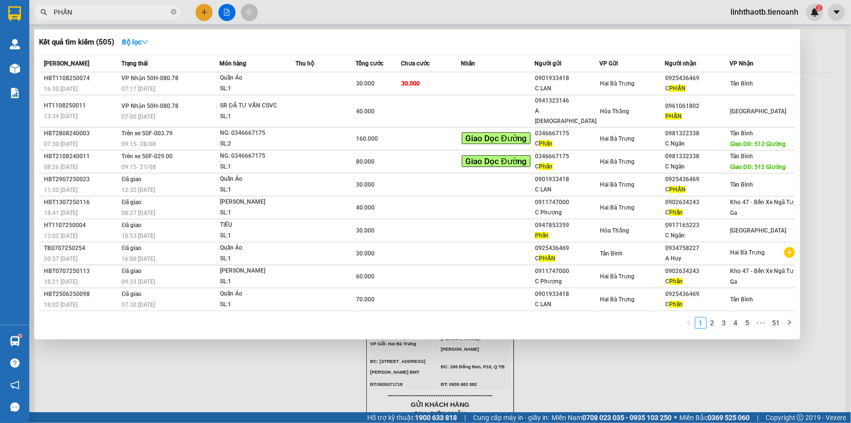
type input "PHẤN"
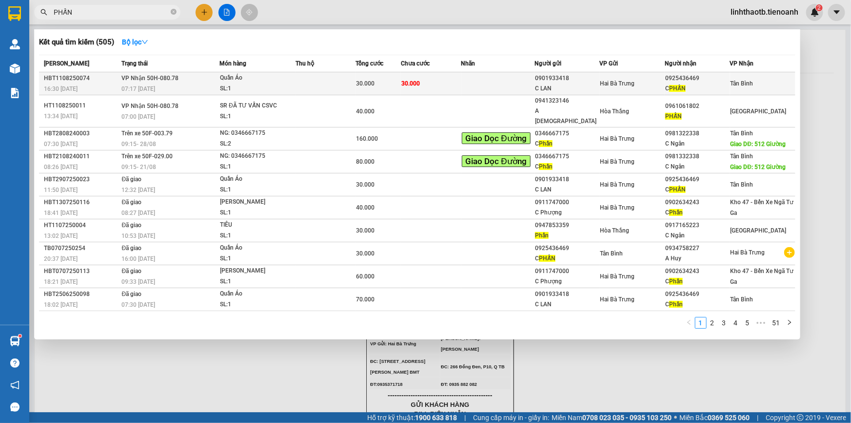
click at [547, 86] on div "C LAN" at bounding box center [567, 88] width 64 height 10
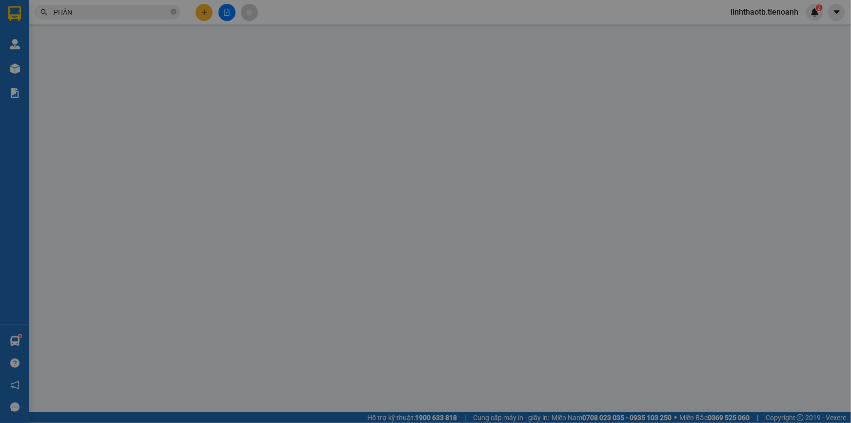
type input "0925436469"
type input "C PHẤN"
type input "0901933418"
type input "C LAN"
type input "30.000"
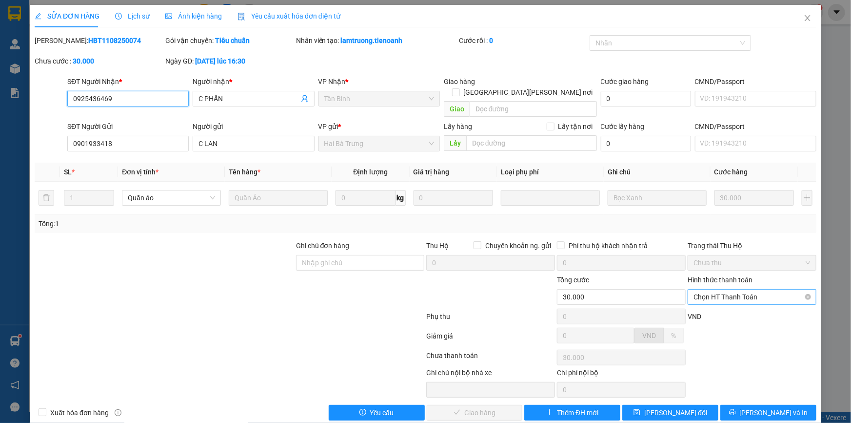
click at [754, 289] on span "Chọn HT Thanh Toán" at bounding box center [752, 296] width 117 height 15
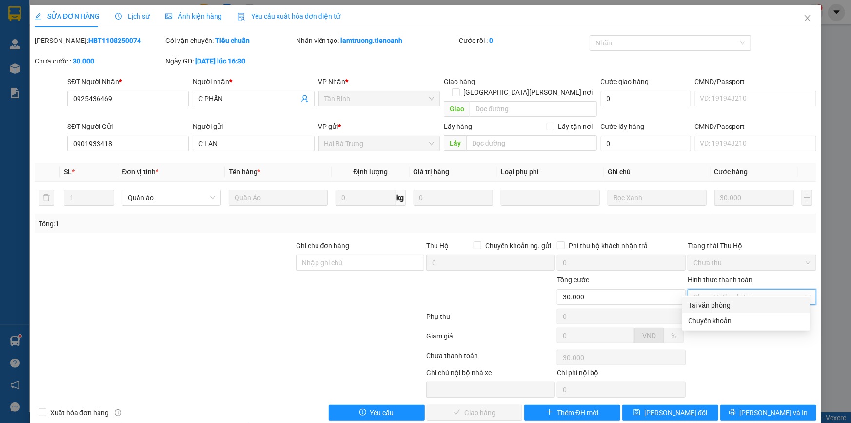
click at [746, 298] on div "Tại văn phòng" at bounding box center [747, 305] width 128 height 16
type input "0"
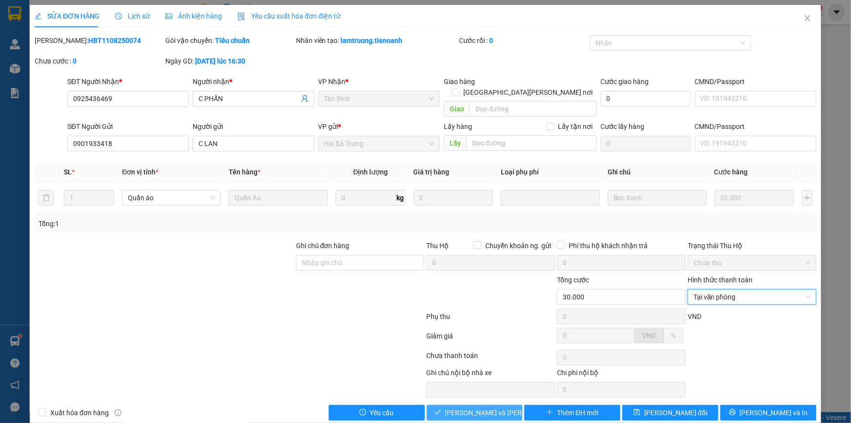
click at [486, 407] on span "[PERSON_NAME] và Giao hàng" at bounding box center [511, 412] width 132 height 11
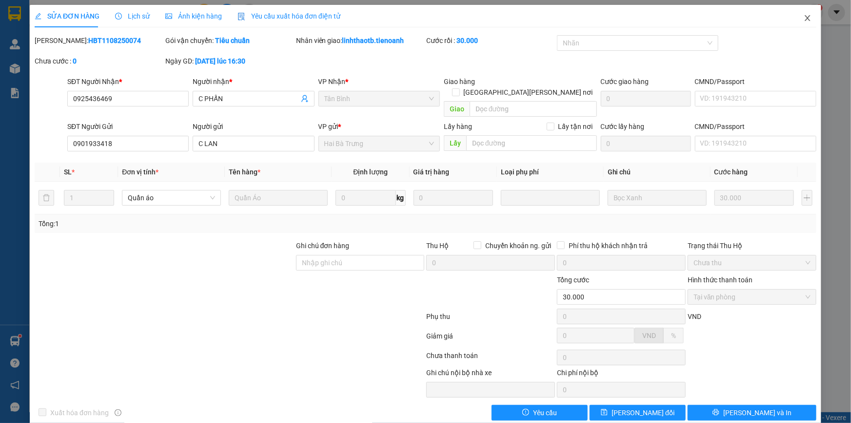
click at [794, 16] on span "Close" at bounding box center [807, 18] width 27 height 27
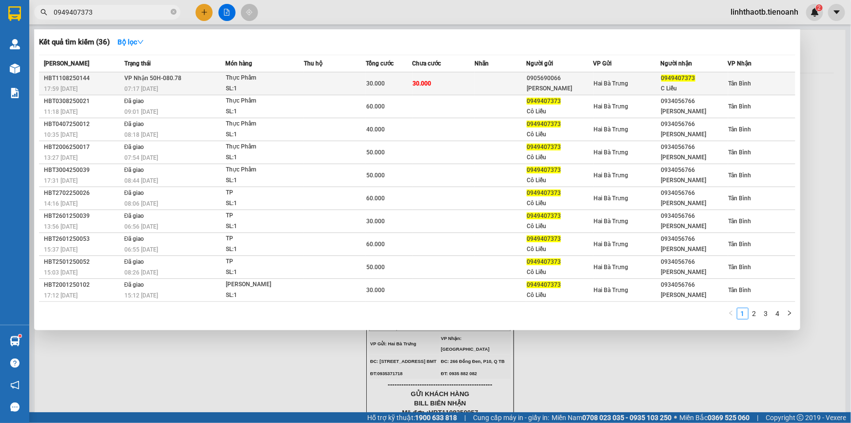
type input "0949407373"
click at [613, 90] on td "Hai Bà Trưng" at bounding box center [627, 83] width 67 height 23
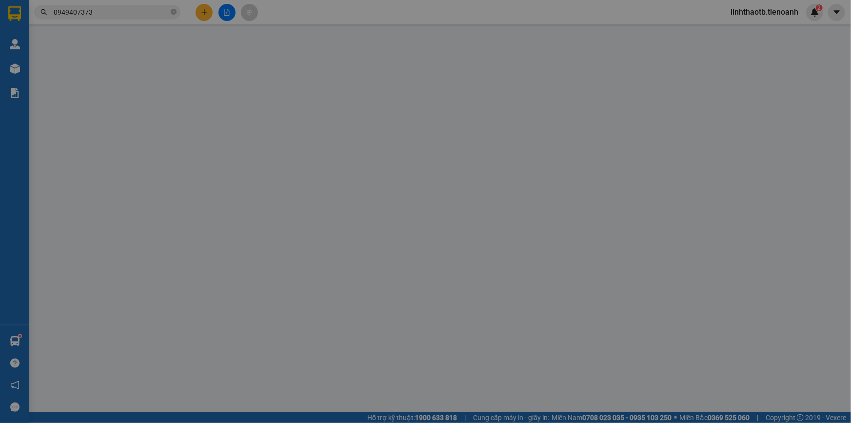
type input "0949407373"
type input "C Liễu"
type input "0905690066"
type input "[PERSON_NAME]"
type input "30.000"
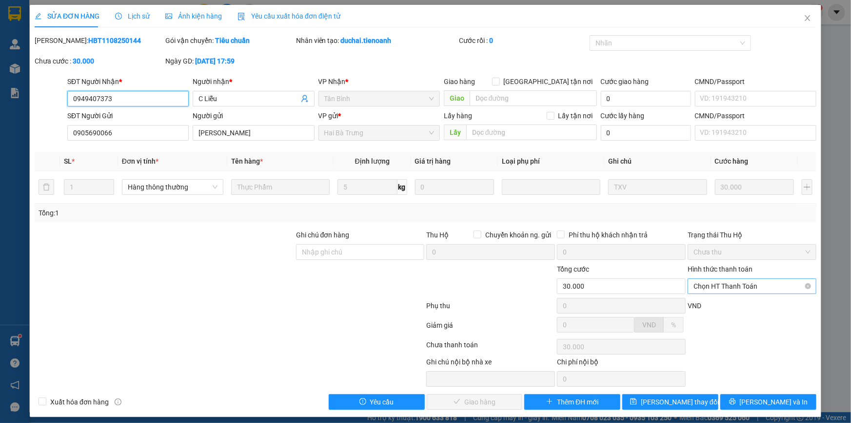
click at [749, 278] on div "Chọn HT Thanh Toán" at bounding box center [752, 286] width 129 height 16
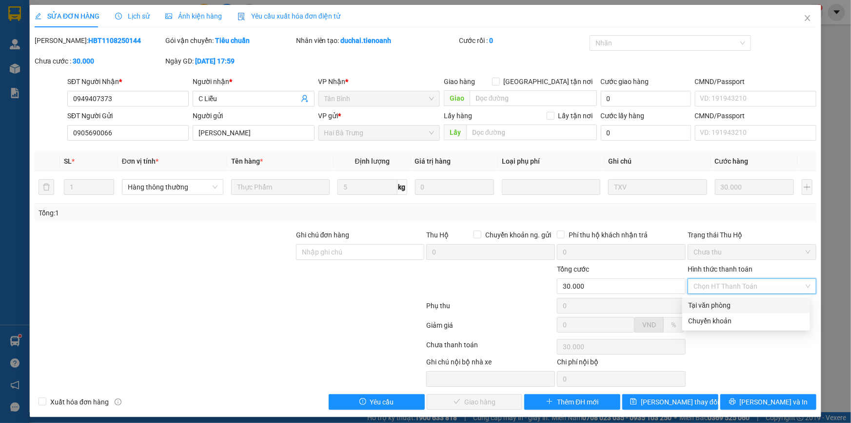
click at [754, 303] on div "Tại văn phòng" at bounding box center [746, 305] width 116 height 11
type input "0"
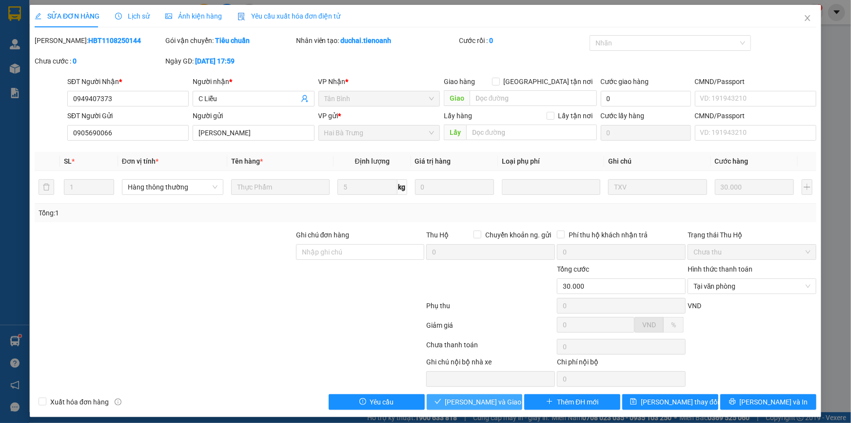
click at [463, 401] on span "[PERSON_NAME] và Giao hàng" at bounding box center [492, 401] width 94 height 11
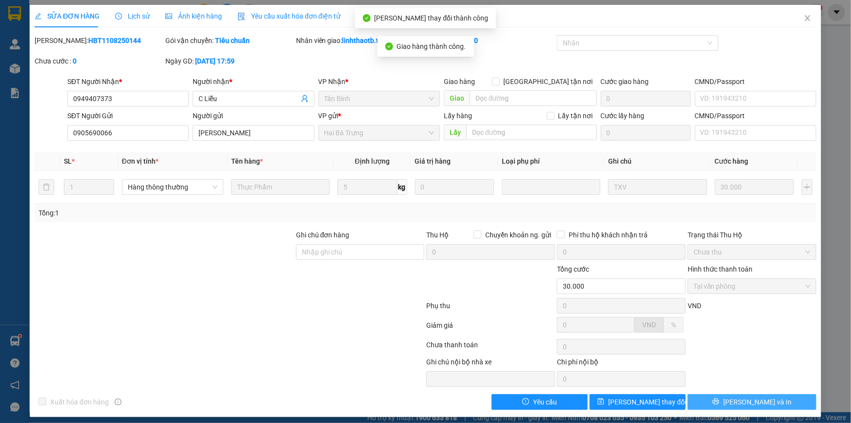
click at [748, 401] on span "[PERSON_NAME] và In" at bounding box center [758, 401] width 68 height 11
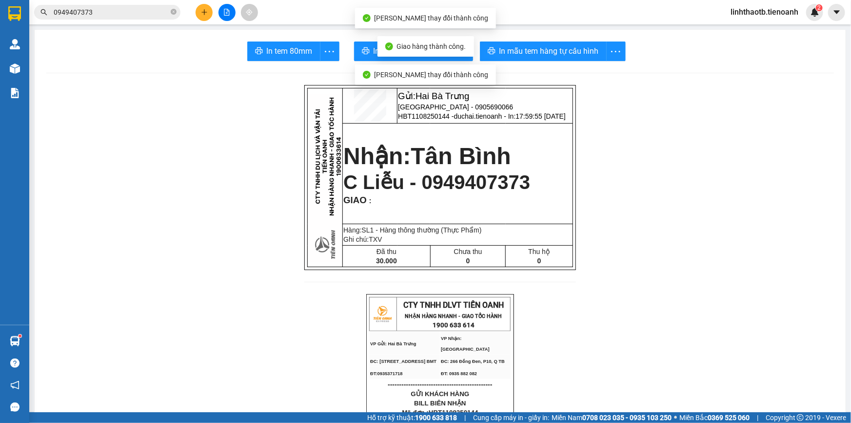
click at [293, 50] on span "In tem 80mm" at bounding box center [290, 51] width 46 height 12
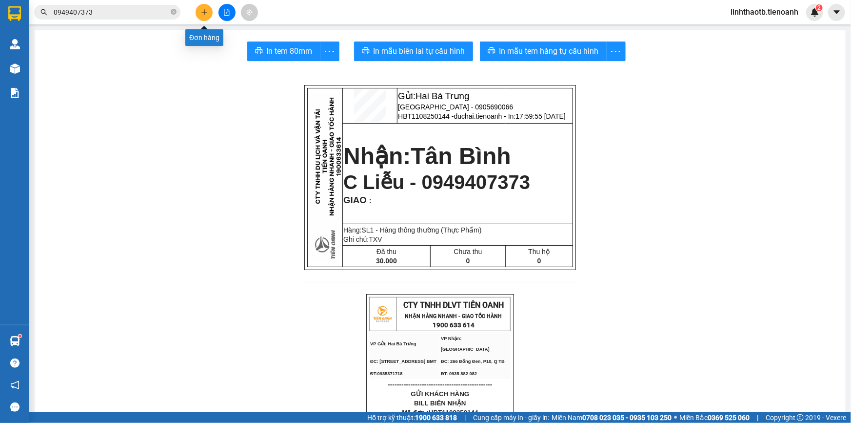
click at [209, 14] on button at bounding box center [204, 12] width 17 height 17
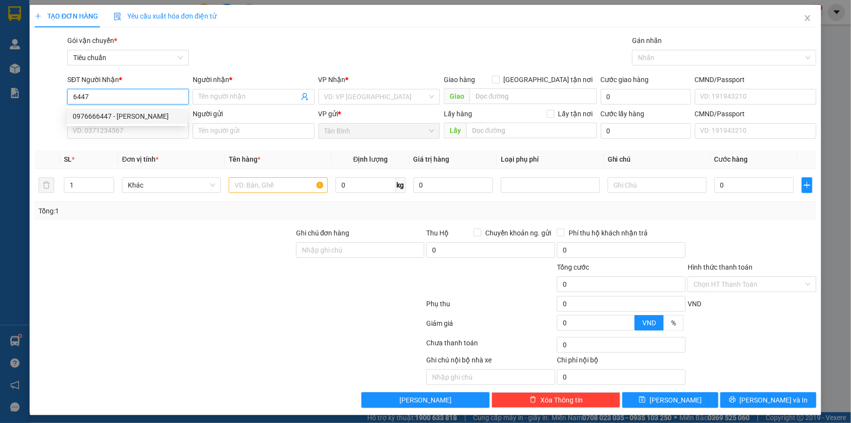
click at [158, 116] on div "0976666447 - [PERSON_NAME]" at bounding box center [127, 116] width 109 height 11
type input "0976666447"
type input "TUẤN ANH"
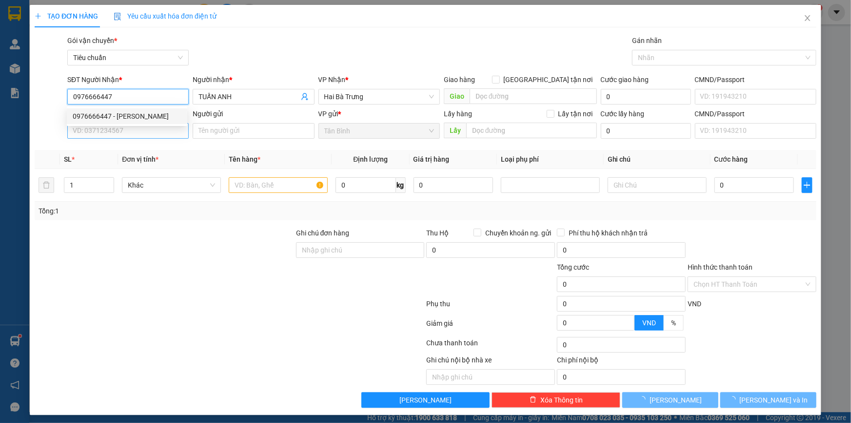
type input "60.000"
type input "0976666447"
click at [157, 130] on input "SĐT Người Gửi" at bounding box center [127, 131] width 121 height 16
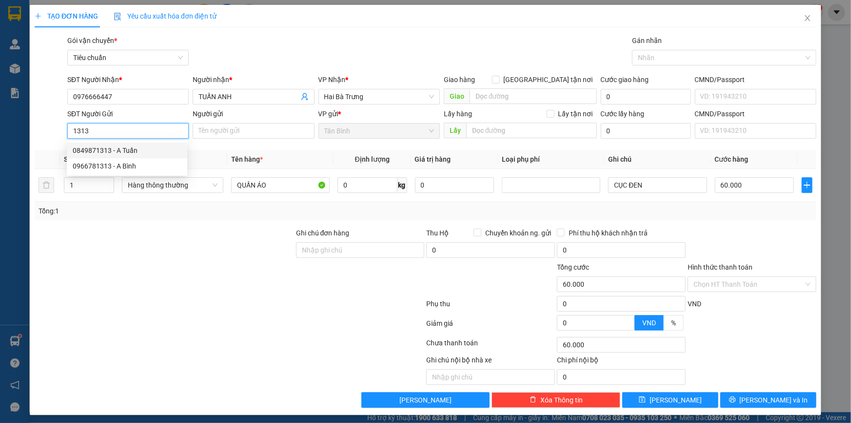
click at [162, 153] on div "0849871313 - A Tuấn" at bounding box center [127, 150] width 109 height 11
type input "0849871313"
type input "A Tuấn"
type input "0870882202640"
type input "30.000"
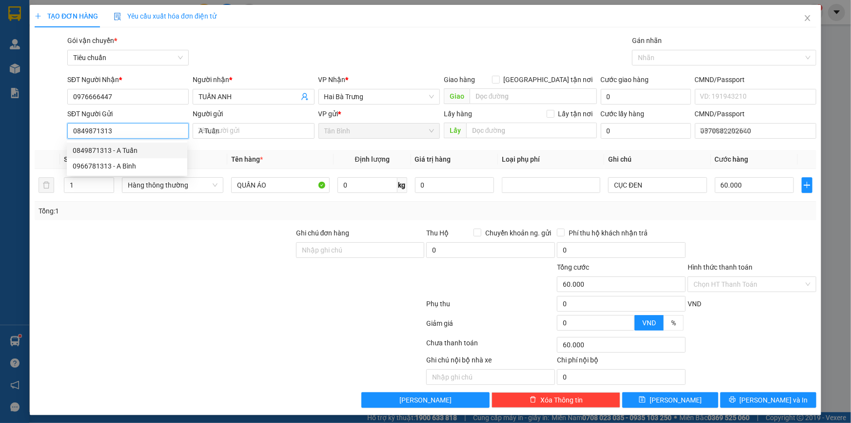
type input "30.000"
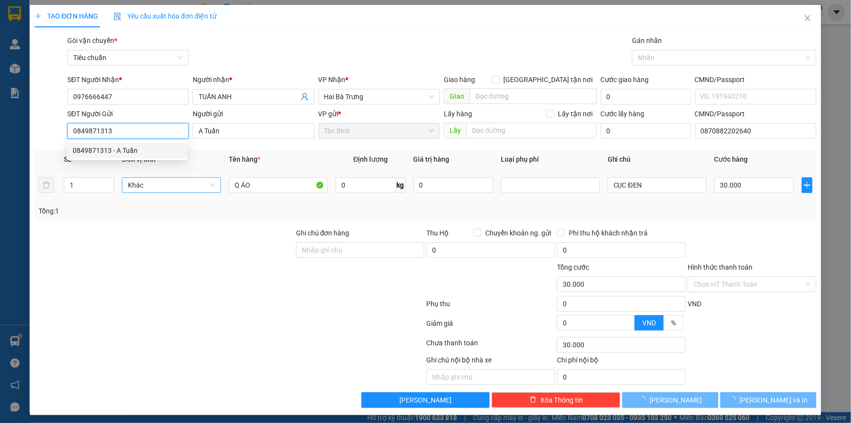
click at [168, 185] on span "Khác" at bounding box center [171, 185] width 87 height 15
type input "0849871313"
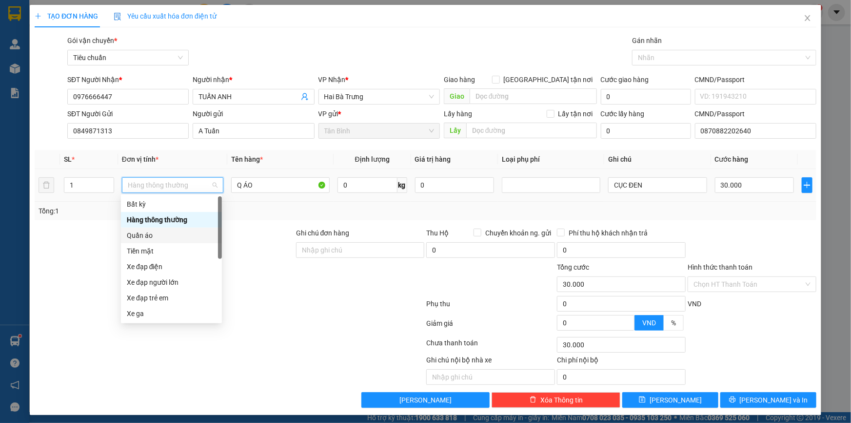
click at [184, 234] on div "Quần áo" at bounding box center [171, 235] width 89 height 11
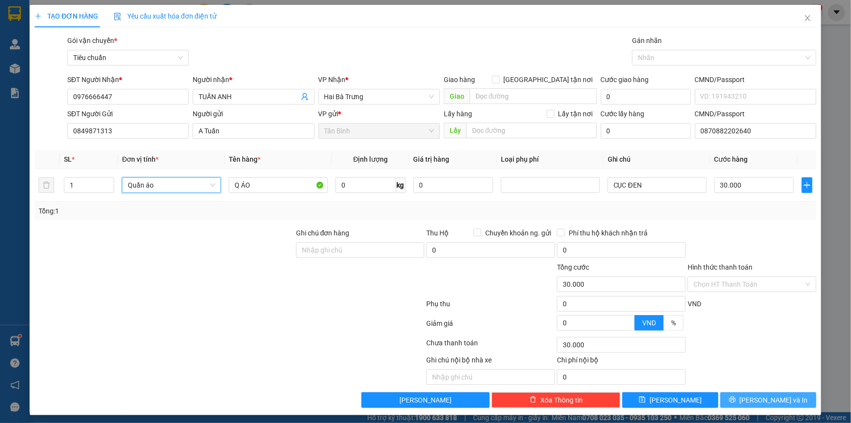
scroll to position [3, 0]
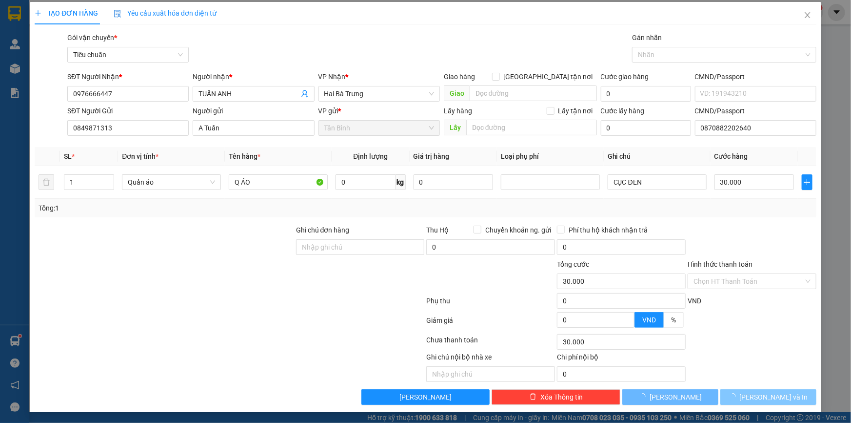
click at [763, 393] on span "[PERSON_NAME] và In" at bounding box center [774, 396] width 68 height 11
type input "0"
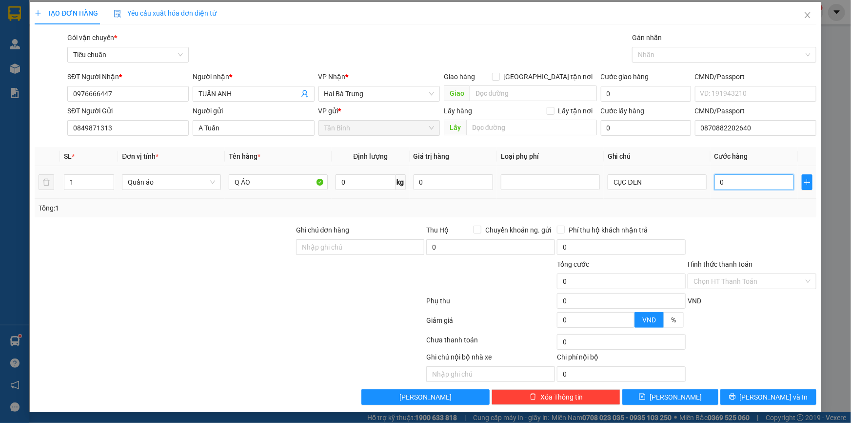
click at [738, 175] on input "0" at bounding box center [755, 182] width 80 height 16
type input "3"
type input "30"
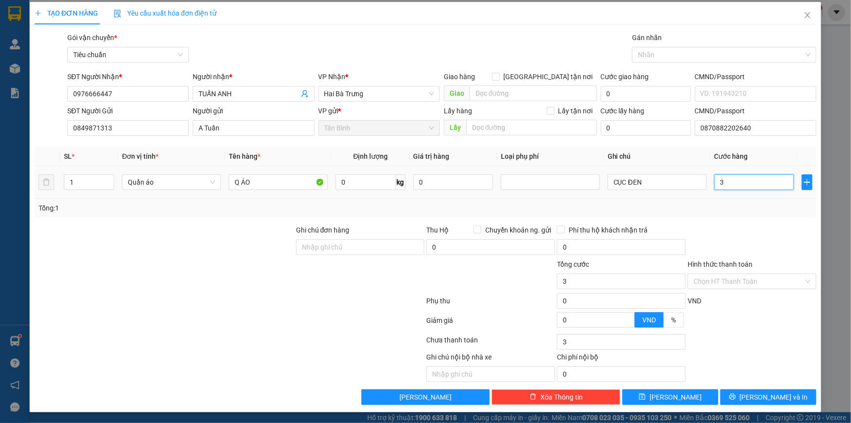
type input "30"
type input "30.000"
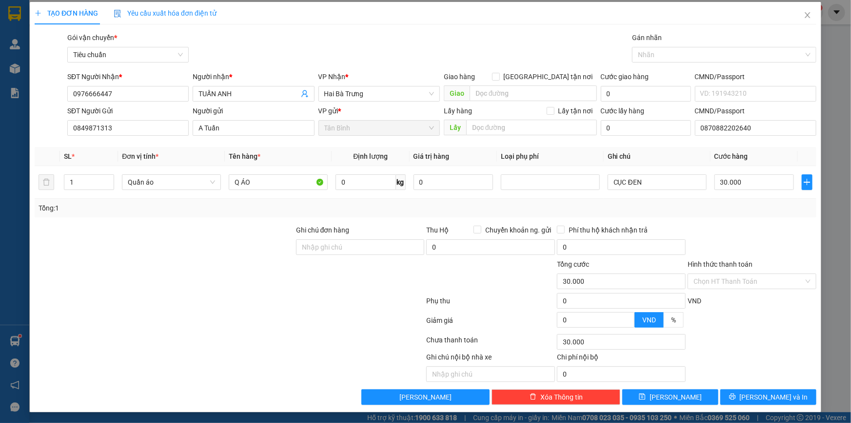
click at [758, 217] on div "Transit Pickup Surcharge Ids Transit Deliver Surcharge Ids Transit Deliver Surc…" at bounding box center [426, 218] width 782 height 372
click at [789, 398] on button "[PERSON_NAME] và In" at bounding box center [769, 397] width 96 height 16
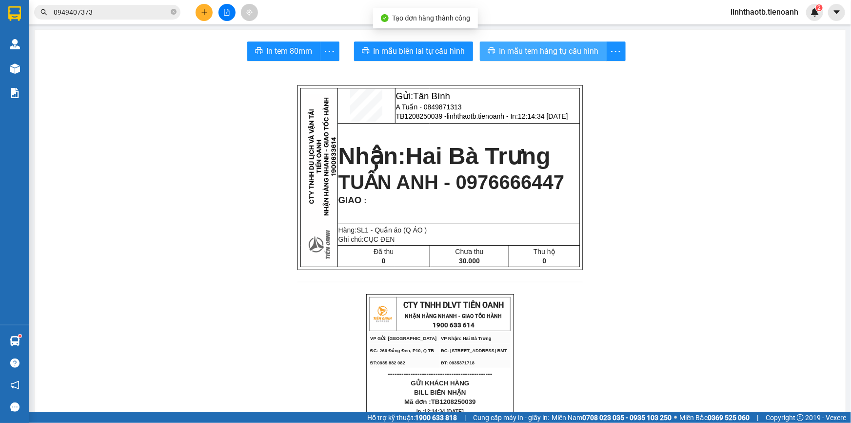
click at [527, 57] on span "In mẫu tem hàng tự cấu hình" at bounding box center [550, 51] width 100 height 12
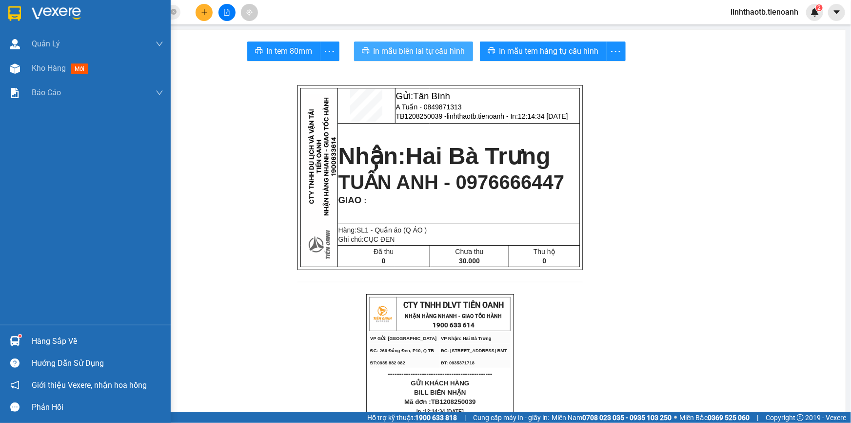
click at [429, 41] on button "In mẫu biên lai tự cấu hình" at bounding box center [413, 51] width 119 height 20
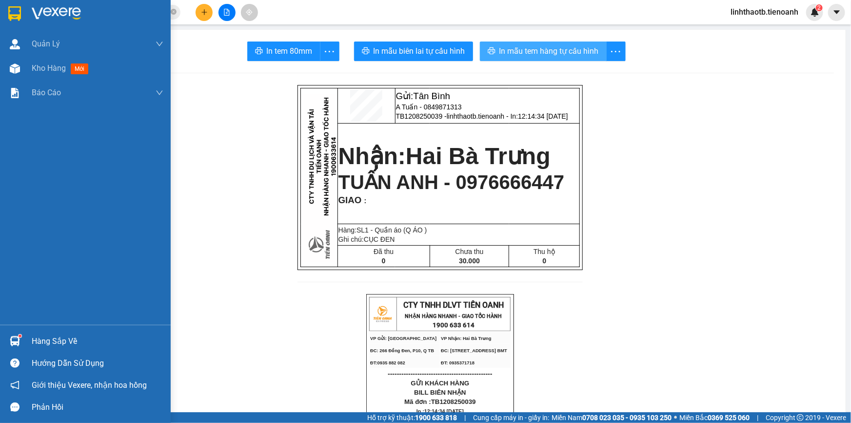
click at [573, 56] on span "In mẫu tem hàng tự cấu hình" at bounding box center [550, 51] width 100 height 12
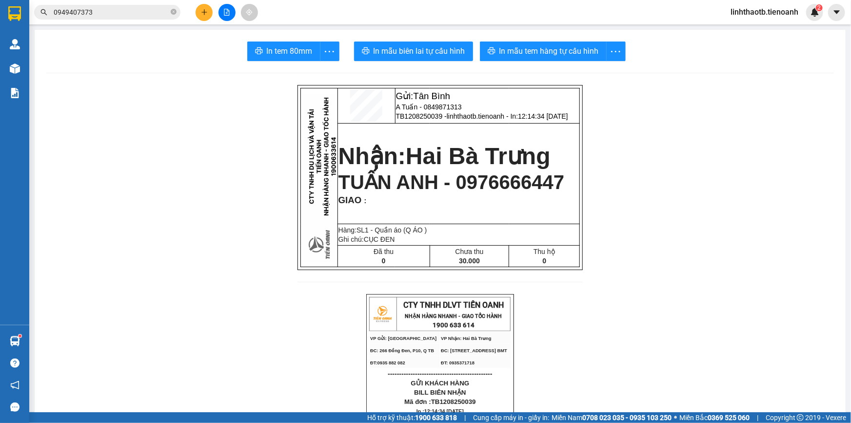
click at [205, 13] on icon "plus" at bounding box center [204, 12] width 7 height 7
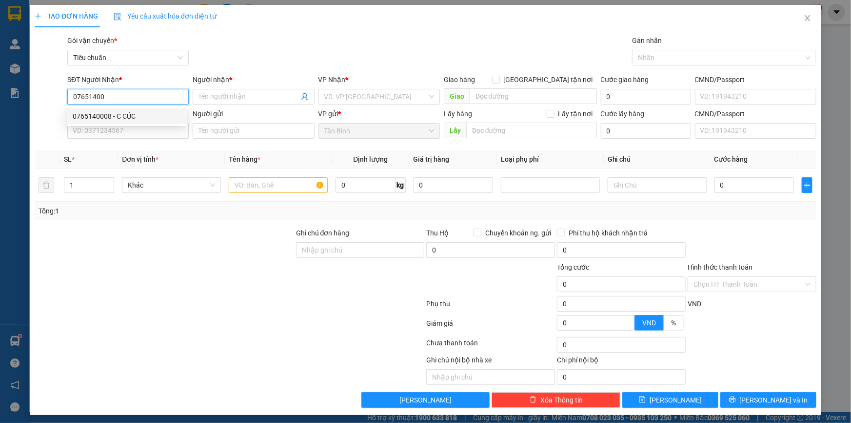
click at [141, 109] on div "0765140008 - C CÚC" at bounding box center [127, 116] width 121 height 16
type input "0765140008"
type input "C CÚC"
checkbox input "true"
type input "Lô 28 Đinh Tiên Hoàng BMT"
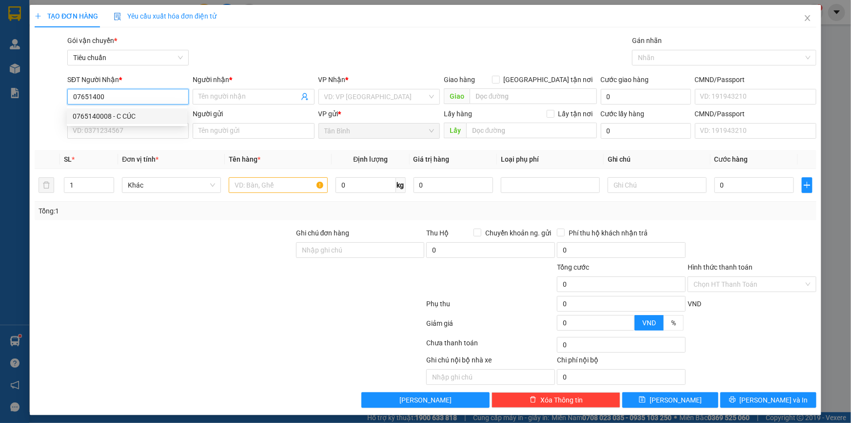
type input "046190005861"
type input "100.000"
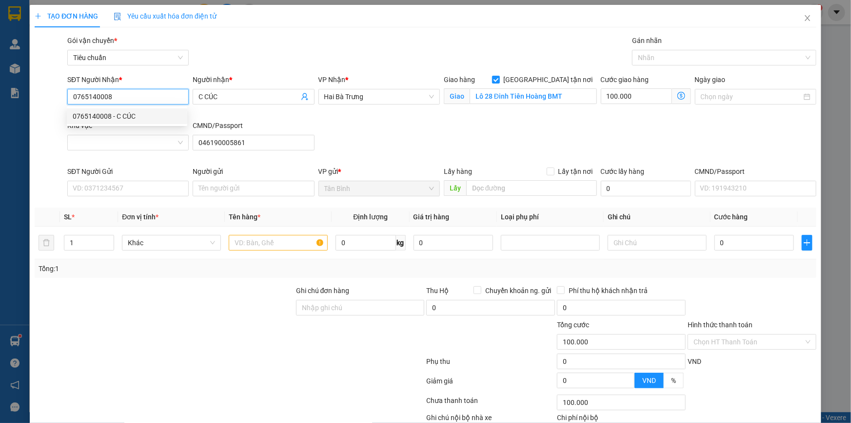
type input "280.000"
type input "0765140008"
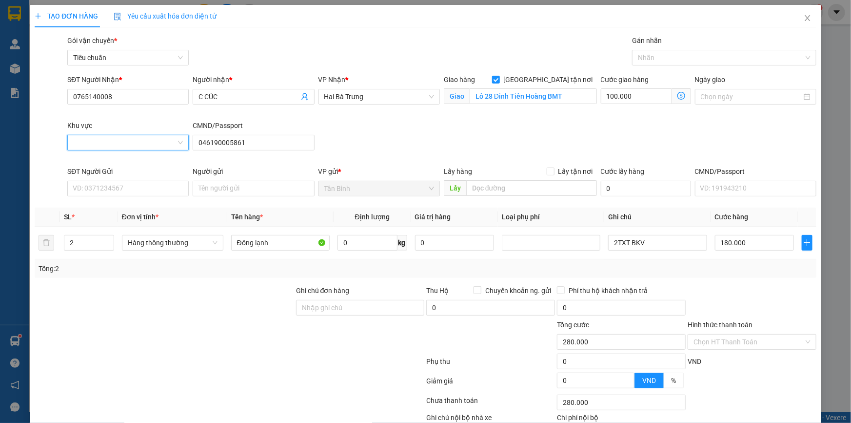
click at [170, 147] on input "Khu vực" at bounding box center [124, 142] width 103 height 15
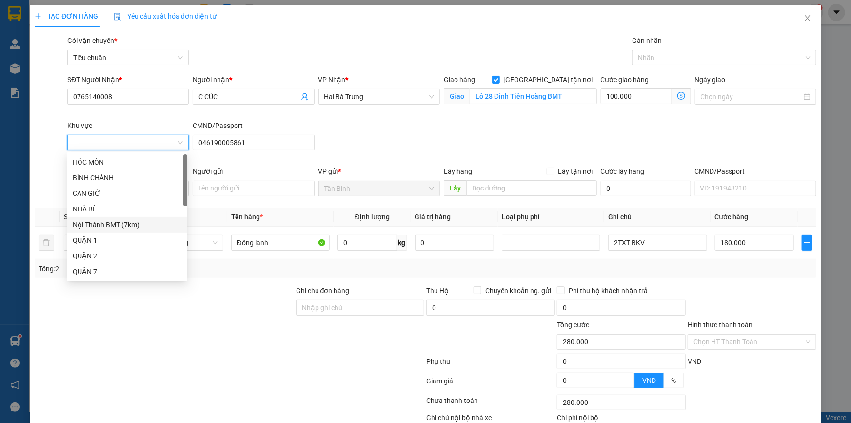
click at [148, 221] on div "Nội Thành BMT (7km)" at bounding box center [127, 224] width 109 height 11
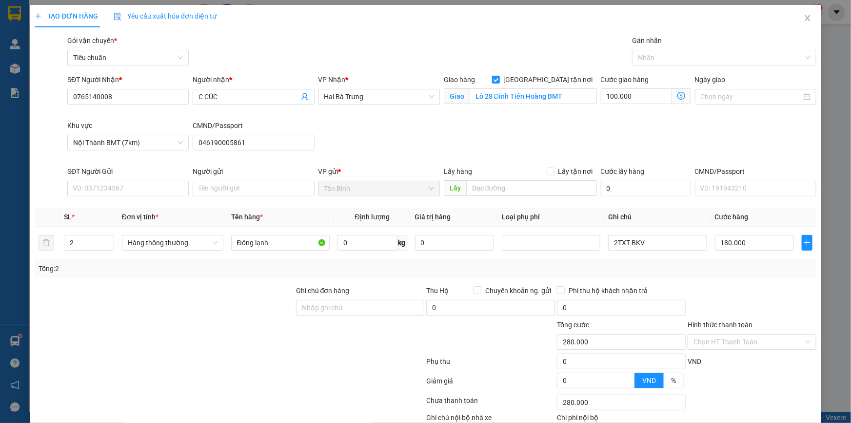
click at [177, 198] on div "SĐT Người Gửi VD: 0371234567" at bounding box center [127, 183] width 121 height 34
click at [183, 194] on input "SĐT Người Gửi" at bounding box center [127, 189] width 121 height 16
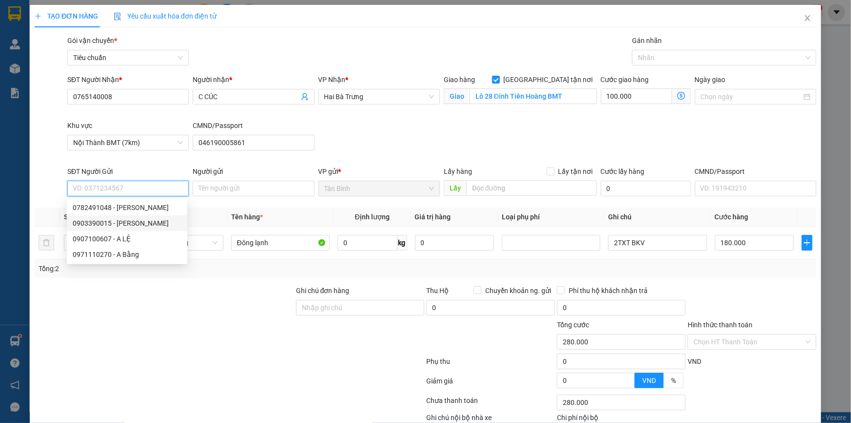
type input "260.000"
type input "80.000"
click at [142, 254] on div "0971110270 - A Bằng" at bounding box center [127, 254] width 109 height 11
type input "0971110270"
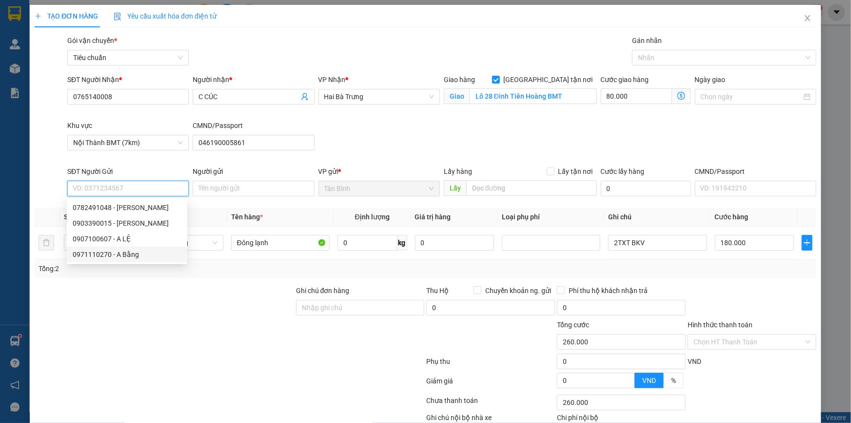
type input "A Bằng"
type input "023622198"
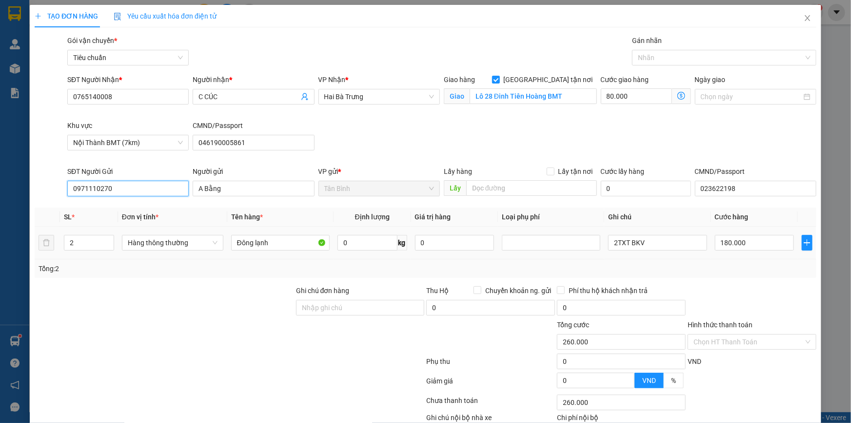
type input "140.000"
click at [371, 245] on input "0" at bounding box center [368, 243] width 60 height 16
type input "17"
click at [644, 234] on div "Transit Pickup Surcharge Ids Transit Deliver Surcharge Ids Transit Deliver Surc…" at bounding box center [426, 250] width 782 height 430
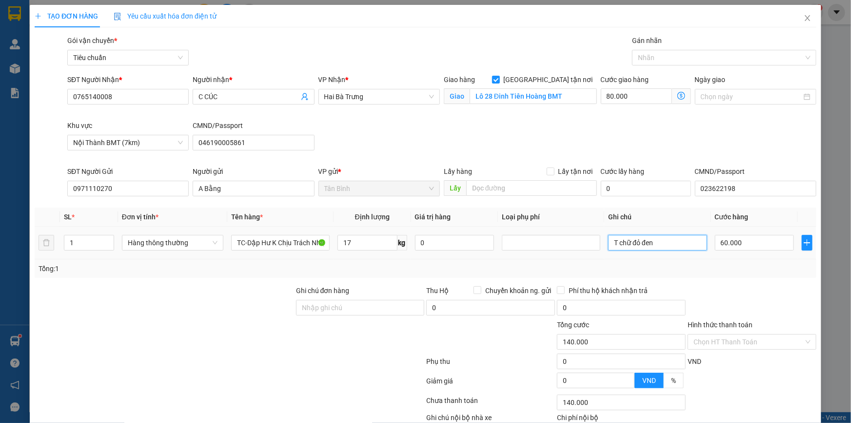
click at [650, 247] on input "T chữ đỏ đen" at bounding box center [657, 243] width 99 height 16
type input "135.000"
type input "55.000"
click at [650, 247] on input "T chữ đỏ đen" at bounding box center [657, 243] width 99 height 16
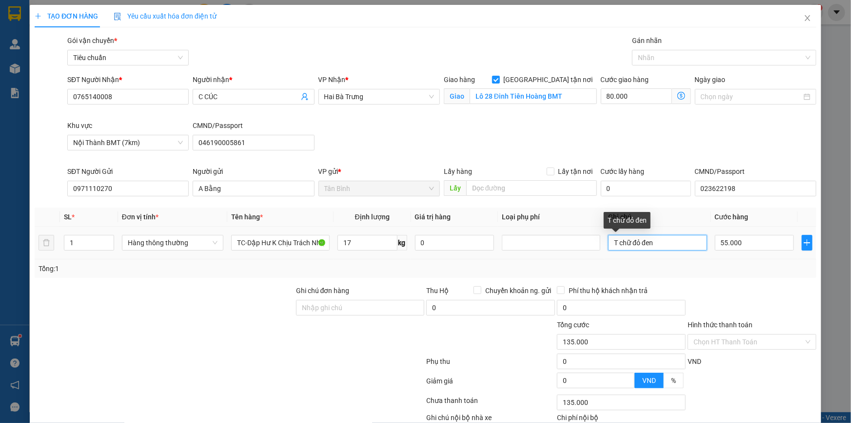
type input "105.000"
type input "50.000"
click at [650, 247] on input "T chữ đỏ đen" at bounding box center [657, 243] width 99 height 16
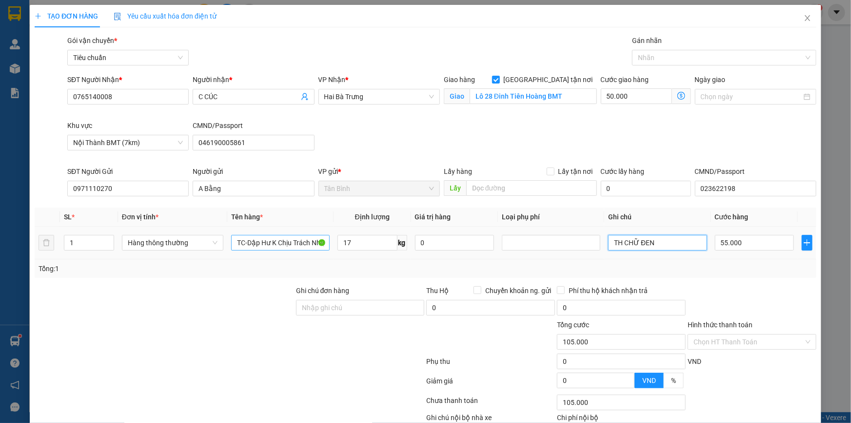
type input "TH CHỮ ĐEN"
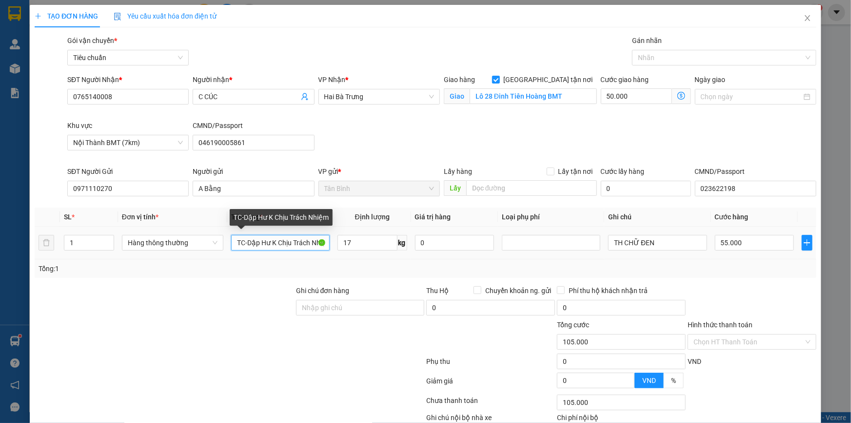
click at [288, 243] on input "TC-Dập Hư K Chịu Trách Nhiệm" at bounding box center [280, 243] width 99 height 16
type input "BƯỞI ĐÃ TƯ VẤN CSVC"
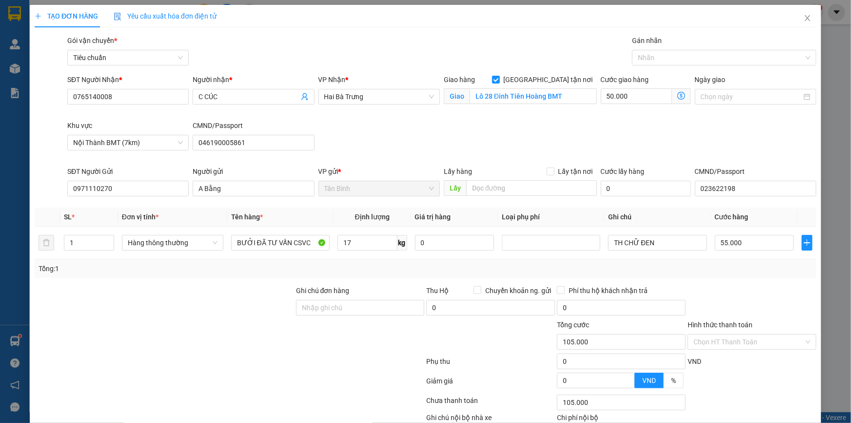
click at [129, 133] on div "Khu vực" at bounding box center [127, 127] width 121 height 15
click at [132, 143] on span "Nội Thành BMT (7km)" at bounding box center [128, 142] width 110 height 15
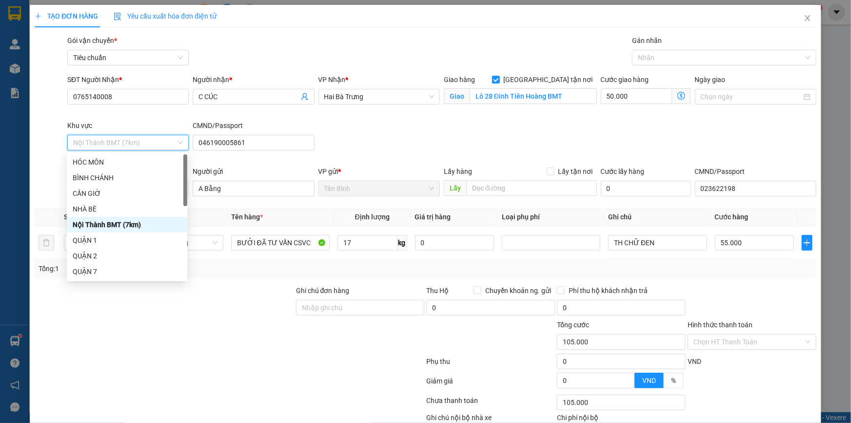
click at [132, 143] on span "Nội Thành BMT (7km)" at bounding box center [128, 142] width 110 height 15
click at [620, 98] on input "50.000" at bounding box center [636, 96] width 71 height 16
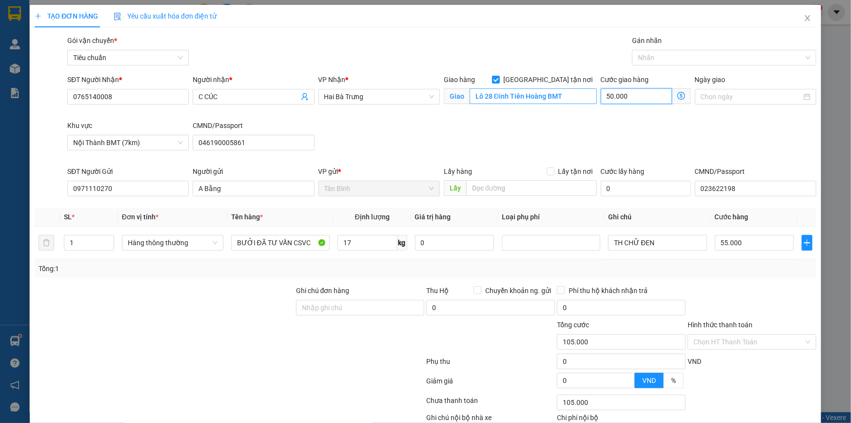
type input "55.000"
type input "0"
click at [553, 99] on input "Lô 28 Đinh Tiên Hoàng BMT" at bounding box center [533, 96] width 127 height 16
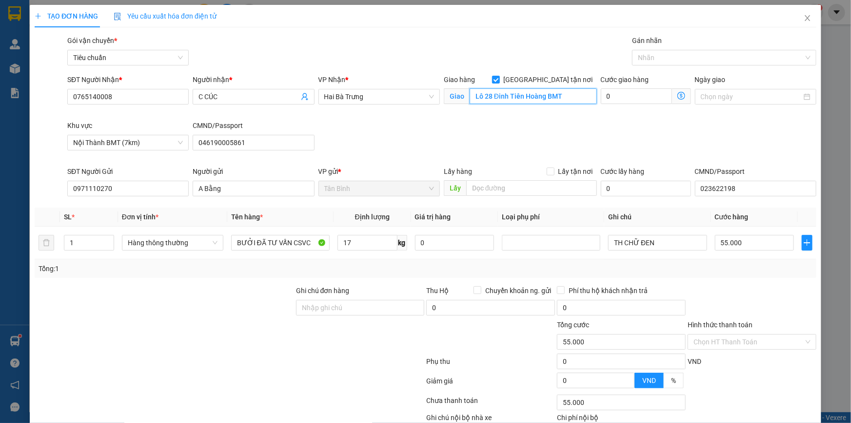
click at [553, 99] on input "Lô 28 Đinh Tiên Hoàng BMT" at bounding box center [533, 96] width 127 height 16
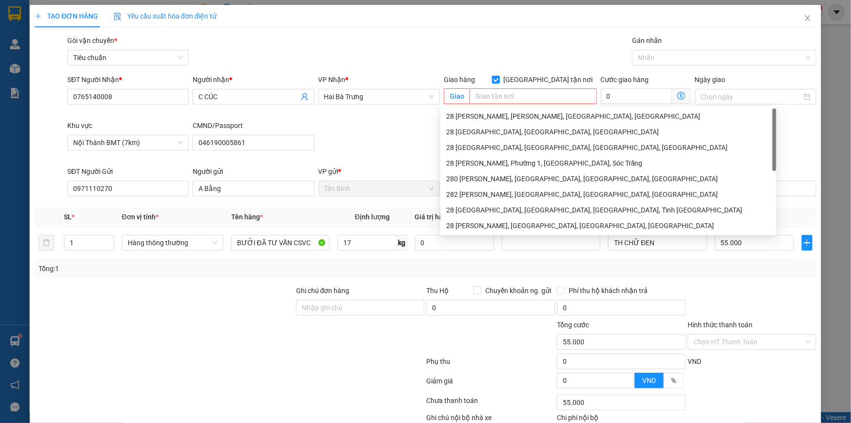
click at [549, 83] on span "[GEOGRAPHIC_DATA] tận nơi" at bounding box center [548, 79] width 97 height 11
click at [499, 82] on input "[GEOGRAPHIC_DATA] tận nơi" at bounding box center [495, 79] width 7 height 7
checkbox input "false"
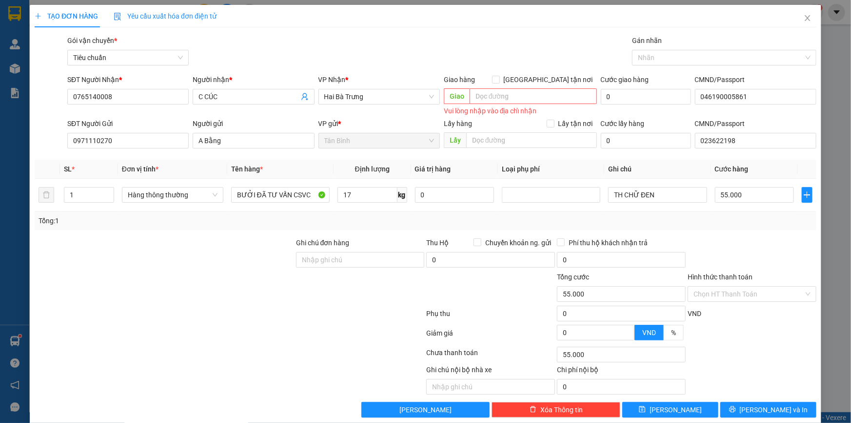
click at [557, 40] on div "Gói vận chuyển * Tiêu chuẩn Gán nhãn Nhãn" at bounding box center [441, 52] width 753 height 34
click at [747, 190] on input "55.000" at bounding box center [755, 195] width 80 height 16
type input "6"
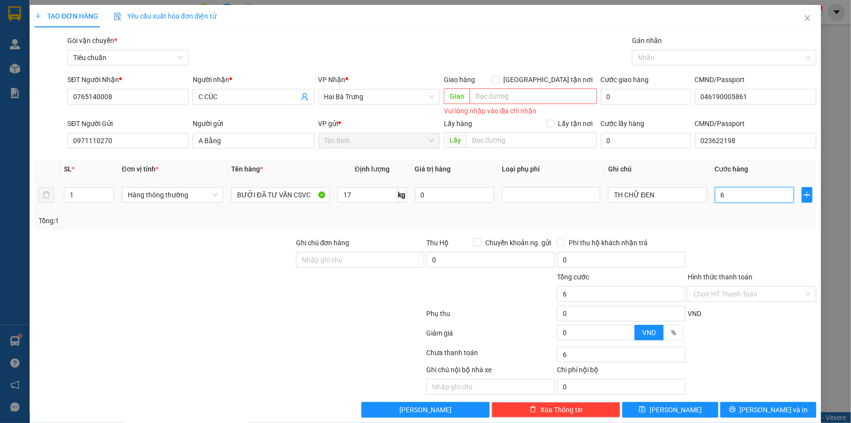
type input "60"
type input "60.000"
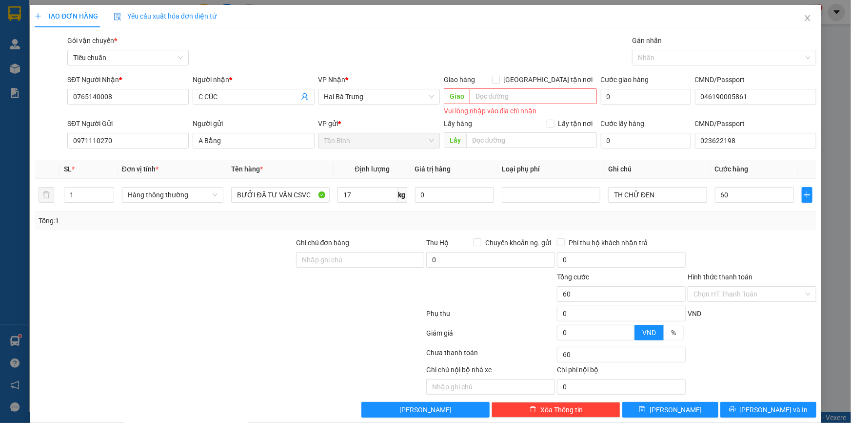
type input "60.000"
click at [736, 249] on div at bounding box center [752, 254] width 131 height 34
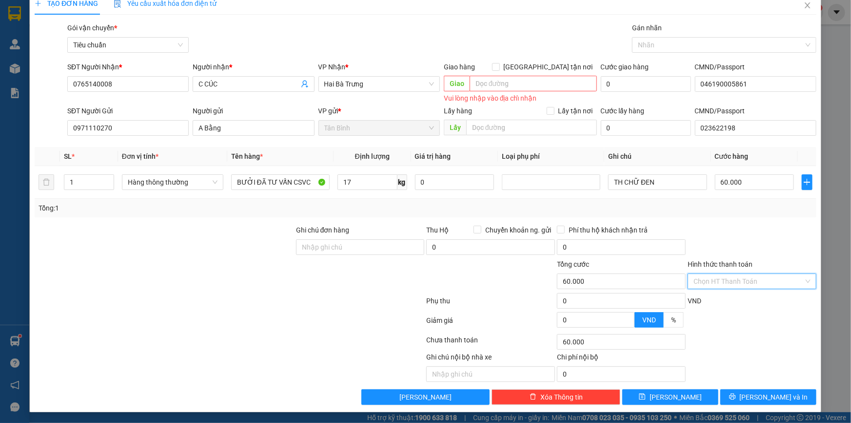
click at [736, 277] on input "Hình thức thanh toán" at bounding box center [749, 281] width 110 height 15
click at [729, 300] on div "Tại văn phòng" at bounding box center [746, 299] width 116 height 11
type input "0"
click at [768, 400] on span "[PERSON_NAME] và In" at bounding box center [774, 396] width 68 height 11
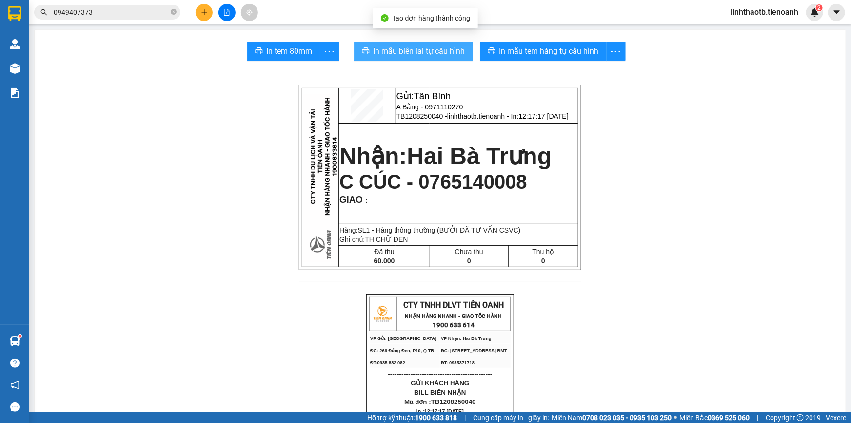
click at [418, 42] on button "In mẫu biên lai tự cấu hình" at bounding box center [413, 51] width 119 height 20
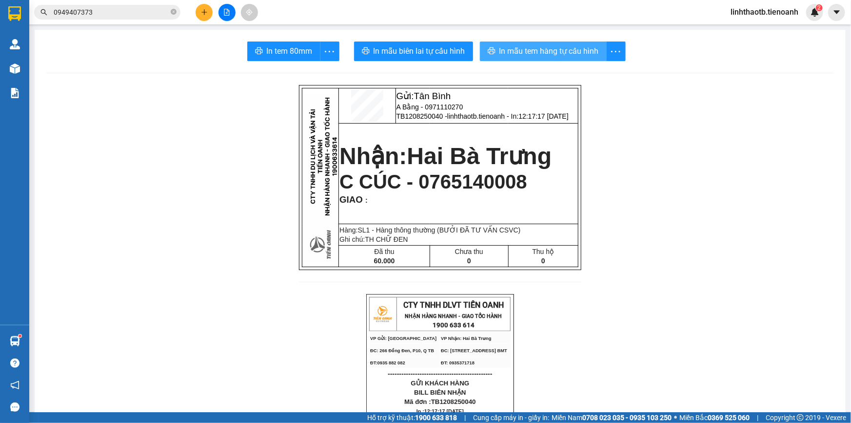
click at [559, 46] on span "In mẫu tem hàng tự cấu hình" at bounding box center [550, 51] width 100 height 12
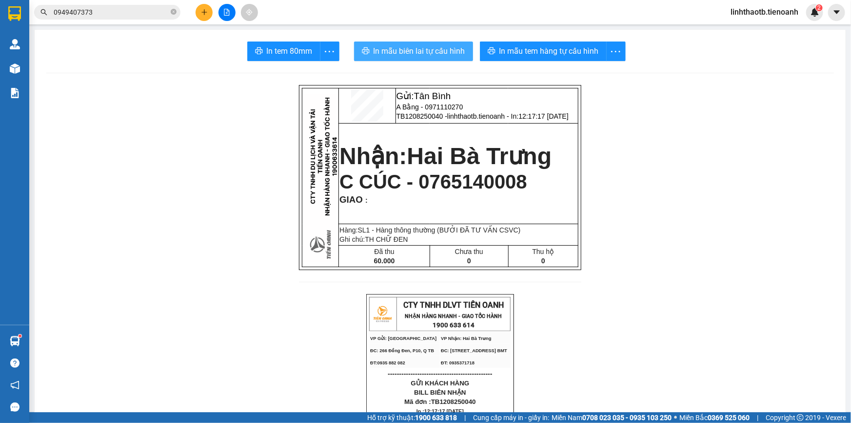
click at [444, 44] on button "In mẫu biên lai tự cấu hình" at bounding box center [413, 51] width 119 height 20
click at [494, 198] on p "GIAO :" at bounding box center [459, 199] width 238 height 11
click at [492, 176] on span "C CÚC - 0765140008" at bounding box center [434, 181] width 188 height 21
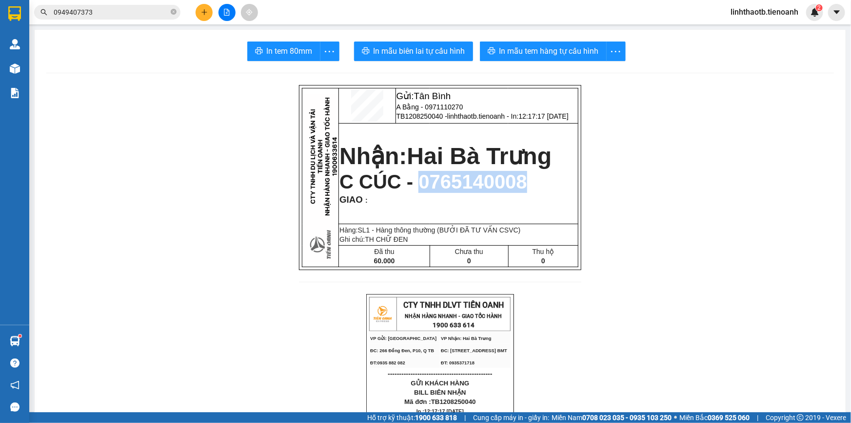
click at [492, 176] on span "C CÚC - 0765140008" at bounding box center [434, 181] width 188 height 21
copy span "0765140008"
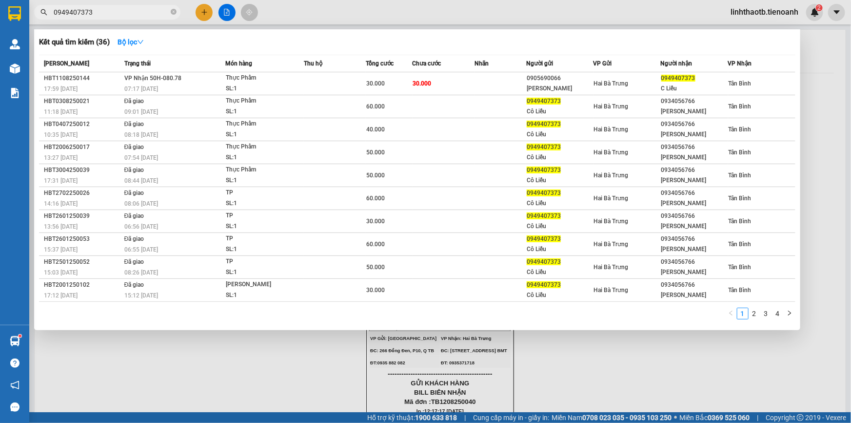
click at [160, 10] on input "0949407373" at bounding box center [111, 12] width 115 height 11
paste input "765140008"
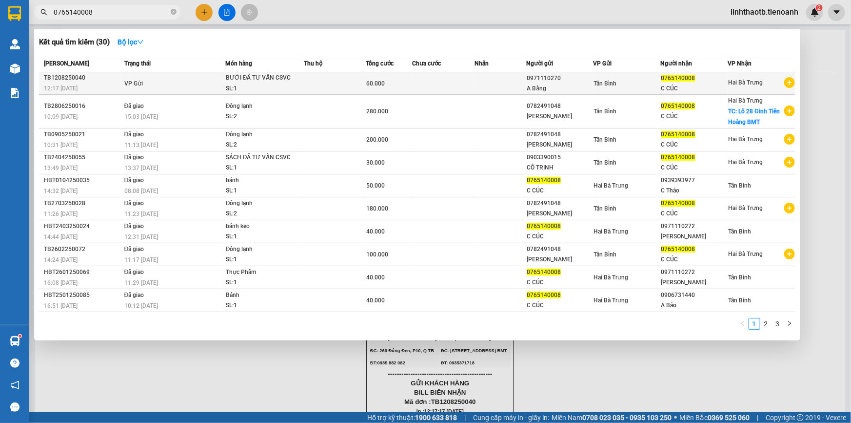
type input "0765140008"
click at [721, 72] on td "0765140008 C CÚC" at bounding box center [694, 83] width 67 height 22
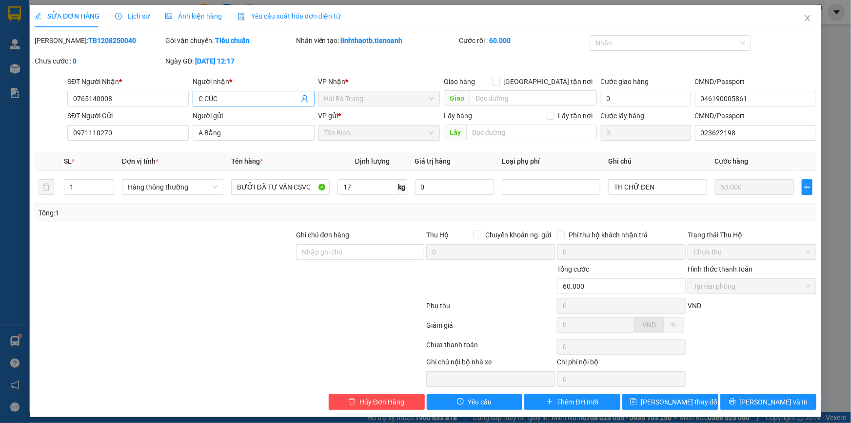
click at [254, 93] on input "C CÚC" at bounding box center [249, 98] width 100 height 11
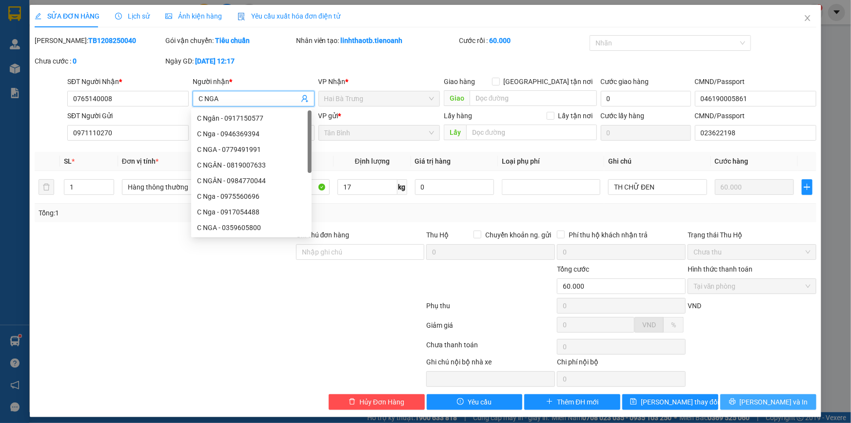
type input "C NGA"
click at [758, 399] on span "[PERSON_NAME] và In" at bounding box center [774, 401] width 68 height 11
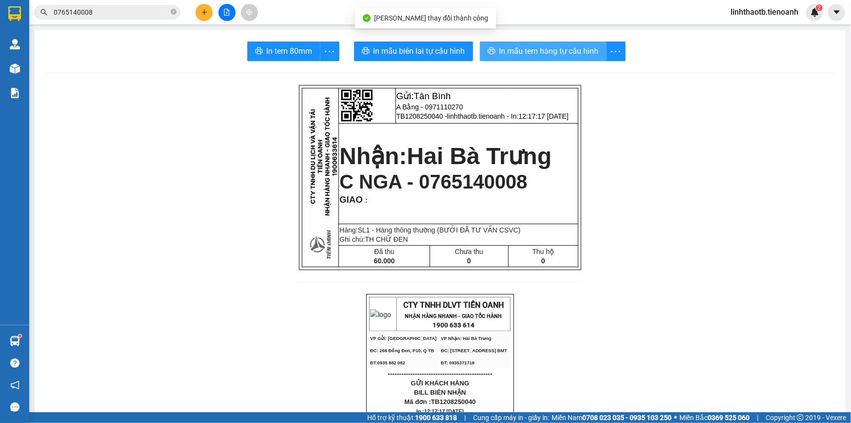
click at [556, 45] on span "In mẫu tem hàng tự cấu hình" at bounding box center [550, 51] width 100 height 12
click at [595, 50] on span "In mẫu tem hàng tự cấu hình" at bounding box center [550, 51] width 100 height 12
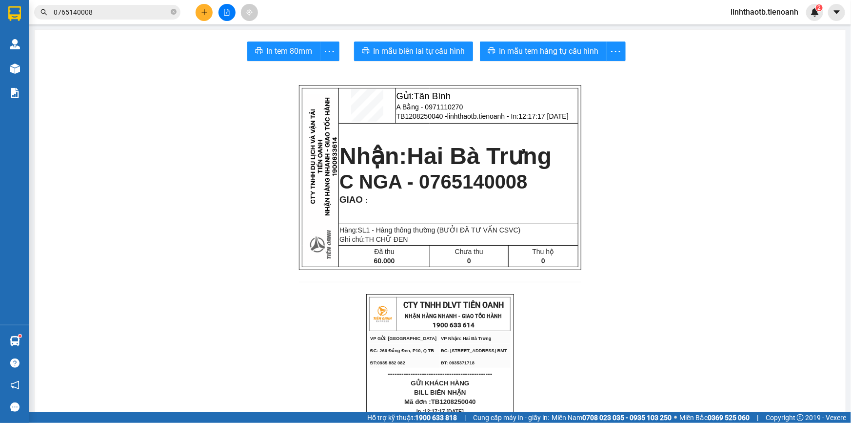
click at [500, 192] on span "C NGA - 0765140008" at bounding box center [434, 181] width 188 height 21
click at [501, 192] on span "C NGA - 0765140008" at bounding box center [434, 181] width 188 height 21
copy span "0765140008"
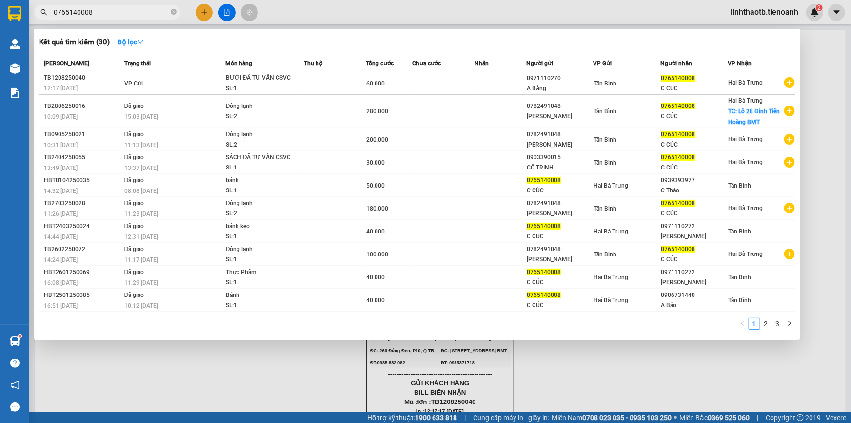
click at [135, 12] on input "0765140008" at bounding box center [111, 12] width 115 height 11
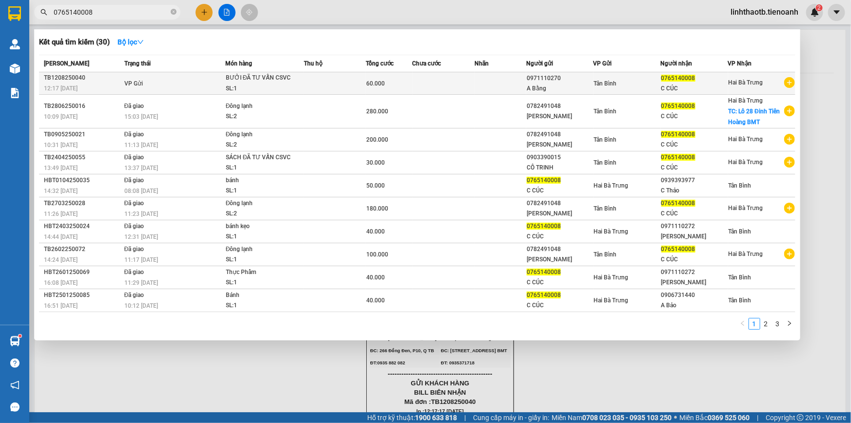
click at [253, 89] on div "SL: 1" at bounding box center [262, 88] width 73 height 11
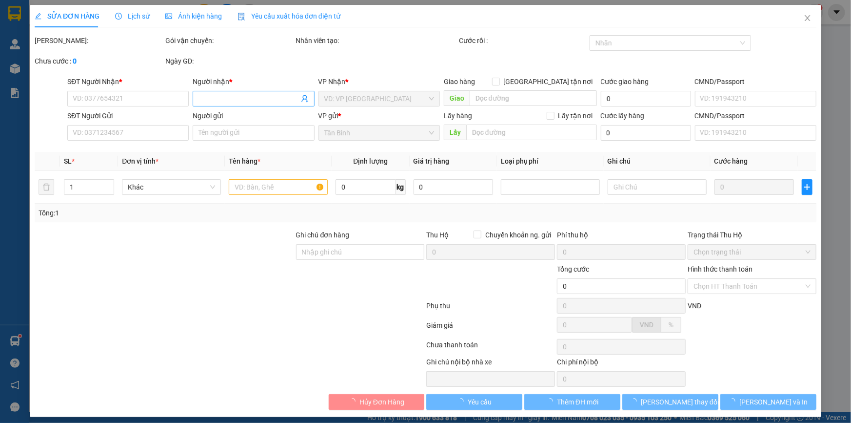
type input "0765140008"
type input "C NGA"
type input "046190005861"
type input "0971110270"
type input "A Bằng"
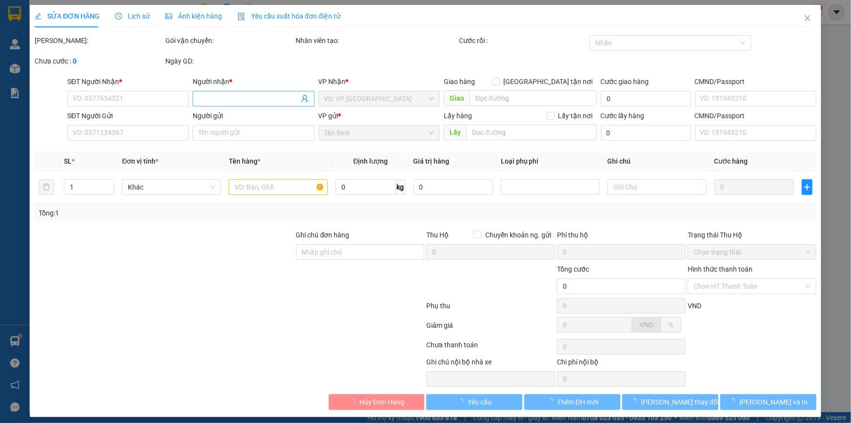
type input "023622198"
type input "60.000"
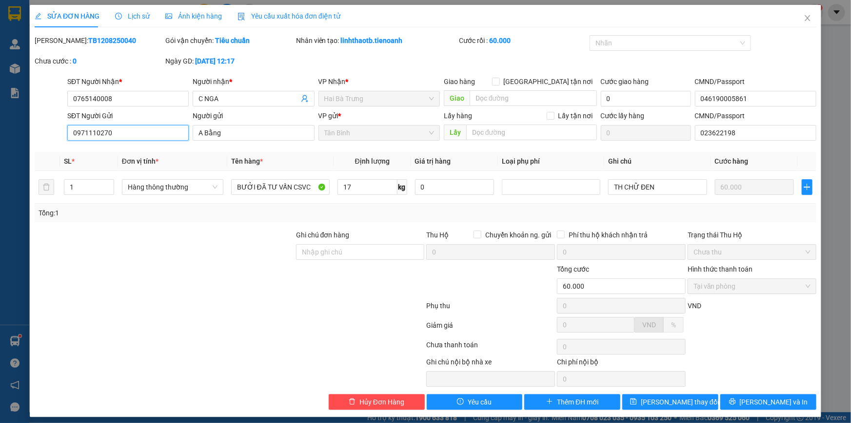
click at [141, 140] on input "0971110270" at bounding box center [127, 133] width 121 height 16
type input "0971110272"
click at [281, 133] on input "A Bằng" at bounding box center [253, 133] width 121 height 16
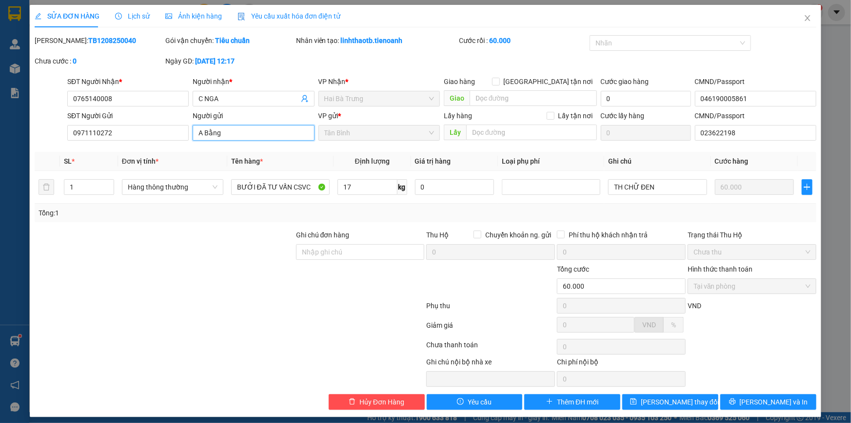
click at [281, 133] on input "A Bằng" at bounding box center [253, 133] width 121 height 16
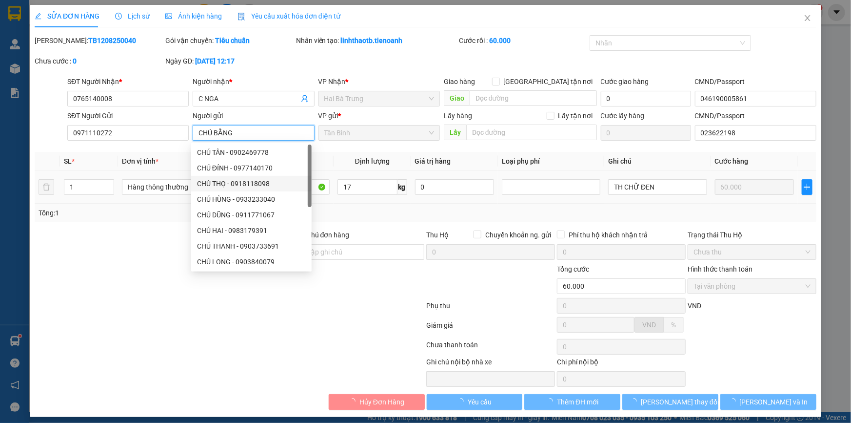
type input "CHÚ BẰNG"
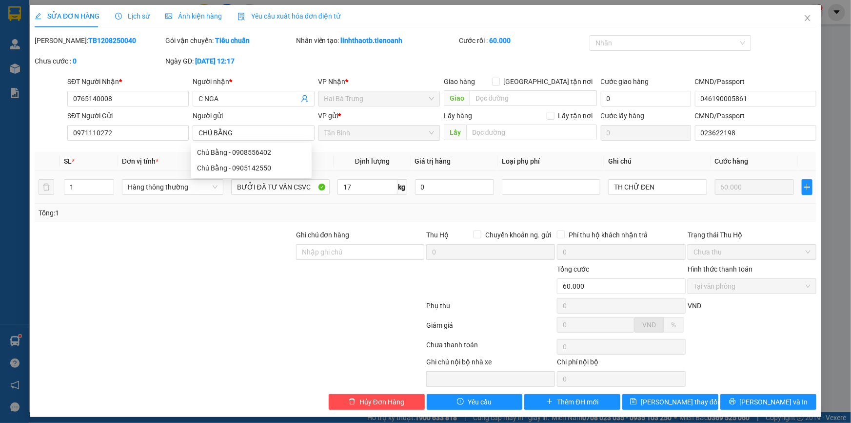
click at [361, 202] on td "17 kg" at bounding box center [373, 187] width 78 height 33
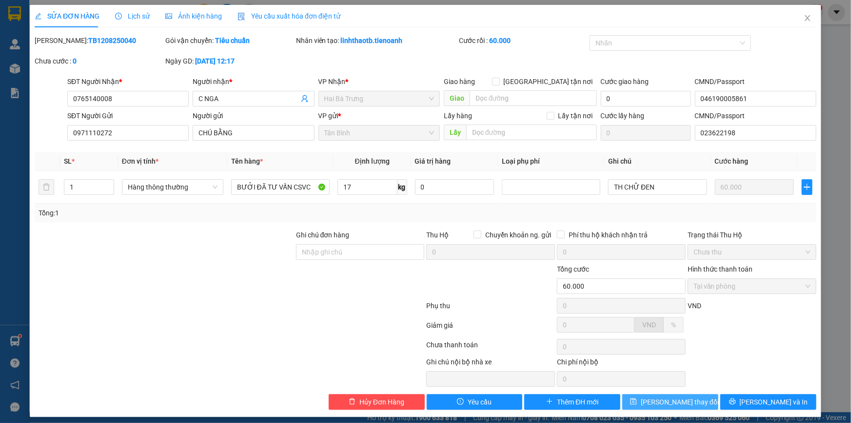
click at [676, 399] on span "[PERSON_NAME] thay đổi" at bounding box center [680, 401] width 78 height 11
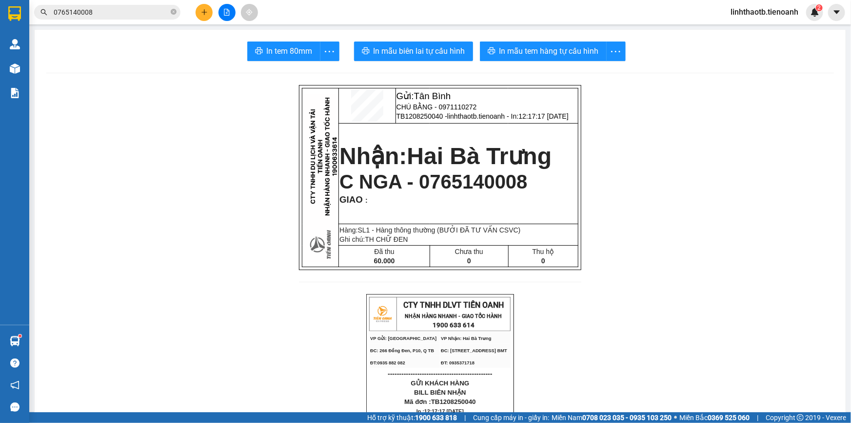
click at [97, 14] on input "0765140008" at bounding box center [111, 12] width 115 height 11
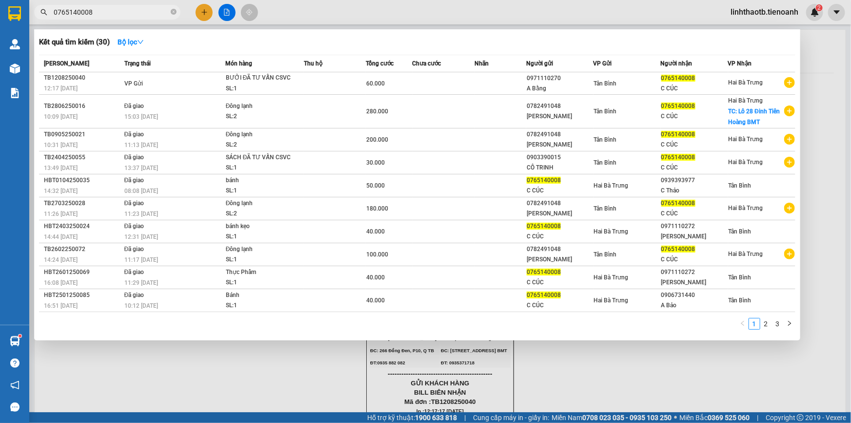
click at [153, 5] on span "0765140008" at bounding box center [107, 12] width 146 height 15
click at [151, 7] on input "0765140008" at bounding box center [111, 12] width 115 height 11
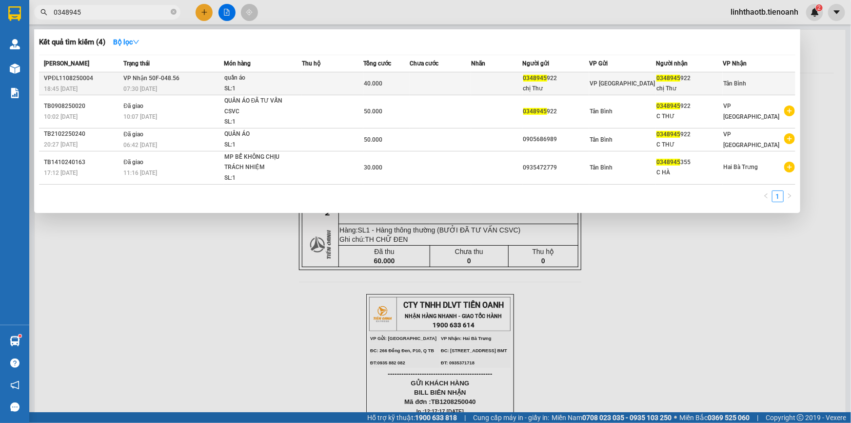
type input "0348945"
click at [201, 78] on td "VP Nhận 50F-048.56 07:30 [DATE]" at bounding box center [172, 83] width 103 height 23
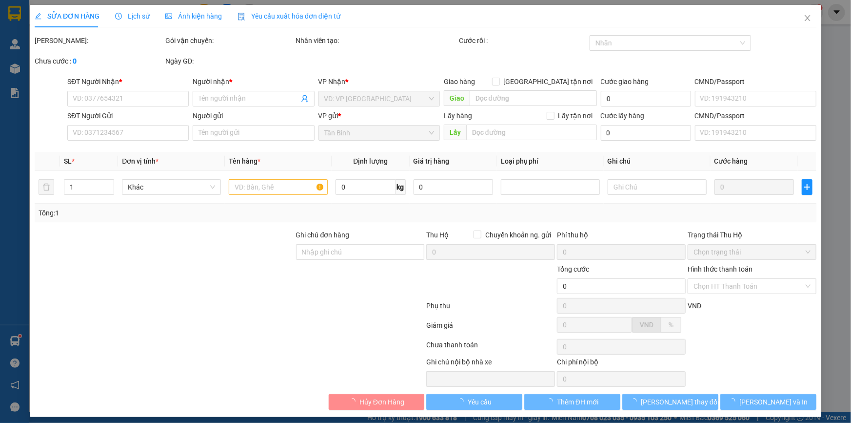
type input "0348945922"
type input "chị Thư"
type input "0348945922"
type input "chị Thư"
type input "40.000"
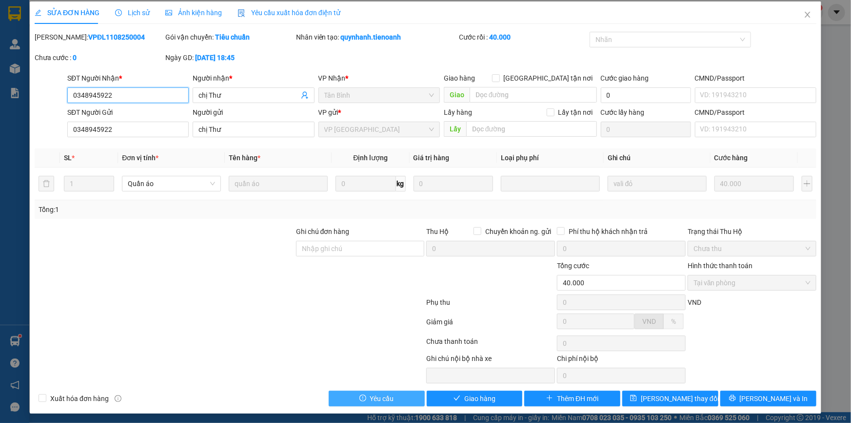
scroll to position [5, 0]
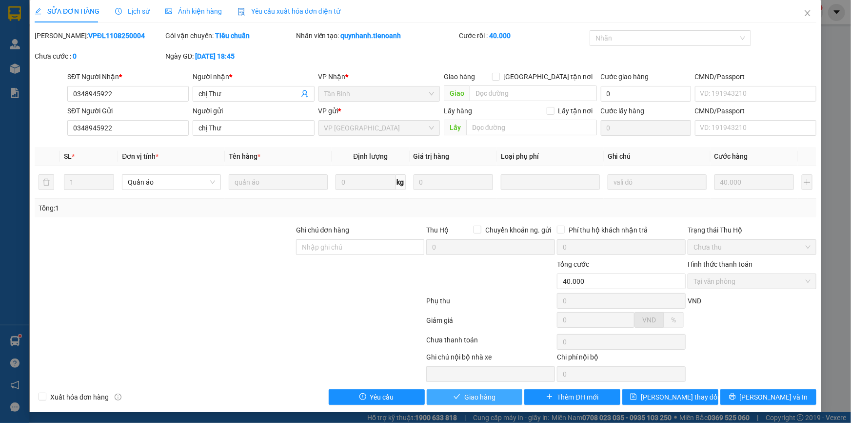
click at [487, 402] on button "Giao hàng" at bounding box center [475, 397] width 96 height 16
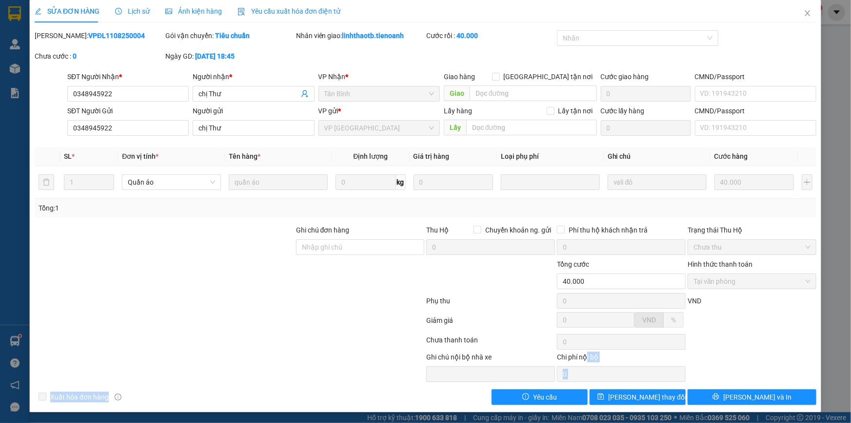
drag, startPoint x: 584, startPoint y: 361, endPoint x: 579, endPoint y: 384, distance: 23.6
click at [579, 384] on div "Total Paid Fee 40.000 Total UnPaid Fee 0 Cash Collection Total Fee Mã ĐH: VPĐL1…" at bounding box center [426, 217] width 782 height 374
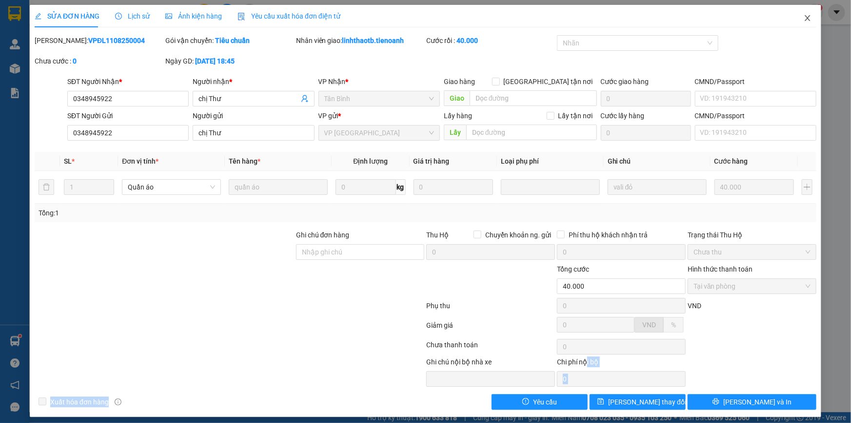
click at [795, 17] on span "Close" at bounding box center [807, 18] width 27 height 27
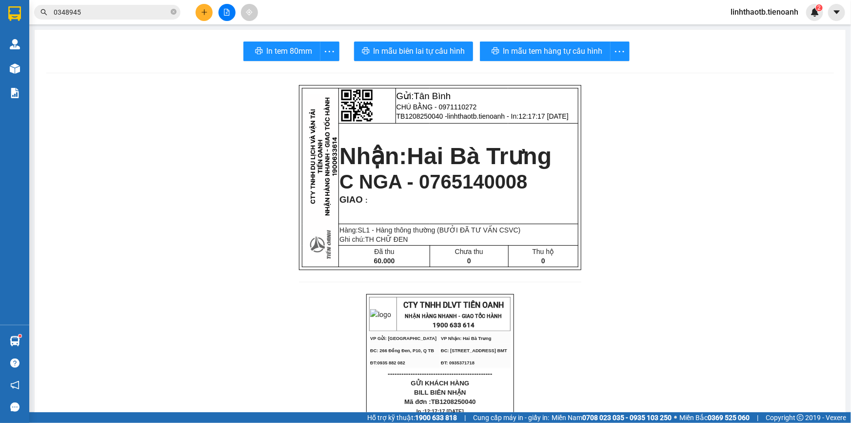
click at [781, 20] on div "linhthaotb.tienoanh 2" at bounding box center [773, 12] width 101 height 17
click at [768, 18] on span "linhthaotb.tienoanh" at bounding box center [764, 12] width 83 height 12
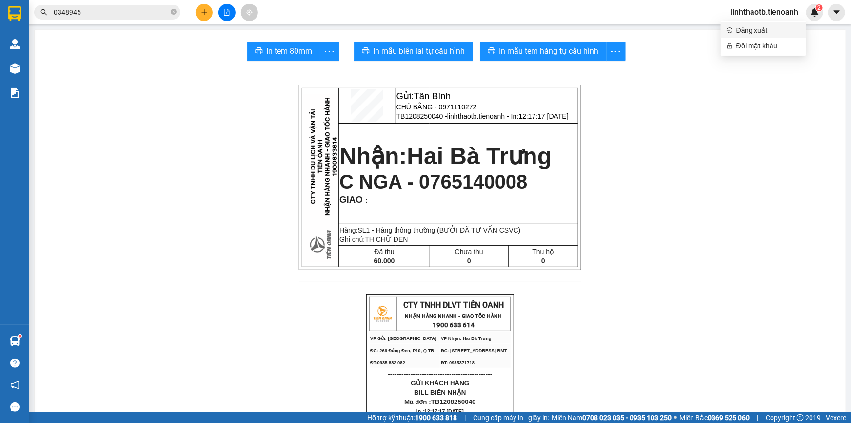
click at [768, 36] on li "Đăng xuất" at bounding box center [763, 30] width 85 height 16
